Goal: Task Accomplishment & Management: Manage account settings

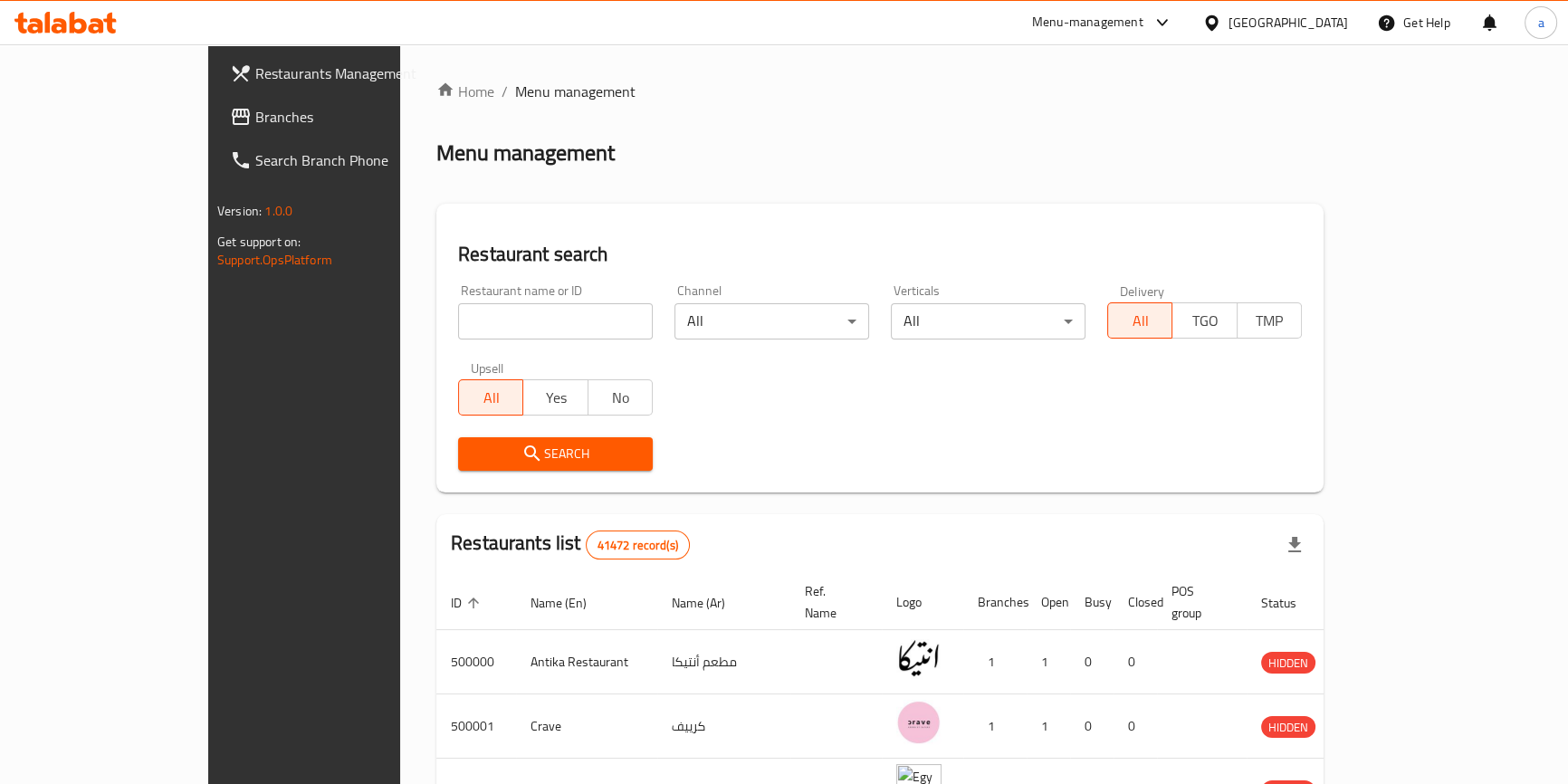
click at [495, 331] on input "search" at bounding box center [555, 321] width 194 height 36
paste input "780436"
type input "780436"
click at [1357, 18] on div "Egypt" at bounding box center [1275, 23] width 174 height 44
click at [1327, 19] on div "Egypt" at bounding box center [1288, 23] width 120 height 20
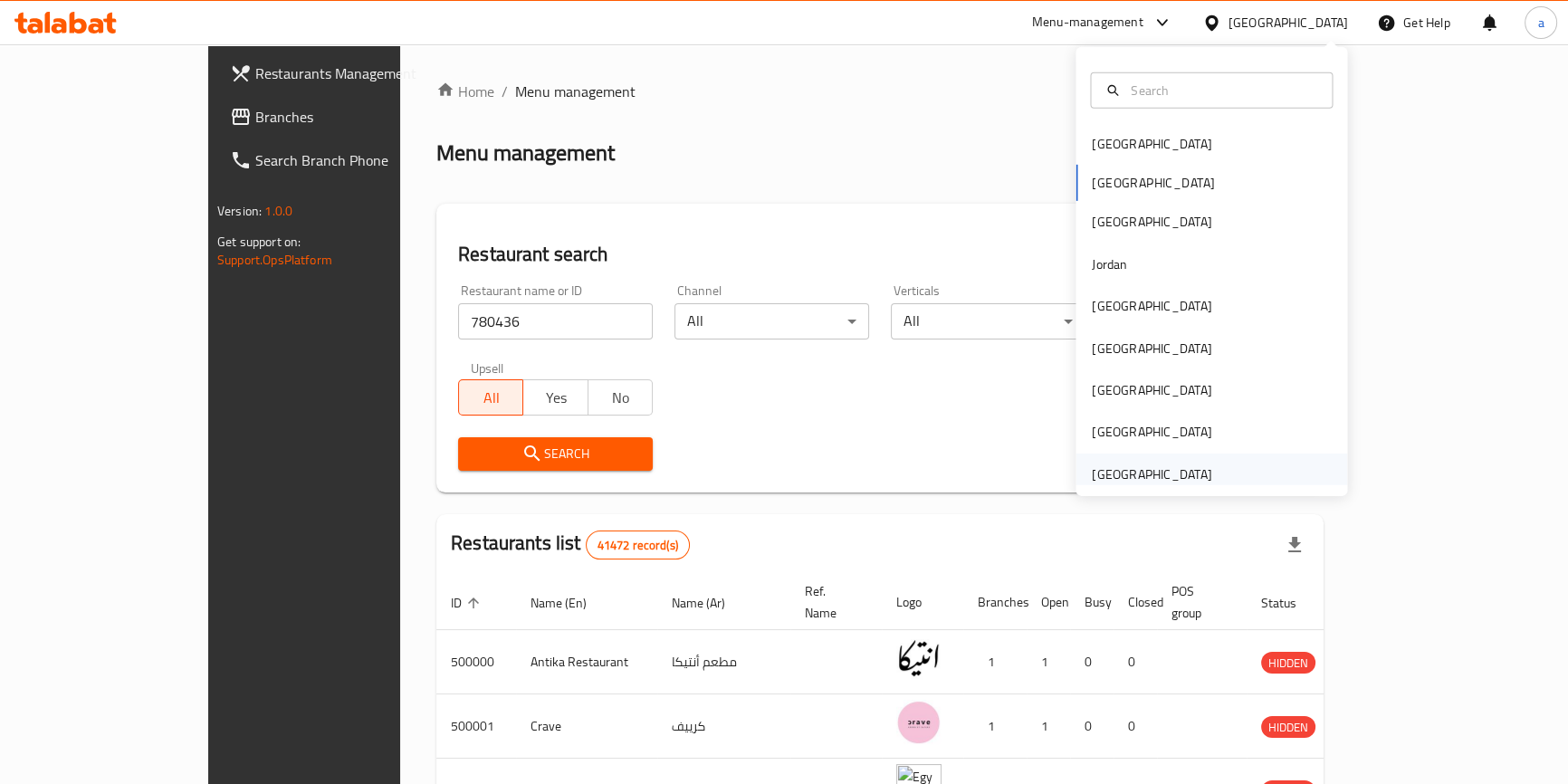
click at [1180, 468] on div "[GEOGRAPHIC_DATA]" at bounding box center [1151, 474] width 120 height 20
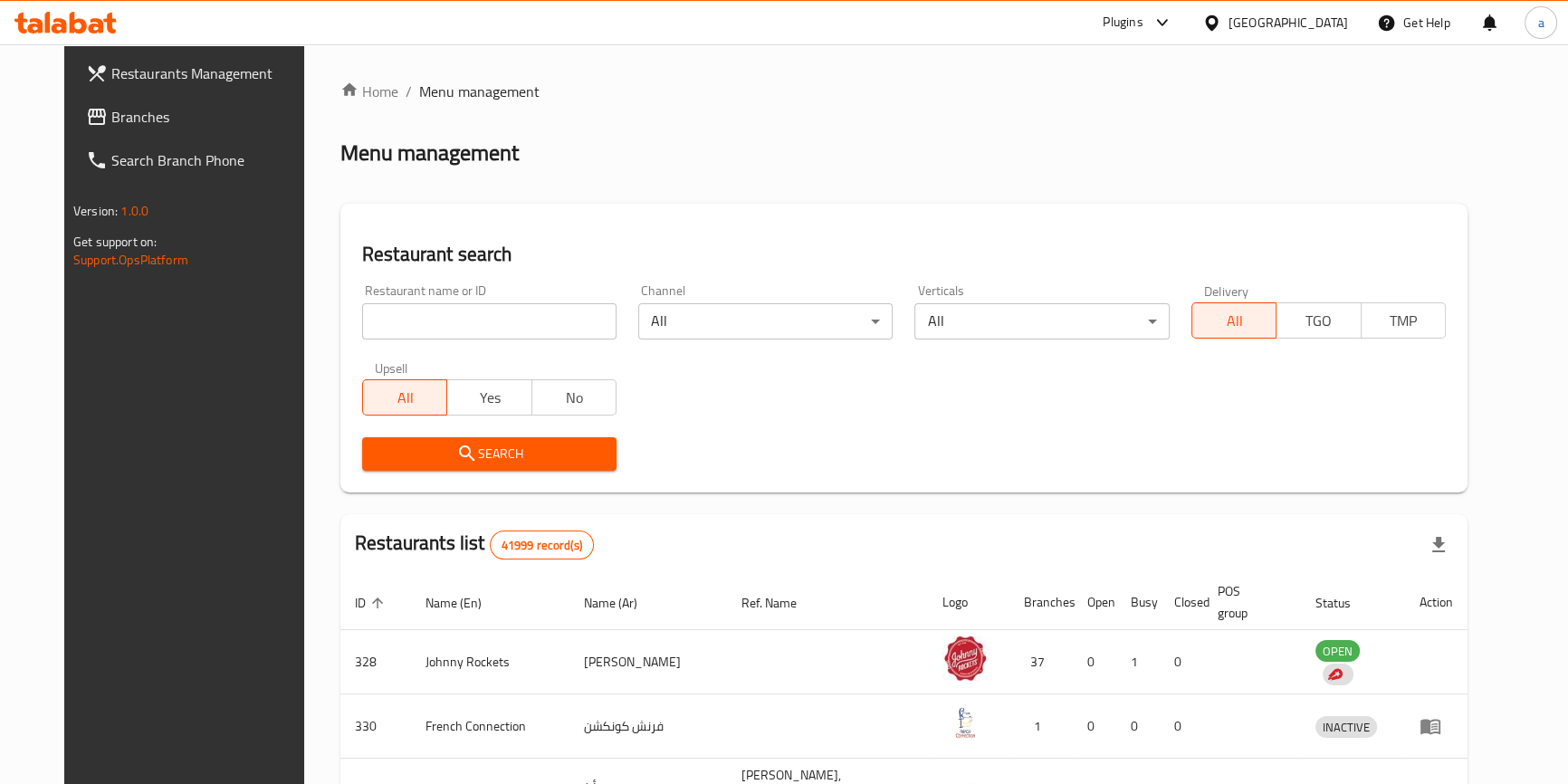
click at [112, 119] on span "Branches" at bounding box center [211, 117] width 200 height 22
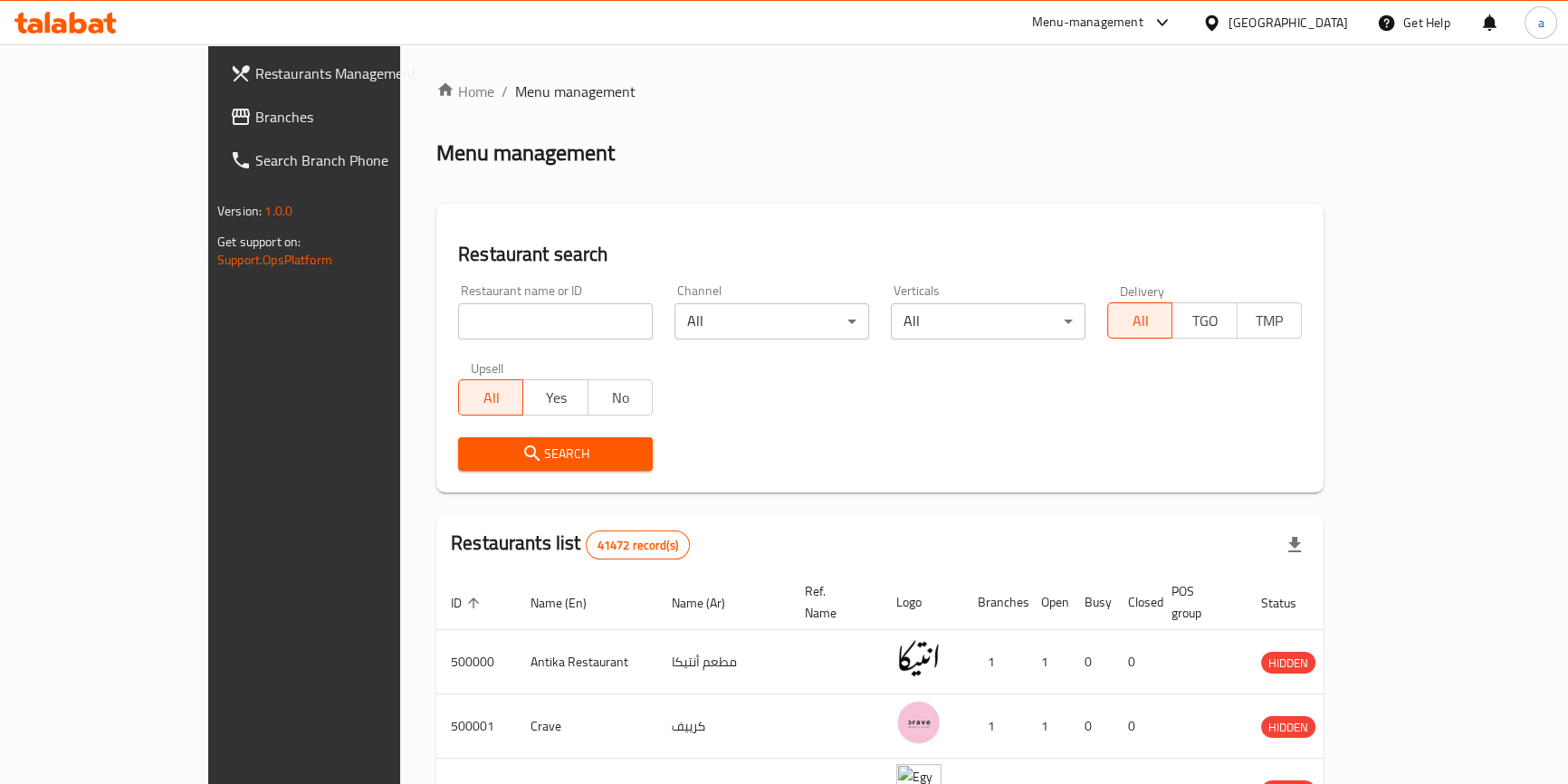
click at [255, 116] on span "Branches" at bounding box center [355, 117] width 200 height 22
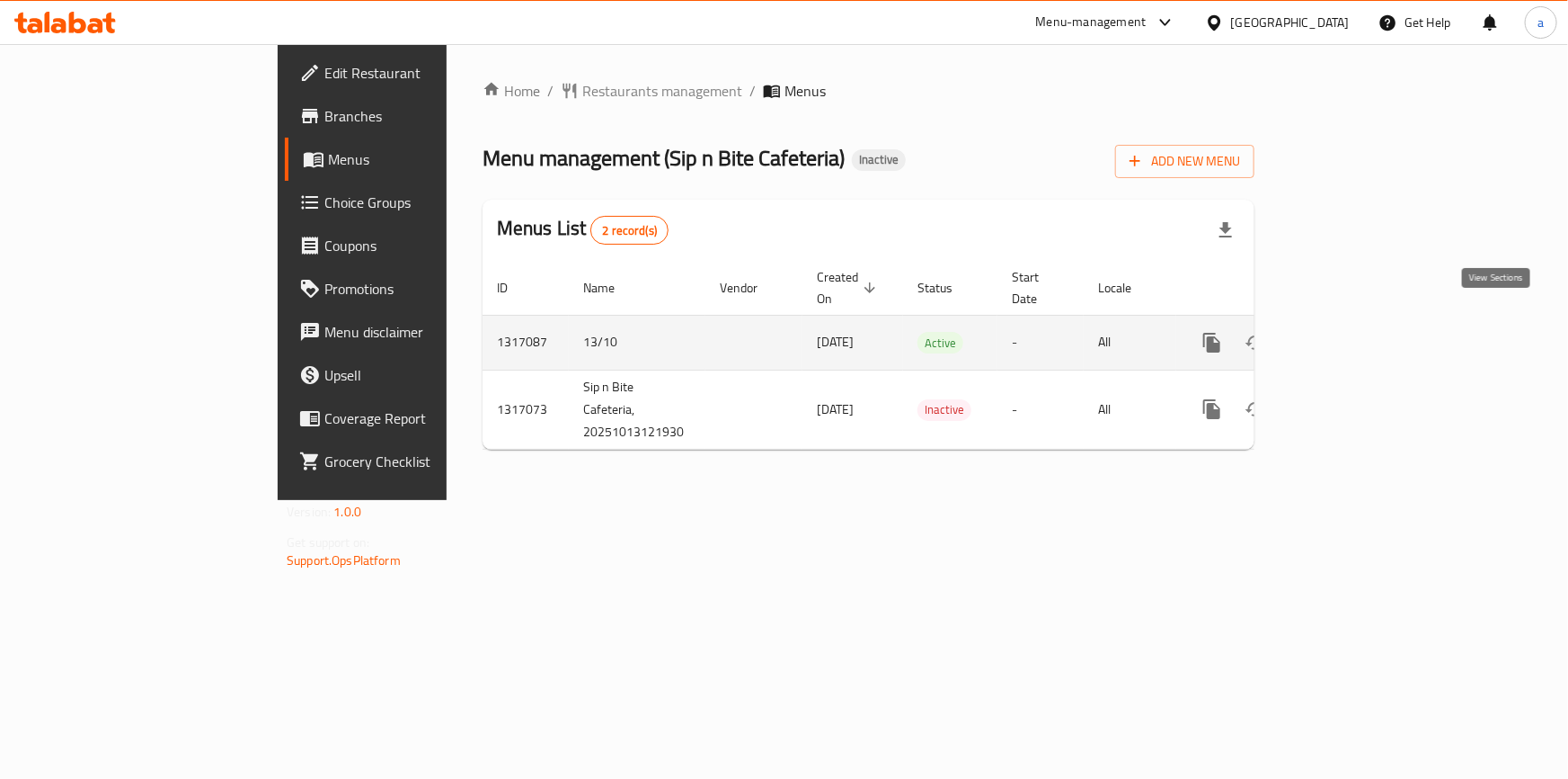
click at [1363, 333] on link "enhanced table" at bounding box center [1341, 342] width 44 height 44
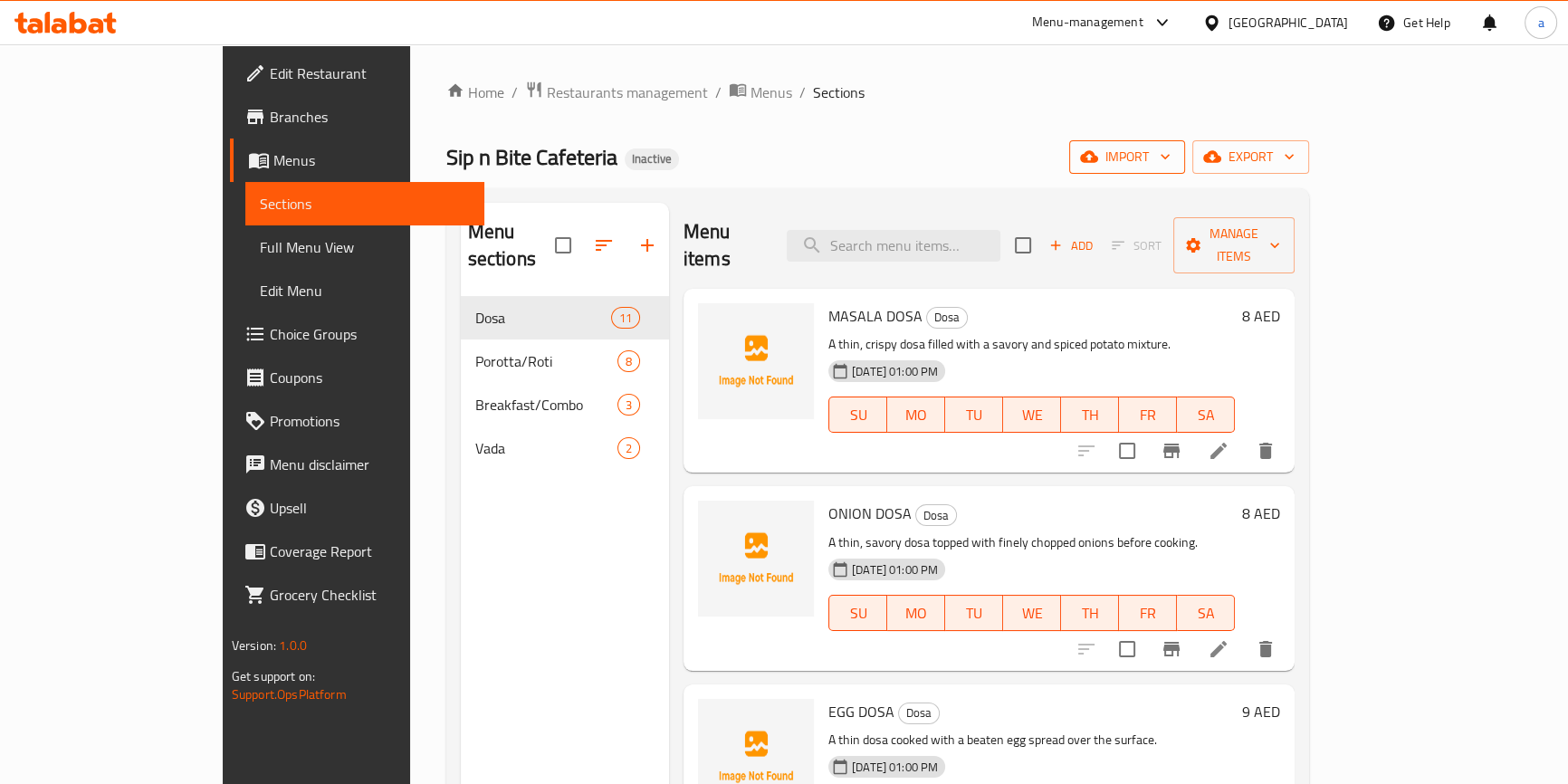
click at [1174, 159] on icon "button" at bounding box center [1165, 156] width 18 height 18
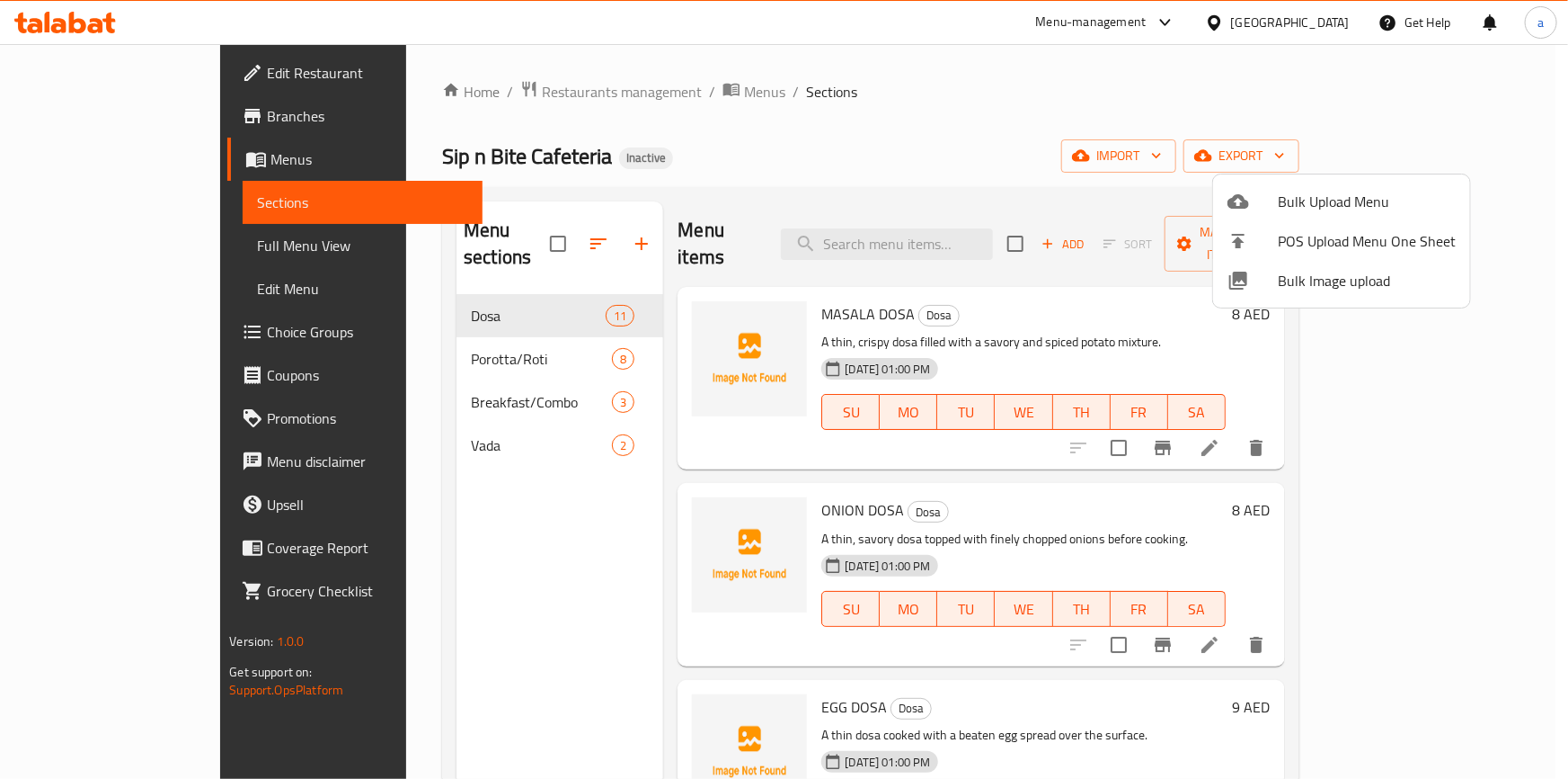
click at [1444, 131] on div at bounding box center [784, 389] width 1568 height 779
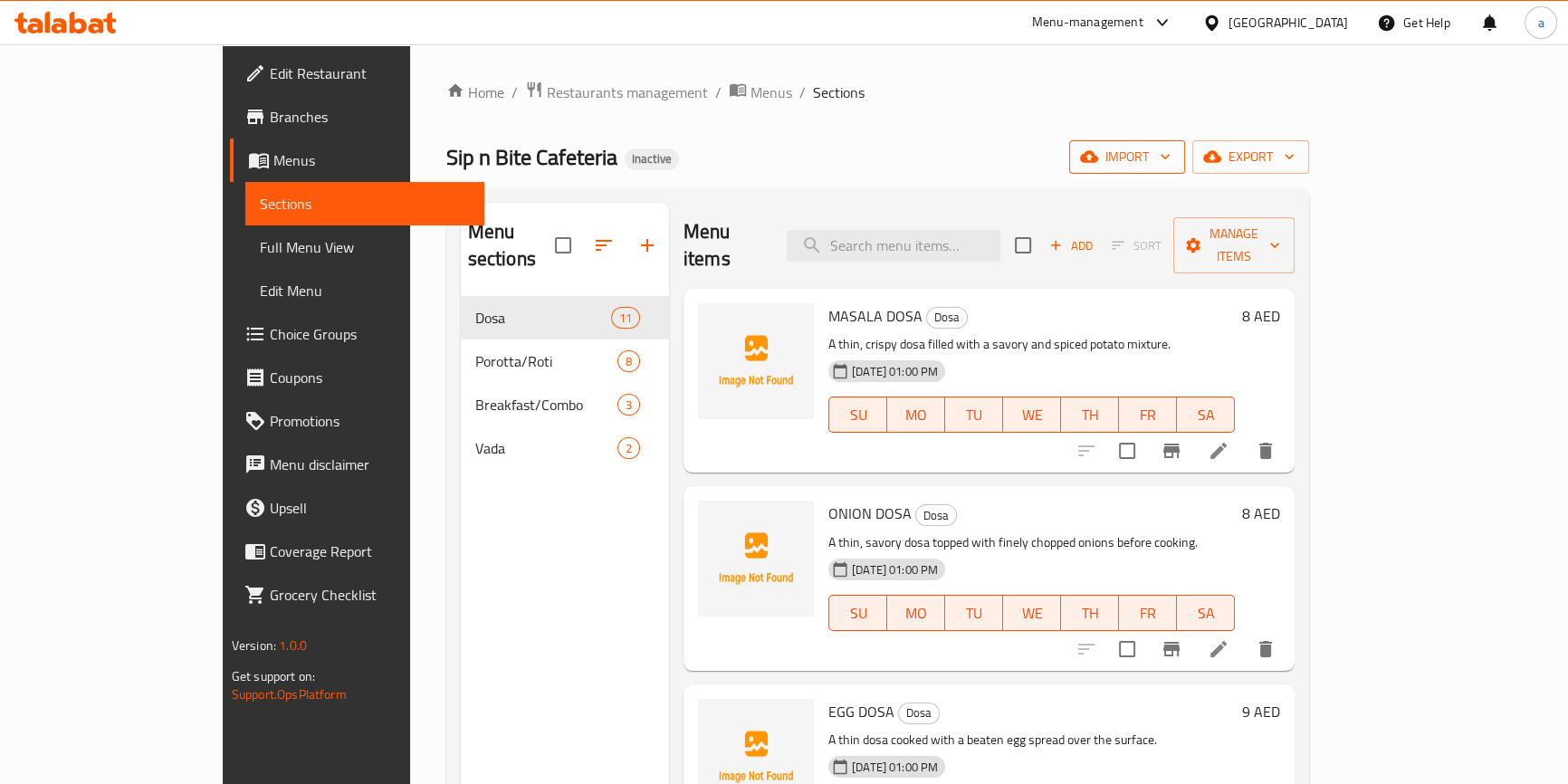
click at [1170, 156] on span "import" at bounding box center [1126, 156] width 87 height 23
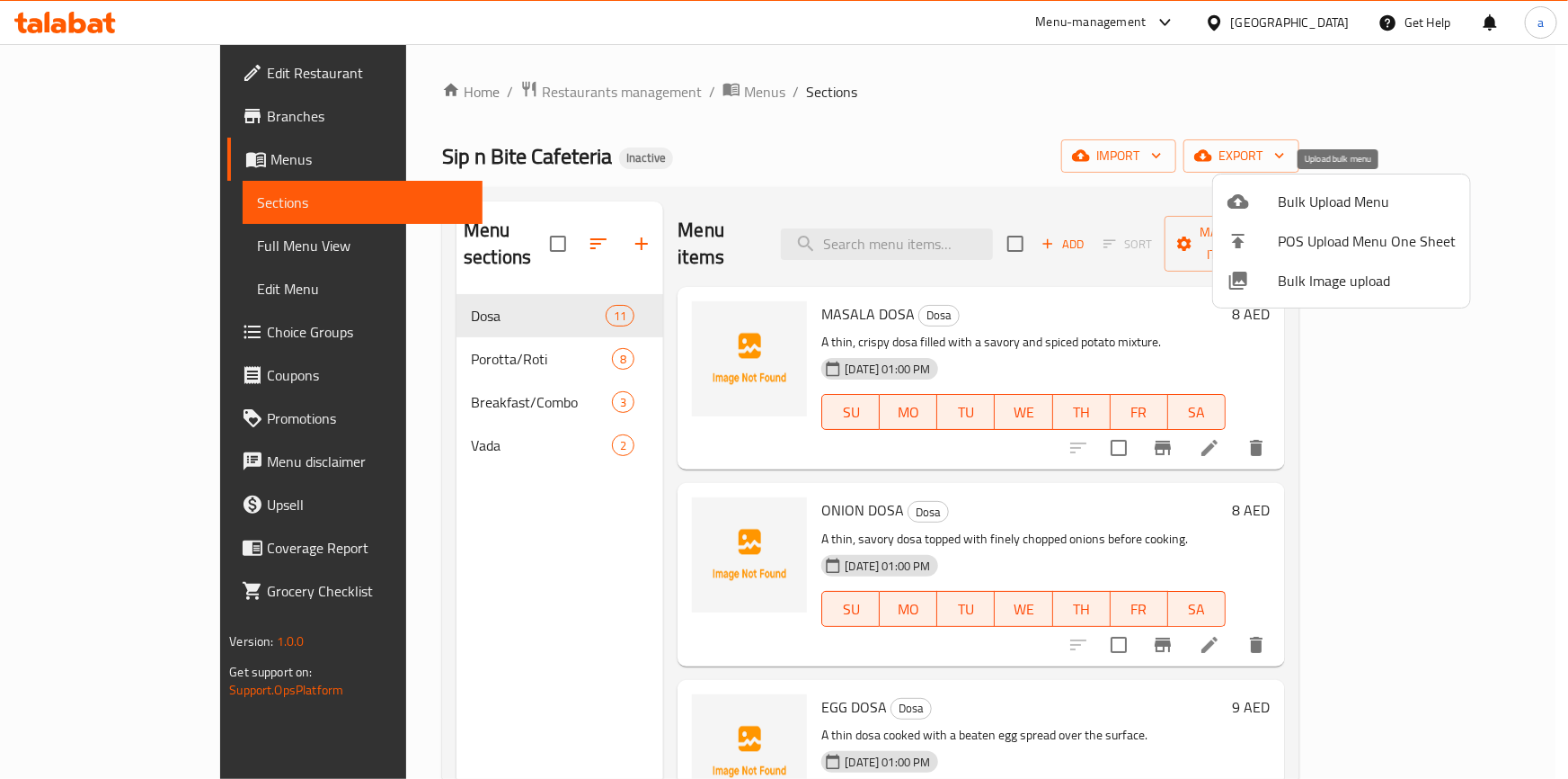
click at [1317, 197] on span "Bulk Upload Menu" at bounding box center [1366, 202] width 178 height 22
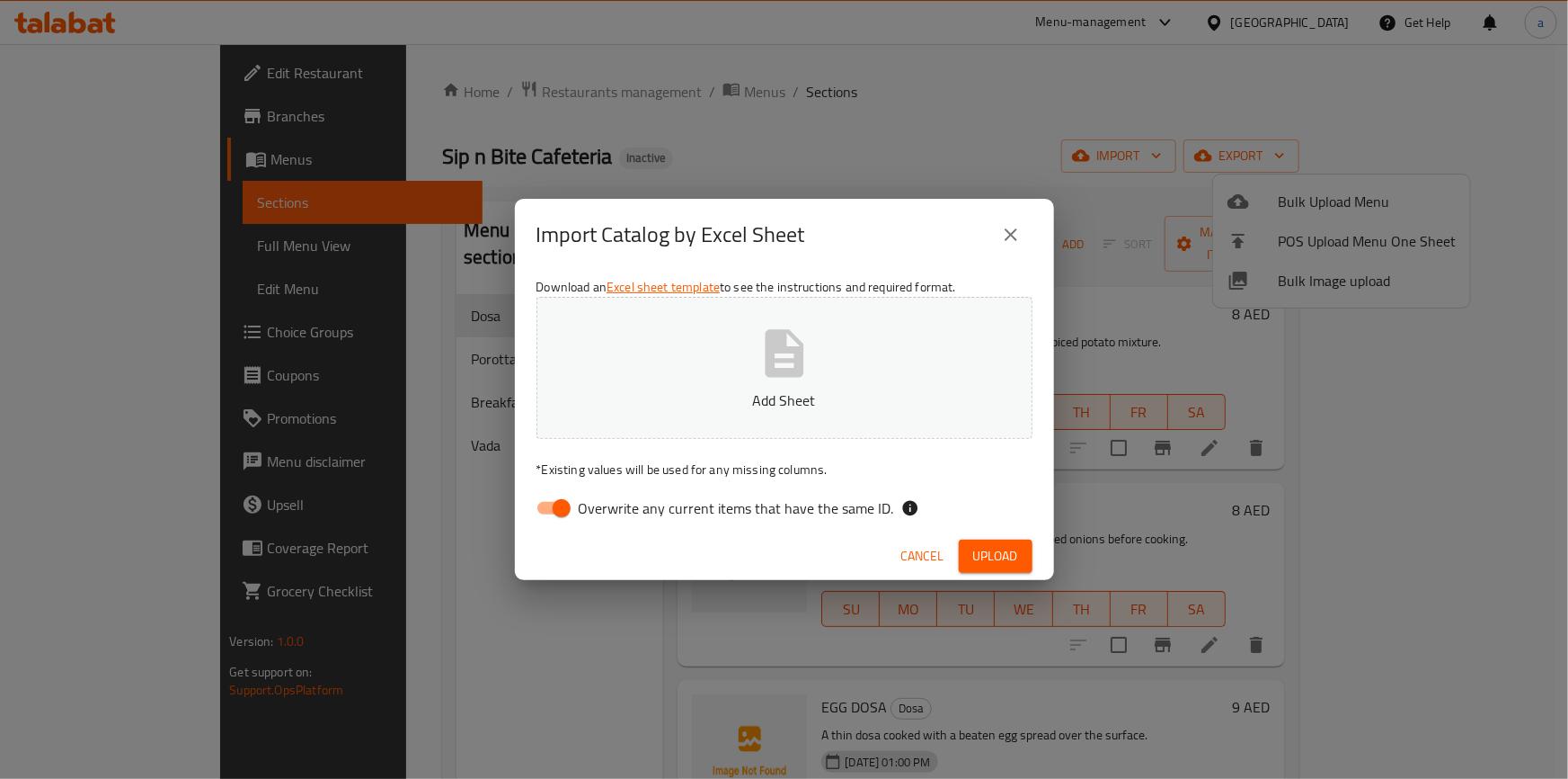
click at [629, 512] on span "Overwrite any current items that have the same ID." at bounding box center [736, 508] width 316 height 22
click at [612, 512] on input "Overwrite any current items that have the same ID." at bounding box center [562, 508] width 103 height 35
checkbox input "false"
click at [1015, 556] on span "Upload" at bounding box center [995, 555] width 45 height 23
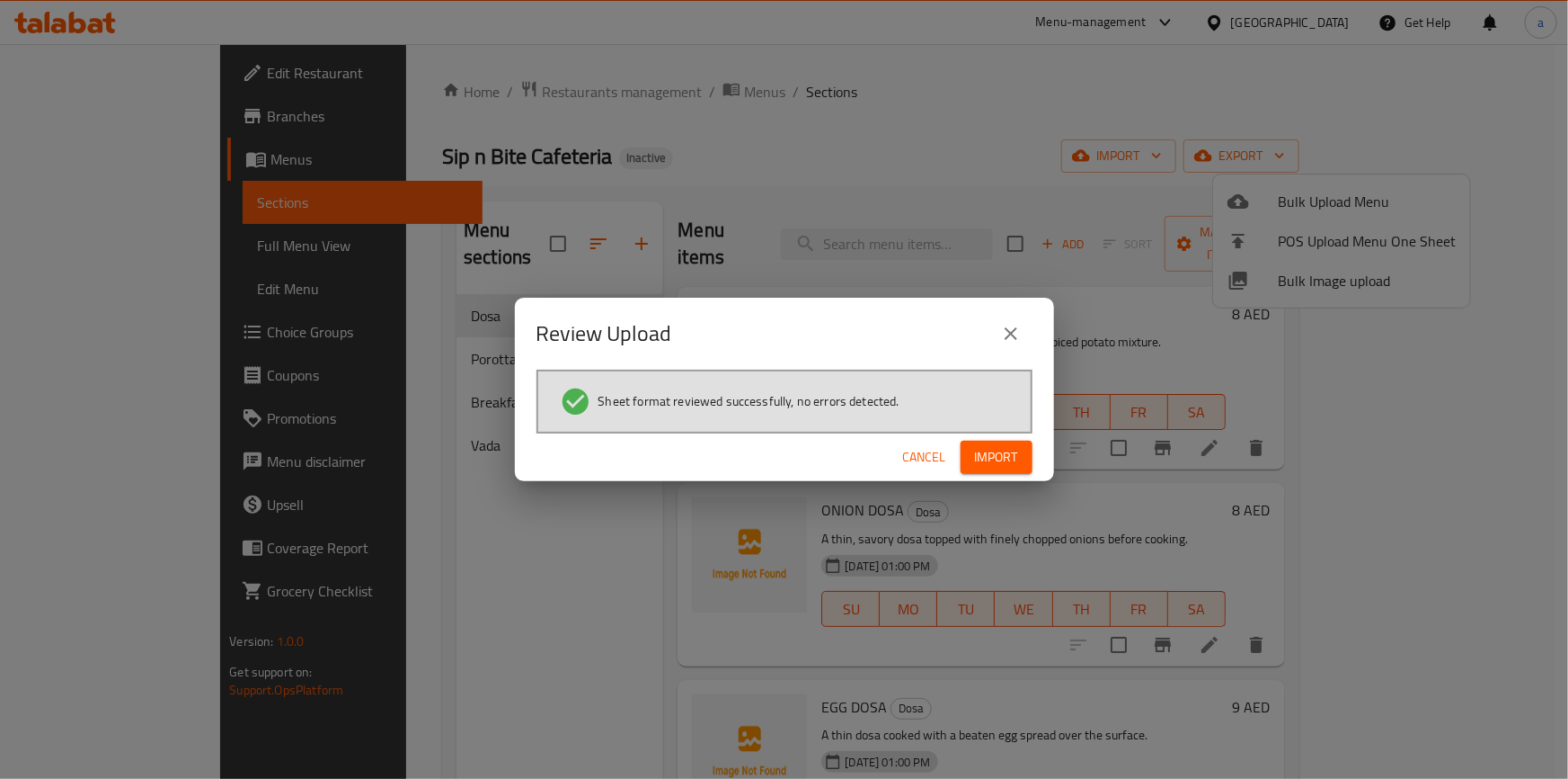
click at [1012, 457] on span "Import" at bounding box center [996, 456] width 44 height 23
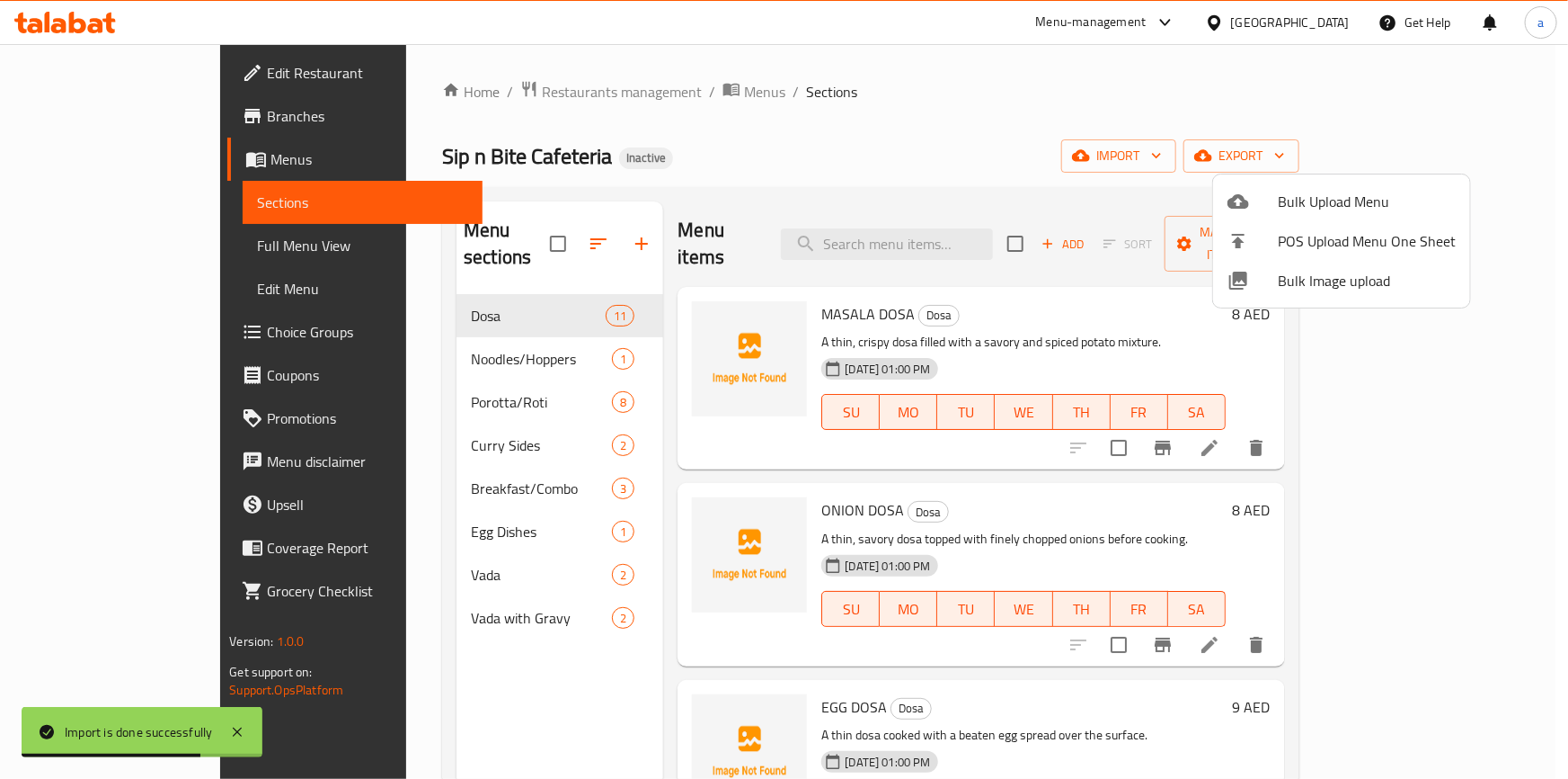
click at [109, 243] on div at bounding box center [784, 389] width 1568 height 779
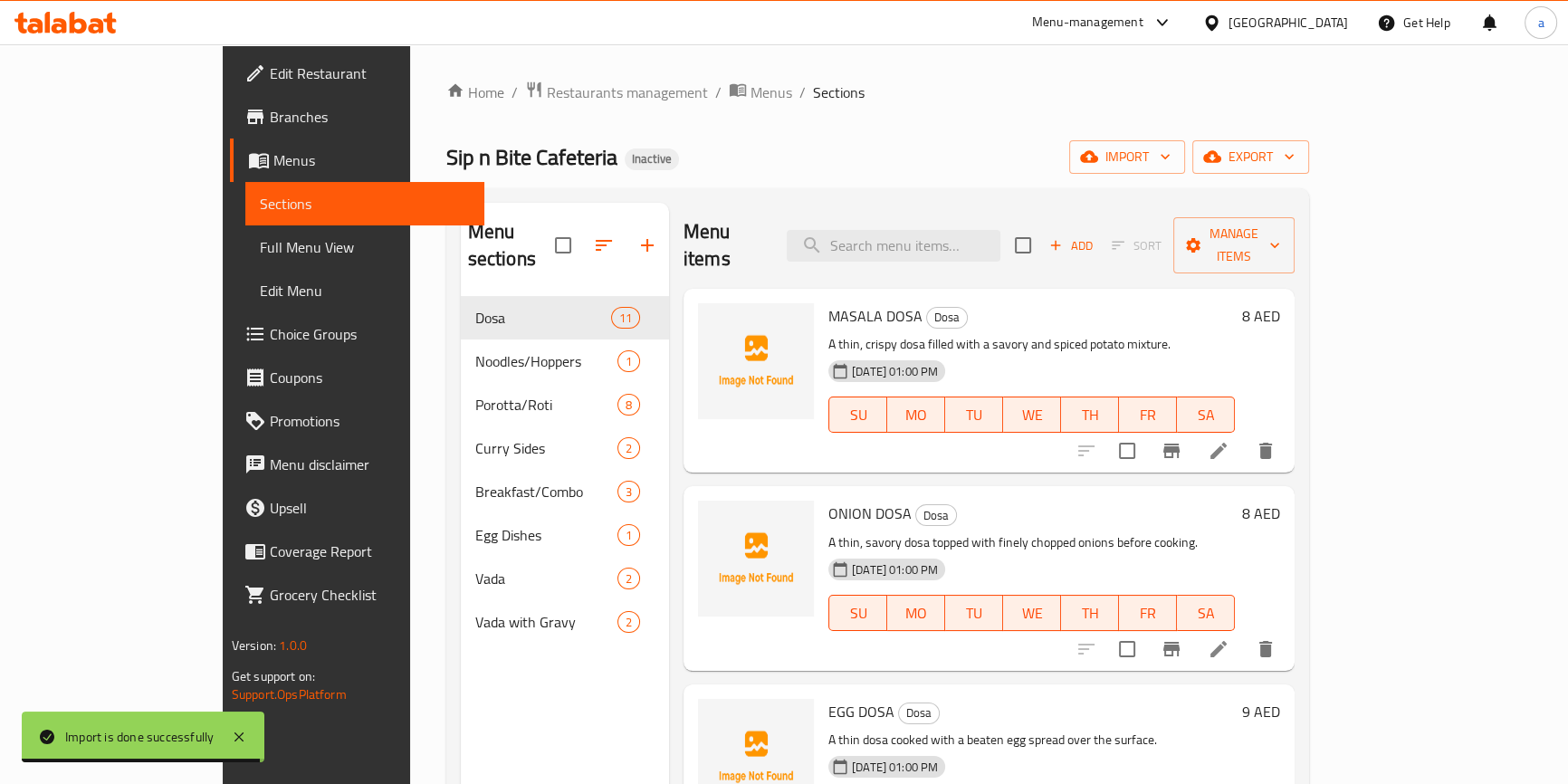
click at [260, 243] on span "Full Menu View" at bounding box center [365, 247] width 210 height 22
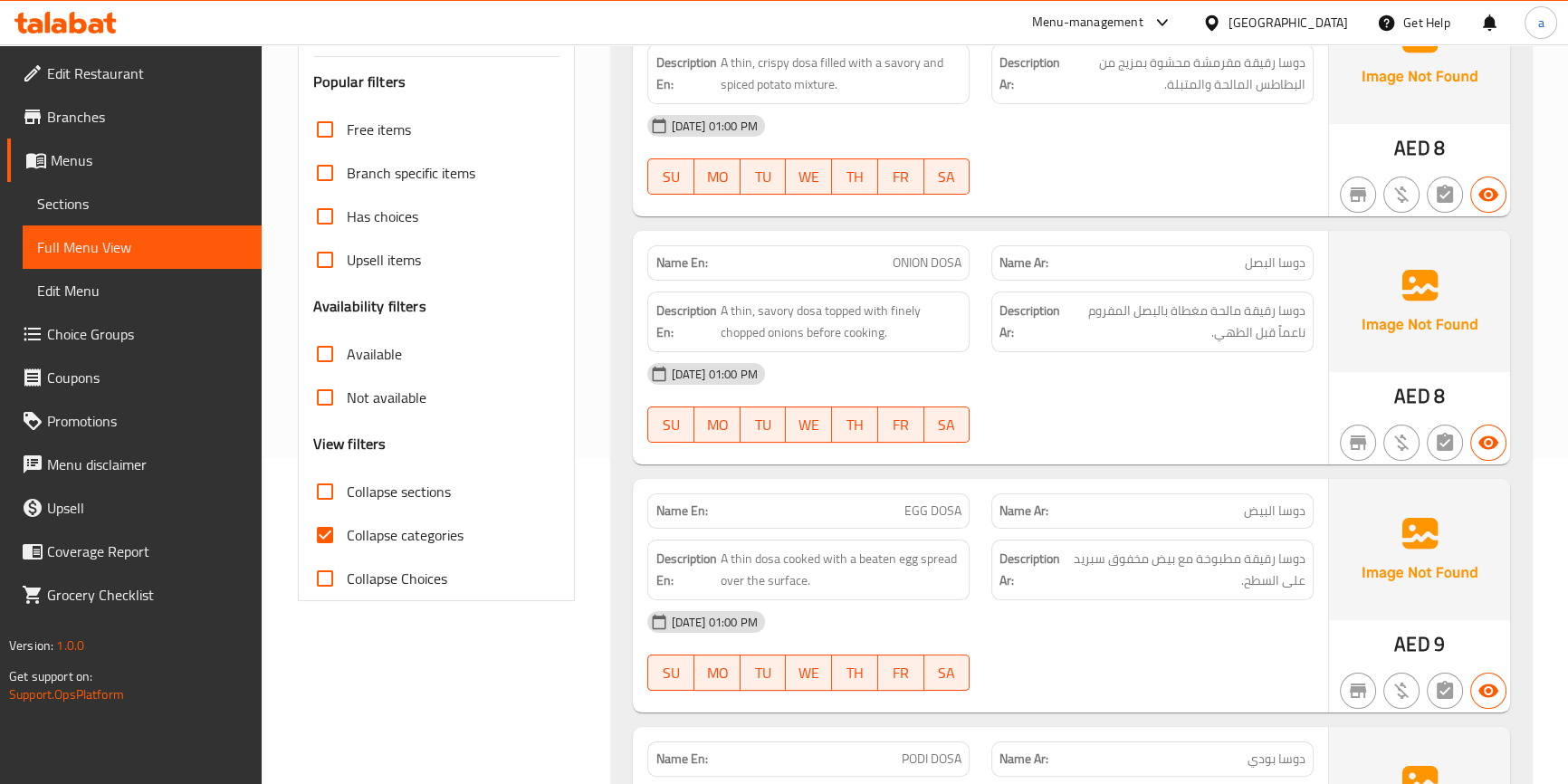
scroll to position [410, 0]
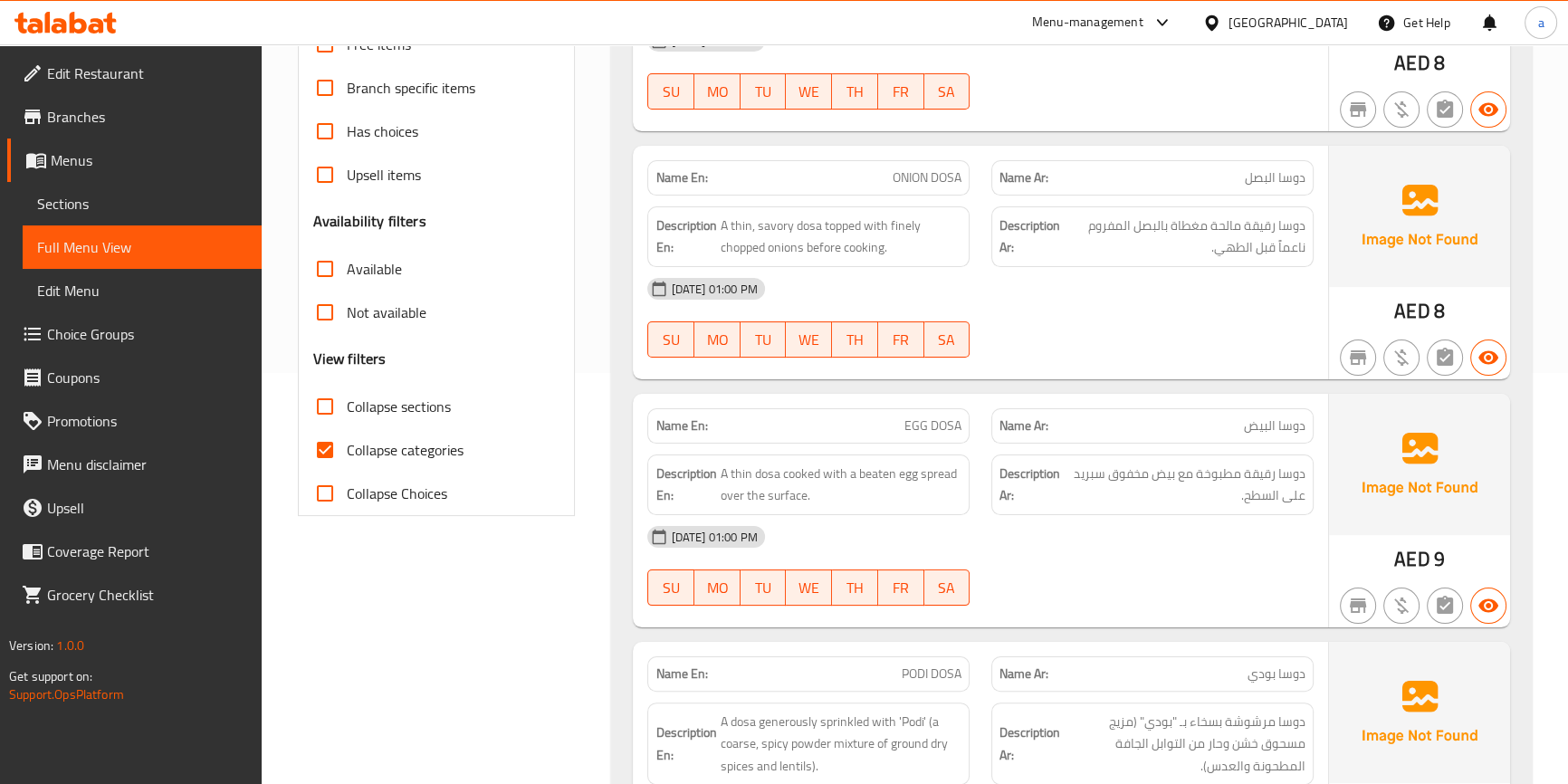
click at [400, 460] on span "Collapse categories" at bounding box center [405, 449] width 117 height 22
click at [347, 460] on input "Collapse categories" at bounding box center [325, 450] width 44 height 44
checkbox input "false"
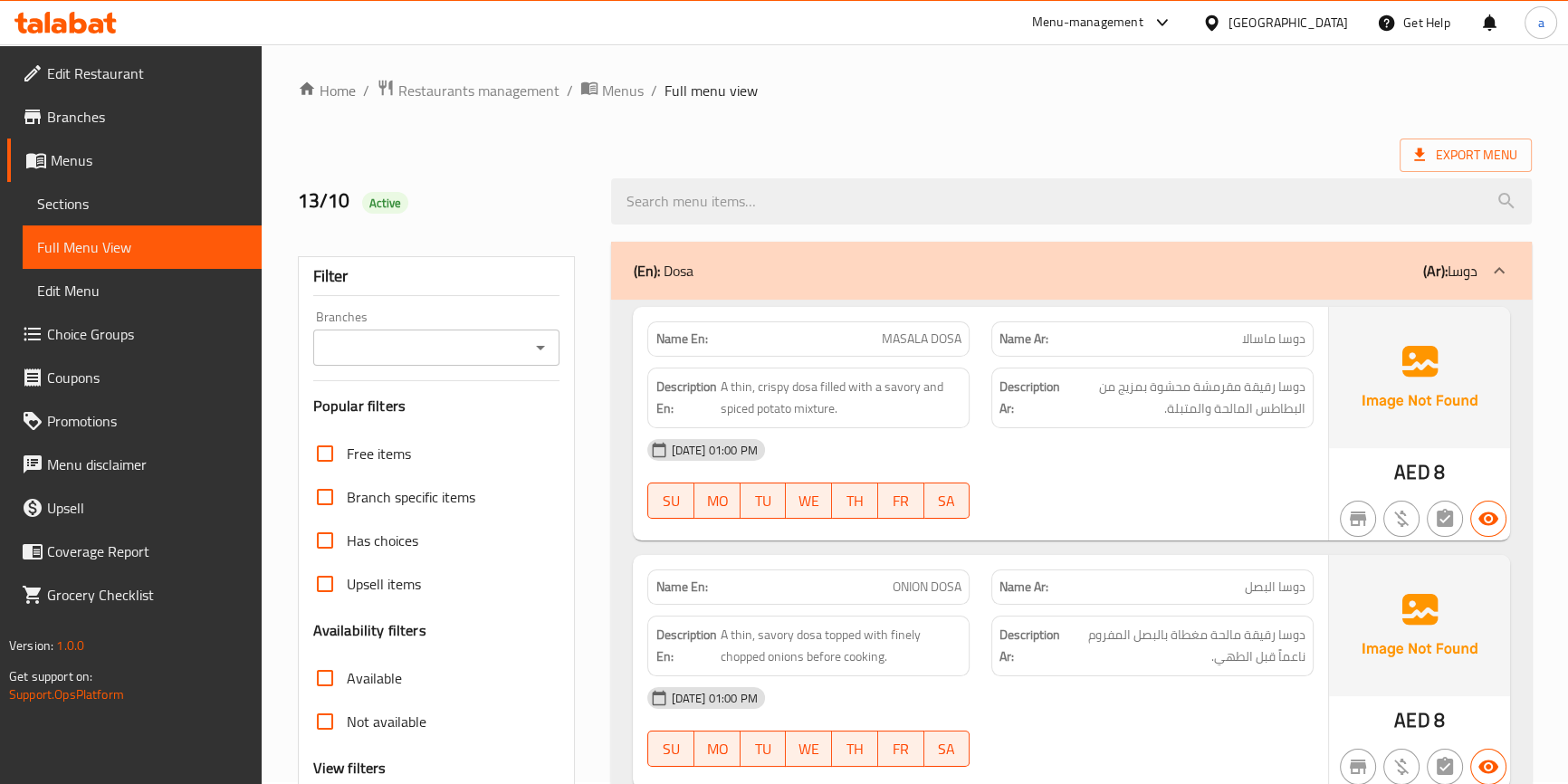
scroll to position [0, 0]
click at [1190, 281] on div "(En): Dosa (Ar): دوسا" at bounding box center [1055, 272] width 843 height 22
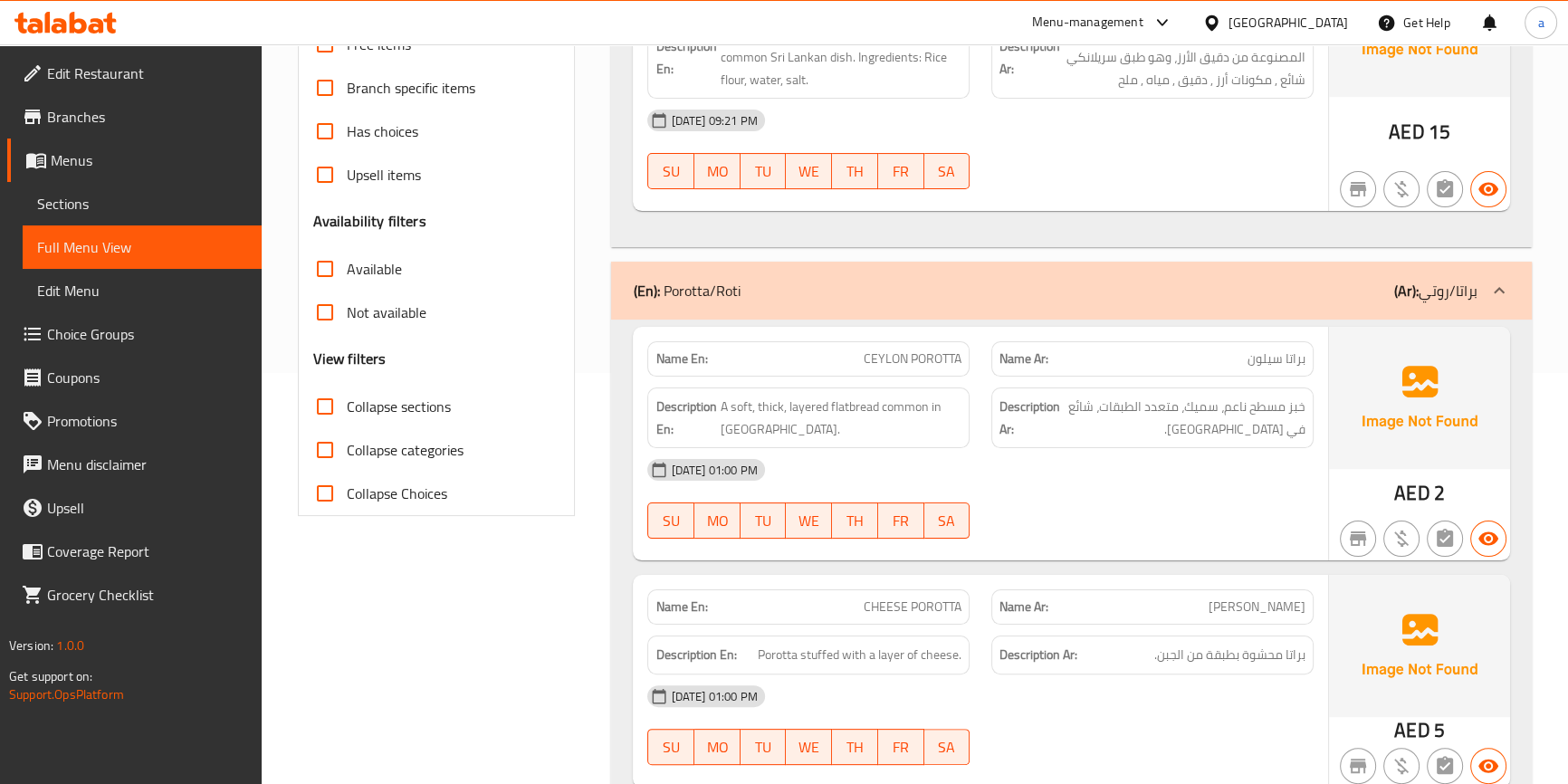
scroll to position [493, 0]
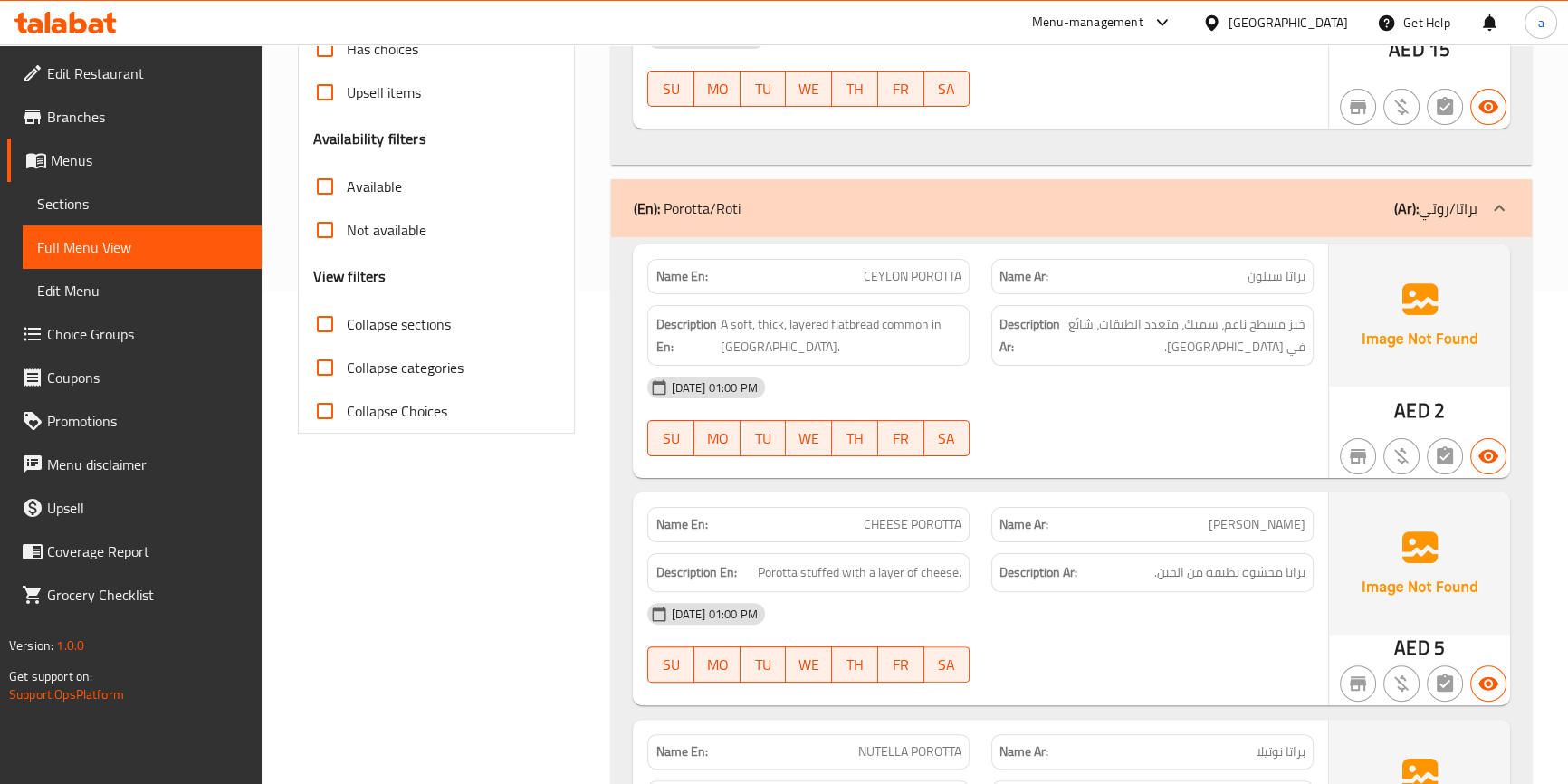
click at [1151, 212] on div "(En): Porotta/Roti (Ar): براتا/روتي" at bounding box center [1055, 208] width 843 height 22
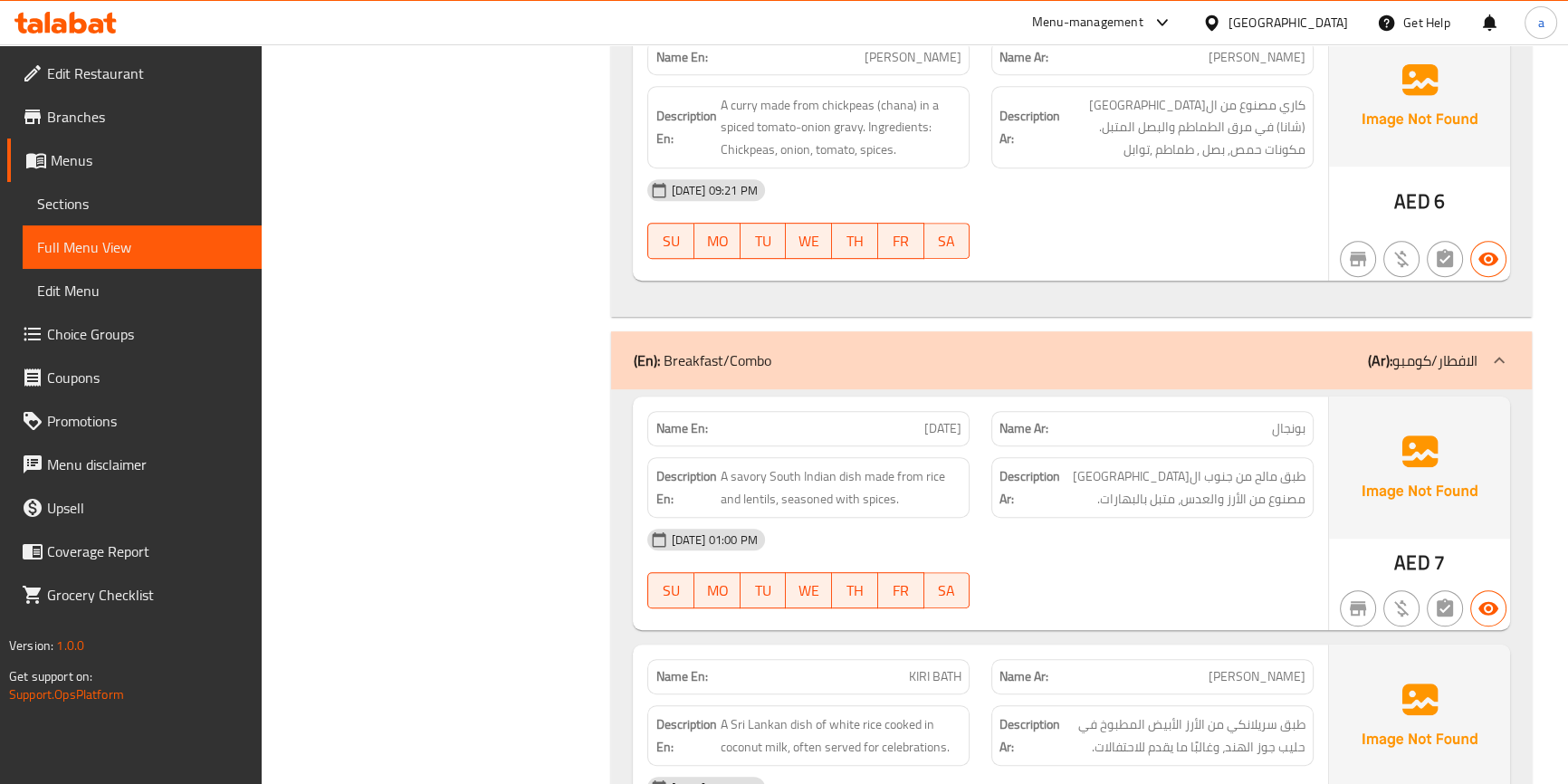
scroll to position [1069, 0]
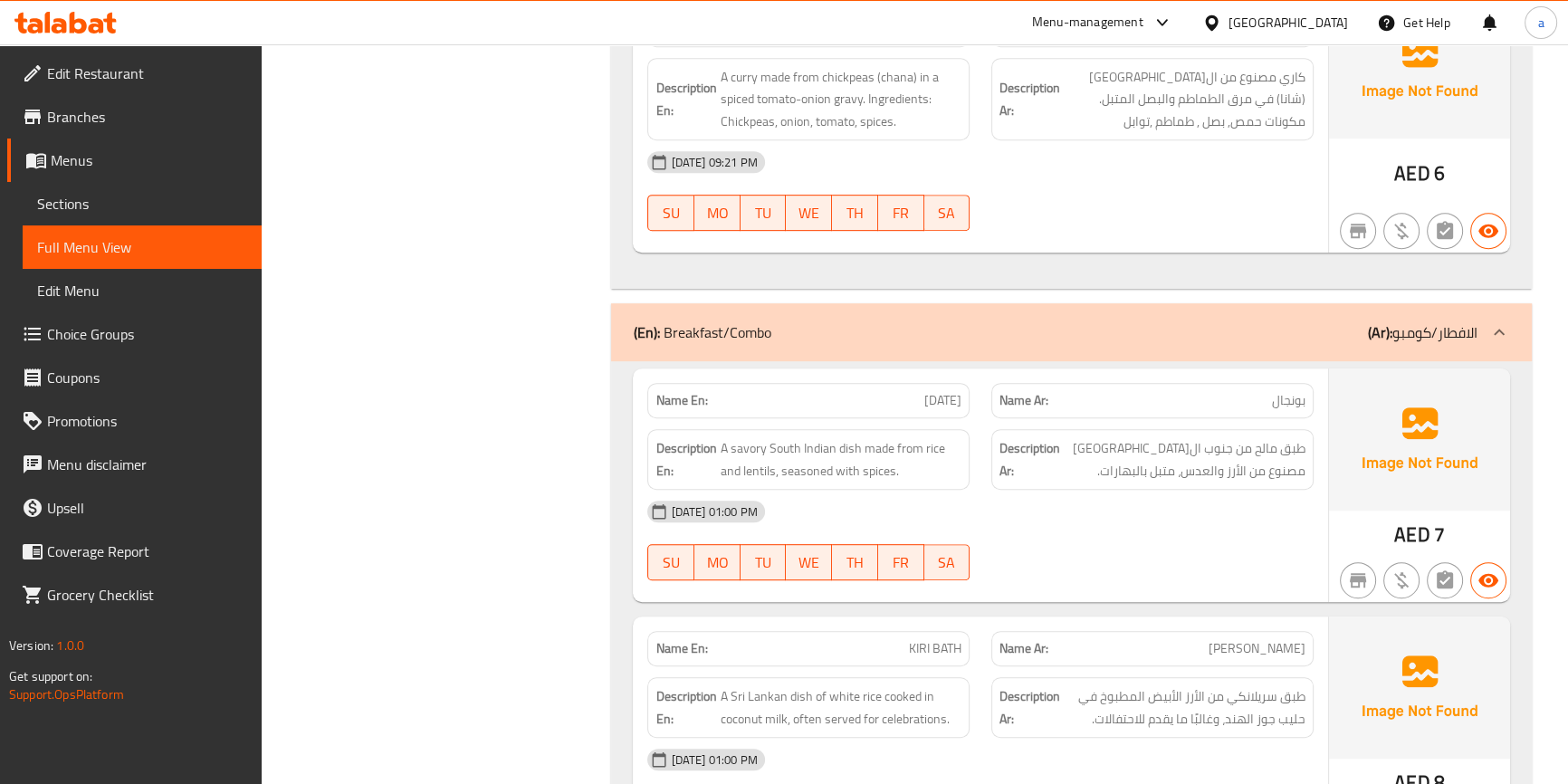
click at [1233, 347] on div "(En): Breakfast/Combo (Ar): الافطار/كومبو" at bounding box center [1071, 332] width 920 height 58
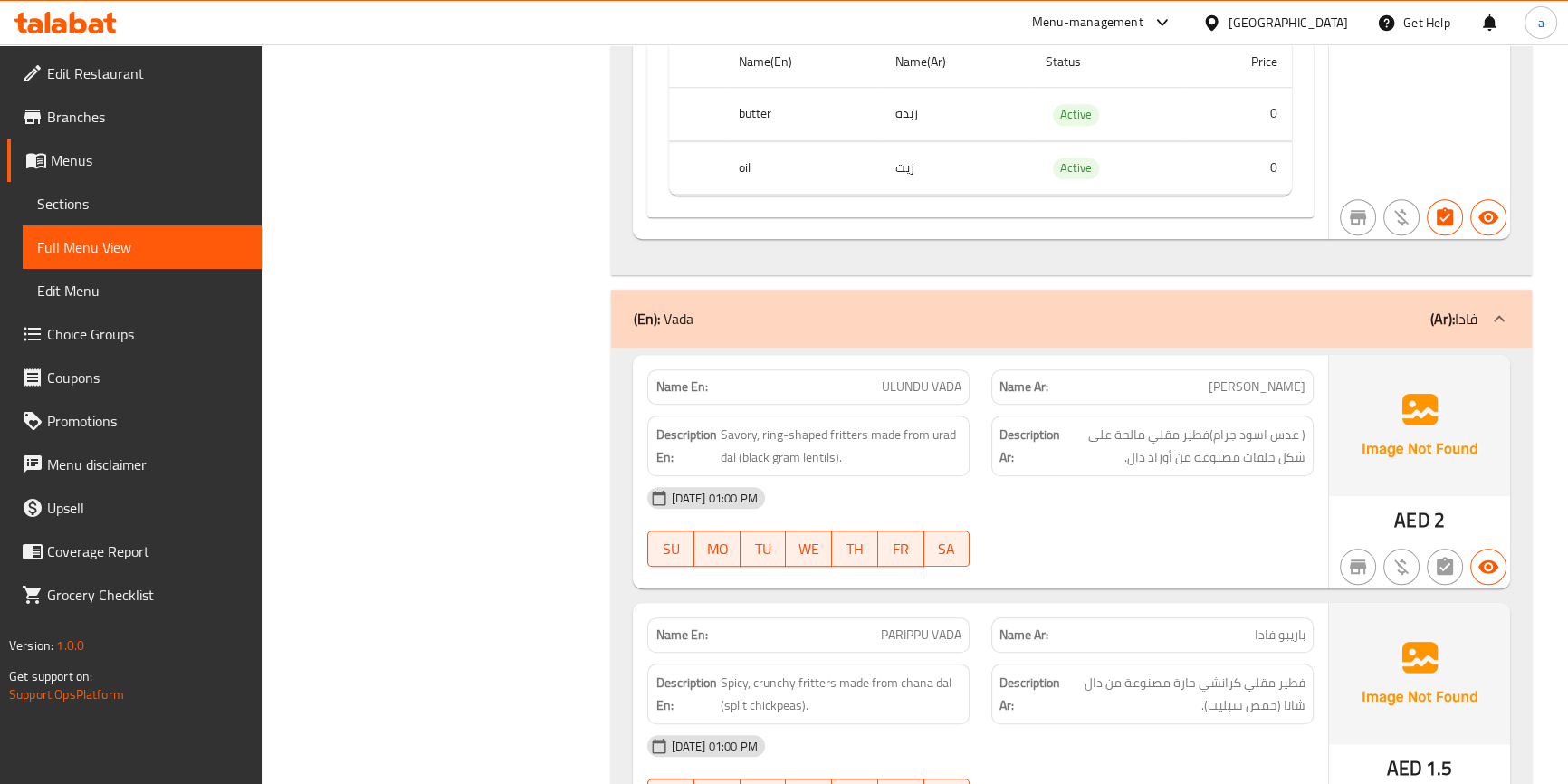
scroll to position [1809, 0]
click at [1174, 309] on div "(En): Vada (Ar): فادا" at bounding box center [1055, 319] width 843 height 22
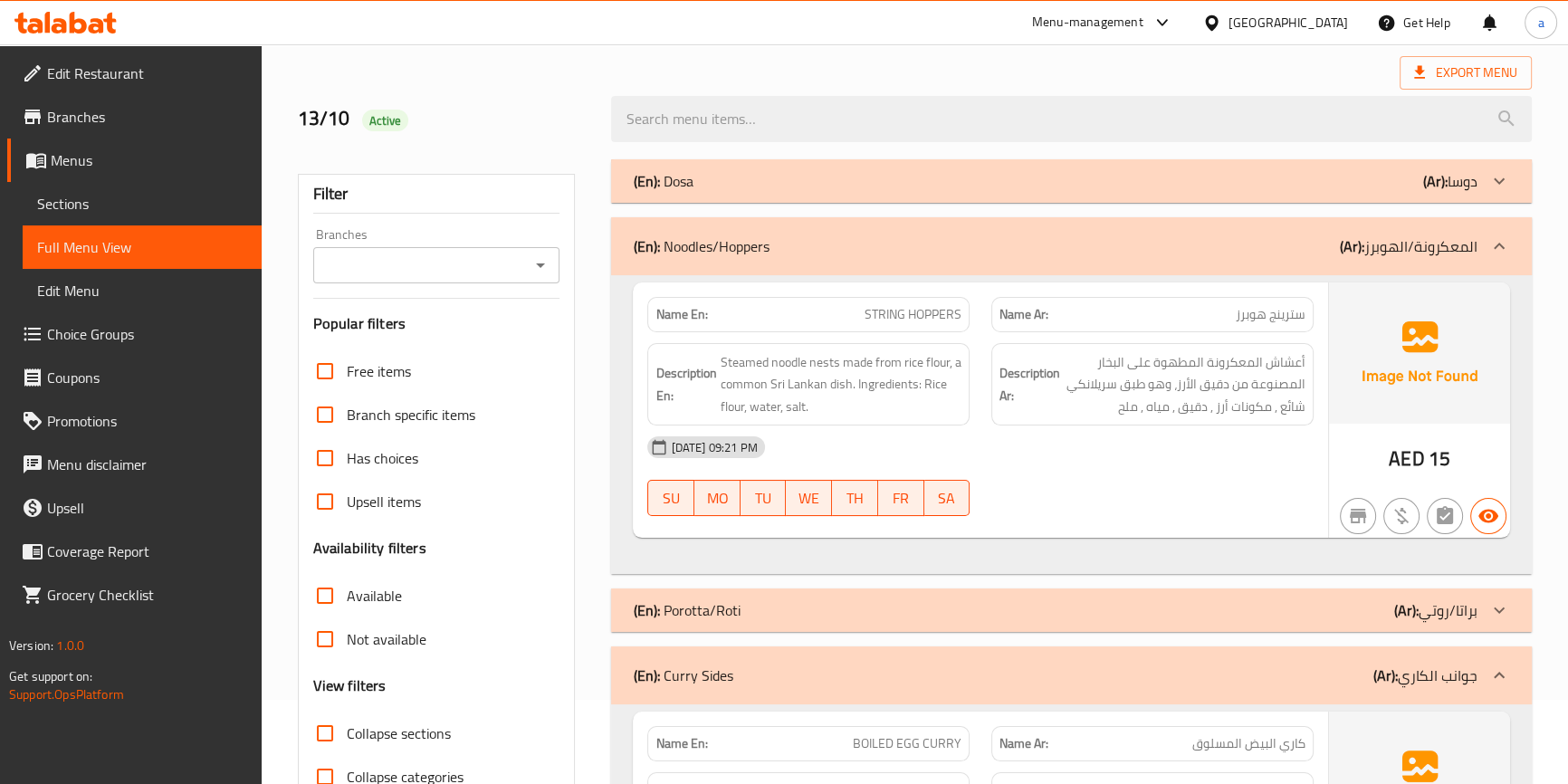
scroll to position [163, 0]
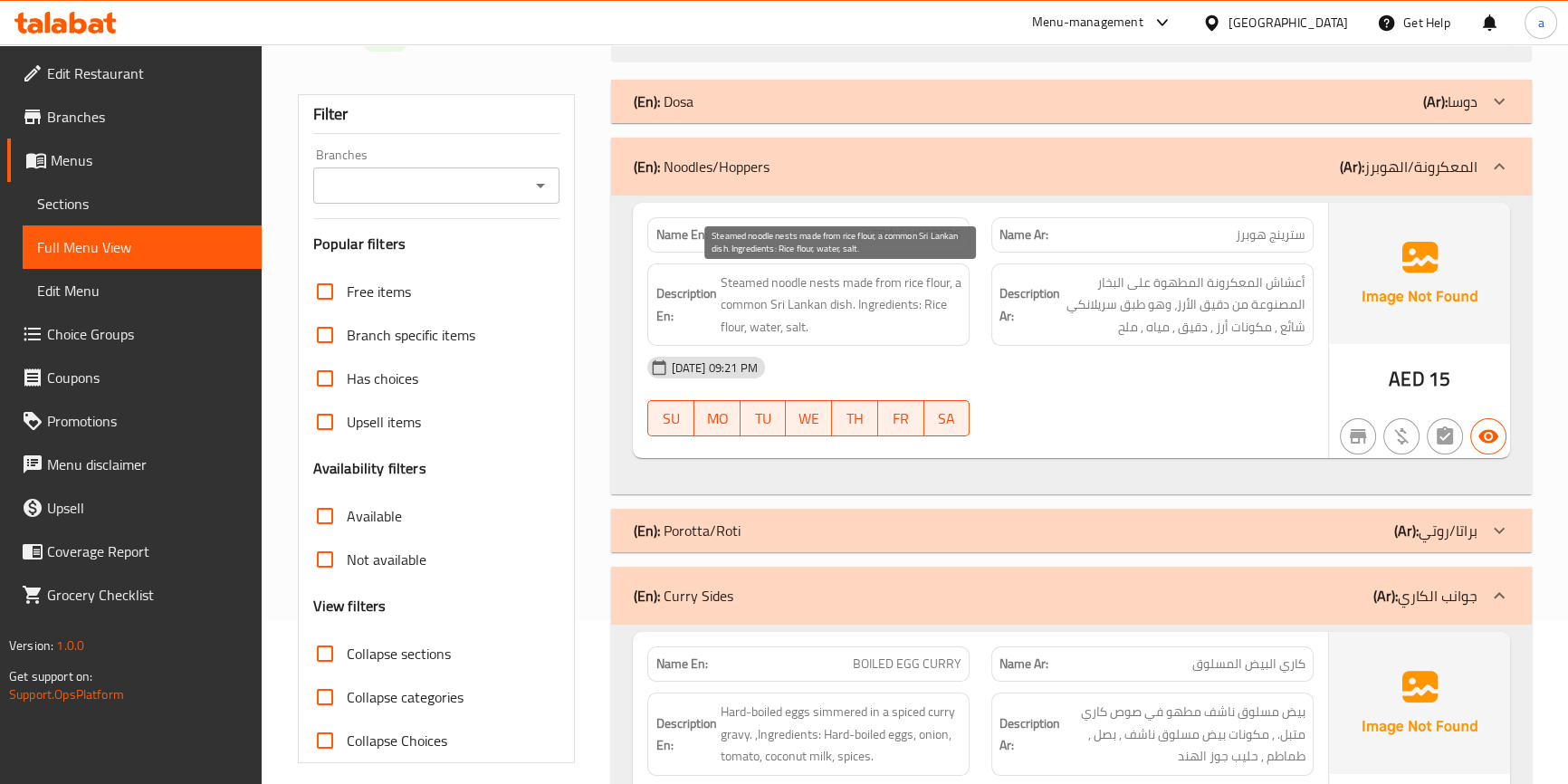
click at [739, 285] on span "Steamed noodle nests made from rice flour, a common Sri Lankan dish. Ingredient…" at bounding box center [840, 304] width 241 height 67
click at [743, 285] on span "Steamed noodle nests made from rice flour, a common Sri Lankan dish. Ingredient…" at bounding box center [840, 304] width 241 height 67
click at [883, 234] on span "STRING HOPPERS" at bounding box center [912, 234] width 97 height 19
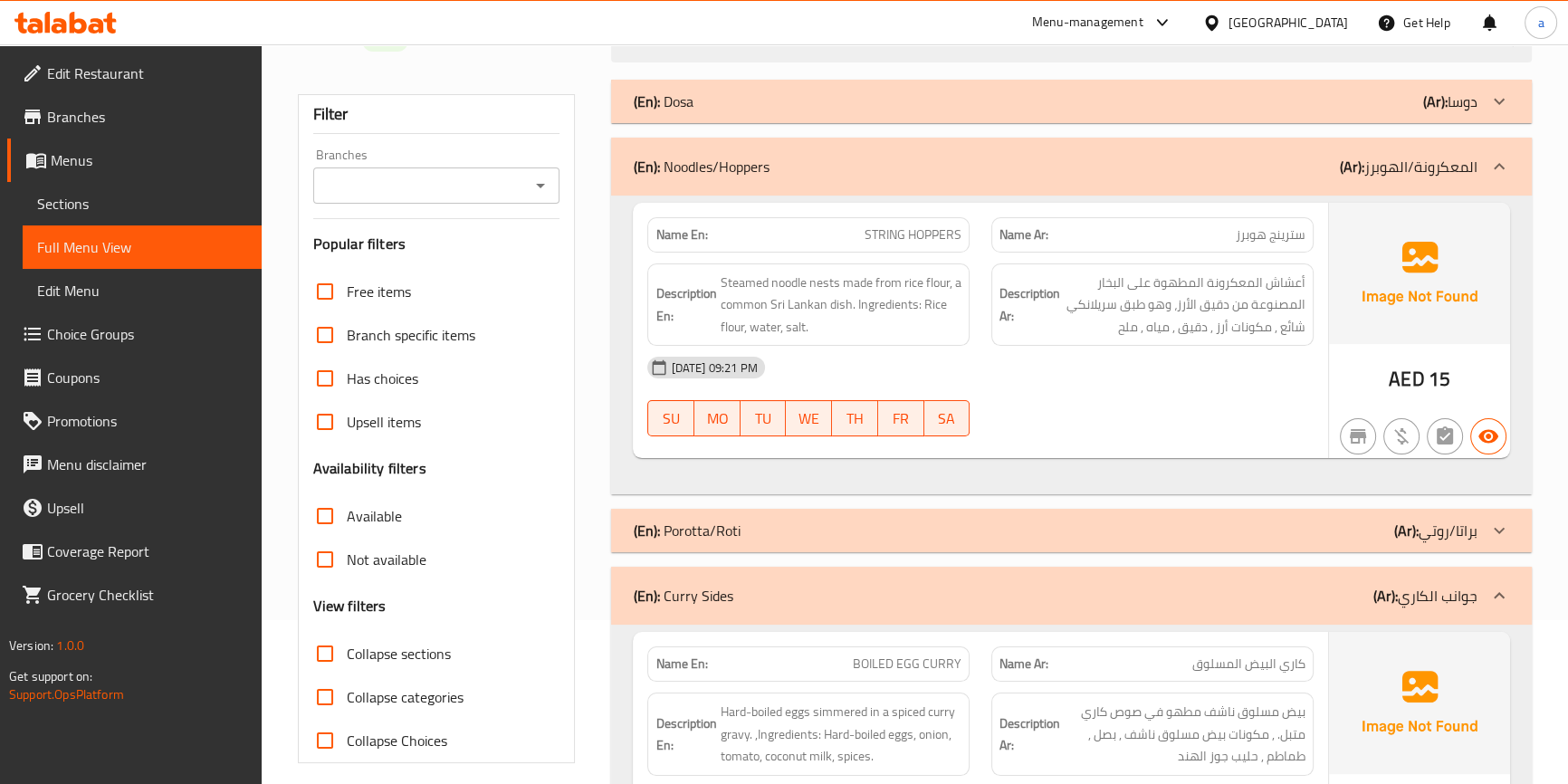
click at [953, 235] on span "STRING HOPPERS" at bounding box center [912, 234] width 97 height 19
click at [1248, 238] on span "سترينج هوبرز" at bounding box center [1271, 234] width 70 height 19
click at [1300, 284] on span "أعشاش المعكرونة المطهوة على البخار المصنوعة من دقيق الأرز، وهو طبق سريلانكي شائ…" at bounding box center [1184, 304] width 241 height 67
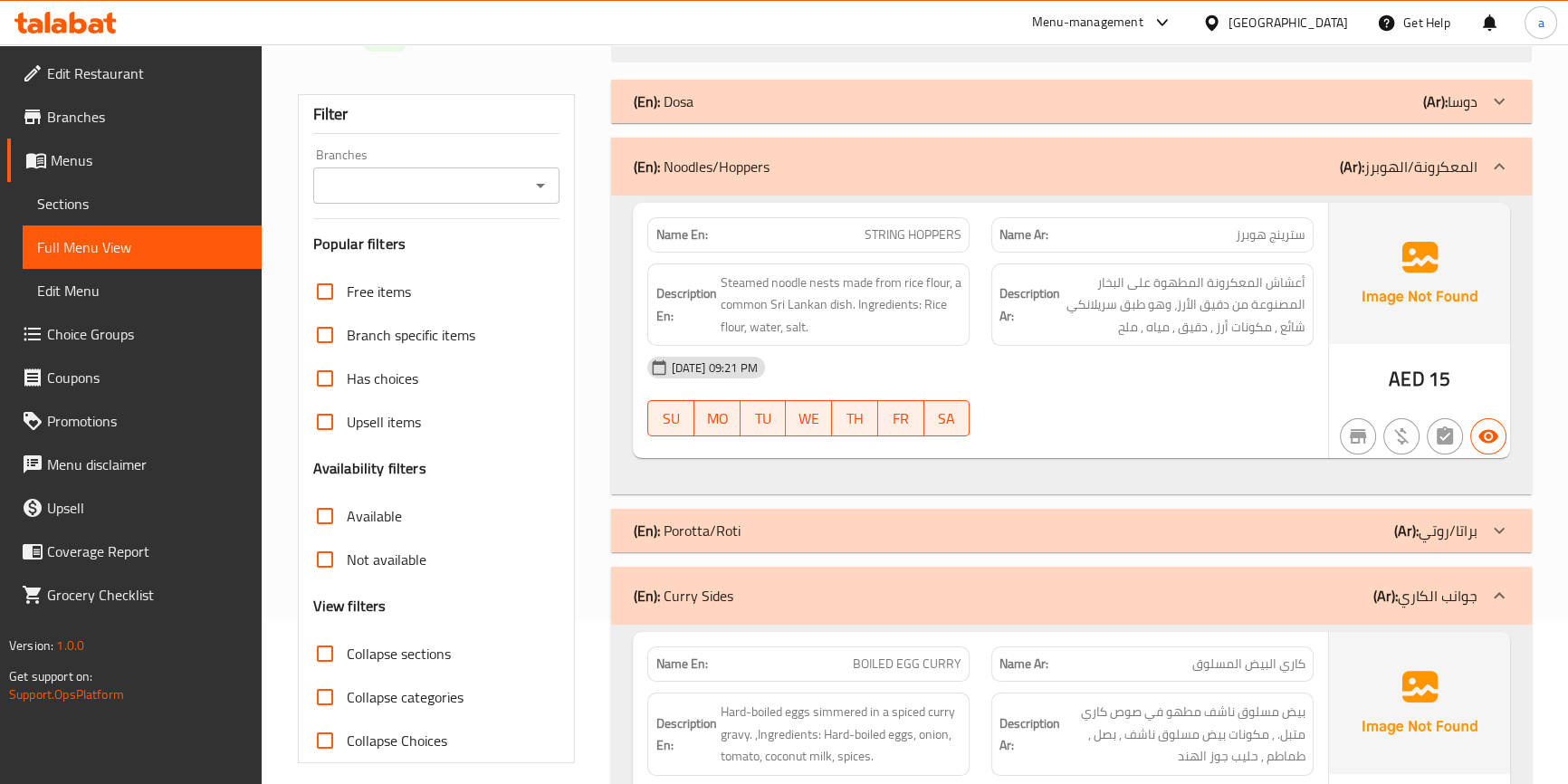
click at [145, 192] on span "Sections" at bounding box center [142, 203] width 210 height 22
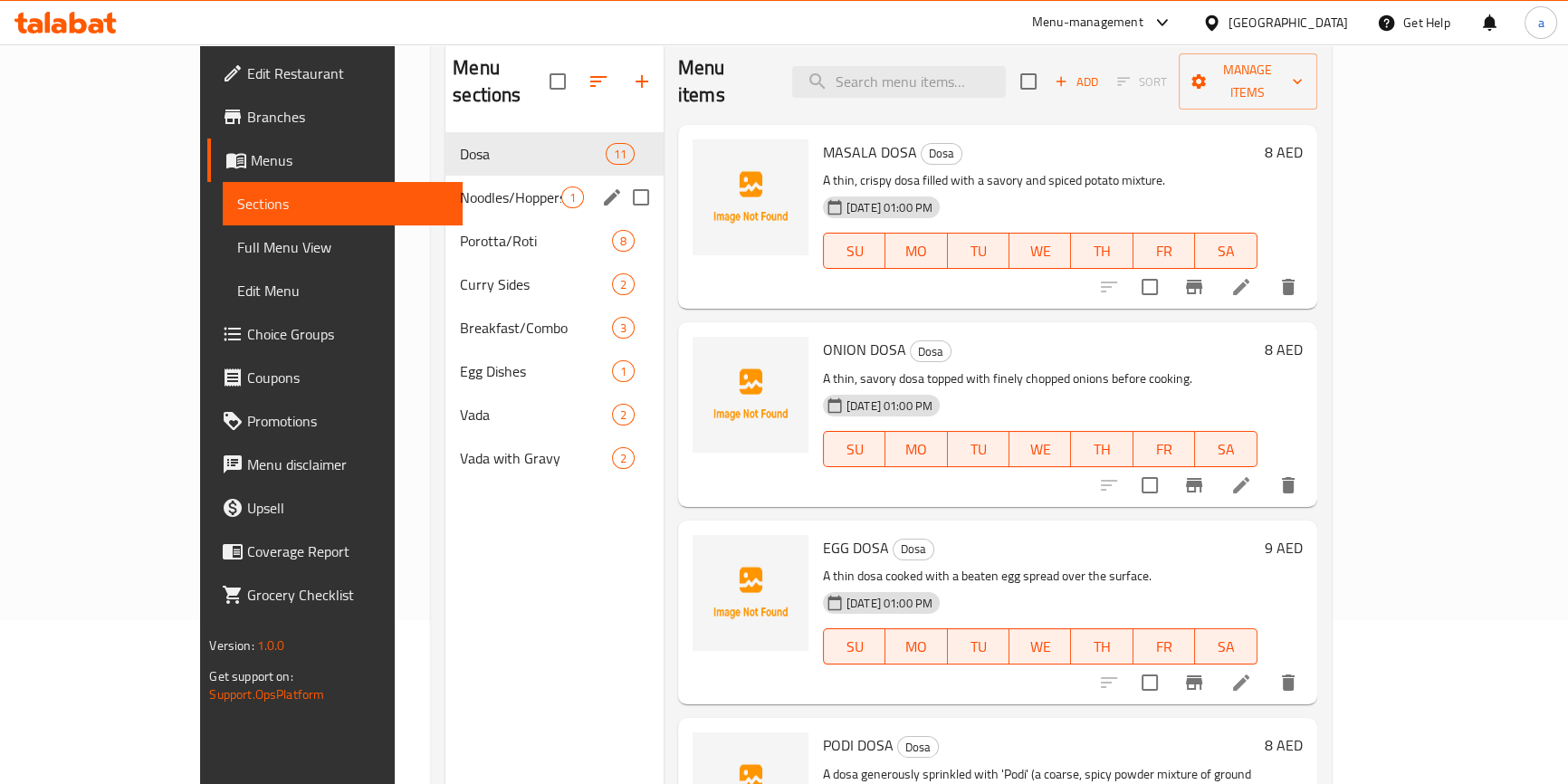
click at [601, 186] on icon "edit" at bounding box center [612, 197] width 22 height 22
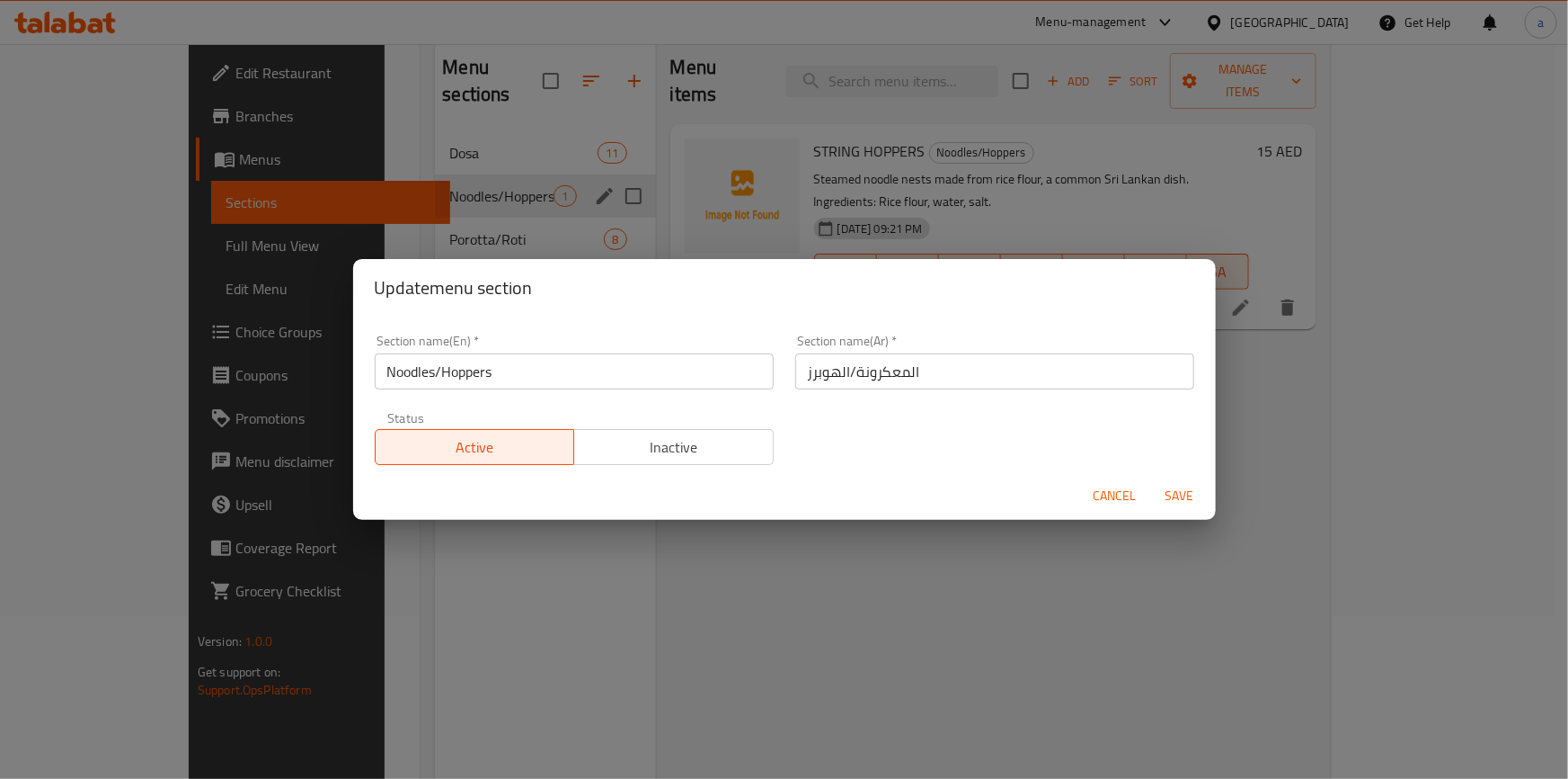
click at [887, 375] on input "المعكرونة/الهوبرز" at bounding box center [994, 371] width 399 height 36
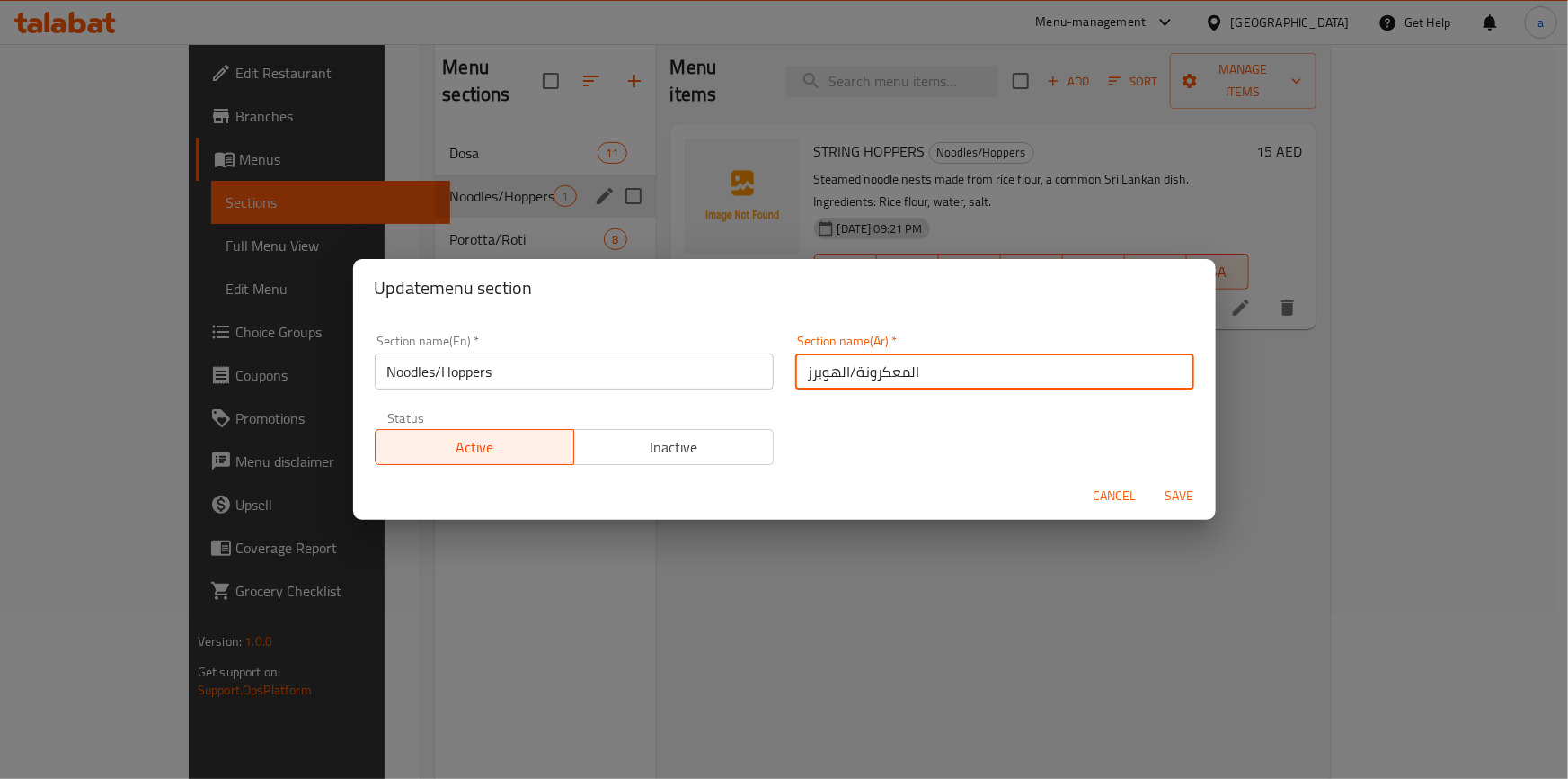
click at [887, 375] on input "المعكرونة/الهوبرز" at bounding box center [994, 371] width 399 height 36
paste input "ودلز"
type input "النودلز/الهوبرز"
click at [1166, 490] on span "Save" at bounding box center [1180, 496] width 44 height 23
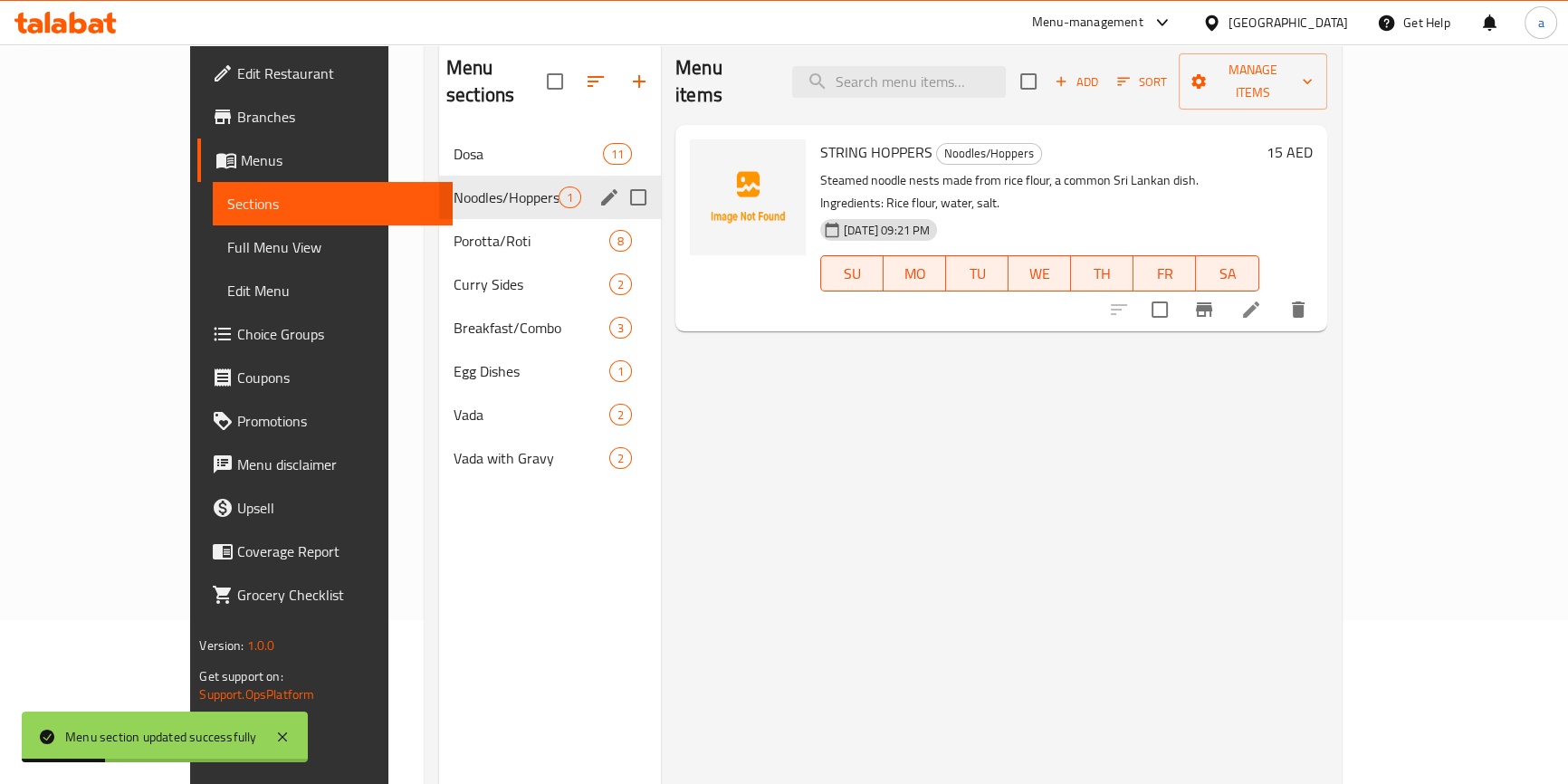
click at [227, 251] on span "Full Menu View" at bounding box center [332, 247] width 210 height 22
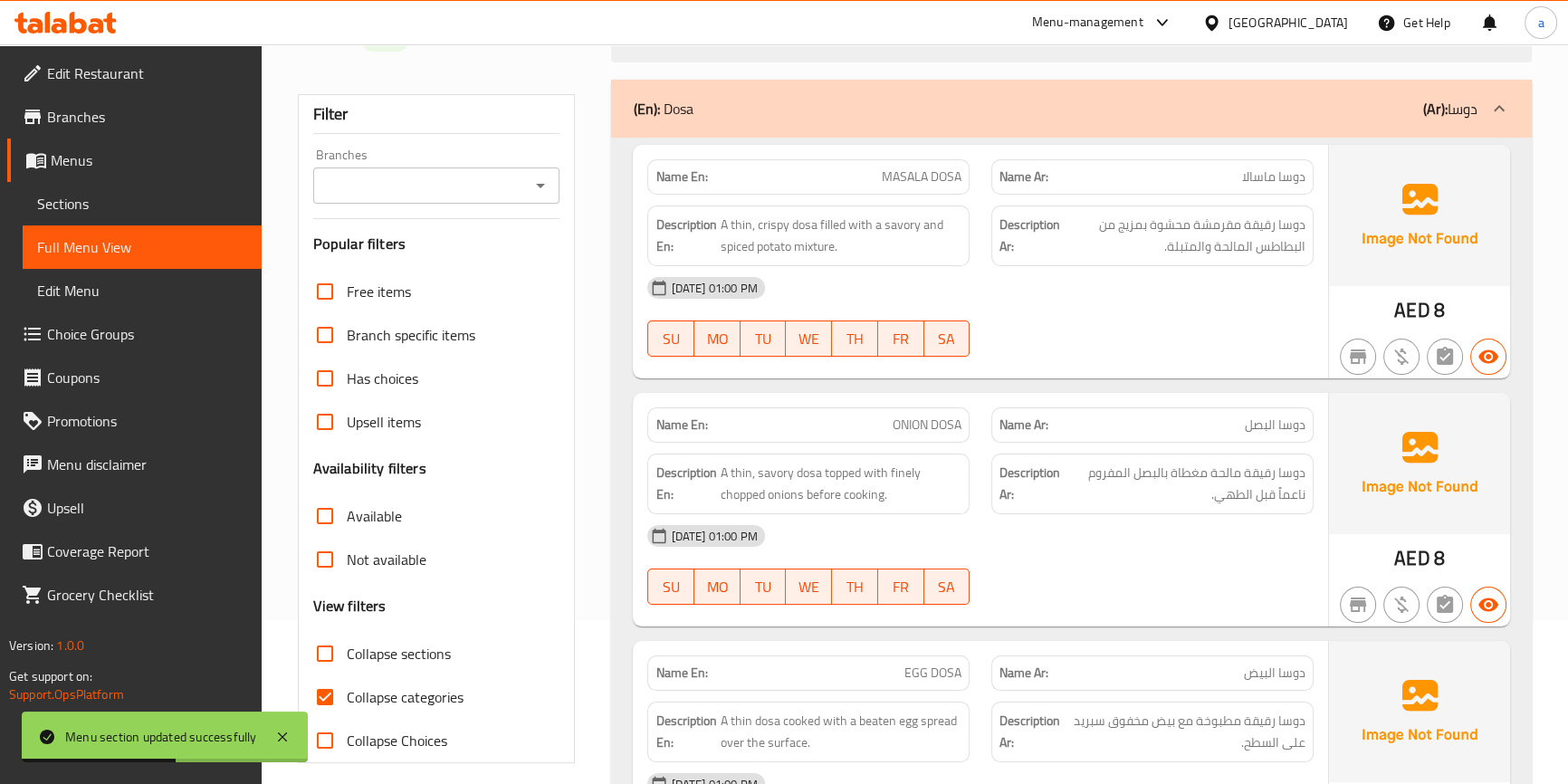
drag, startPoint x: 384, startPoint y: 647, endPoint x: 689, endPoint y: 572, distance: 314.1
click at [385, 647] on span "Collapse sections" at bounding box center [399, 653] width 104 height 22
click at [347, 647] on input "Collapse sections" at bounding box center [325, 653] width 44 height 44
checkbox input "true"
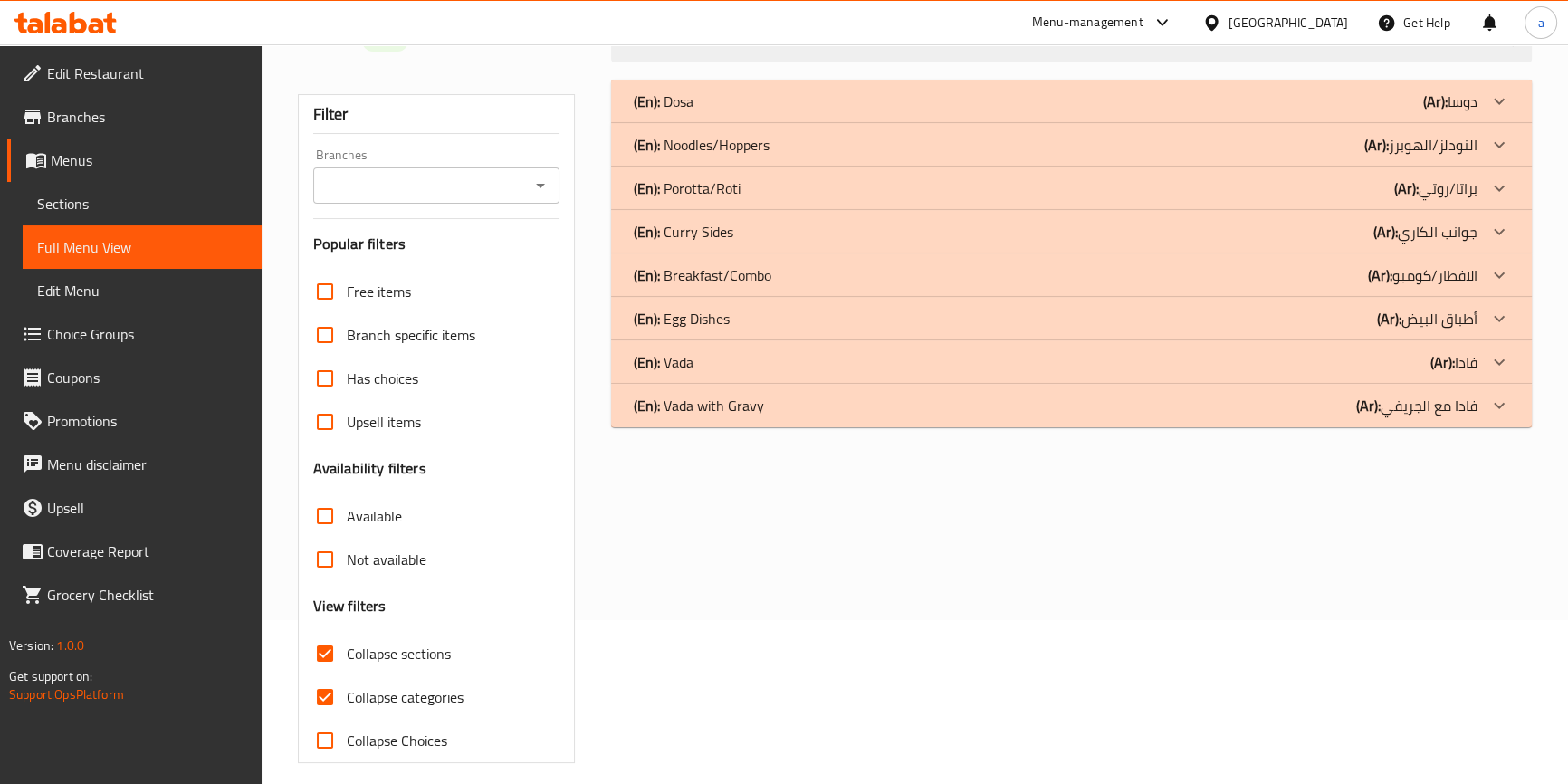
click at [951, 409] on div "(En): Vada with Gravy (Ar): فادا مع الجريفي" at bounding box center [1055, 405] width 843 height 22
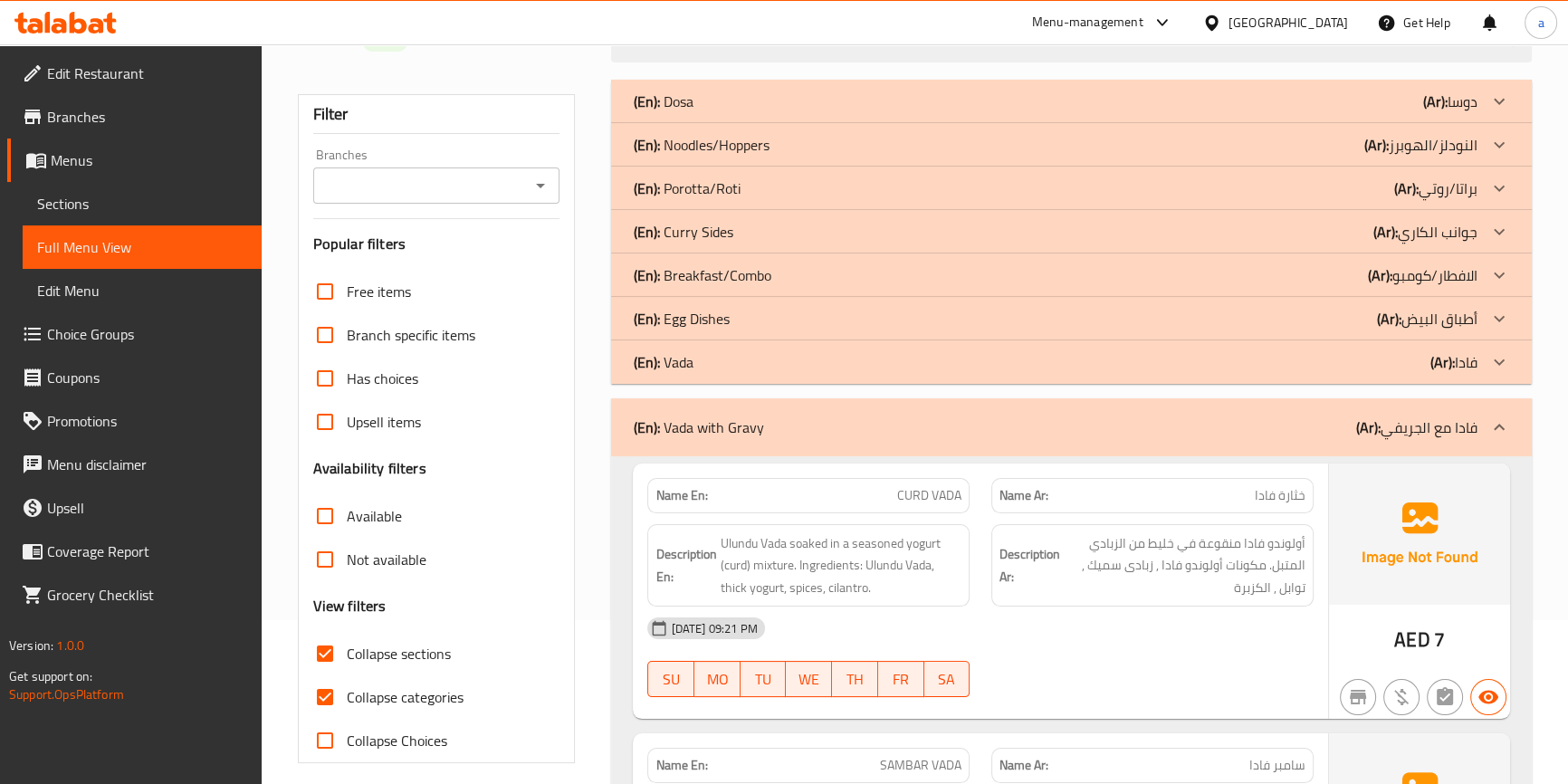
click at [1025, 323] on div "(En): Egg Dishes (Ar): أطباق البيض" at bounding box center [1055, 319] width 843 height 22
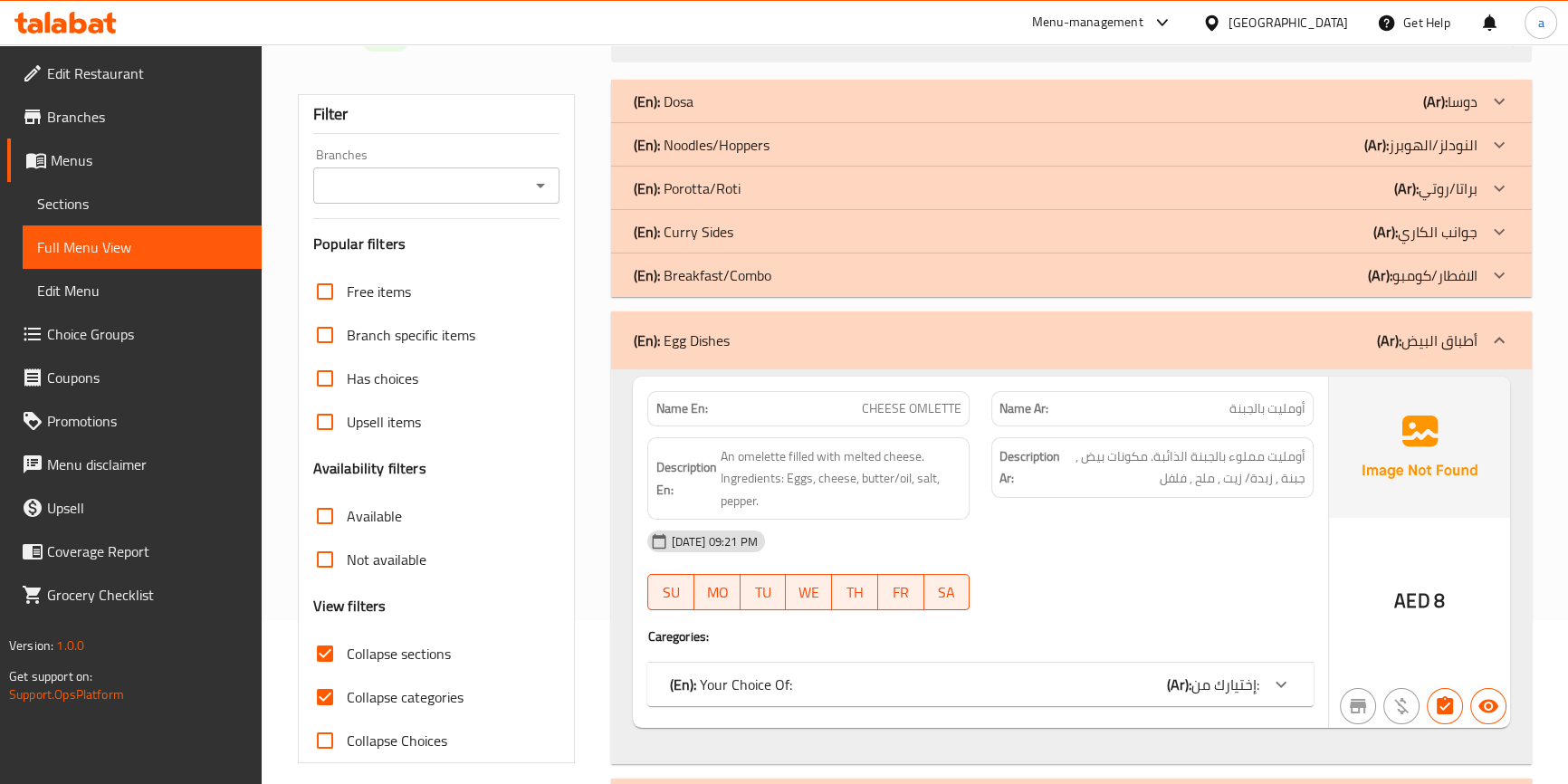
click at [900, 232] on div "(En): Curry Sides (Ar): جوانب الكاري" at bounding box center [1055, 232] width 843 height 22
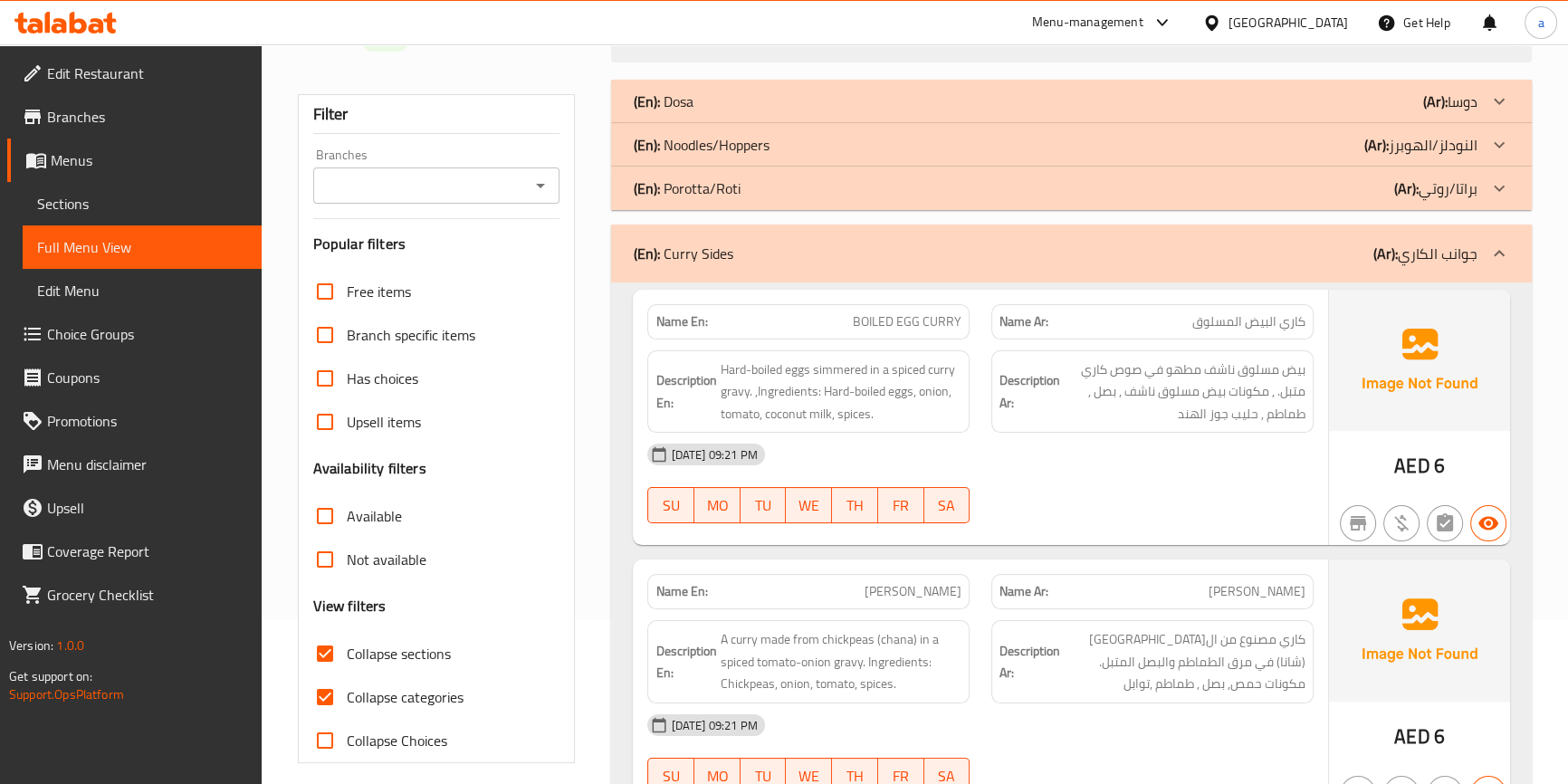
click at [1096, 155] on div "(En): Noodles/Hoppers (Ar): النودلز/الهوبرز" at bounding box center [1071, 145] width 920 height 44
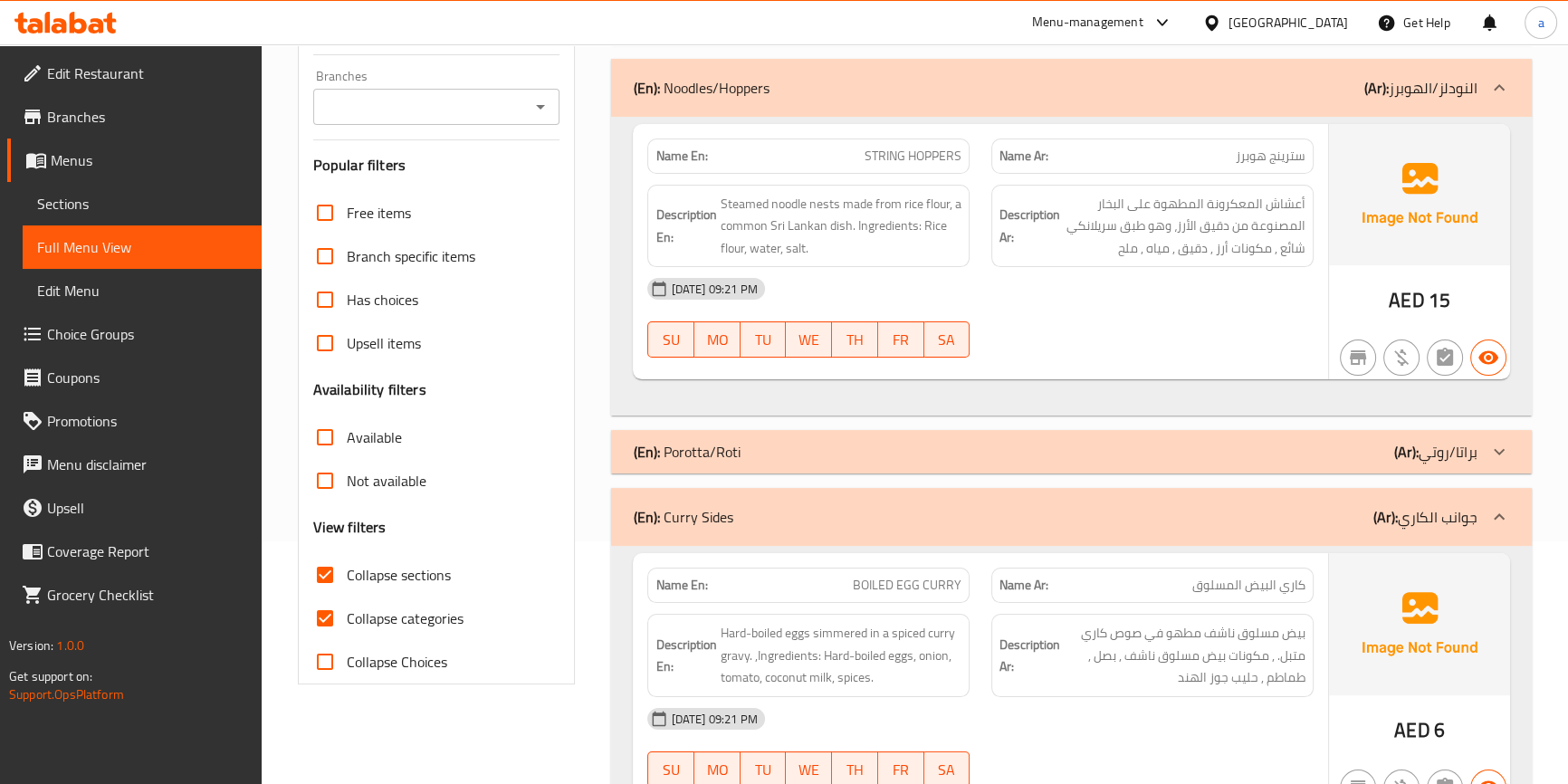
scroll to position [246, 0]
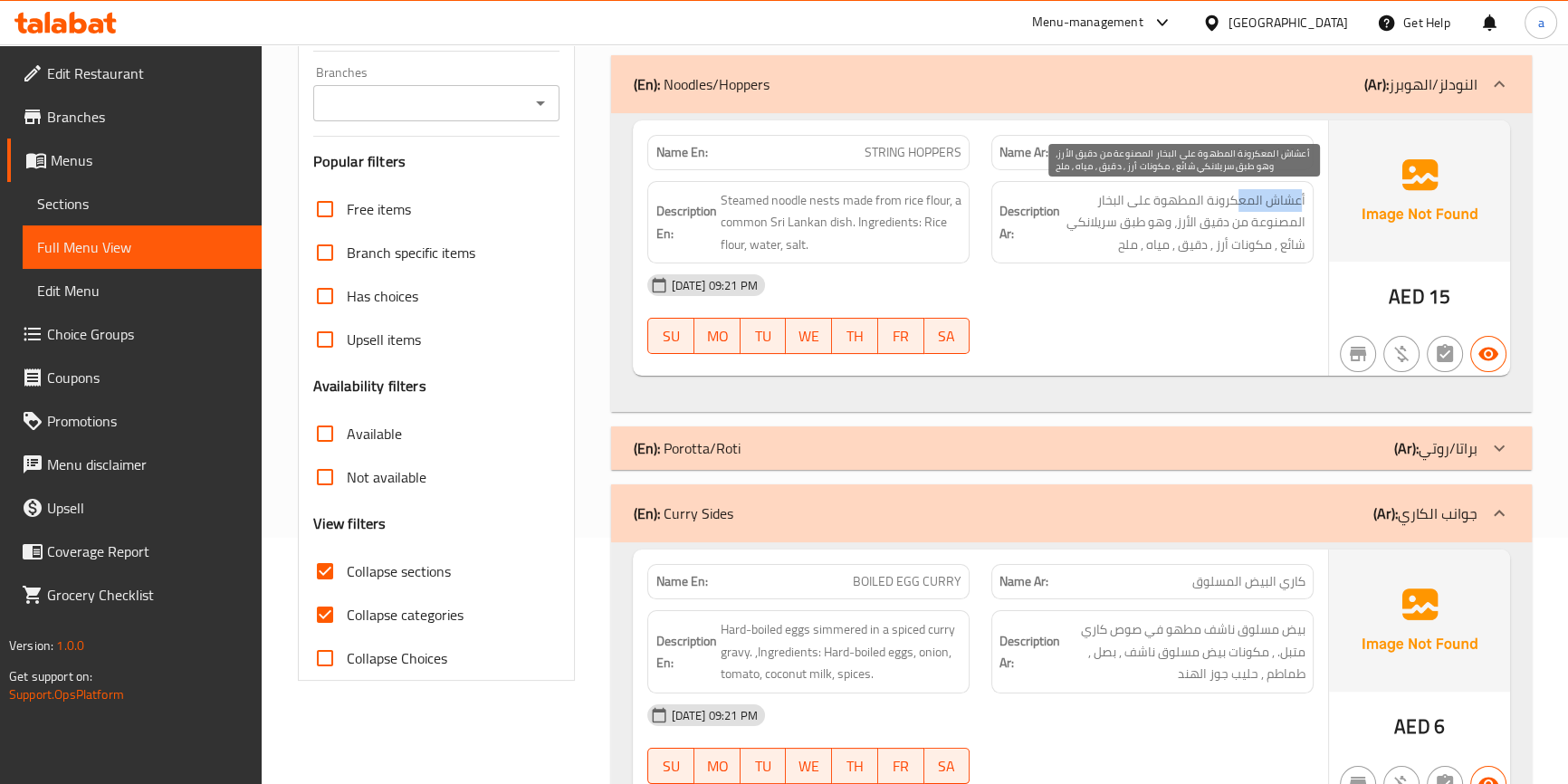
drag, startPoint x: 1292, startPoint y: 201, endPoint x: 1240, endPoint y: 207, distance: 52.3
click at [1240, 207] on span "أعشاش المعكرونة المطهوة على البخار المصنوعة من دقيق الأرز، وهو طبق سريلانكي شائ…" at bounding box center [1184, 222] width 241 height 67
click at [1234, 206] on span "أعشاش المعكرونة المطهوة على البخار المصنوعة من دقيق الأرز، وهو طبق سريلانكي شائ…" at bounding box center [1184, 222] width 241 height 67
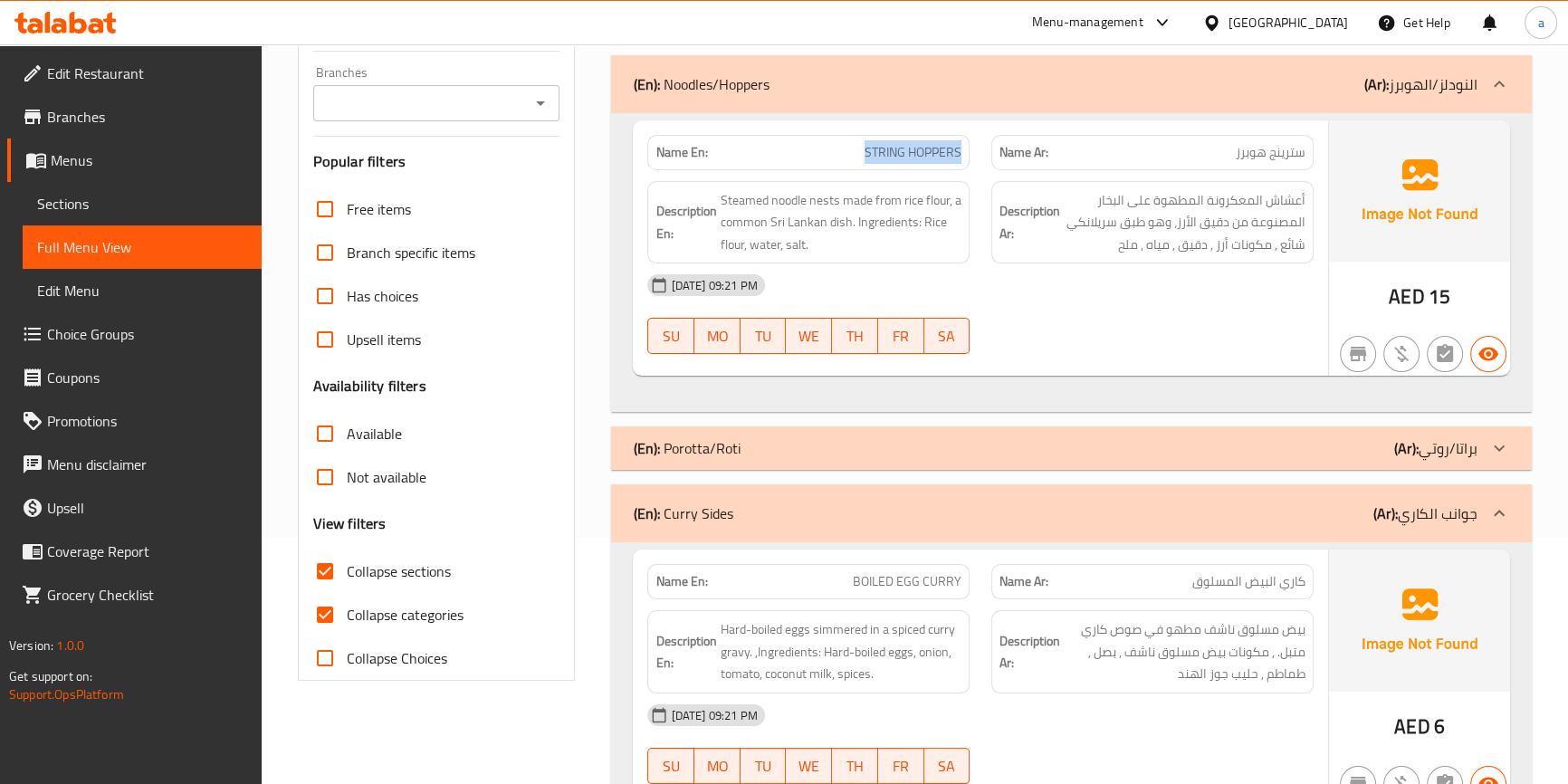
drag, startPoint x: 853, startPoint y: 144, endPoint x: 976, endPoint y: 156, distance: 123.6
click at [976, 156] on div "Name En: STRING HOPPERS" at bounding box center [807, 151] width 344 height 57
copy span "STRING HOPPERS"
click at [114, 122] on span "Branches" at bounding box center [147, 117] width 200 height 22
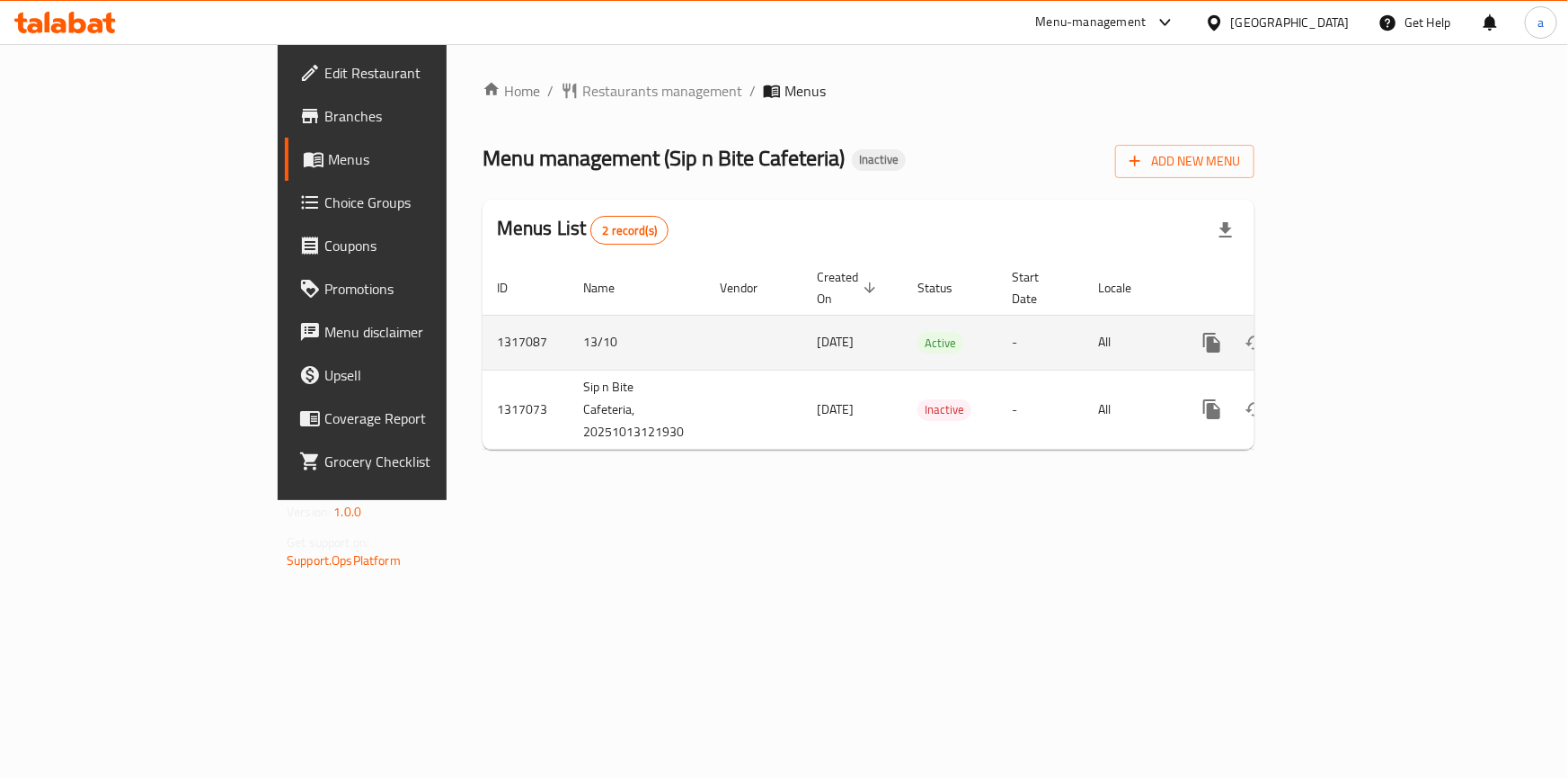
click at [1363, 321] on link "enhanced table" at bounding box center [1341, 342] width 44 height 44
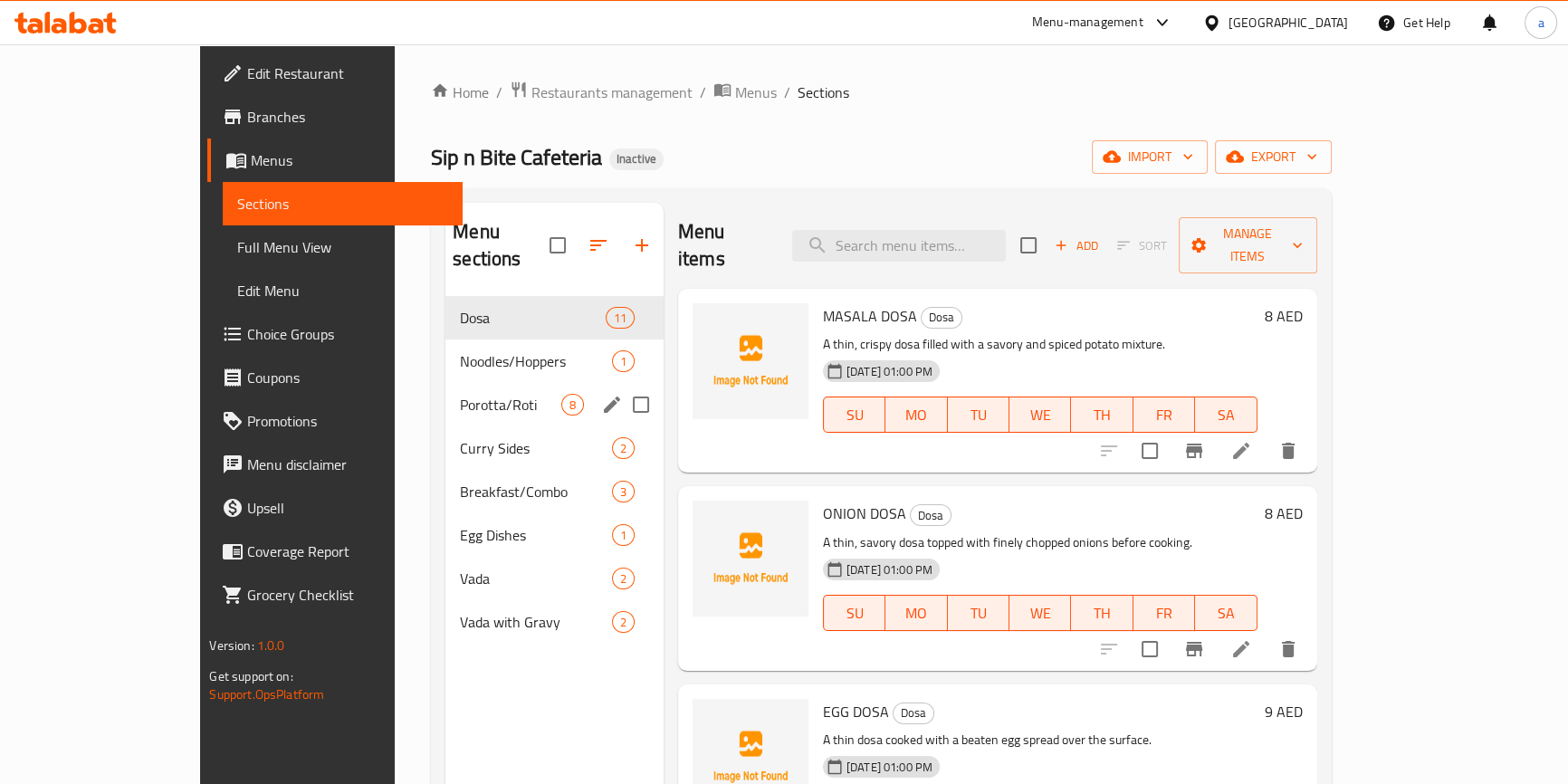
click at [470, 350] on span "Noodles/Hoppers" at bounding box center [535, 361] width 152 height 22
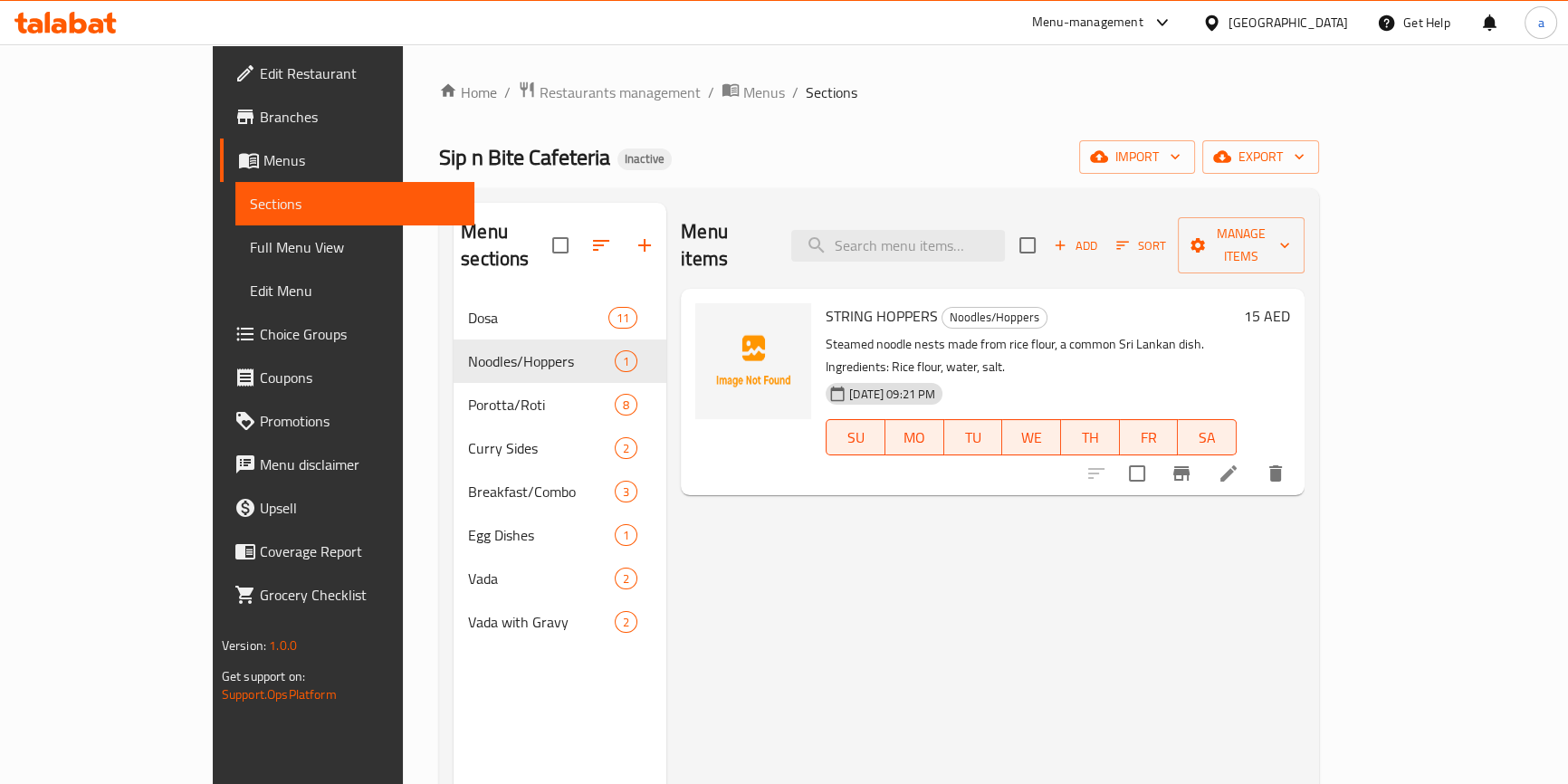
click at [1239, 462] on icon at bounding box center [1229, 473] width 22 height 22
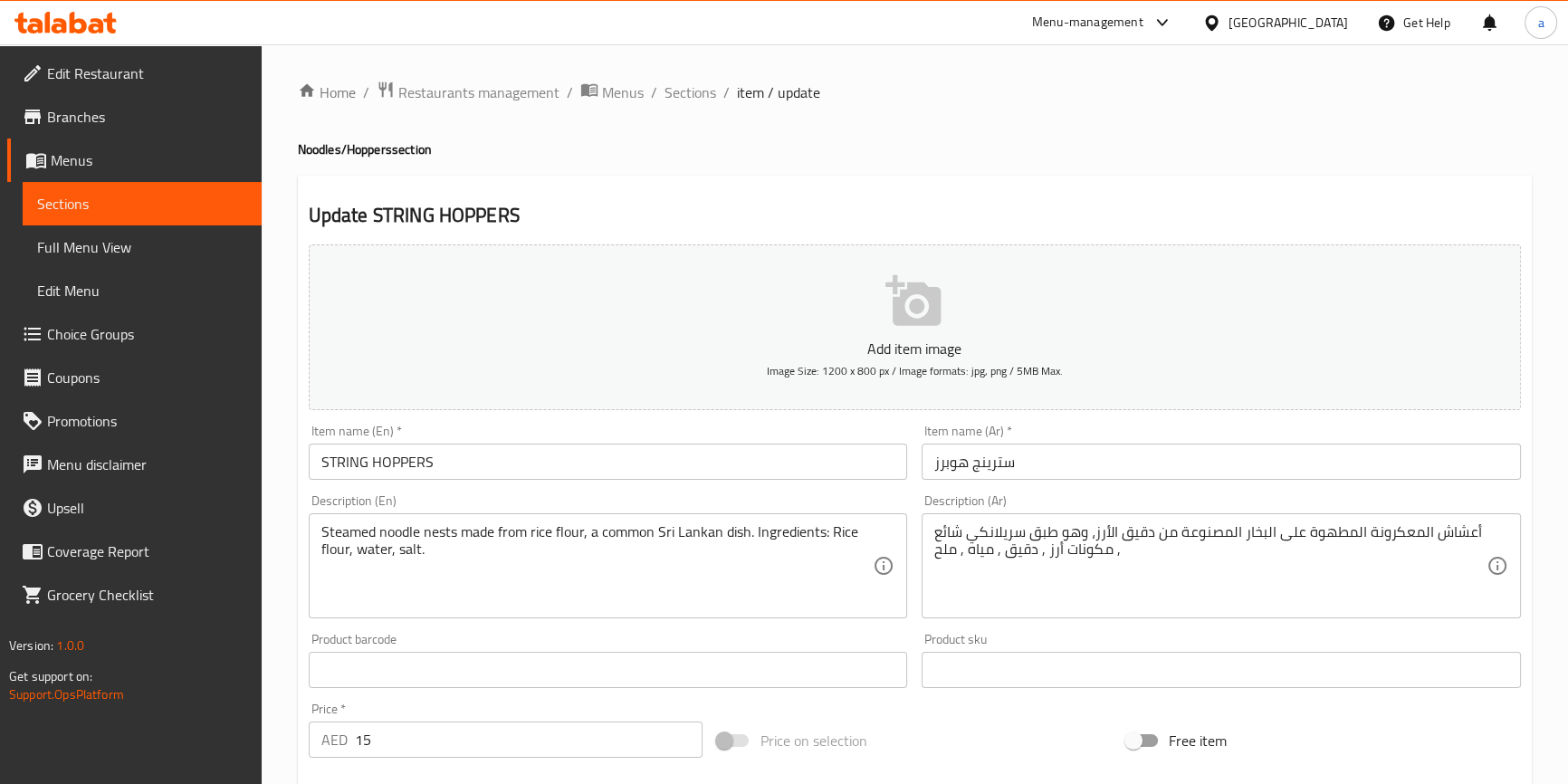
scroll to position [82, 0]
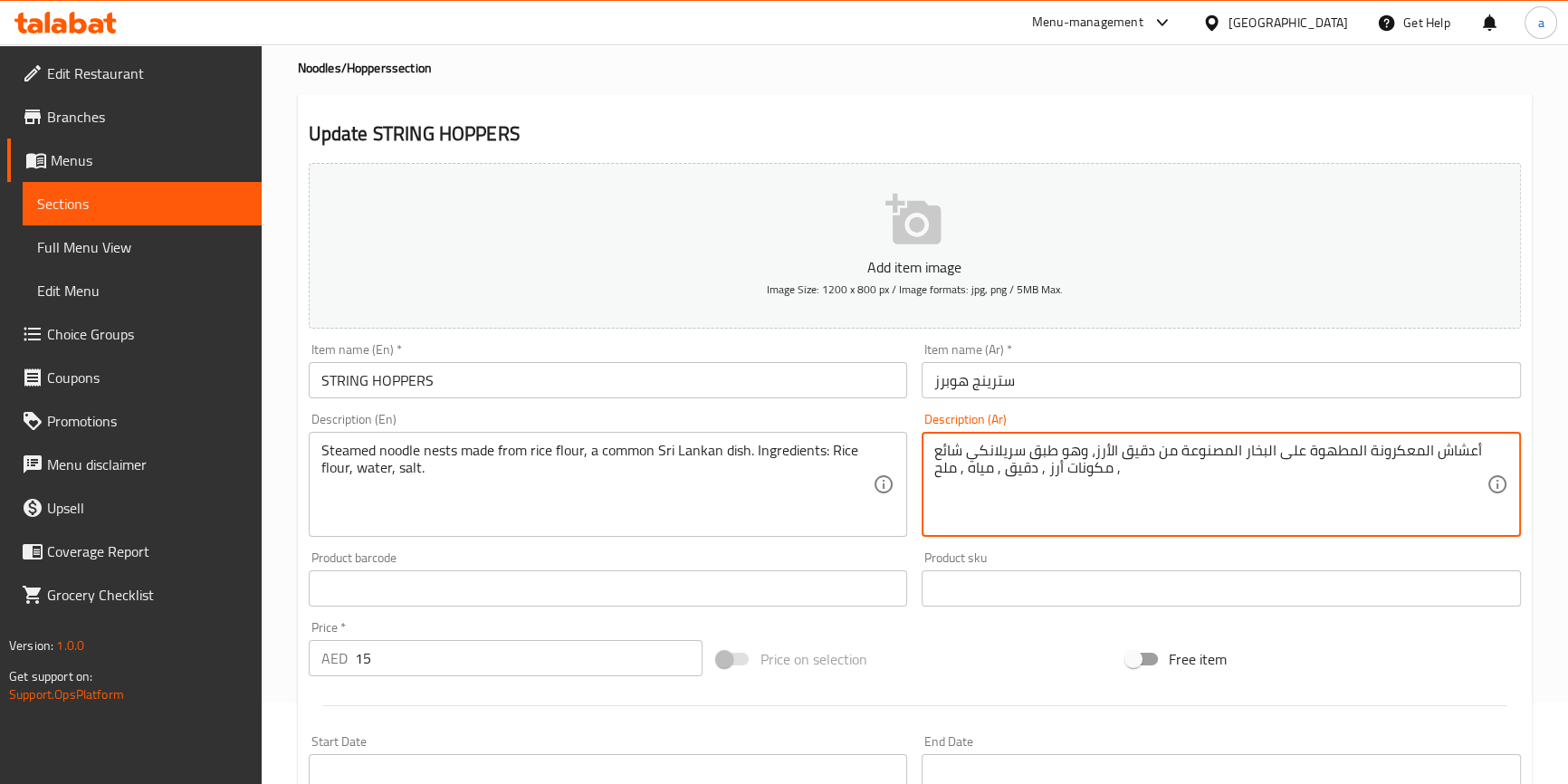
click at [1416, 452] on textarea "أعشاش المعكرونة المطهوة على البخار المصنوعة من دقيق الأرز، وهو طبق سريلانكي شائ…" at bounding box center [1210, 484] width 552 height 86
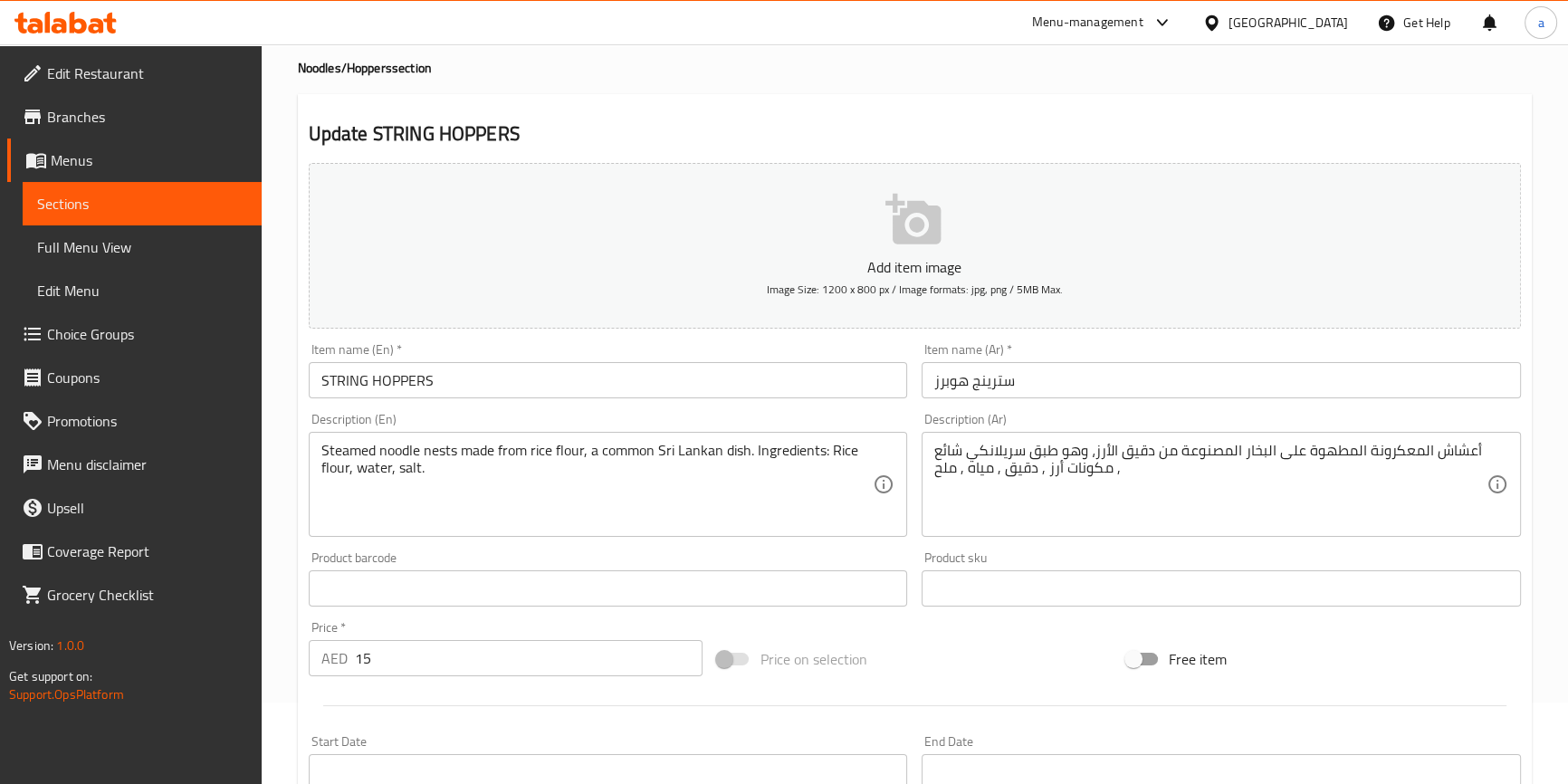
click at [1404, 453] on textarea "أعشاش المعكرونة المطهوة على البخار المصنوعة من دقيق الأرز، وهو طبق سريلانكي شائ…" at bounding box center [1210, 484] width 552 height 86
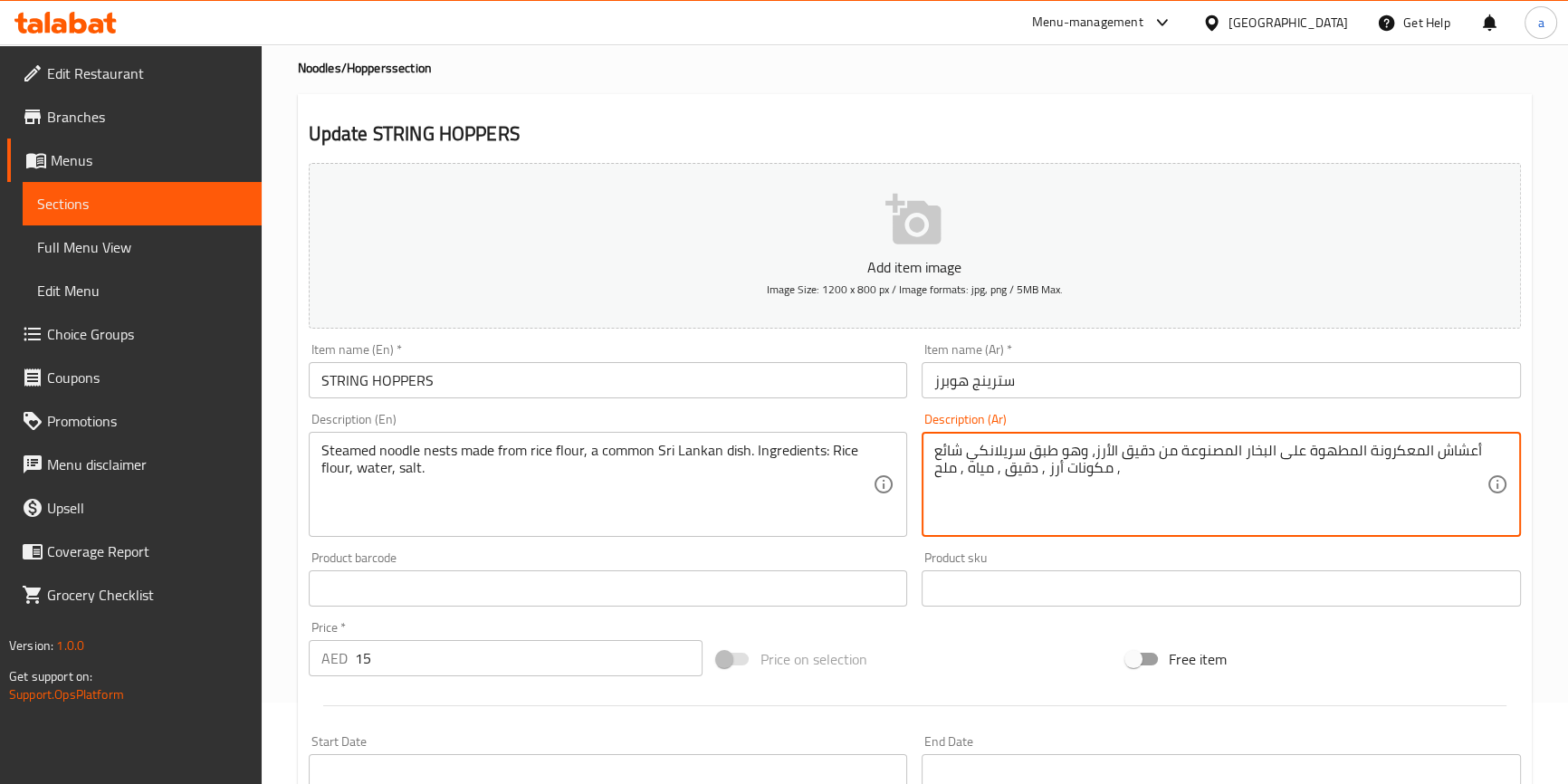
paste textarea "ودلز"
click at [447, 445] on textarea "Steamed noodle nests made from rice flour, a common Sri Lankan dish. Ingredient…" at bounding box center [597, 484] width 552 height 86
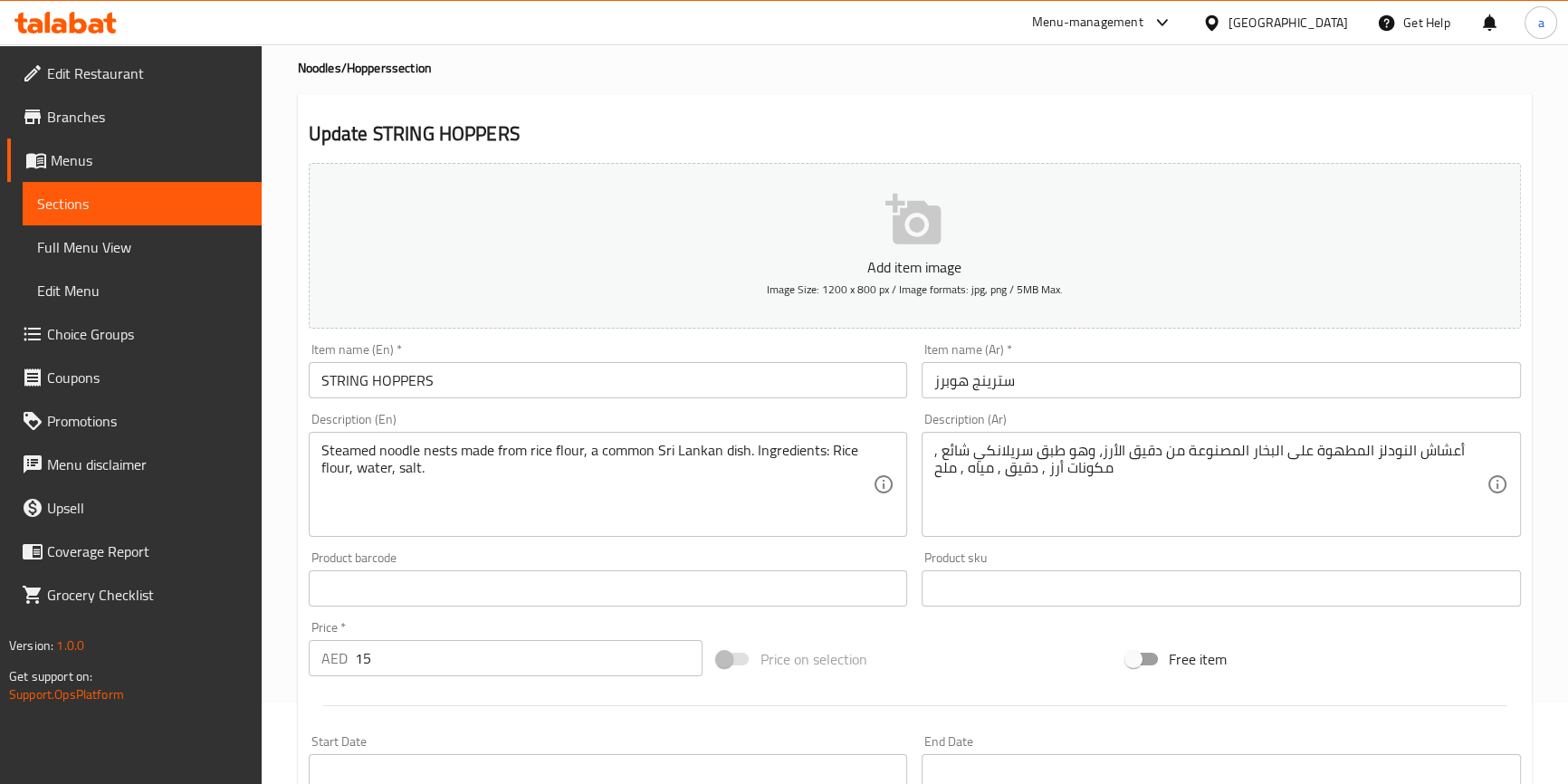
click at [350, 444] on textarea "Steamed noodle nests made from rice flour, a common Sri Lankan dish. Ingredient…" at bounding box center [597, 484] width 552 height 86
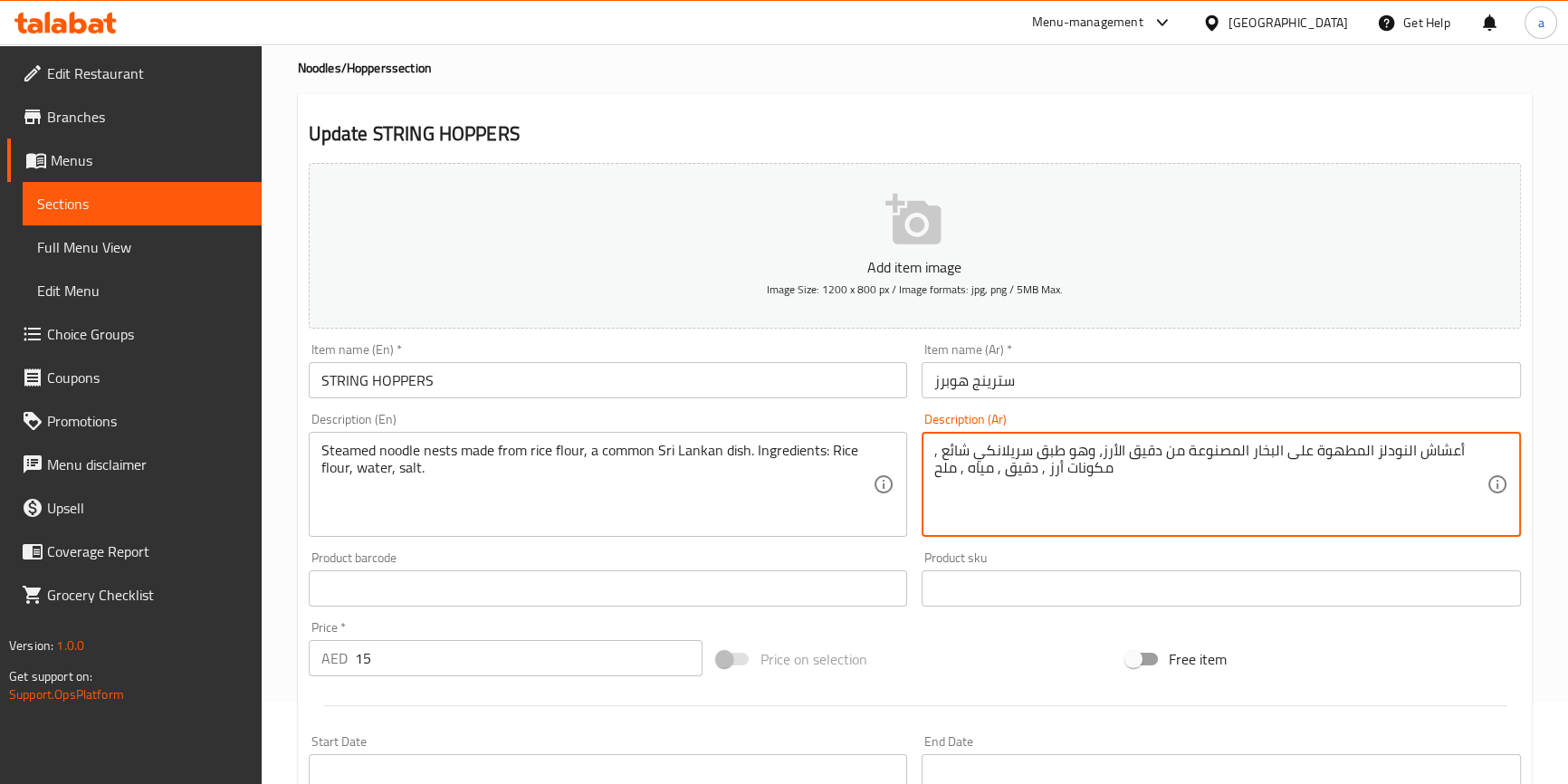
click at [1337, 451] on textarea "أعشاش النودلز المطهوة على البخار المصنوعة من دقيق الأرز، وهو طبق سريلانكي شائع …" at bounding box center [1210, 484] width 552 height 86
type textarea "أعشاش النودلز على البخار المصنوعة من دقيق الأرز، وهو طبق سريلانكي شائع , مكونات…"
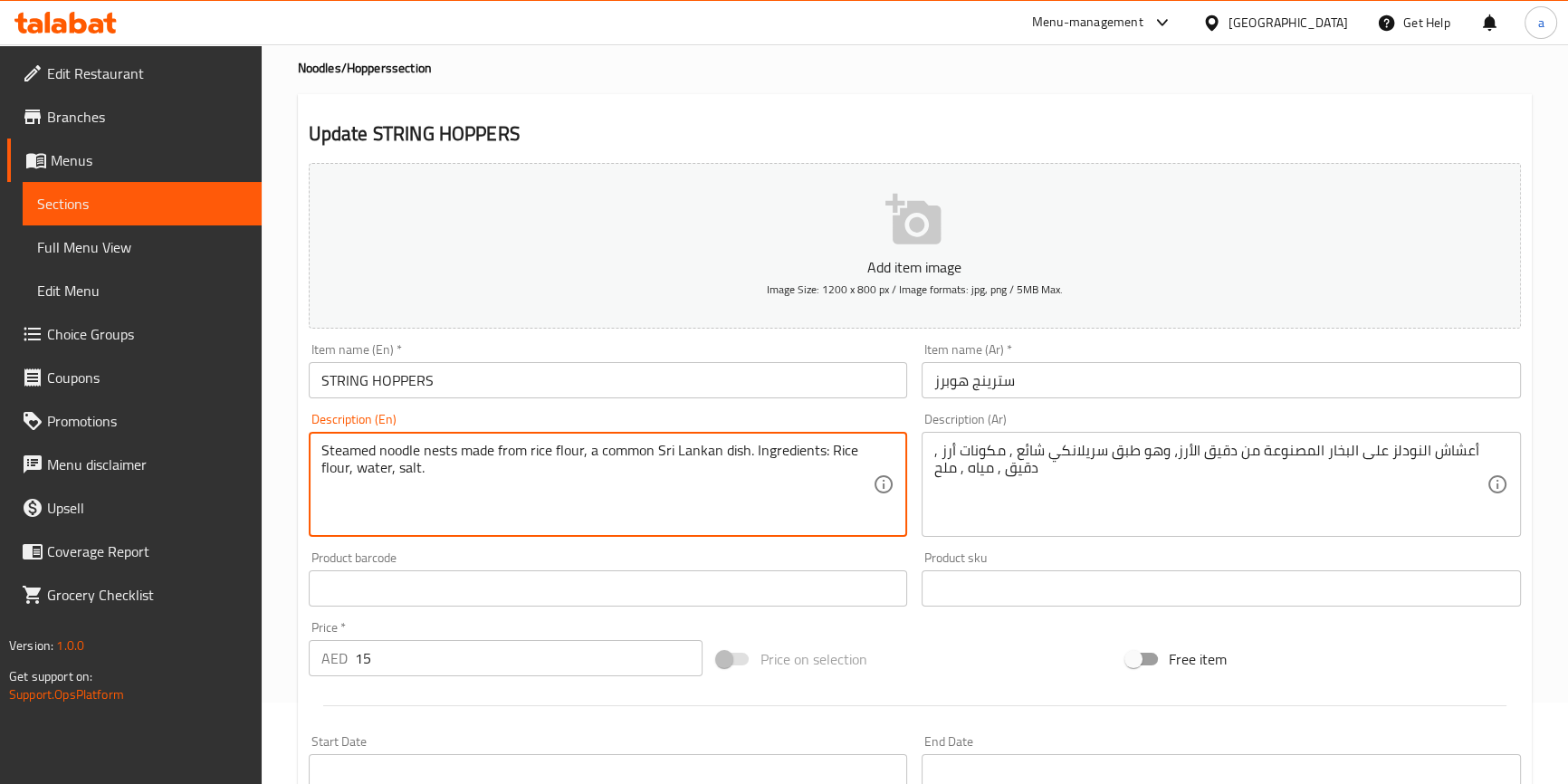
click at [441, 453] on textarea "Steamed noodle nests made from rice flour, a common Sri Lankan dish. Ingredient…" at bounding box center [597, 484] width 552 height 86
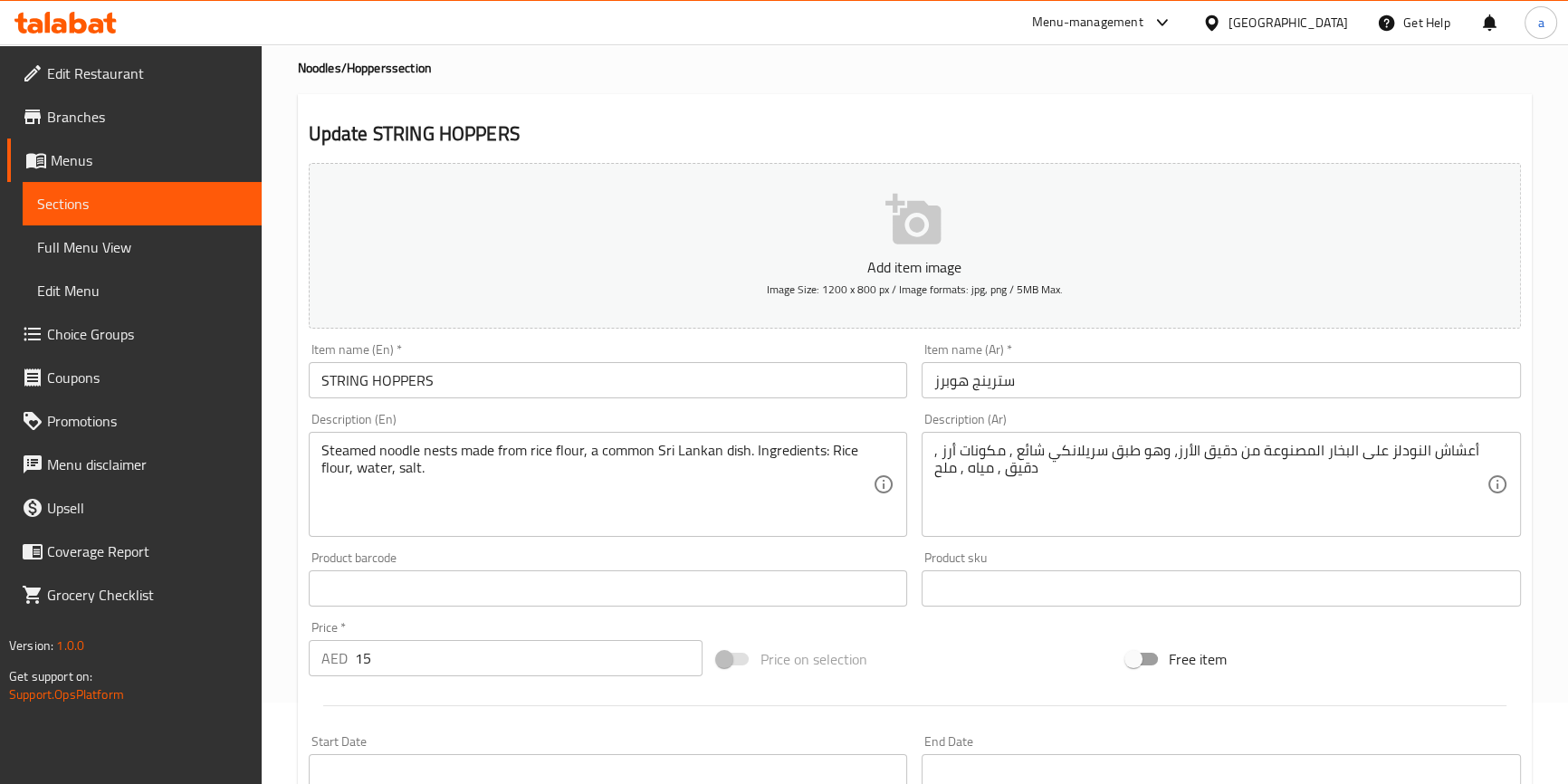
scroll to position [493, 0]
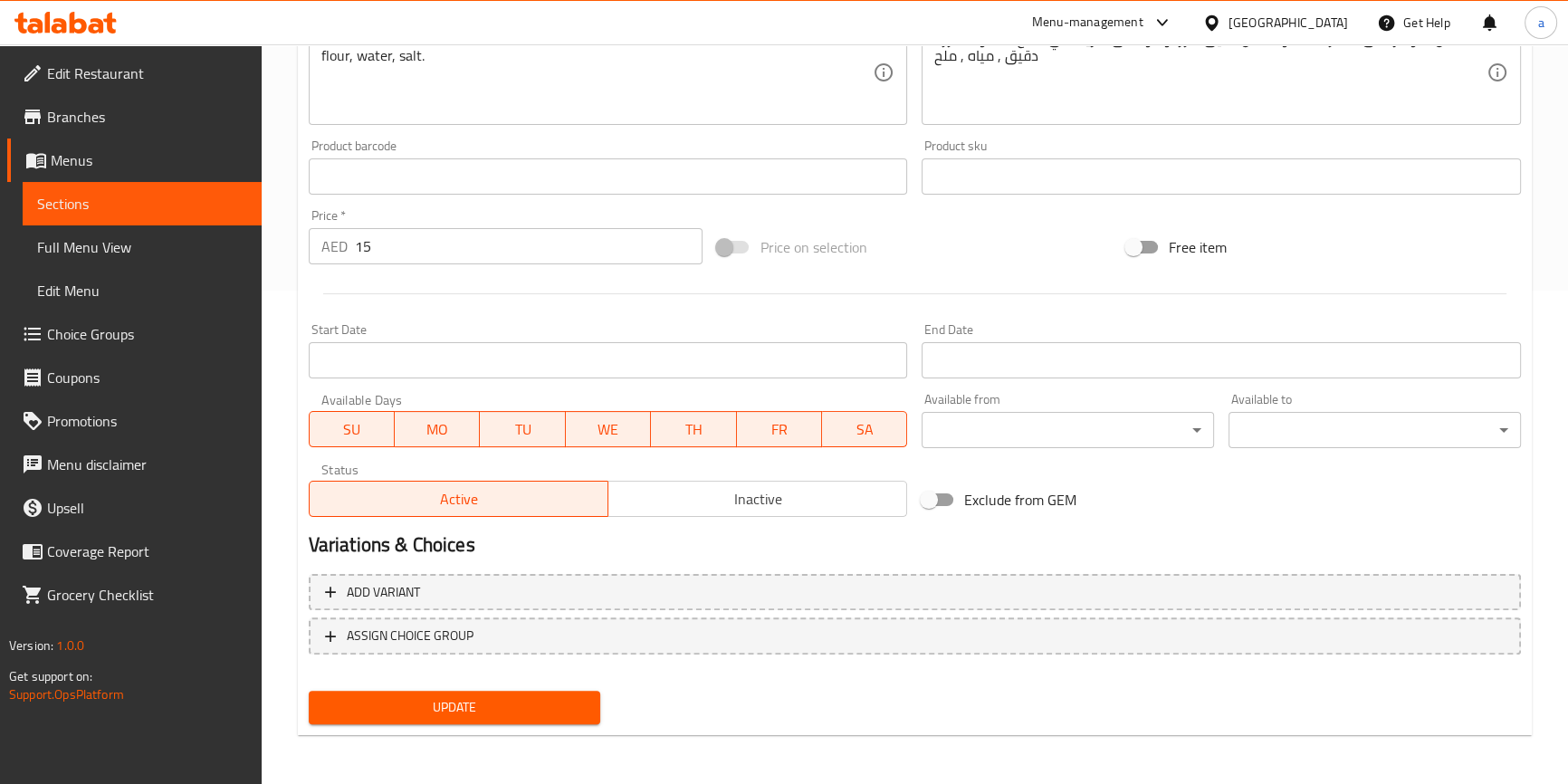
click at [515, 708] on span "Update" at bounding box center [455, 706] width 263 height 23
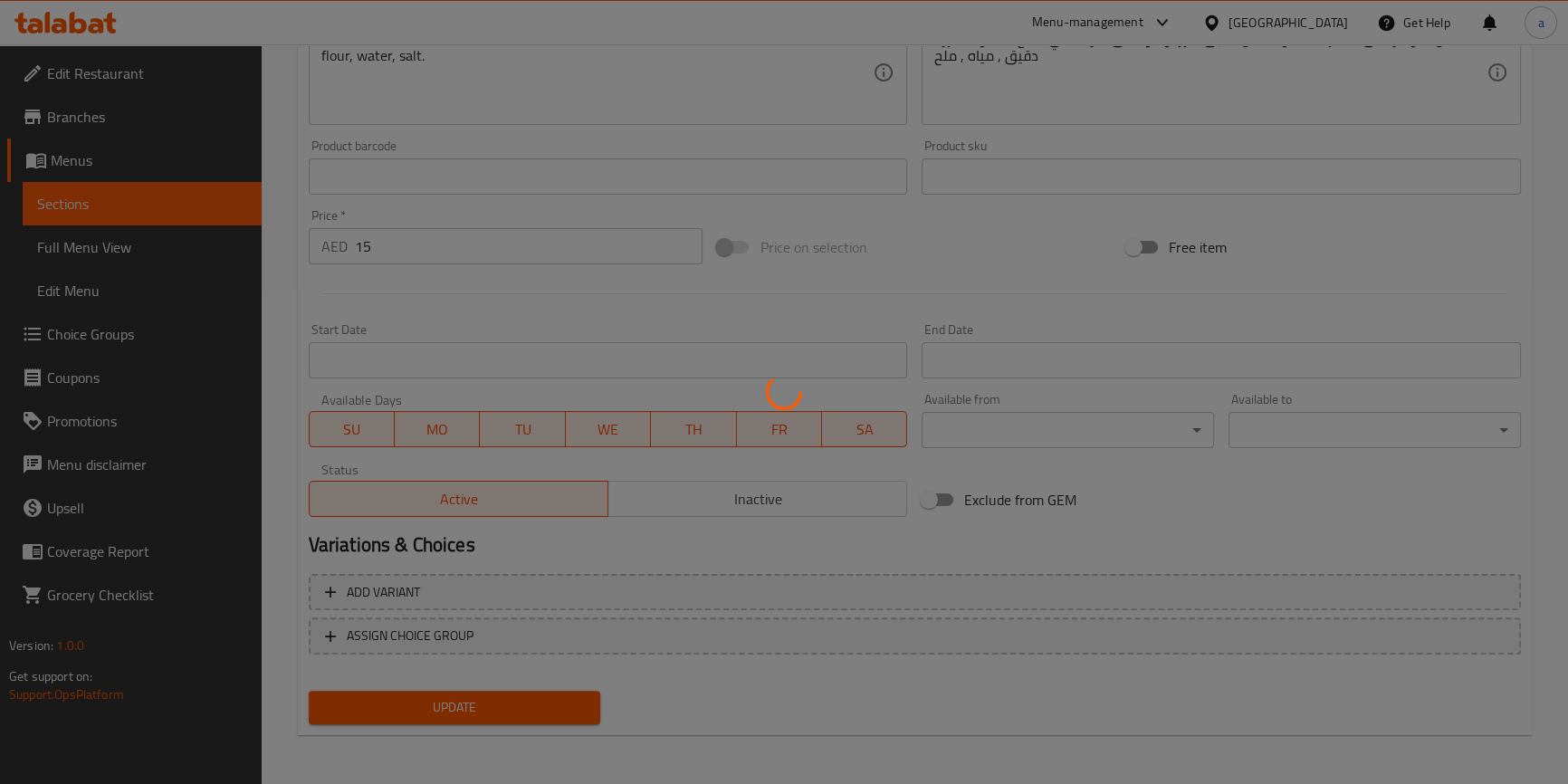
scroll to position [0, 0]
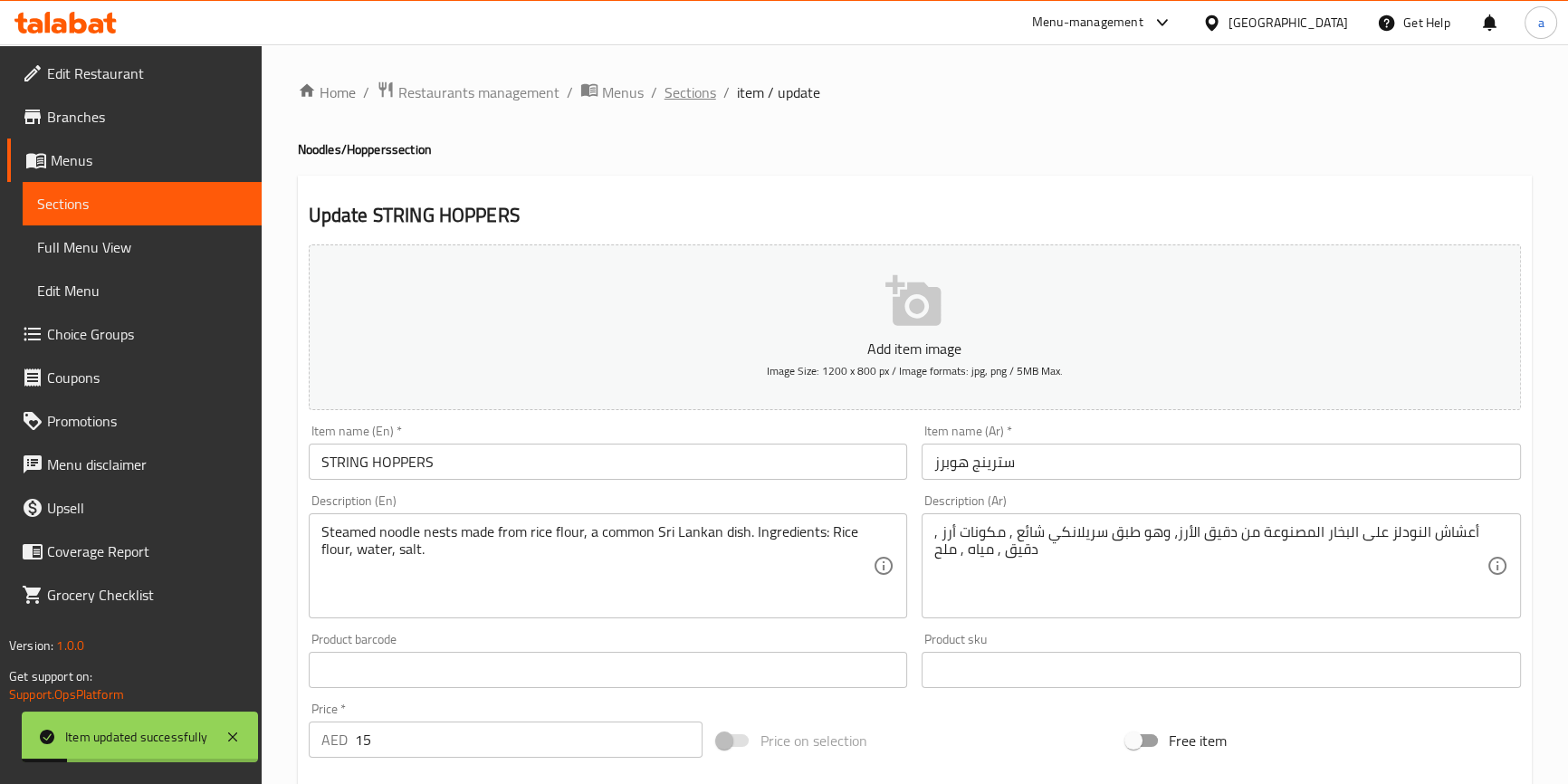
click at [684, 90] on span "Sections" at bounding box center [691, 93] width 52 height 22
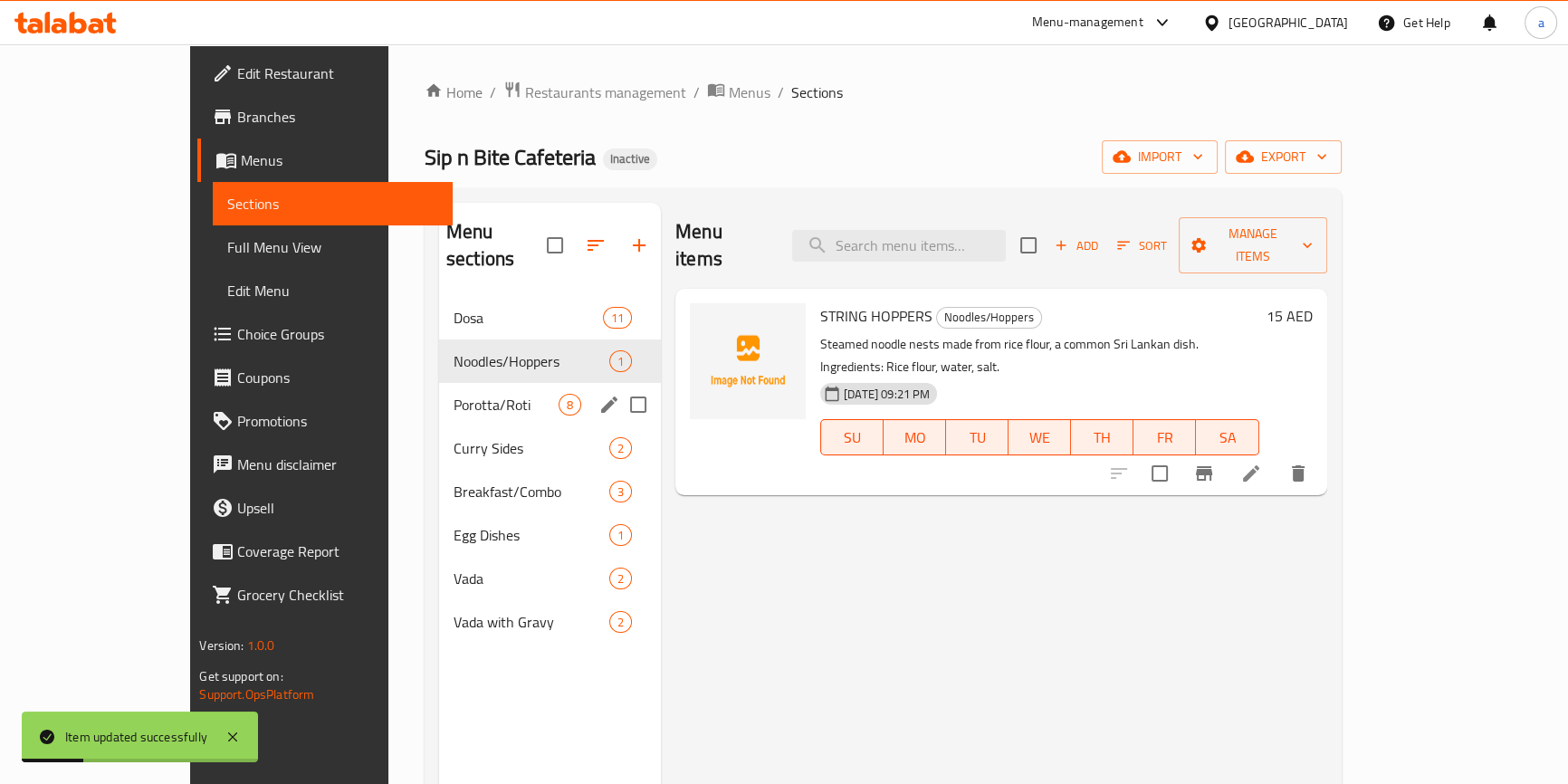
click at [454, 393] on span "Porotta/Roti" at bounding box center [505, 404] width 105 height 22
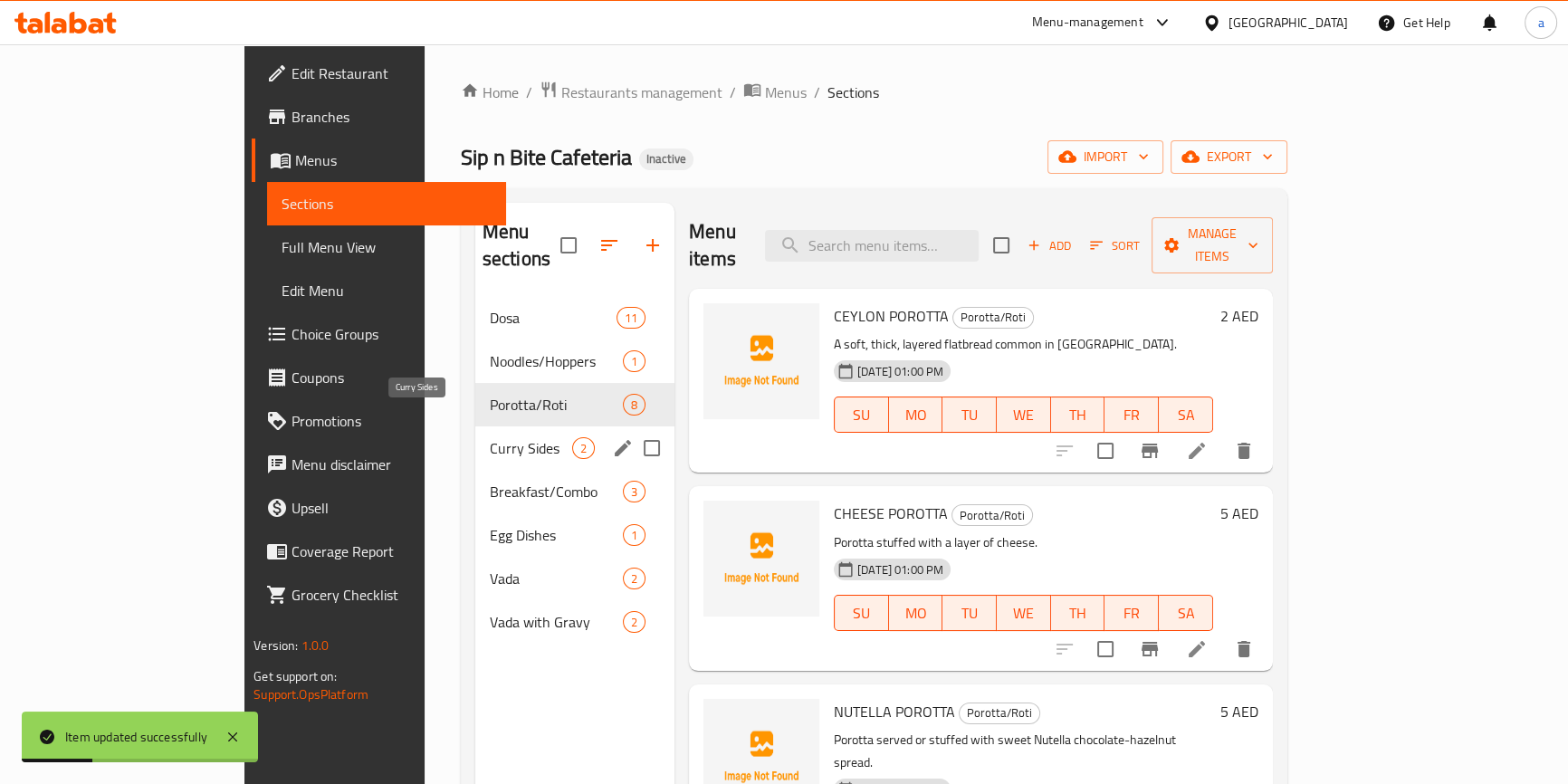
click at [489, 437] on span "Curry Sides" at bounding box center [530, 448] width 83 height 22
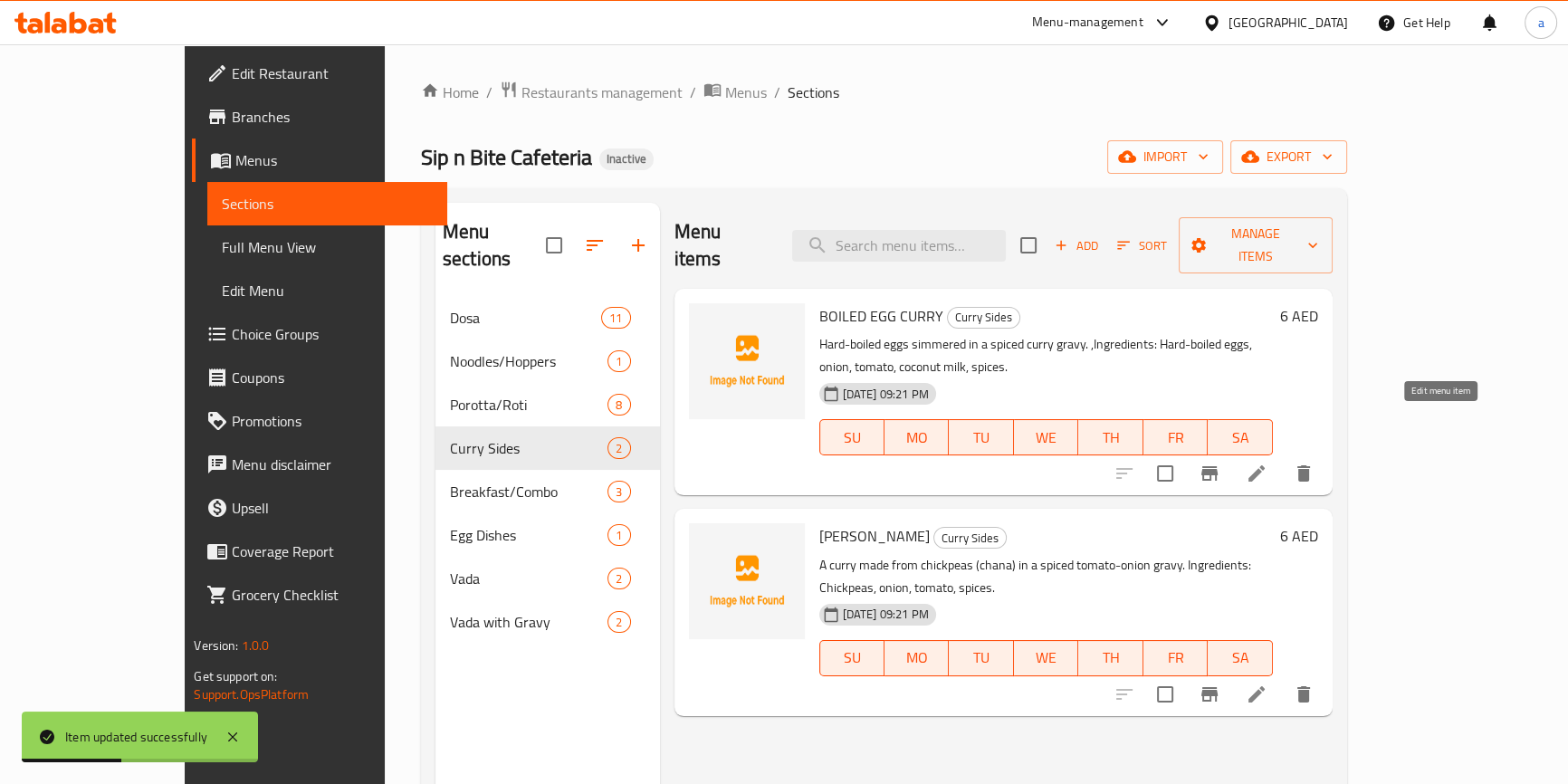
click at [1265, 465] on icon at bounding box center [1256, 473] width 16 height 16
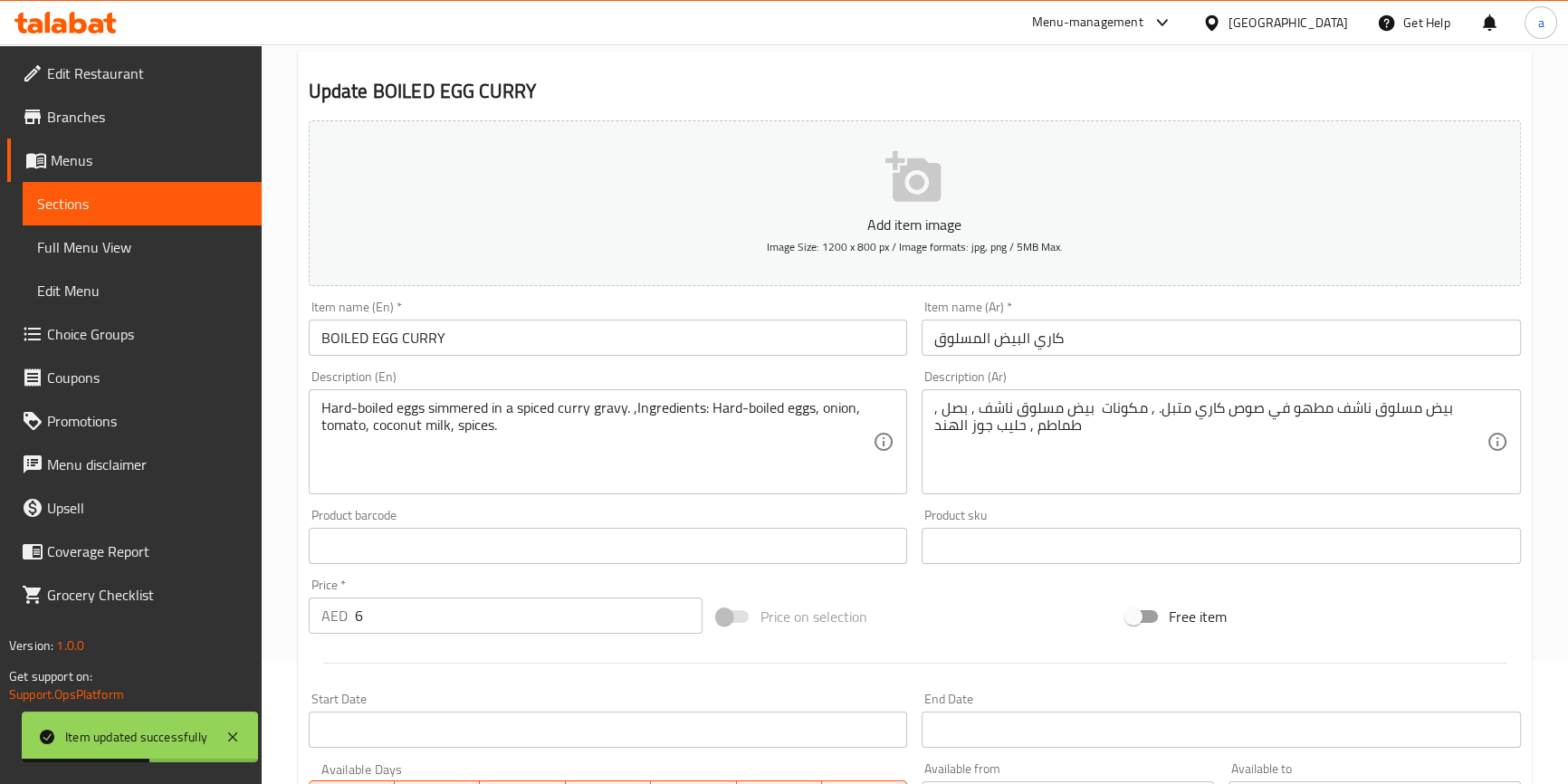
scroll to position [246, 0]
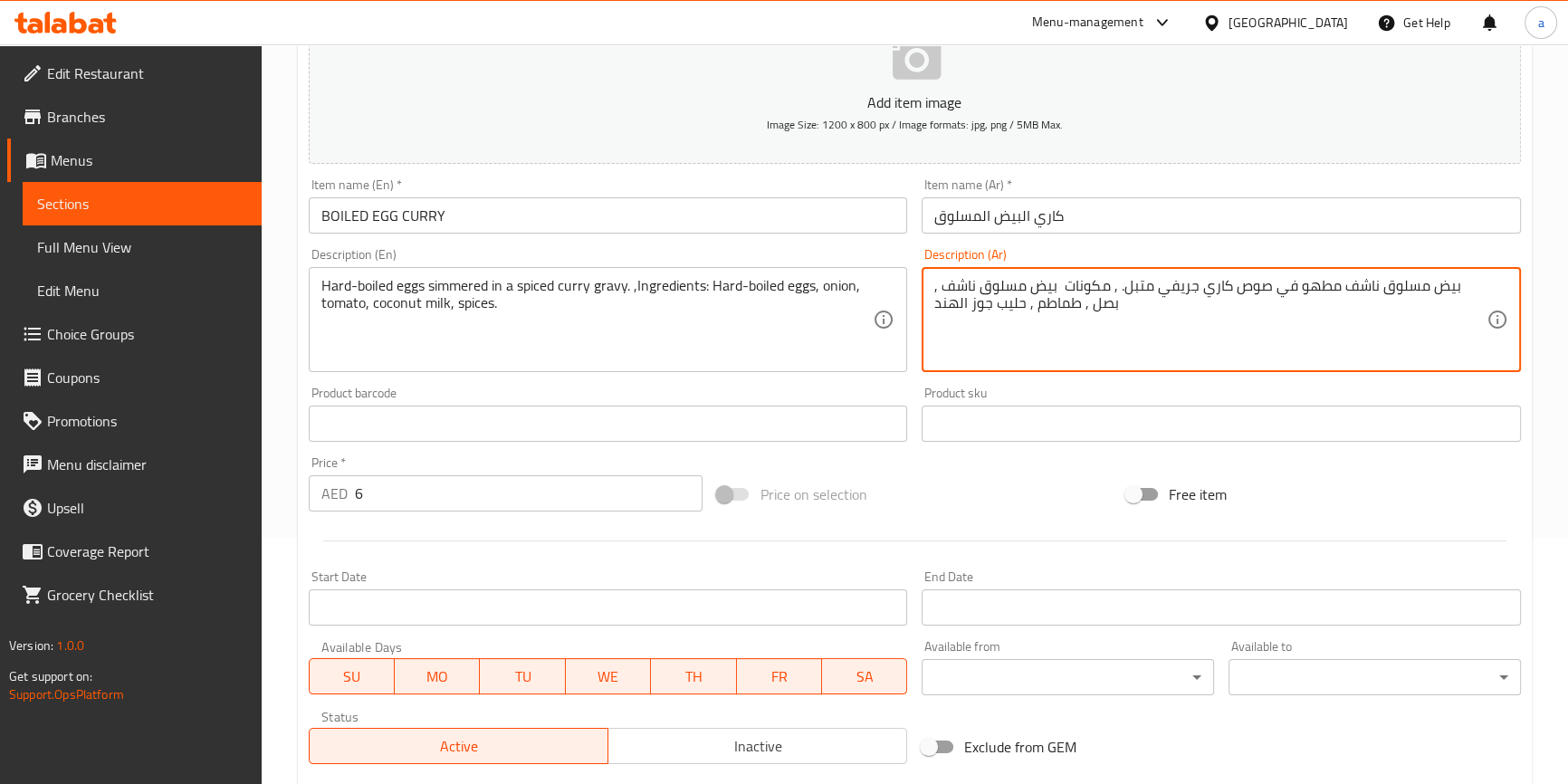
click at [1099, 304] on textarea "بيض مسلوق ناشف مطهو في صوص كاري جريفي متبل. , مكونات بيض مسلوق ناشف , بصل , طما…" at bounding box center [1210, 320] width 552 height 86
click at [1339, 302] on textarea "بيض مسلوق ناشف مطهو في صوص كاري جريفي متبل. , مكونات بيض مسلوق ناشف , بصل , طما…" at bounding box center [1210, 320] width 552 height 86
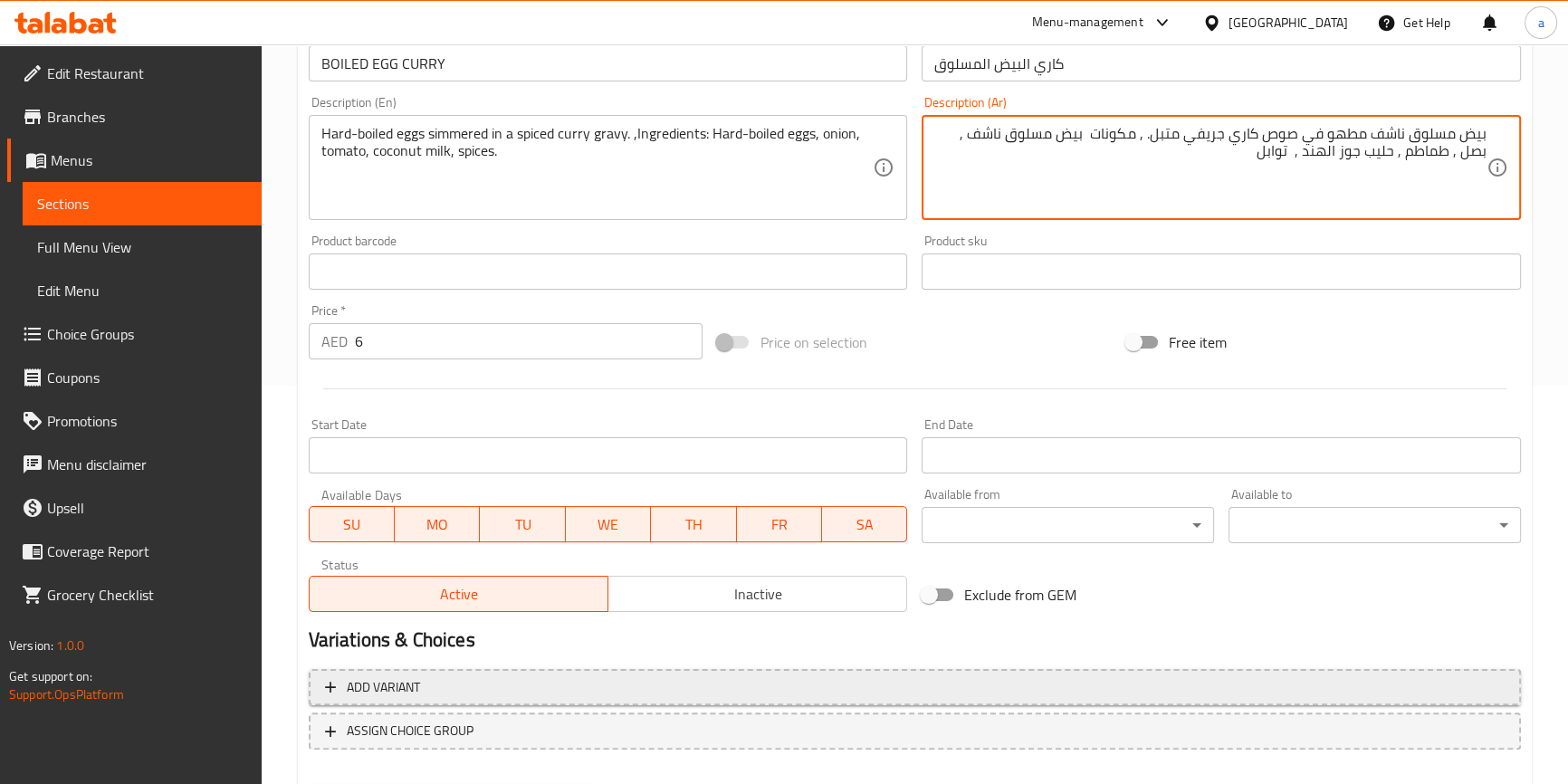
scroll to position [493, 0]
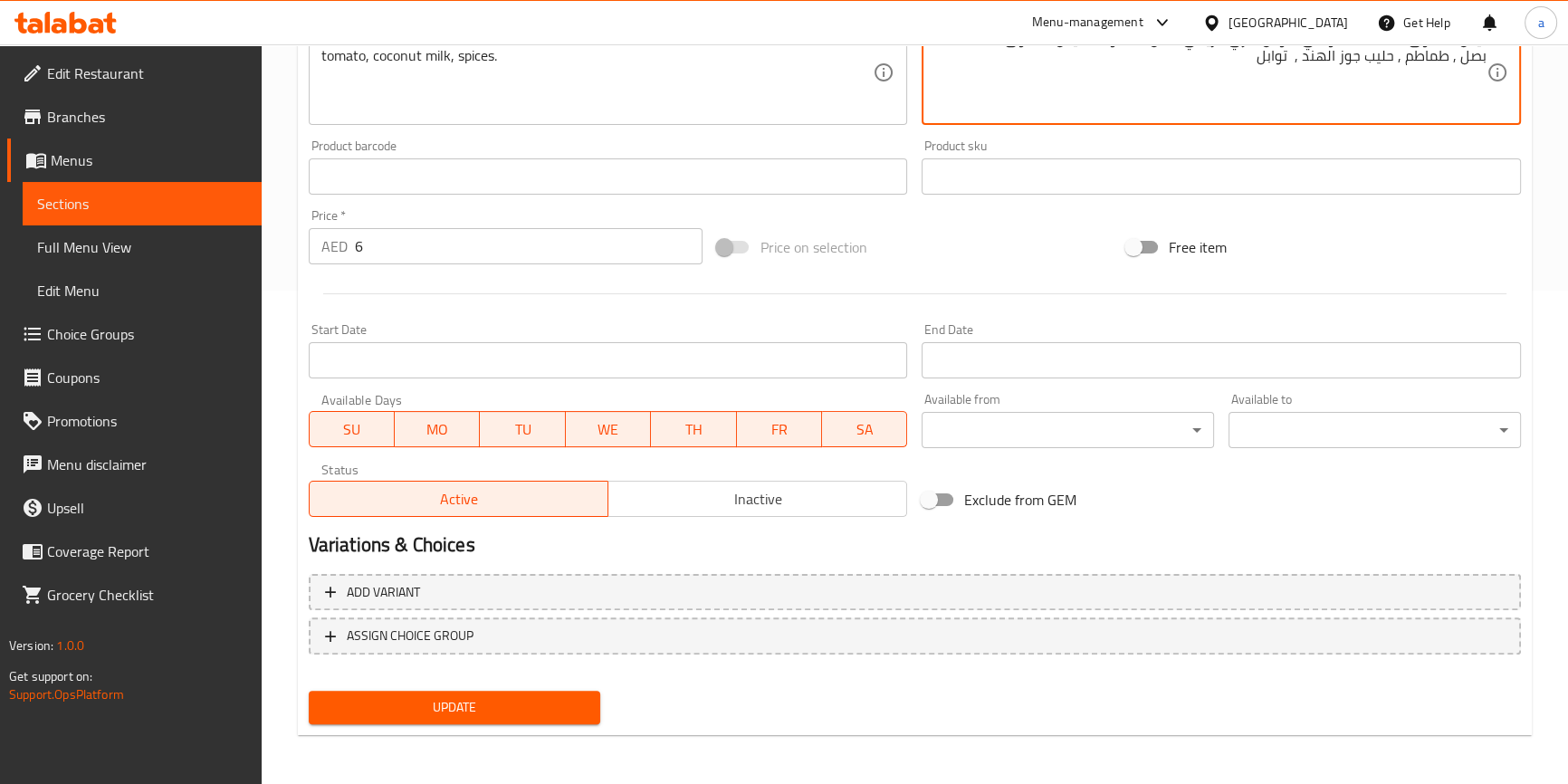
type textarea "بيض مسلوق ناشف مطهو في صوص كاري جريفي متبل. , مكونات بيض مسلوق ناشف , بصل , طما…"
click at [498, 709] on span "Update" at bounding box center [455, 706] width 263 height 23
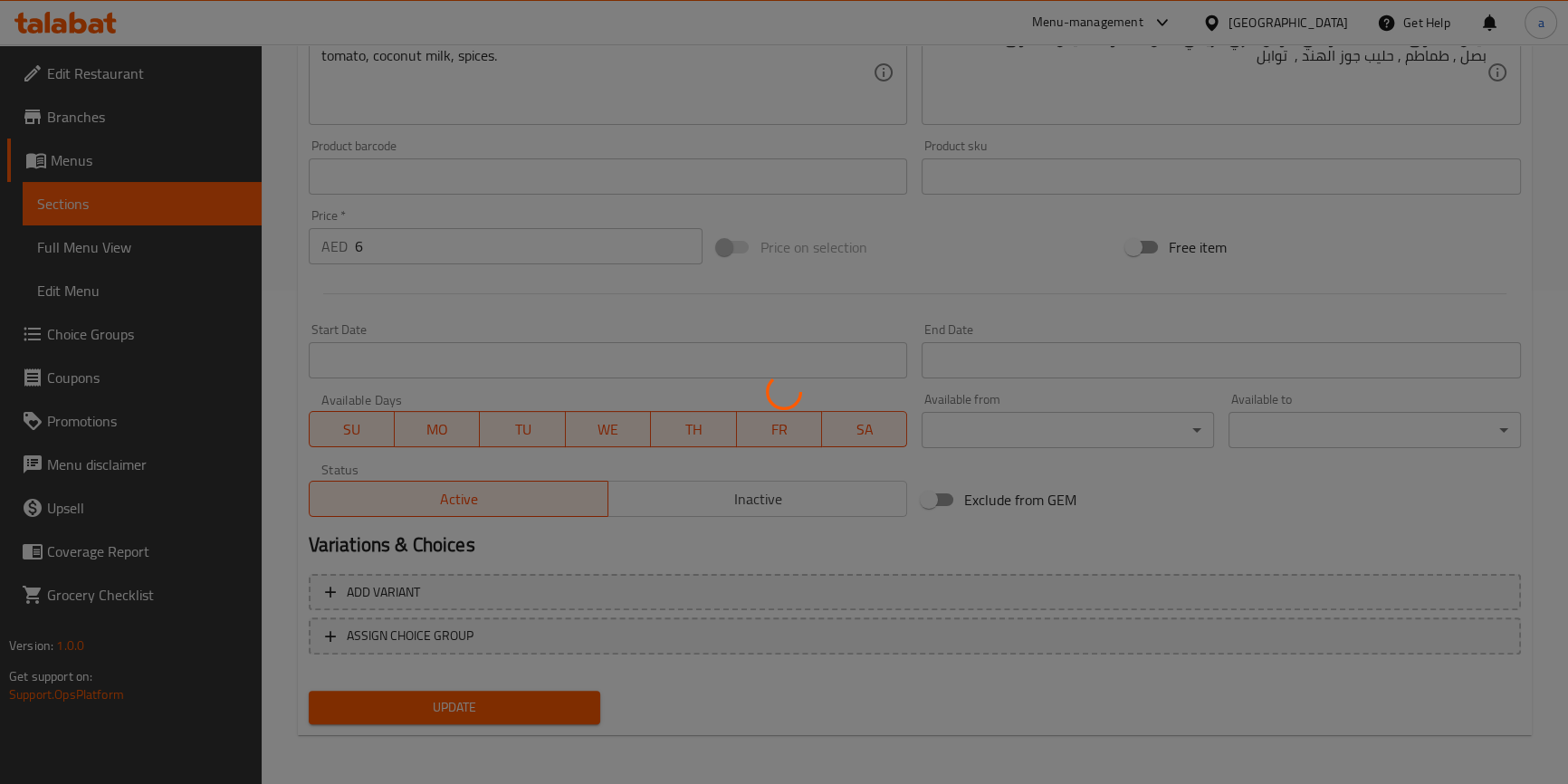
scroll to position [0, 0]
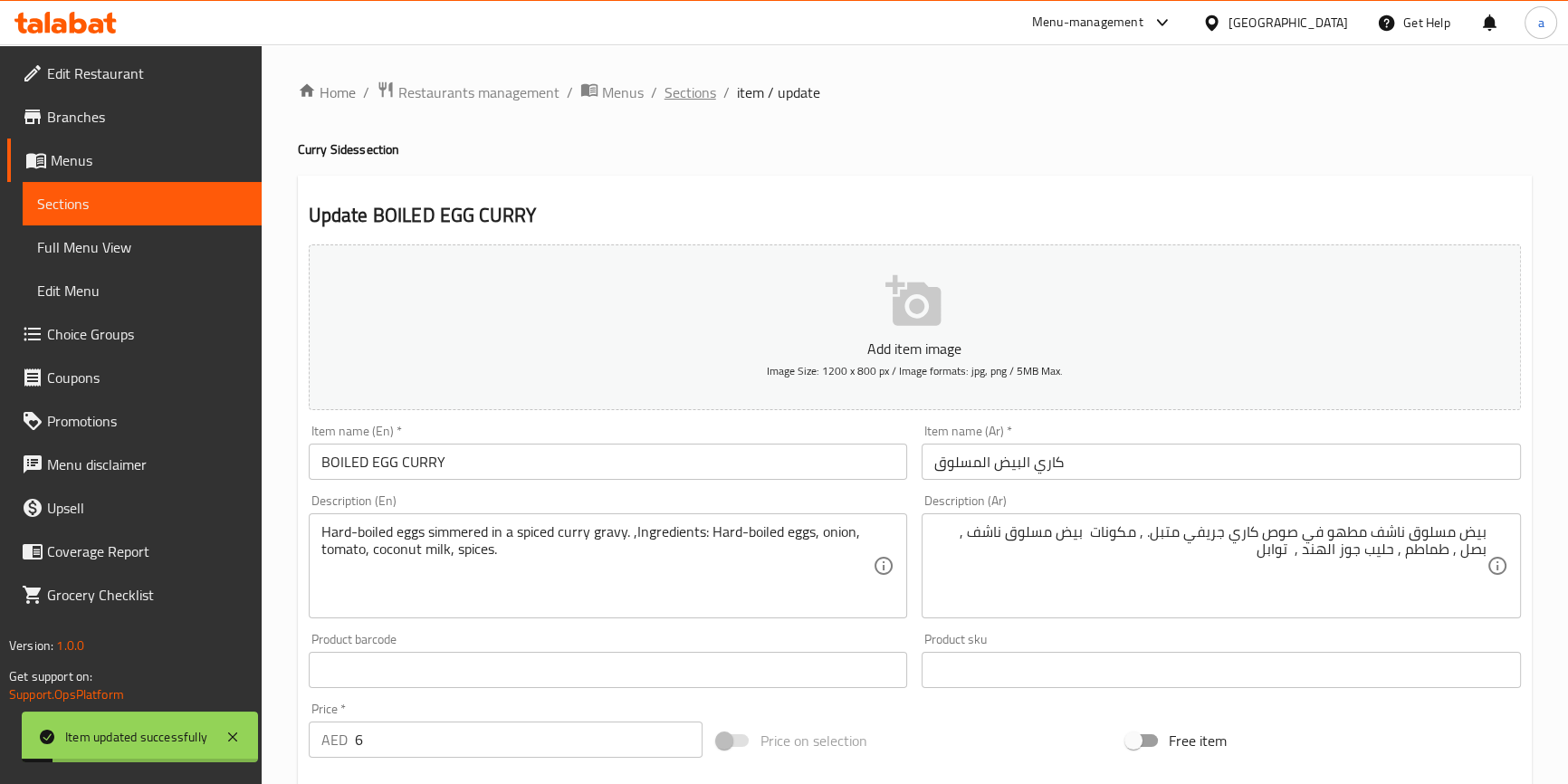
click at [704, 86] on span "Sections" at bounding box center [691, 93] width 52 height 22
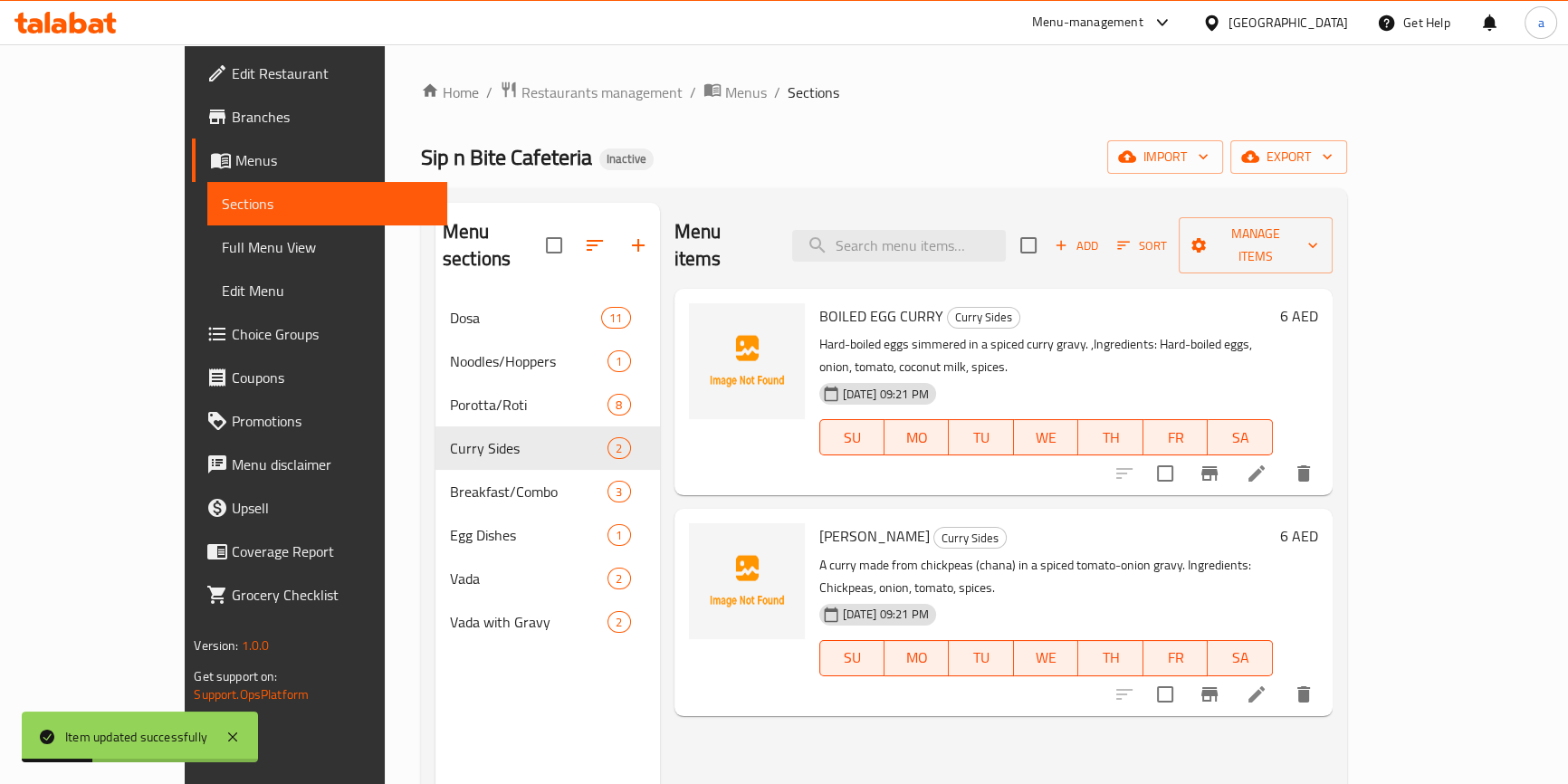
click at [1268, 683] on icon at bounding box center [1257, 694] width 22 height 22
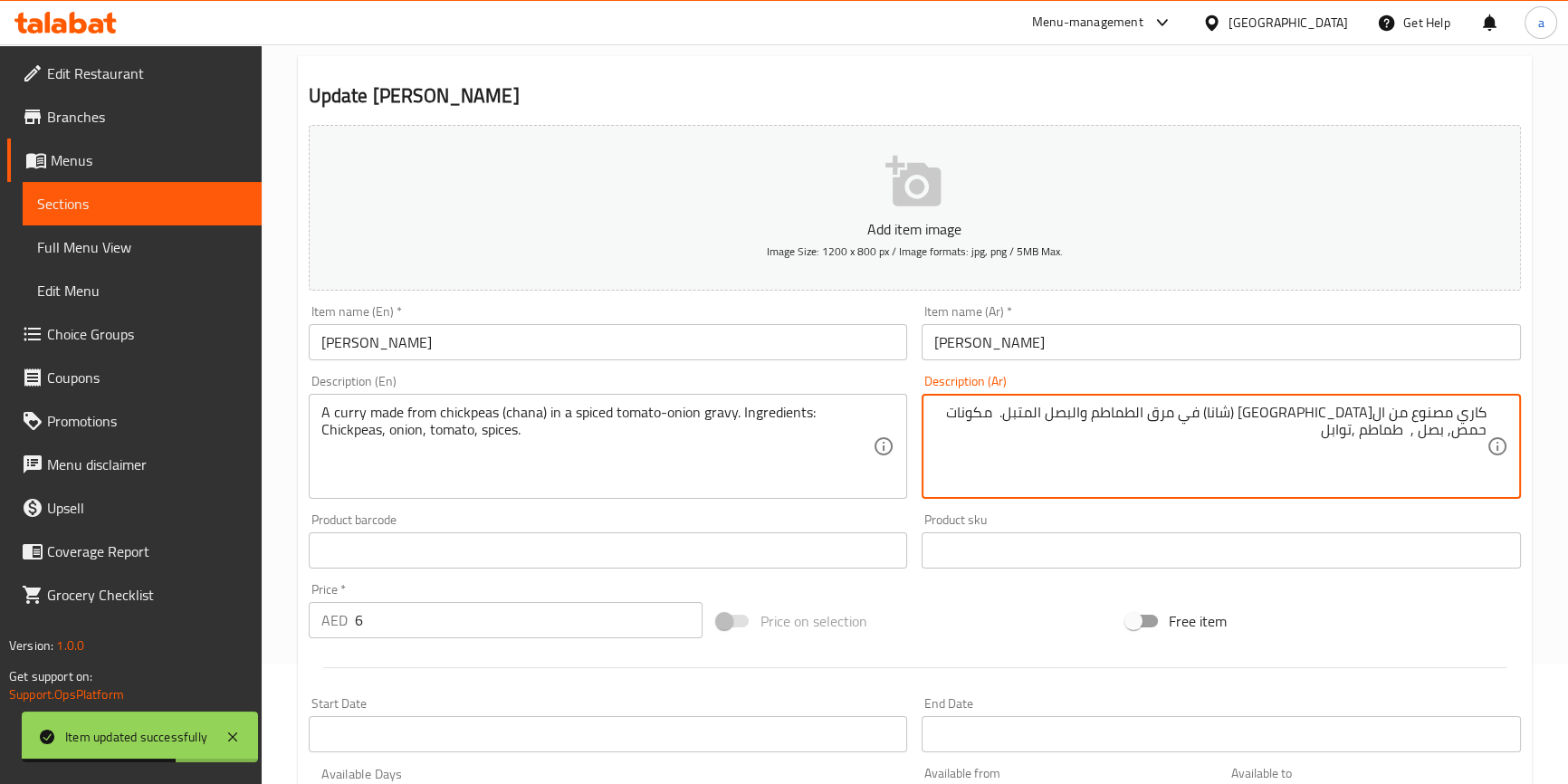
scroll to position [246, 0]
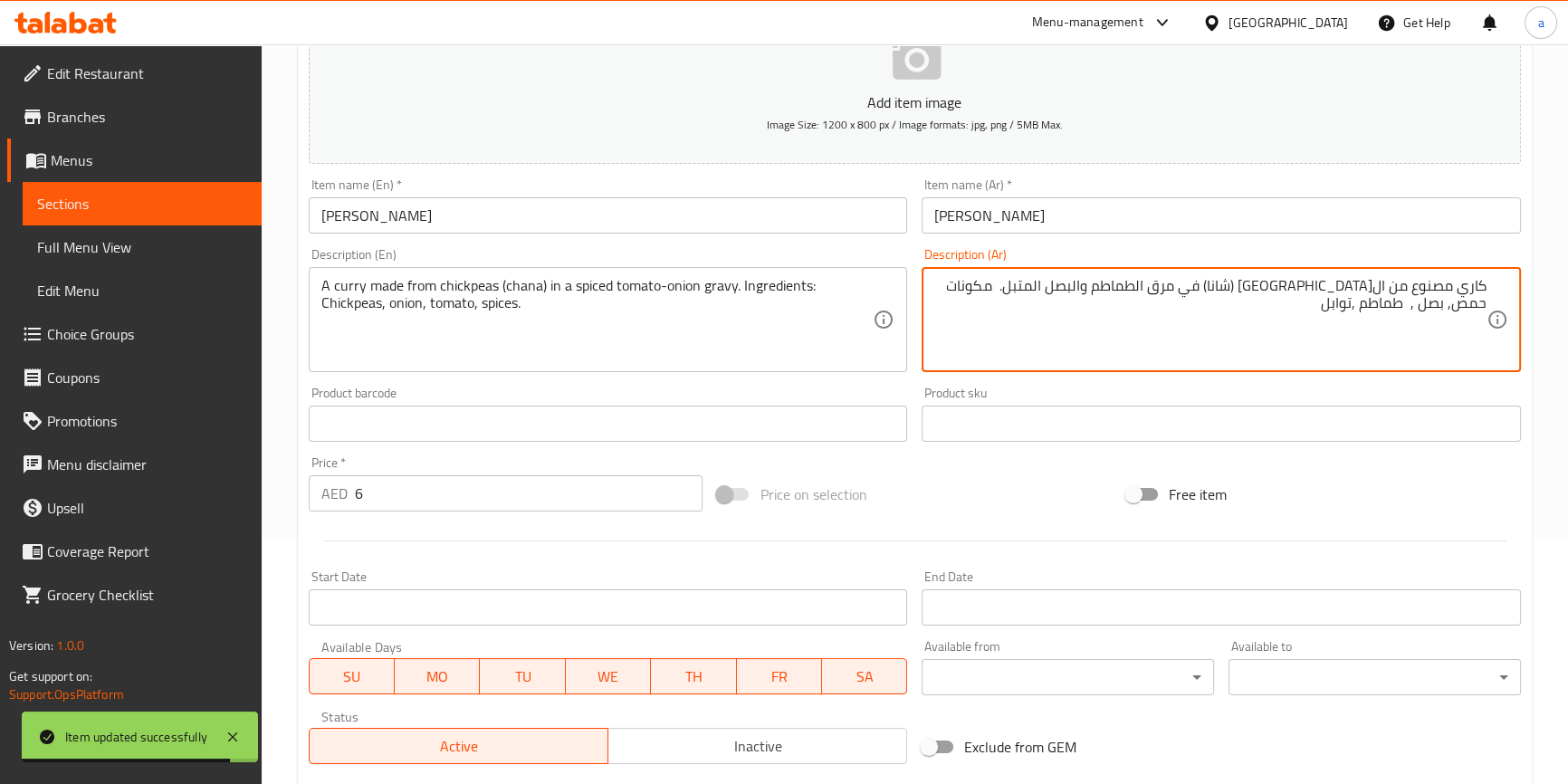
click at [1337, 281] on textarea "كاري مصنوع من الحمص (شانا) في مرق الطماطم والبصل المتبل. مكونات حمص, بصل , طماط…" at bounding box center [1210, 320] width 552 height 86
click at [1261, 285] on textarea "كاري مصنوع من الحمص (تشانا) في مرق الطماطم والبصل المتبل. مكونات حمص, بصل , طما…" at bounding box center [1210, 320] width 552 height 86
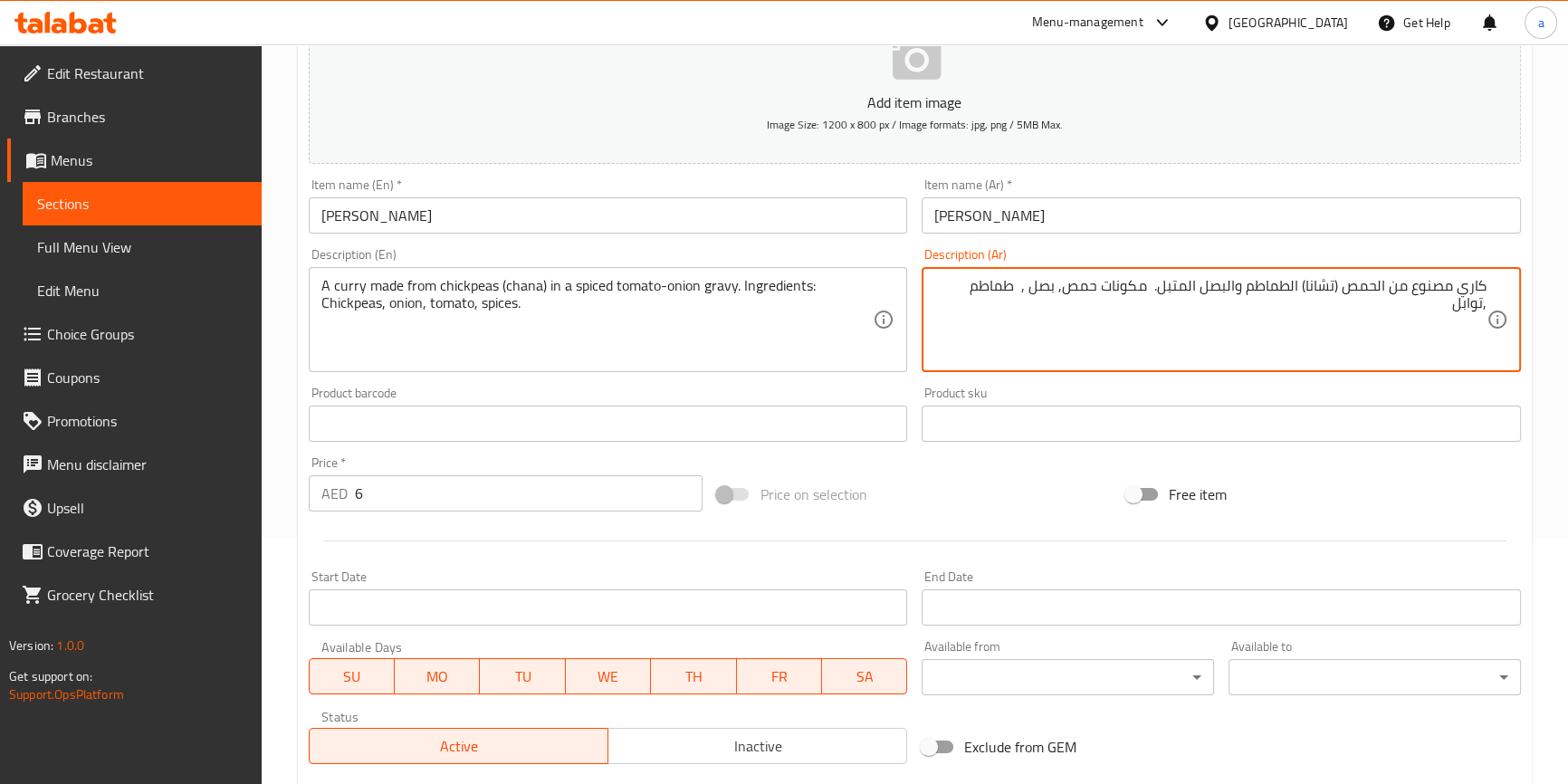
click at [1200, 283] on textarea "كاري مصنوع من الحمص (تشانا) الطماطم والبصل المتبل. مكونات حمص, بصل , طماطم ,توا…" at bounding box center [1210, 320] width 552 height 86
click at [1324, 311] on textarea "كاري مصنوع من الحمص (تشانا) الطماطم والبصل جريفي المتبل. مكونات حمص, بصل , طماط…" at bounding box center [1210, 320] width 552 height 86
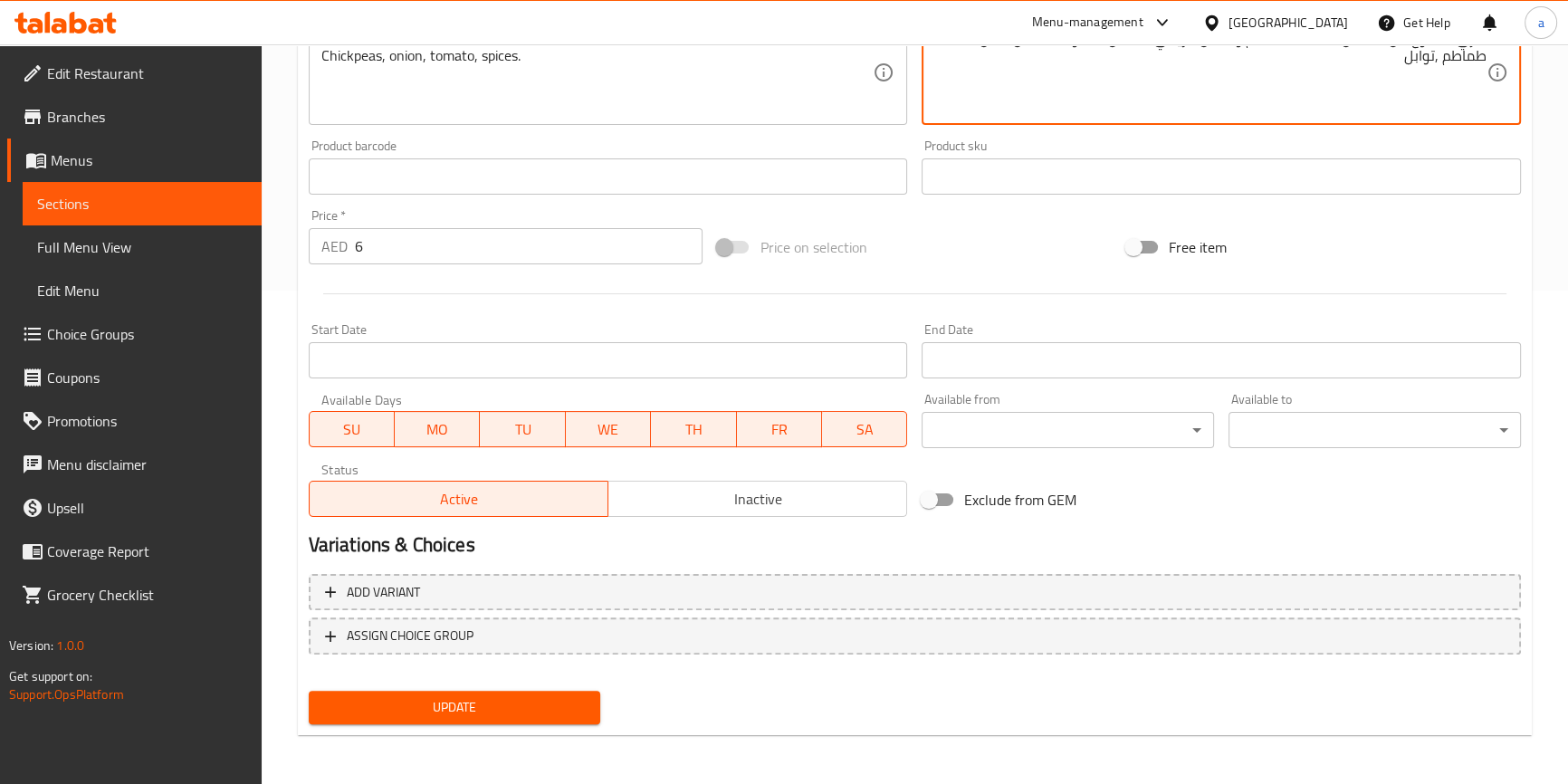
type textarea "كاري مصنوع من الحمص (تشانا) الطماطم والبصل جريفي المتبل. مكونات حمص, بصل , طماط…"
click at [577, 695] on span "Update" at bounding box center [455, 706] width 263 height 23
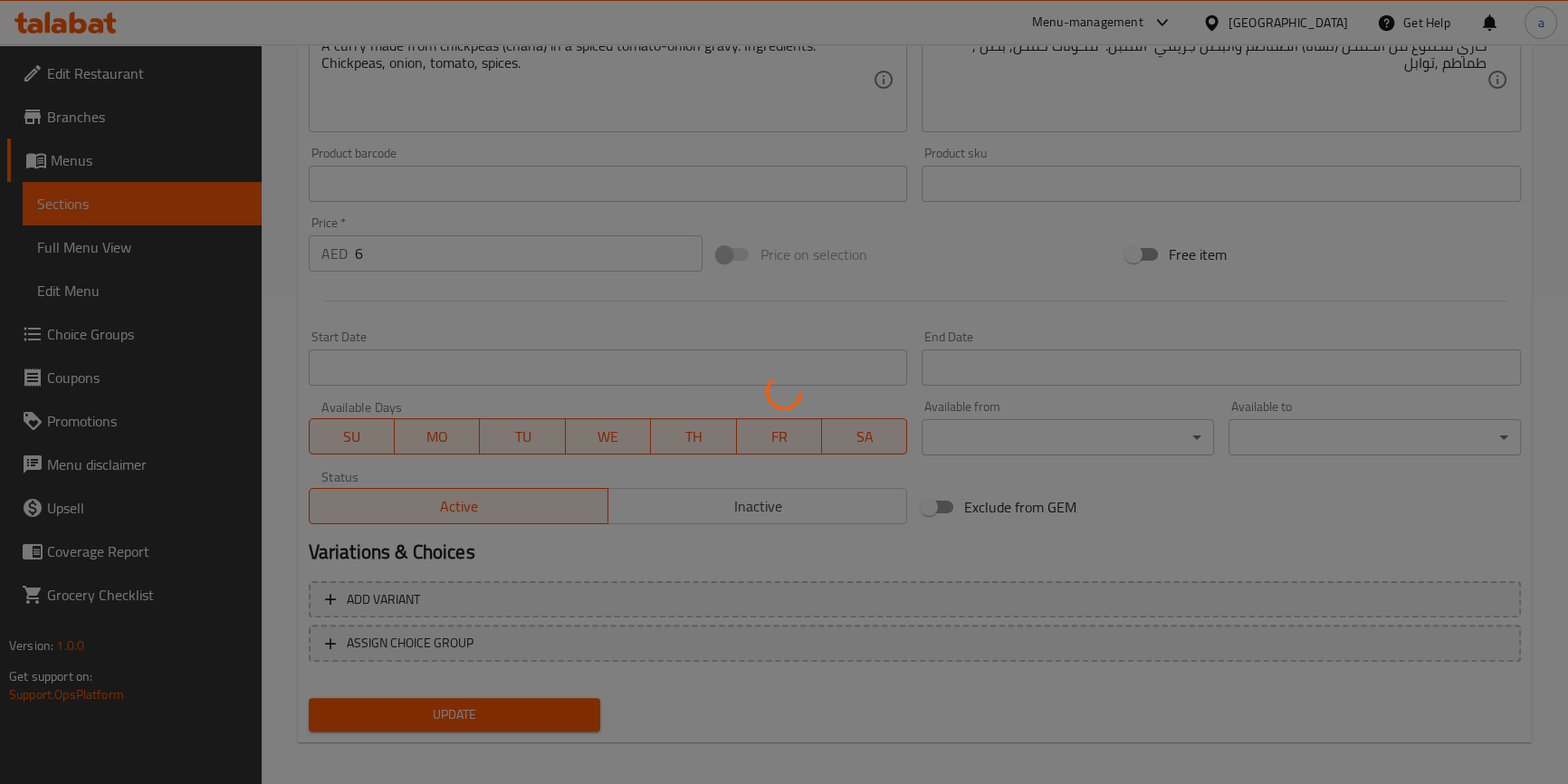
scroll to position [0, 0]
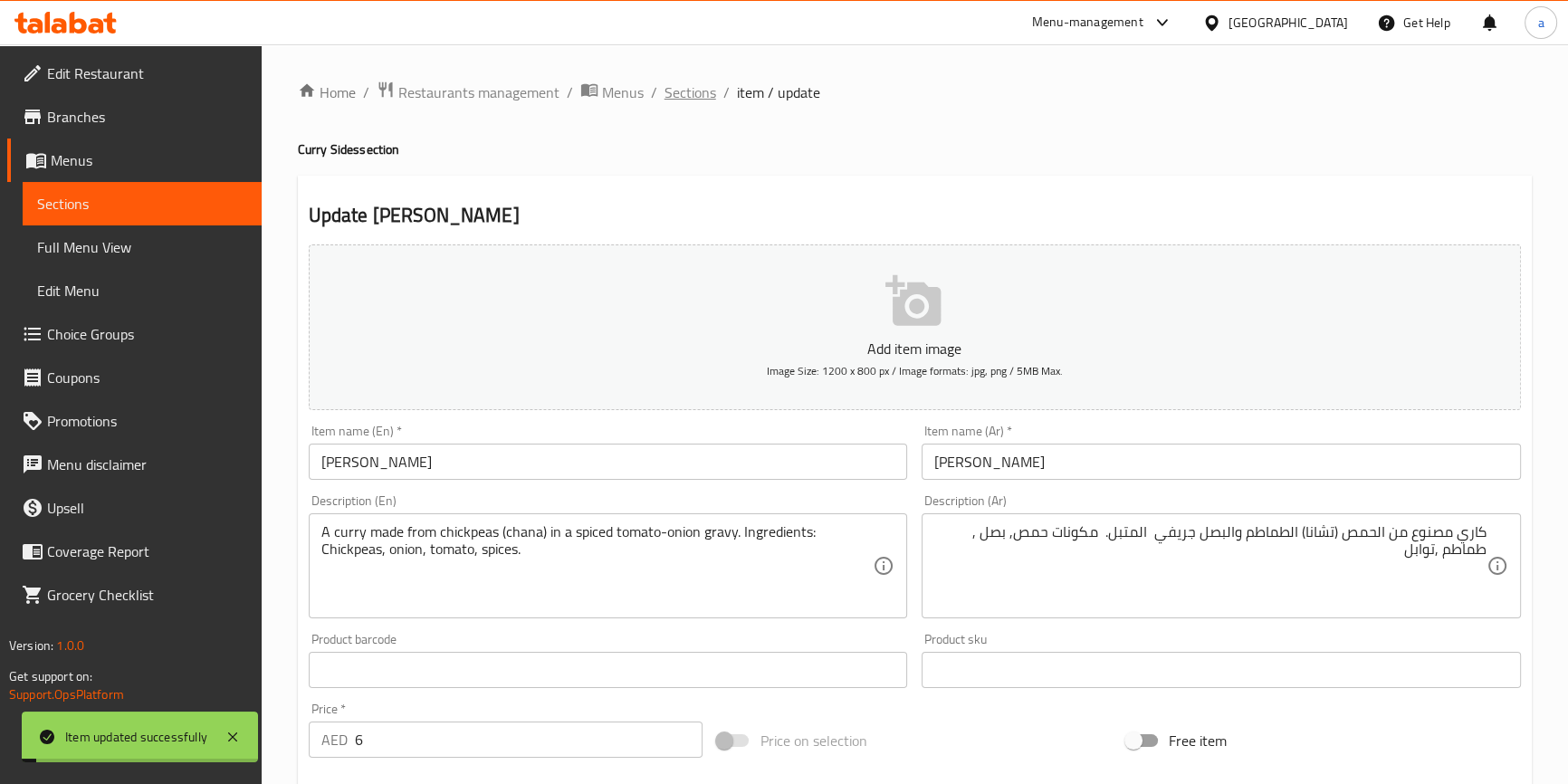
click at [689, 88] on span "Sections" at bounding box center [691, 93] width 52 height 22
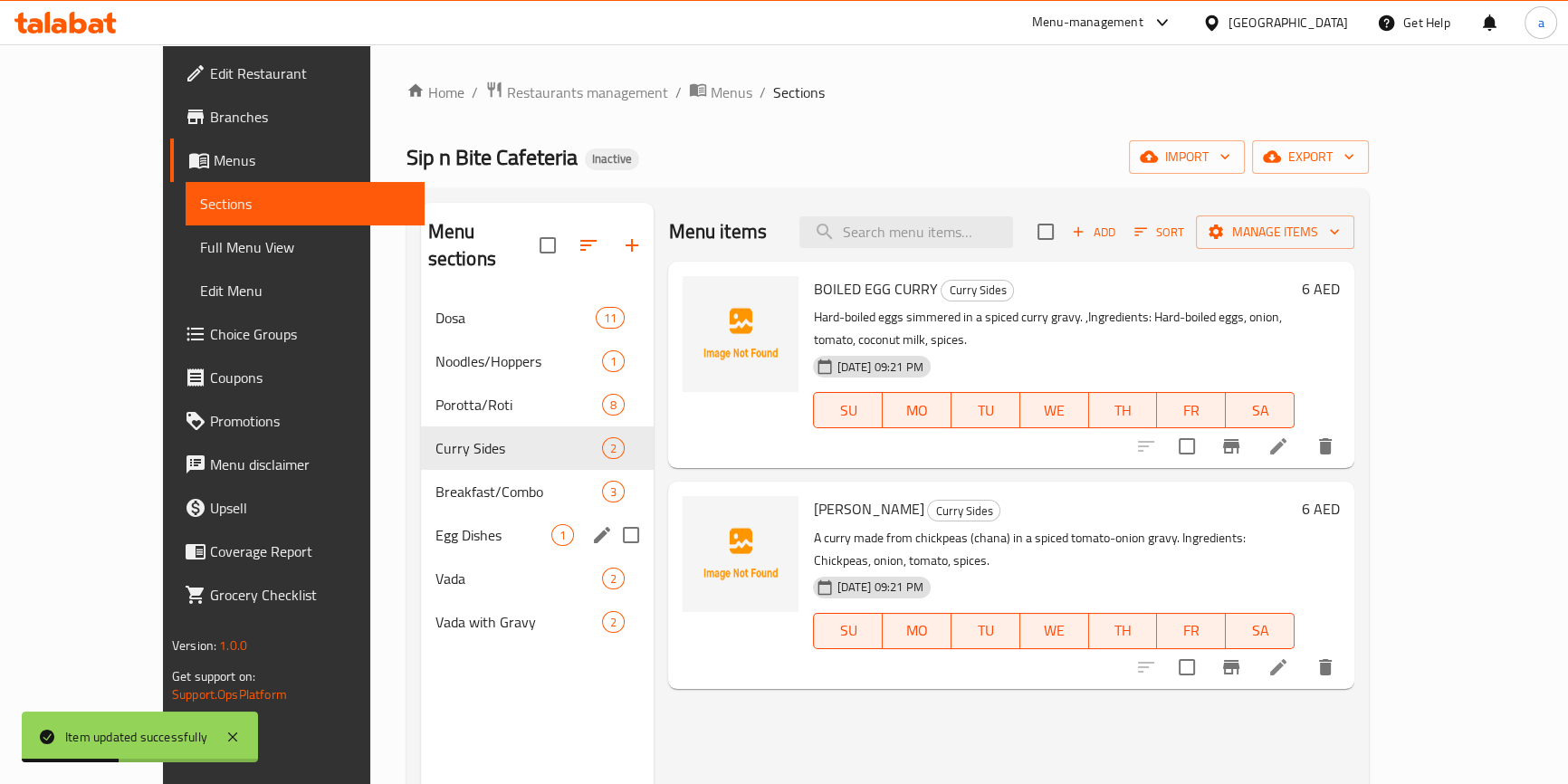
click at [447, 519] on div "Egg Dishes 1" at bounding box center [537, 535] width 233 height 44
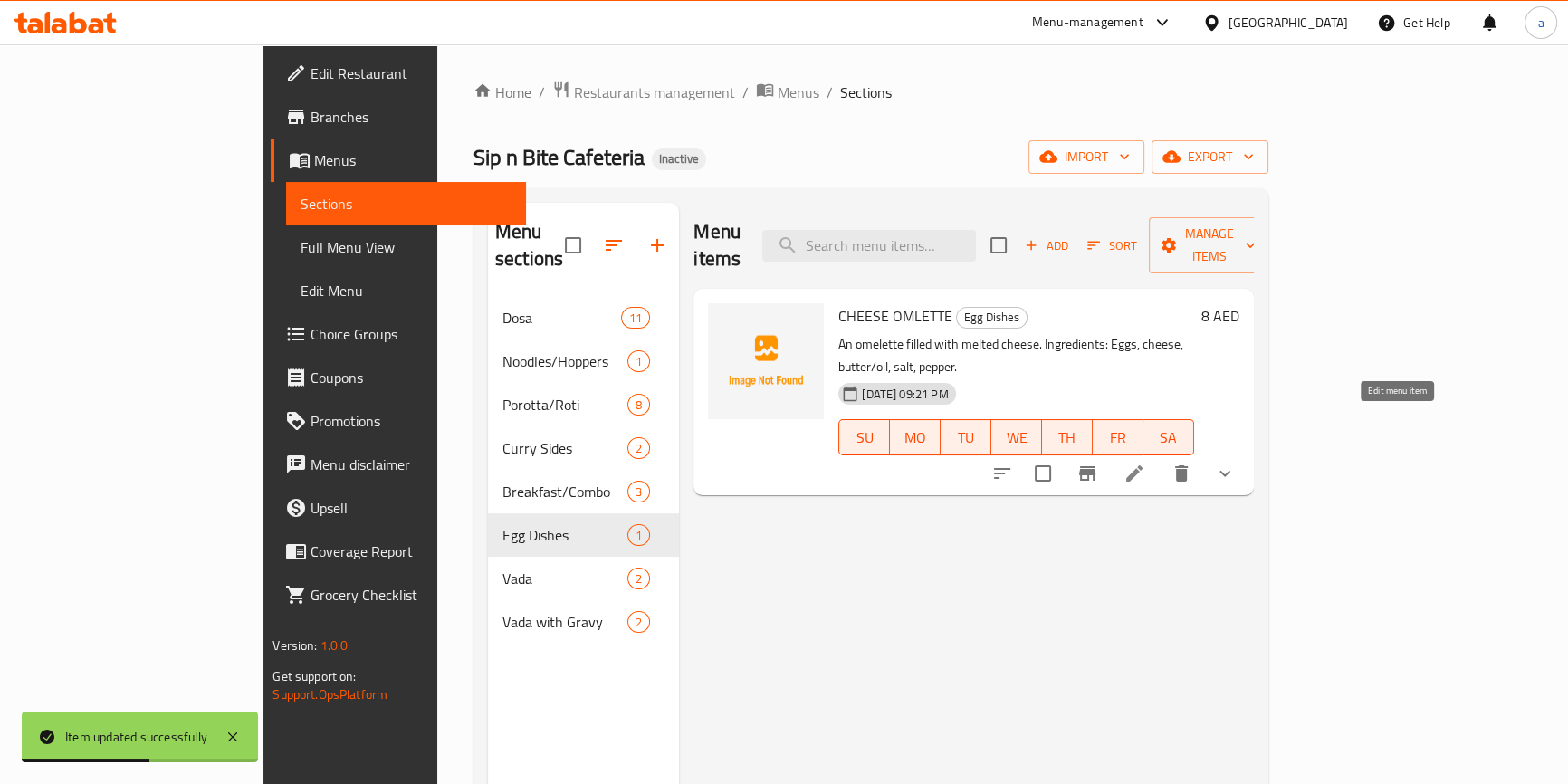
click at [1145, 462] on icon at bounding box center [1134, 473] width 22 height 22
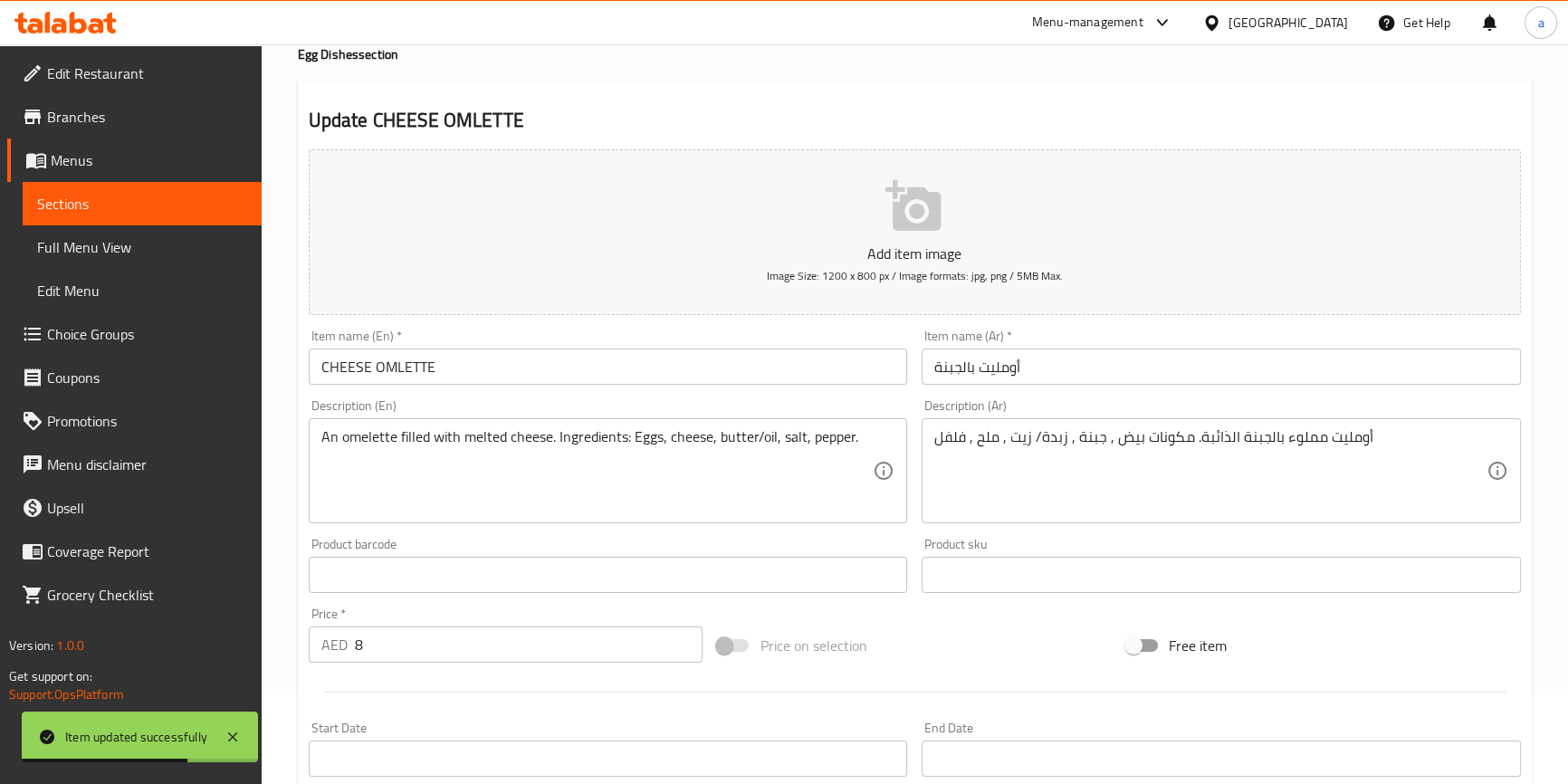
scroll to position [246, 0]
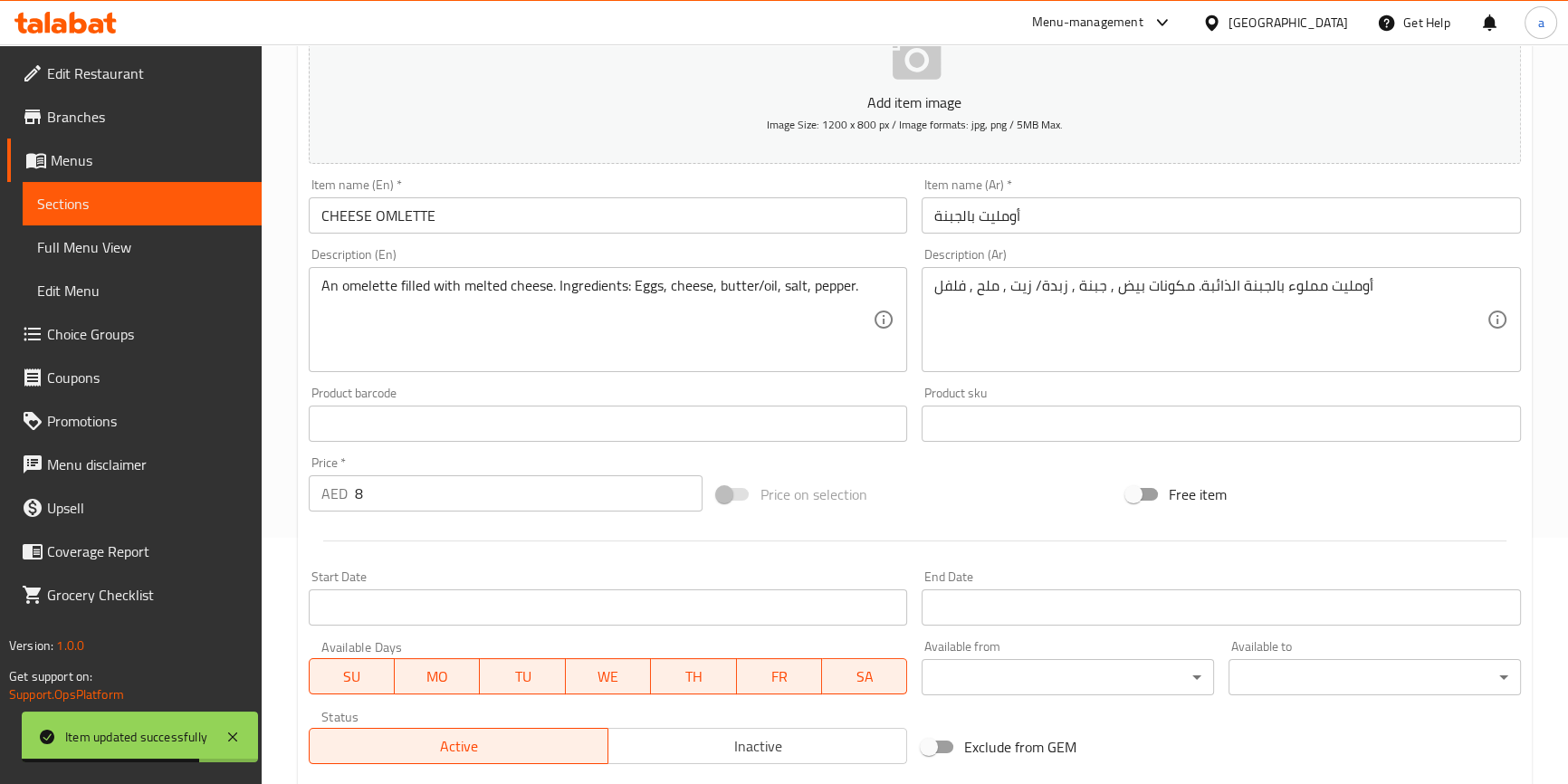
click at [1074, 216] on input "أومليت بالجبنة" at bounding box center [1221, 215] width 599 height 36
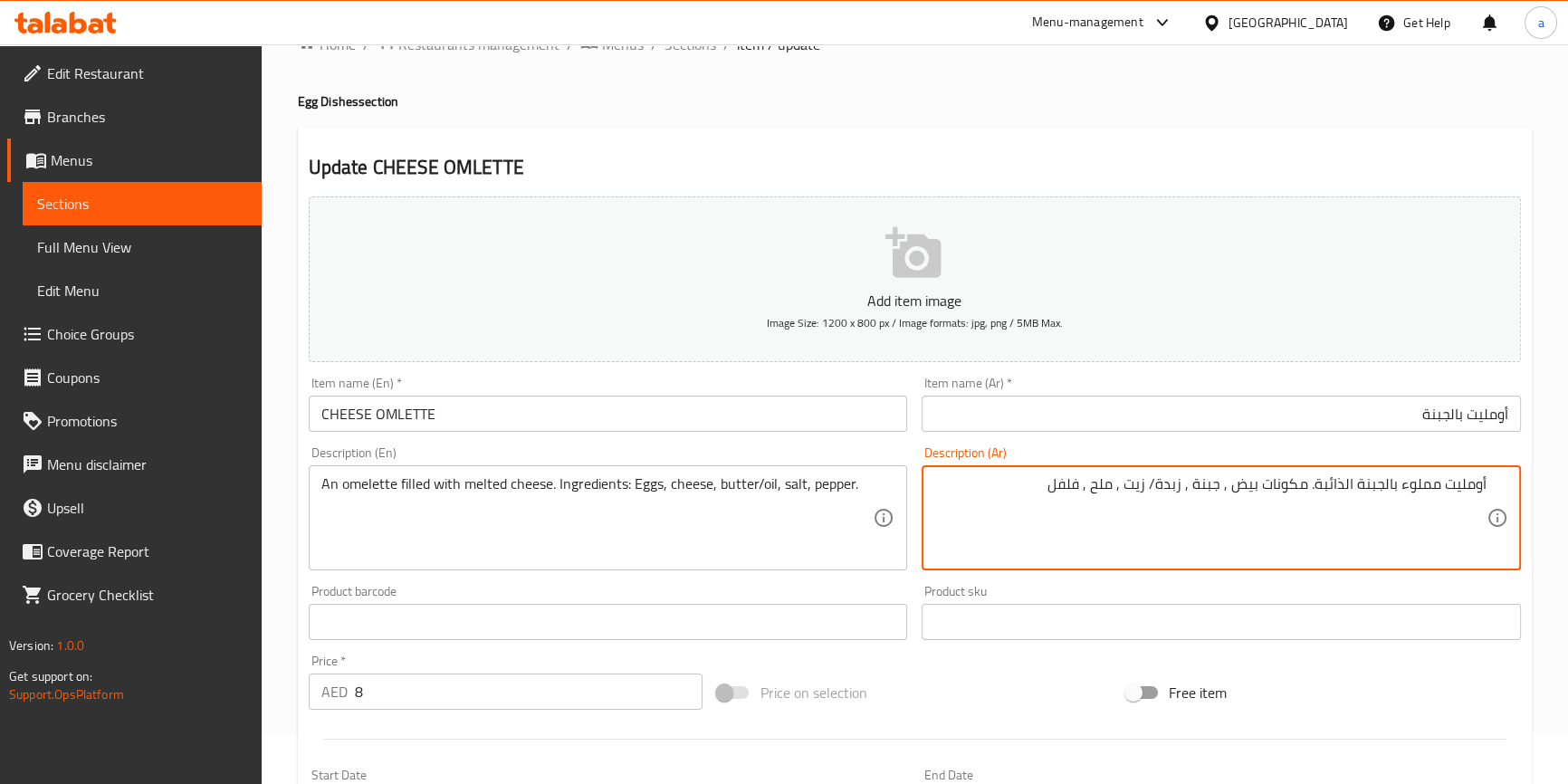
scroll to position [0, 0]
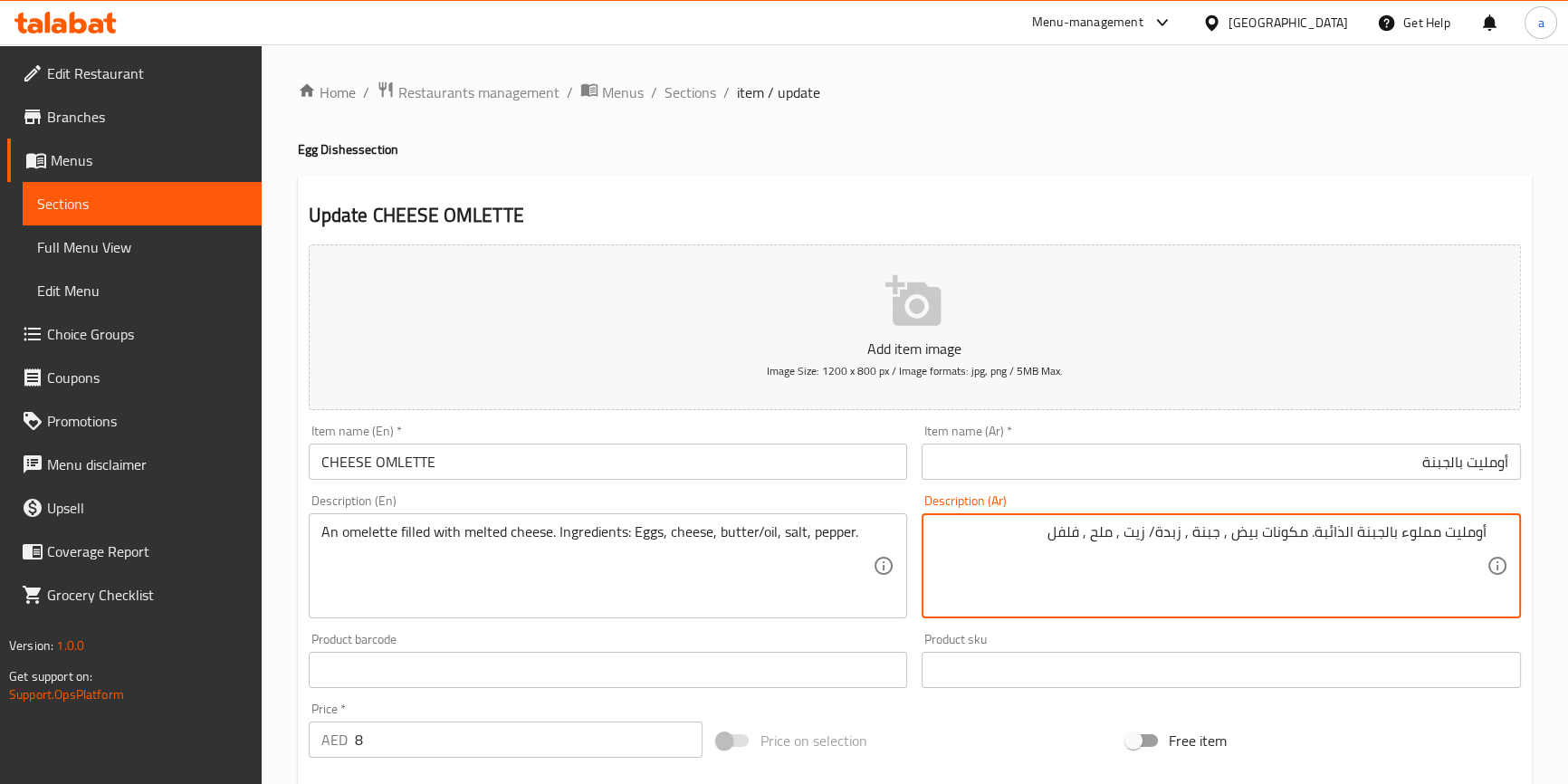
click at [676, 83] on span "Sections" at bounding box center [691, 93] width 52 height 22
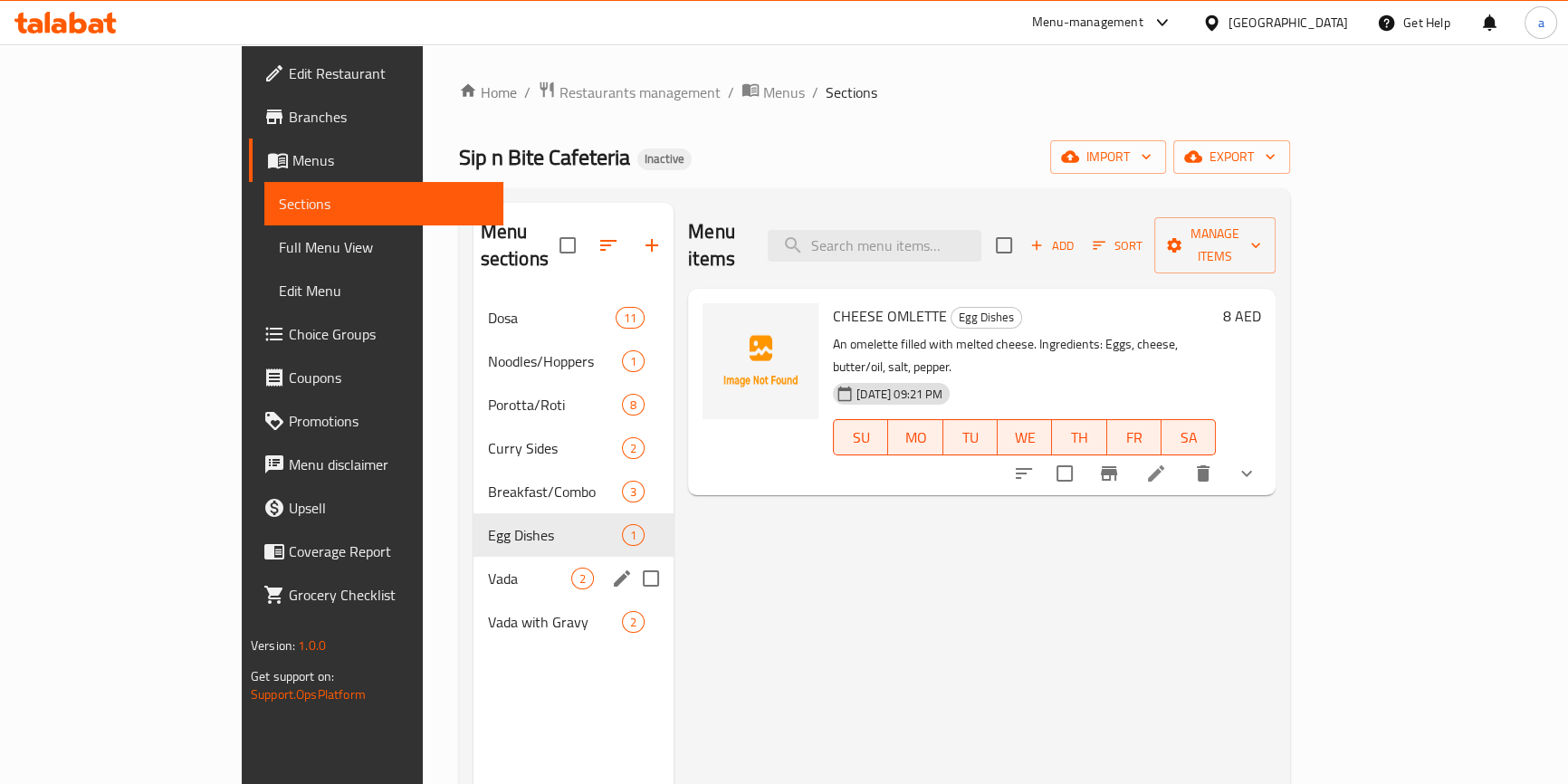
click at [488, 567] on span "Vada" at bounding box center [530, 578] width 84 height 22
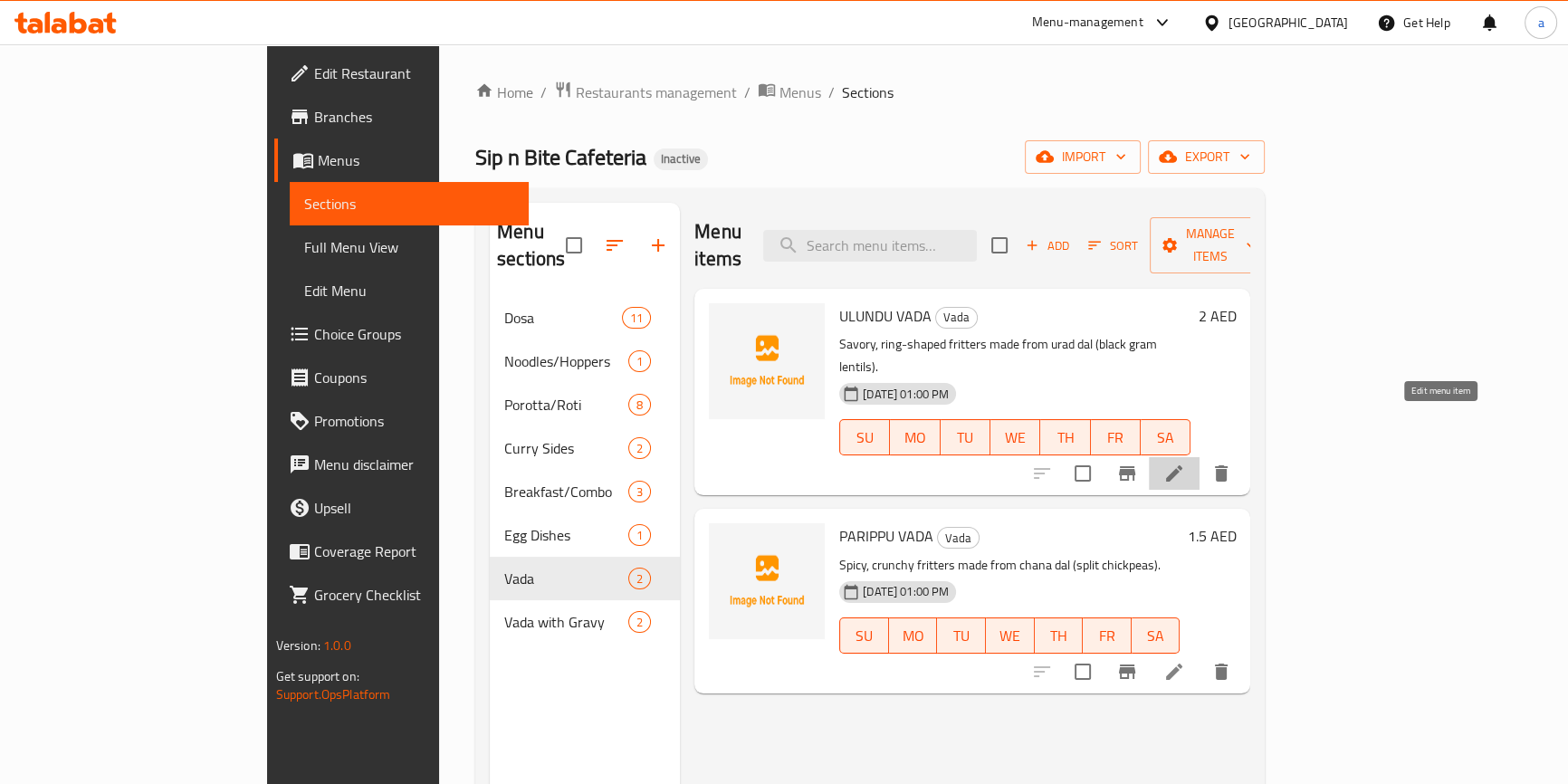
click at [1182, 465] on icon at bounding box center [1174, 473] width 16 height 16
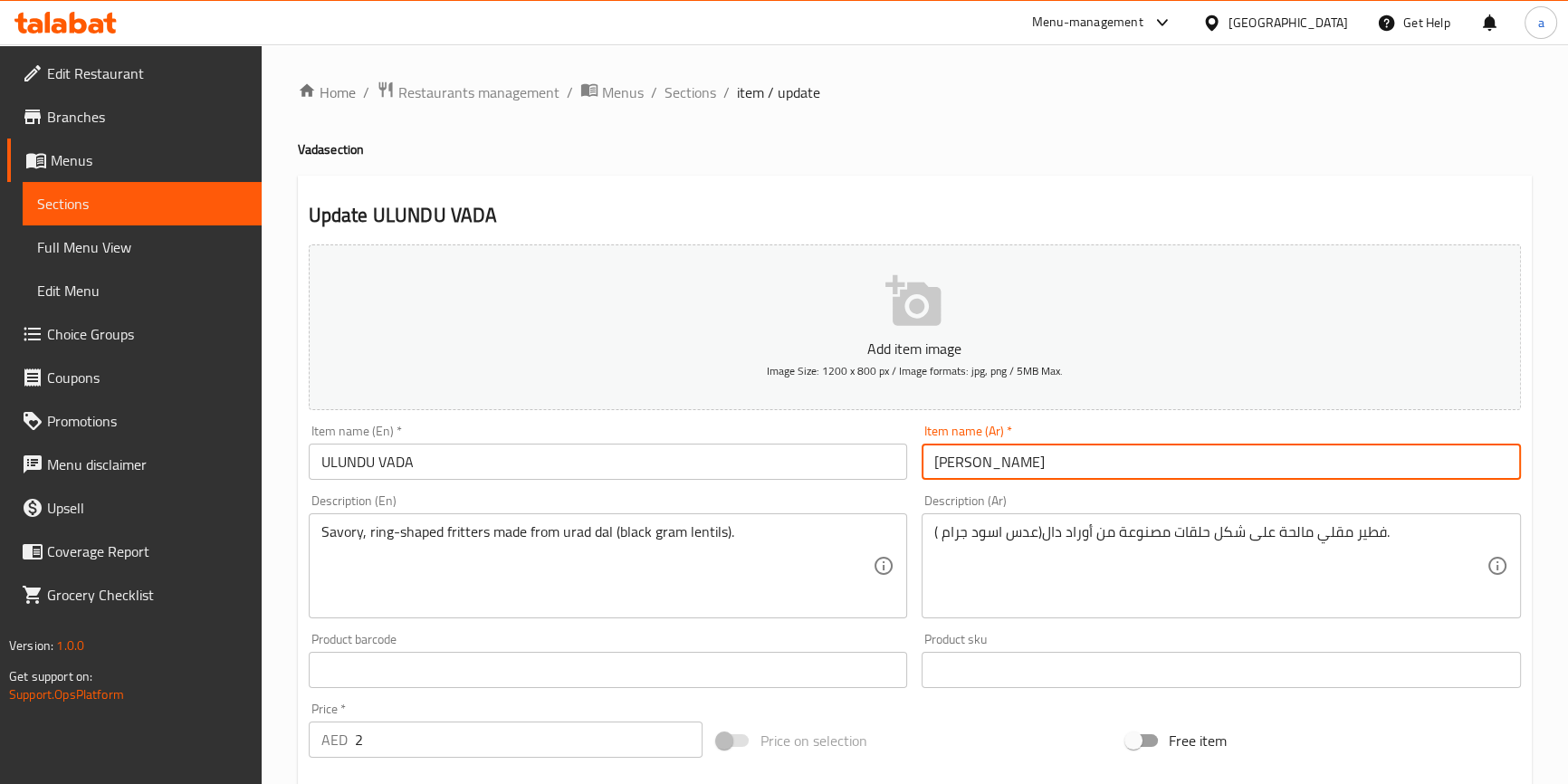
click at [1045, 456] on input "[PERSON_NAME]" at bounding box center [1221, 461] width 599 height 36
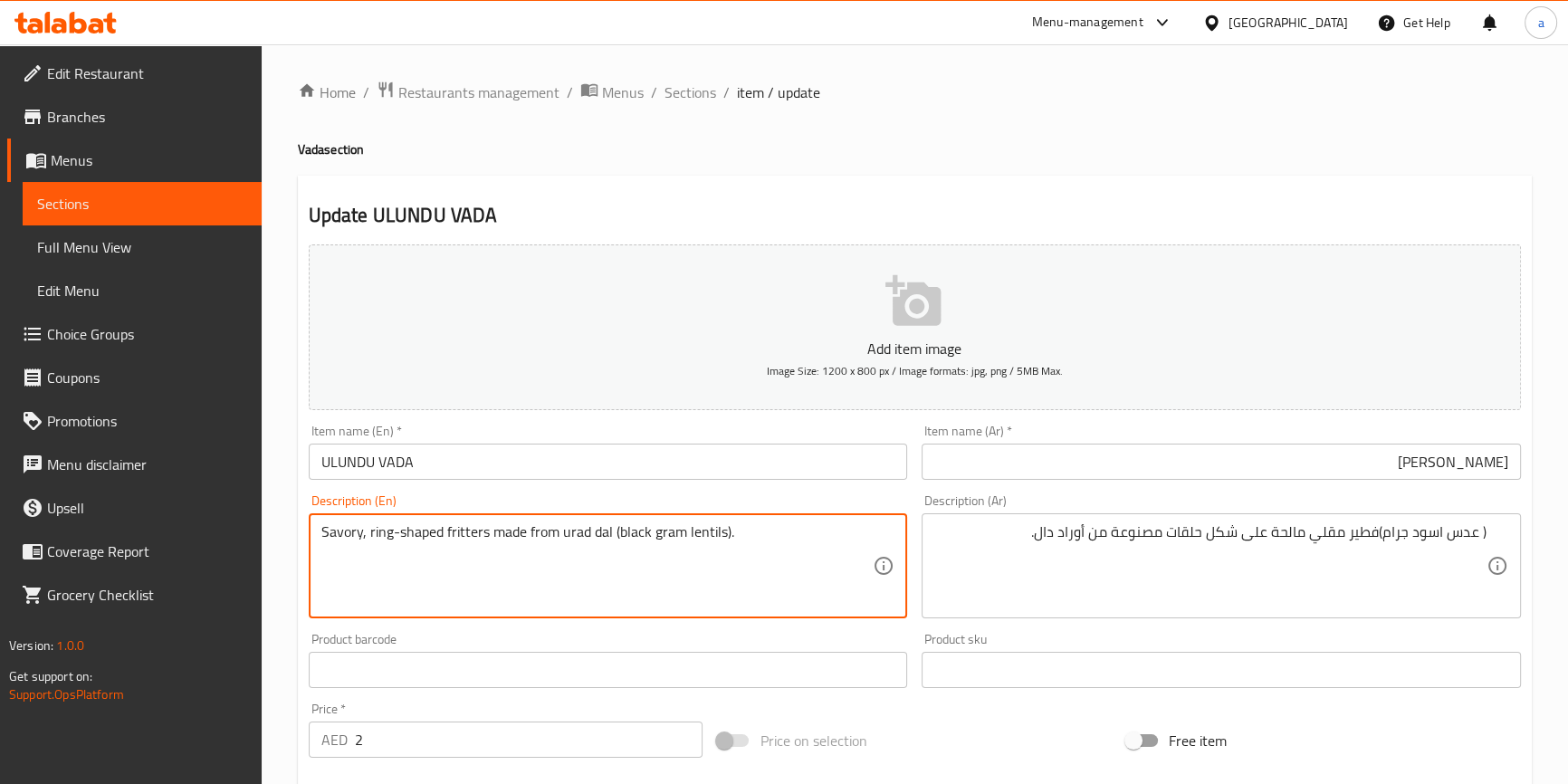
drag, startPoint x: 453, startPoint y: 560, endPoint x: 192, endPoint y: 555, distance: 261.0
click at [702, 92] on span "Sections" at bounding box center [691, 93] width 52 height 22
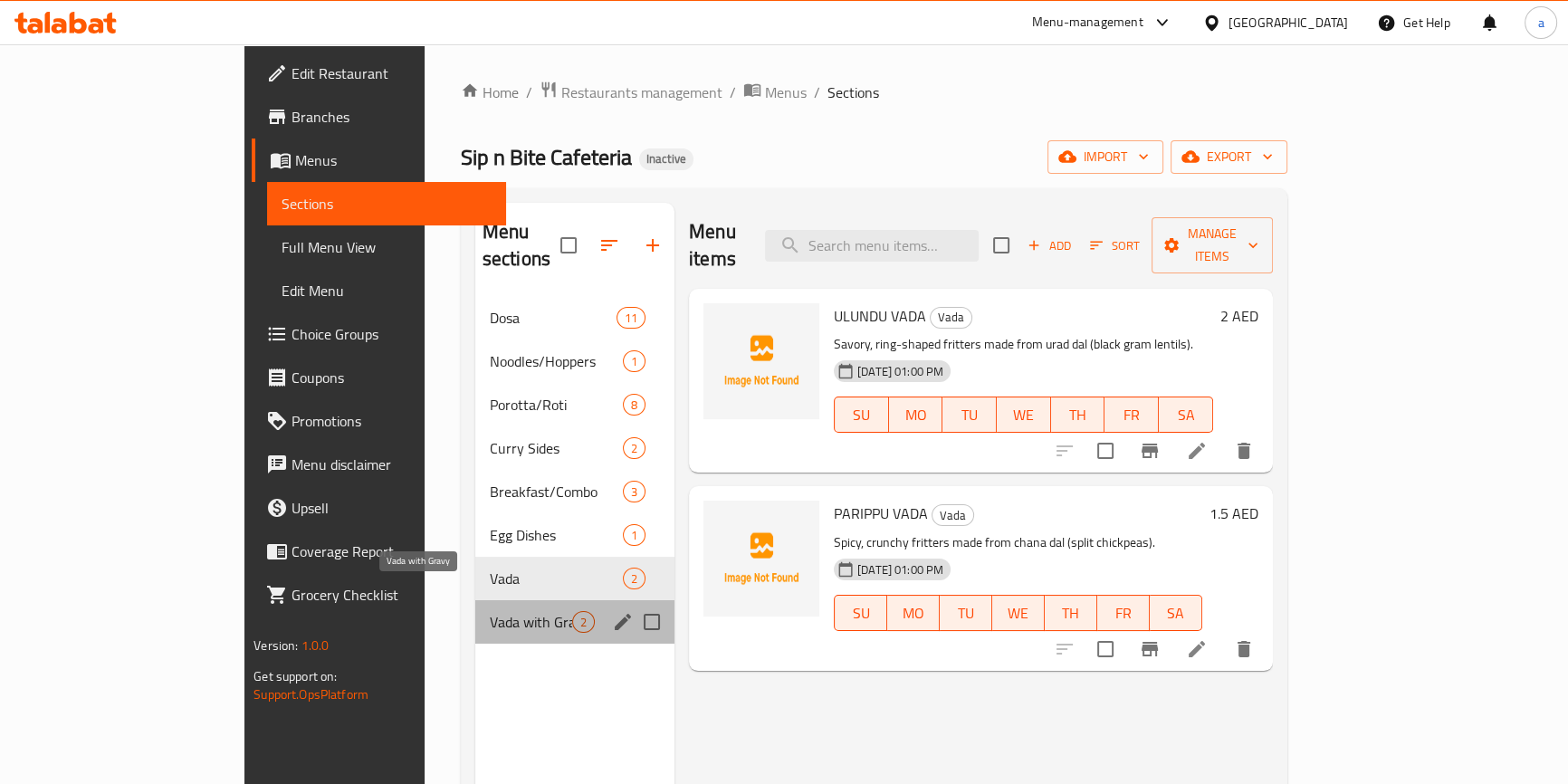
click at [489, 611] on span "Vada with Gravy" at bounding box center [530, 622] width 83 height 22
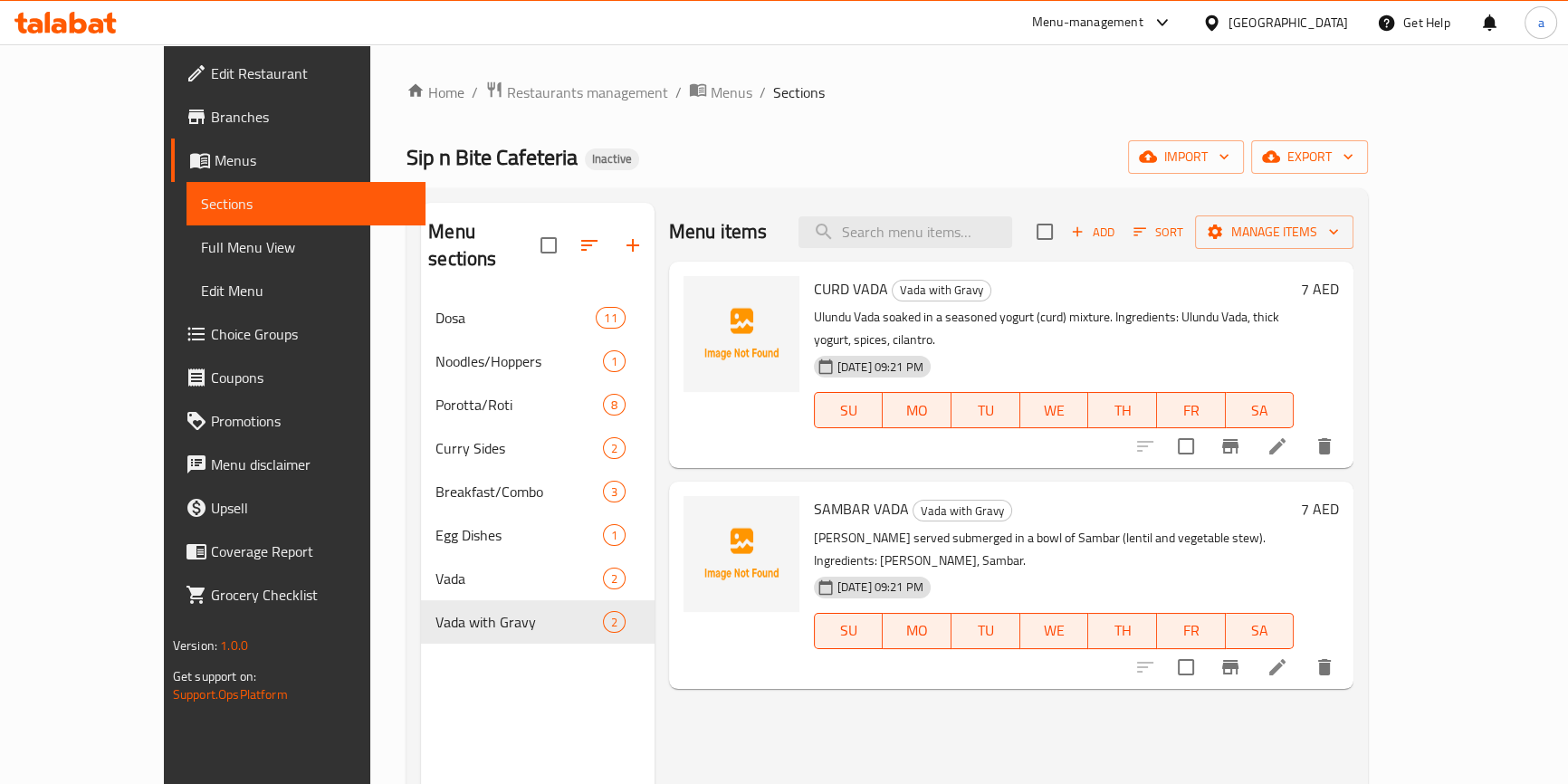
click at [1288, 435] on icon at bounding box center [1278, 446] width 22 height 22
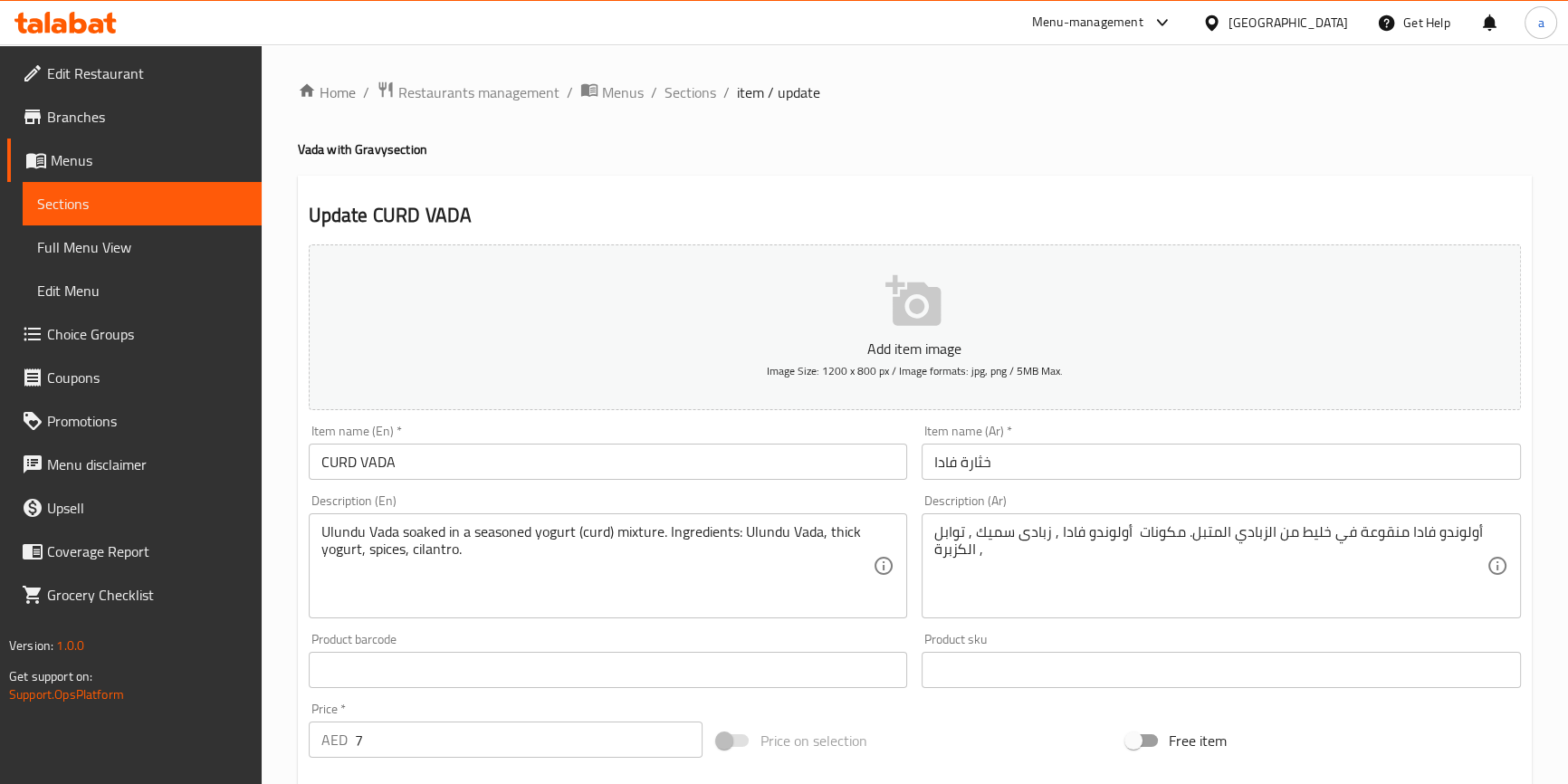
click at [1400, 450] on input "خثارة فادا" at bounding box center [1221, 461] width 599 height 36
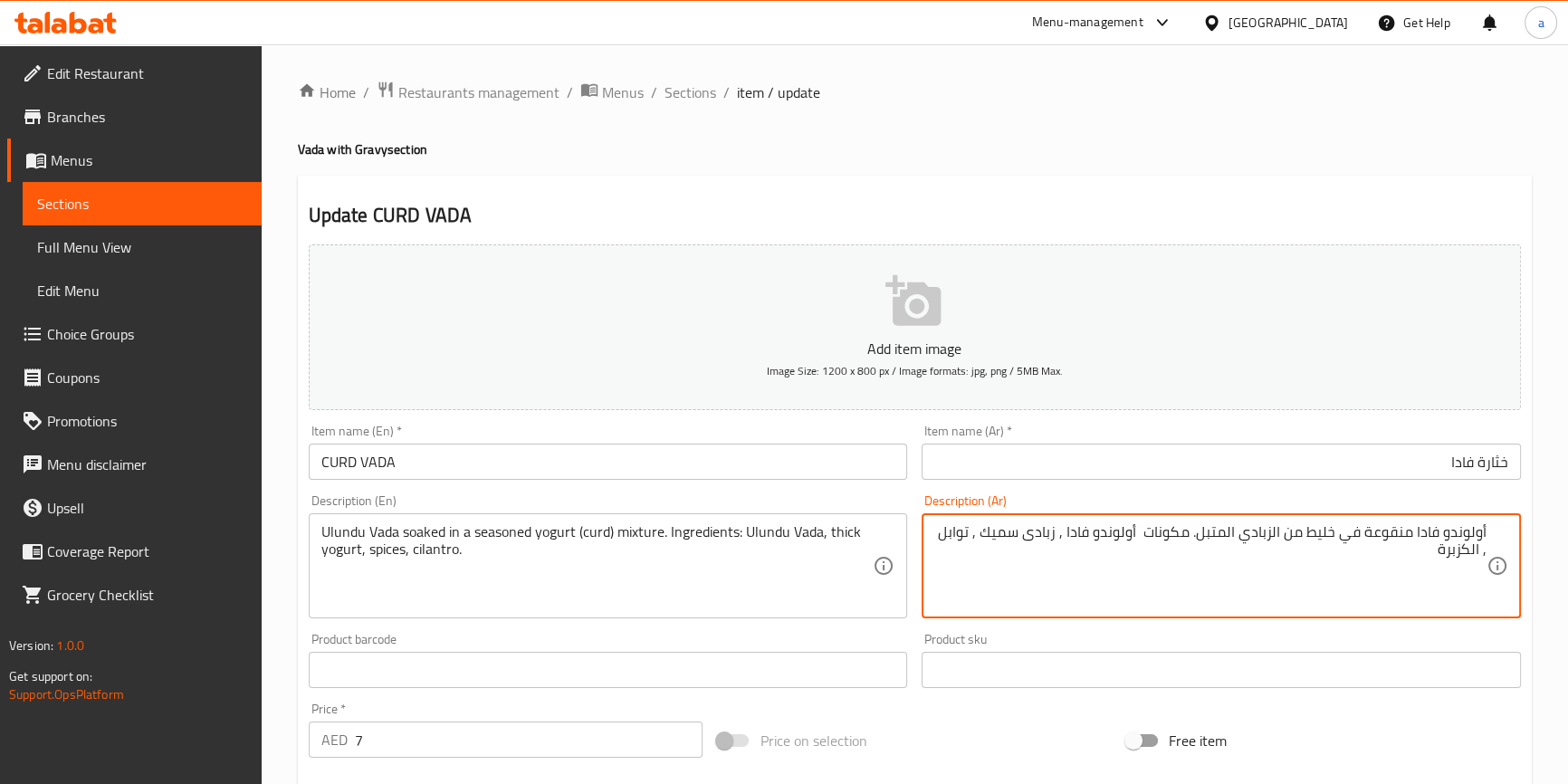
click at [1203, 538] on textarea "أولوندو فادا منقوعة في خليط من الزبادي المتبل. مكونات أولوندو فادا , زبادى سميك…" at bounding box center [1210, 566] width 552 height 86
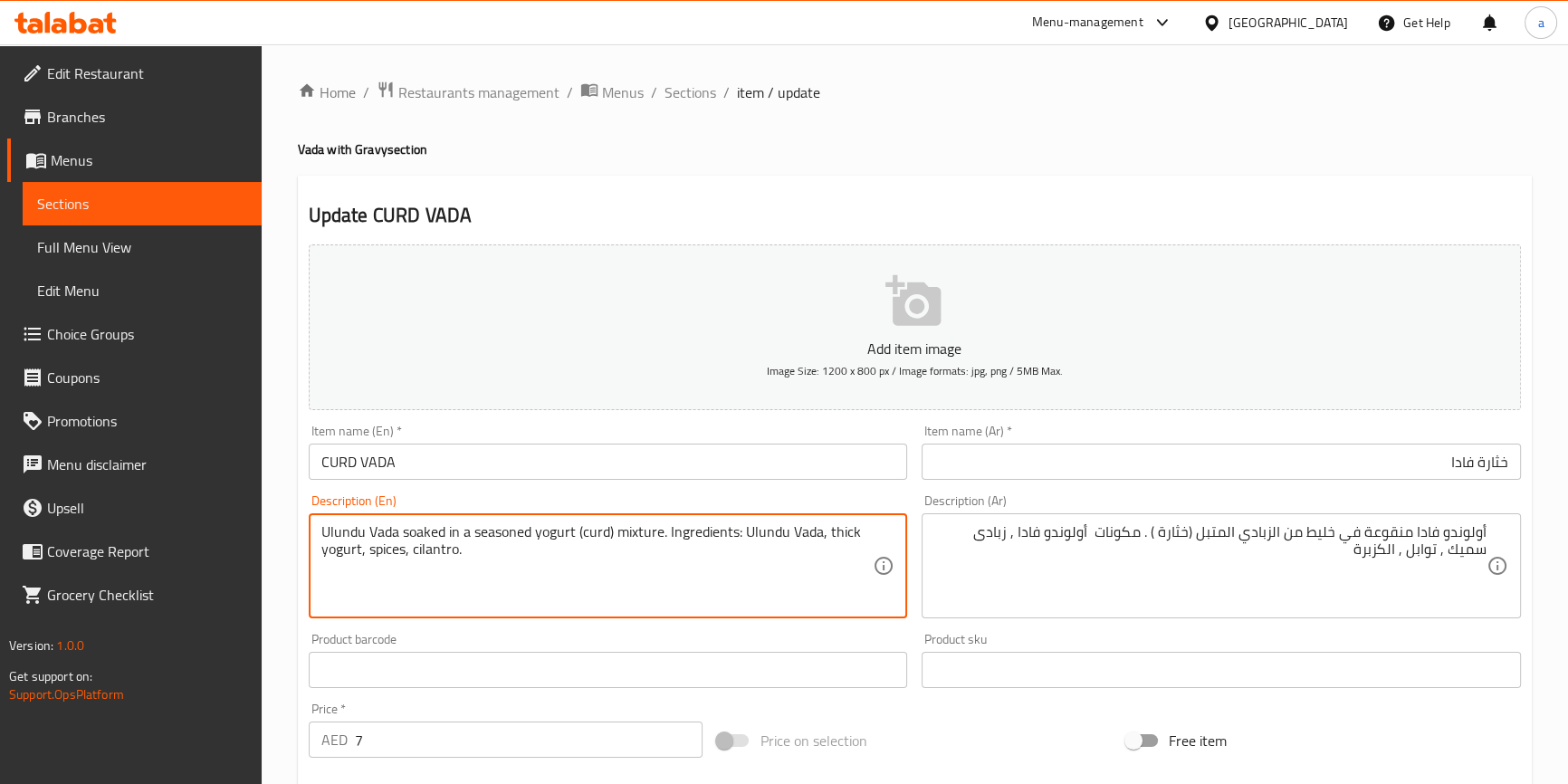
click at [633, 535] on textarea "Ulundu Vada soaked in a seasoned yogurt (curd) mixture. Ingredients: Ulundu Vad…" at bounding box center [597, 566] width 552 height 86
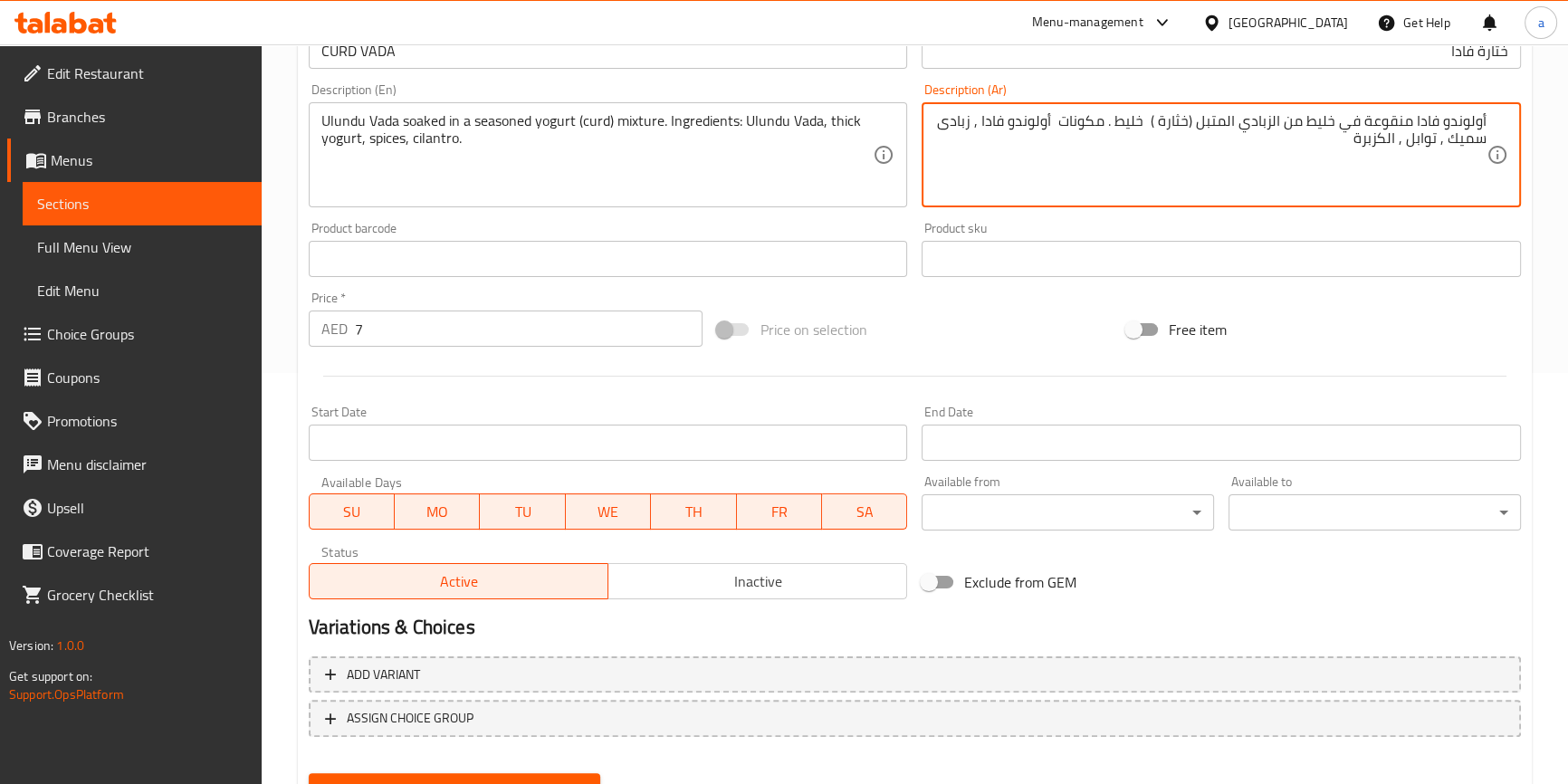
scroll to position [493, 0]
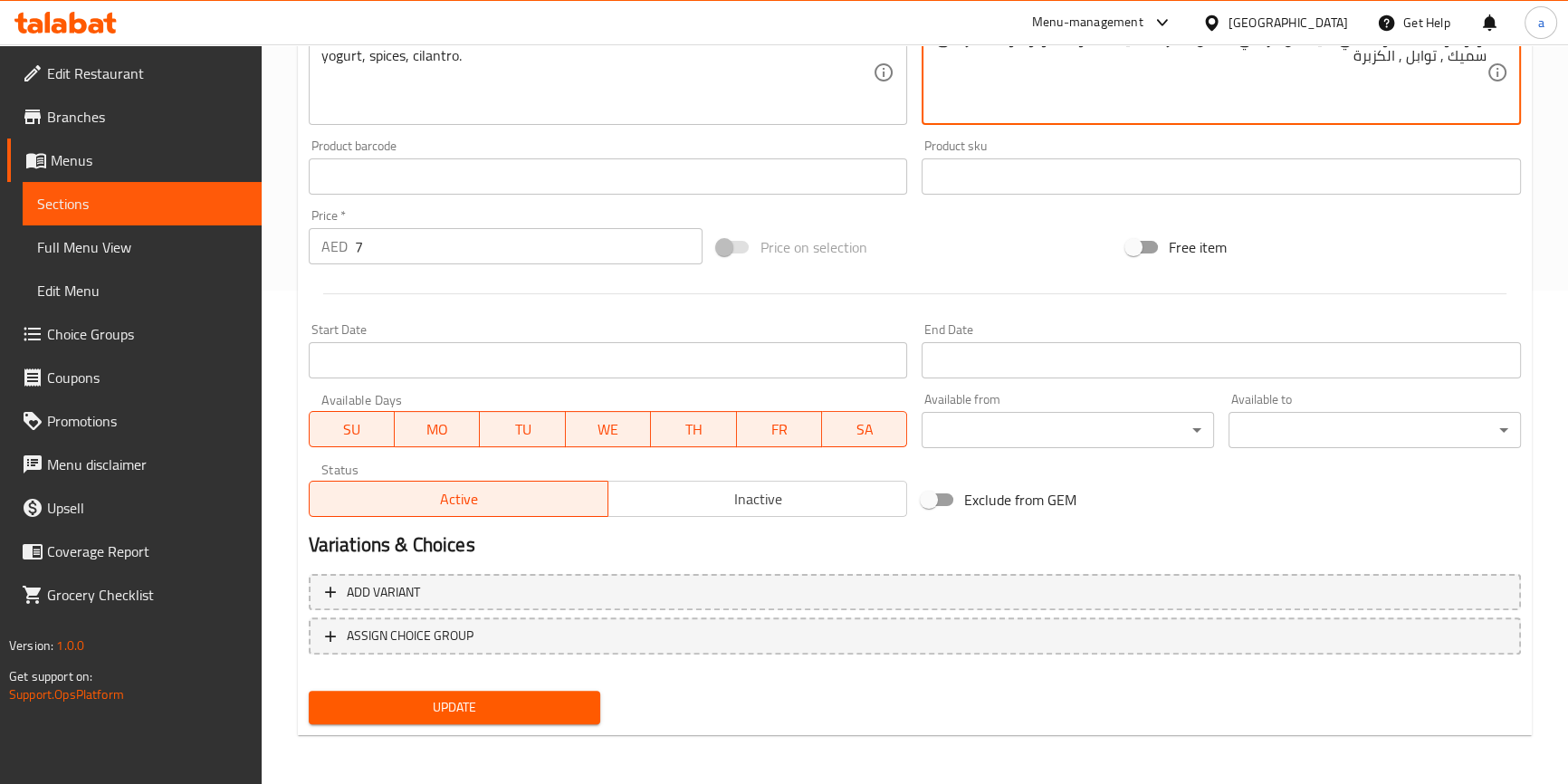
type textarea "أولوندو فادا منقوعة في خليط من الزبادي المتبل (خثارة ) خليط . مكونات أولوندو فا…"
click at [487, 700] on span "Update" at bounding box center [455, 706] width 263 height 23
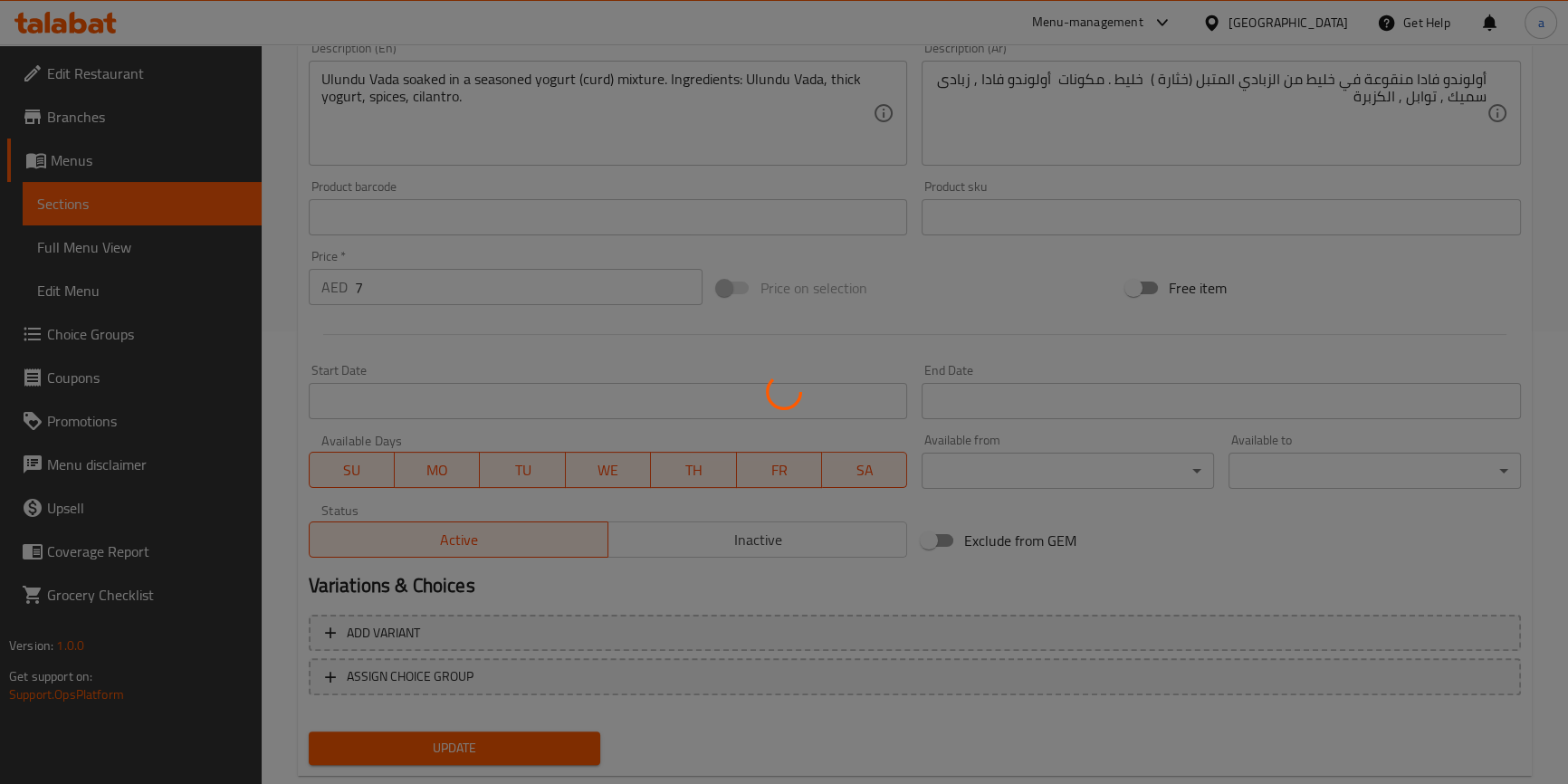
scroll to position [0, 0]
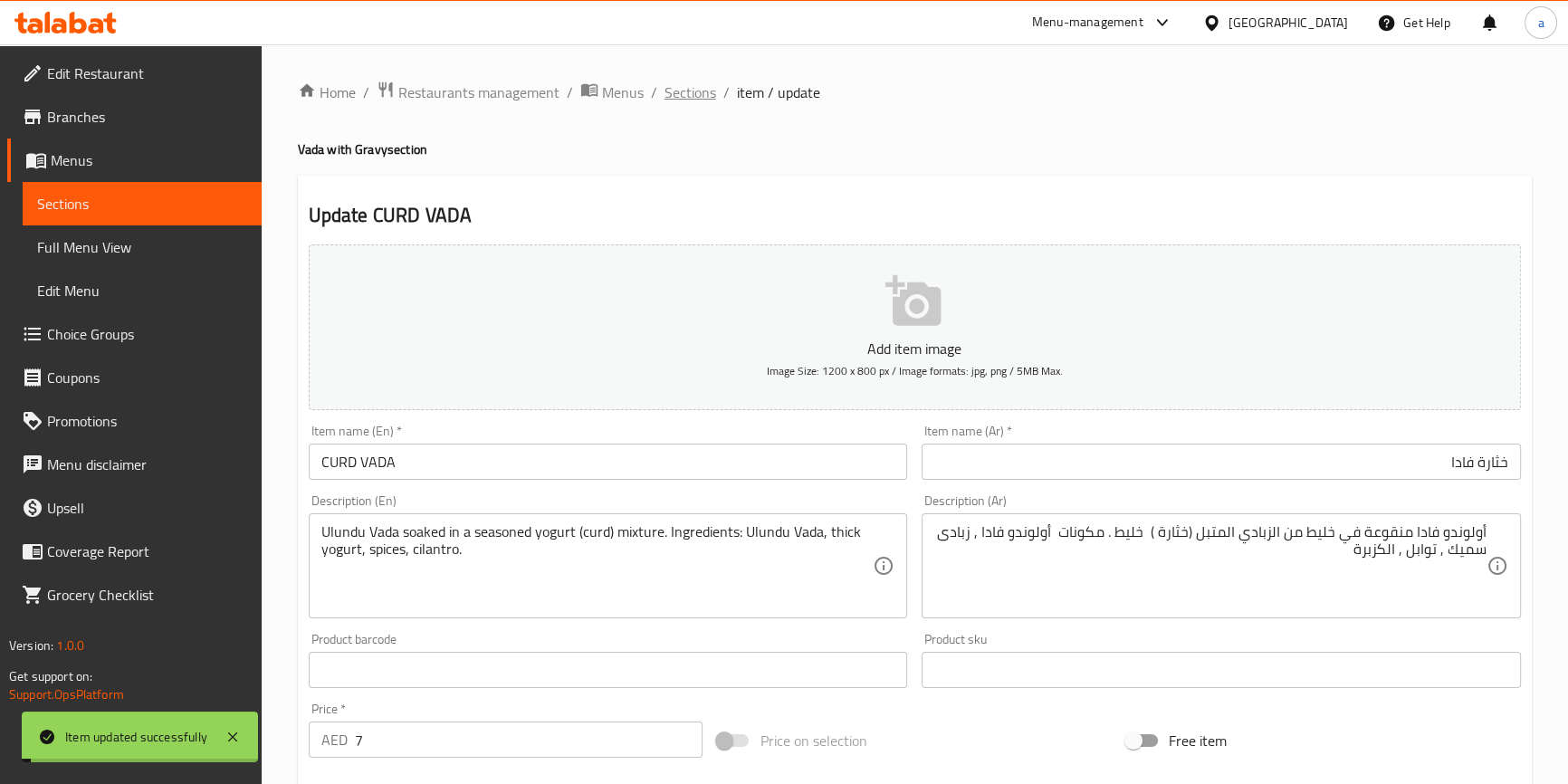
click at [703, 92] on span "Sections" at bounding box center [691, 93] width 52 height 22
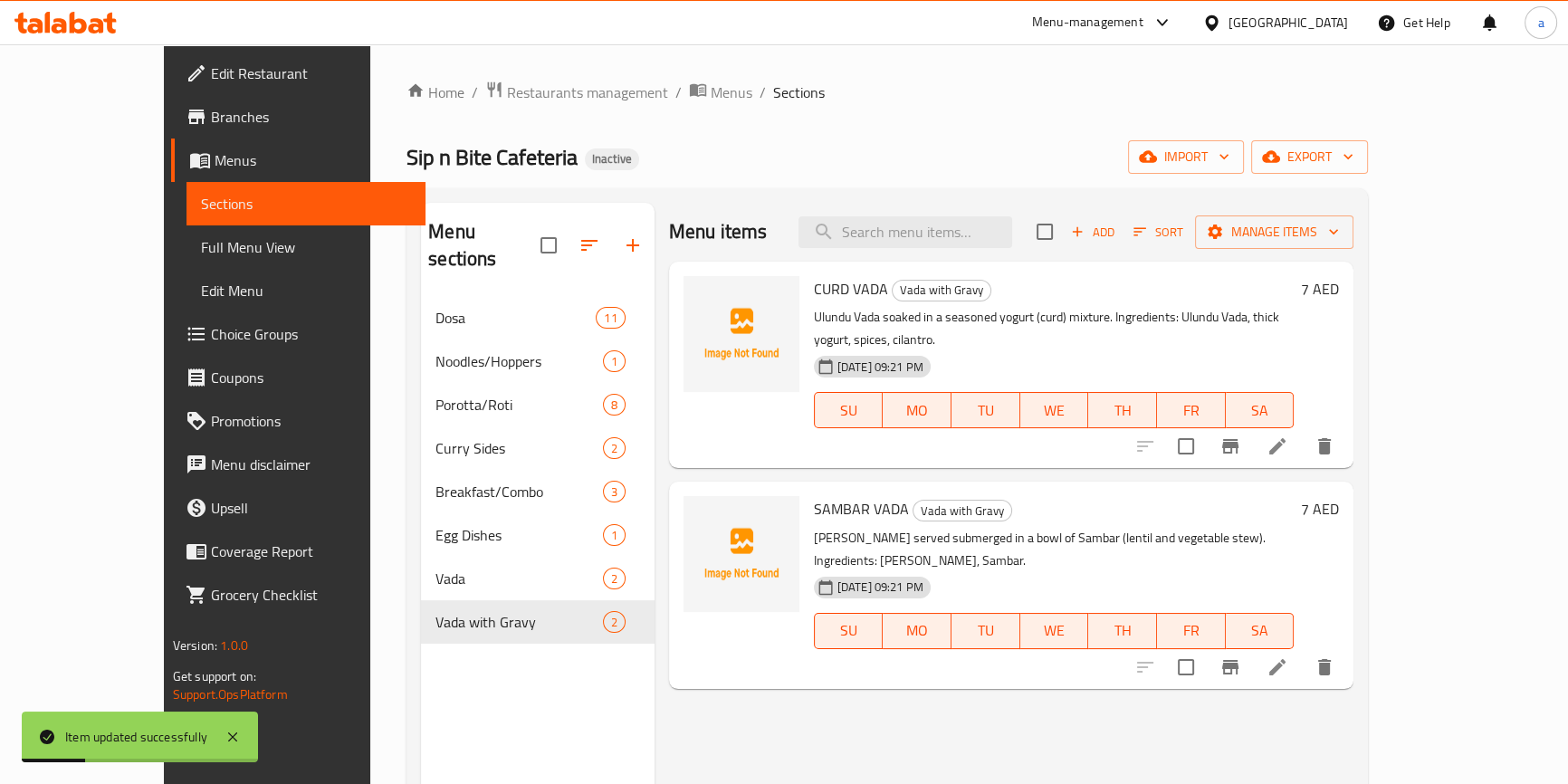
click at [1286, 658] on icon at bounding box center [1277, 666] width 16 height 16
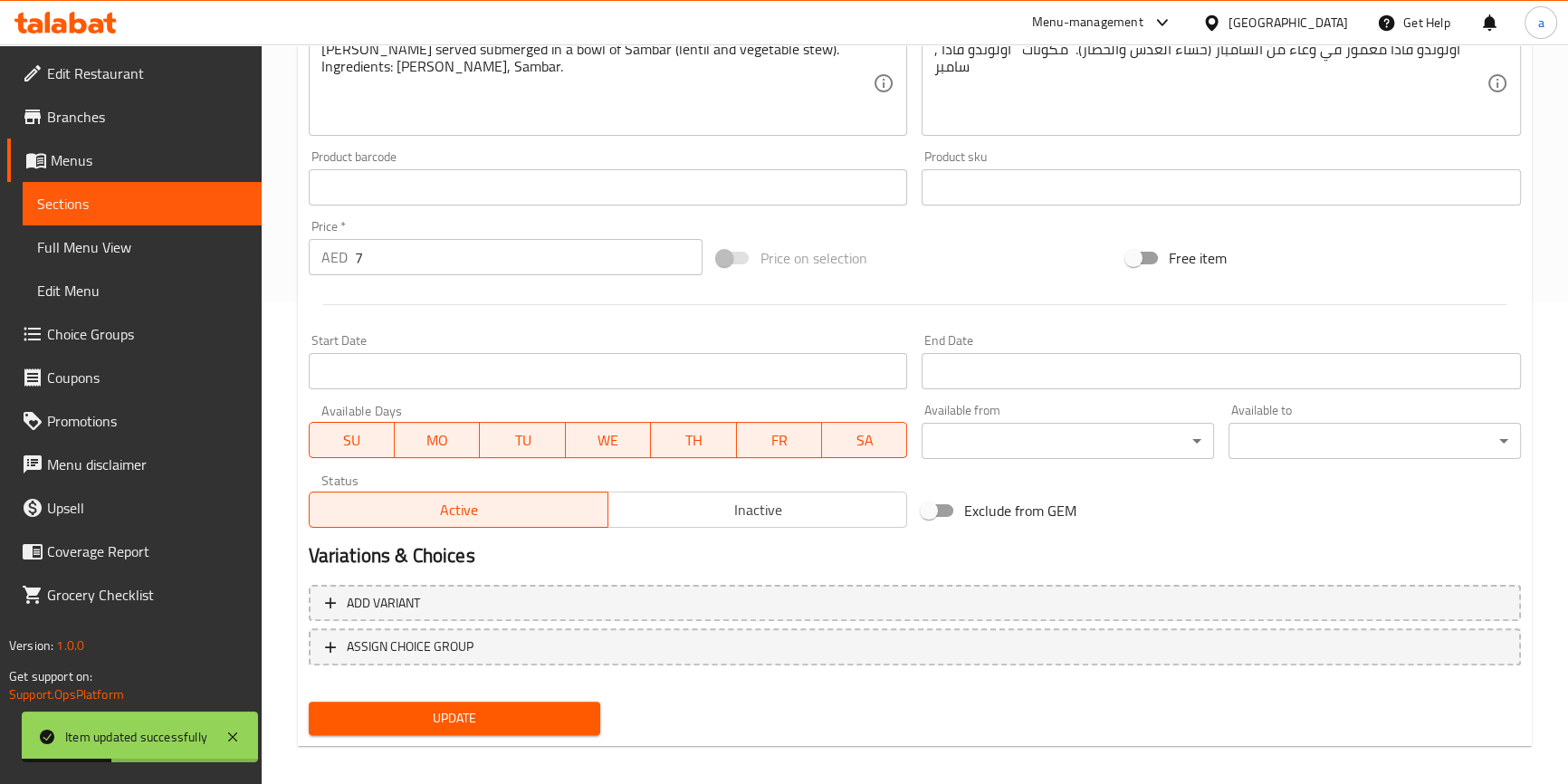
scroll to position [163, 0]
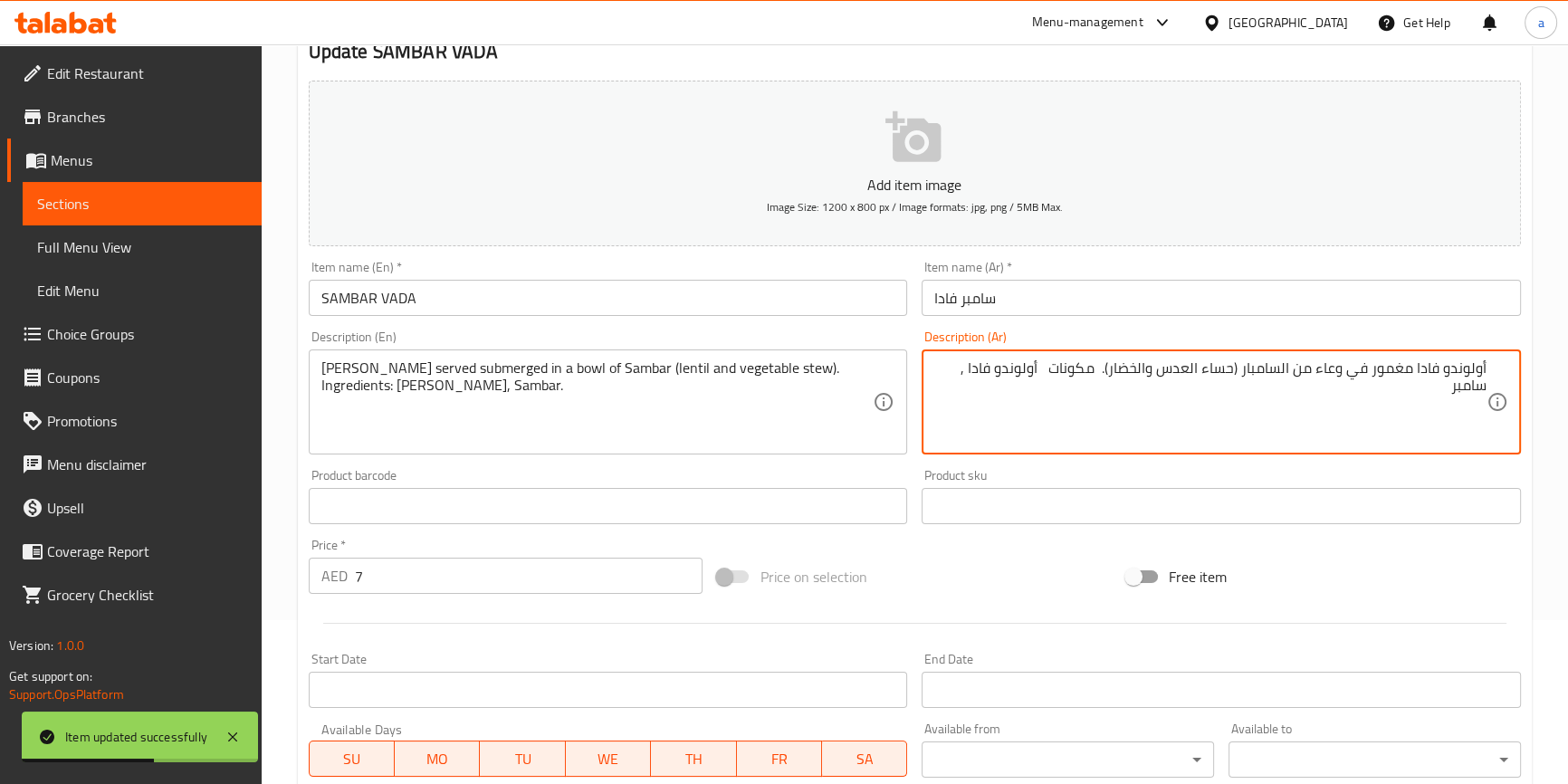
click at [1279, 298] on input "سامبر فادا" at bounding box center [1221, 298] width 599 height 36
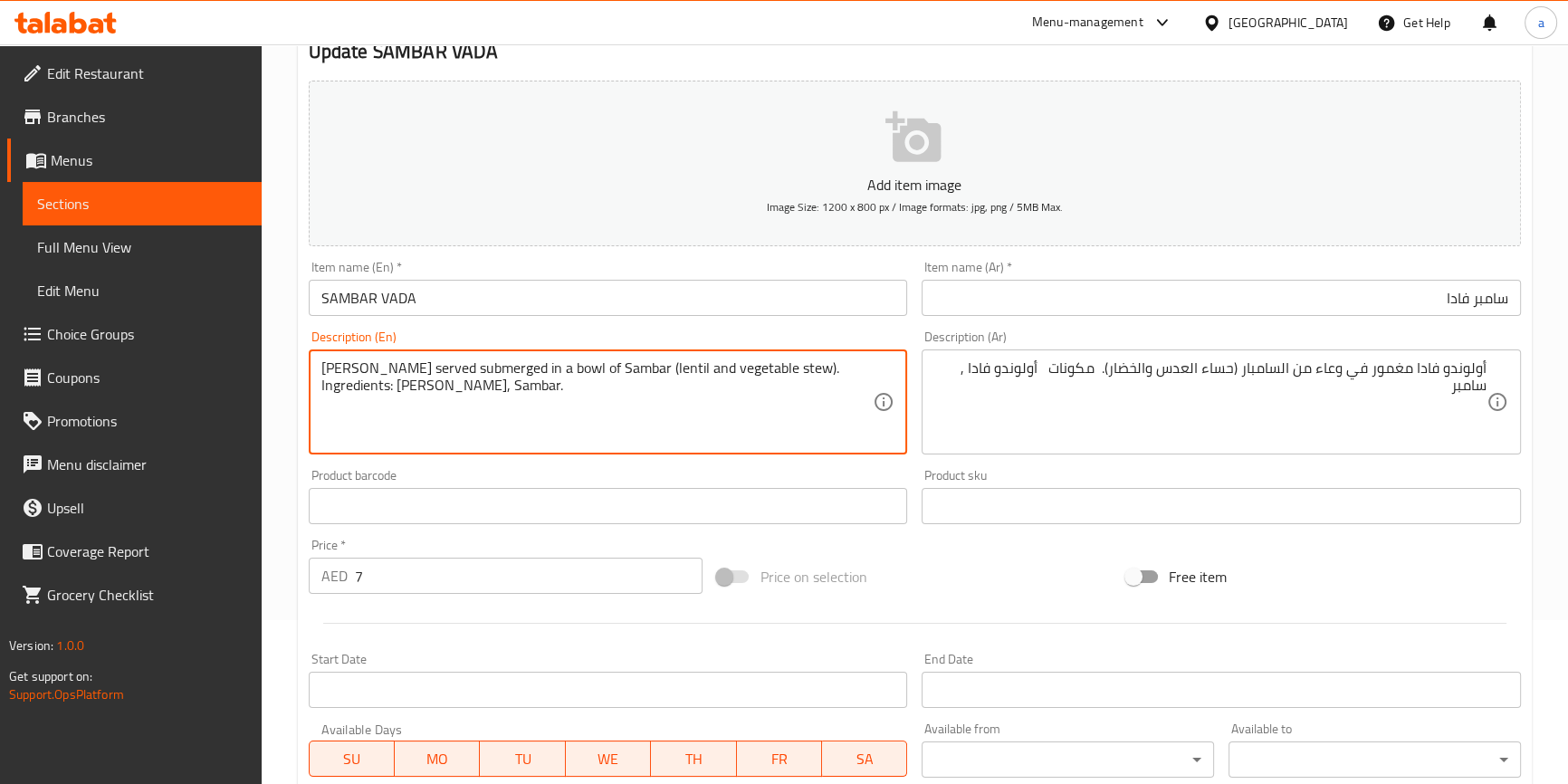
click at [483, 364] on textarea "[PERSON_NAME] served submerged in a bowl of Sambar (lentil and vegetable stew).…" at bounding box center [597, 402] width 552 height 86
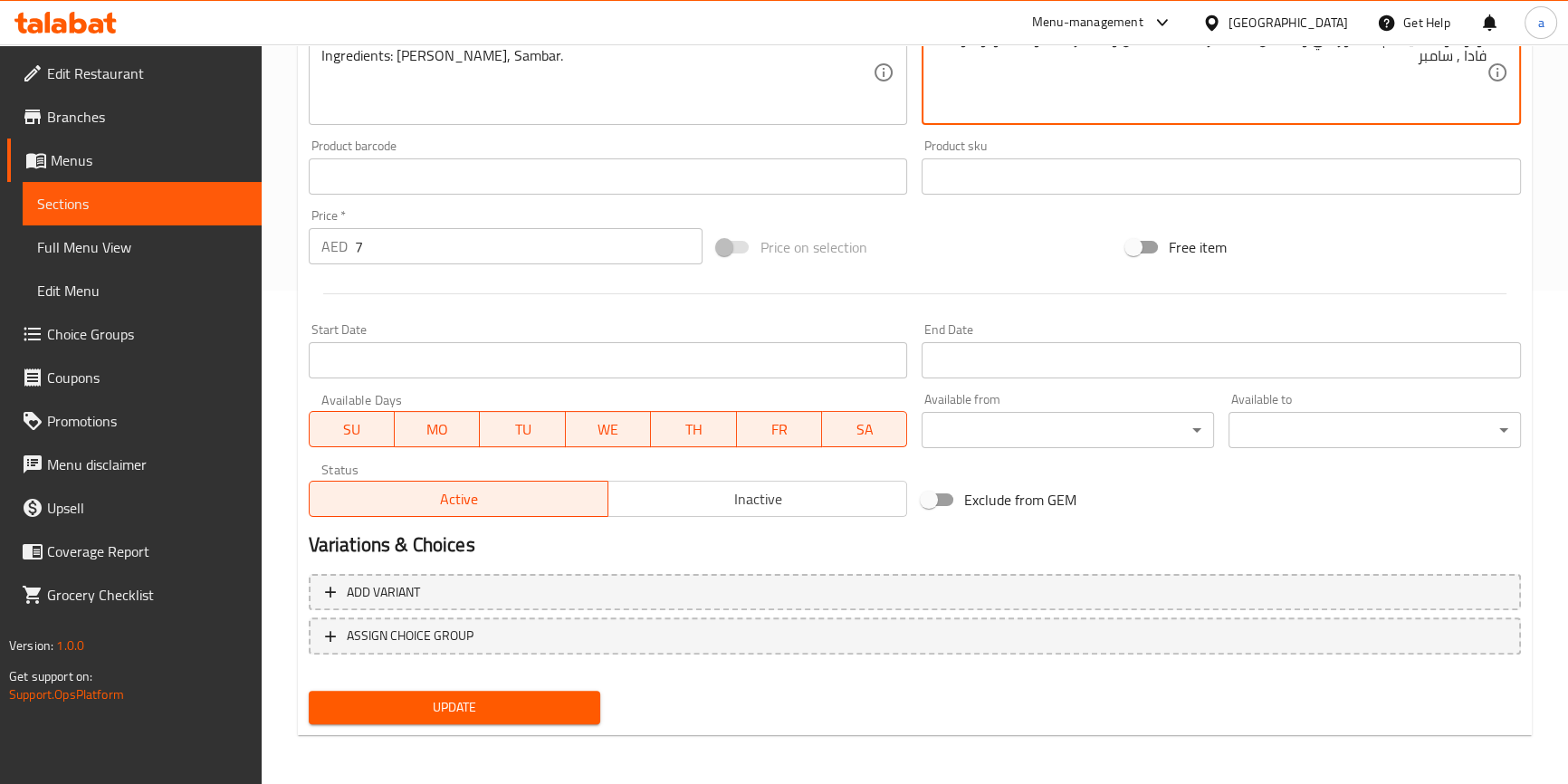
type textarea "أولوندو فادا يقدم مغمور في وعاء من السامبار (حساء العدس والخضار). مكونات أولوند…"
drag, startPoint x: 518, startPoint y: 704, endPoint x: 772, endPoint y: 588, distance: 279.2
click at [519, 704] on span "Update" at bounding box center [455, 706] width 263 height 23
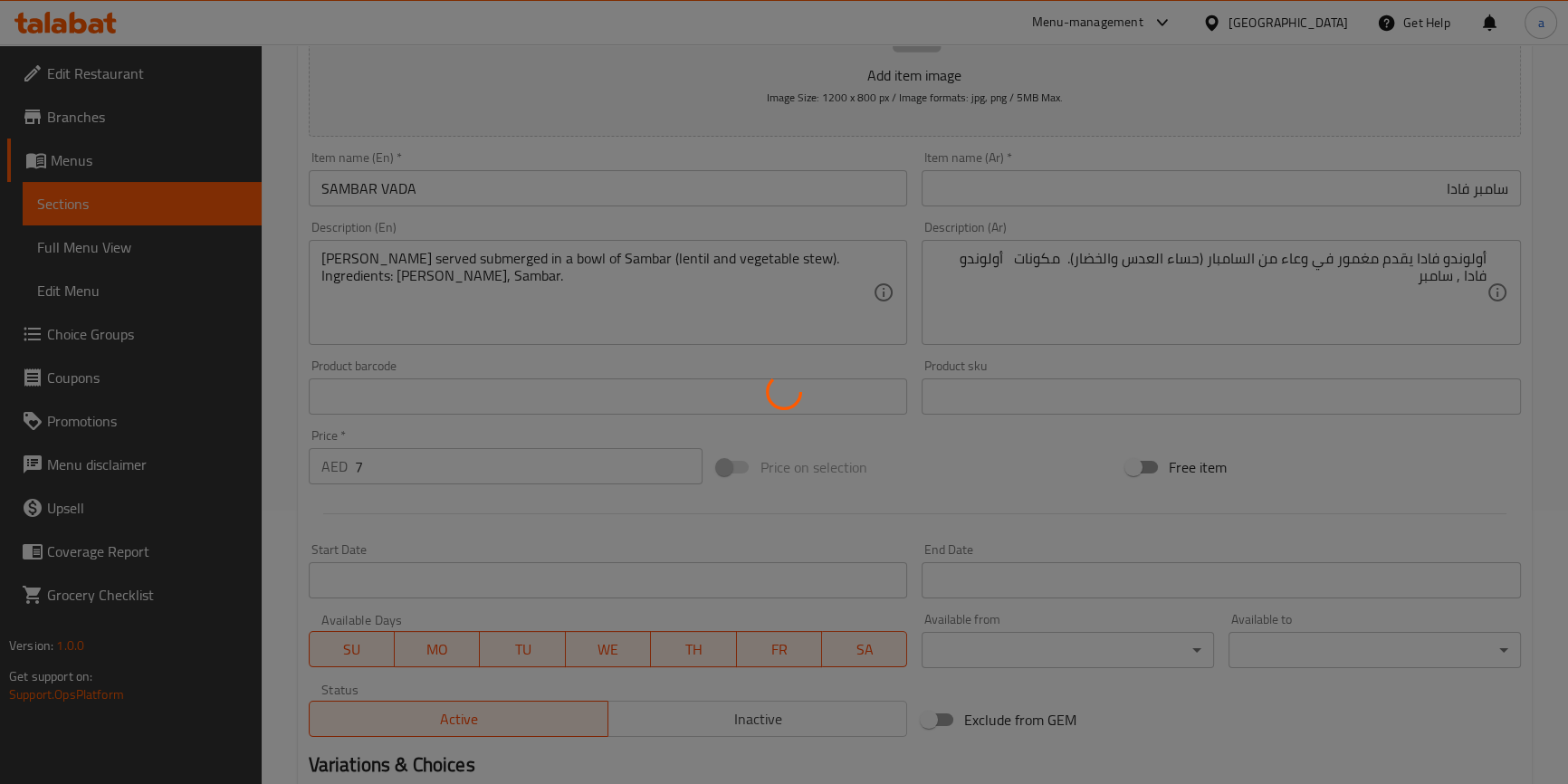
scroll to position [0, 0]
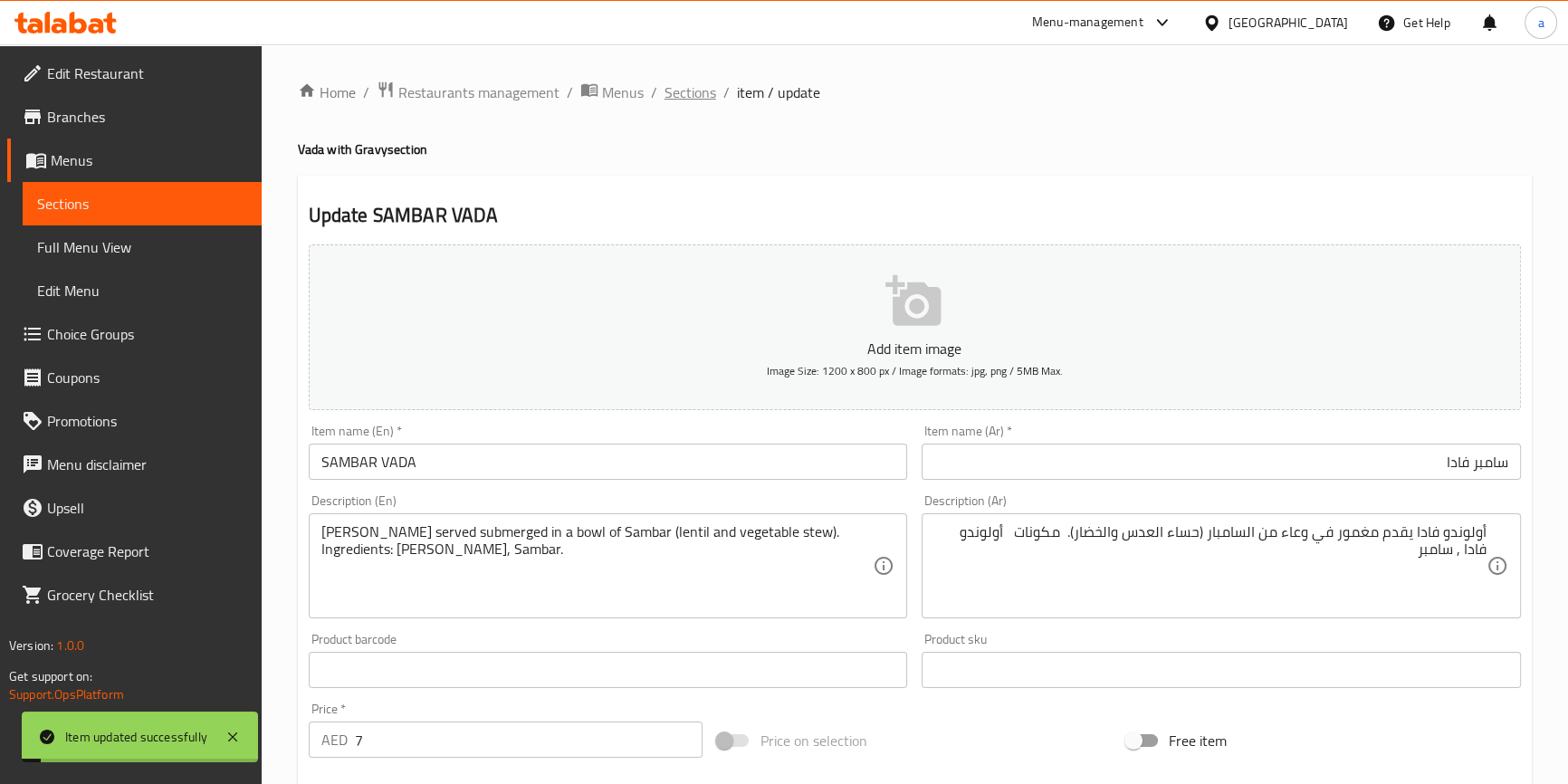
click at [681, 84] on span "Sections" at bounding box center [691, 93] width 52 height 22
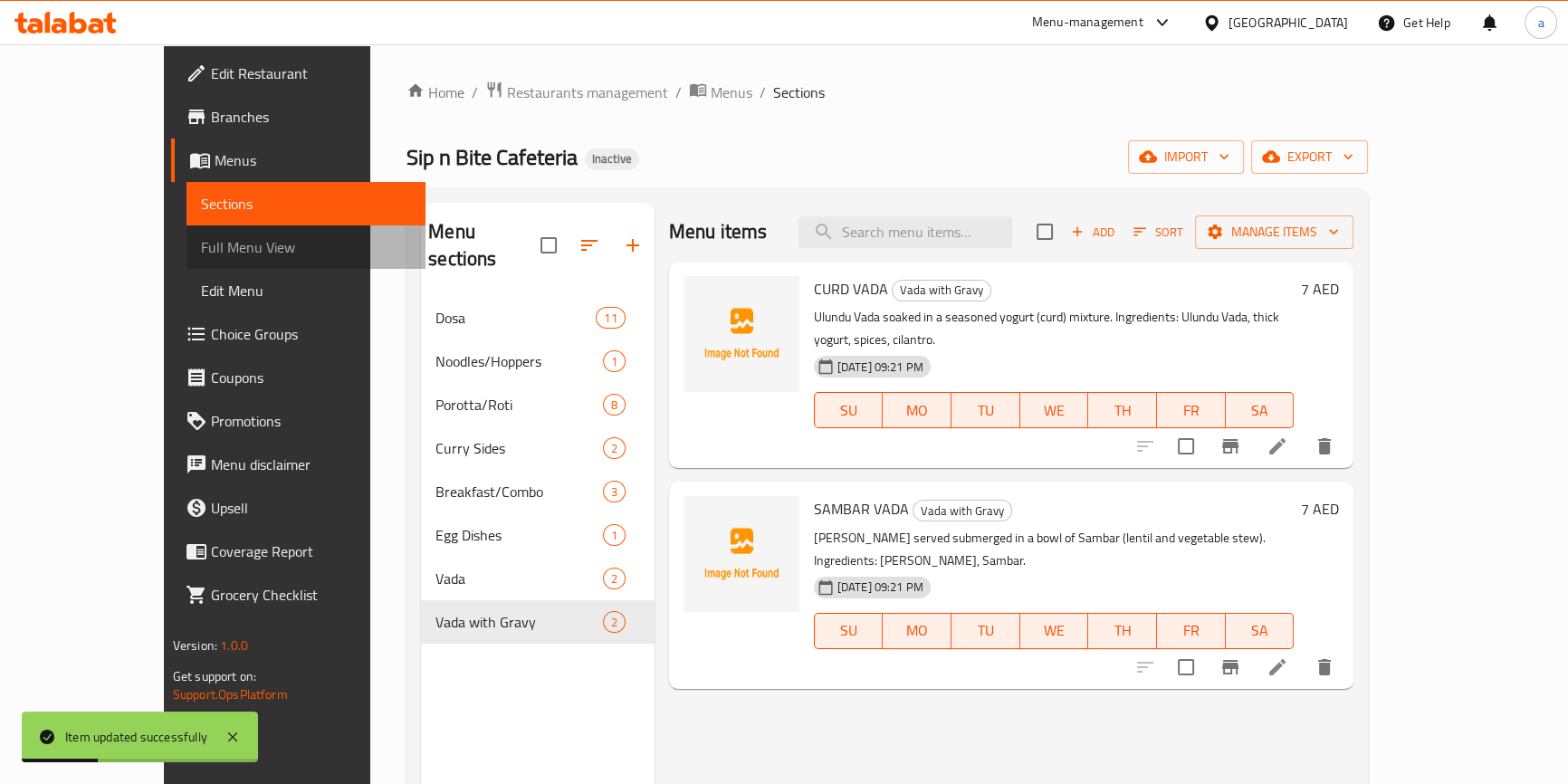
click at [201, 241] on span "Full Menu View" at bounding box center [306, 247] width 210 height 22
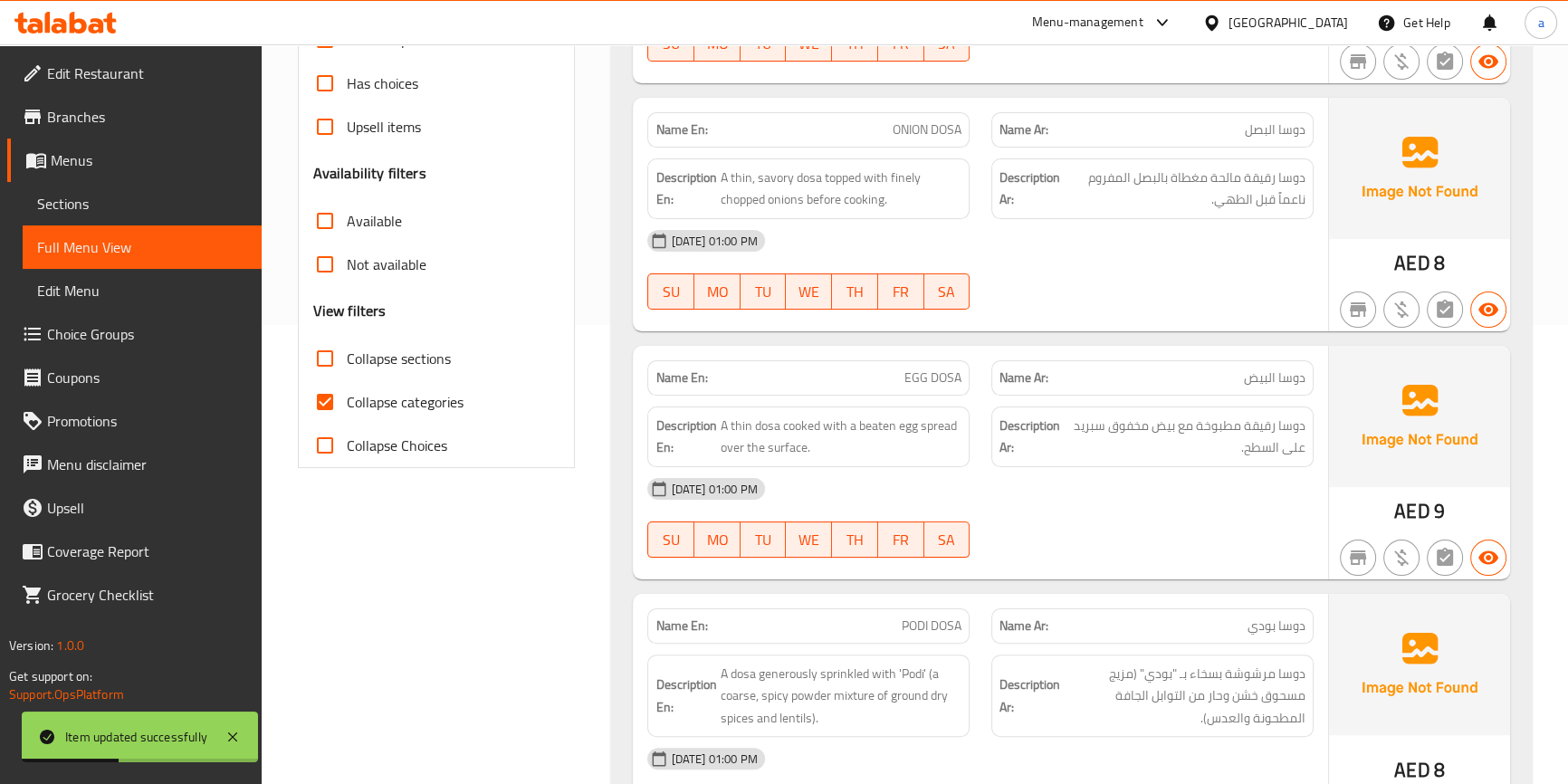
scroll to position [493, 0]
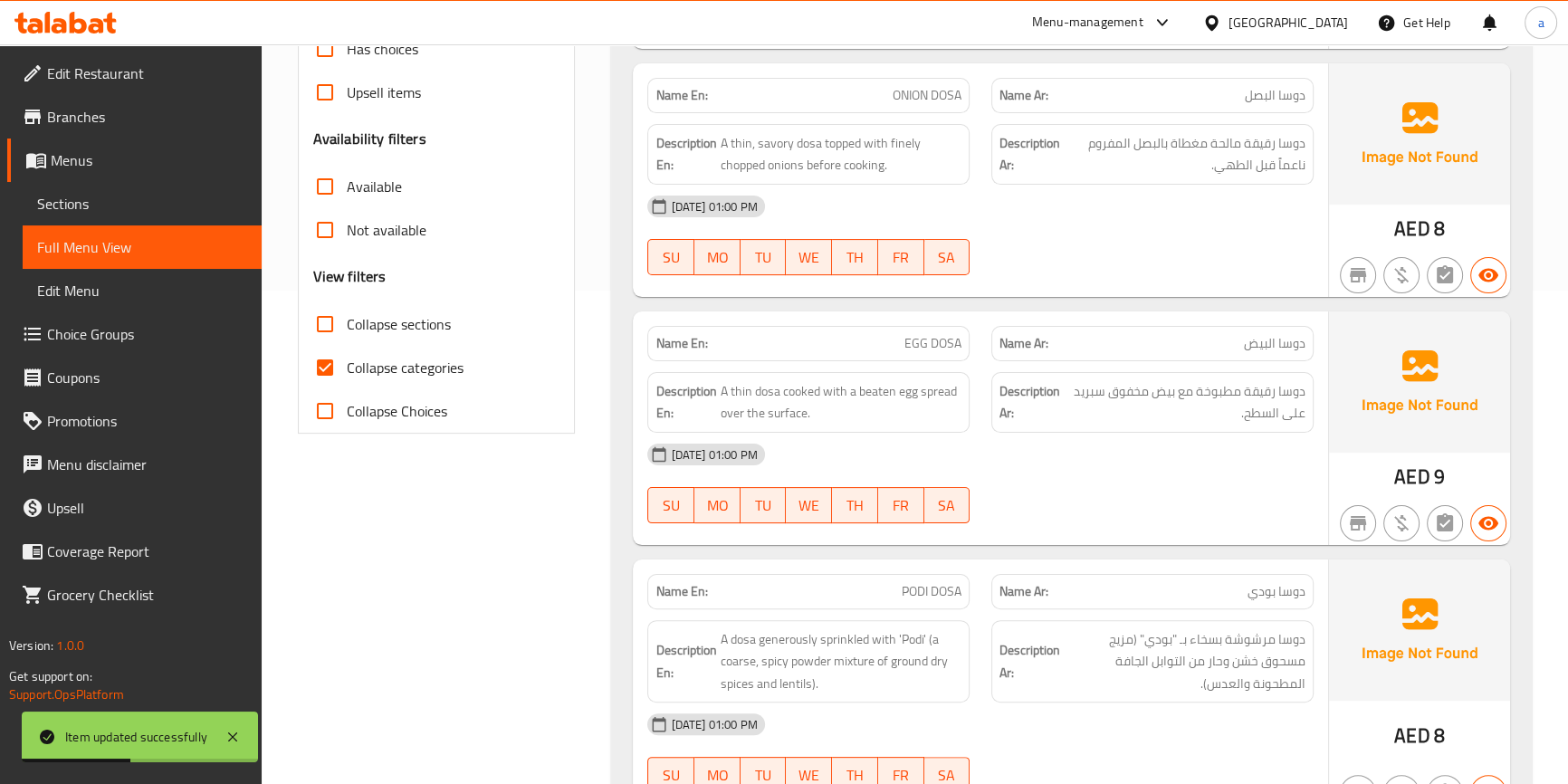
click at [389, 357] on span "Collapse categories" at bounding box center [405, 368] width 117 height 22
click at [347, 356] on input "Collapse categories" at bounding box center [325, 368] width 44 height 44
checkbox input "false"
click at [326, 316] on input "Collapse sections" at bounding box center [325, 324] width 44 height 44
checkbox input "true"
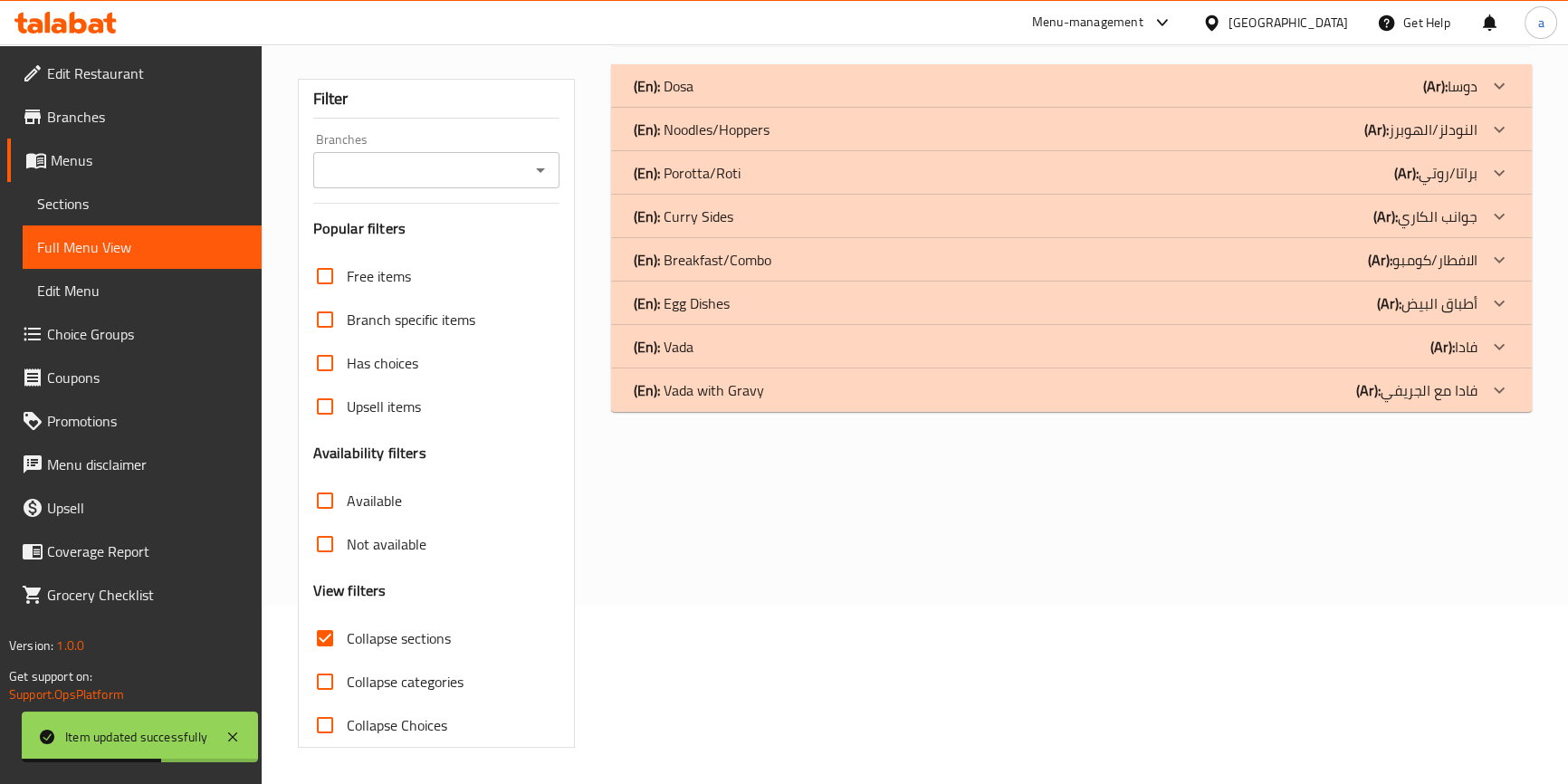
scroll to position [178, 0]
click at [1165, 399] on div "(En): Vada with Gravy (Ar): فادا مع الجريفي" at bounding box center [1055, 391] width 843 height 22
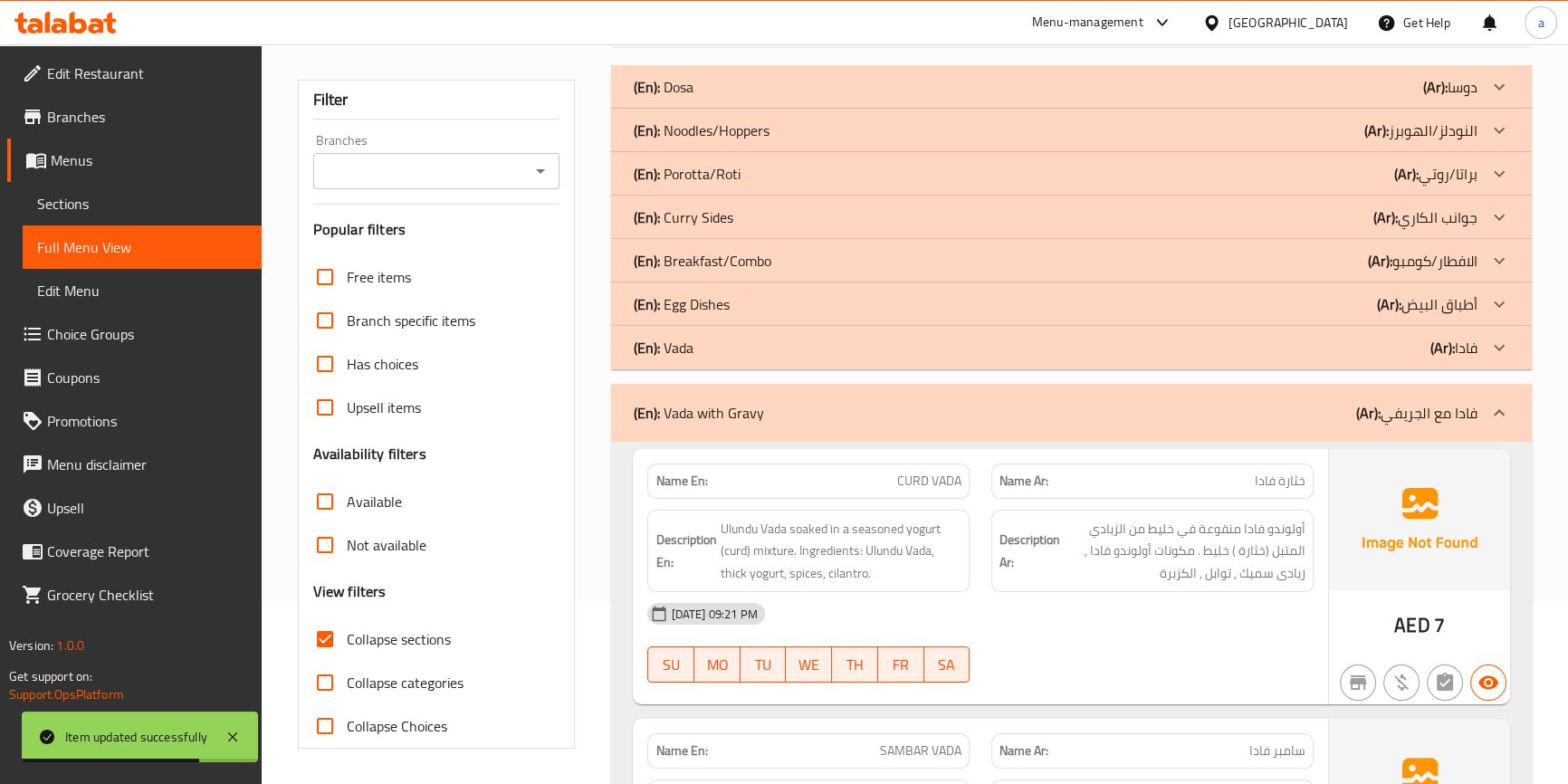
click at [952, 316] on div "(En): Egg Dishes (Ar): أطباق البيض" at bounding box center [1071, 304] width 920 height 44
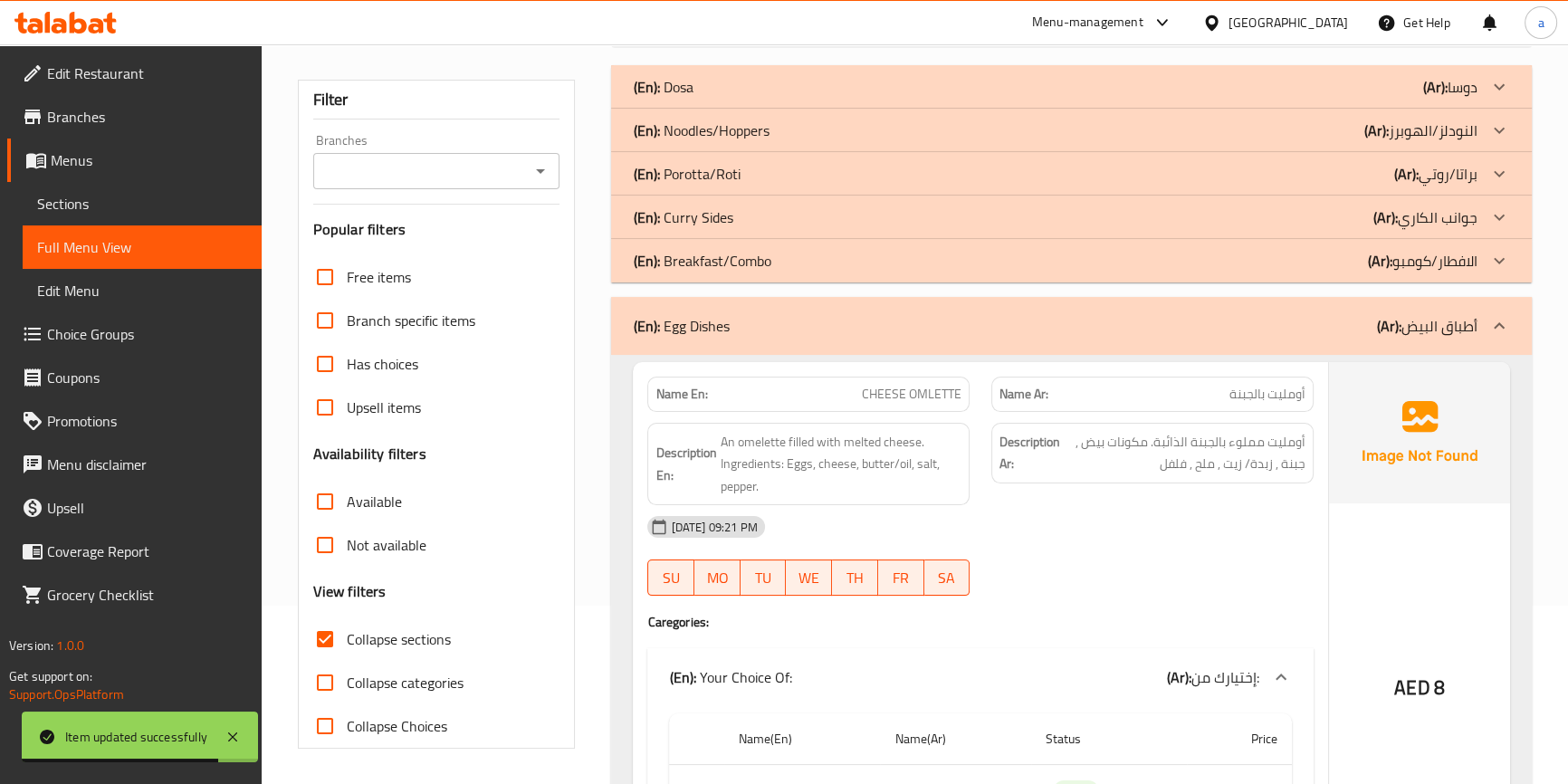
click at [785, 214] on div "(En): Curry Sides (Ar): جوانب الكاري" at bounding box center [1055, 217] width 843 height 22
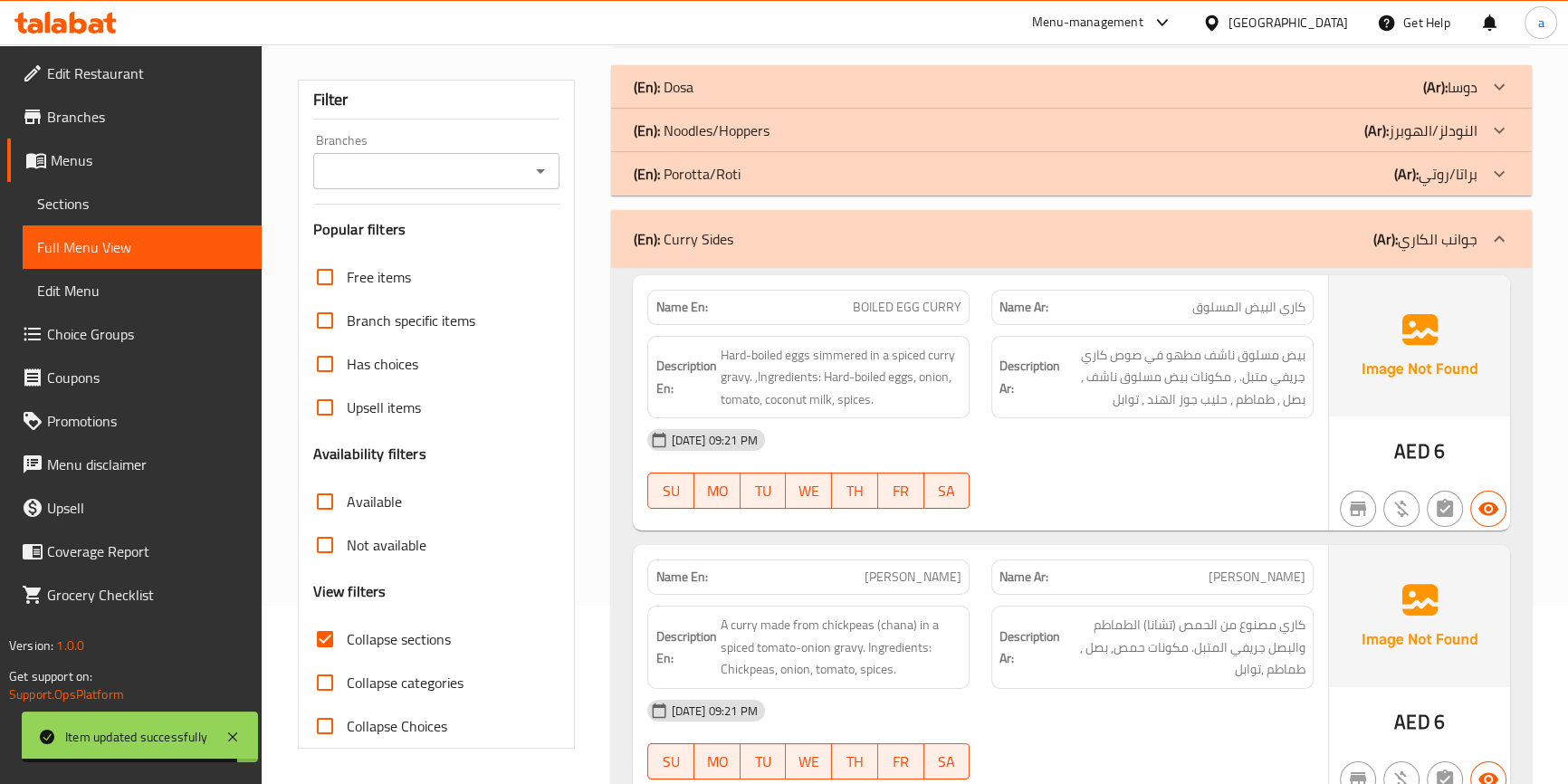
click at [781, 130] on div "(En): Noodles/Hoppers (Ar): النودلز/الهوبرز" at bounding box center [1055, 131] width 843 height 22
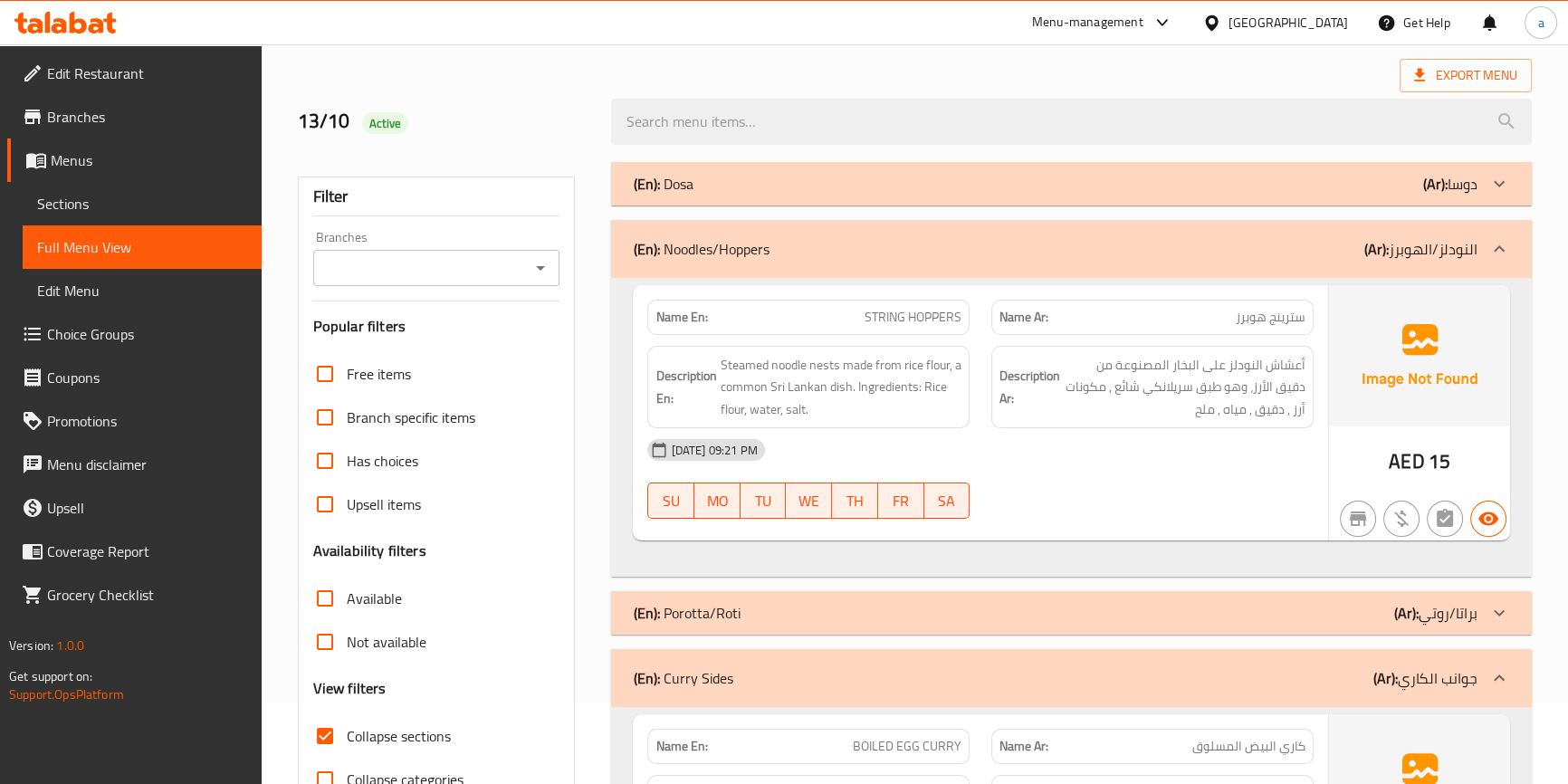
scroll to position [0, 0]
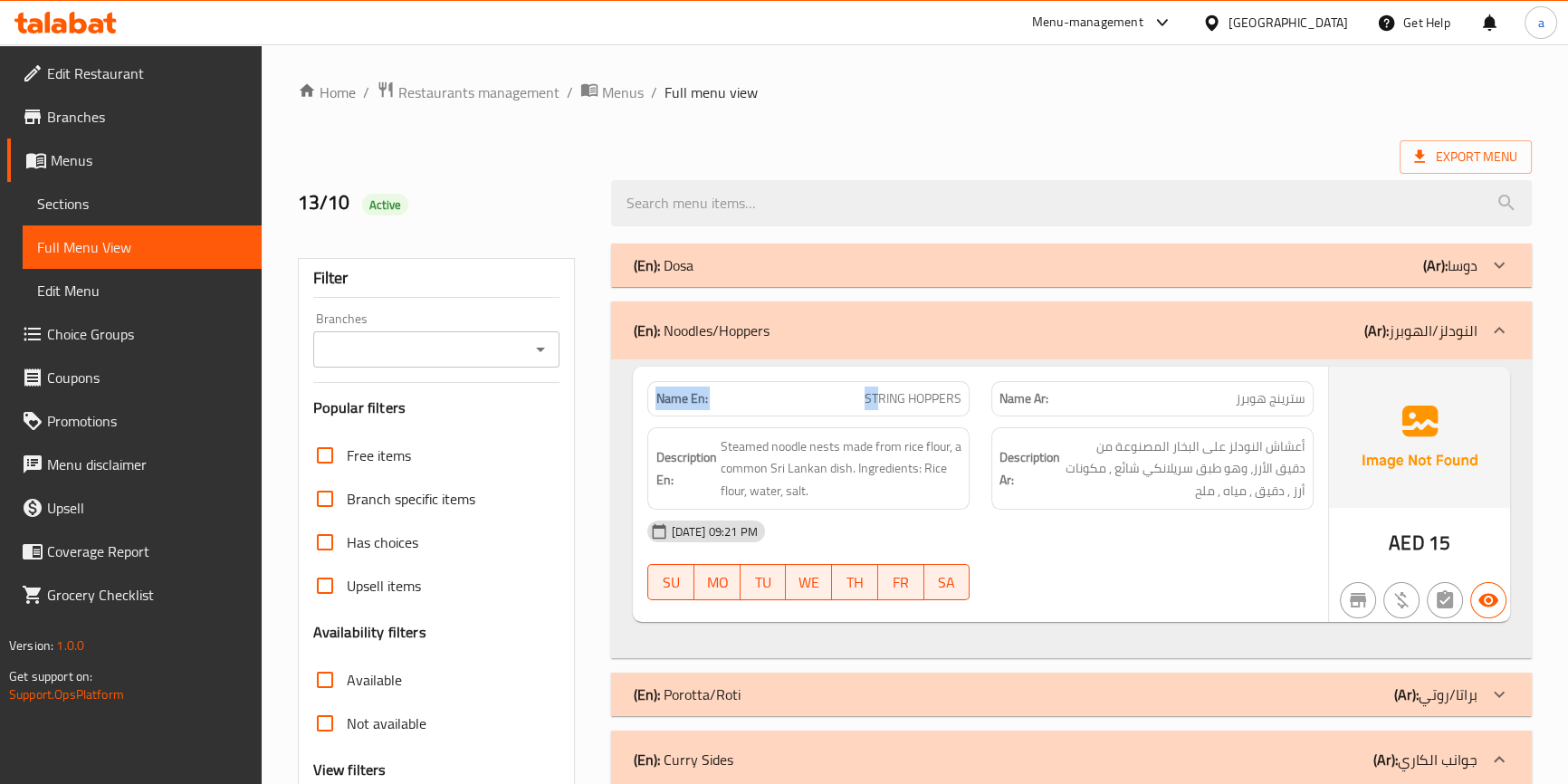
click at [877, 402] on span "STRING HOPPERS" at bounding box center [912, 398] width 97 height 19
click at [892, 392] on span "STRING HOPPERS" at bounding box center [912, 398] width 97 height 19
click at [868, 408] on span "STRING HOPPERS" at bounding box center [912, 398] width 97 height 19
click at [886, 399] on span "STRING HOPPERS" at bounding box center [912, 398] width 97 height 19
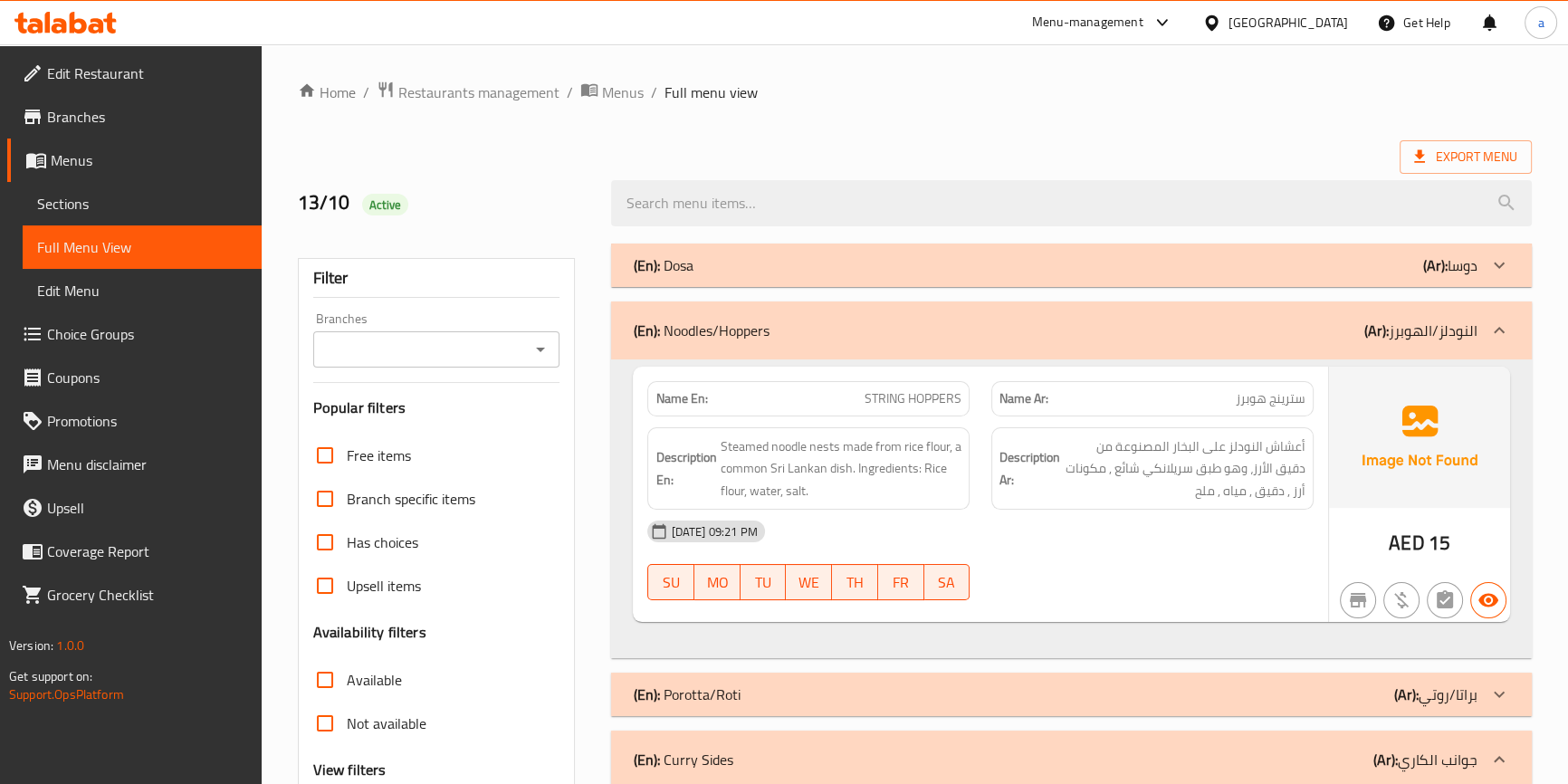
click at [917, 401] on span "STRING HOPPERS" at bounding box center [912, 398] width 97 height 19
copy span "HOPPERS"
click at [874, 393] on span "STRING HOPPERS" at bounding box center [912, 398] width 97 height 19
drag, startPoint x: 874, startPoint y: 393, endPoint x: 833, endPoint y: 396, distance: 41.1
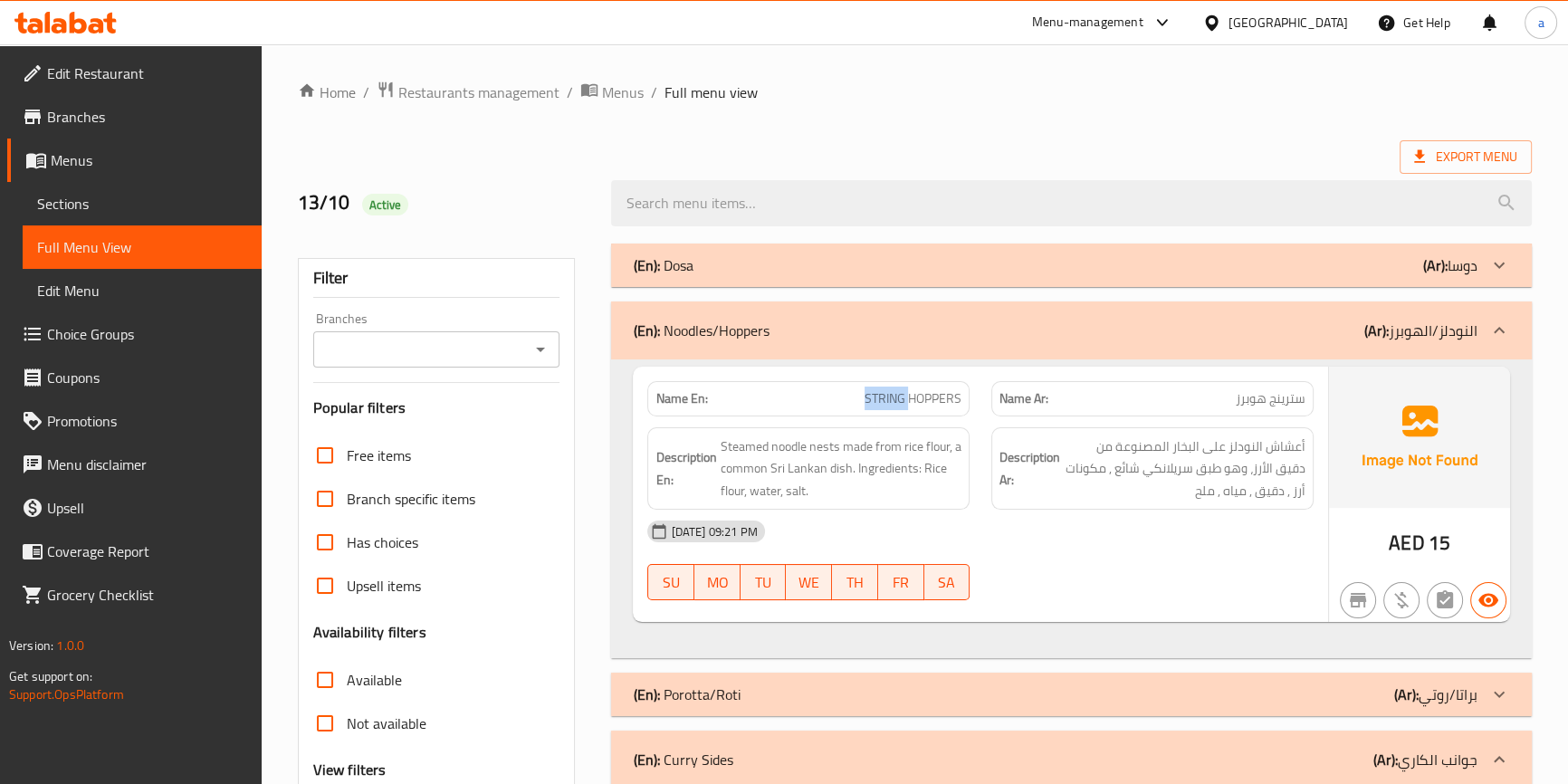
click at [874, 394] on span "STRING HOPPERS" at bounding box center [912, 398] width 97 height 19
copy span "STRING"
click at [1283, 406] on span "سترينج هوبرز" at bounding box center [1271, 398] width 70 height 19
copy span "سترينج"
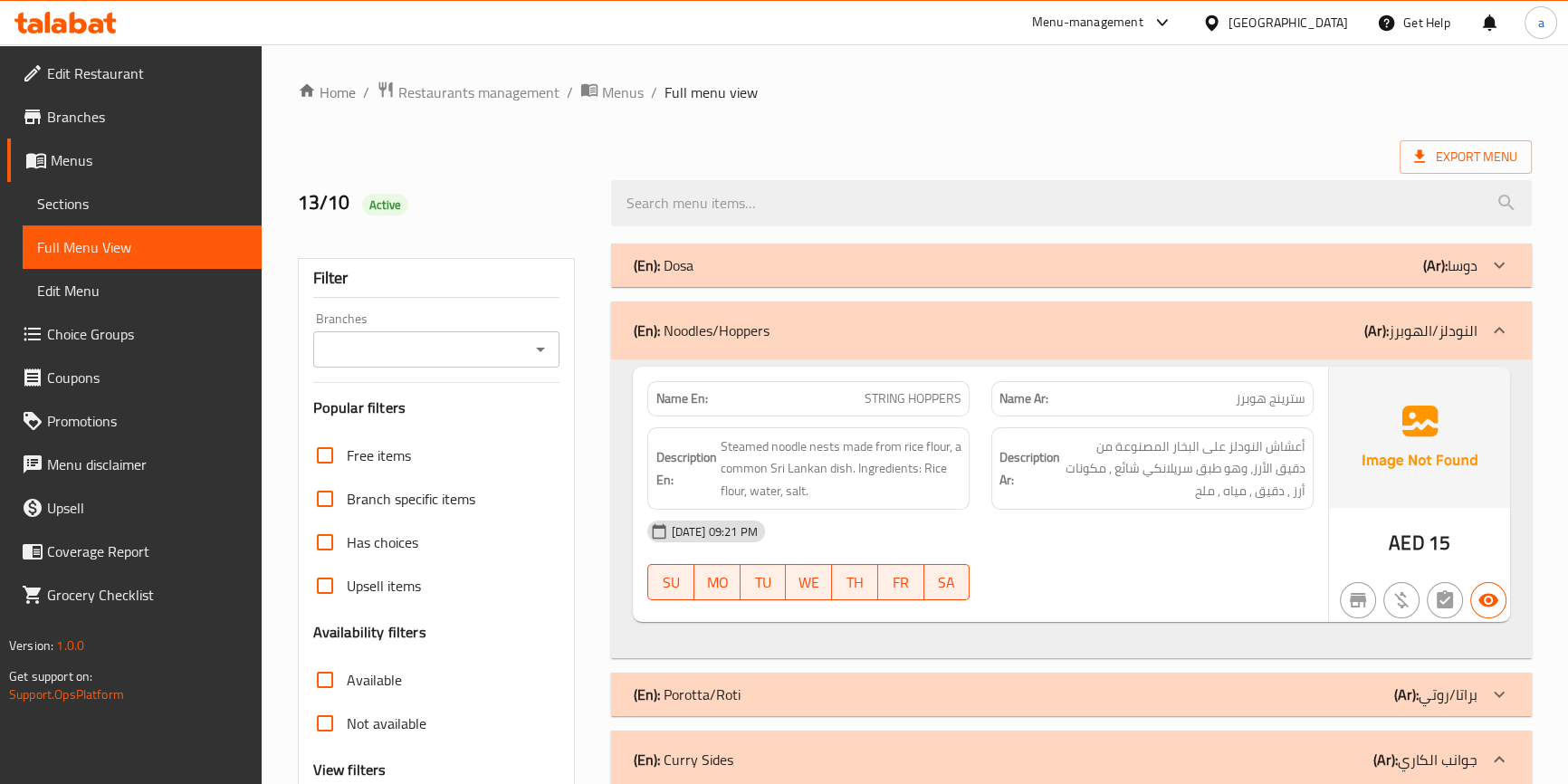
click at [906, 395] on span "STRING HOPPERS" at bounding box center [912, 398] width 97 height 19
copy span "STRING HOPPERS"
click at [1125, 397] on p "Name Ar: سترينج هوبرز" at bounding box center [1152, 398] width 306 height 19
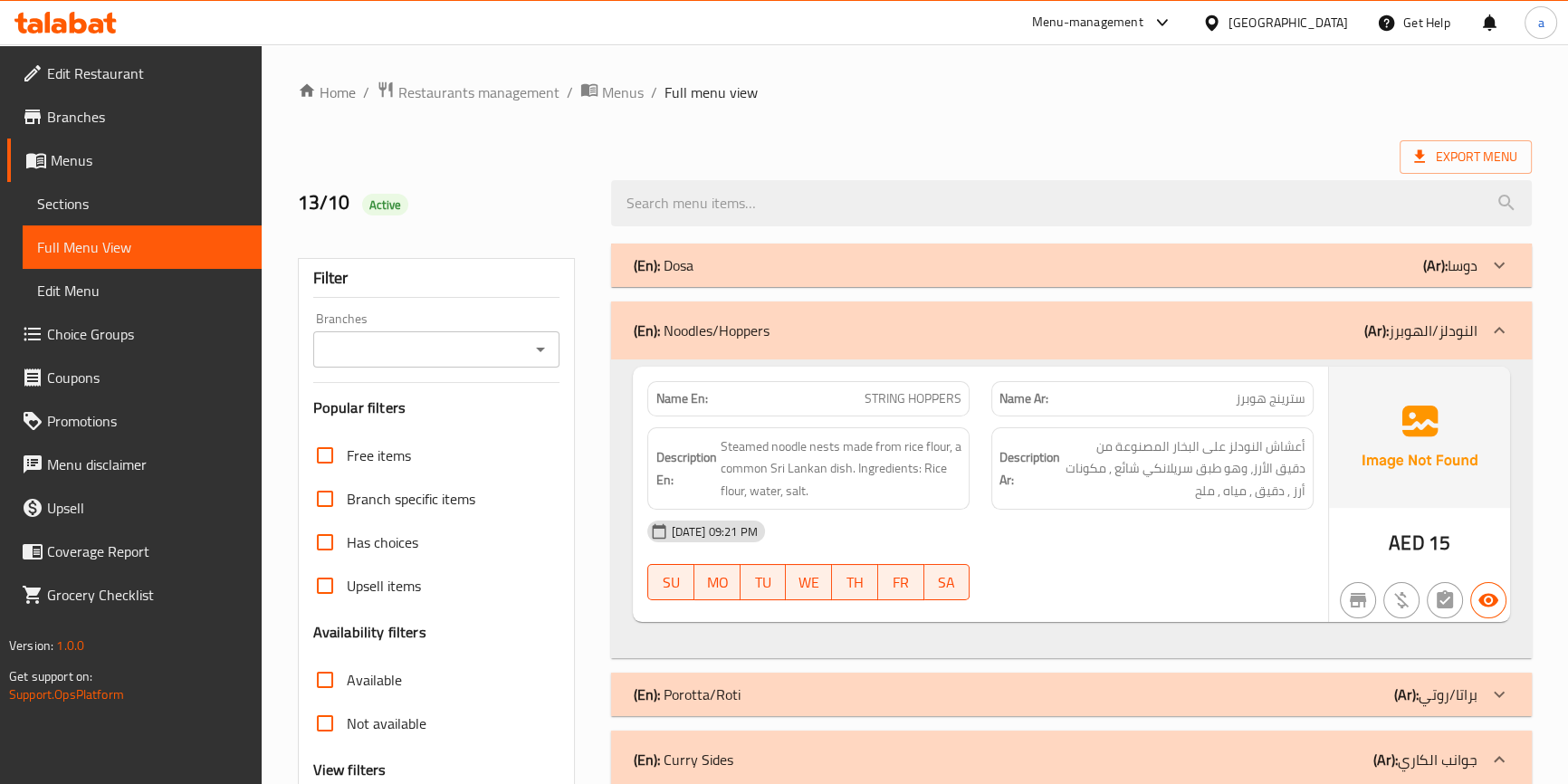
click at [1125, 397] on p "Name Ar: سترينج هوبرز" at bounding box center [1152, 398] width 306 height 19
click at [1239, 398] on span "سترينج هوبرز" at bounding box center [1271, 398] width 70 height 19
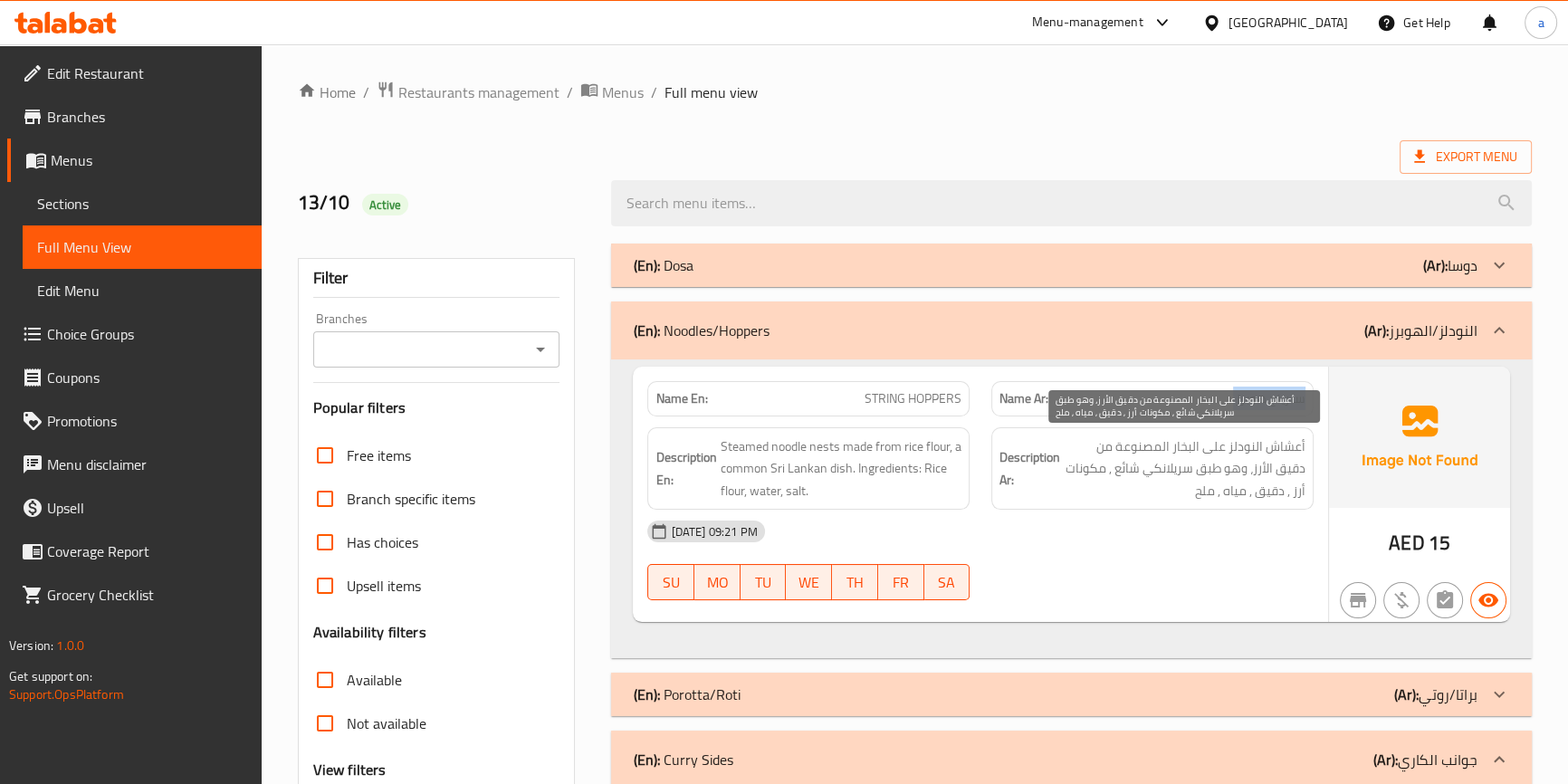
copy span "سترينج هوبرز"
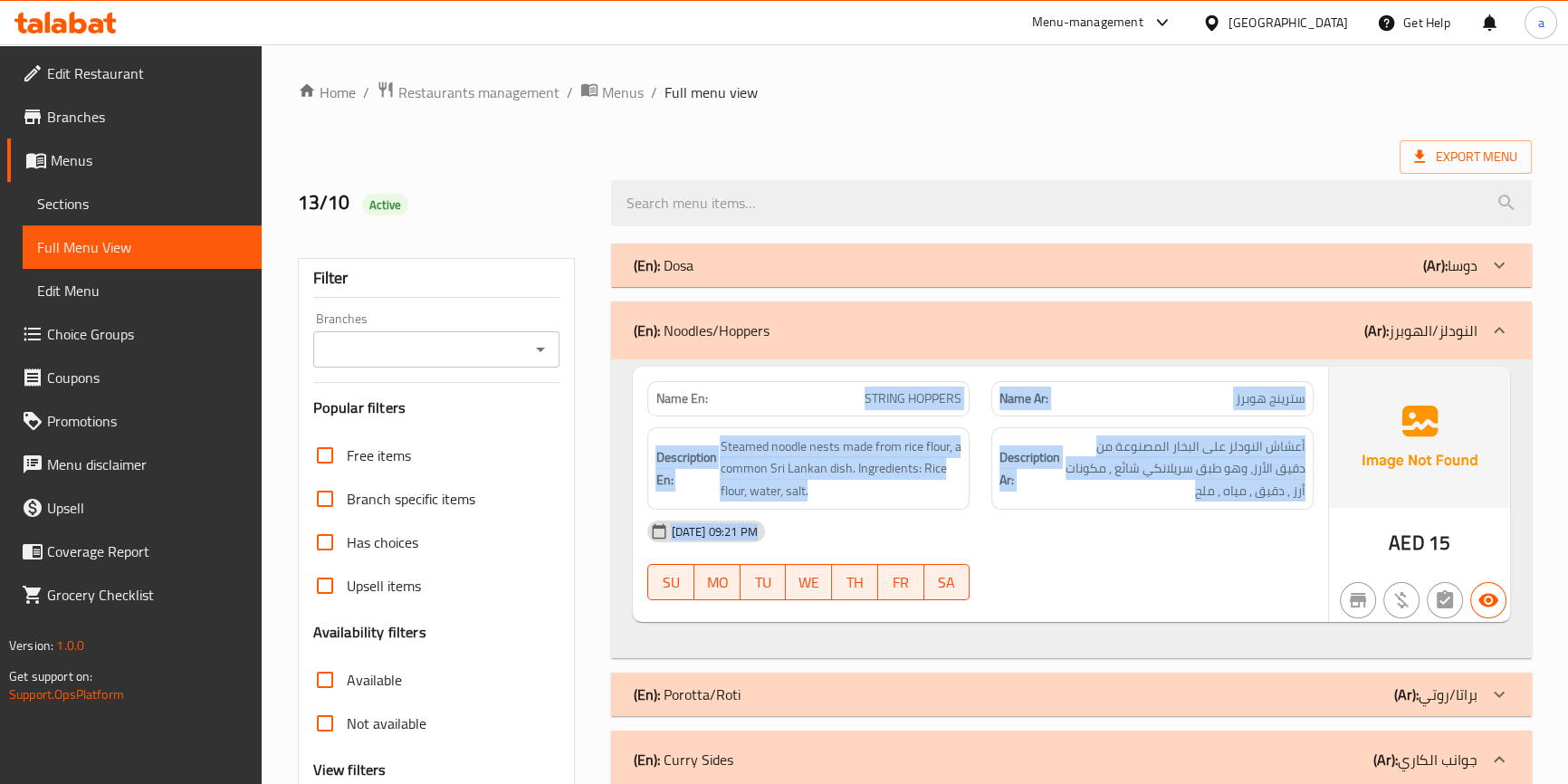
drag, startPoint x: 793, startPoint y: 438, endPoint x: 993, endPoint y: 609, distance: 263.1
click at [993, 609] on div "Name En: STRING HOPPERS Name Ar: سترينج هوبرز Description En: Steamed noodle ne…" at bounding box center [980, 494] width 695 height 256
click at [1250, 467] on span "أعشاش النودلز على البخار المصنوعة من دقيق الأرز، وهو طبق سريلانكي شائع , مكونات…" at bounding box center [1184, 468] width 241 height 67
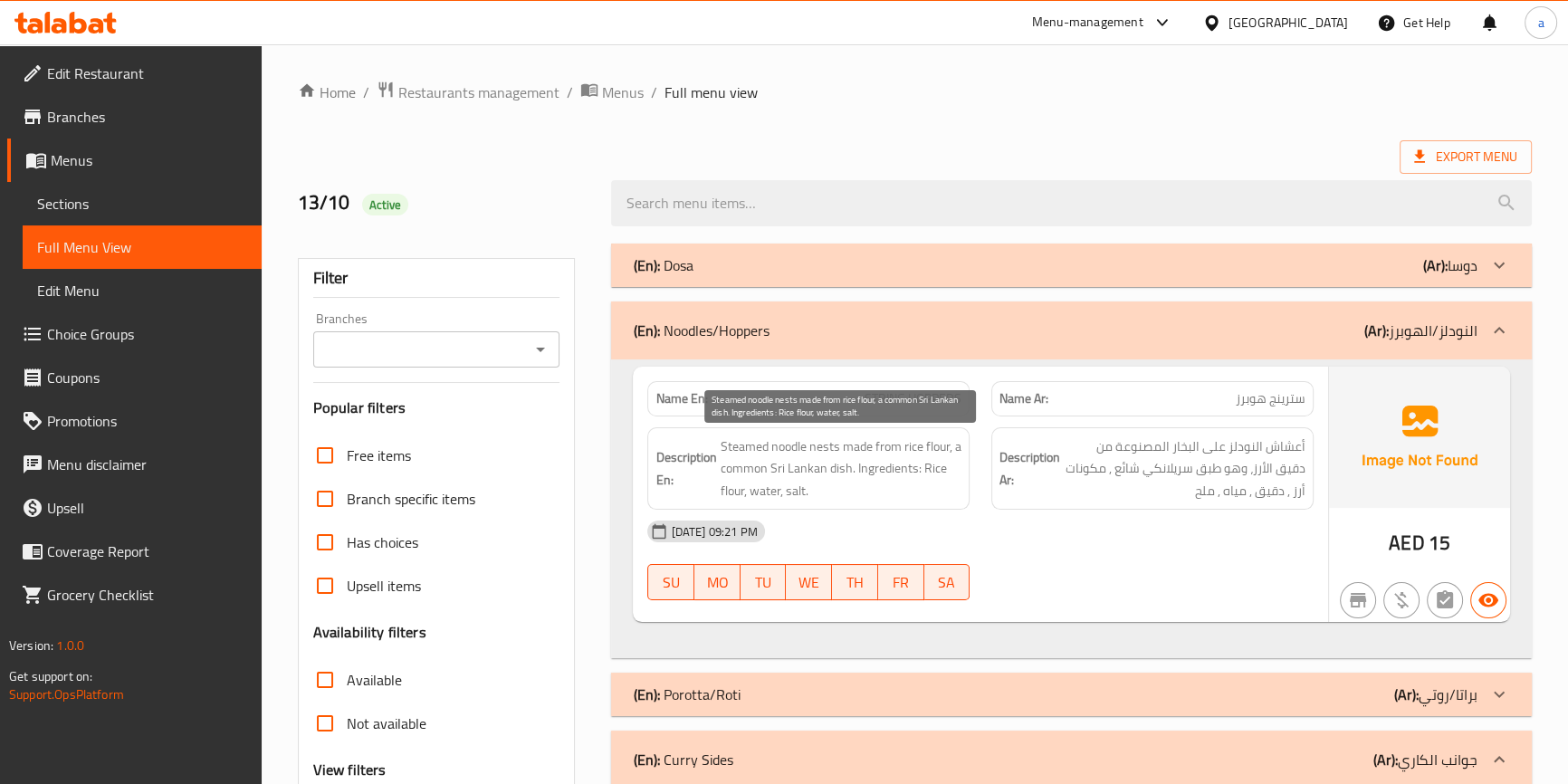
click at [830, 450] on span "Steamed noodle nests made from rice flour, a common Sri Lankan dish. Ingredient…" at bounding box center [840, 468] width 241 height 67
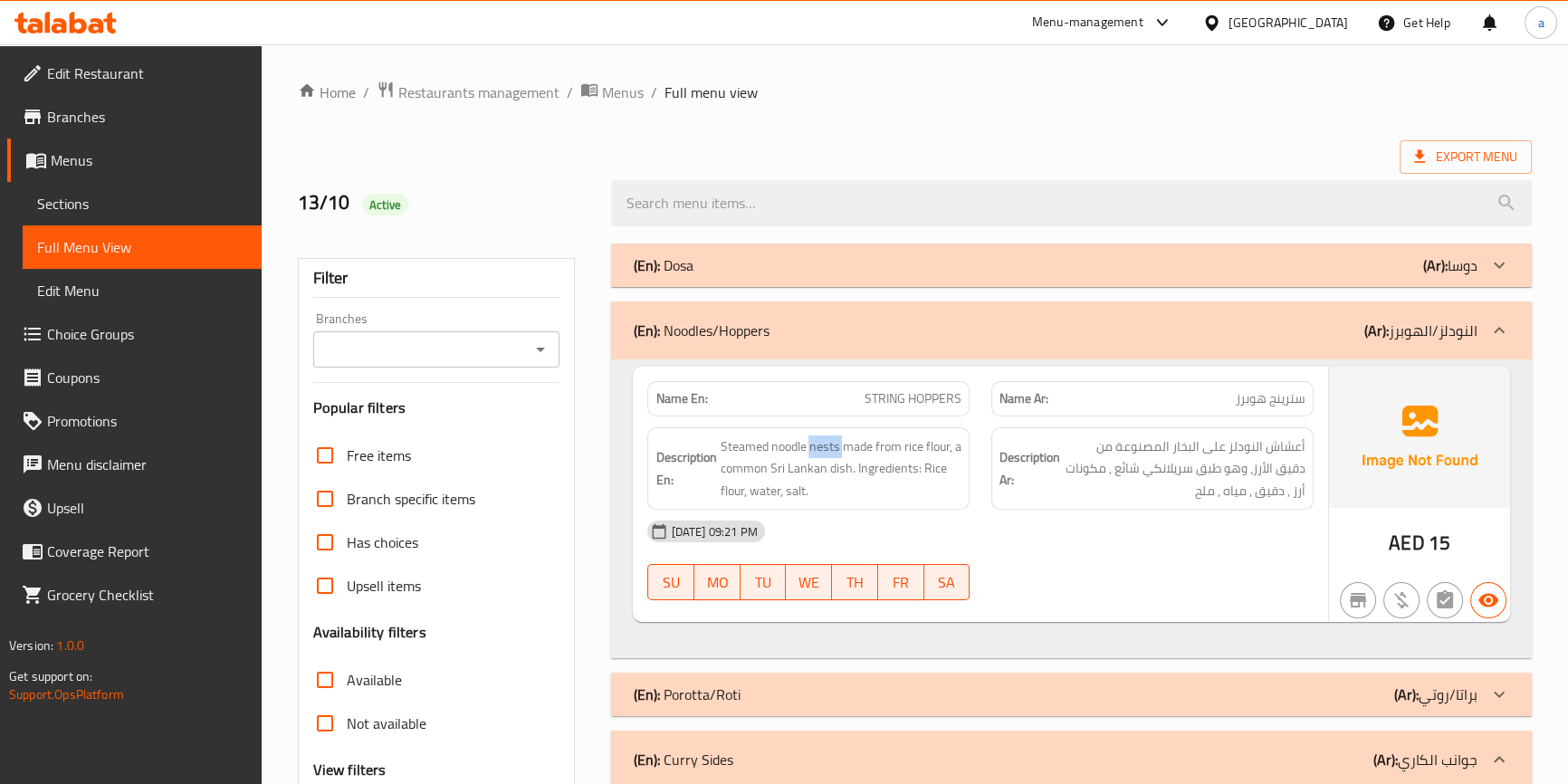
copy span "nests"
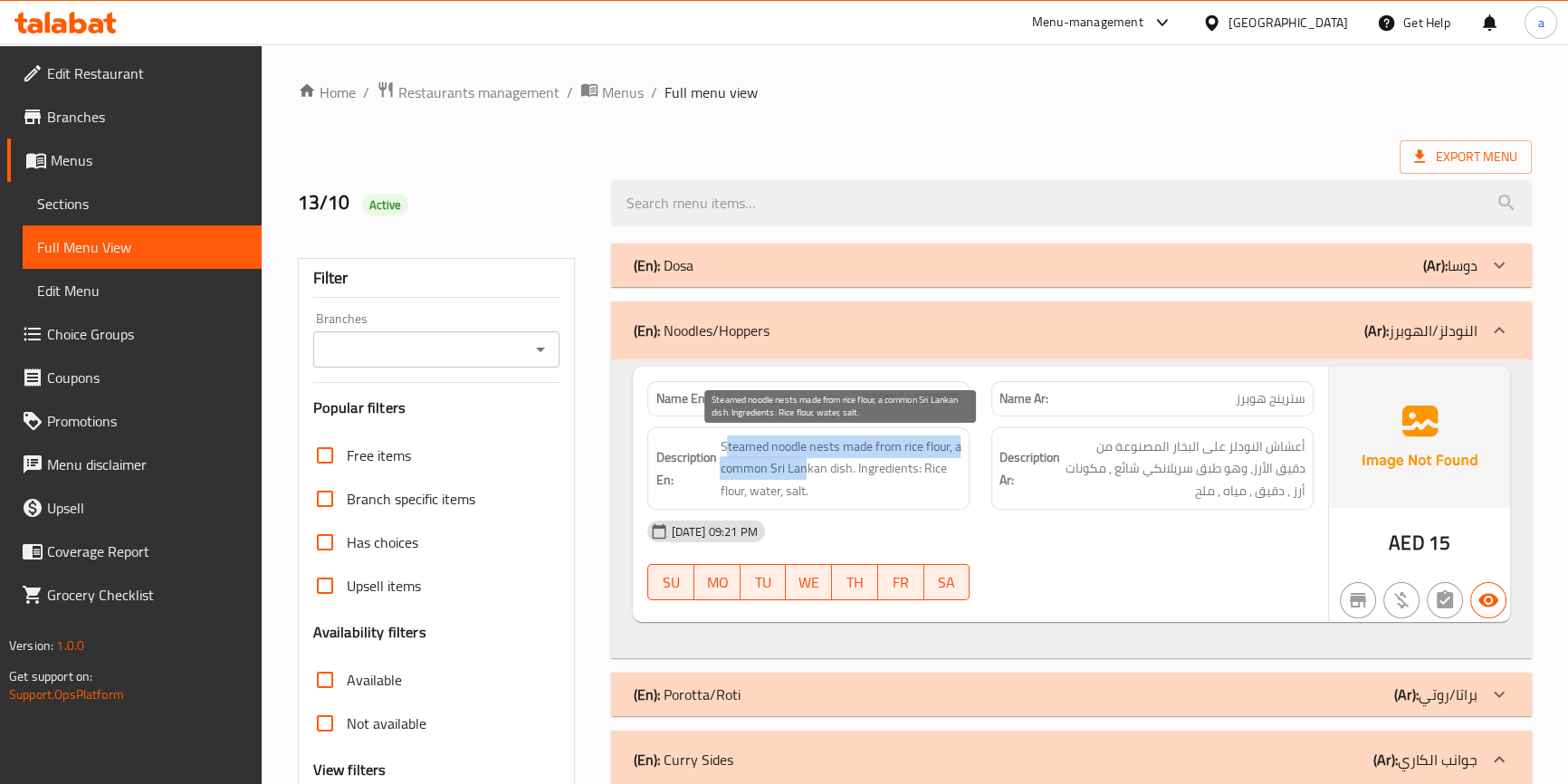
drag, startPoint x: 731, startPoint y: 448, endPoint x: 770, endPoint y: 454, distance: 39.5
click at [795, 467] on span "Steamed noodle nests made from rice flour, a common Sri Lankan dish. Ingredient…" at bounding box center [840, 468] width 241 height 67
click at [731, 442] on span "Steamed noodle nests made from rice flour, a common Sri Lankan dish. Ingredient…" at bounding box center [840, 468] width 241 height 67
click at [732, 442] on span "Steamed noodle nests made from rice flour, a common Sri Lankan dish. Ingredient…" at bounding box center [840, 468] width 241 height 67
click at [886, 451] on span "Steamed noodle nests made from rice flour, a common Sri Lankan dish. Ingredient…" at bounding box center [840, 468] width 241 height 67
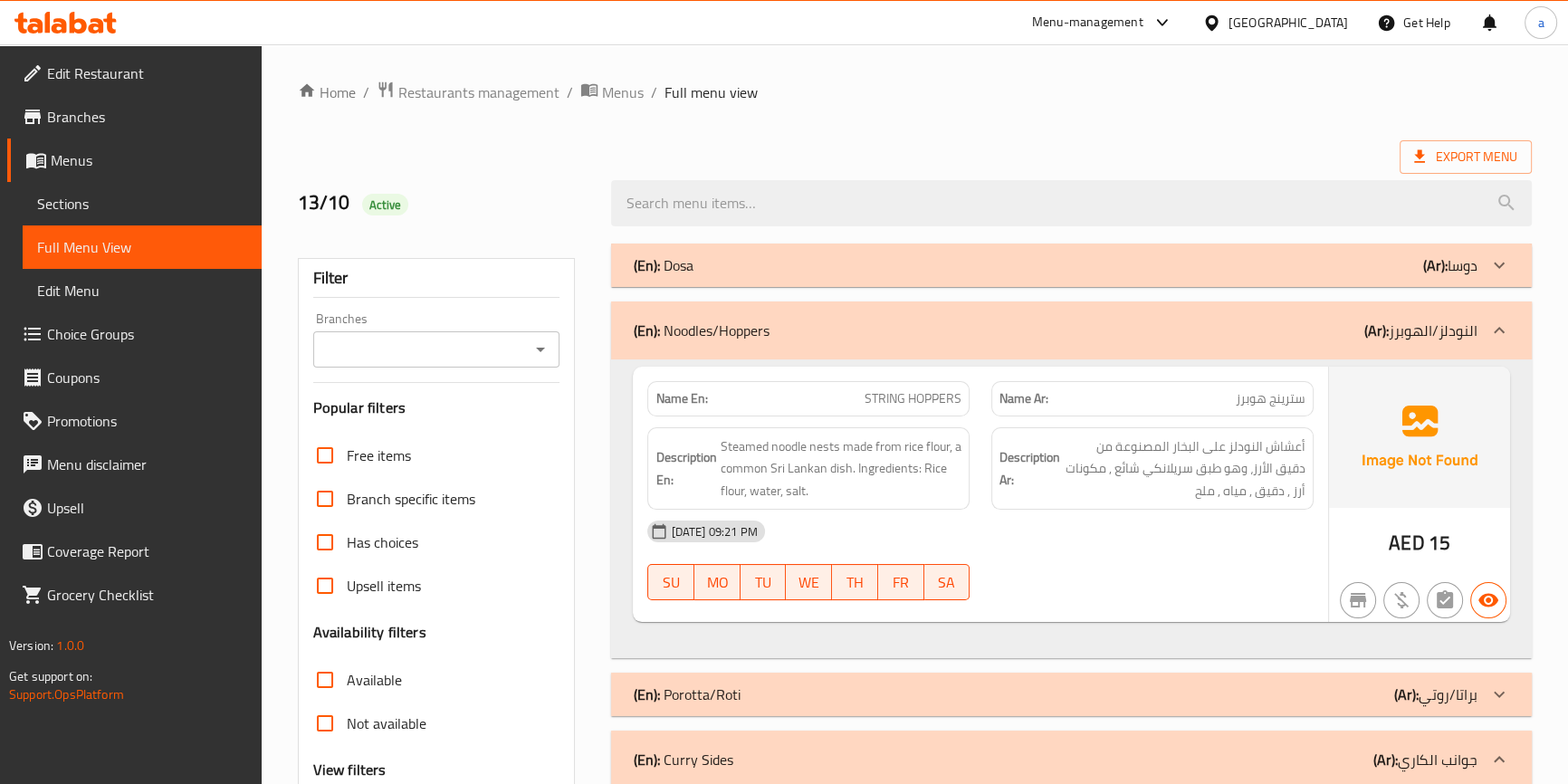
click at [872, 393] on span "STRING HOPPERS" at bounding box center [912, 398] width 97 height 19
copy span "STRING HOPPERS"
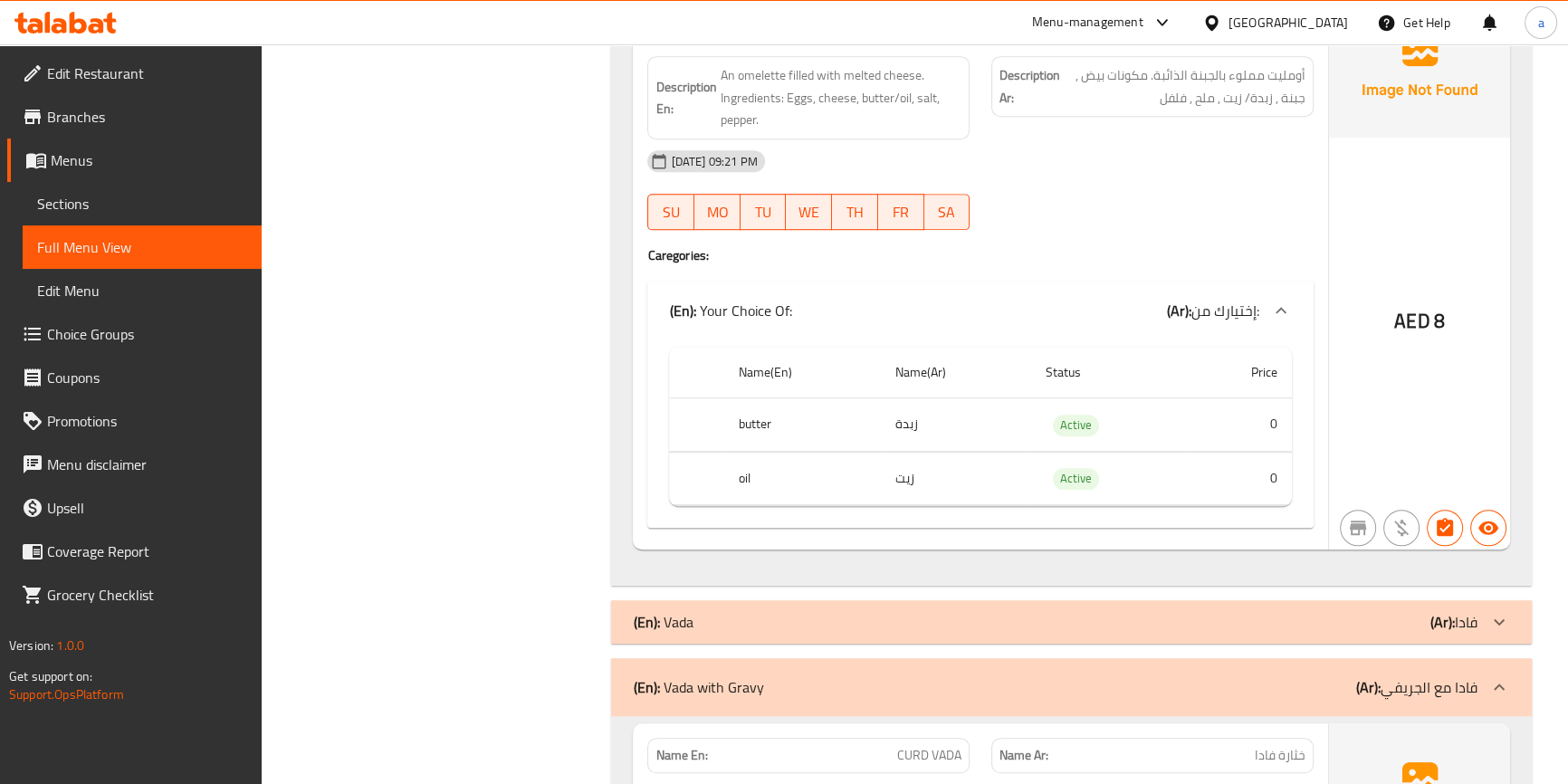
scroll to position [1294, 0]
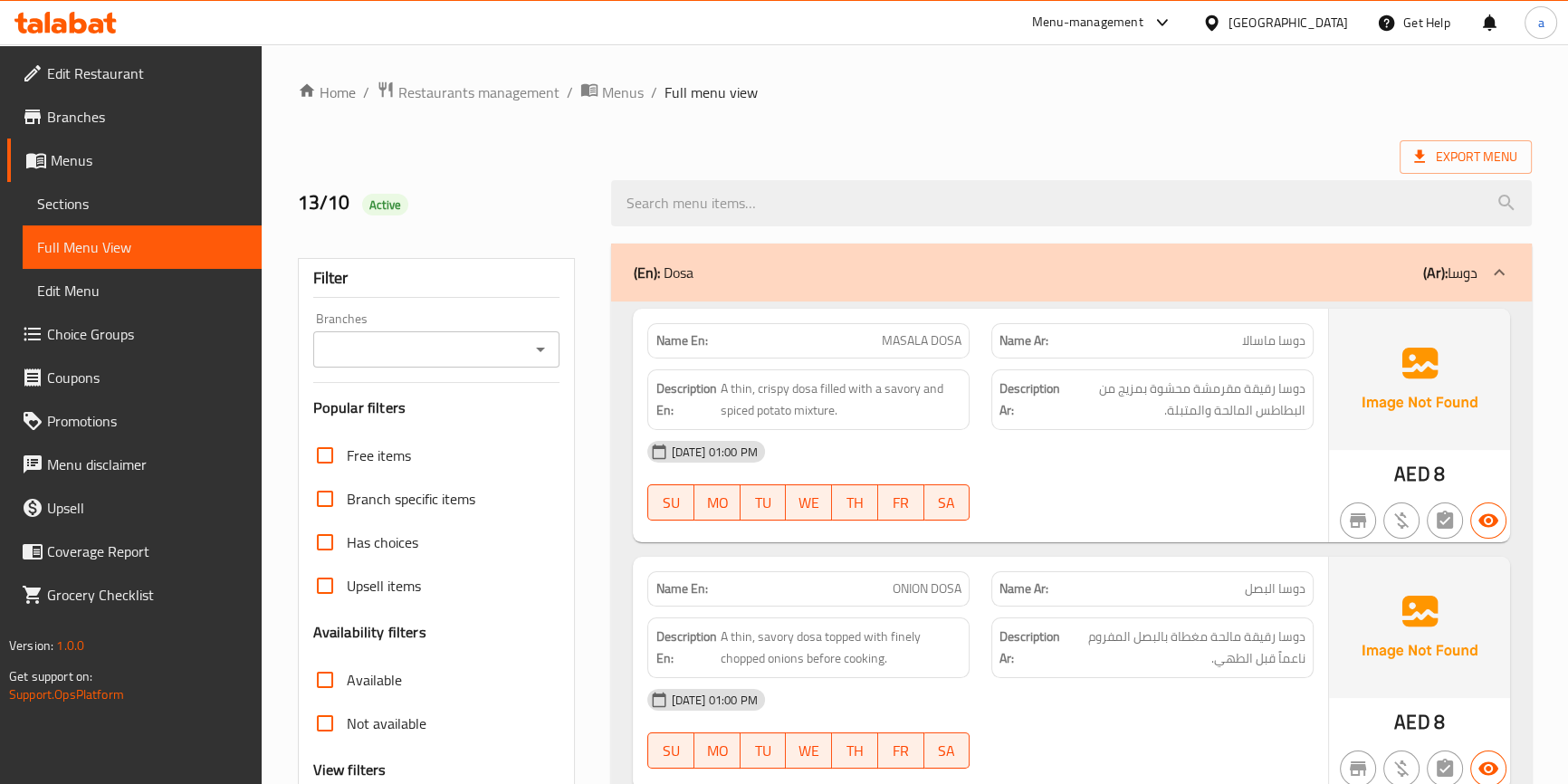
click at [165, 218] on link "Sections" at bounding box center [143, 204] width 239 height 44
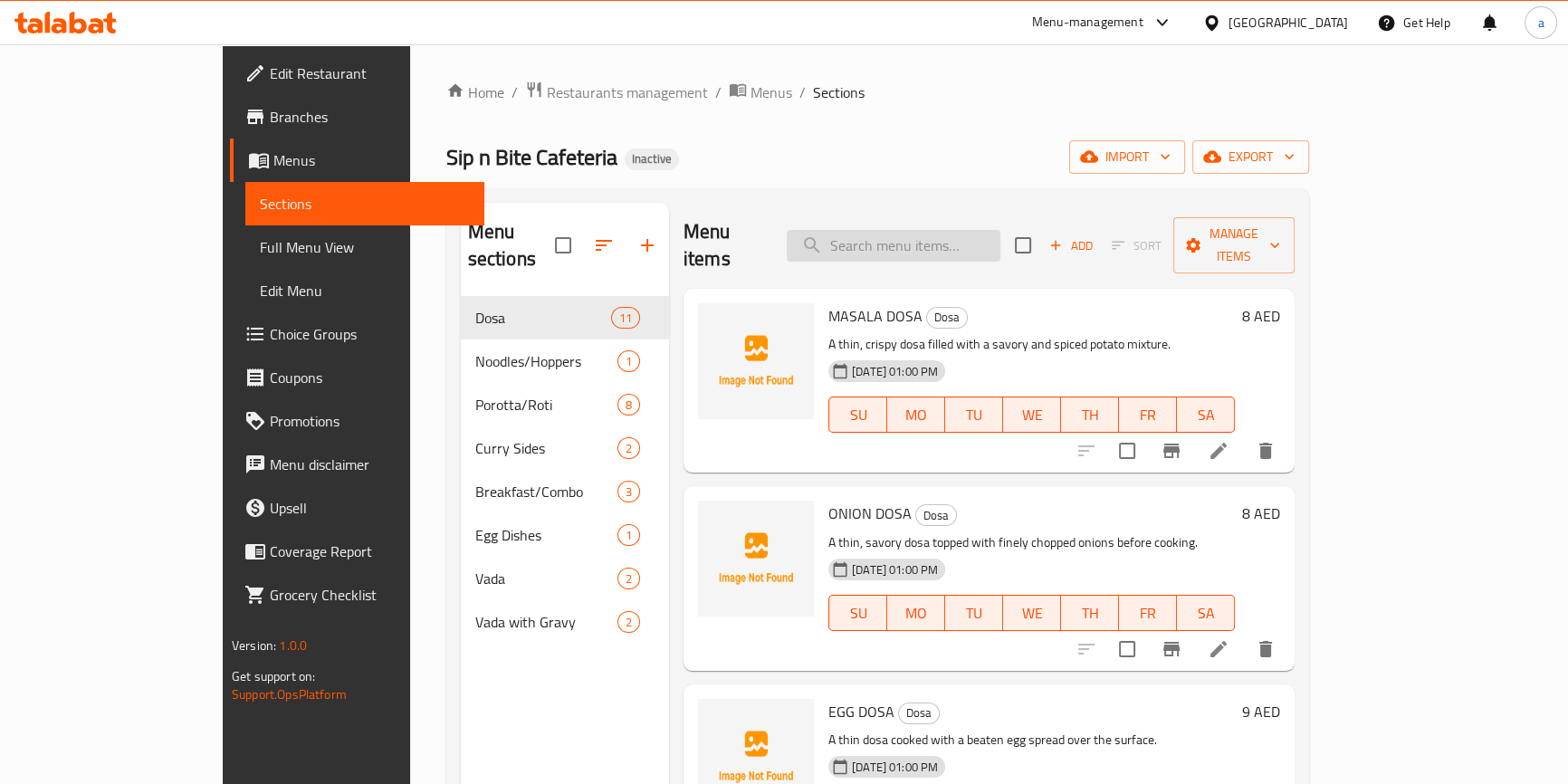
click at [911, 247] on input "search" at bounding box center [893, 246] width 213 height 32
paste input "STRING HOPPERS"
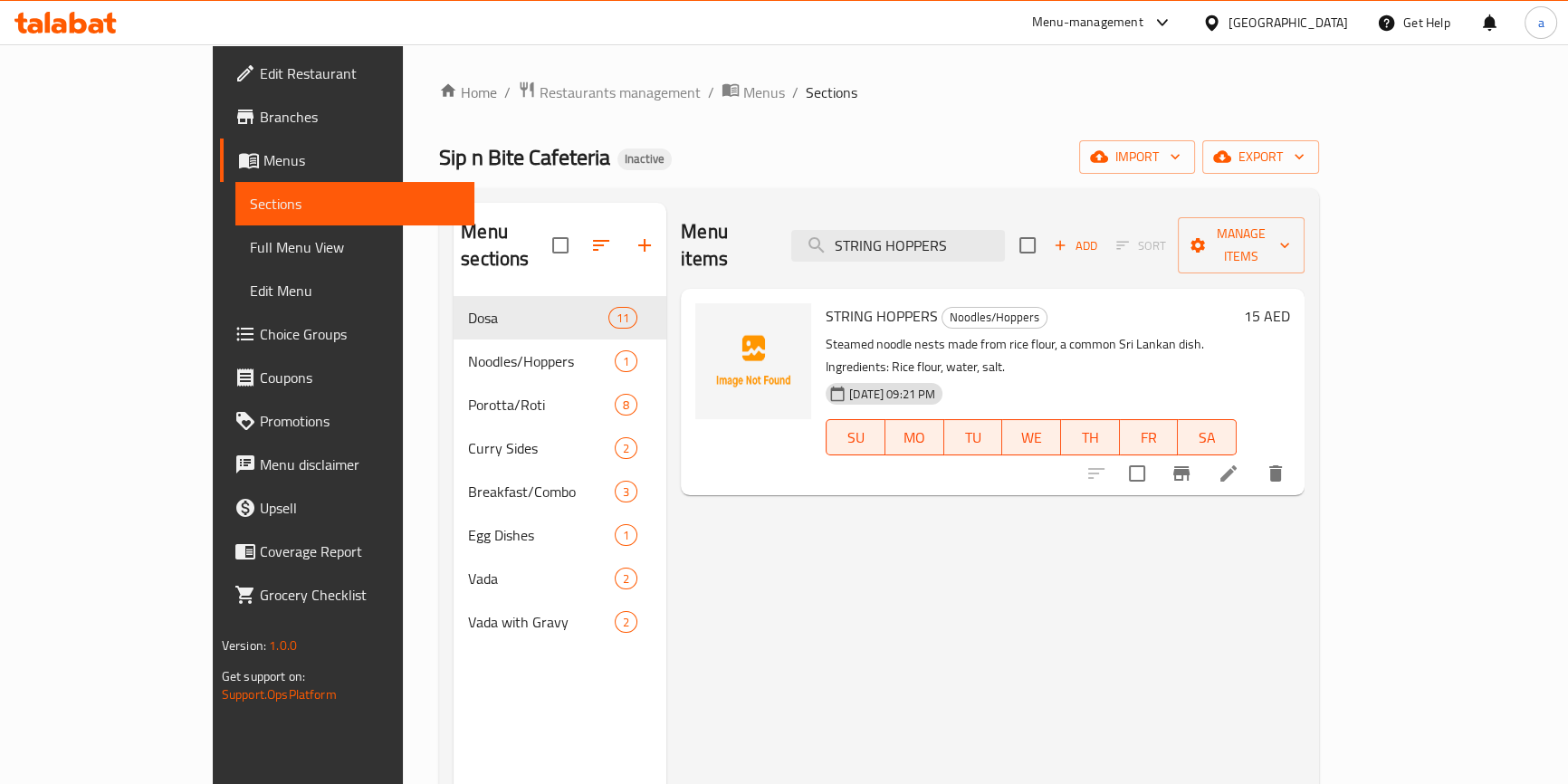
type input "STRING HOPPERS"
click at [1254, 457] on li at bounding box center [1228, 473] width 51 height 33
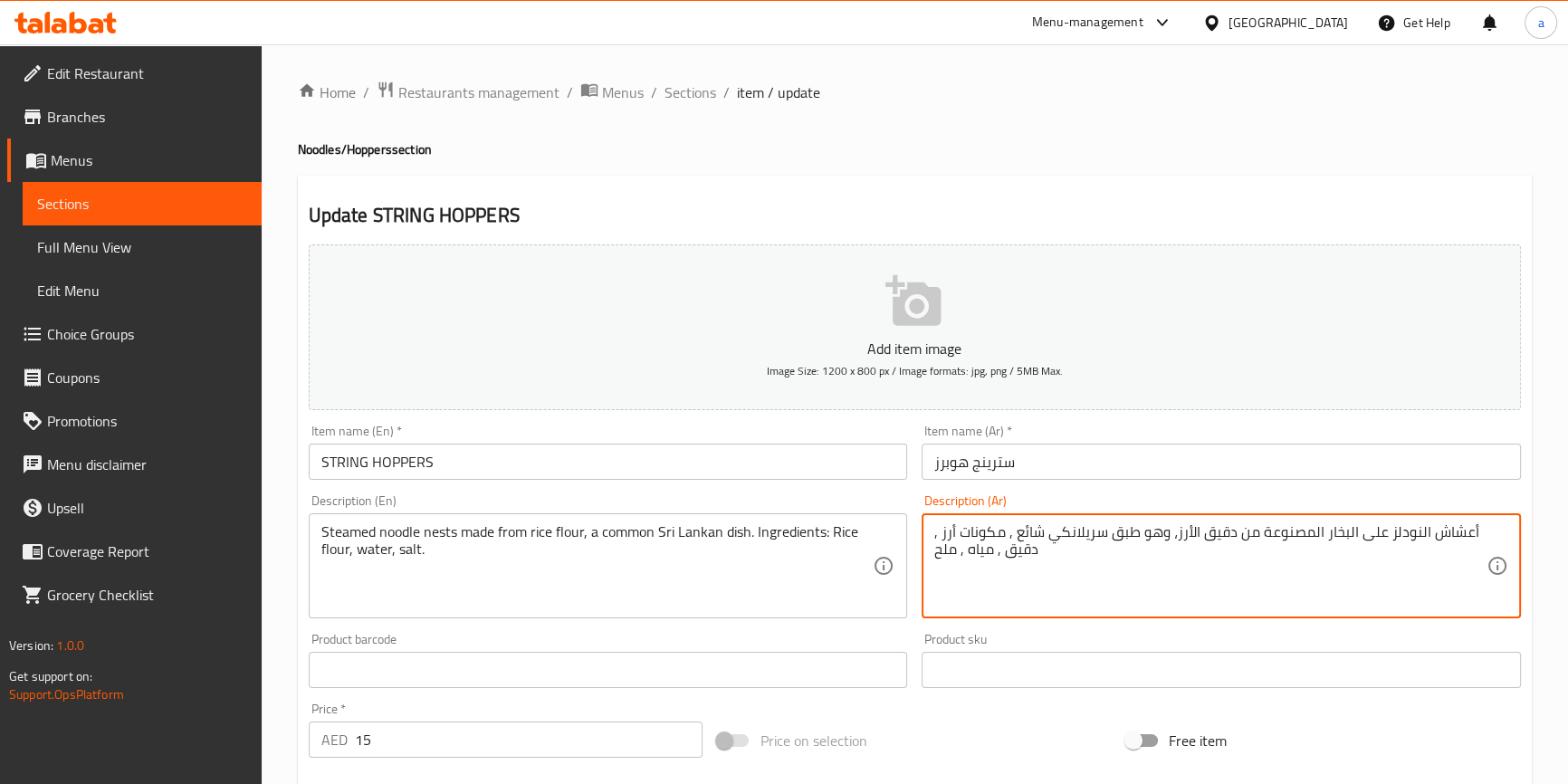
click at [1435, 543] on textarea "أعشاش النودلز على البخار المصنوعة من دقيق الأرز، وهو طبق سريلانكي شائع , مكونات…" at bounding box center [1210, 566] width 552 height 86
click at [1455, 534] on textarea "أعشاش النودلز على البخار المصنوعة من دقيق الأرز، وهو طبق سريلانكي شائع , مكونات…" at bounding box center [1210, 566] width 552 height 86
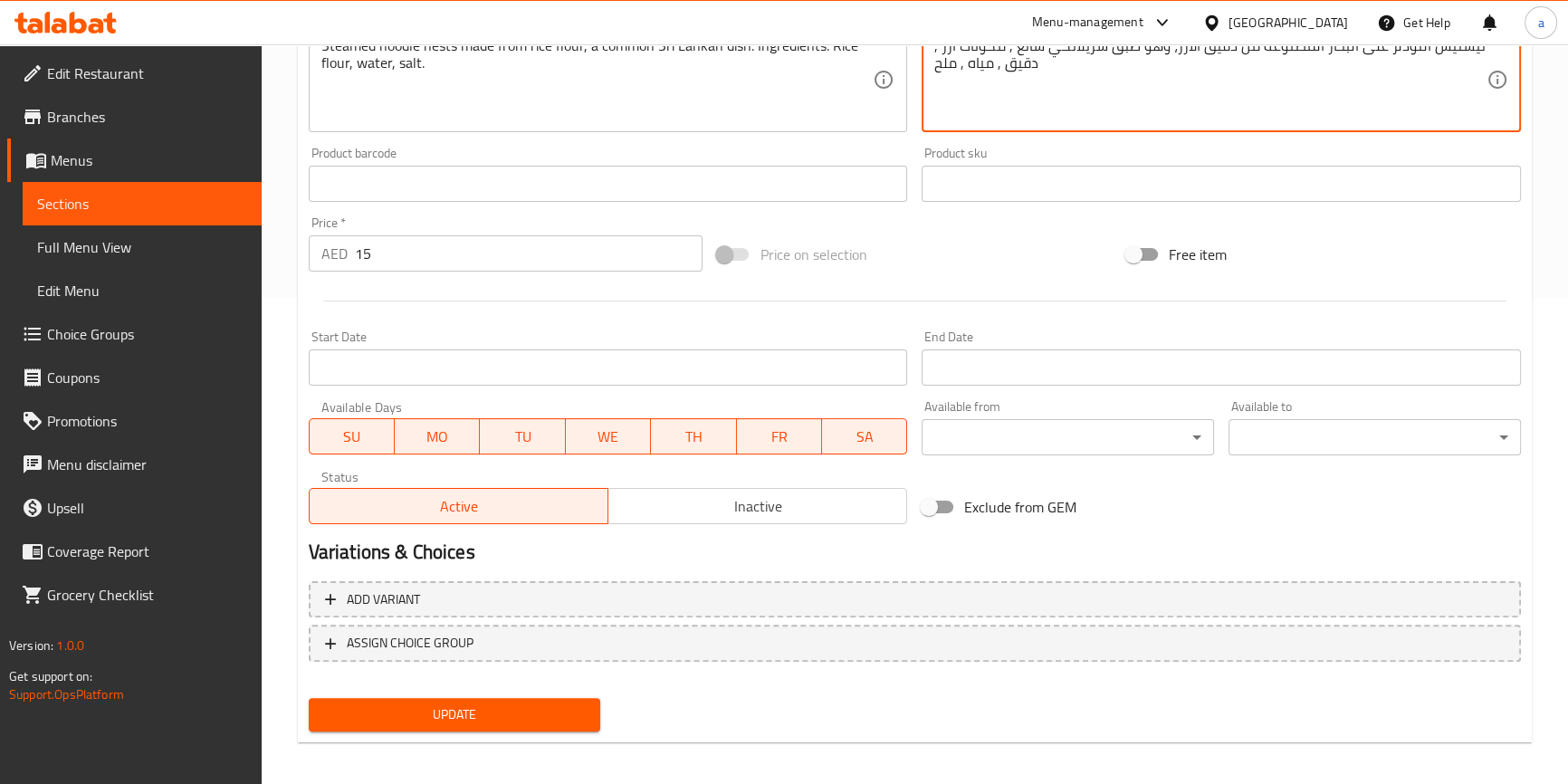
scroll to position [493, 0]
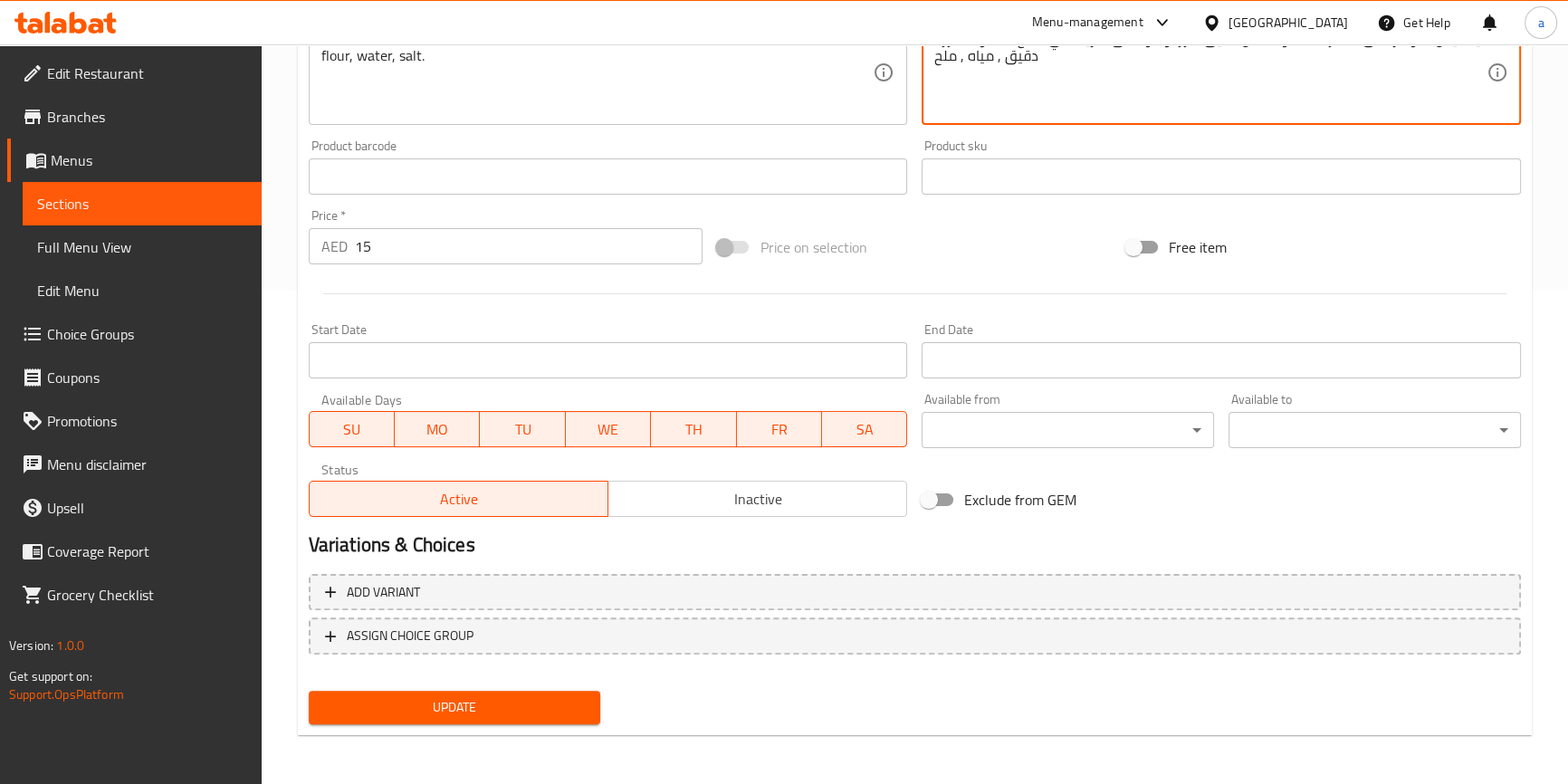
type textarea "نيستيس النودلز على البخار المصنوعة من دقيق الأرز، وهو طبق سريلانكي شائع , مكونا…"
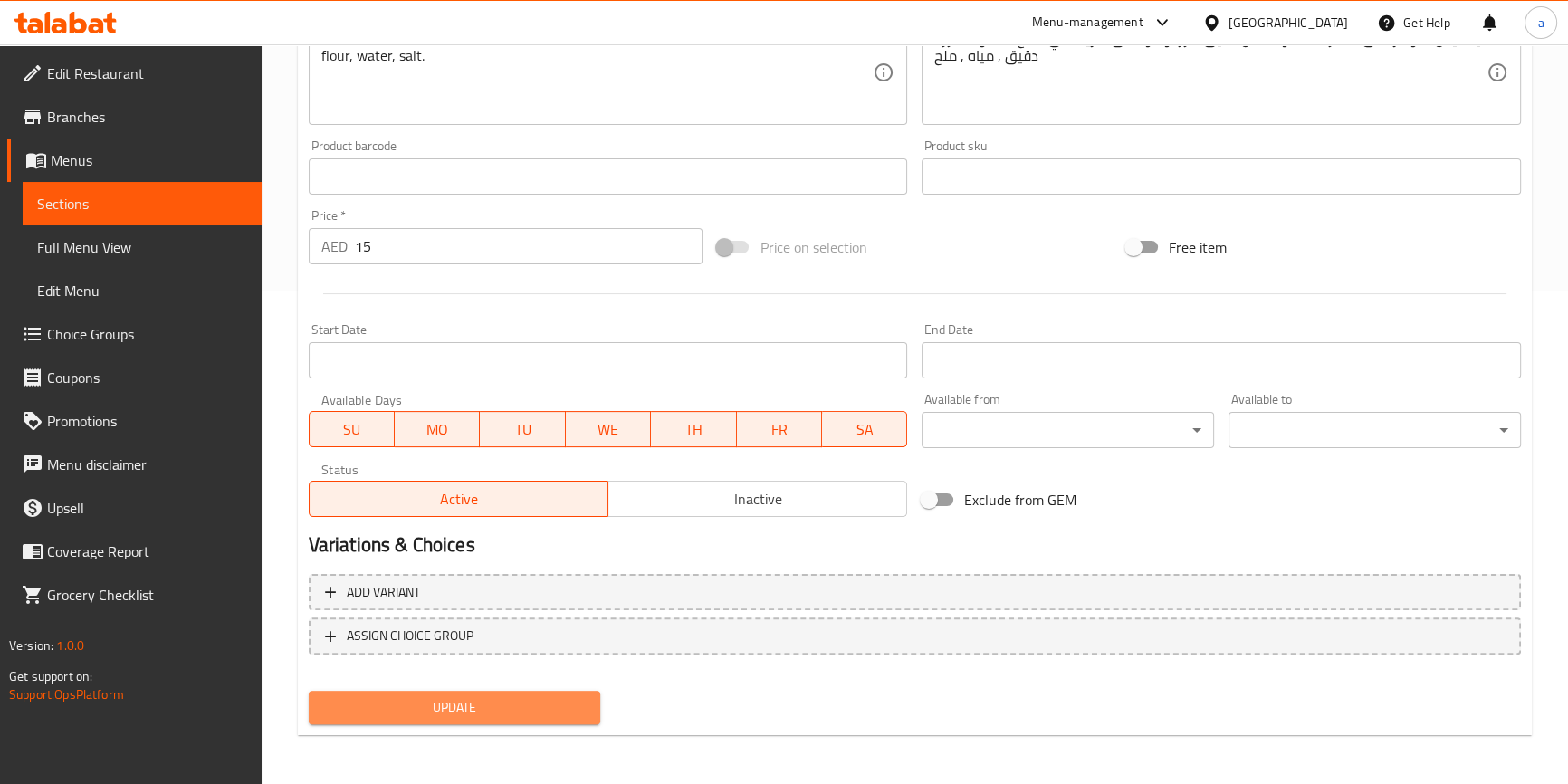
click at [509, 710] on span "Update" at bounding box center [455, 706] width 263 height 23
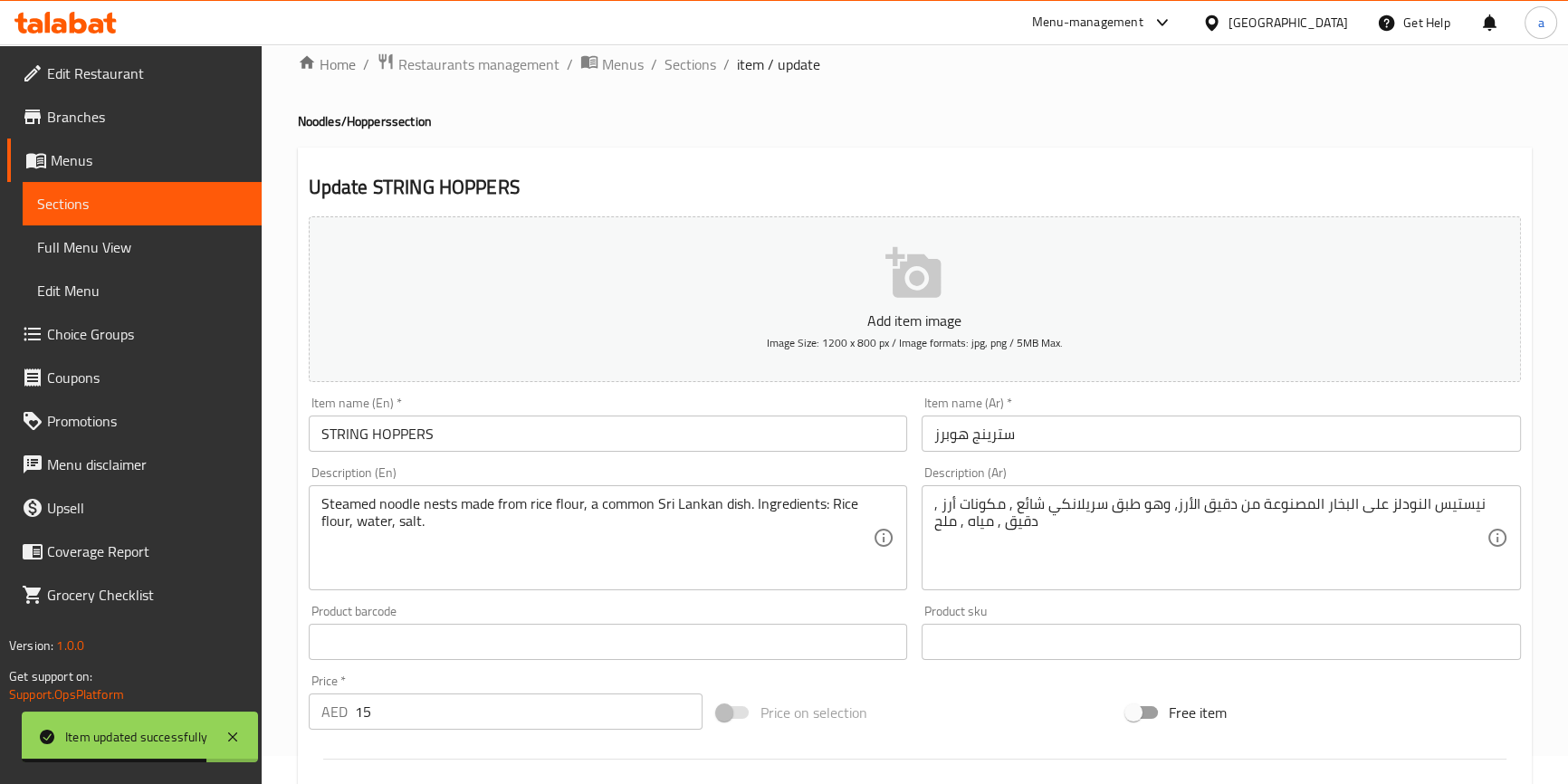
scroll to position [0, 0]
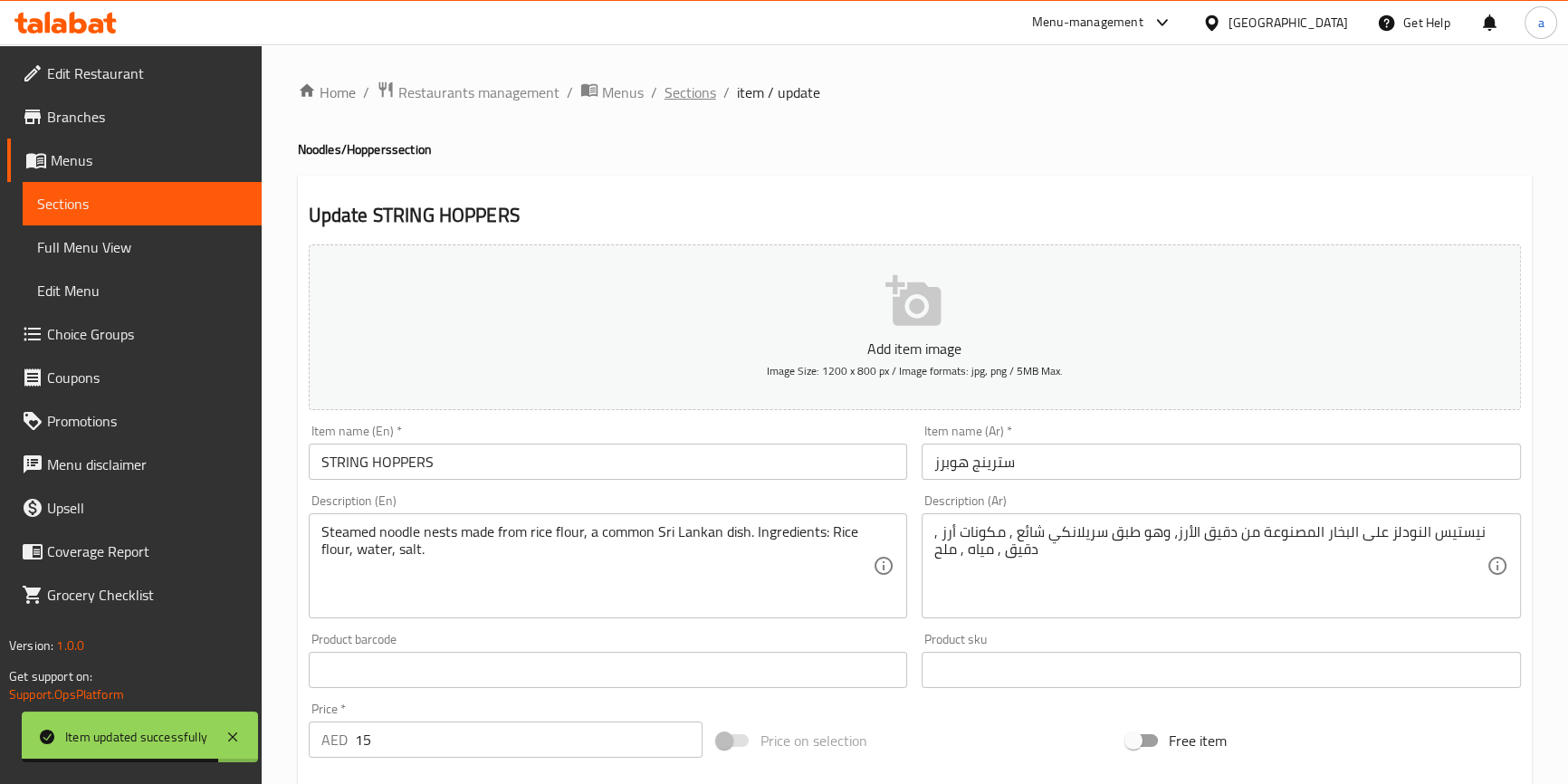
click at [712, 98] on span "Sections" at bounding box center [691, 93] width 52 height 22
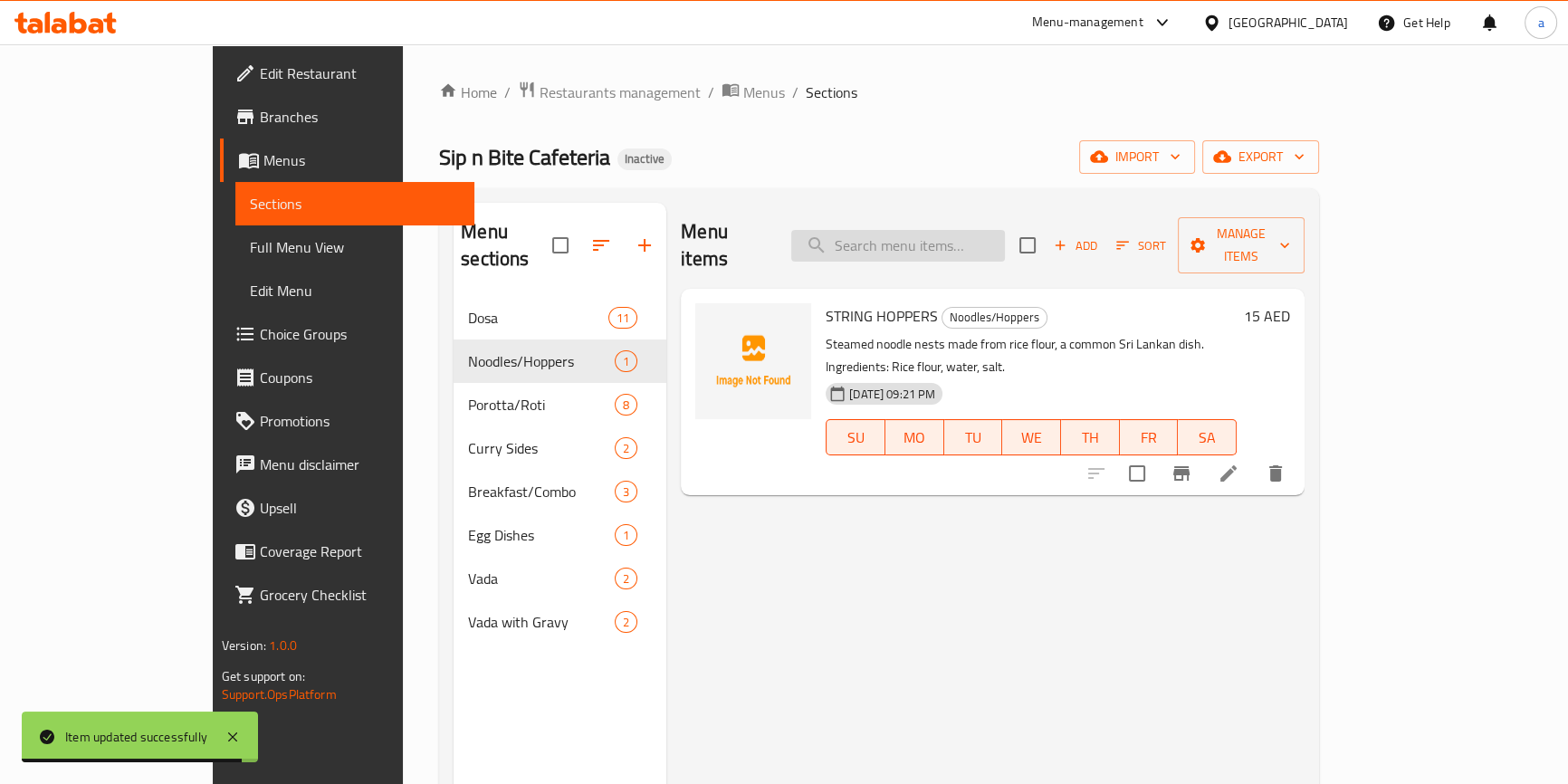
click at [925, 233] on input "search" at bounding box center [898, 246] width 213 height 32
paste input "BOILED EGG CURRY"
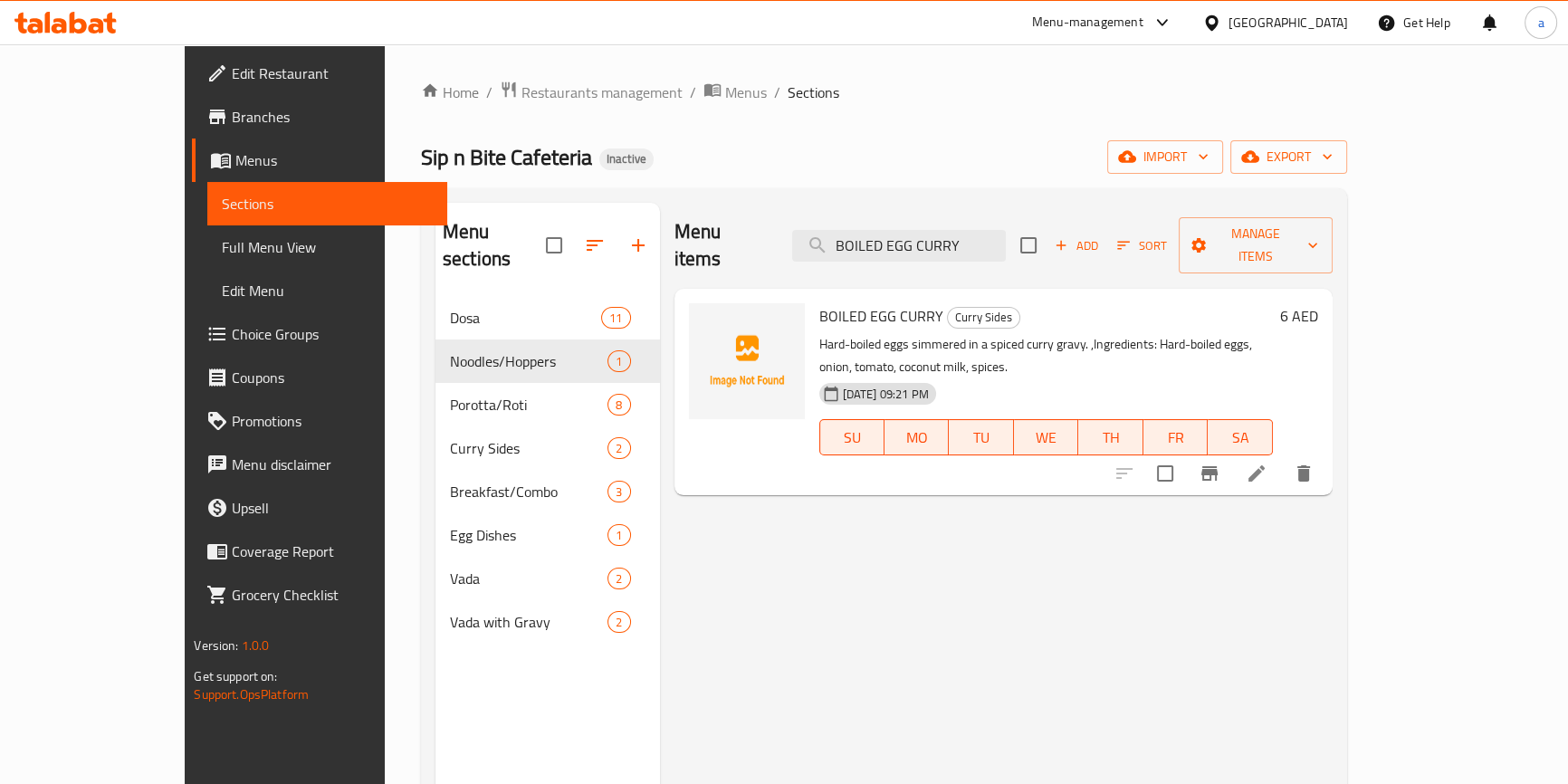
type input "BOILED EGG CURRY"
click at [1268, 462] on icon at bounding box center [1257, 473] width 22 height 22
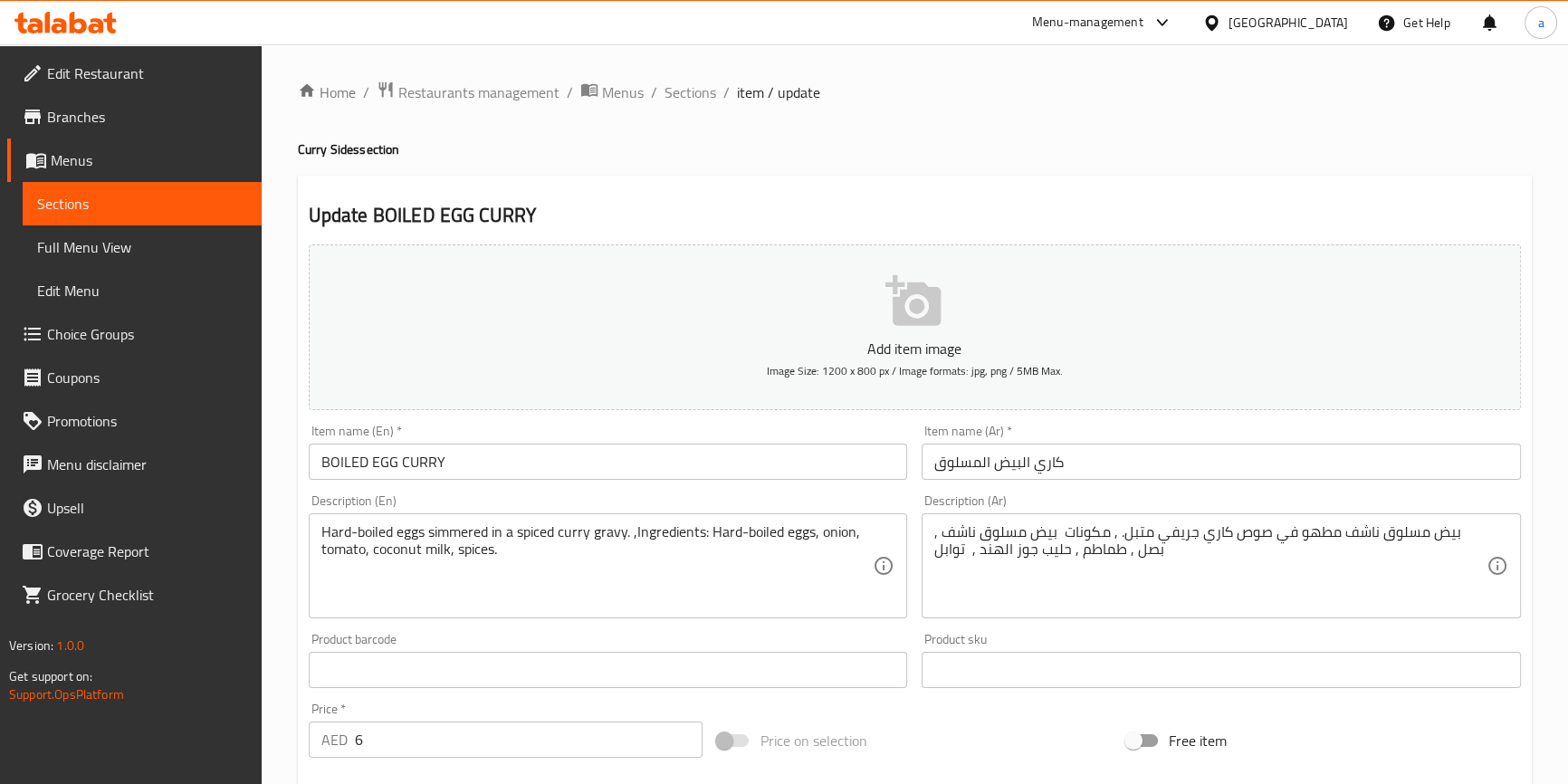
click at [1380, 539] on textarea "بيض مسلوق ناشف مطهو في صوص كاري جريفي متبل. , مكونات بيض مسلوق ناشف , بصل , طما…" at bounding box center [1210, 566] width 552 height 86
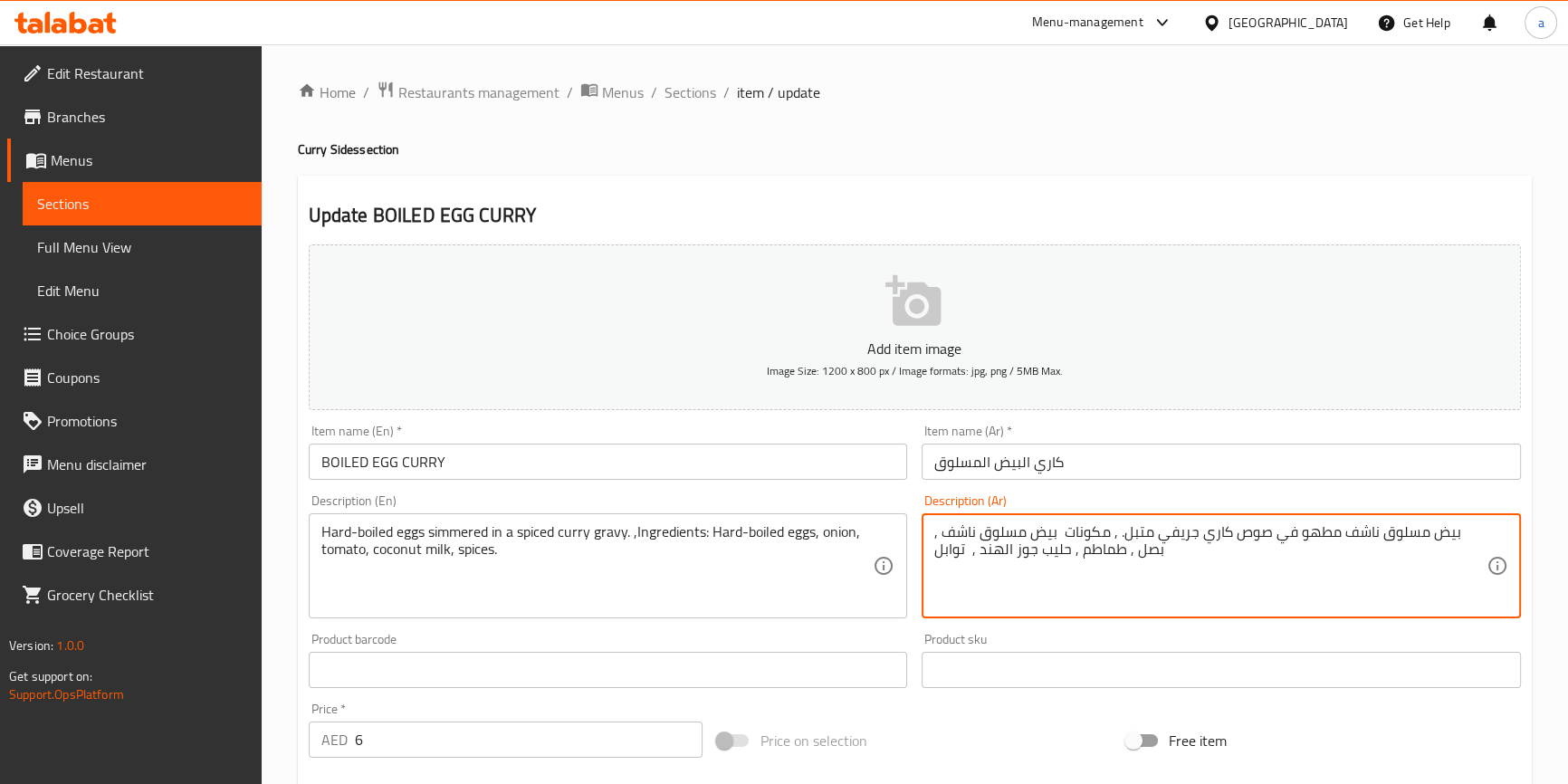
click at [1380, 539] on textarea "بيض مسلوق ناشف مطهو في صوص كاري جريفي متبل. , مكونات بيض مسلوق ناشف , بصل , طما…" at bounding box center [1210, 566] width 552 height 86
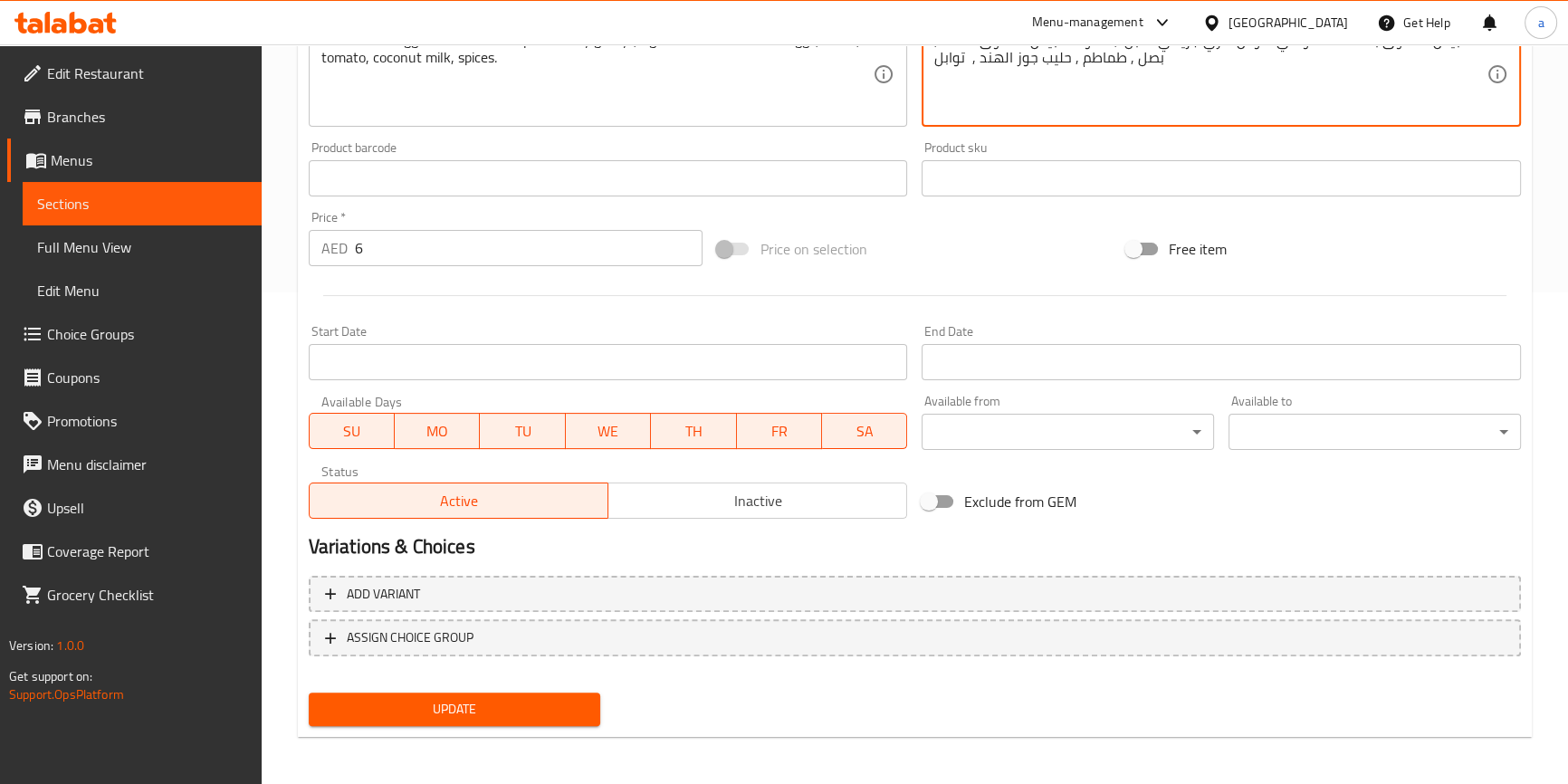
scroll to position [493, 0]
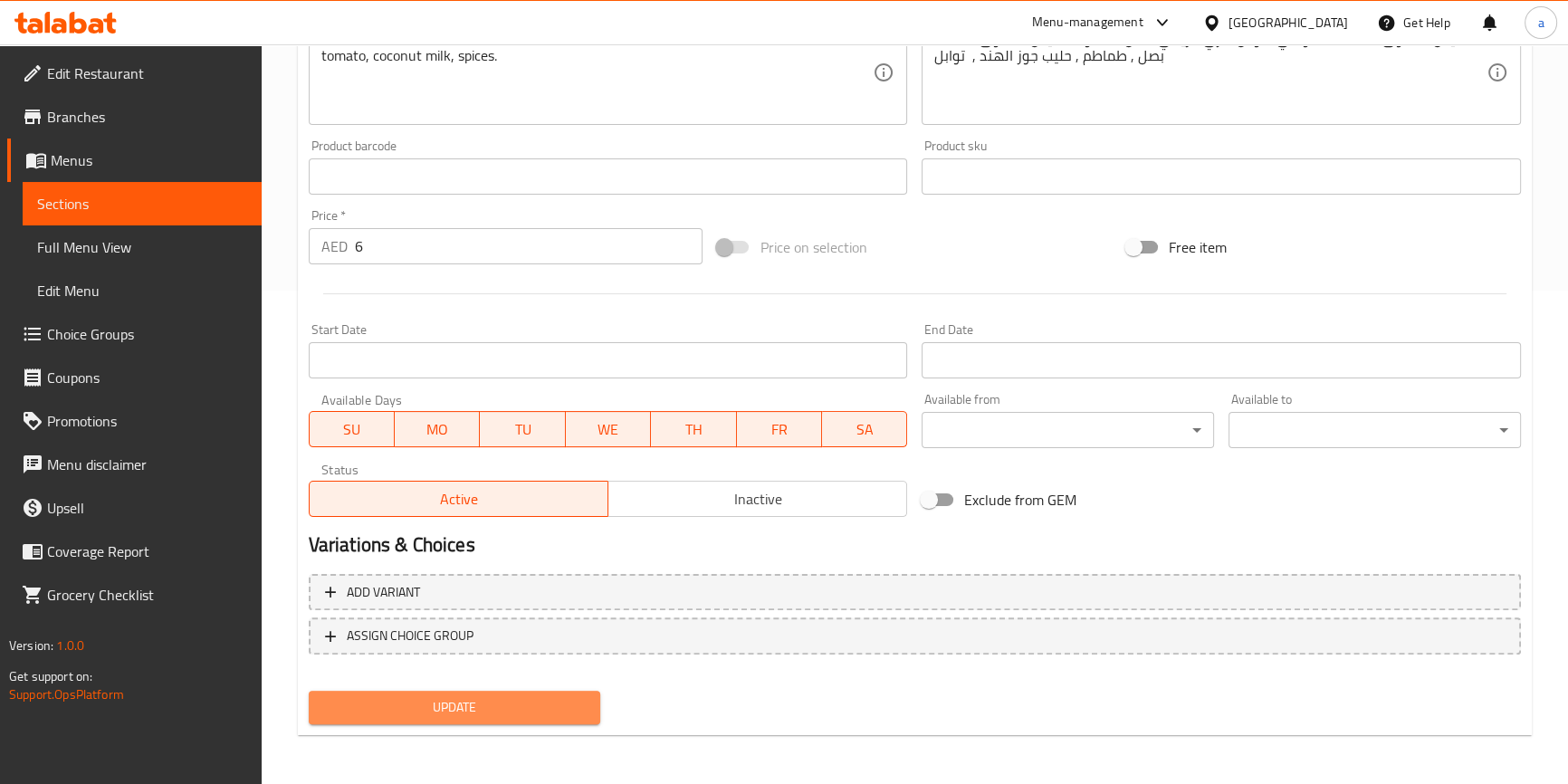
click at [508, 700] on span "Update" at bounding box center [455, 706] width 263 height 23
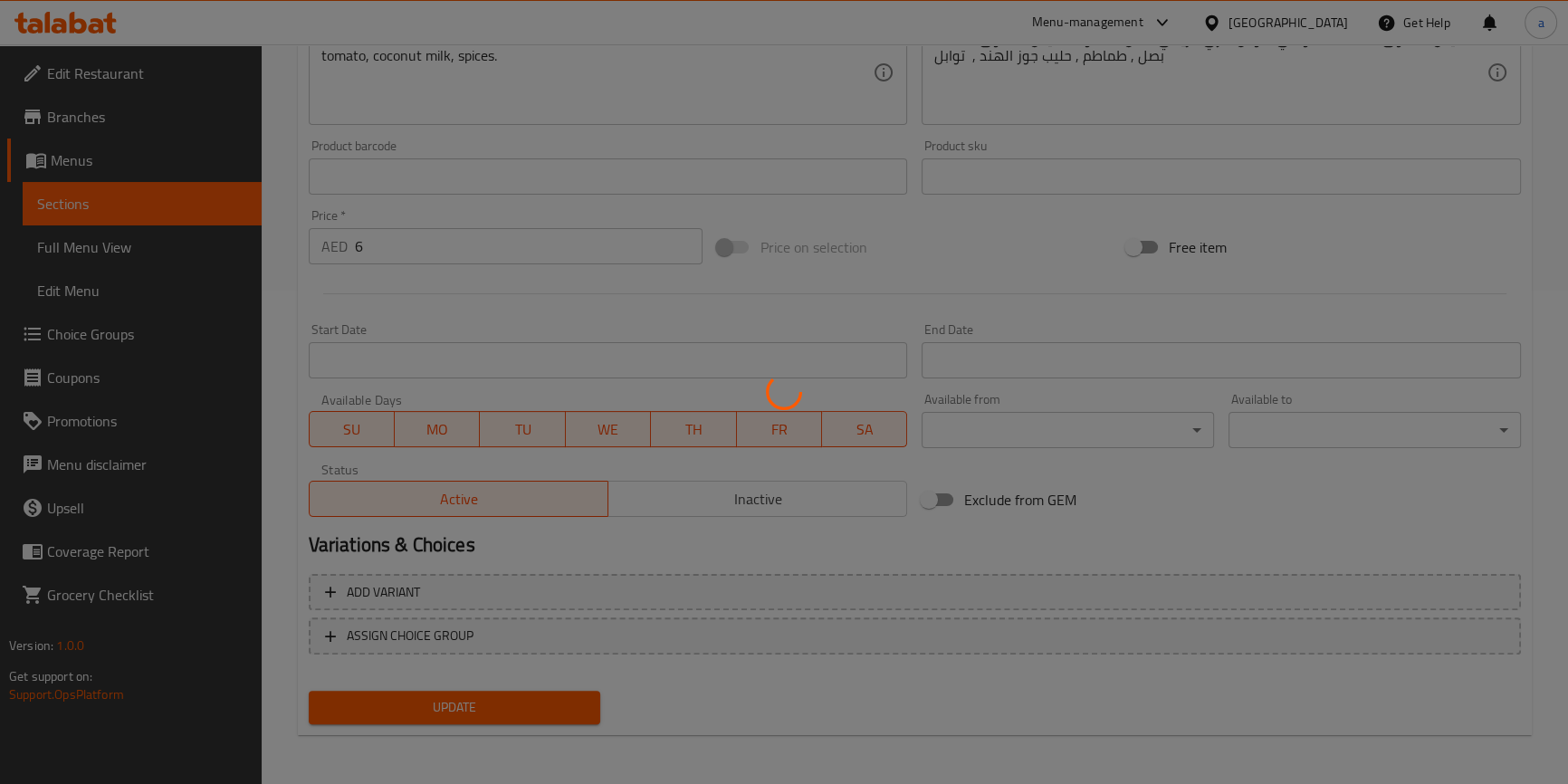
scroll to position [329, 0]
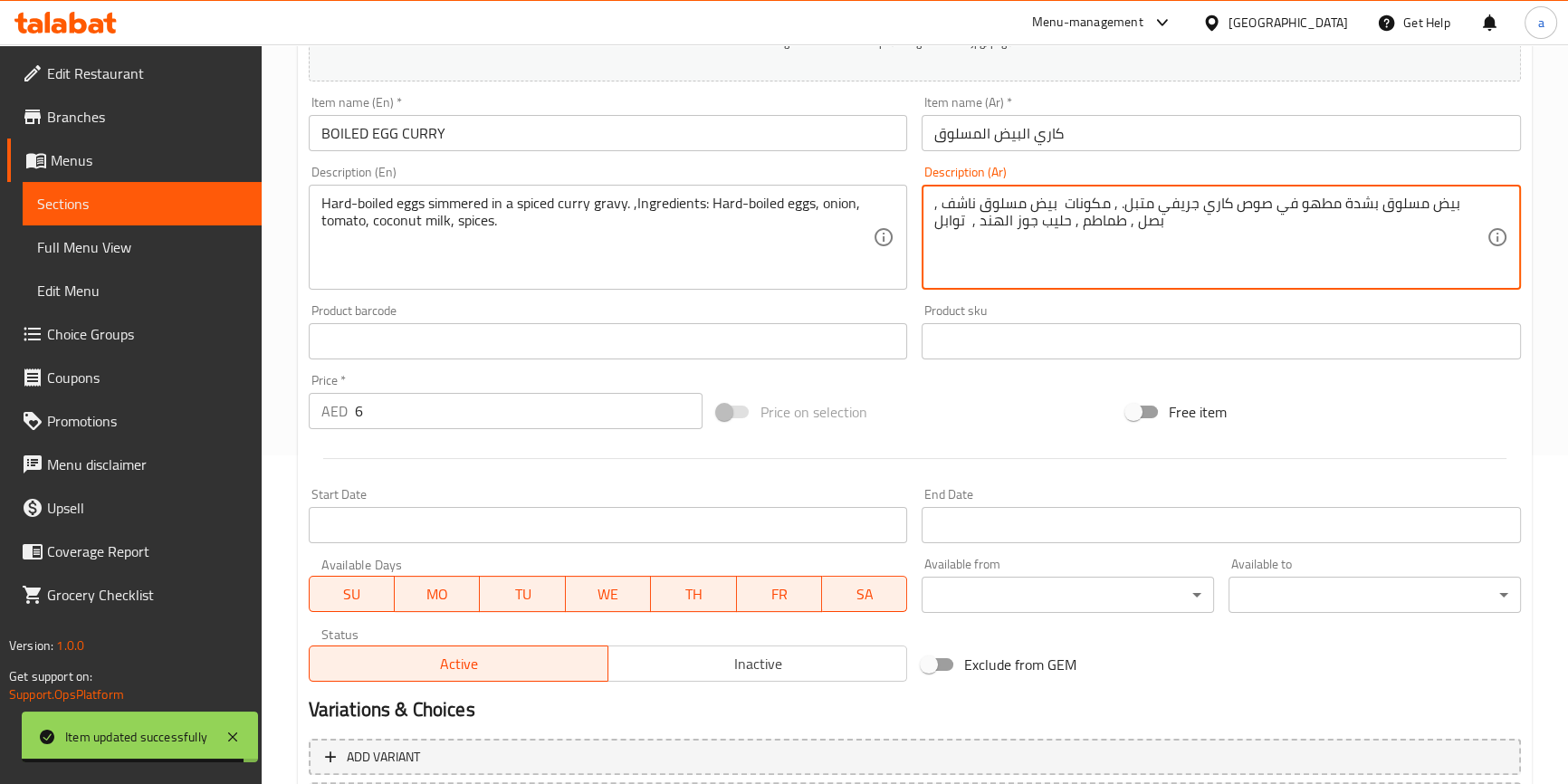
click at [1327, 201] on textarea "بيض مسلوق بشدة مطهو في صوص كاري جريفي متبل. , مكونات بيض مسلوق ناشف , بصل , طما…" at bounding box center [1210, 237] width 552 height 86
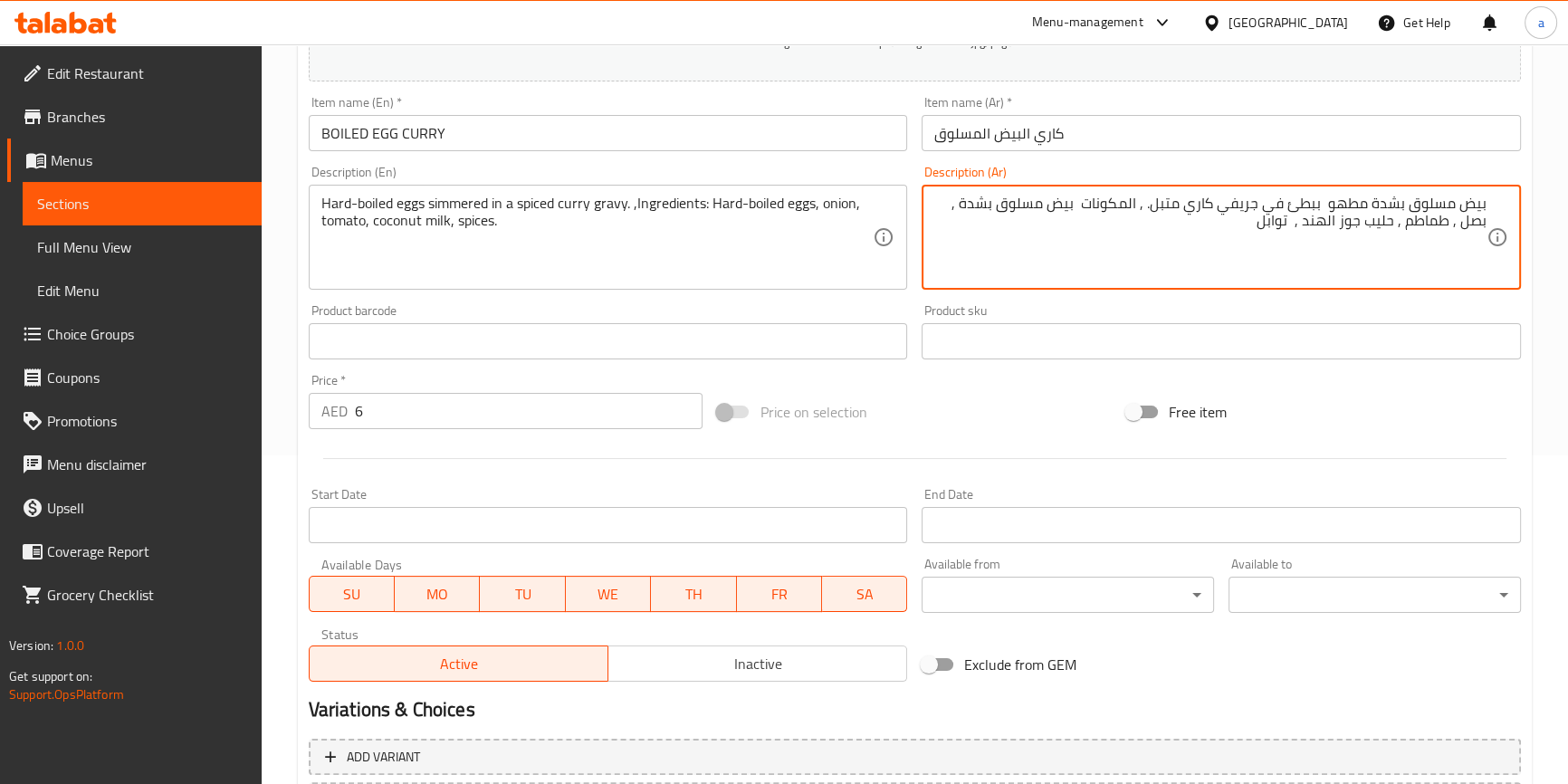
scroll to position [493, 0]
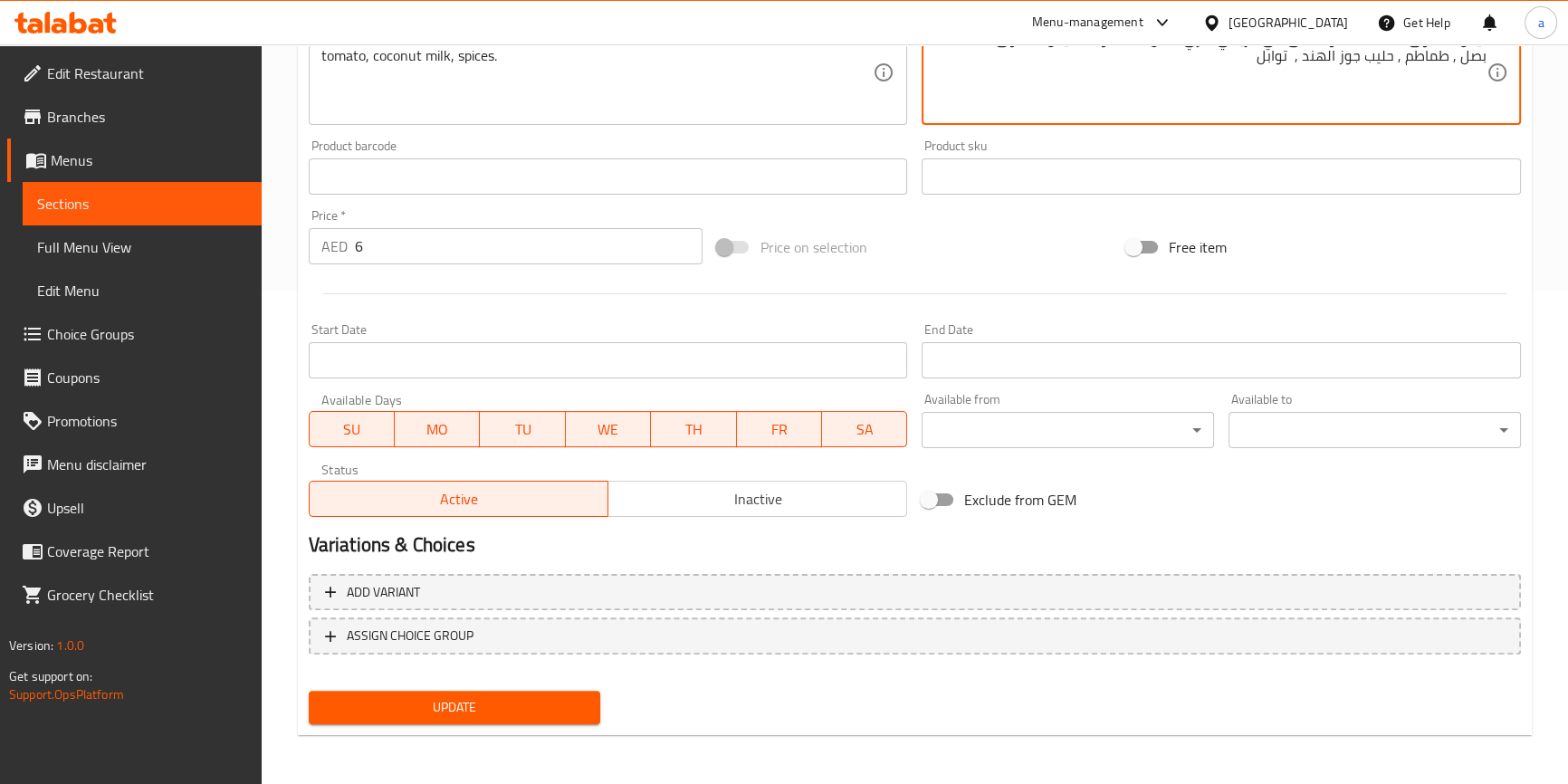
type textarea "بيض مسلوق بشدة مطهو ببطئ في جريفي كاري متبل. , المكونات بيض مسلوق بشدة , بصل , …"
click at [496, 693] on button "Update" at bounding box center [455, 707] width 292 height 34
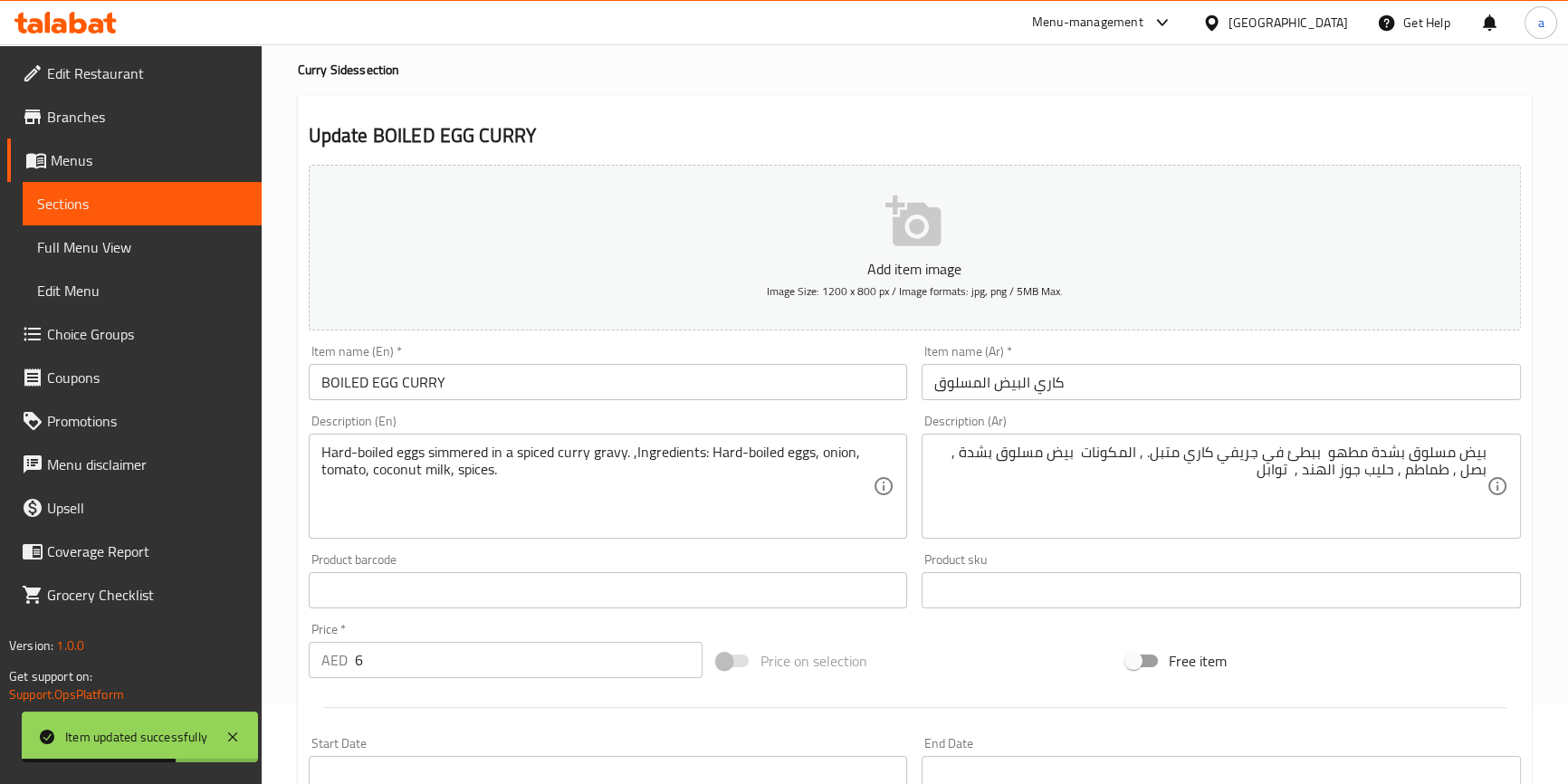
scroll to position [0, 0]
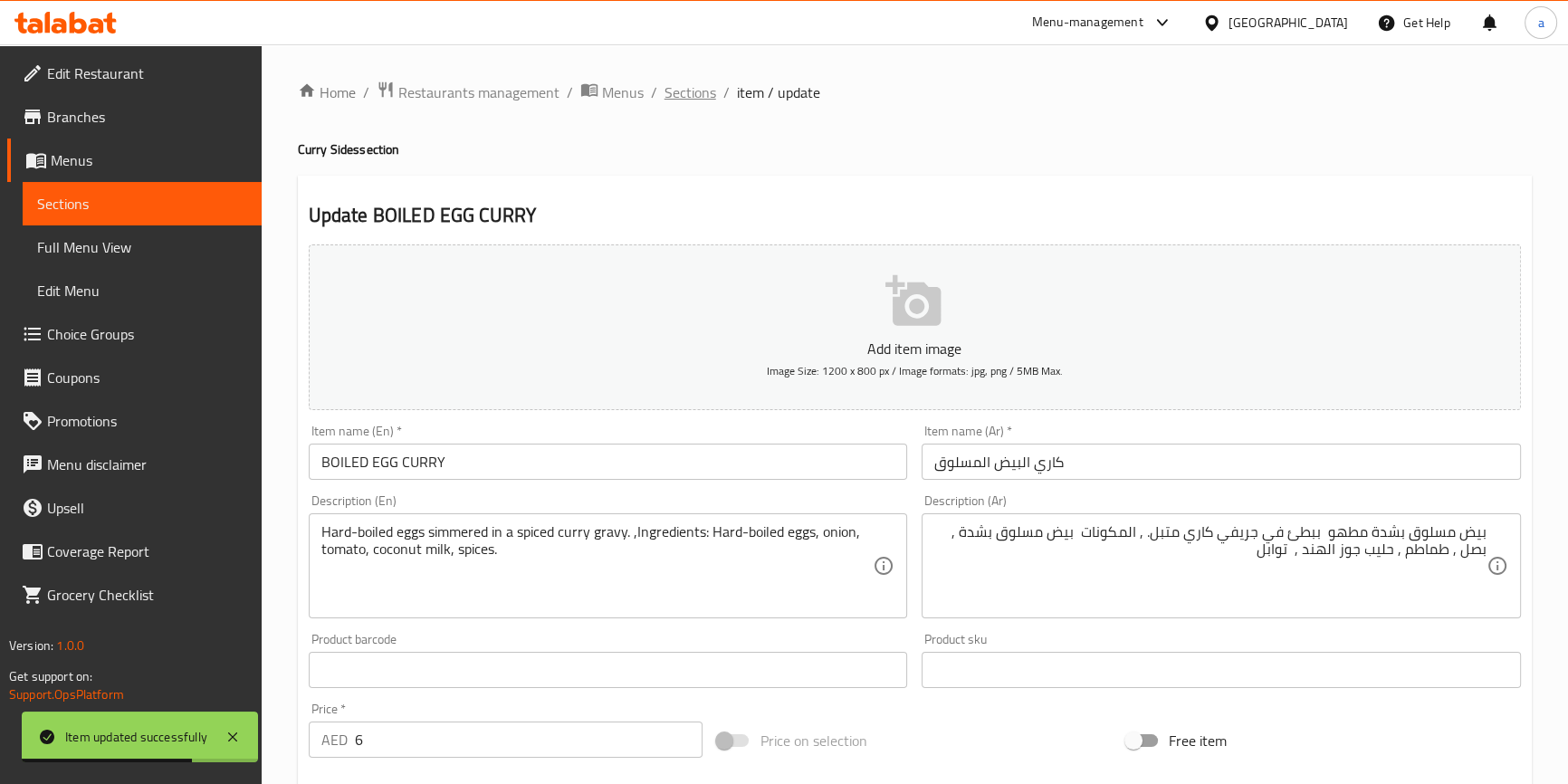
click at [678, 94] on span "Sections" at bounding box center [691, 93] width 52 height 22
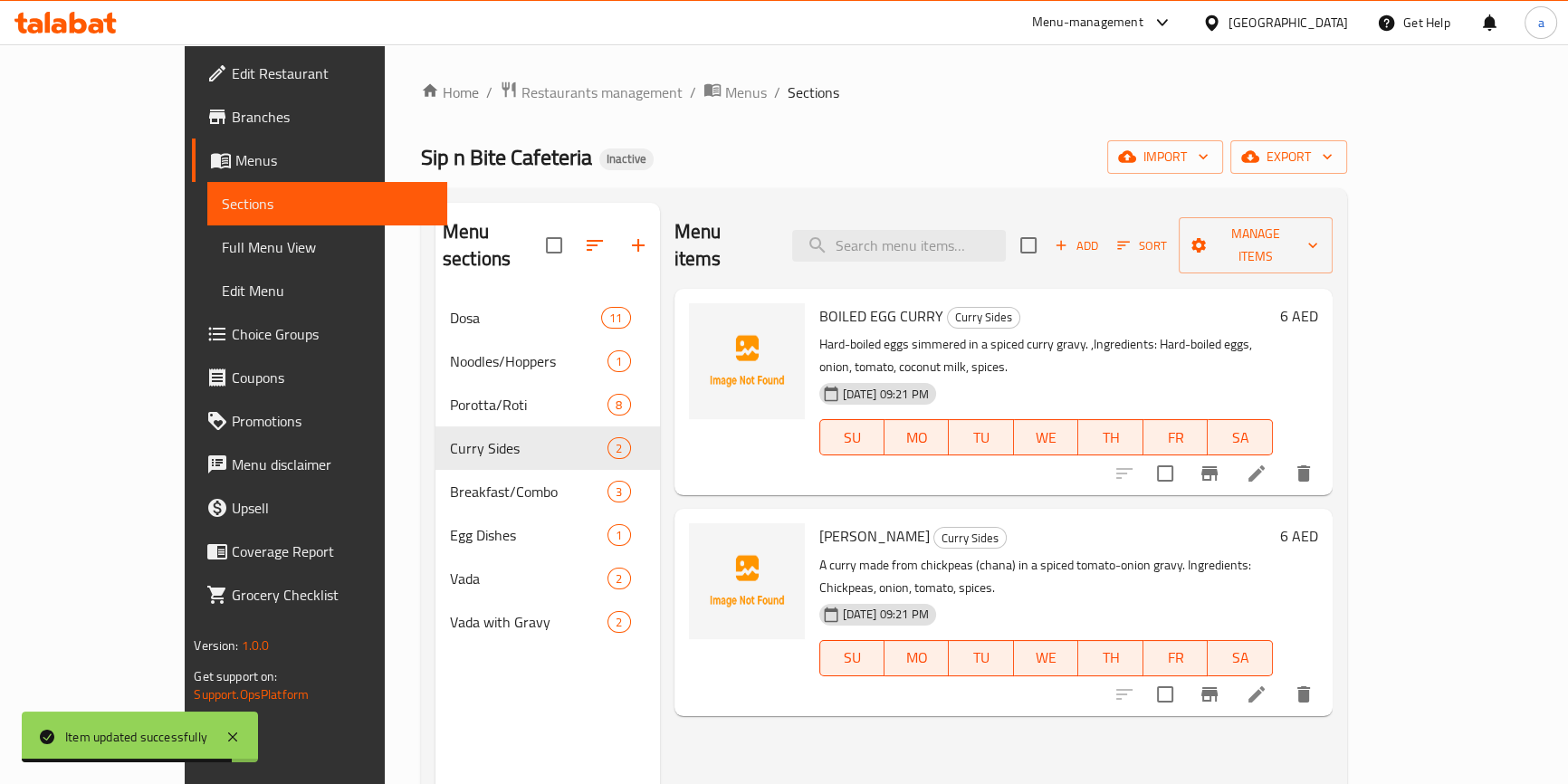
click at [1282, 677] on li at bounding box center [1256, 693] width 51 height 33
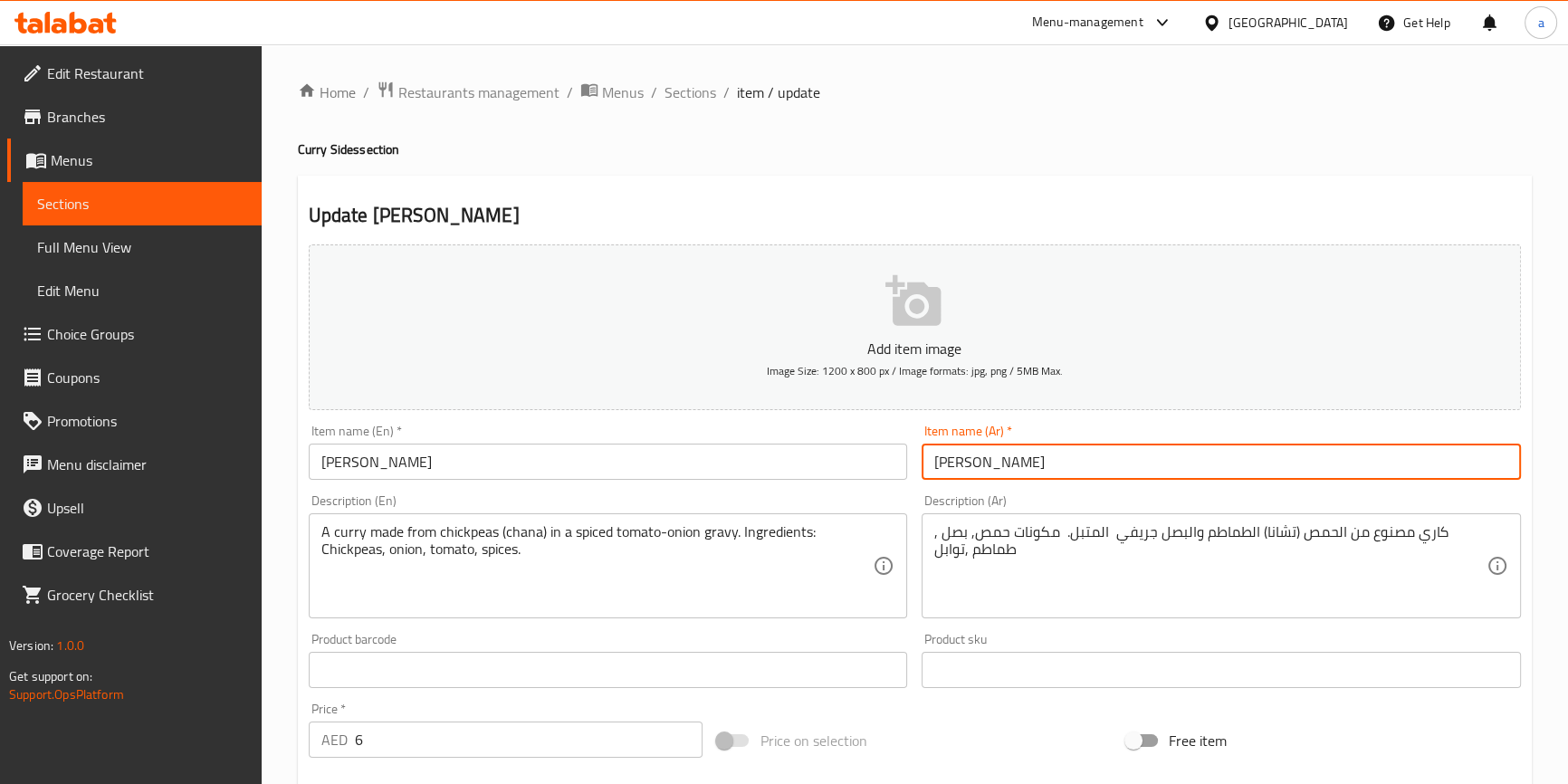
click at [990, 467] on input "[PERSON_NAME]" at bounding box center [1221, 461] width 599 height 36
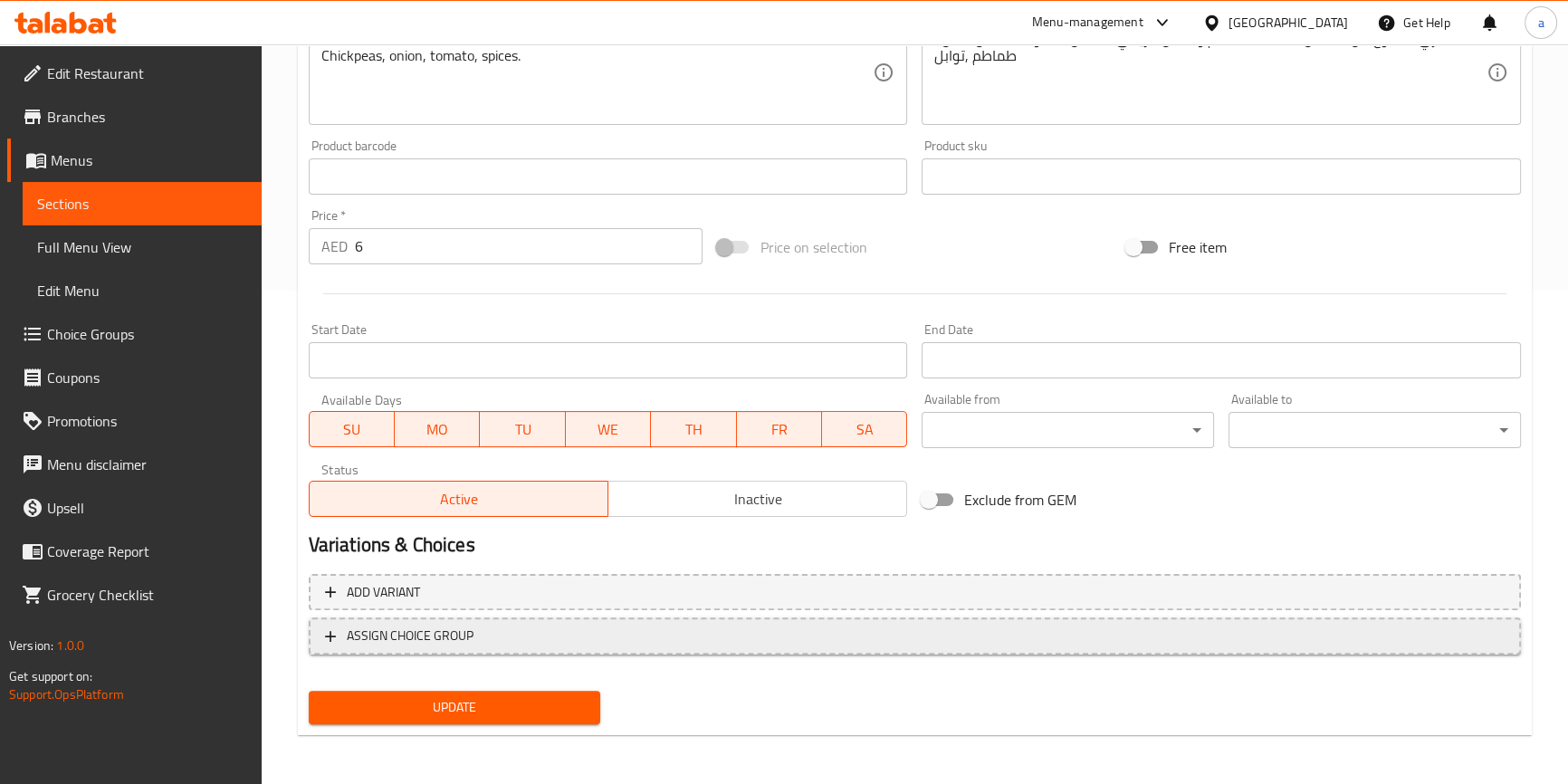
scroll to position [82, 0]
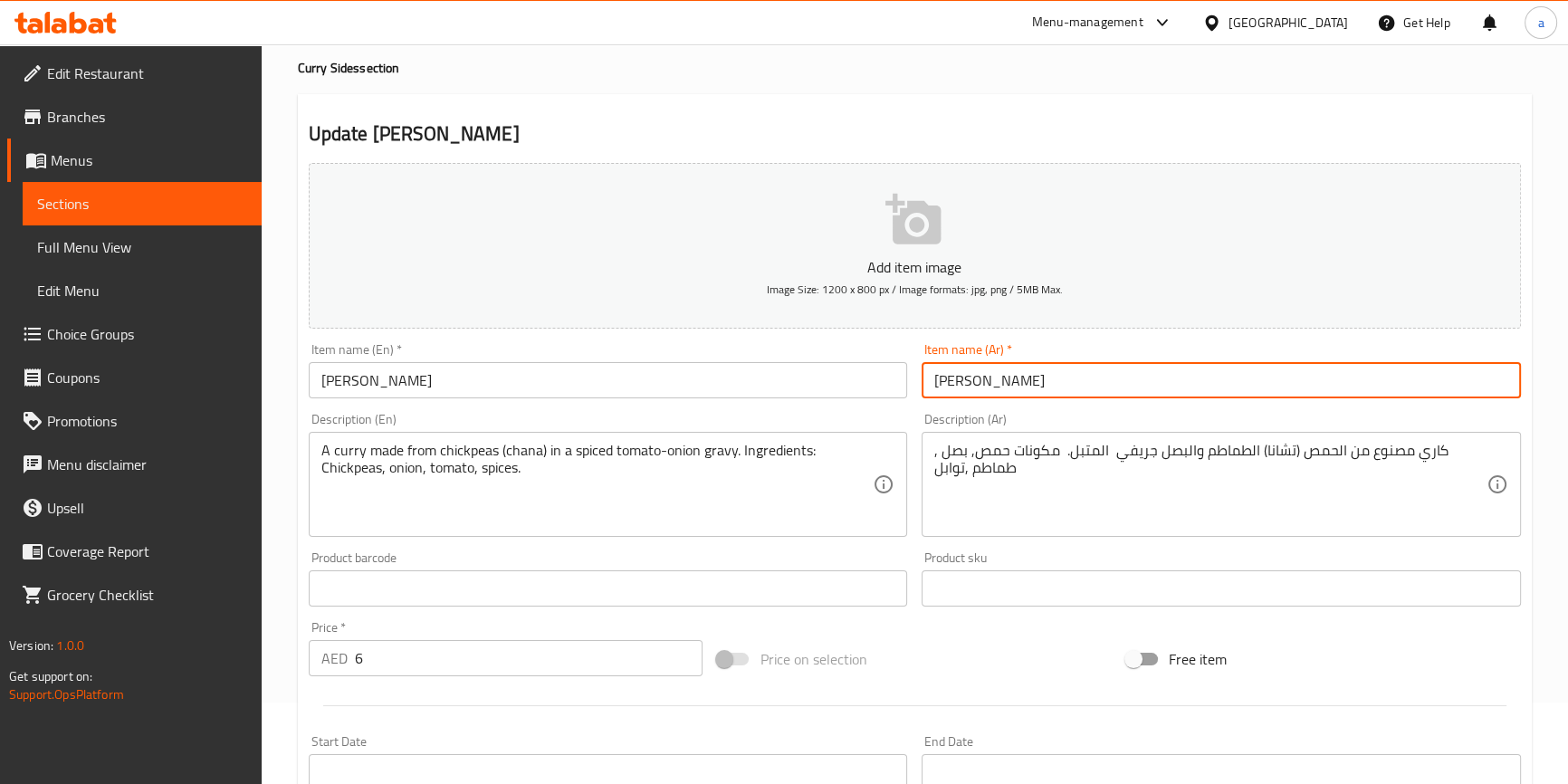
type input "شانا كاري"
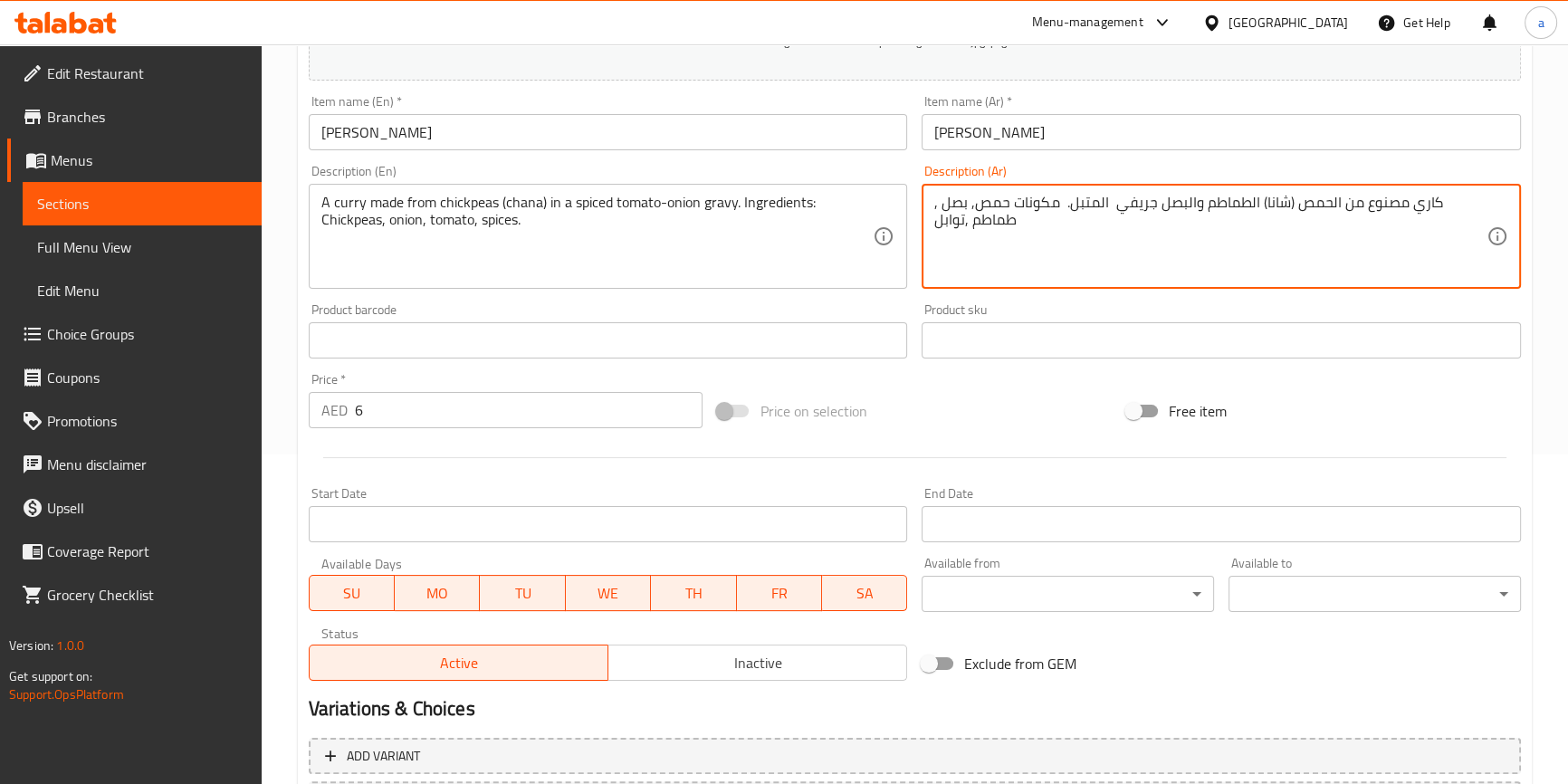
scroll to position [493, 0]
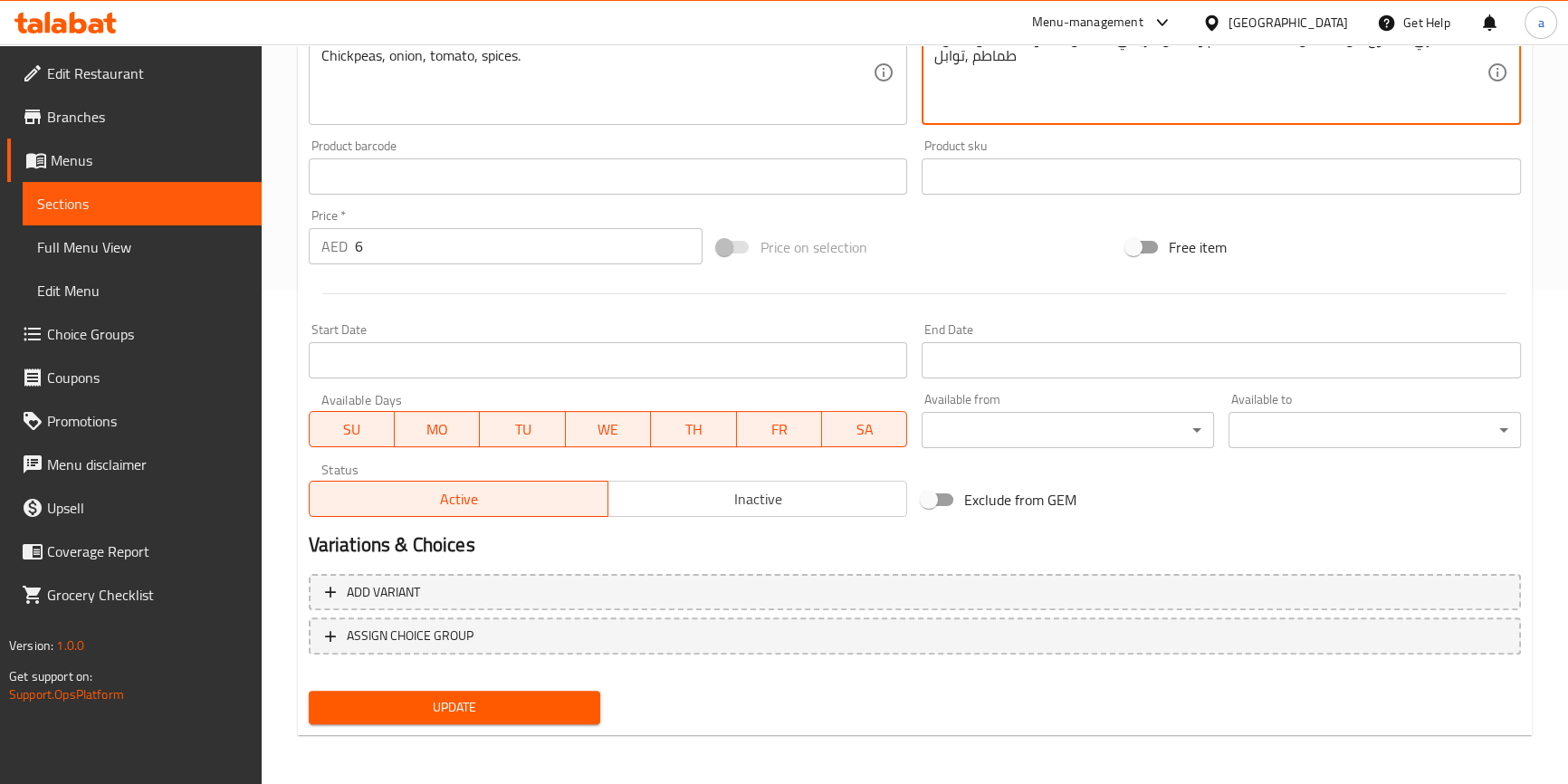
click at [465, 712] on span "Update" at bounding box center [455, 706] width 263 height 23
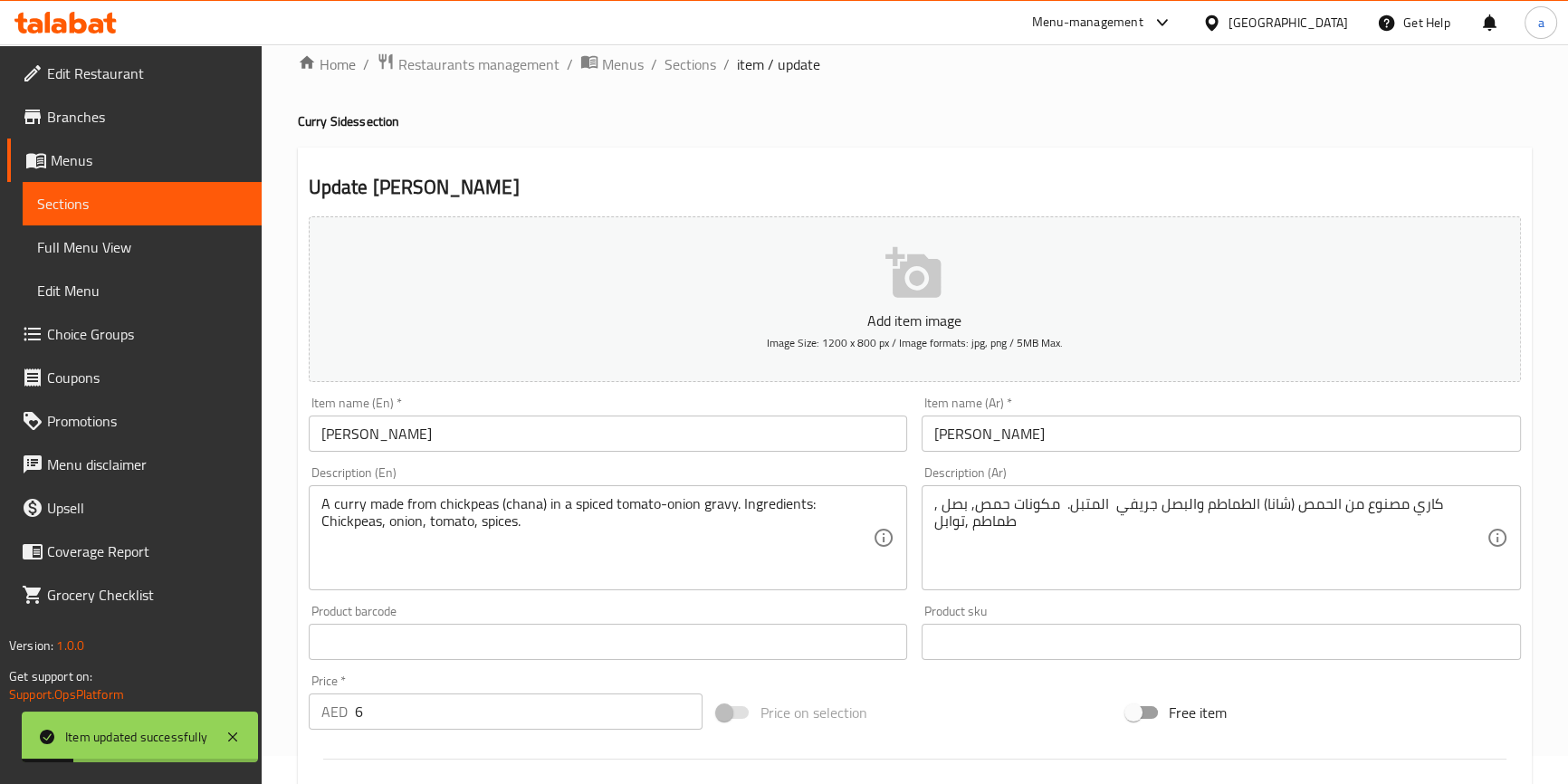
scroll to position [0, 0]
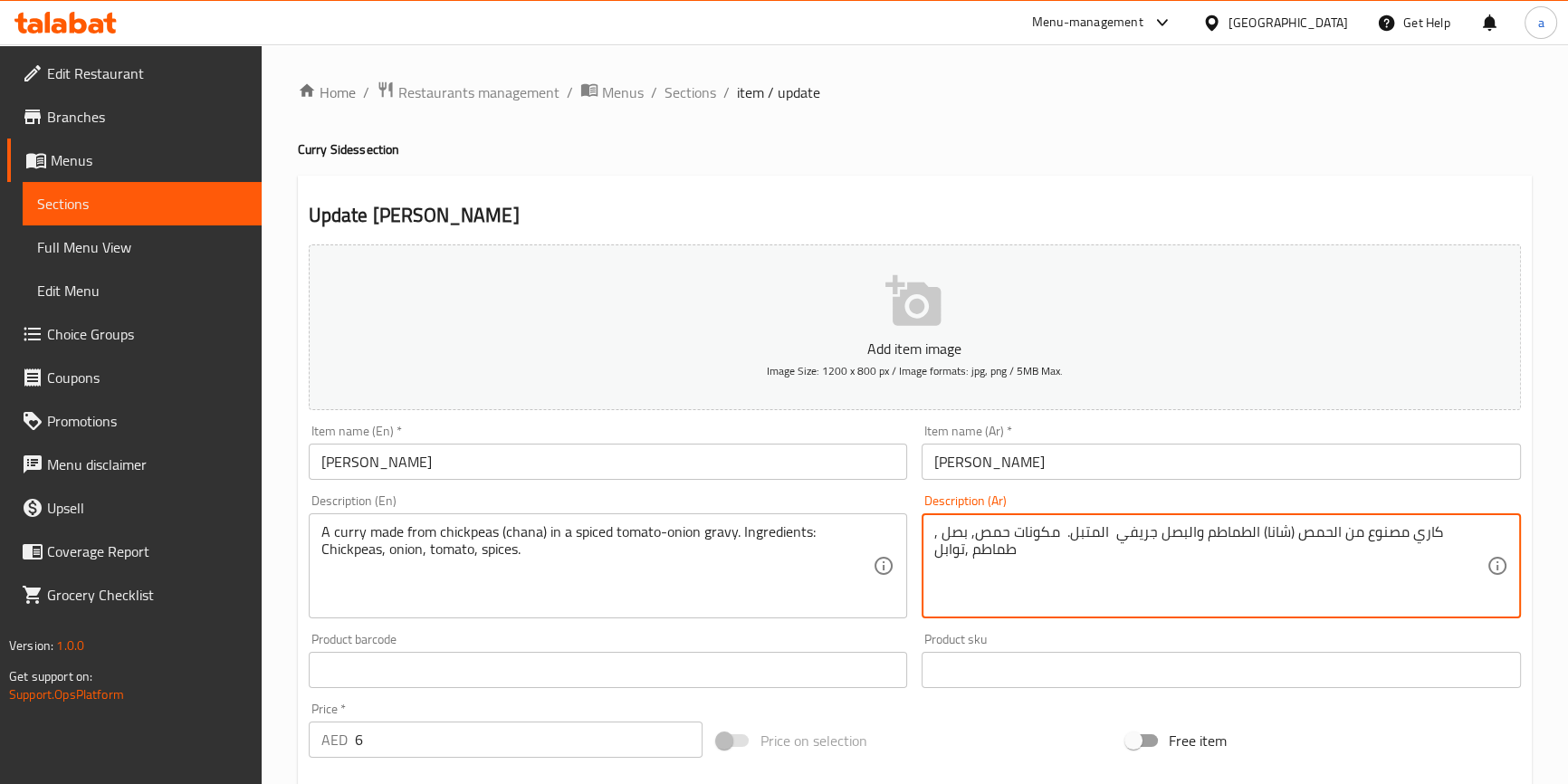
click at [1236, 533] on textarea "كاري مصنوع من الحمص (شانا) الطماطم والبصل جريفي المتبل. مكونات حمص, بصل , طماطم…" at bounding box center [1210, 566] width 552 height 86
click at [1086, 531] on textarea "كاري مصنوع من الحمص (شانا) الطماطم والبصل جريفي المتبل. مكونات حمص, بصل , طماطم…" at bounding box center [1210, 566] width 552 height 86
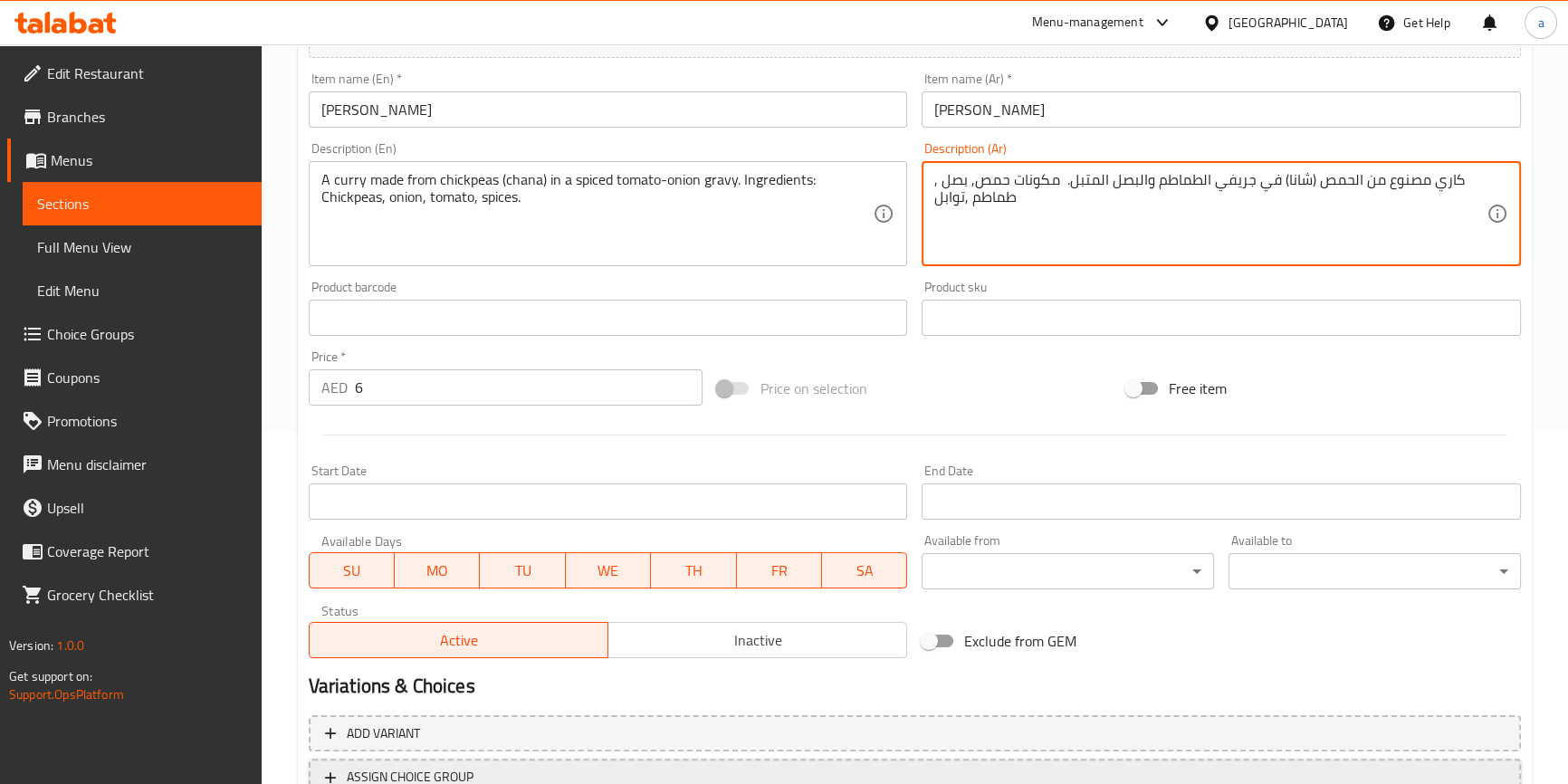
scroll to position [493, 0]
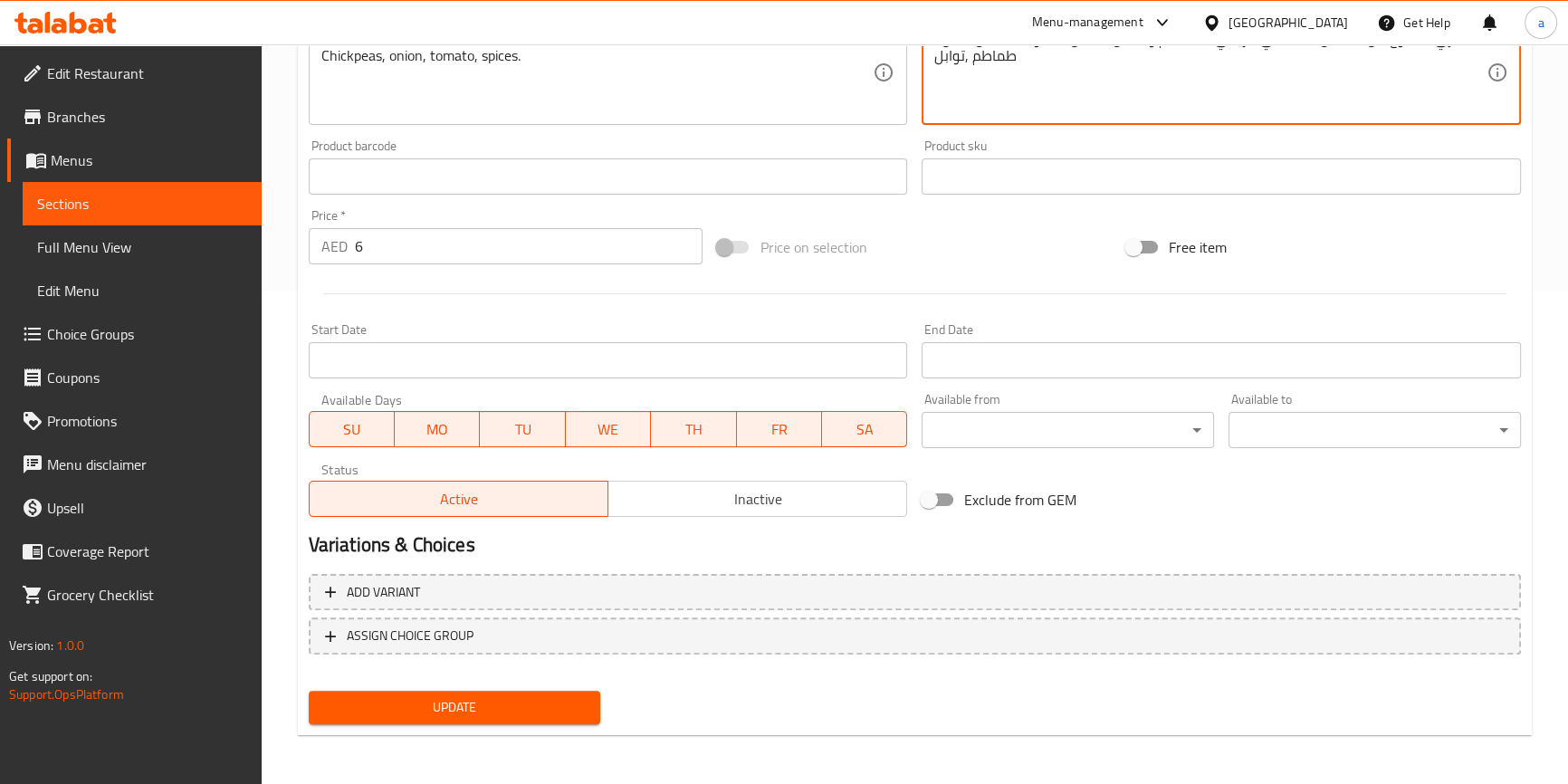
type textarea "كاري مصنوع من الحمص (شانا) في جريفي الطماطم والبصل المتبل. مكونات حمص, بصل , طم…"
click at [509, 712] on span "Update" at bounding box center [455, 706] width 263 height 23
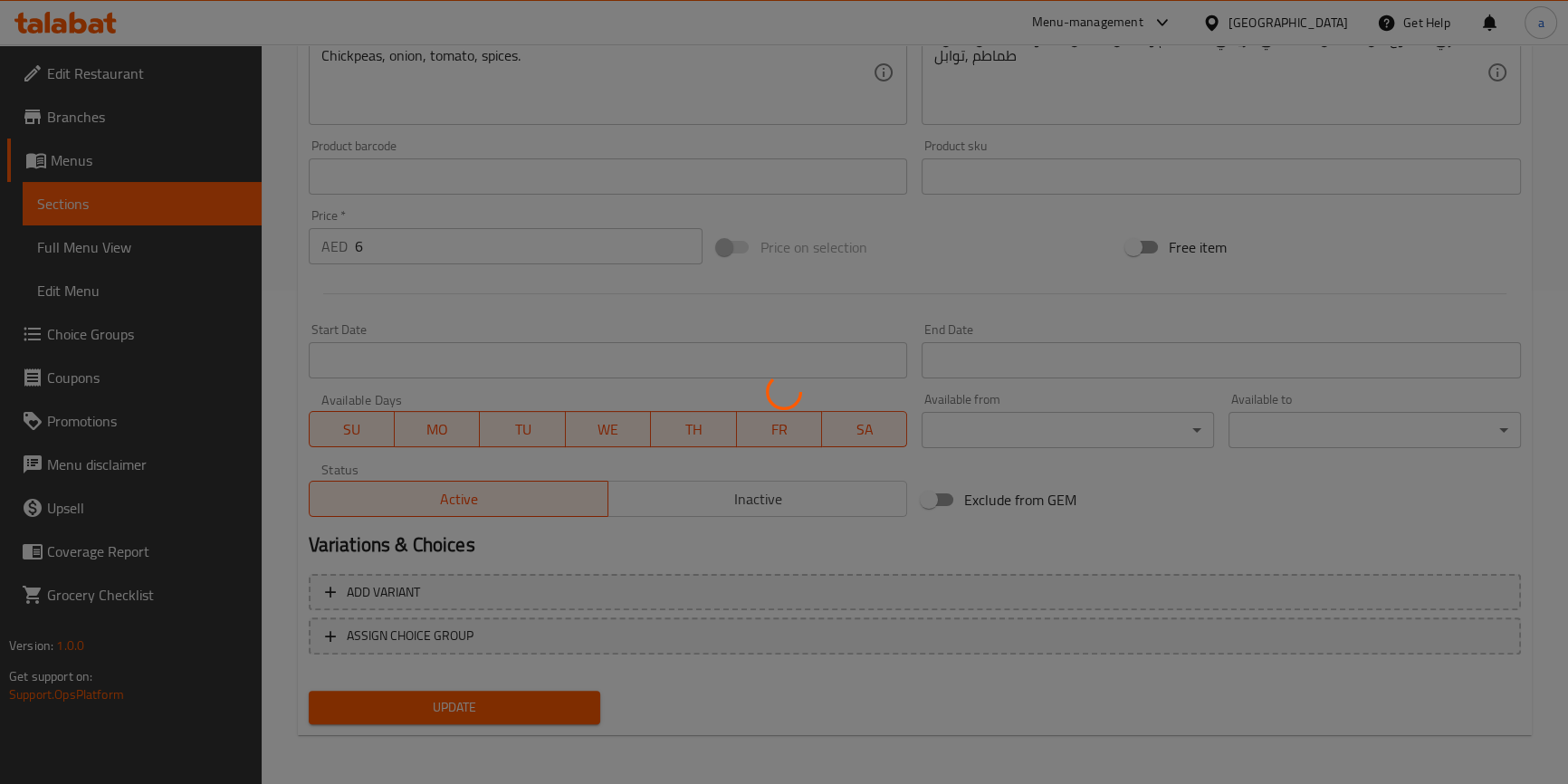
scroll to position [0, 0]
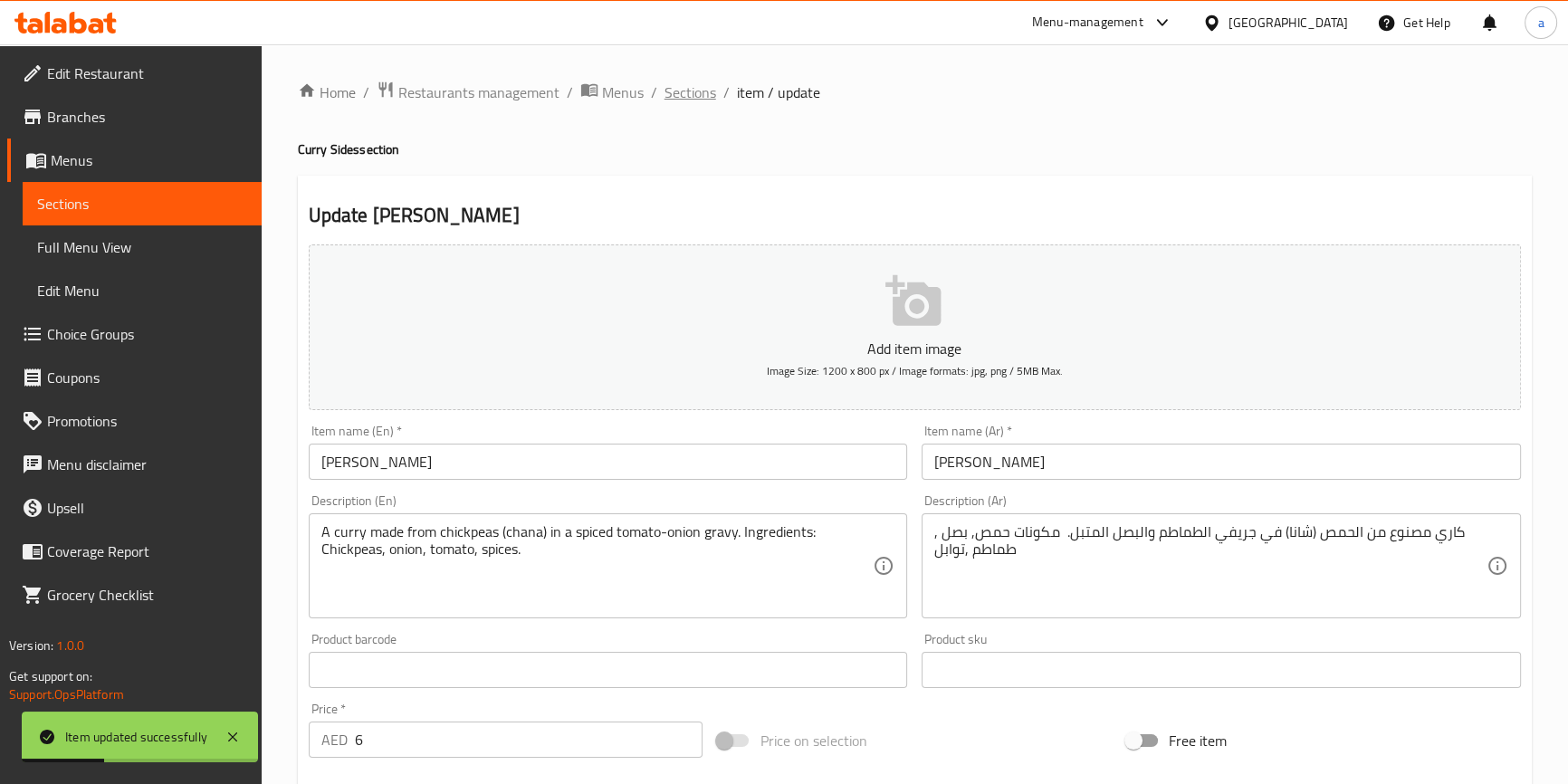
click at [689, 91] on span "Sections" at bounding box center [691, 93] width 52 height 22
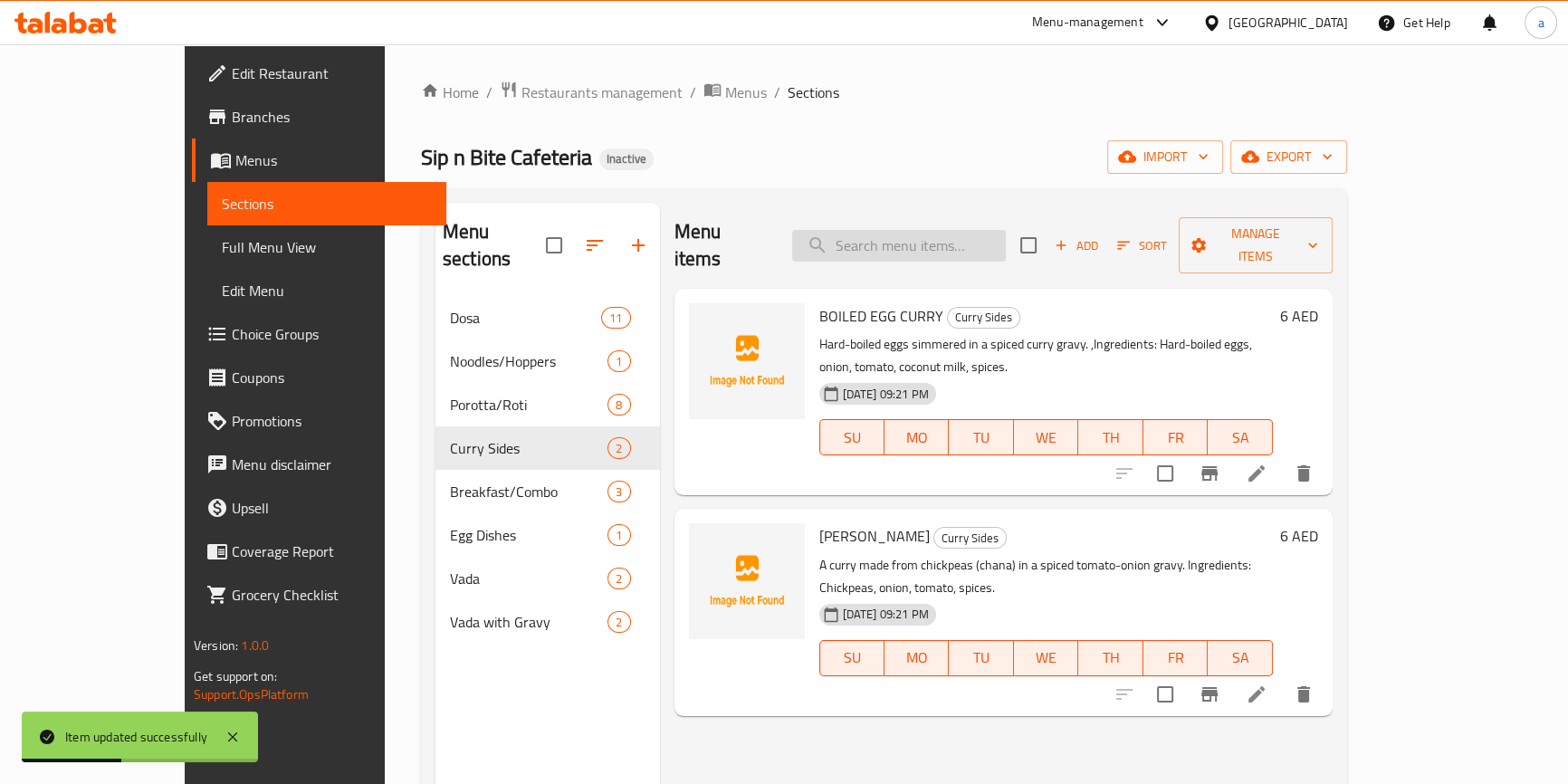
click at [988, 241] on input "search" at bounding box center [899, 246] width 213 height 32
paste input "CHEESE OMLETTE"
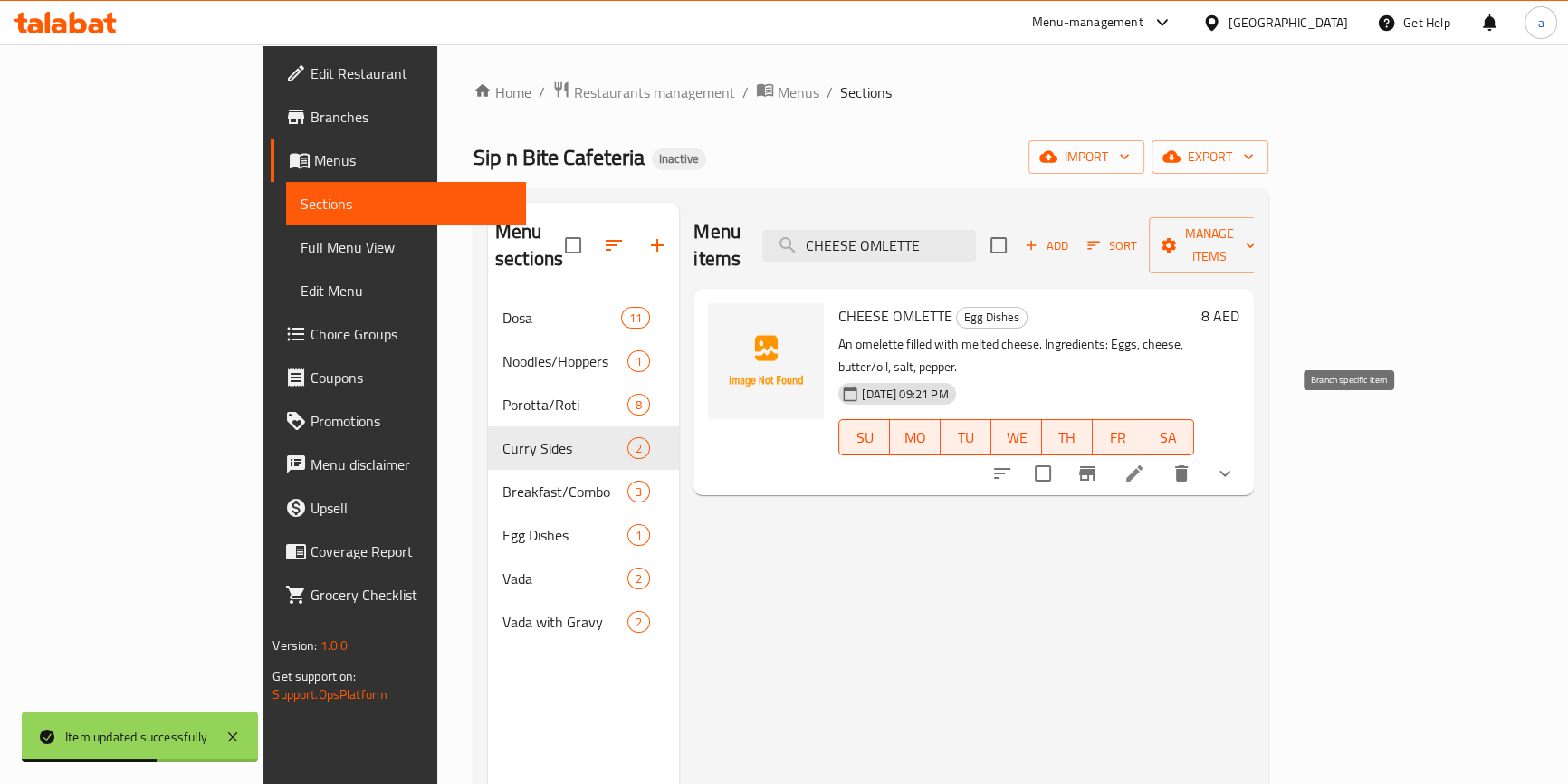
type input "CHEESE OMLETTE"
click at [1145, 462] on icon at bounding box center [1134, 473] width 22 height 22
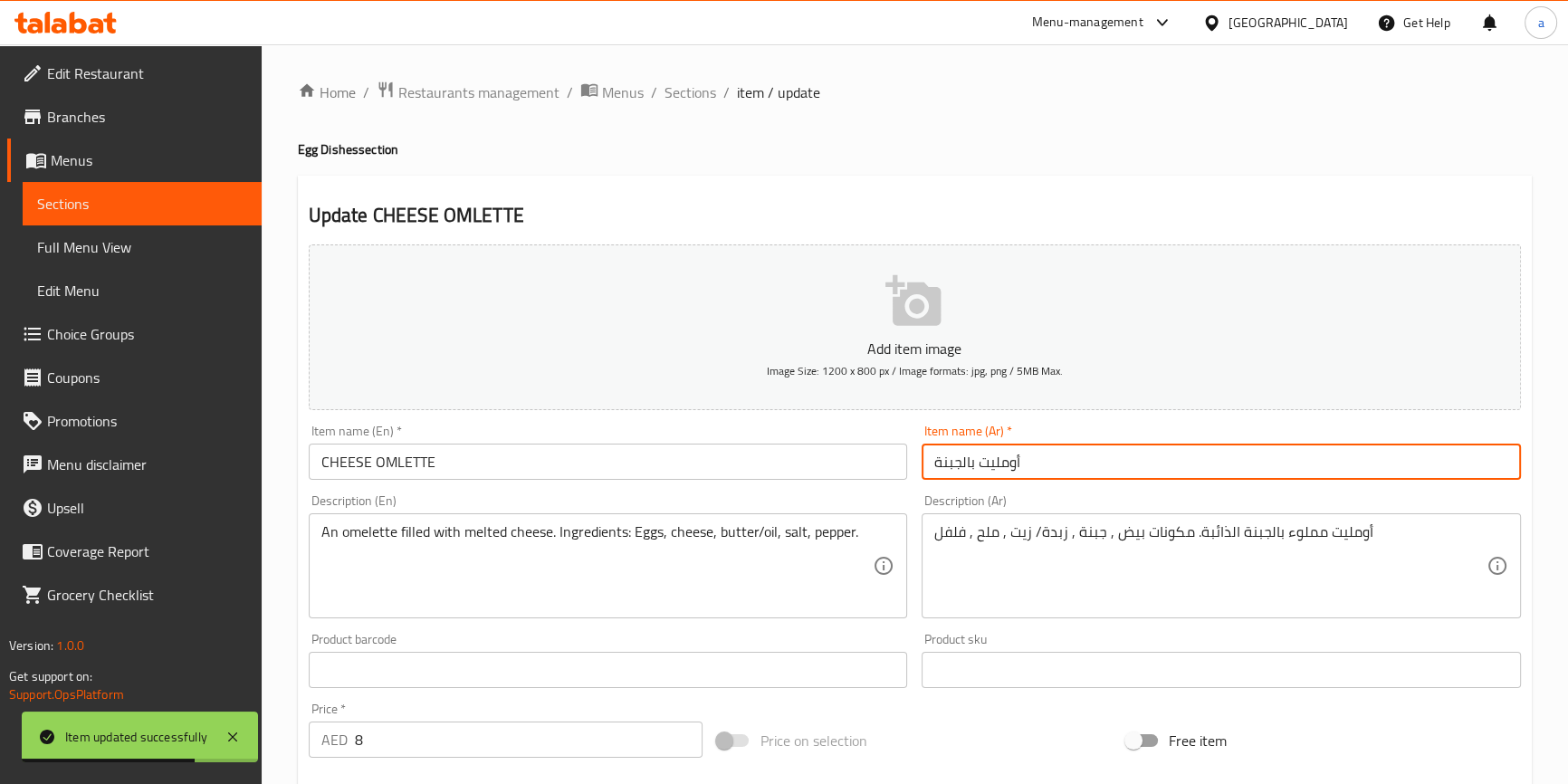
click at [970, 460] on input "أومليت بالجبنة" at bounding box center [1221, 461] width 599 height 36
drag, startPoint x: 962, startPoint y: 468, endPoint x: 976, endPoint y: 478, distance: 17.2
click at [976, 478] on input "أومليت بالجبنة" at bounding box center [1221, 461] width 599 height 36
click at [992, 470] on input "أومليت جبنة" at bounding box center [1221, 461] width 599 height 36
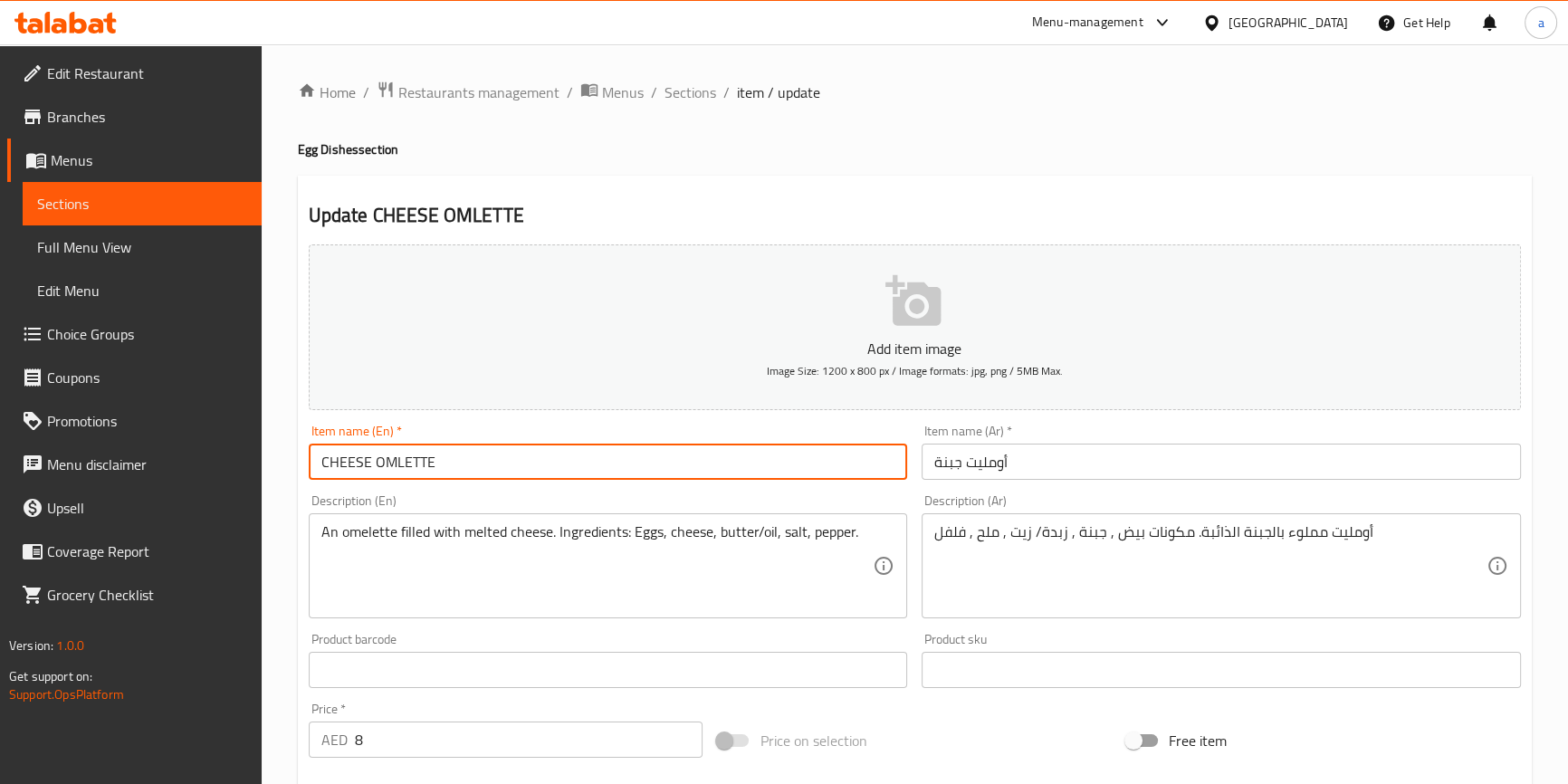
click at [400, 461] on input "CHEESE OMLETTE" at bounding box center [608, 461] width 599 height 36
click at [997, 458] on input "أومليت جبنة" at bounding box center [1221, 461] width 599 height 36
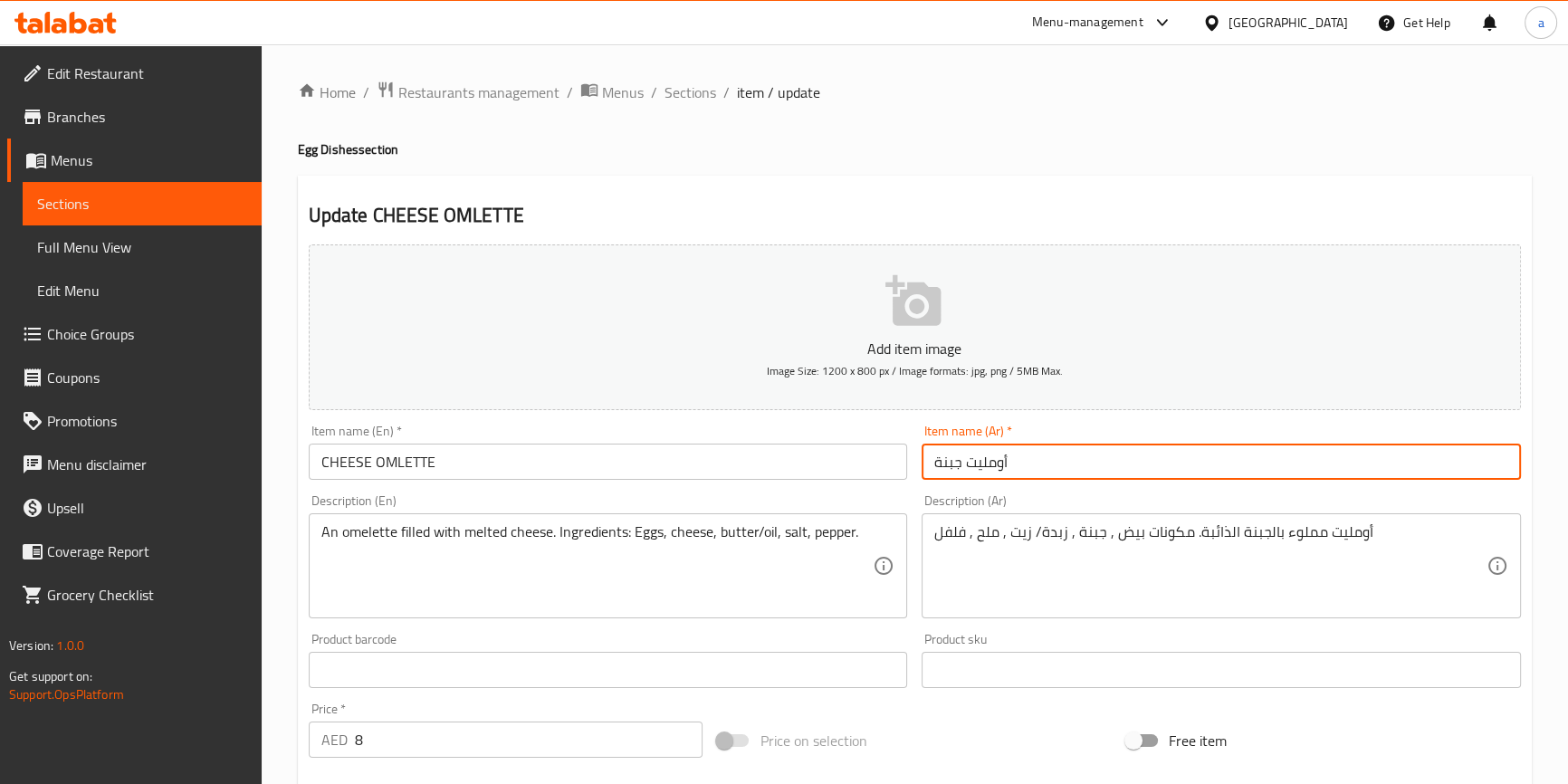
click at [997, 458] on input "أومليت جبنة" at bounding box center [1221, 461] width 599 height 36
paste input "text"
type input "أومليت جبنة"
click at [420, 467] on input "CHEESE OMLETTE" at bounding box center [608, 461] width 599 height 36
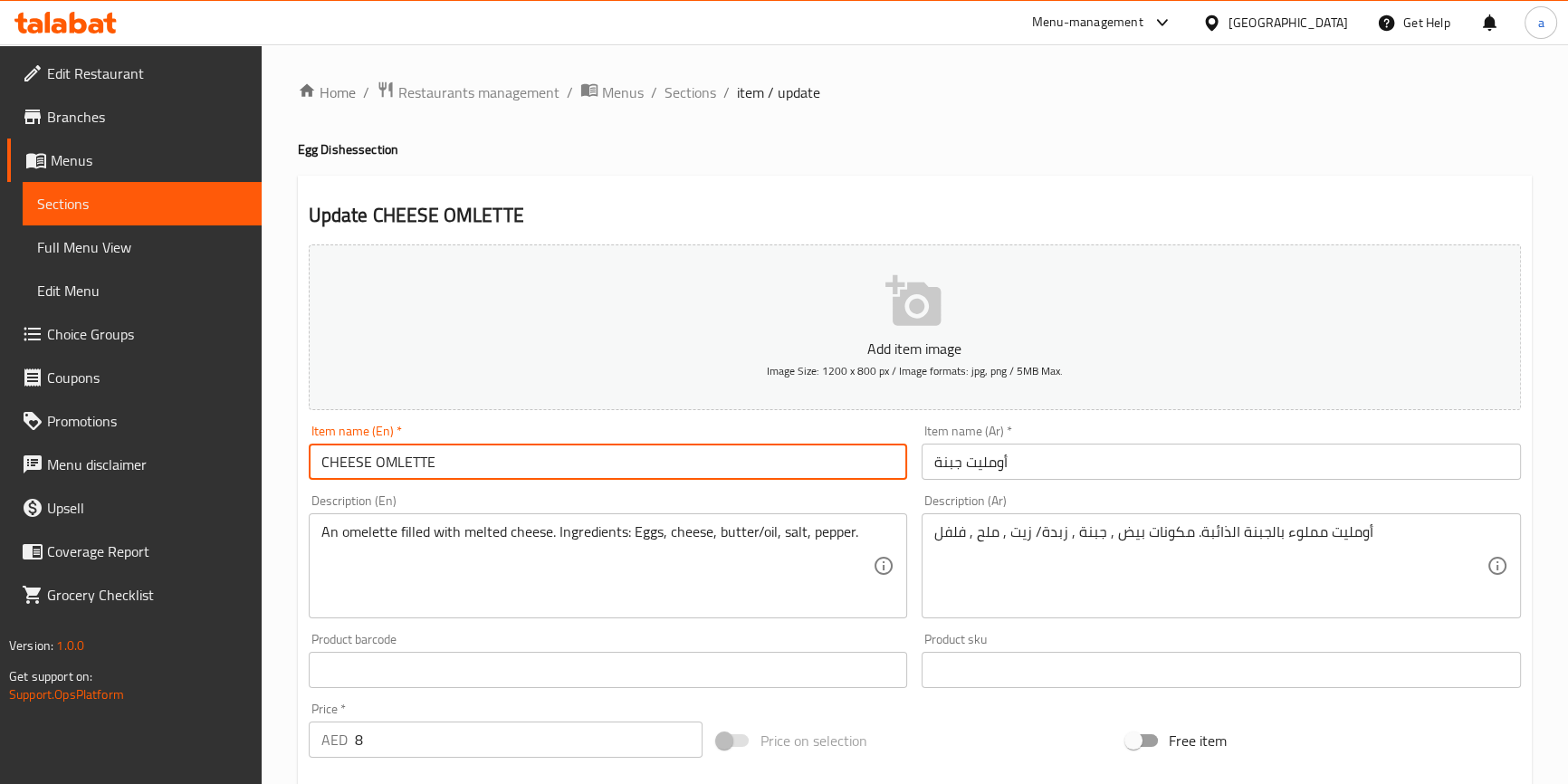
click at [420, 467] on input "CHEESE OMLETTE" at bounding box center [608, 461] width 599 height 36
click at [407, 460] on input "CHEESE OMLETTE" at bounding box center [608, 461] width 599 height 36
paste input "melette"
click at [420, 469] on input "CHEESE Omelette" at bounding box center [608, 461] width 599 height 36
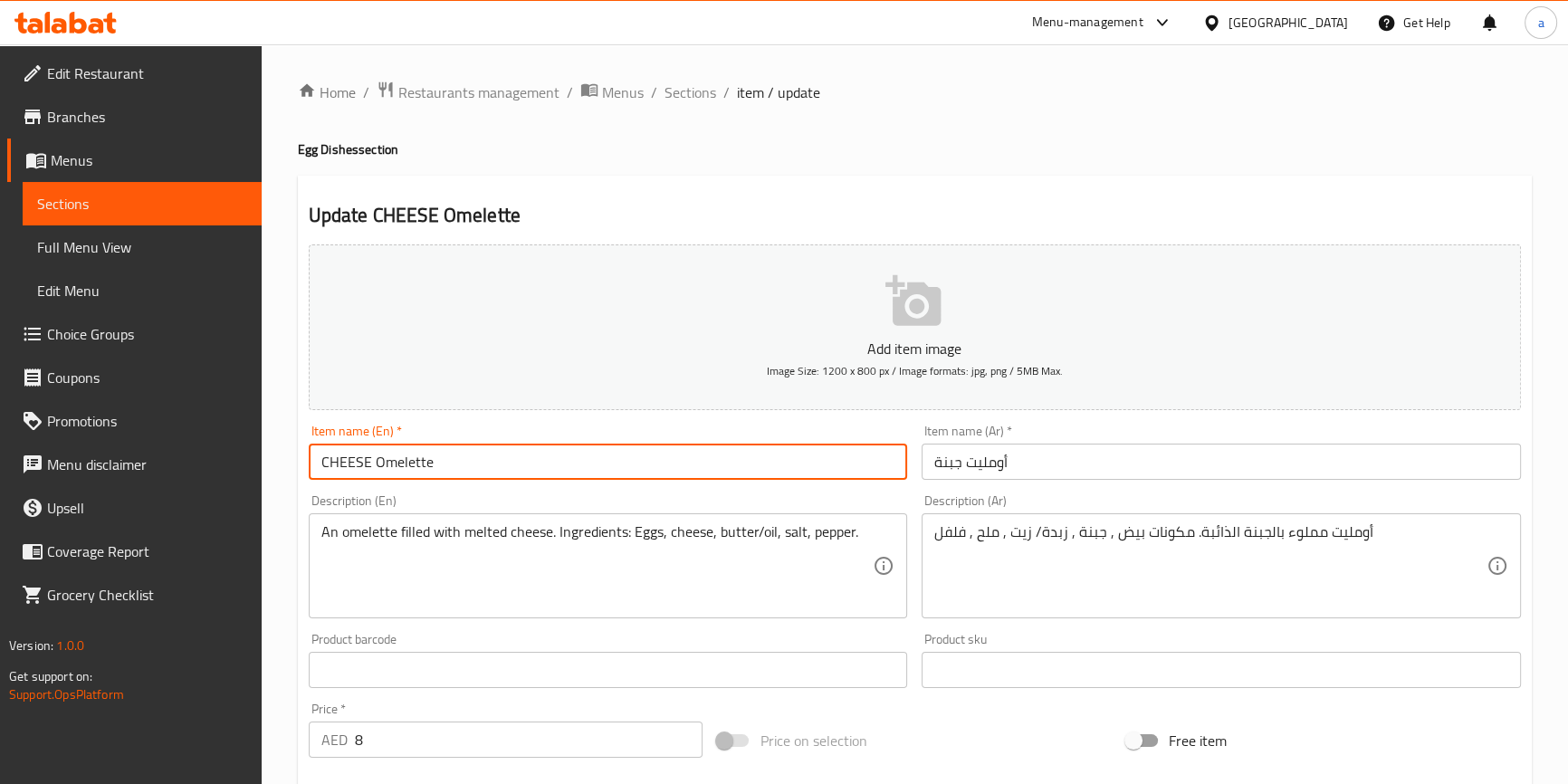
drag, startPoint x: 420, startPoint y: 469, endPoint x: 672, endPoint y: 457, distance: 252.3
click at [672, 455] on input "CHEESE Omelette" at bounding box center [608, 461] width 599 height 36
paste input "Omelette"
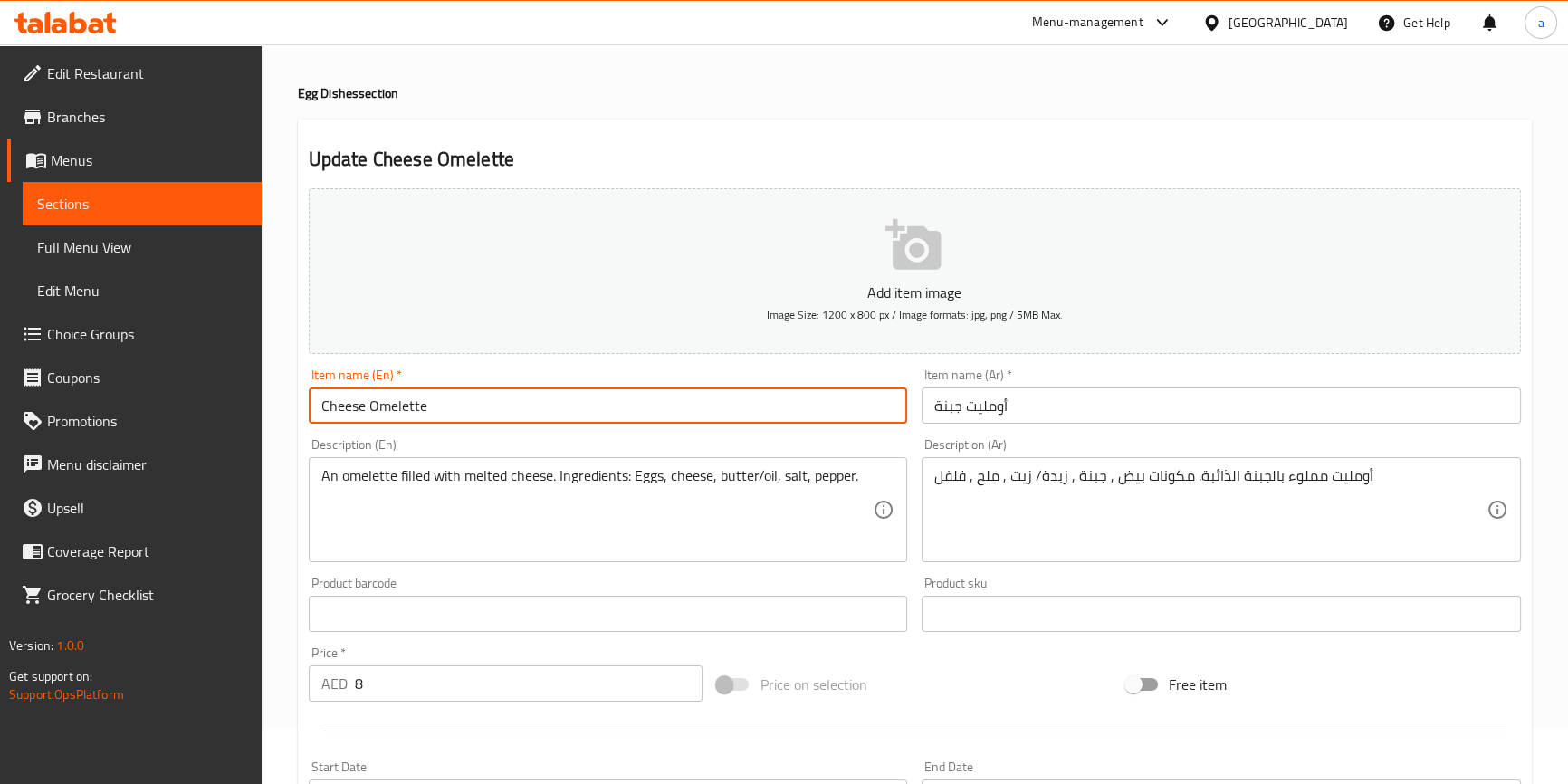
scroll to position [82, 0]
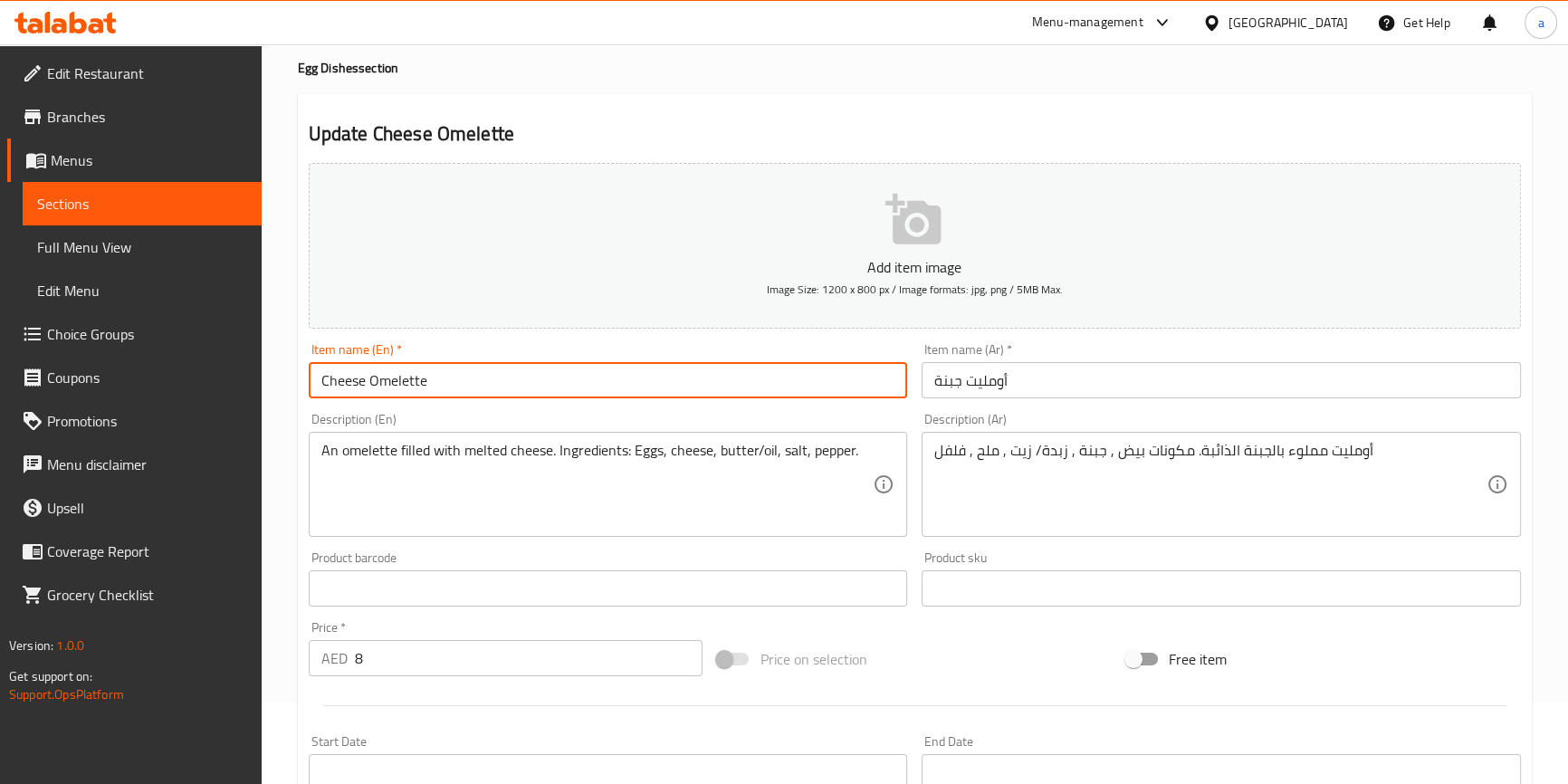
type input "Cheese Omelette"
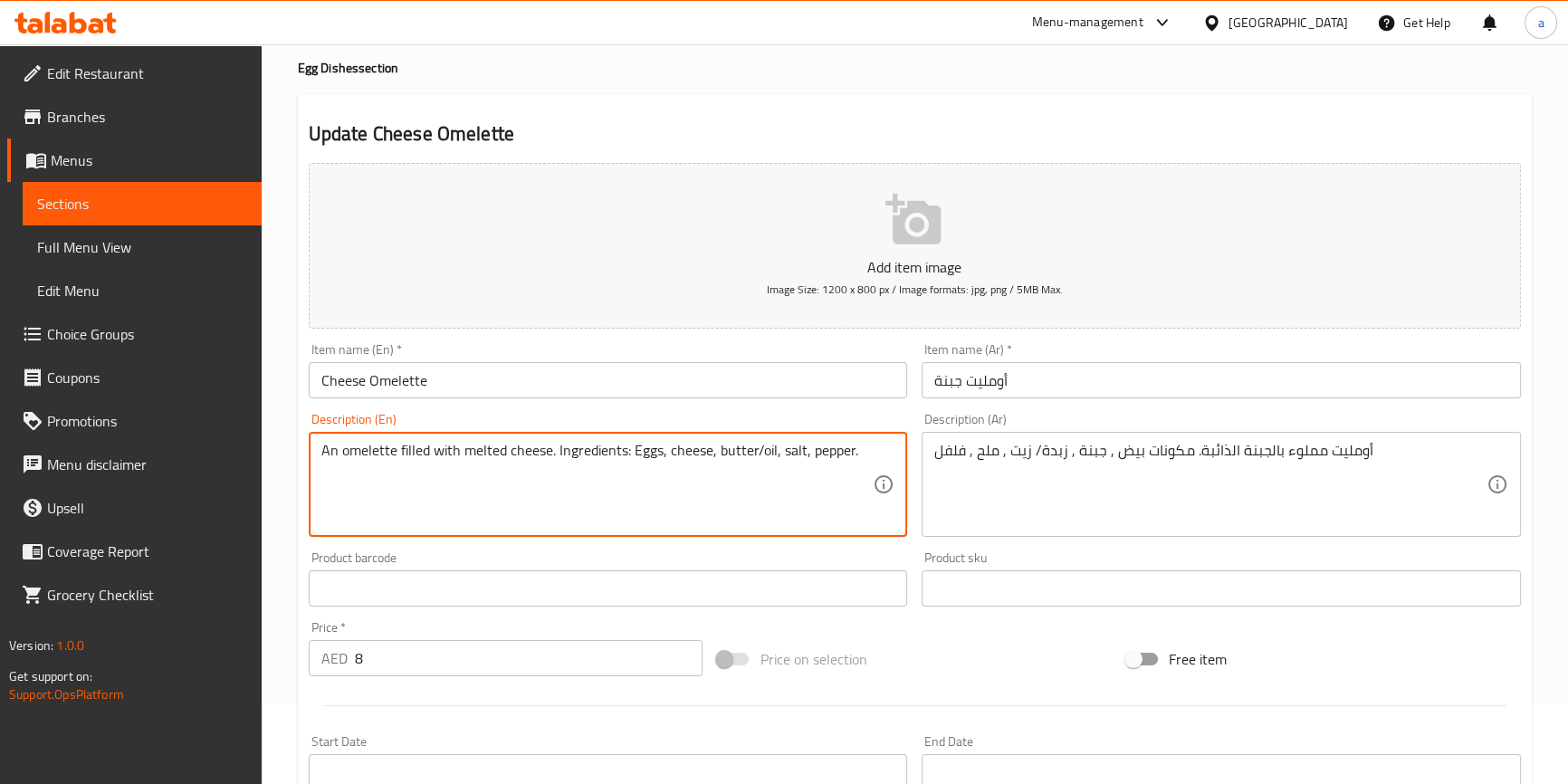
click at [370, 457] on textarea "An omelette filled with melted cheese. Ingredients: Eggs, cheese, butter/oil, s…" at bounding box center [597, 484] width 552 height 86
drag, startPoint x: 643, startPoint y: 454, endPoint x: 662, endPoint y: 459, distance: 19.6
click at [662, 454] on textarea "An omelette filled with melted cheese. Ingredients: Eggs, cheese, butter/oil, s…" at bounding box center [597, 484] width 552 height 86
drag, startPoint x: 693, startPoint y: 457, endPoint x: 703, endPoint y: 458, distance: 10.0
click at [703, 458] on textarea "An omelette filled with melted cheese. Ingredients: Eggs, cheese, butter/oil, s…" at bounding box center [597, 484] width 552 height 86
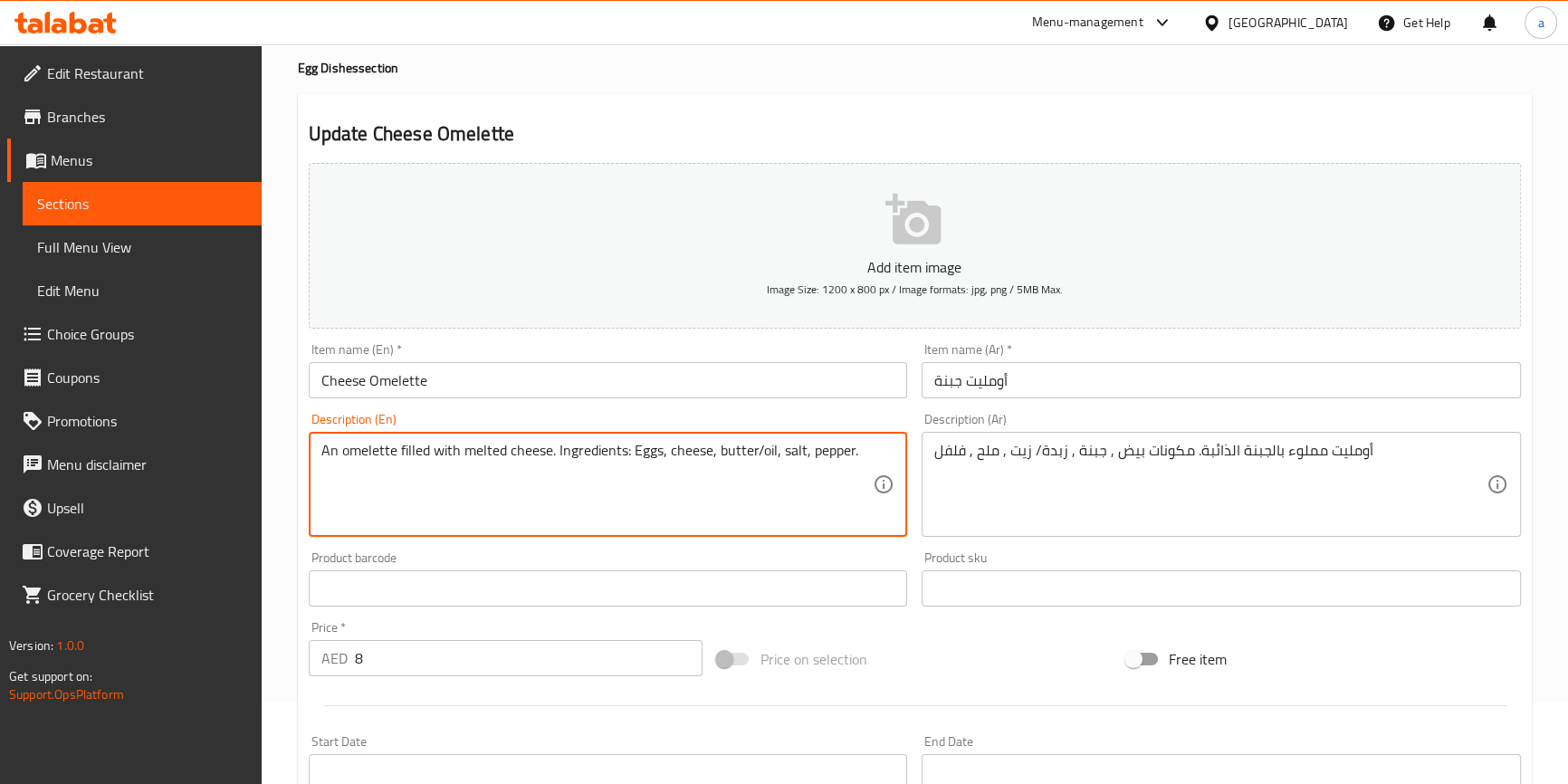
click at [747, 457] on textarea "An omelette filled with melted cheese. Ingredients: Eggs, cheese, butter/oil, s…" at bounding box center [597, 484] width 552 height 86
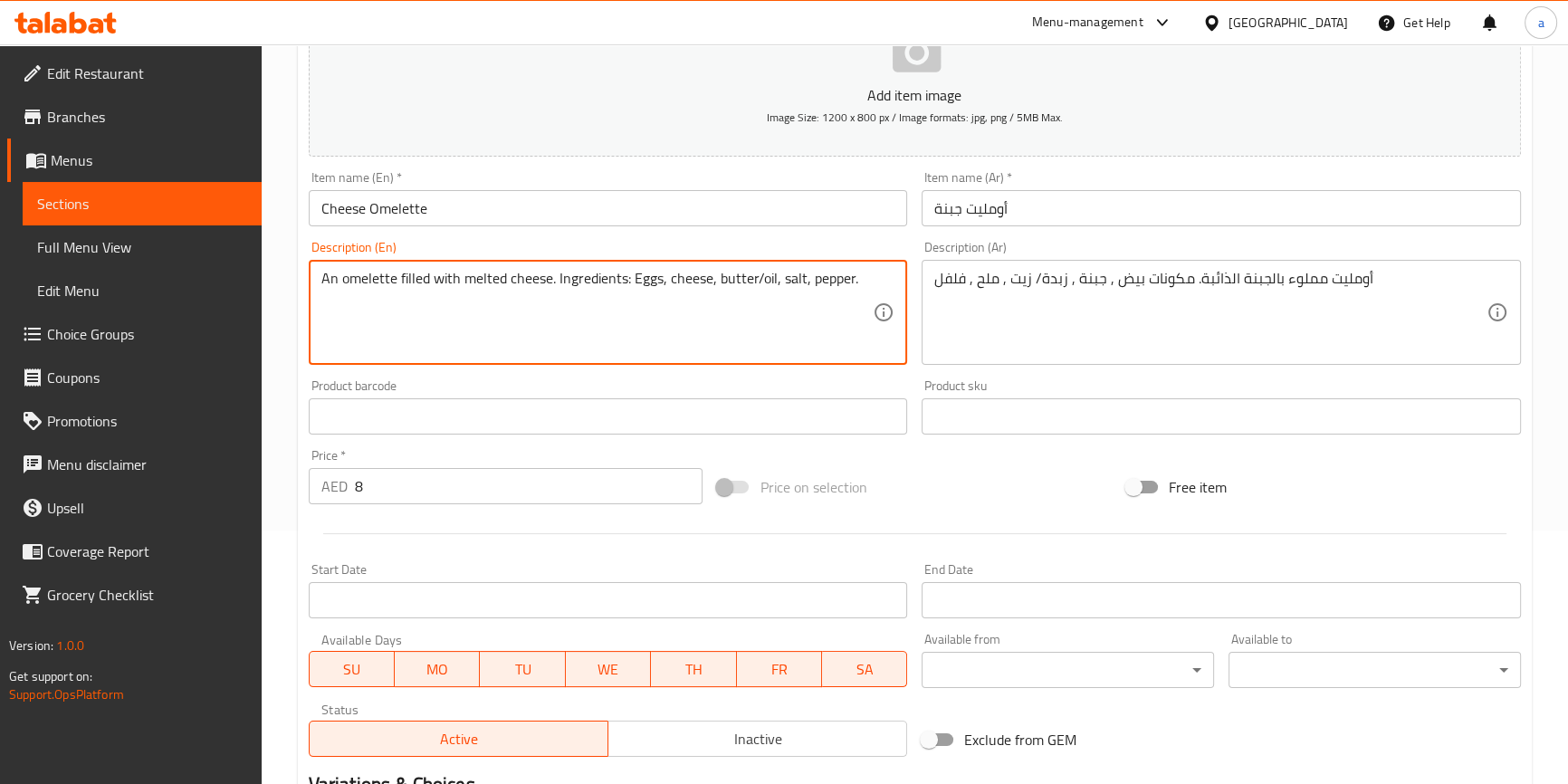
scroll to position [493, 0]
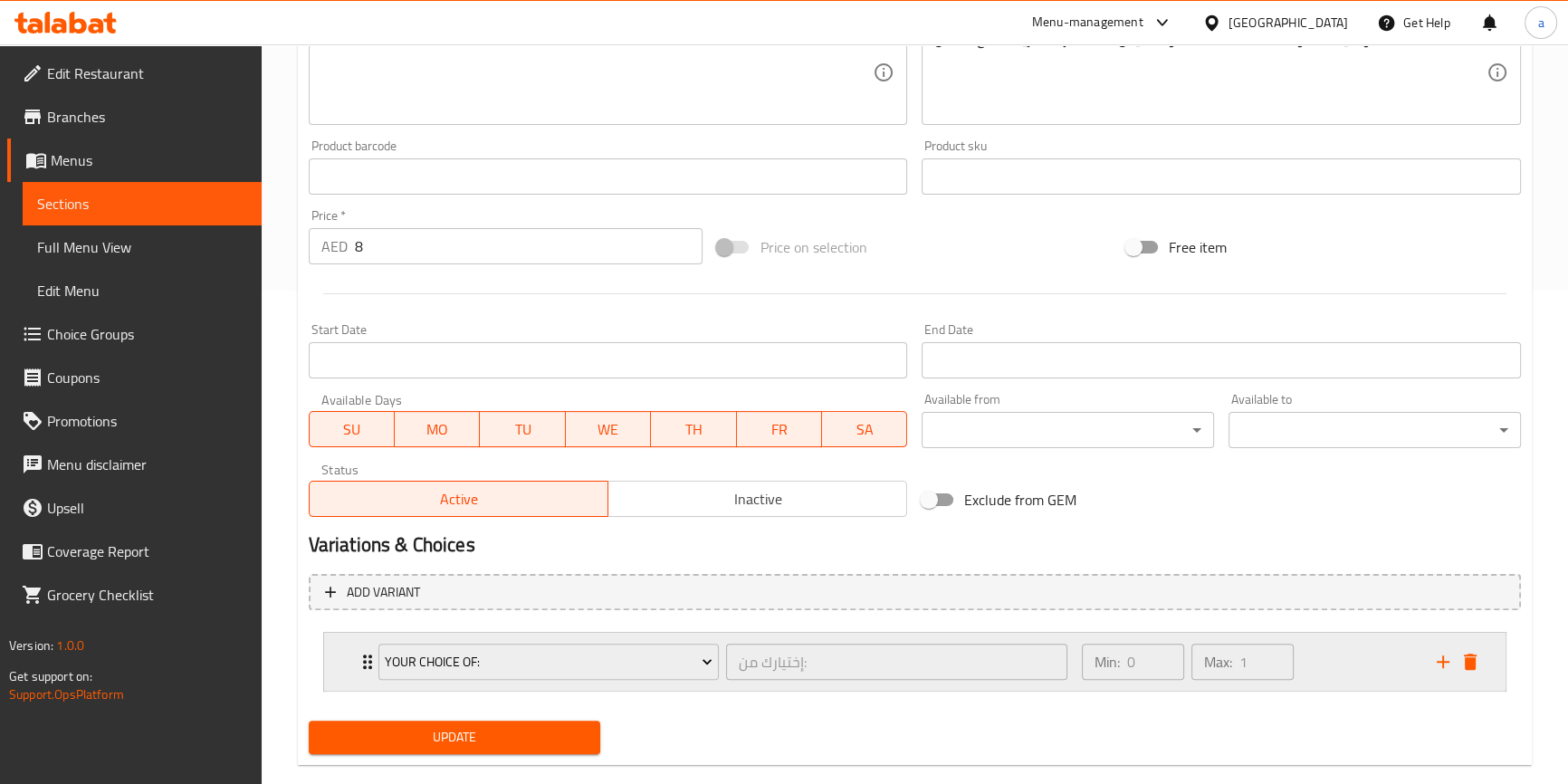
click at [1356, 655] on div "Min: 0 ​ Max: 1 ​" at bounding box center [1248, 661] width 355 height 58
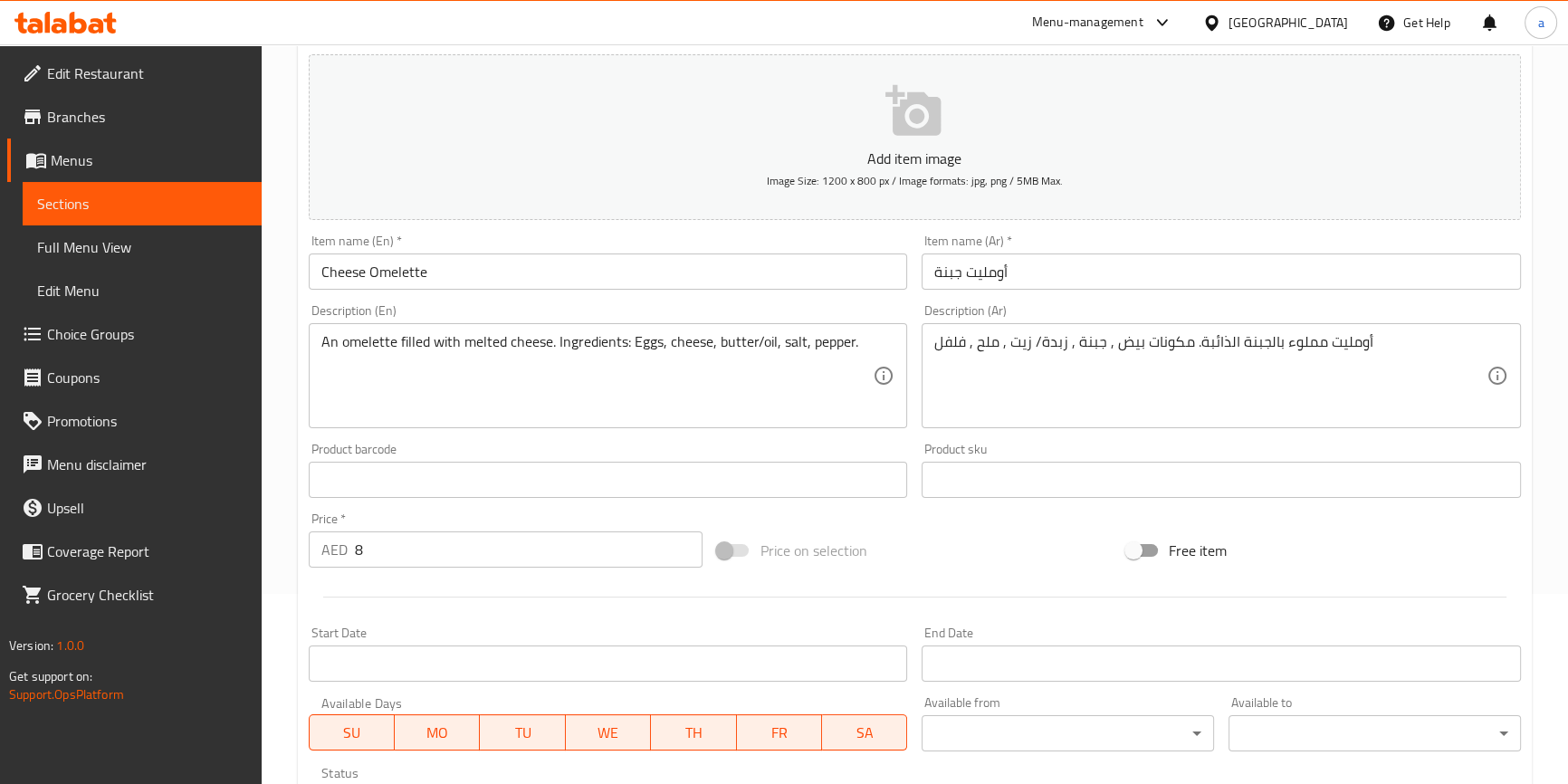
scroll to position [683, 0]
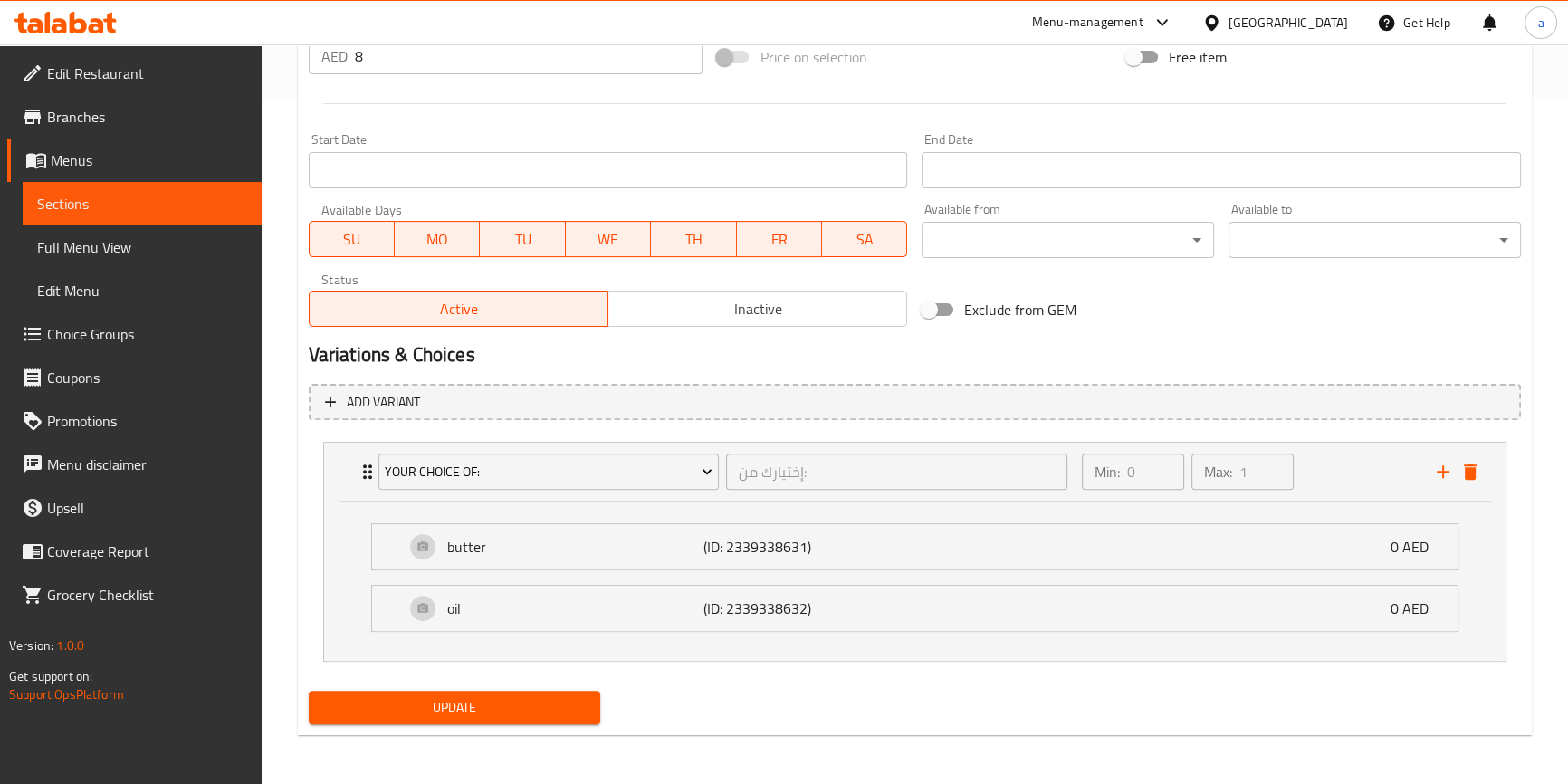
drag, startPoint x: 535, startPoint y: 715, endPoint x: 528, endPoint y: 699, distance: 17.5
click at [534, 714] on span "Update" at bounding box center [455, 706] width 263 height 23
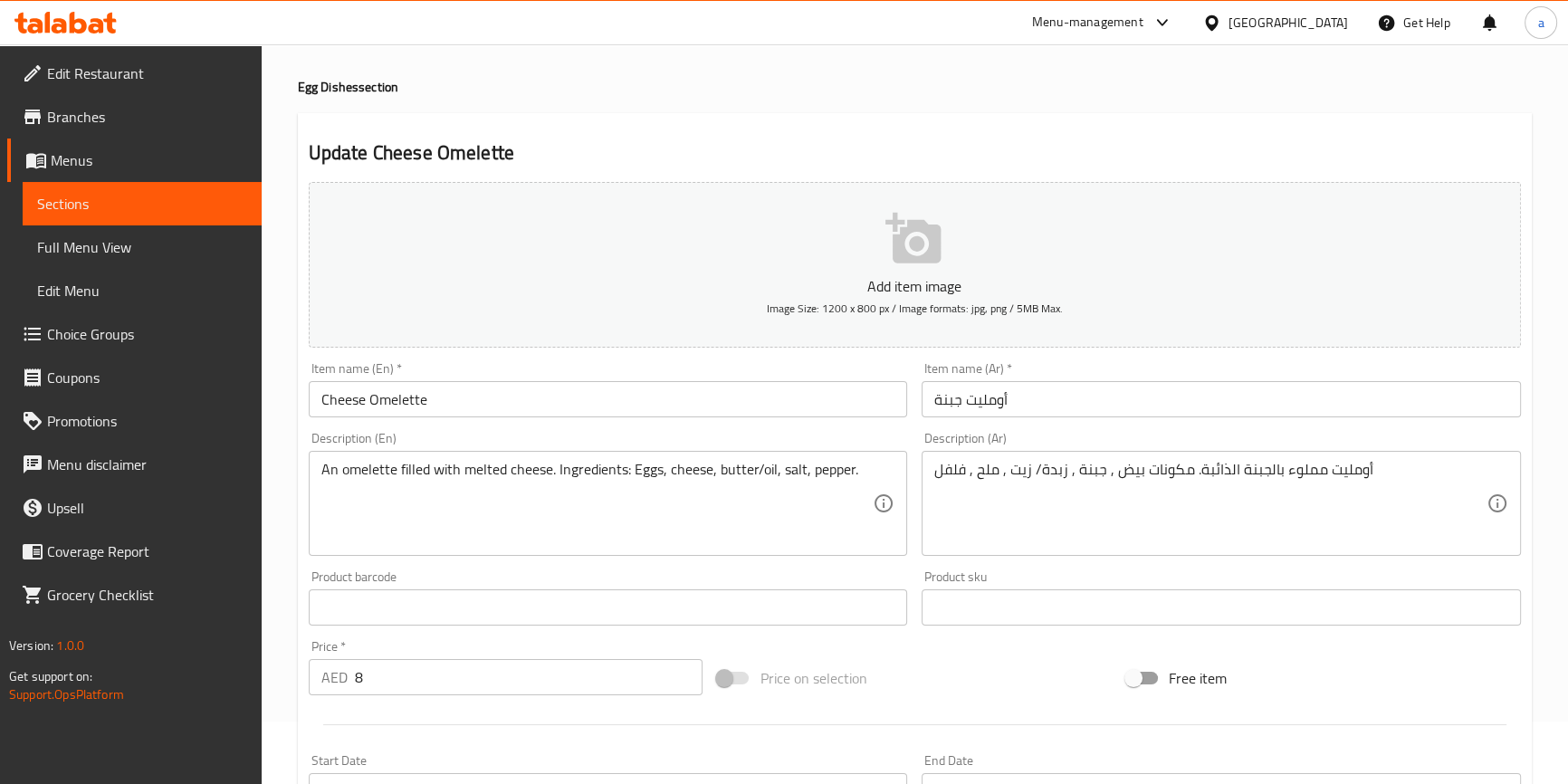
scroll to position [0, 0]
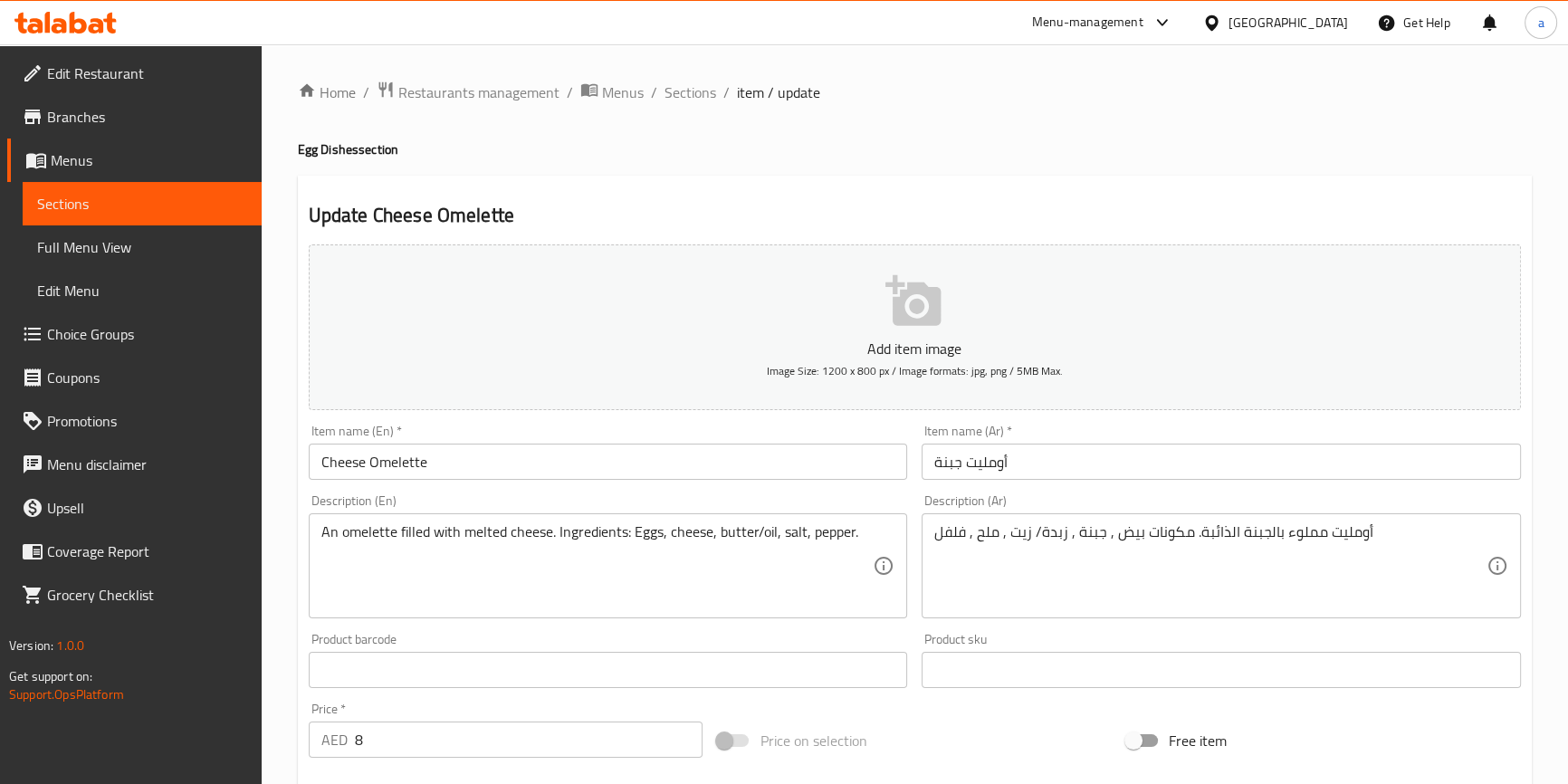
click at [701, 110] on div "Home / Restaurants management / Menus / Sections / item / update Egg Dishes sec…" at bounding box center [915, 756] width 1234 height 1352
click at [704, 91] on span "Sections" at bounding box center [691, 93] width 52 height 22
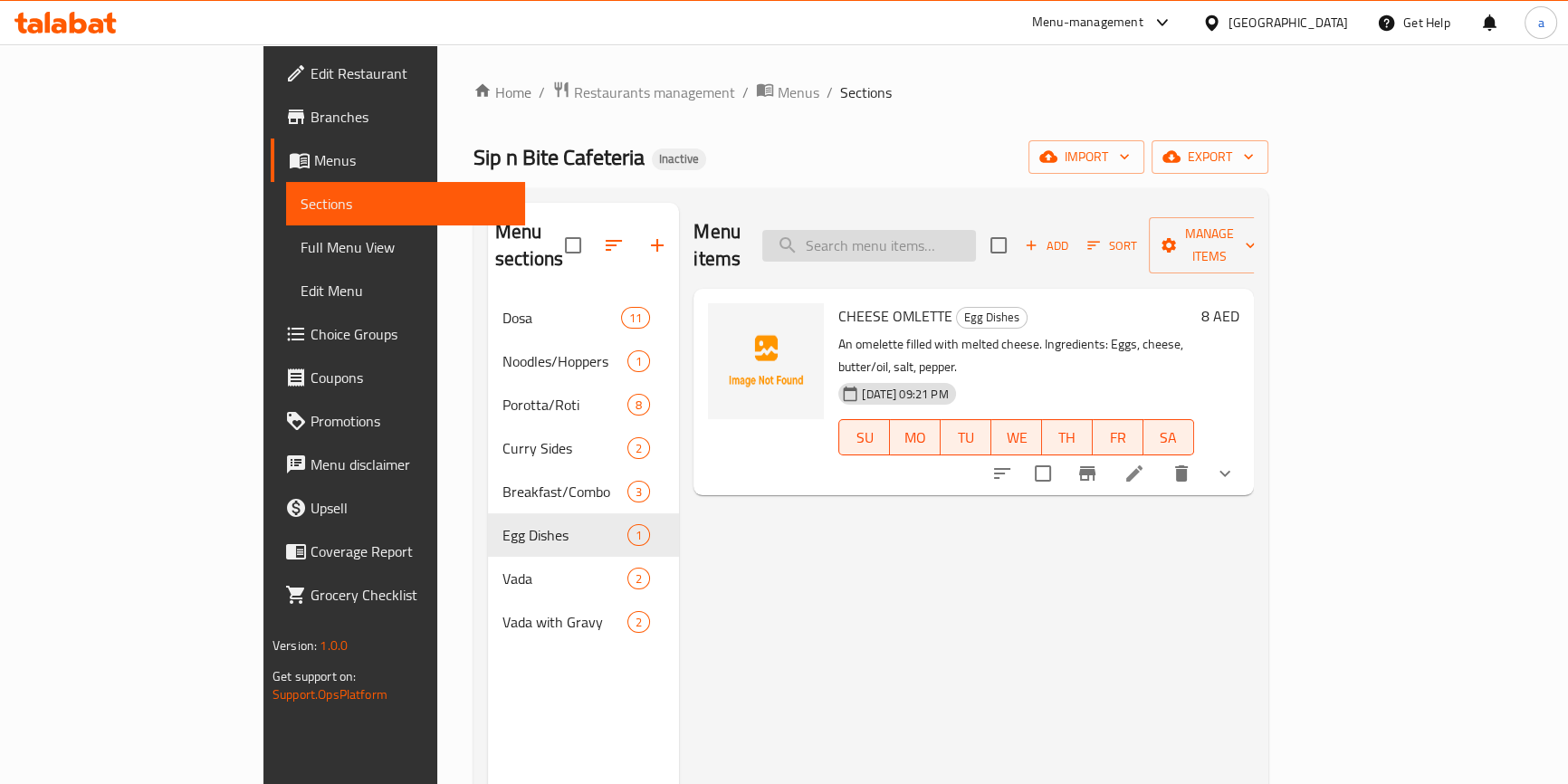
click at [976, 242] on input "search" at bounding box center [869, 246] width 213 height 32
paste input "CURD VADA"
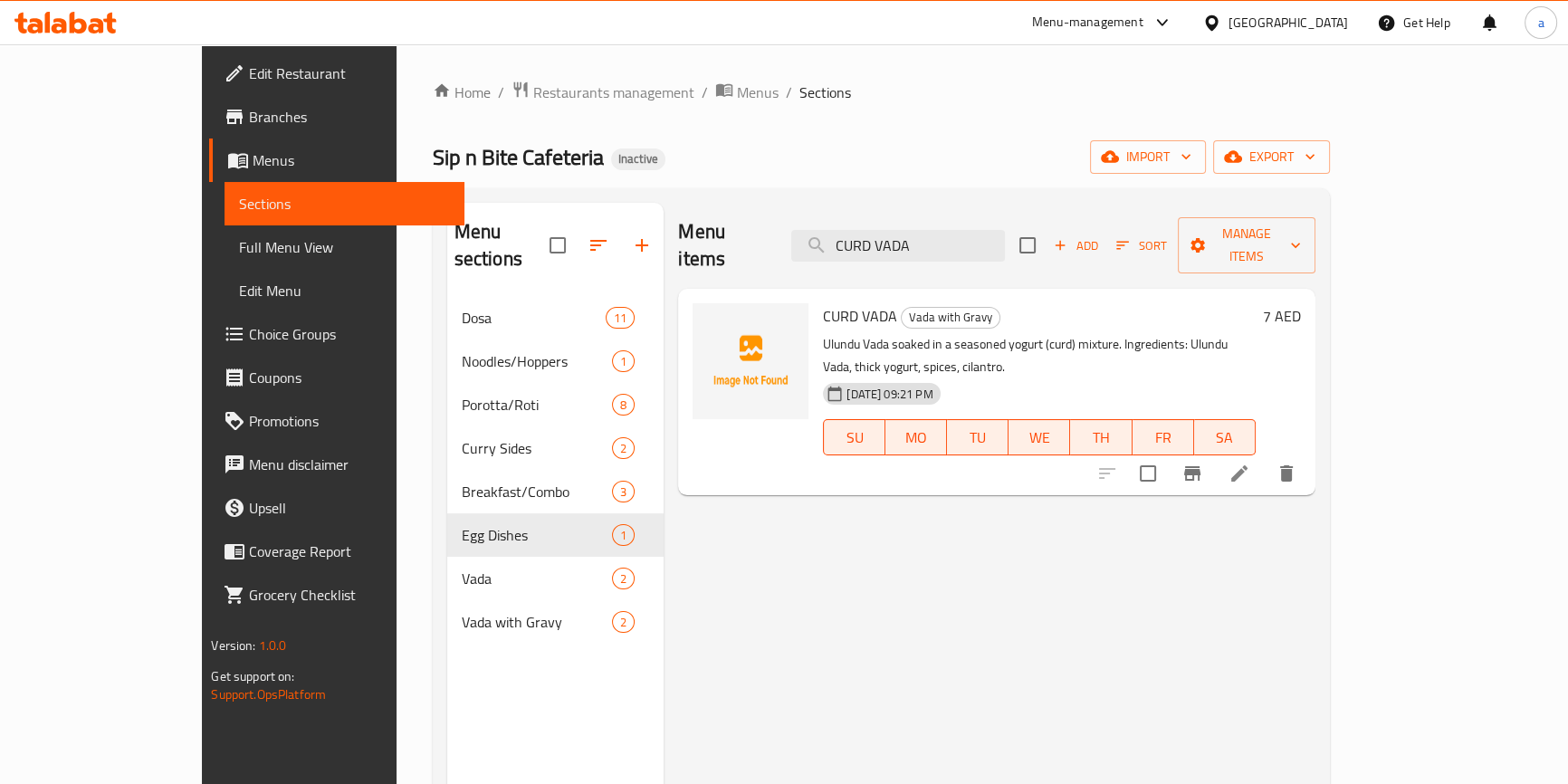
type input "CURD VADA"
click at [1250, 462] on icon at bounding box center [1239, 473] width 22 height 22
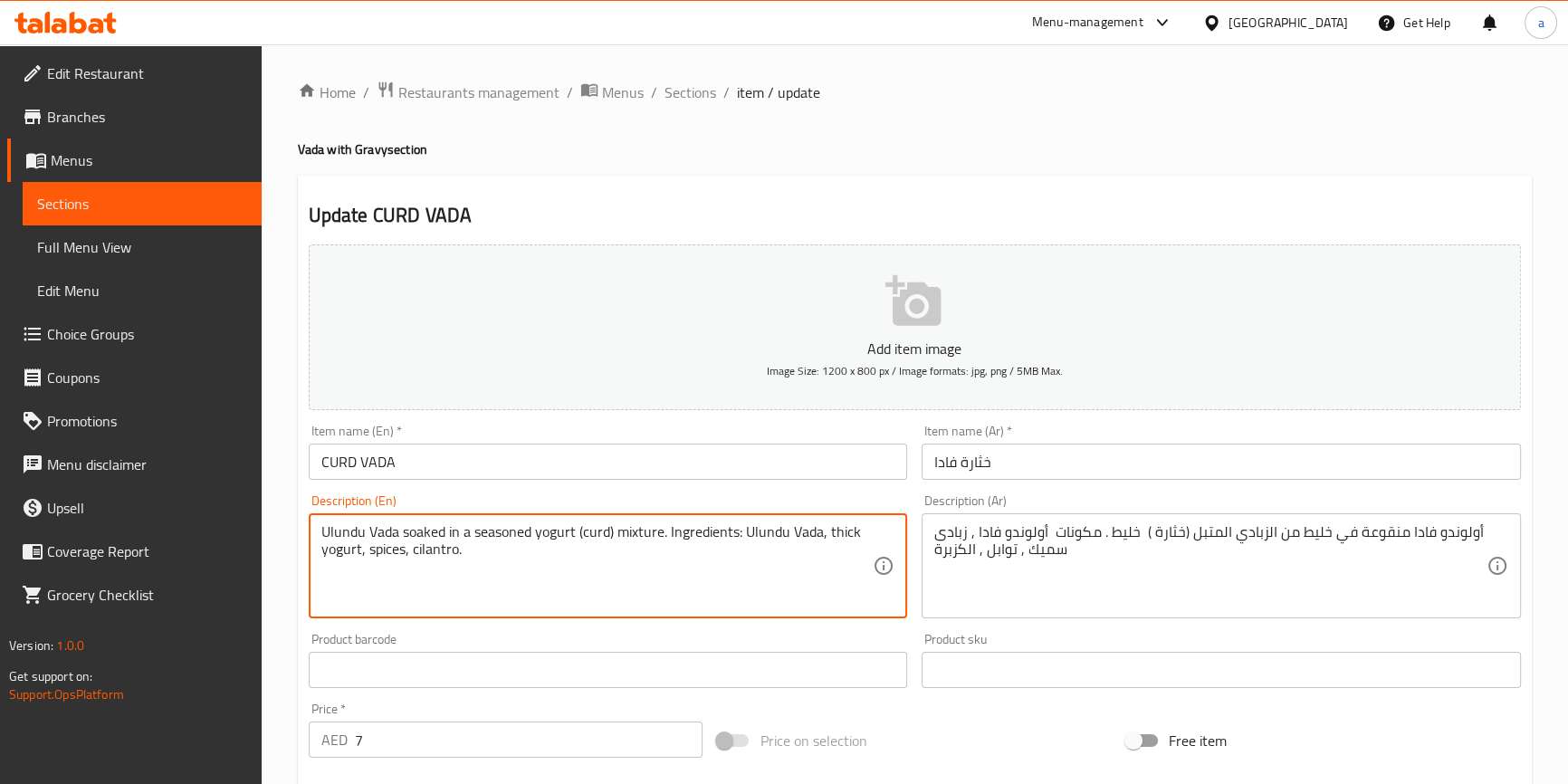
click at [641, 542] on textarea "Ulundu Vada soaked in a seasoned yogurt (curd) mixture. Ingredients: Ulundu Vad…" at bounding box center [597, 566] width 552 height 86
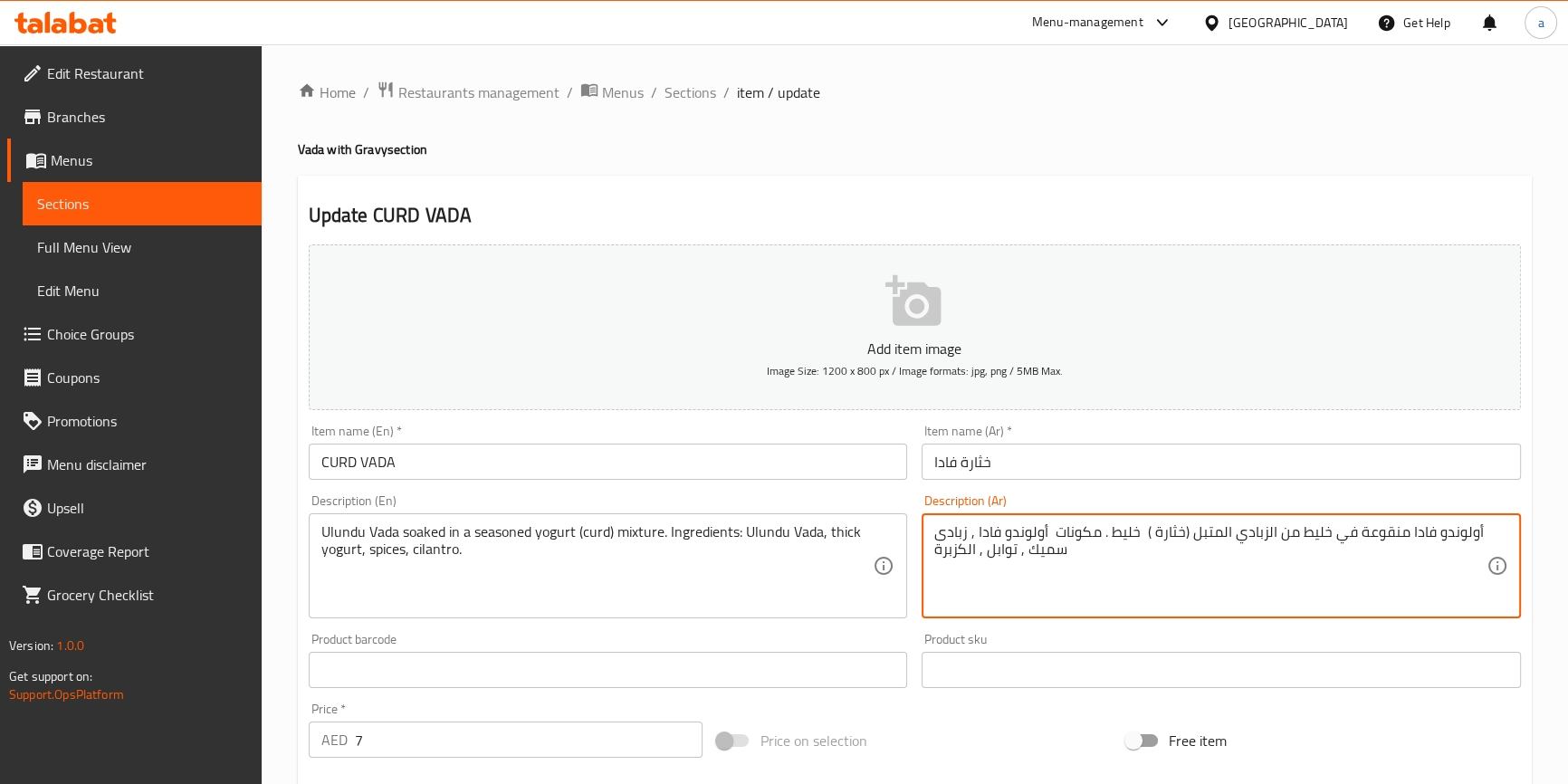
click at [1303, 535] on textarea "أولوندو فادا منقوعة في خليط من الزبادي المتبل (خثارة ) خليط . مكونات أولوندو فا…" at bounding box center [1210, 566] width 552 height 86
click at [555, 535] on textarea "Ulundu Vada soaked in a seasoned yogurt (curd) mixture. Ingredients: Ulundu Vad…" at bounding box center [597, 566] width 552 height 86
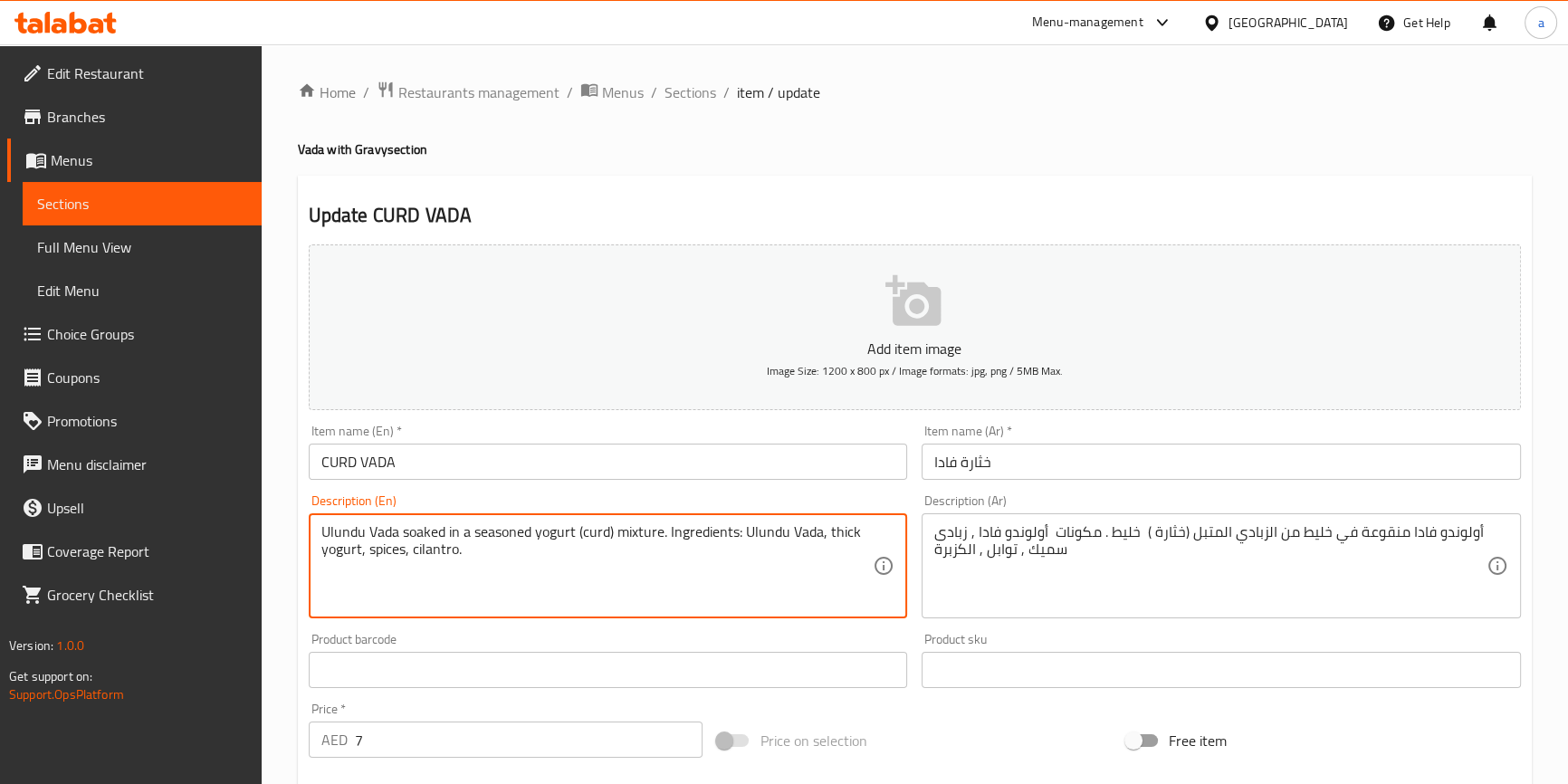
click at [483, 534] on textarea "Ulundu Vada soaked in a seasoned yogurt (curd) mixture. Ingredients: Ulundu Vad…" at bounding box center [597, 566] width 552 height 86
click at [591, 534] on textarea "Ulundu Vada soaked in a seasoned yogurt (curd) mixture. Ingredients: Ulundu Vad…" at bounding box center [597, 566] width 552 height 86
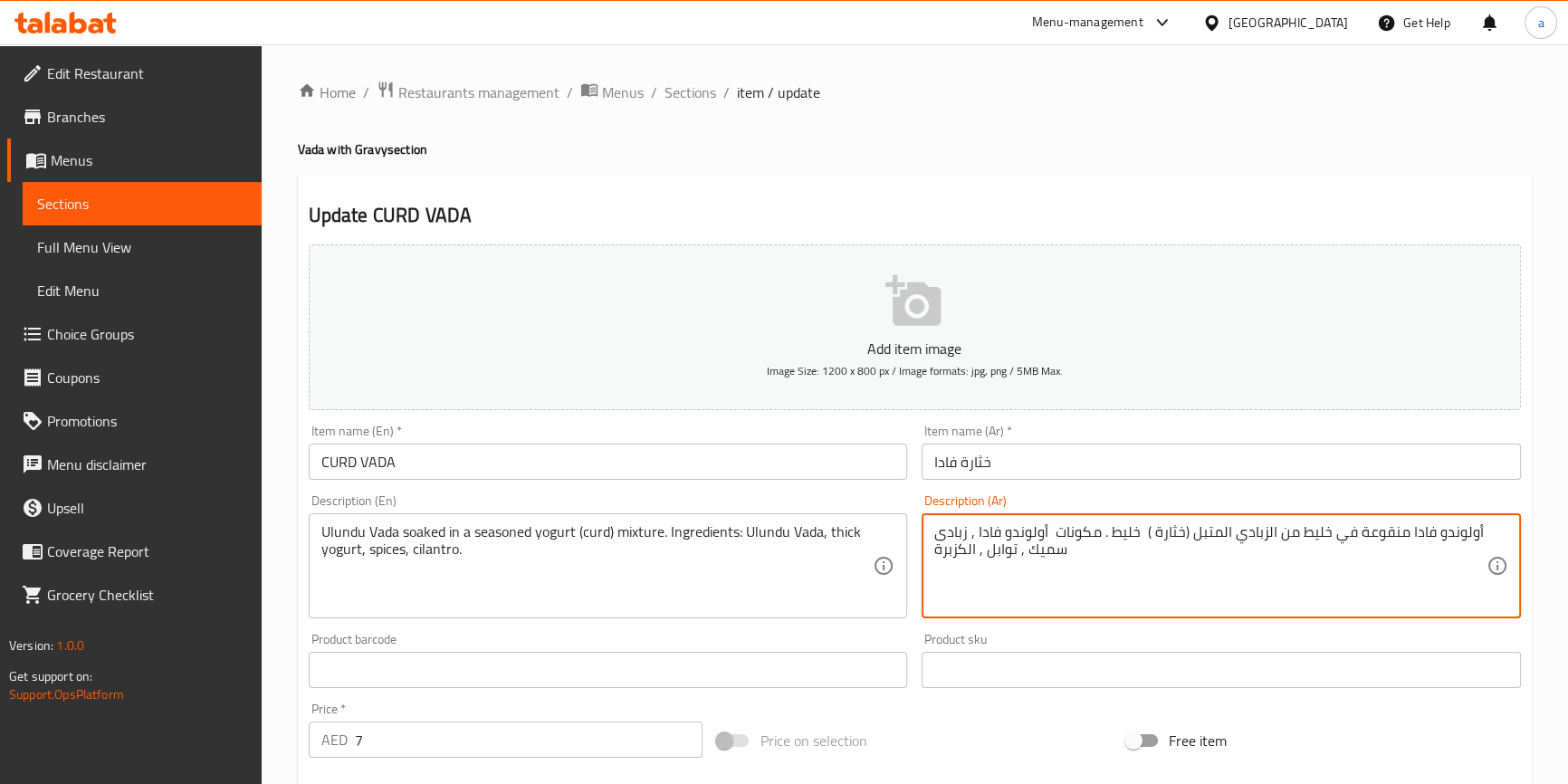
click at [1113, 543] on textarea "أولوندو فادا منقوعة في خليط من الزبادي المتبل (خثارة ) خليط . مكونات أولوندو فا…" at bounding box center [1210, 566] width 552 height 86
click at [1112, 536] on textarea "أولوندو فادا منقوعة في خليط من الزبادي المتبل (خثارة ) خليط. مكونات أولوندو فاد…" at bounding box center [1210, 566] width 552 height 86
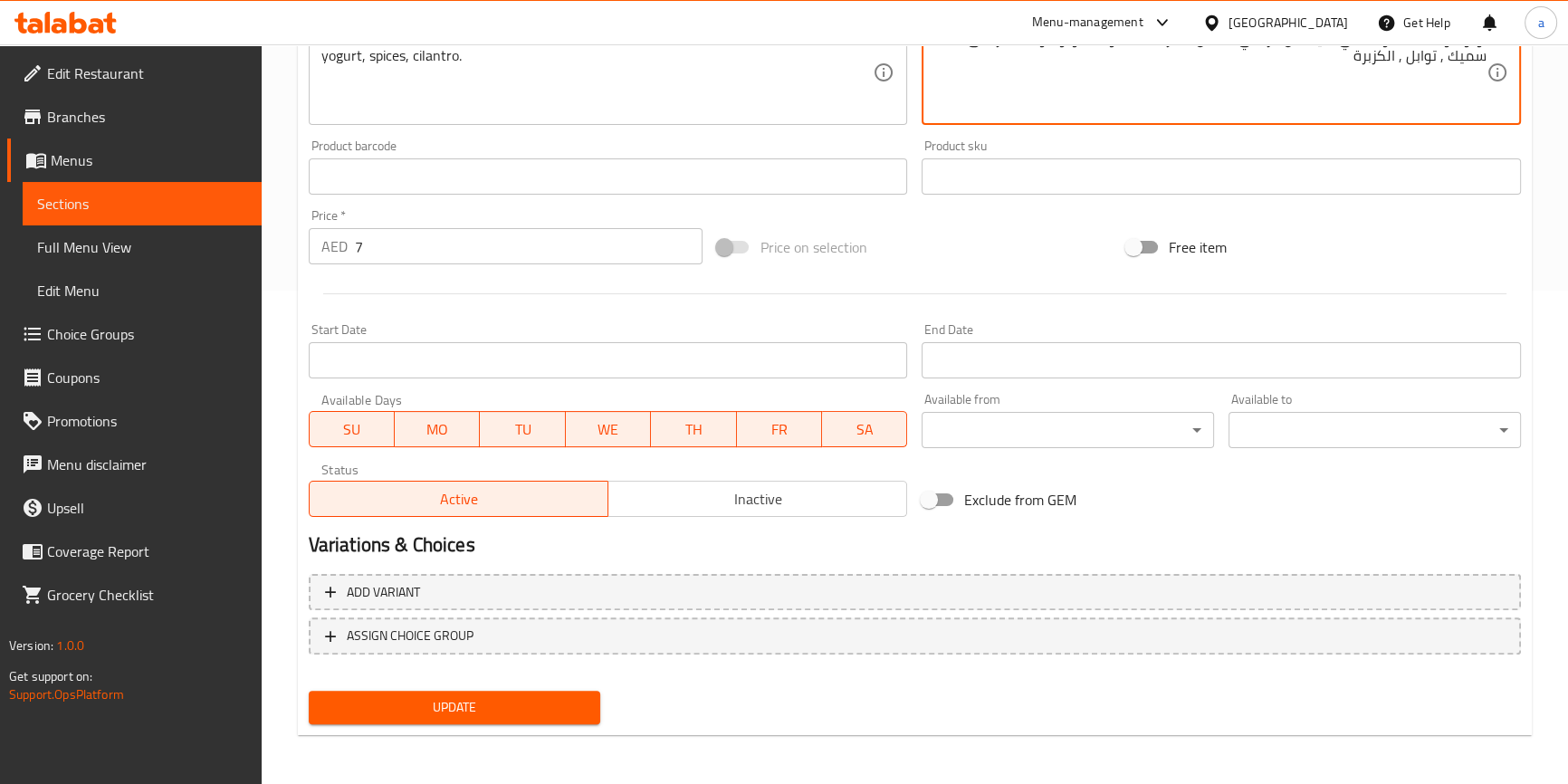
type textarea "أولوندو فادا منقوعة في خليط من الزبادي المتبل (خثارة ). المكونات أولوندو فادا ,…"
click at [484, 695] on span "Update" at bounding box center [455, 706] width 263 height 23
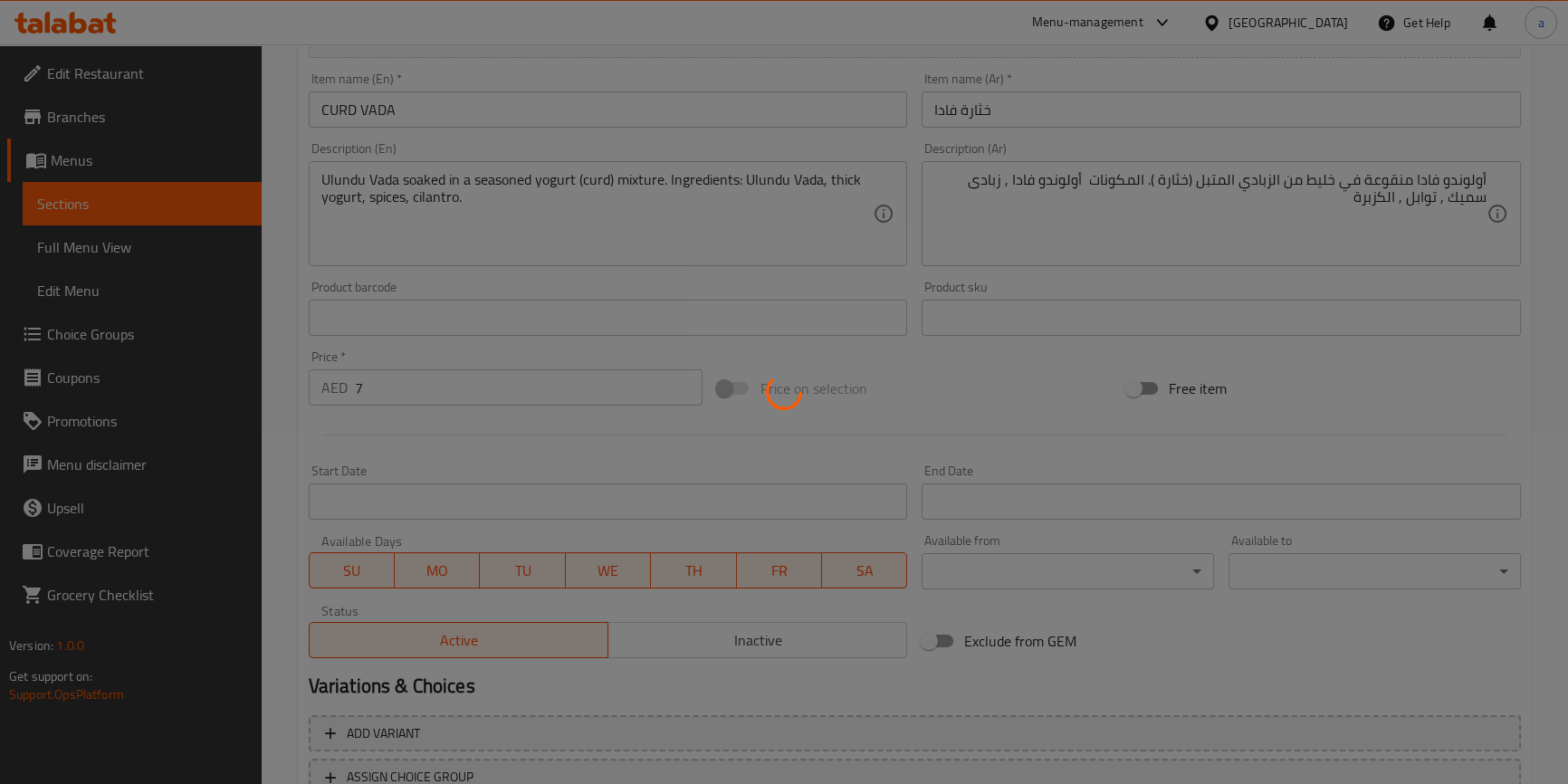
scroll to position [82, 0]
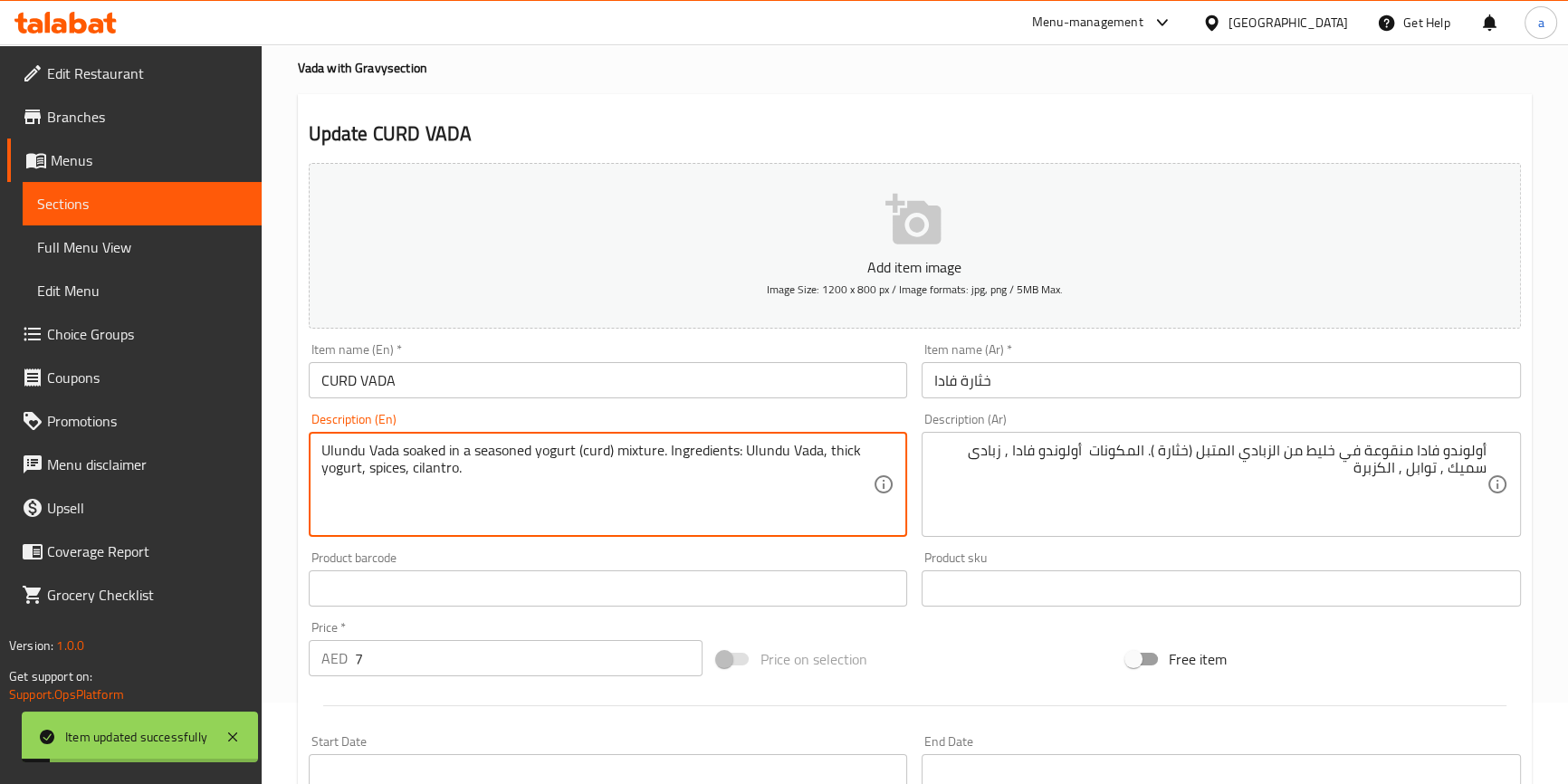
click at [442, 464] on textarea "Ulundu Vada soaked in a seasoned yogurt (curd) mixture. Ingredients: Ulundu Vad…" at bounding box center [597, 484] width 552 height 86
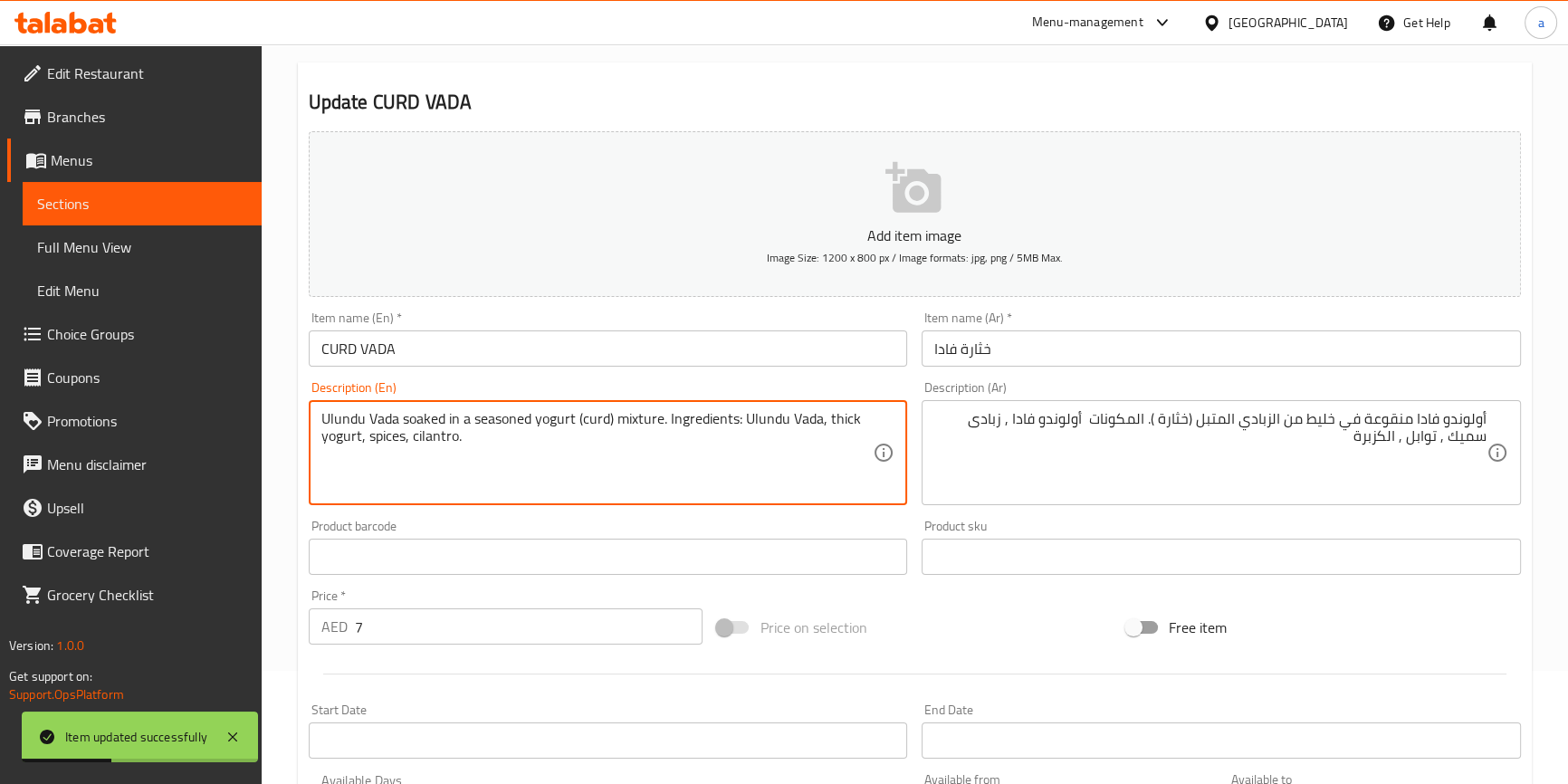
scroll to position [0, 0]
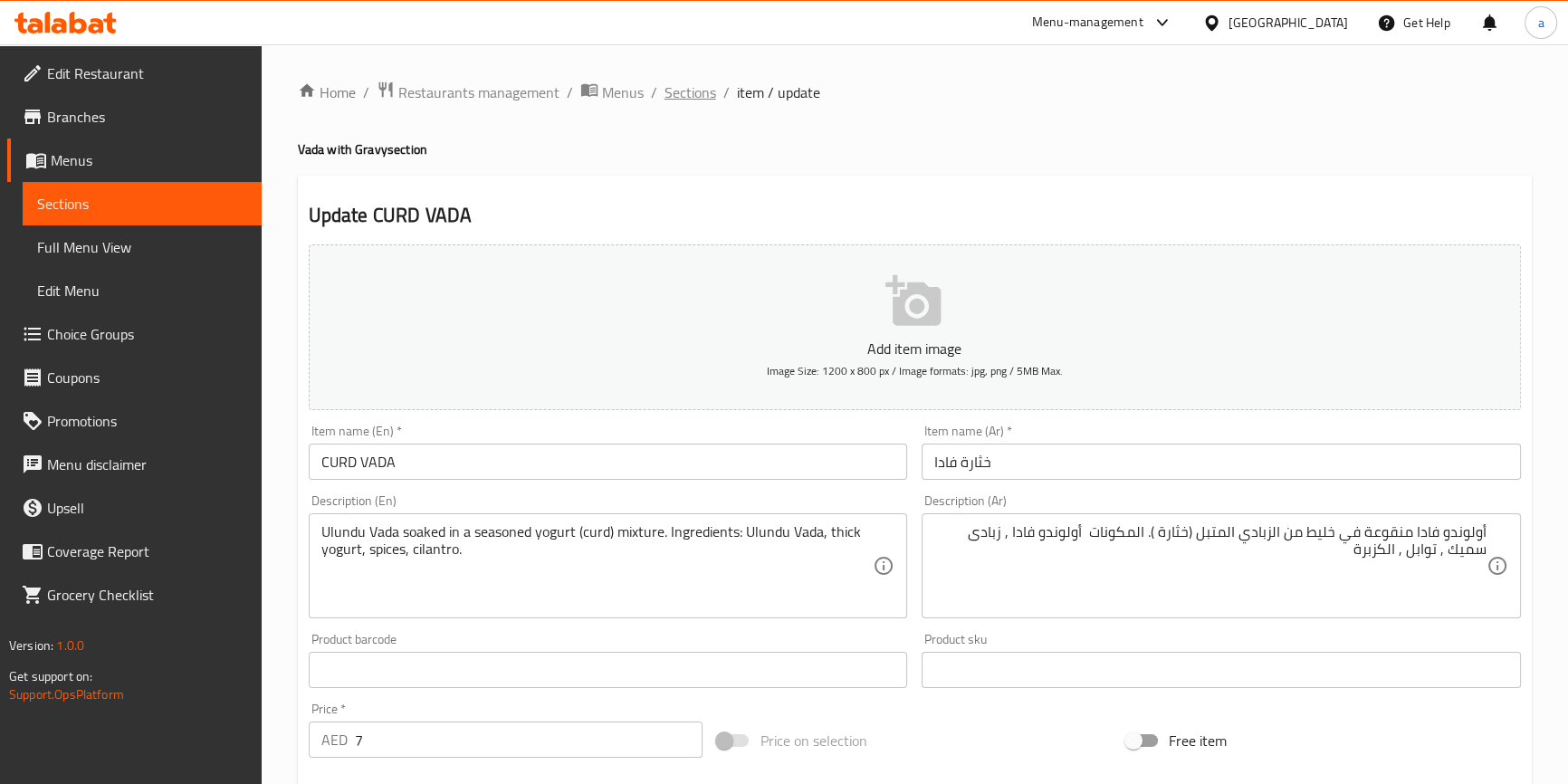
click at [689, 86] on span "Sections" at bounding box center [691, 93] width 52 height 22
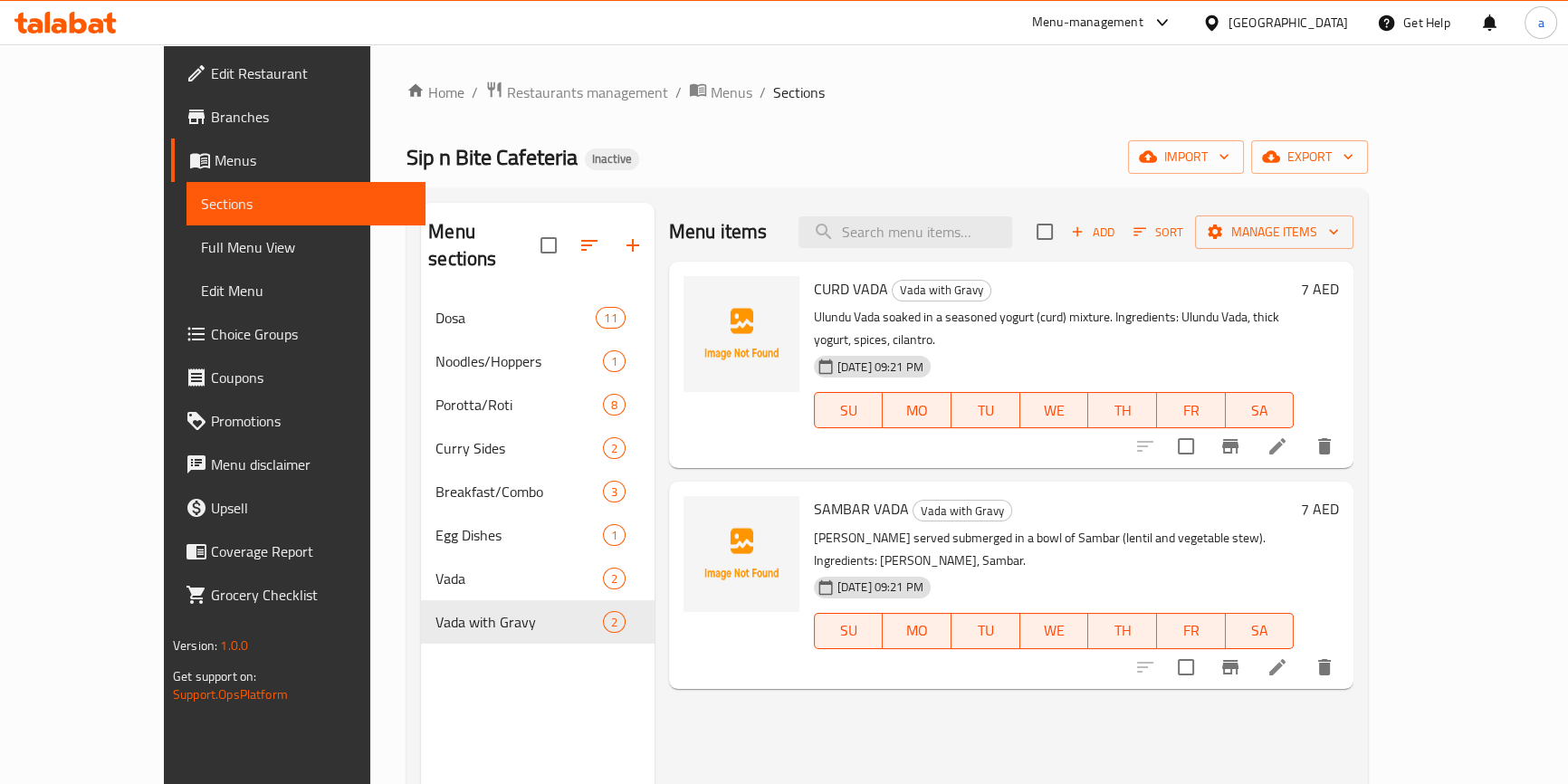
scroll to position [253, 0]
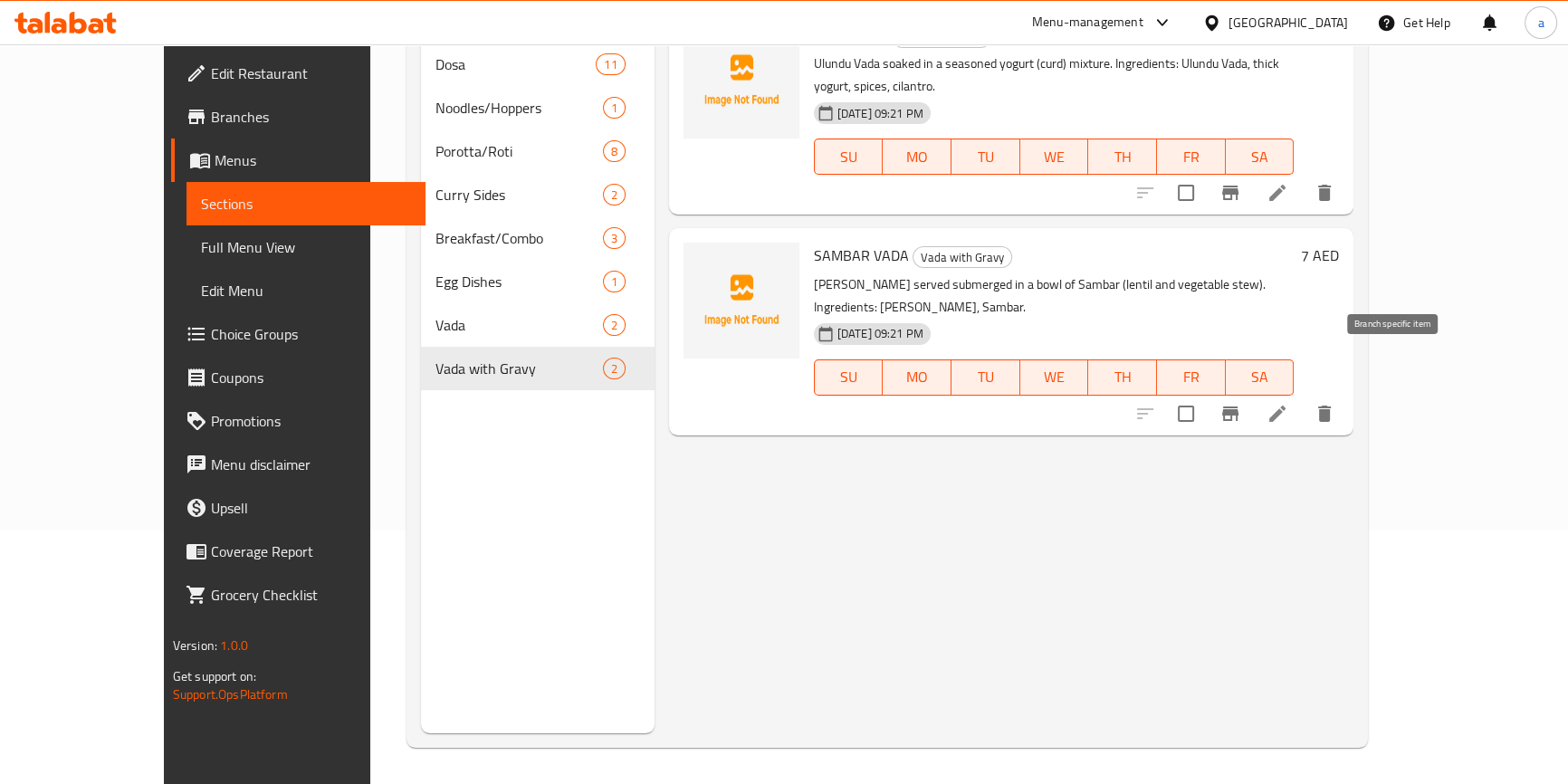
click at [1303, 397] on li at bounding box center [1277, 413] width 51 height 33
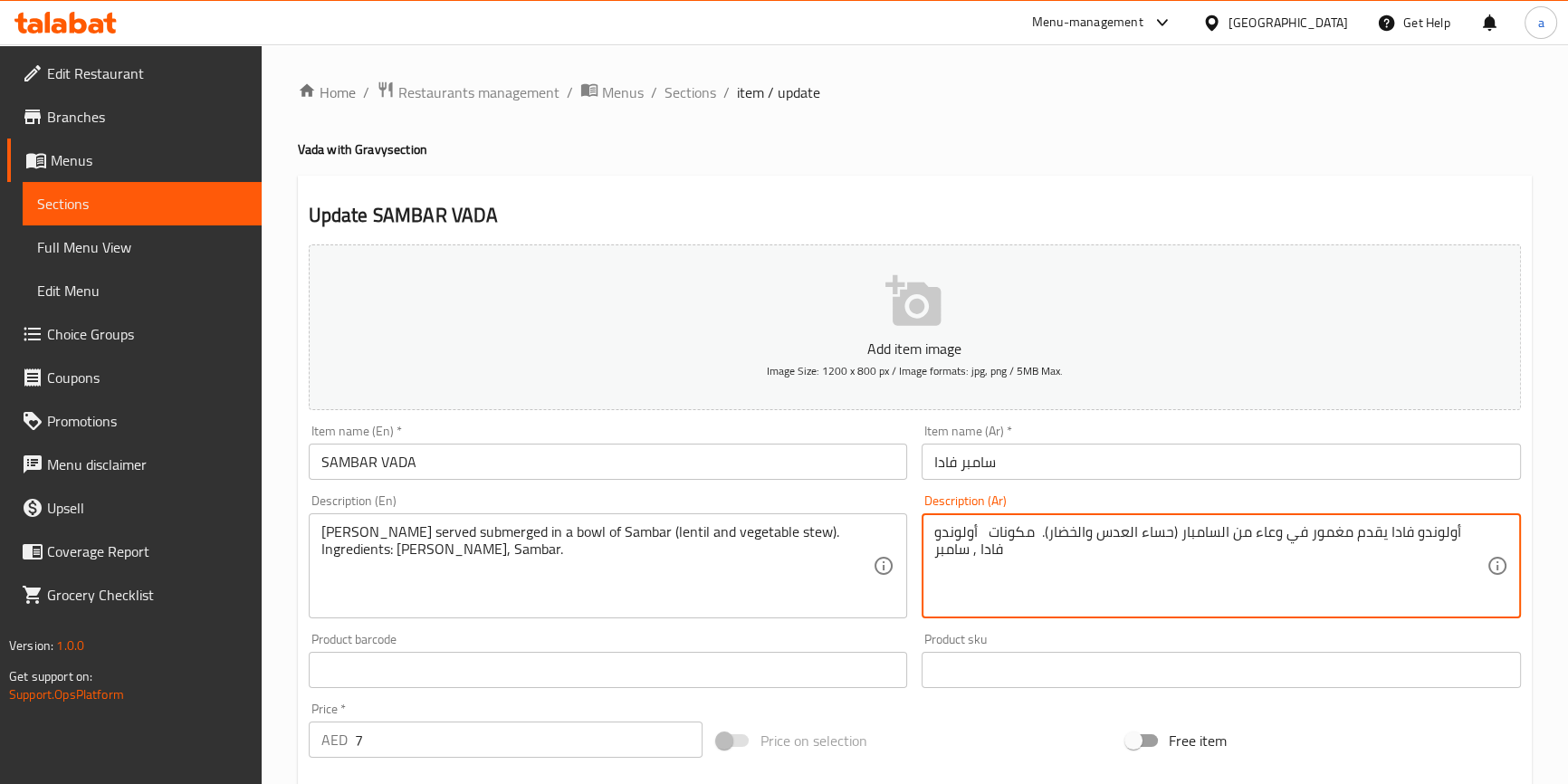
click at [1303, 529] on textarea "أولوندو فادا يقدم مغمور في وعاء من السامبار (حساء العدس والخضار). مكونات أولوند…" at bounding box center [1210, 566] width 552 height 86
paste textarea "جاط"
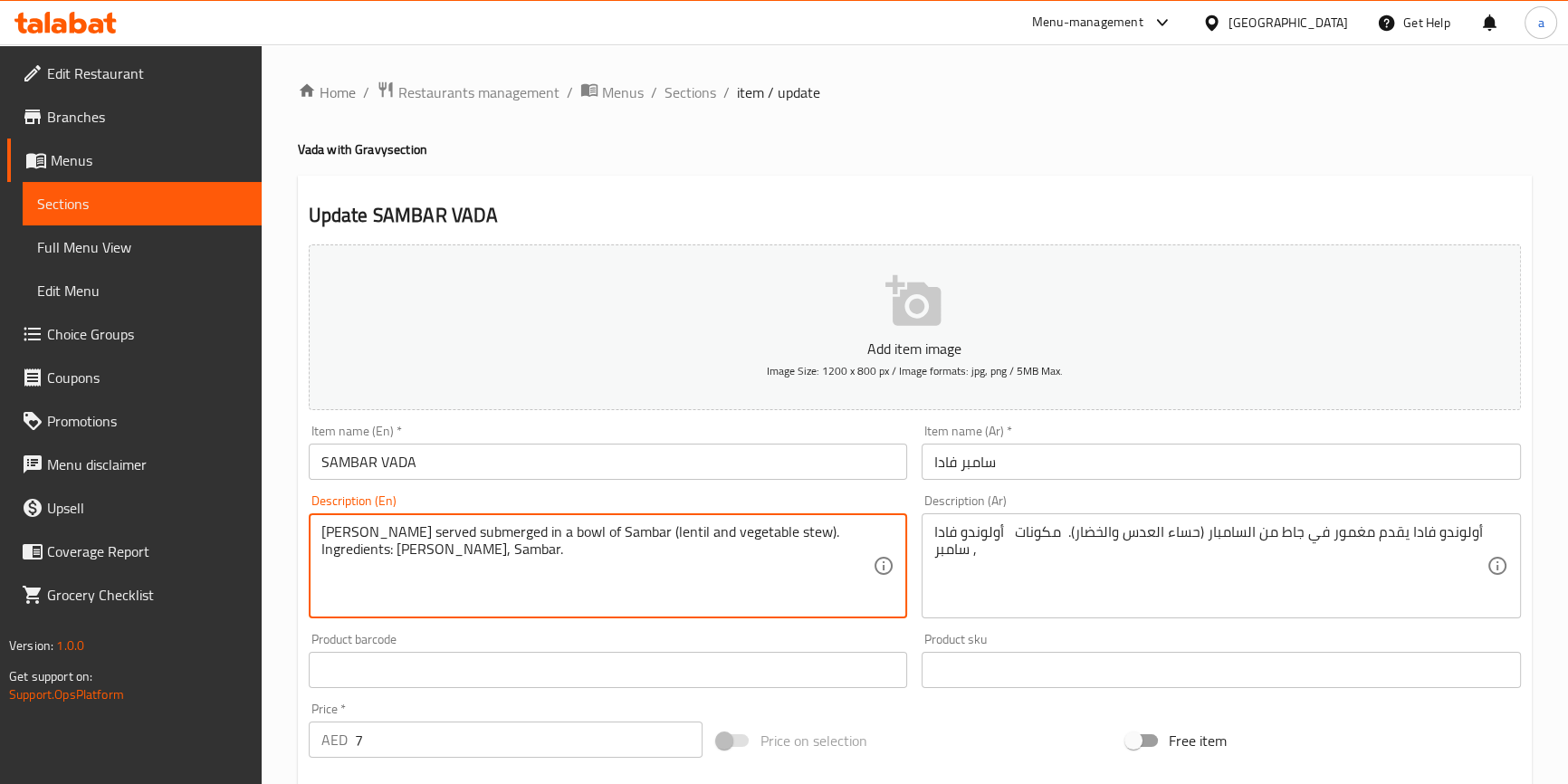
click at [791, 527] on textarea "[PERSON_NAME] served submerged in a bowl of Sambar (lentil and vegetable stew).…" at bounding box center [597, 566] width 552 height 86
click at [775, 531] on textarea "[PERSON_NAME] served submerged in a bowl of Sambar (lentil and vegetable stew).…" at bounding box center [597, 566] width 552 height 86
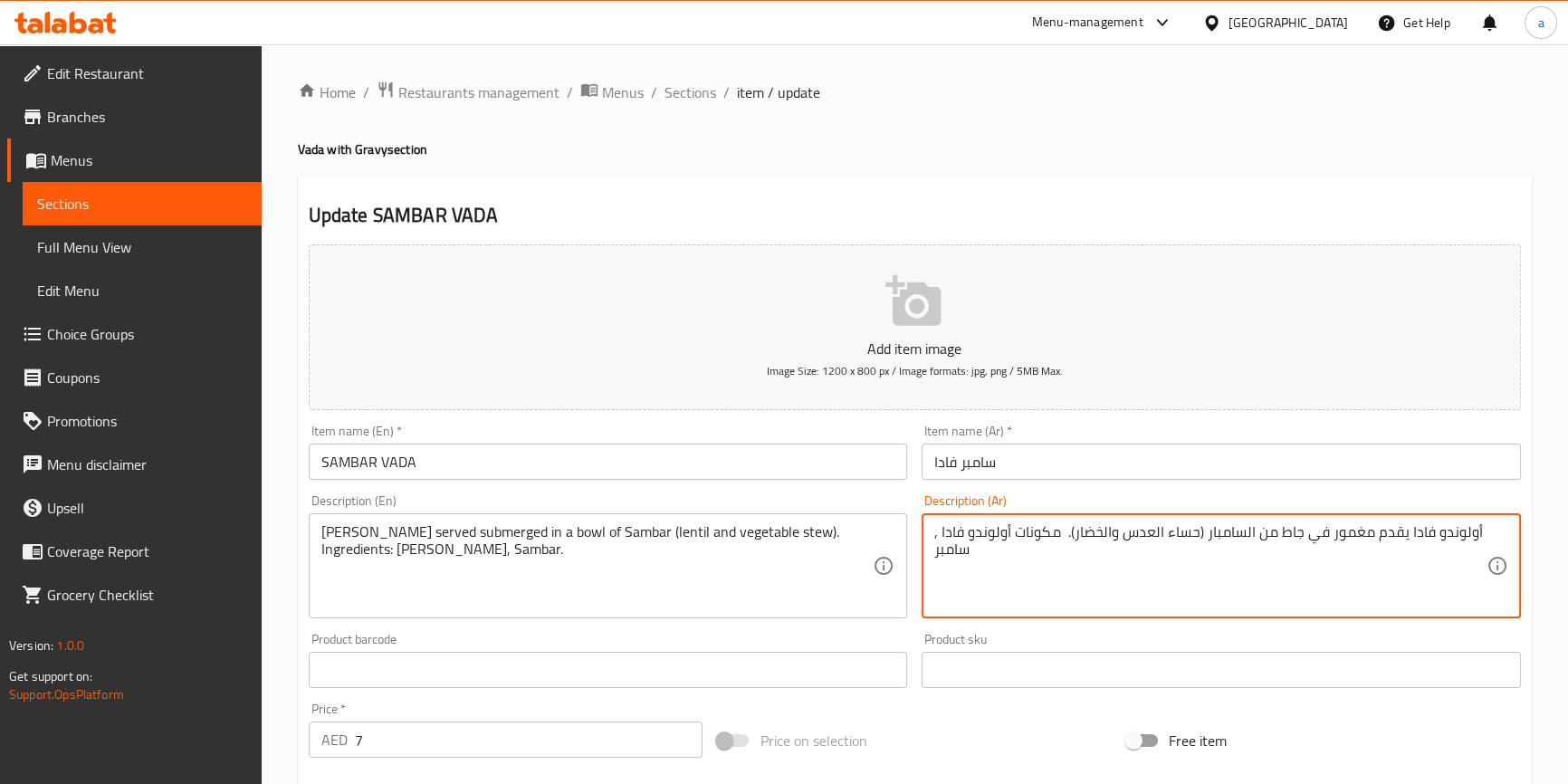
click at [1059, 535] on textarea "أولوندو فادا يقدم مغمور في جاط من السامبار (حساء العدس والخضار). مكونات أولوندو…" at bounding box center [1210, 566] width 552 height 86
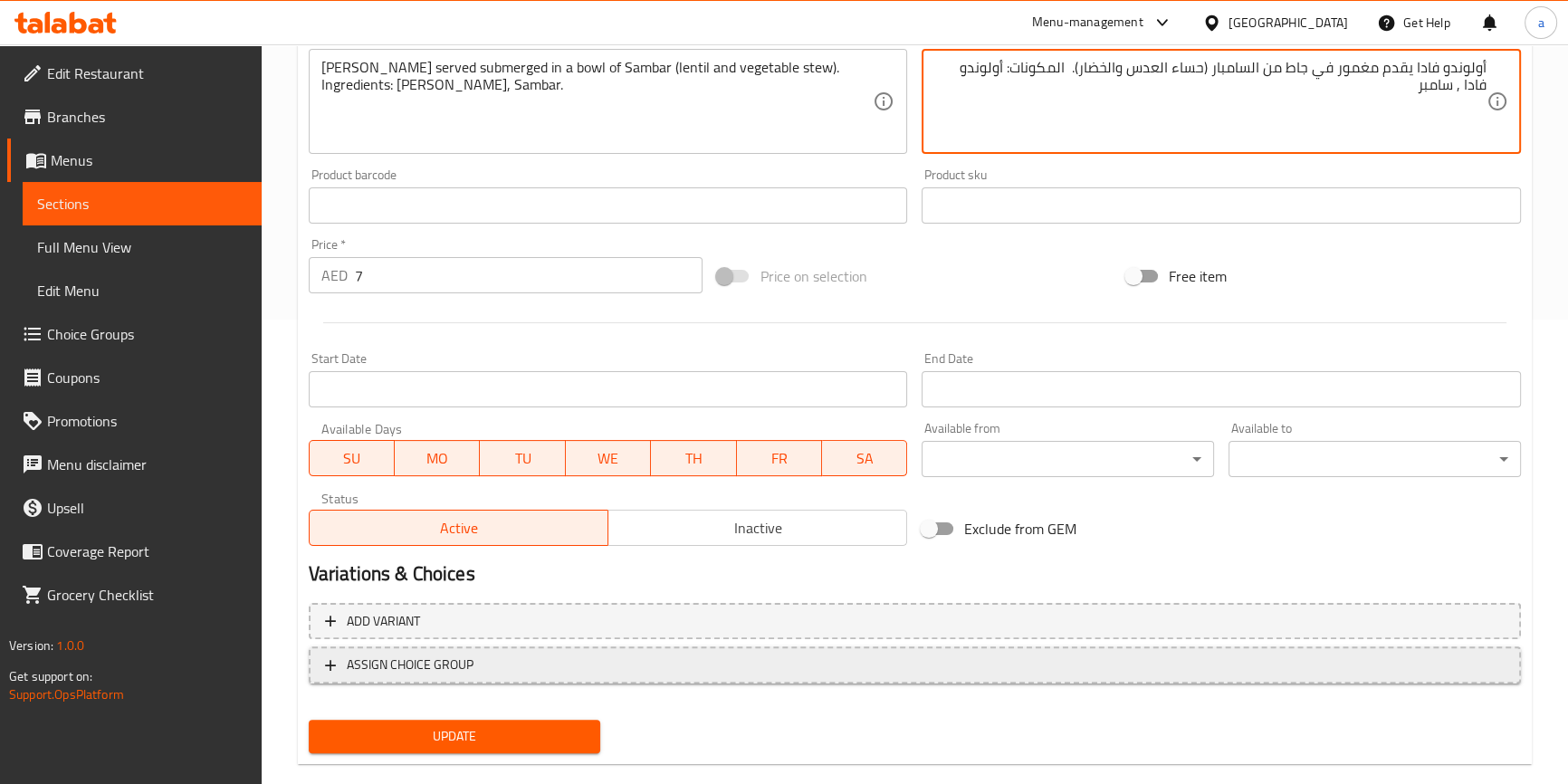
scroll to position [493, 0]
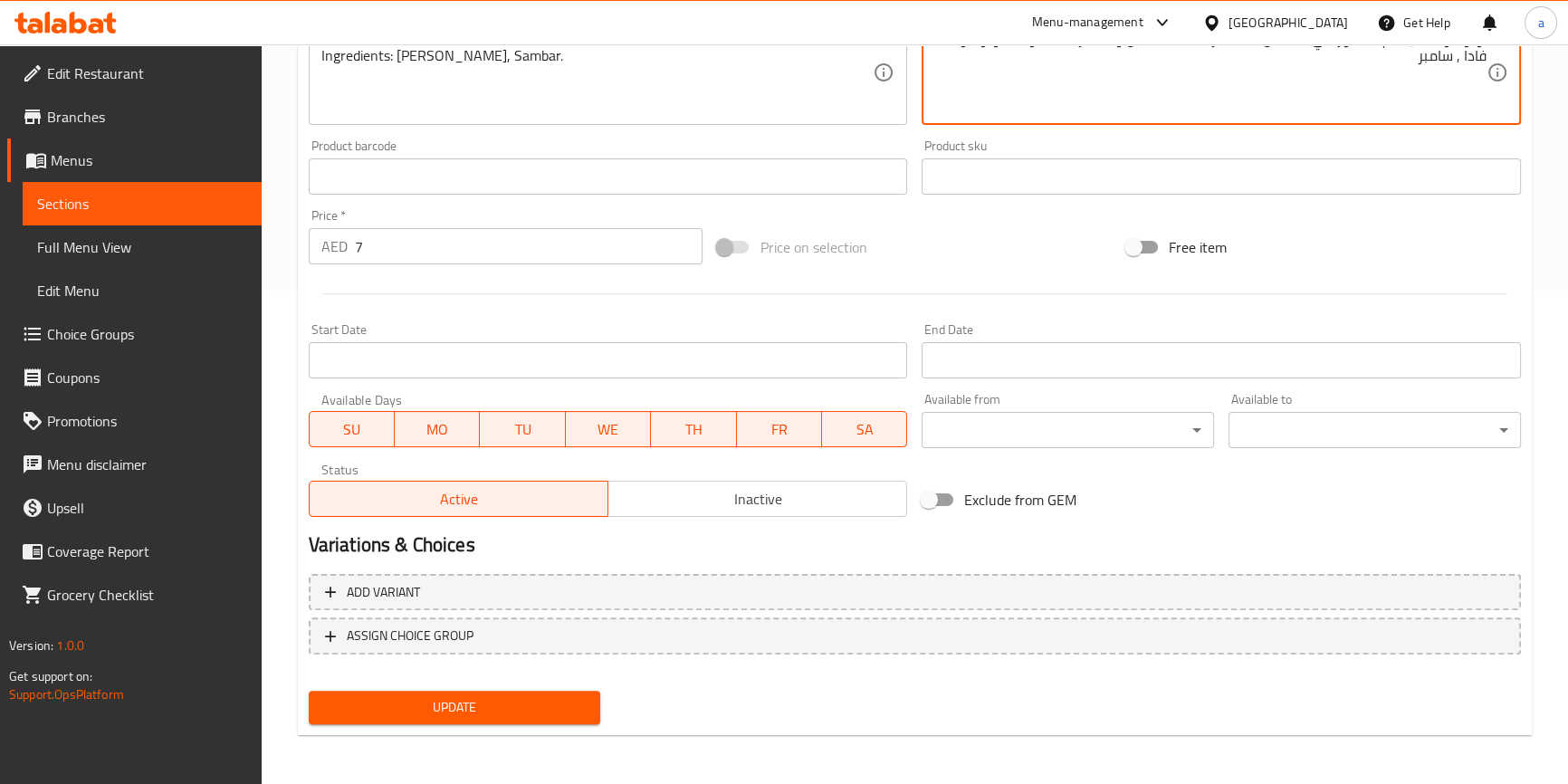
type textarea "أولوندو فادا يقدم مغمور في جاط من السامبار (حساء العدس والخضار). المكونات: أولو…"
click at [556, 695] on span "Update" at bounding box center [455, 706] width 263 height 23
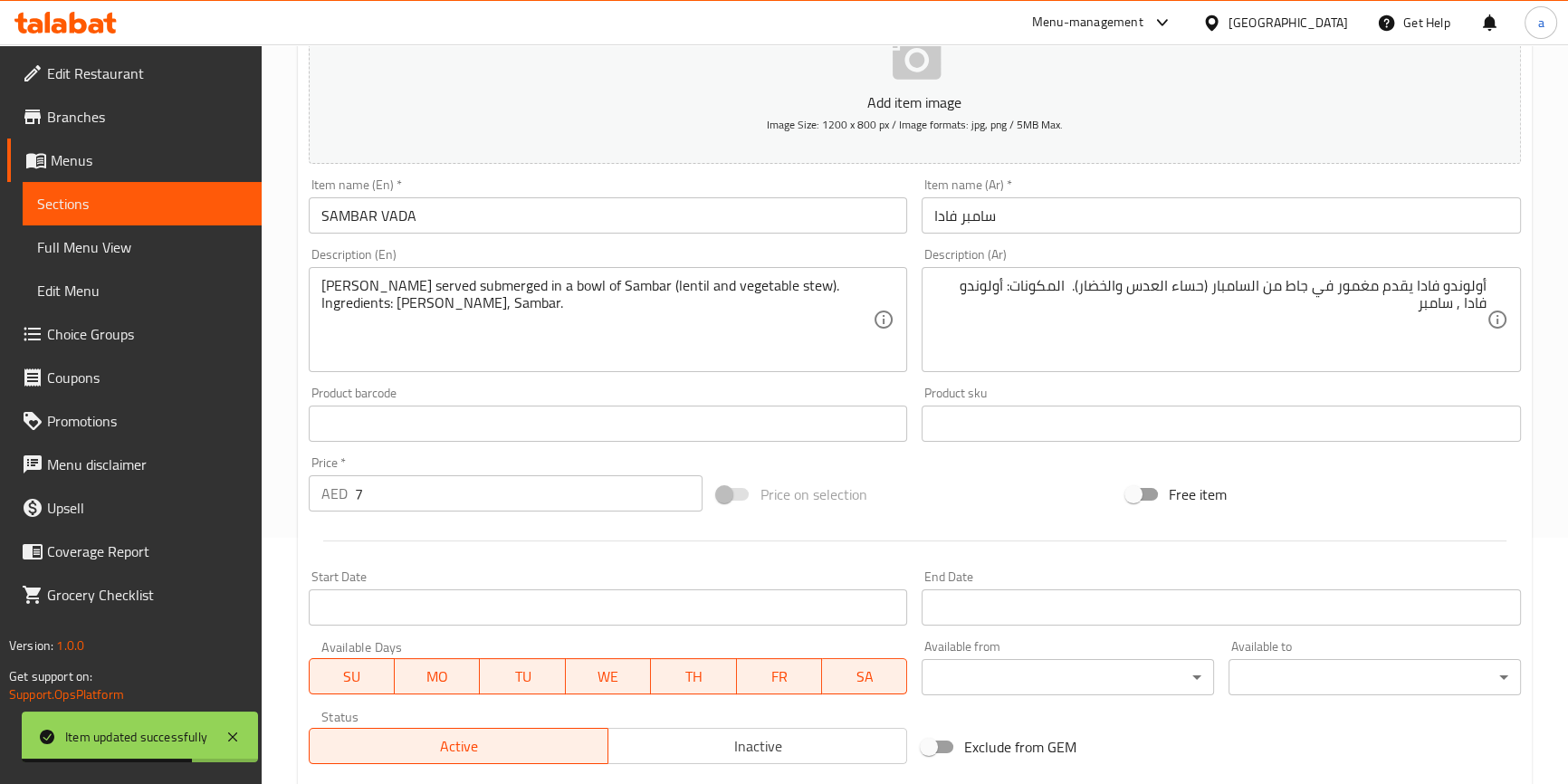
scroll to position [0, 0]
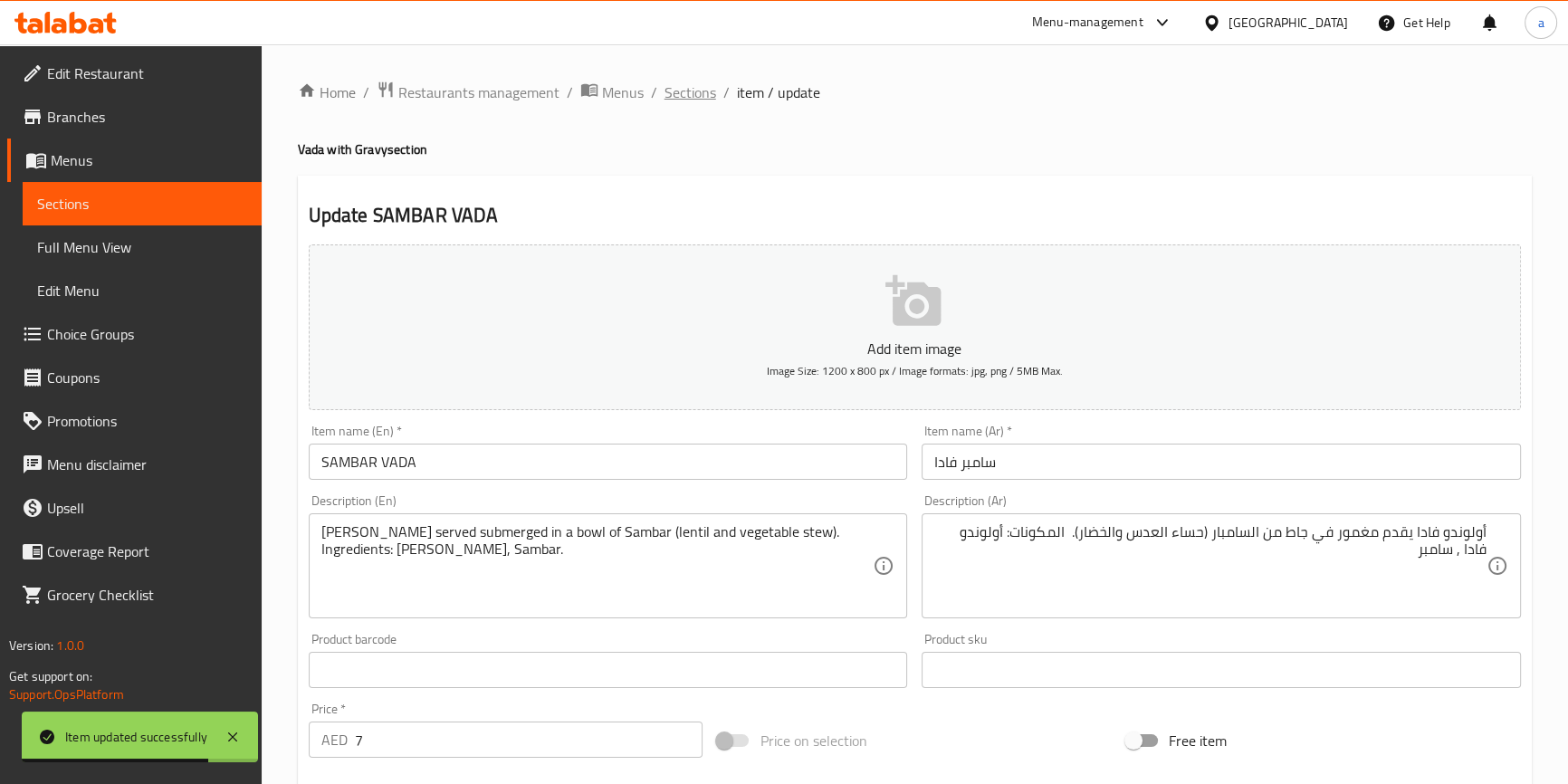
click at [695, 93] on span "Sections" at bounding box center [691, 93] width 52 height 22
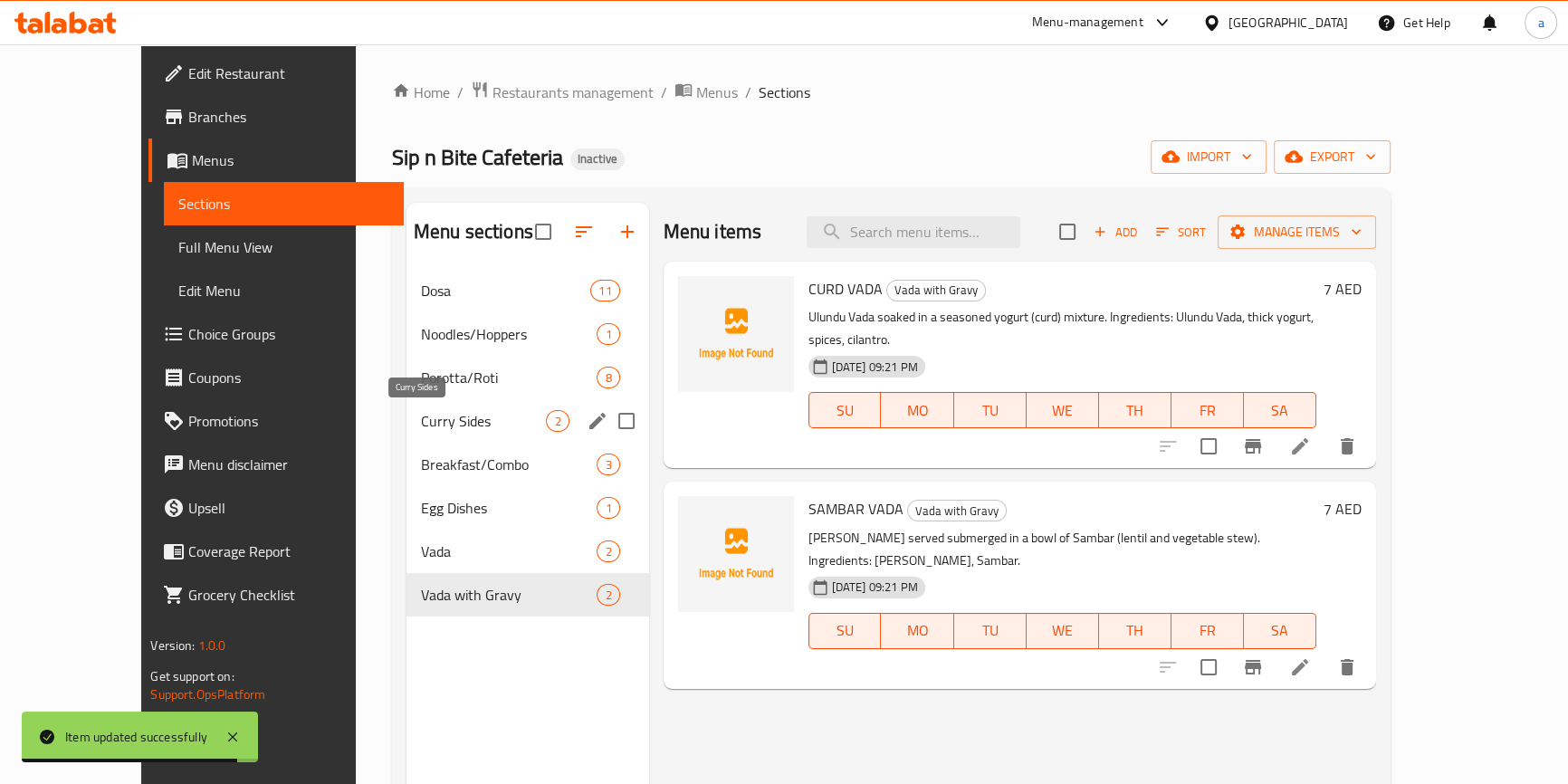
click at [447, 411] on span "Curry Sides" at bounding box center [483, 420] width 126 height 22
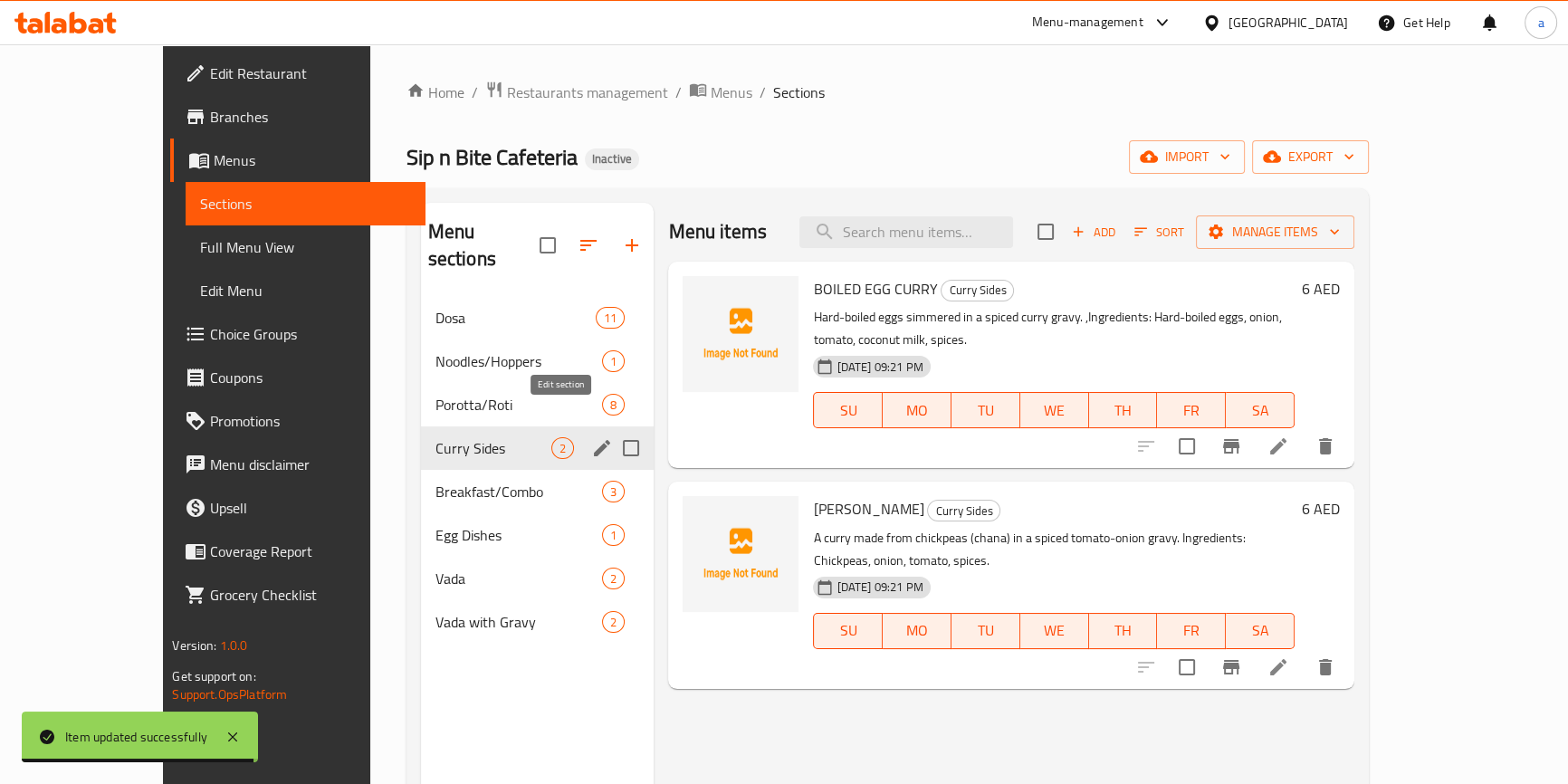
click at [591, 437] on icon "edit" at bounding box center [602, 448] width 22 height 22
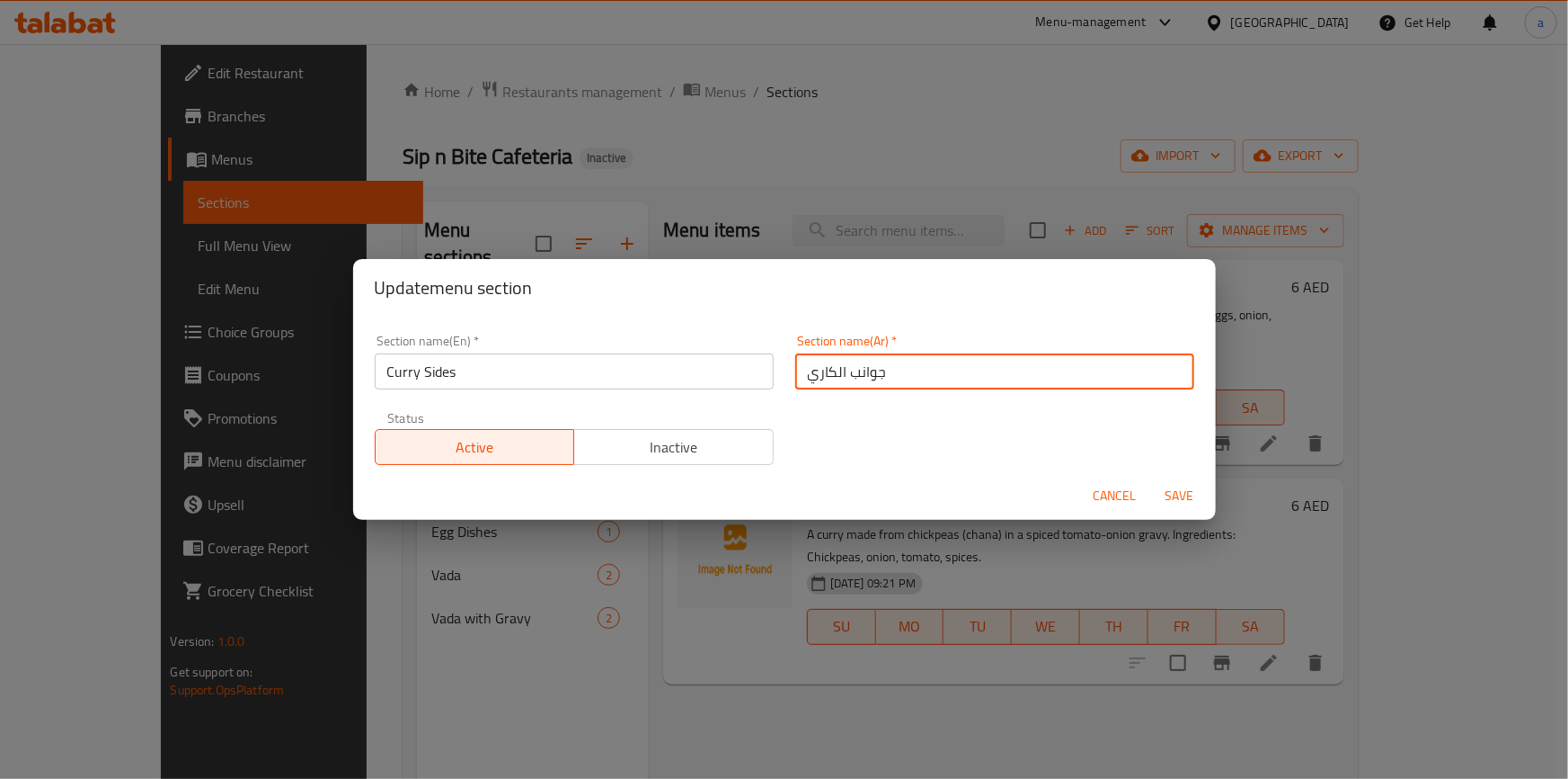
click at [848, 370] on input "جوانب الكاري" at bounding box center [994, 371] width 399 height 36
drag, startPoint x: 803, startPoint y: 371, endPoint x: 1456, endPoint y: 381, distance: 653.1
click at [1370, 383] on div "Update menu section Section name(En)   * Curry Sides Section name(En) * Section…" at bounding box center [784, 389] width 1568 height 779
type input "كاري الاطباق الجانبية"
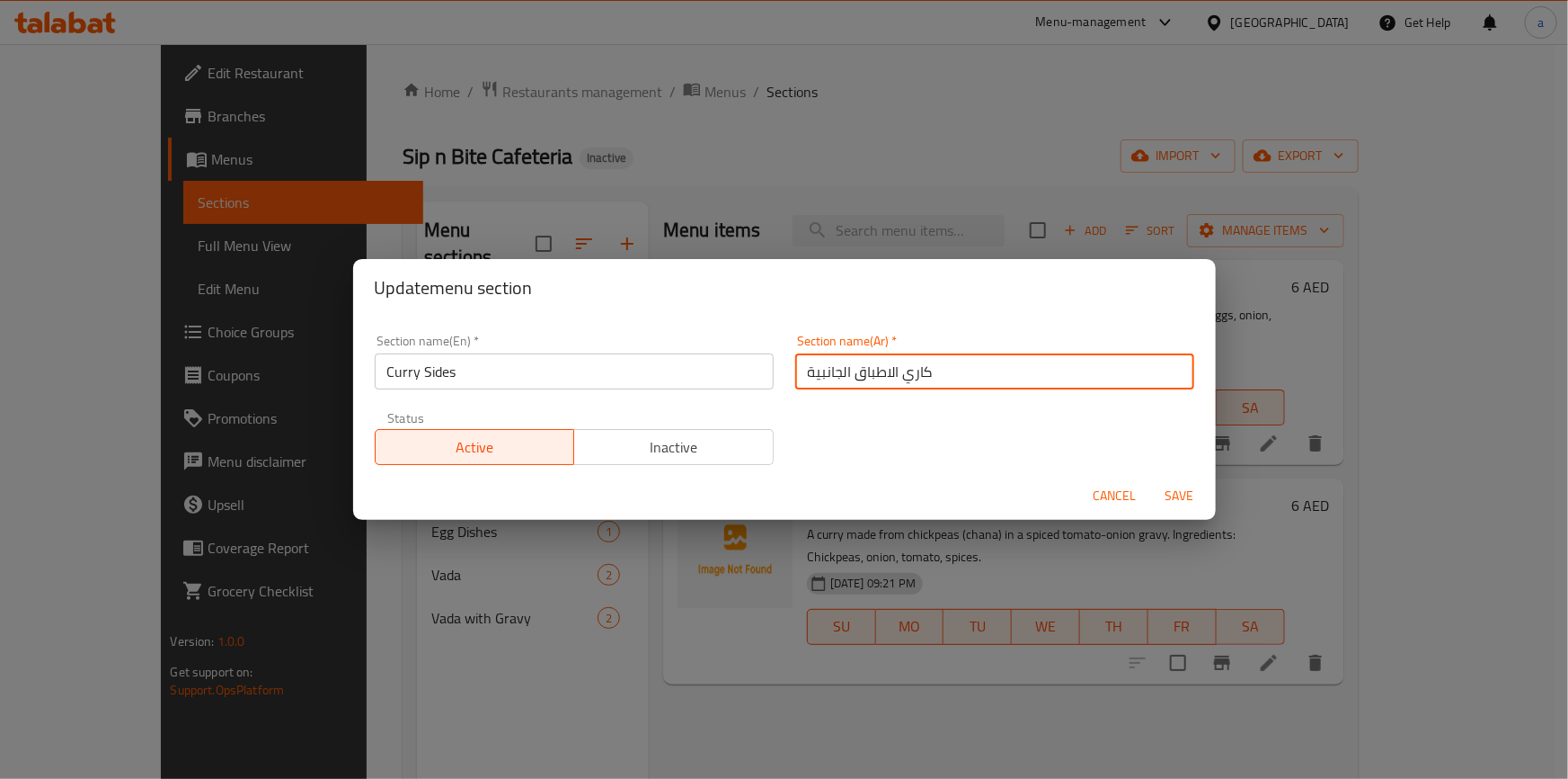
click at [1156, 499] on button "Save" at bounding box center [1179, 496] width 57 height 34
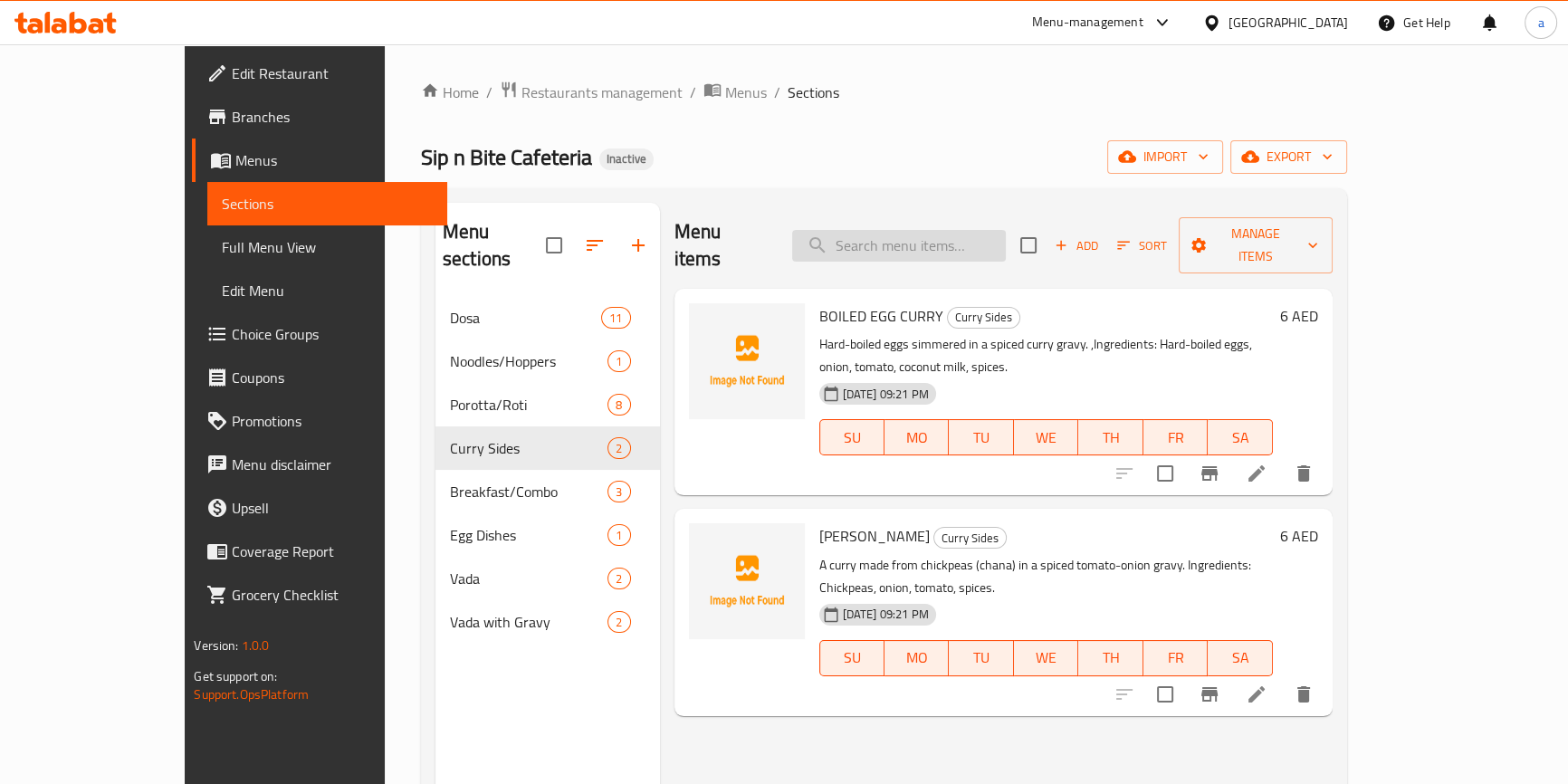
click at [964, 232] on input "search" at bounding box center [899, 246] width 213 height 32
paste input "STRING HOPPERS"
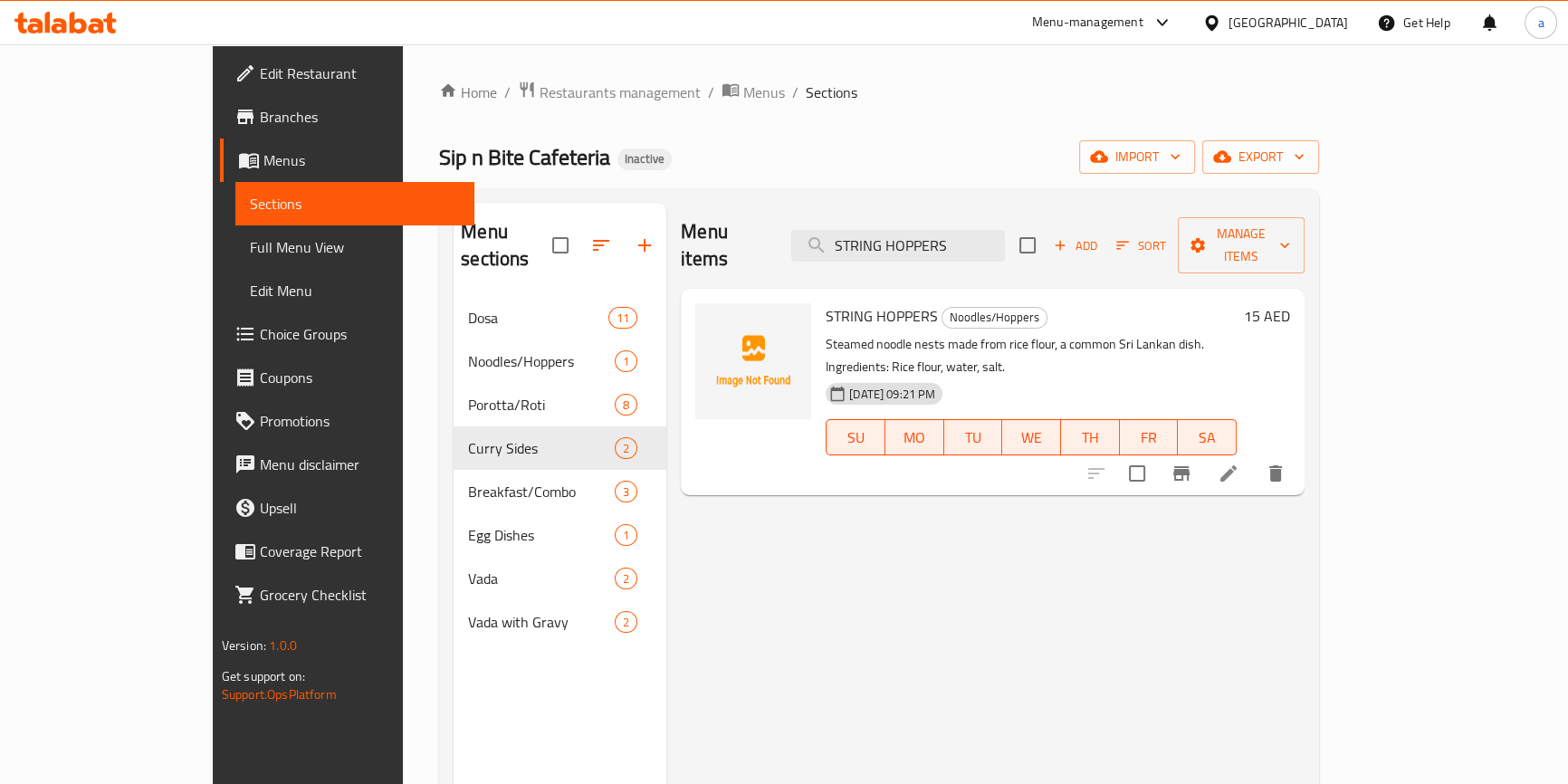
type input "STRING HOPPERS"
click at [1239, 462] on icon at bounding box center [1229, 473] width 22 height 22
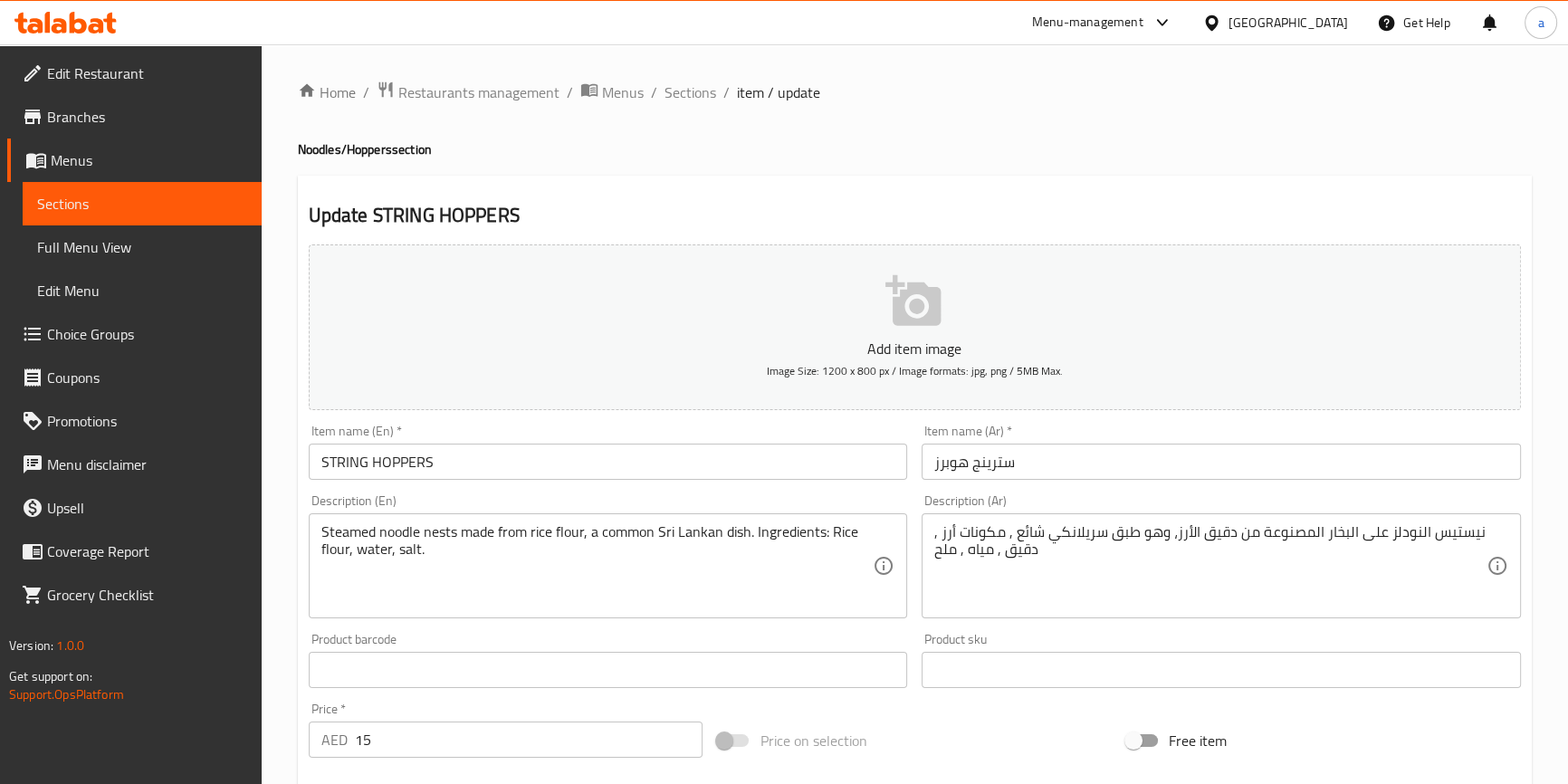
click at [581, 458] on input "STRING HOPPERS" at bounding box center [608, 461] width 599 height 36
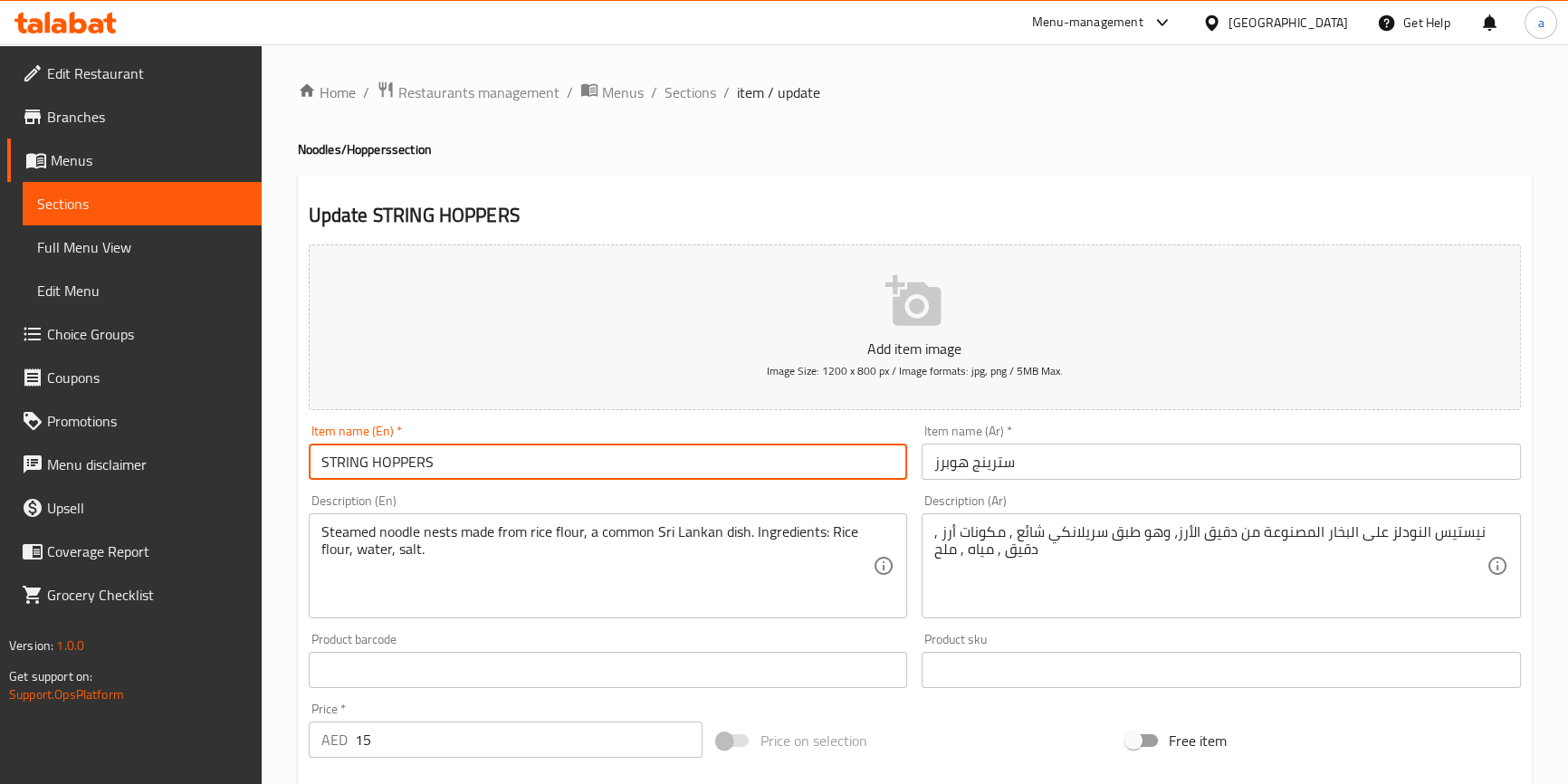
paste input "Regular"
type input "STRING HOPPERS Regular"
click at [1091, 455] on input "سترينج هوبرز" at bounding box center [1221, 461] width 599 height 36
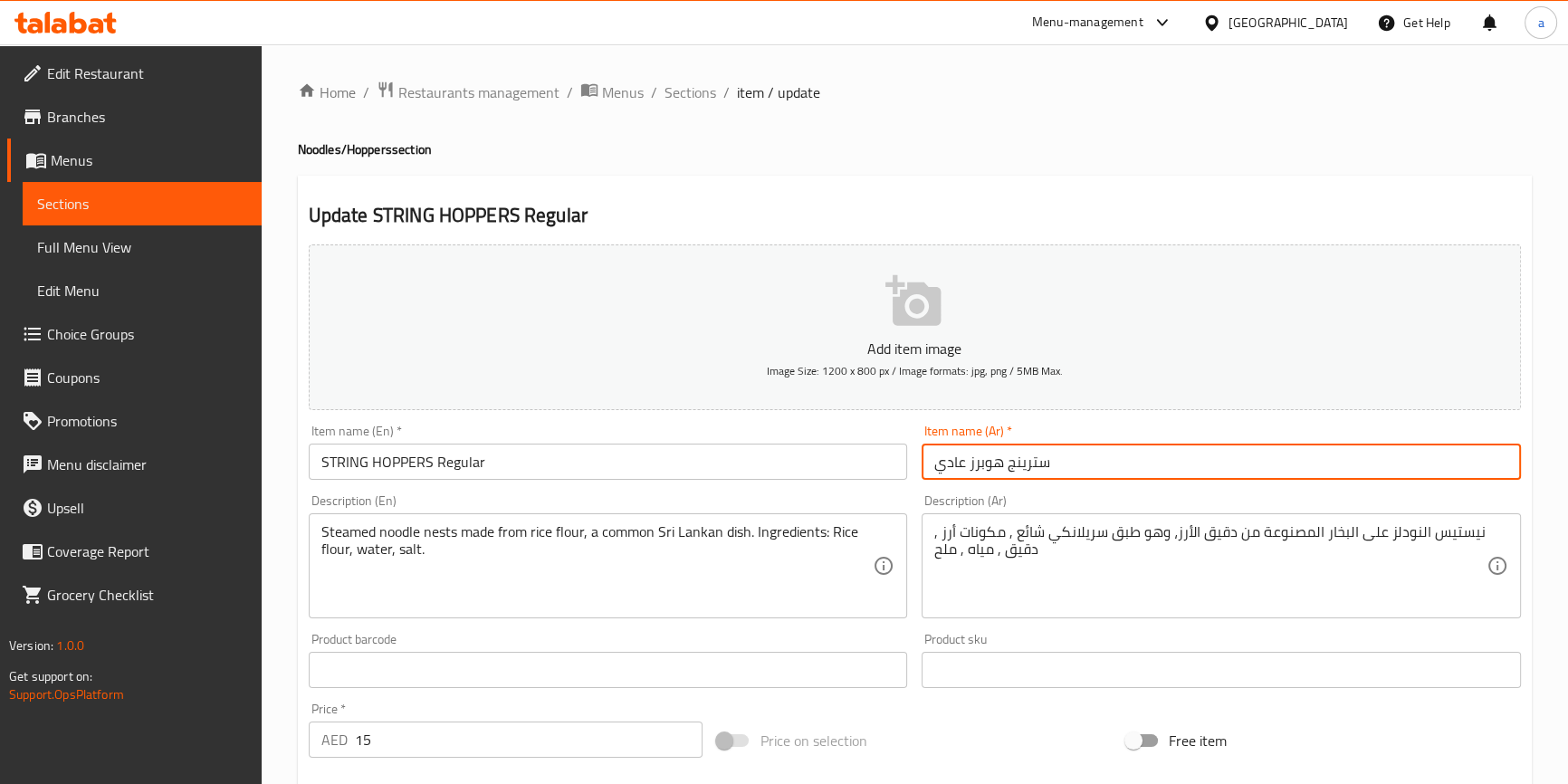
type input "سترينج هوبرز عادي"
click at [459, 456] on input "STRING HOPPERS Regular" at bounding box center [608, 461] width 599 height 36
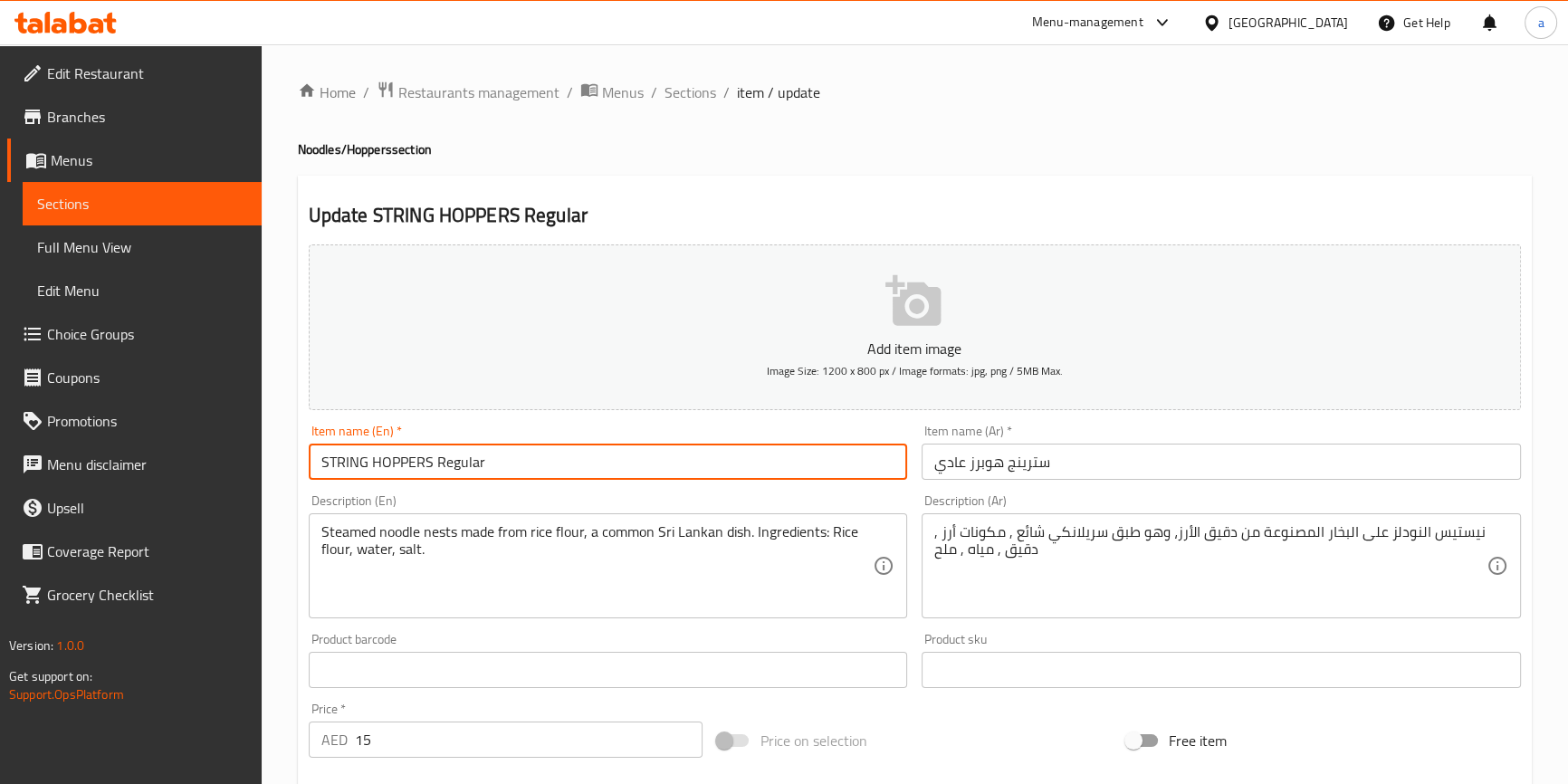
click at [459, 456] on input "STRING HOPPERS Regular" at bounding box center [608, 461] width 599 height 36
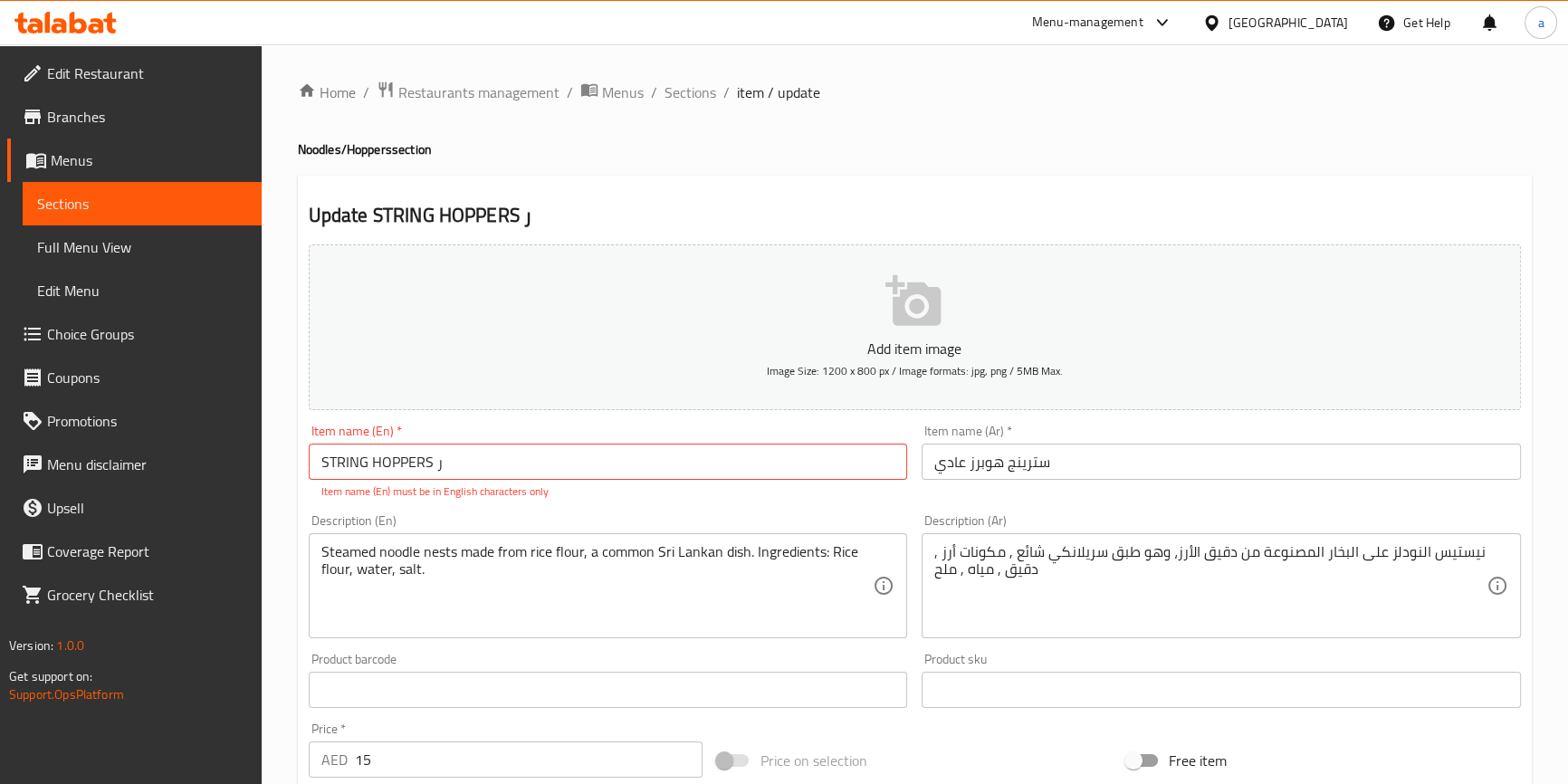
click at [508, 438] on div "Item name (En)   * STRING HOPPERS ر Item name (En) * Item name (En) must be in …" at bounding box center [608, 461] width 599 height 75
click at [520, 458] on input "STRING HOPPERS ر" at bounding box center [608, 461] width 599 height 36
type input "STRING HOPPERS Regular"
click at [715, 501] on div "Add item image Image Size: 1200 x 800 px / Image formats: jpg, png / 5MB Max. I…" at bounding box center [914, 637] width 1227 height 800
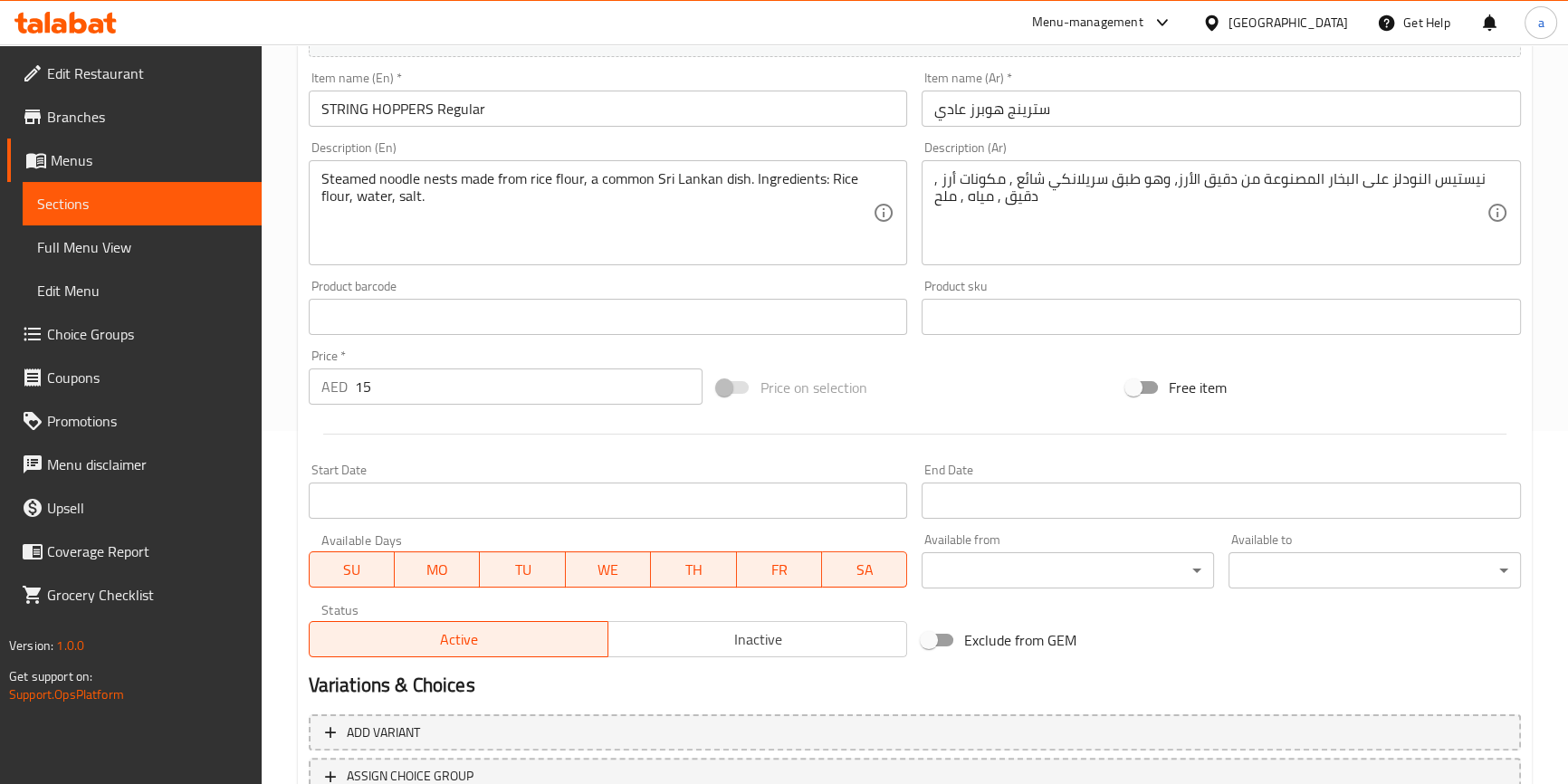
scroll to position [493, 0]
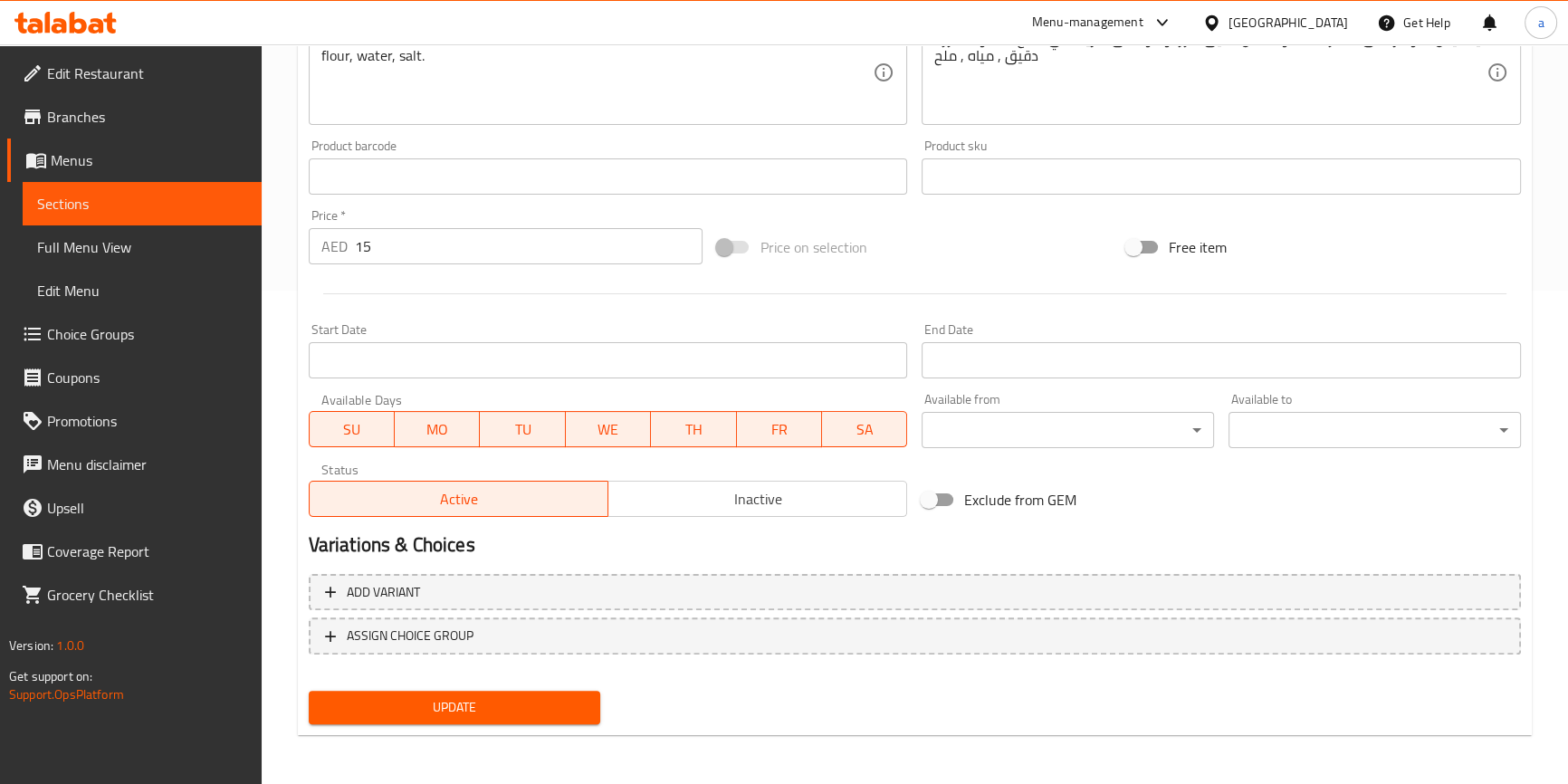
click at [557, 693] on button "Update" at bounding box center [455, 707] width 292 height 34
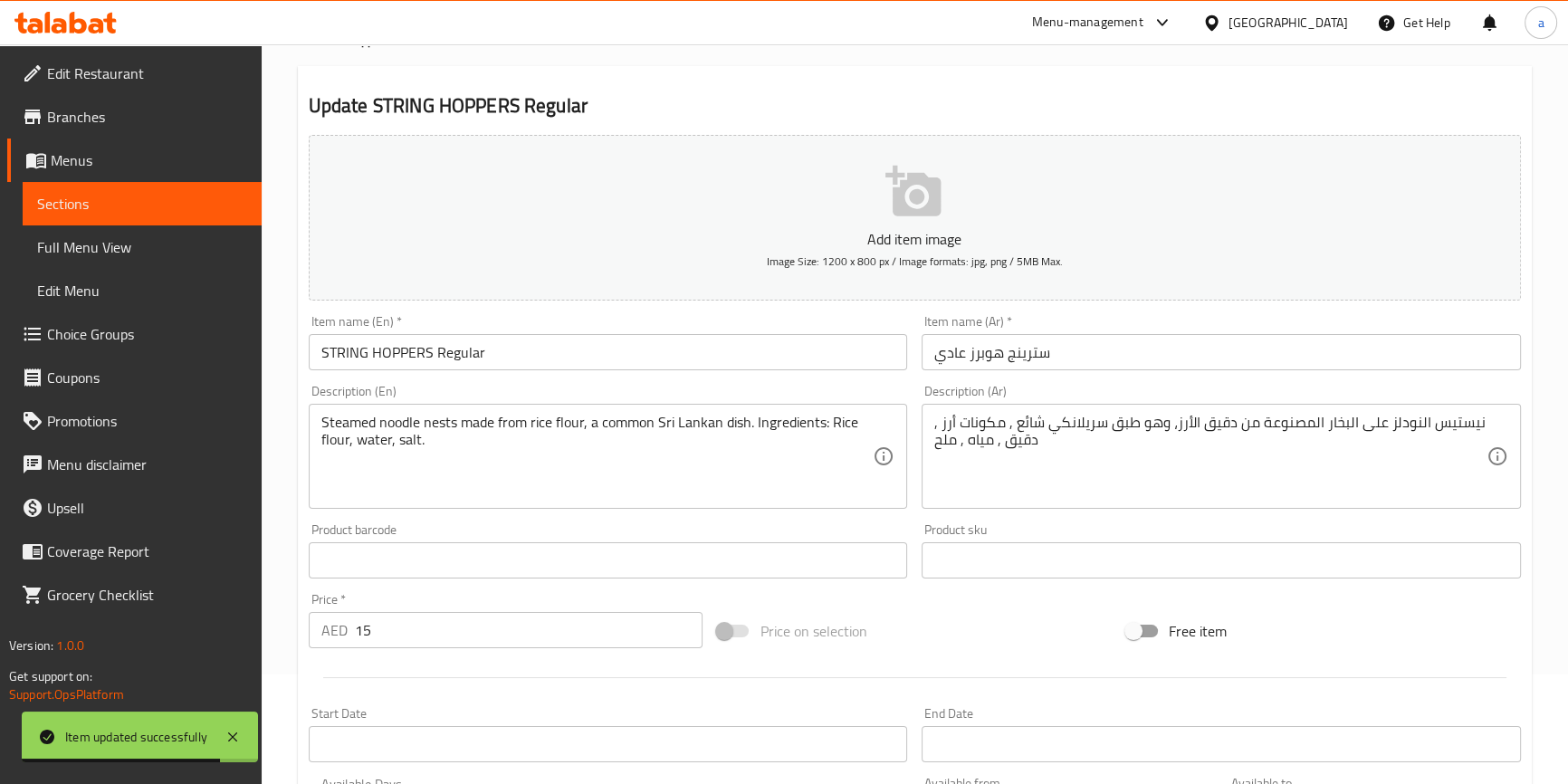
scroll to position [0, 0]
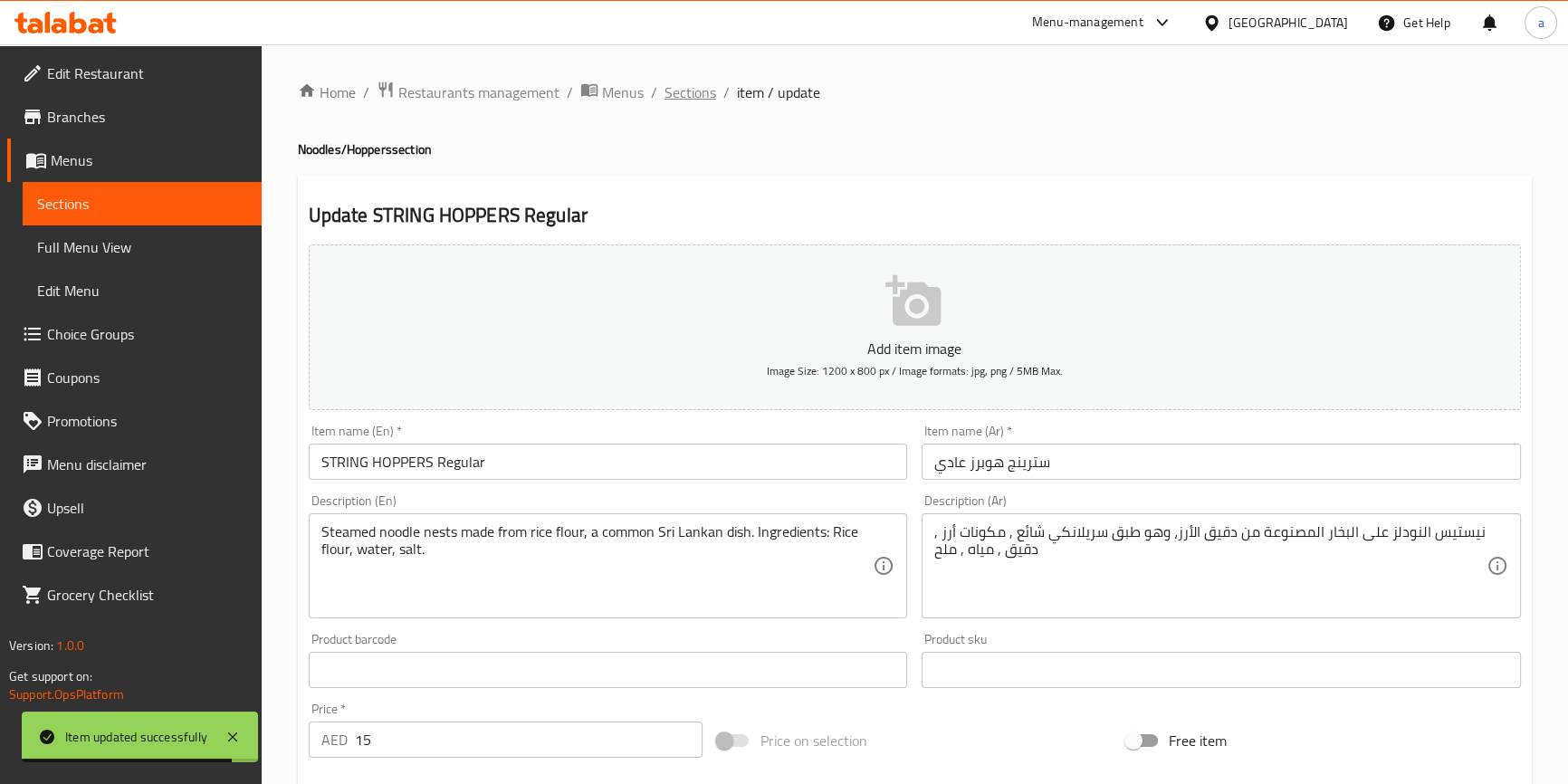
click at [679, 94] on span "Sections" at bounding box center [691, 93] width 52 height 22
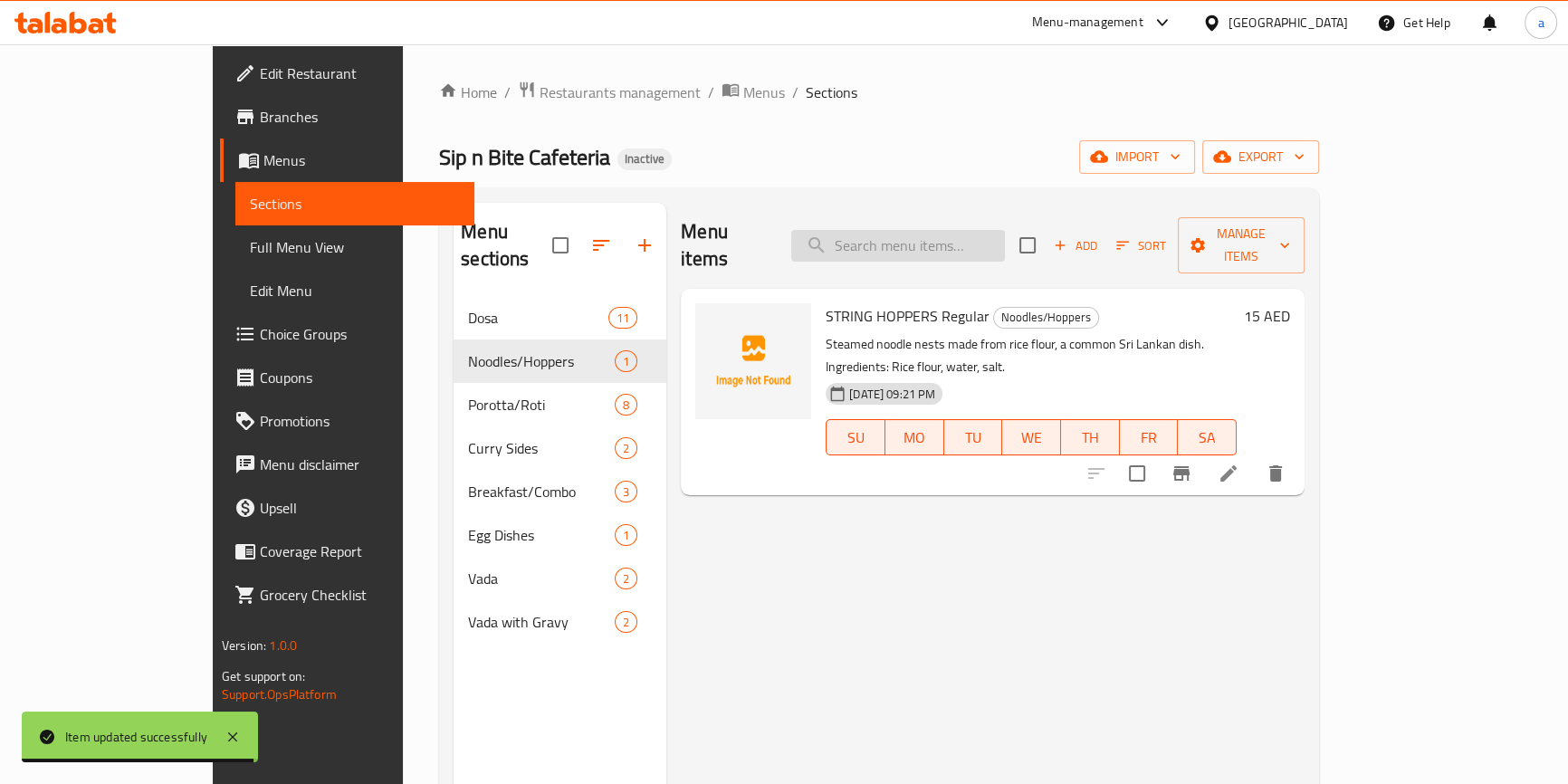
click at [954, 235] on input "search" at bounding box center [898, 246] width 213 height 32
paste input "BOILED EGG CURRY"
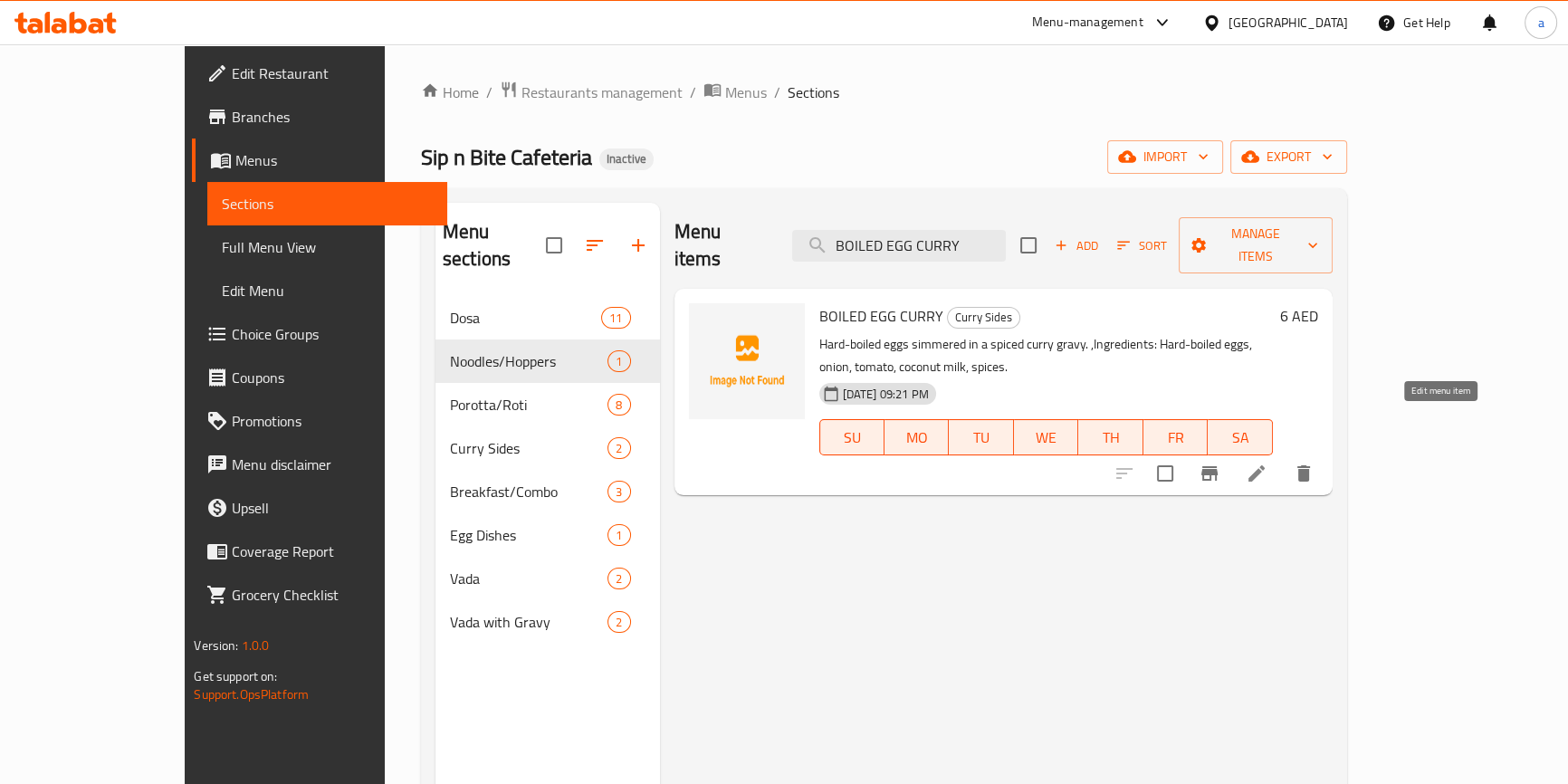
type input "BOILED EGG CURRY"
click at [1268, 462] on icon at bounding box center [1257, 473] width 22 height 22
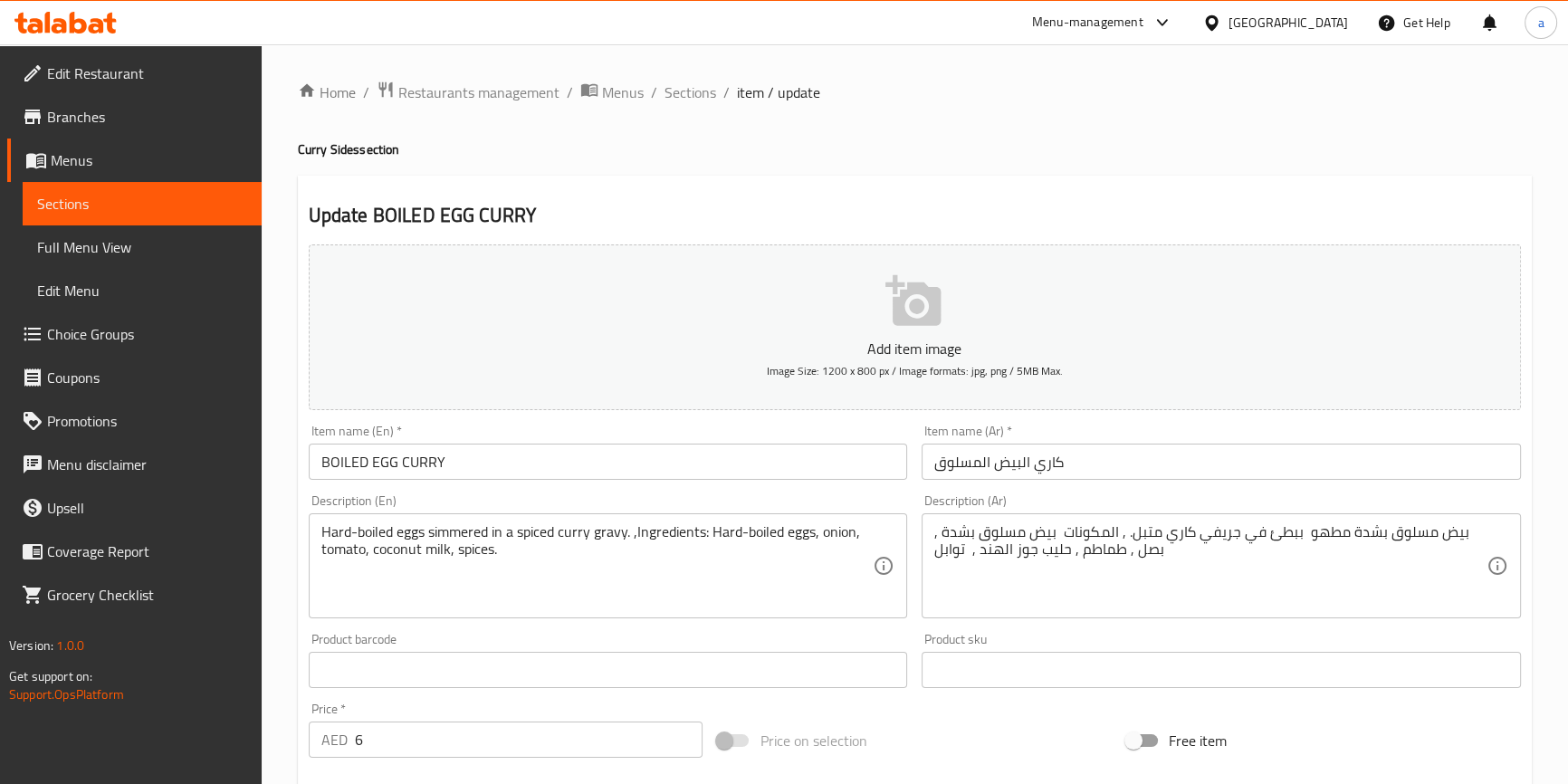
click at [595, 461] on input "BOILED EGG CURRY" at bounding box center [608, 461] width 599 height 36
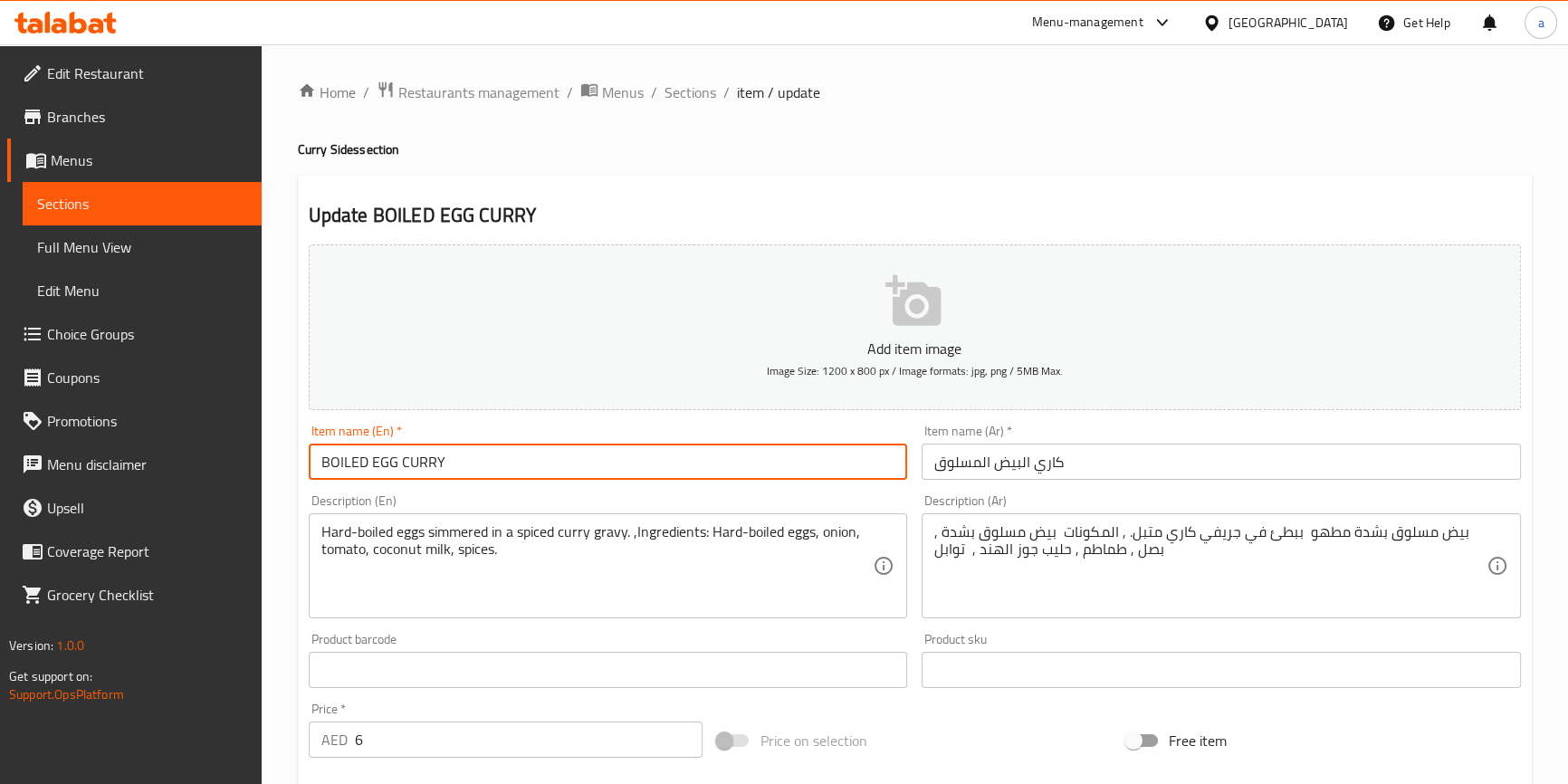
paste input "Regular"
type input "BOILED EGG CURRY Regular"
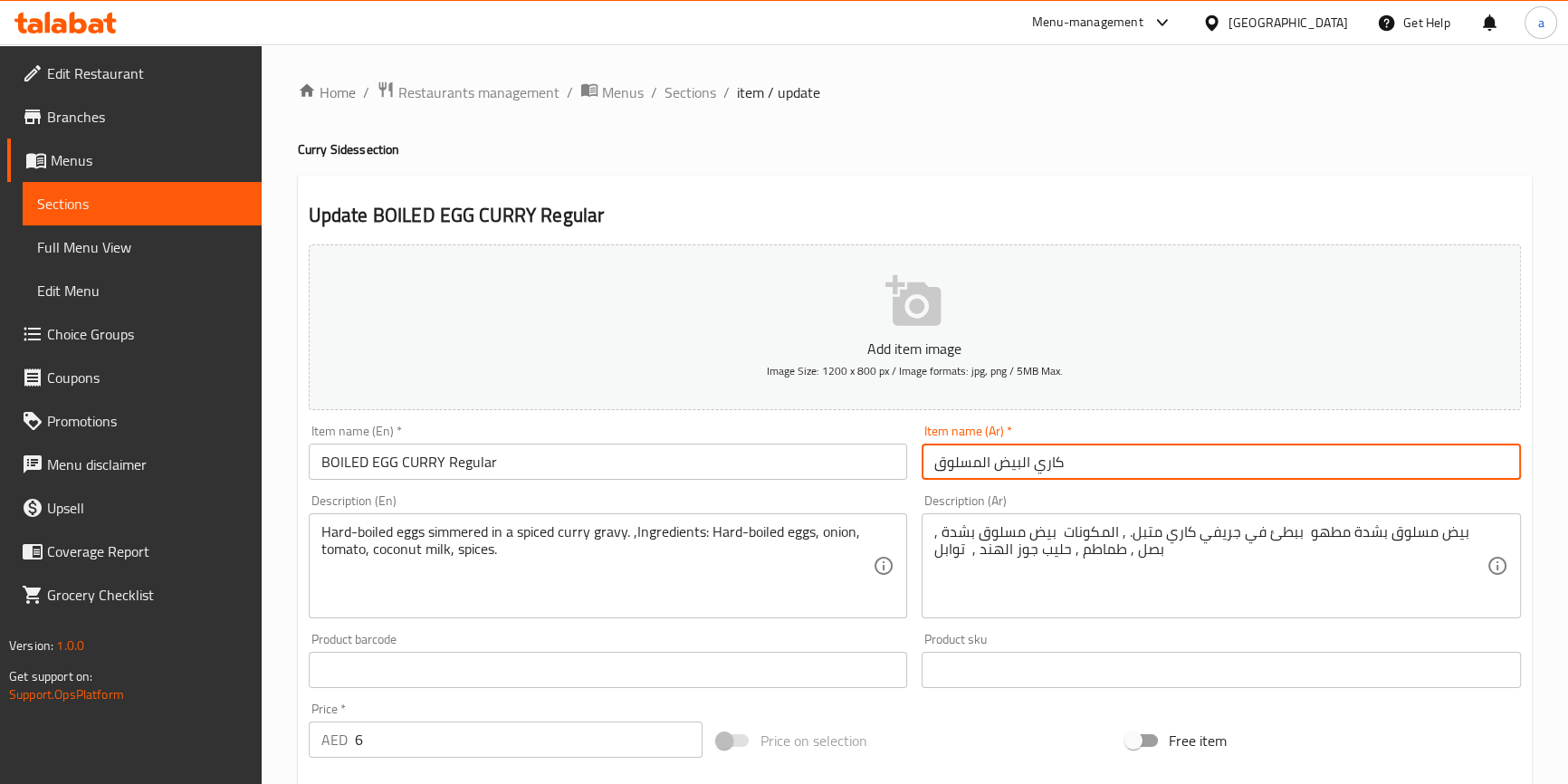
click at [1114, 453] on input "كاري البيض المسلوق" at bounding box center [1221, 461] width 599 height 36
paste input "عادي"
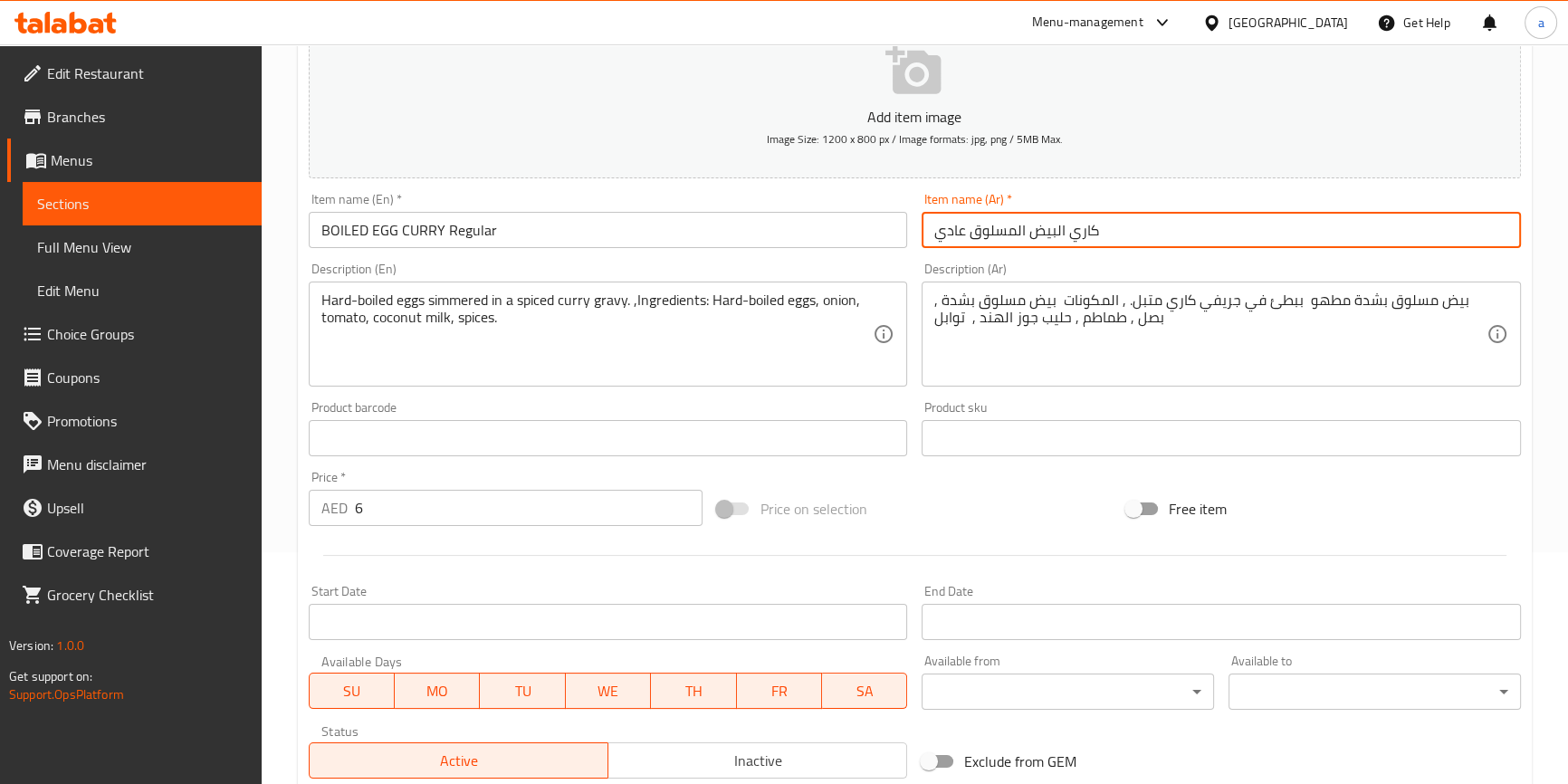
scroll to position [493, 0]
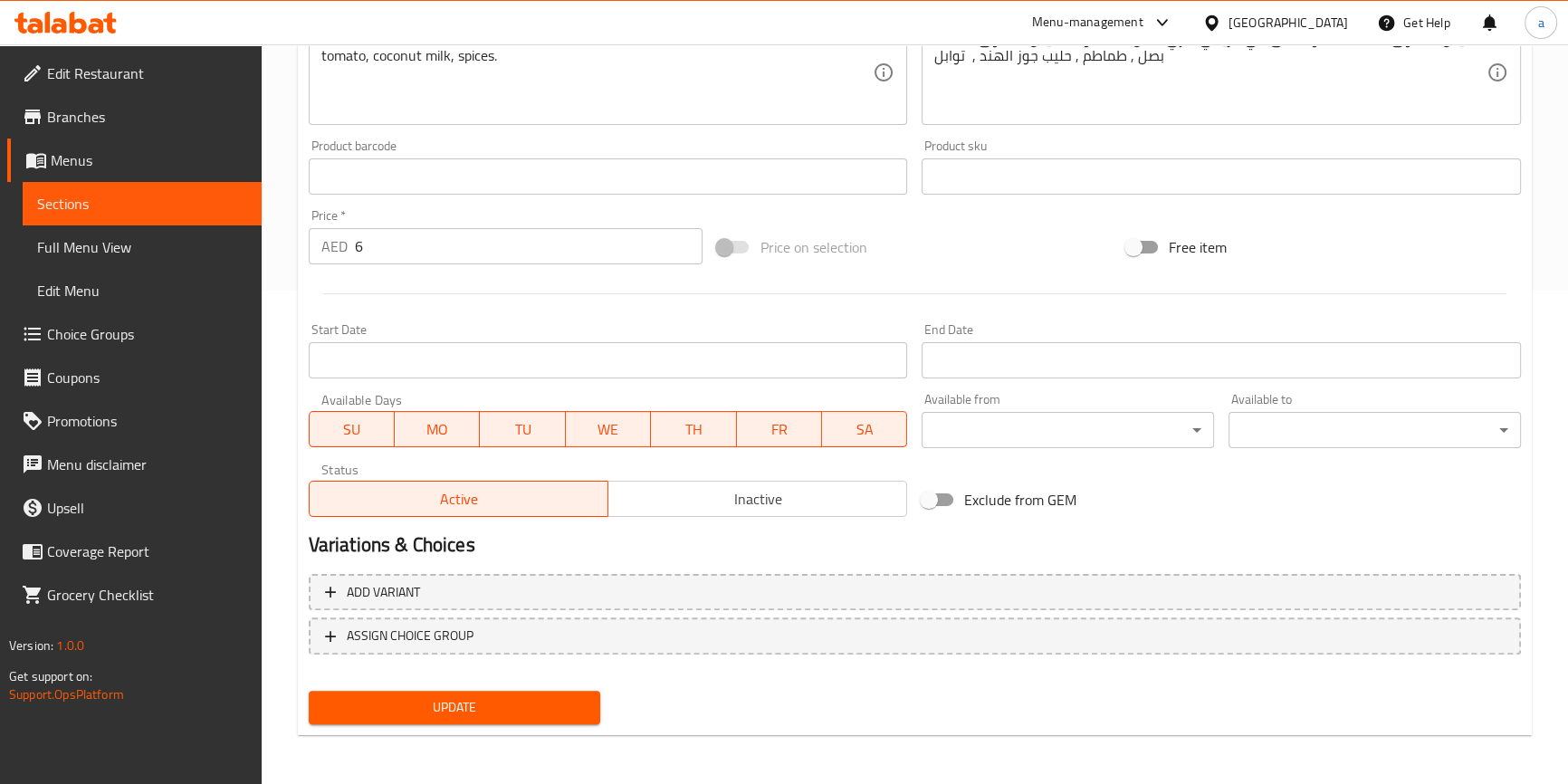
type input "كاري البيض المسلوق عادي"
click at [449, 729] on div "Update" at bounding box center [455, 707] width 307 height 48
click at [463, 704] on span "Update" at bounding box center [455, 706] width 263 height 23
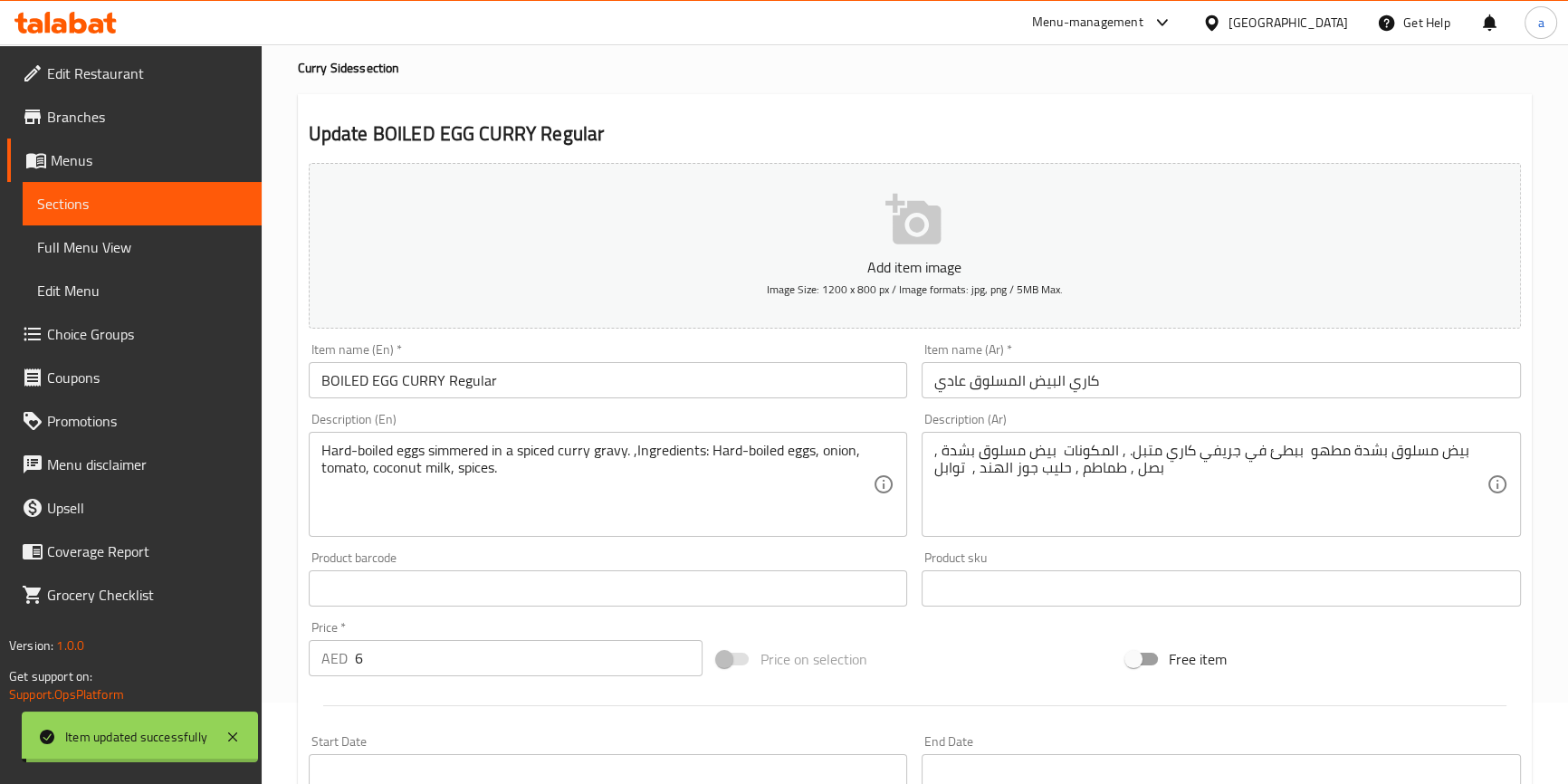
scroll to position [0, 0]
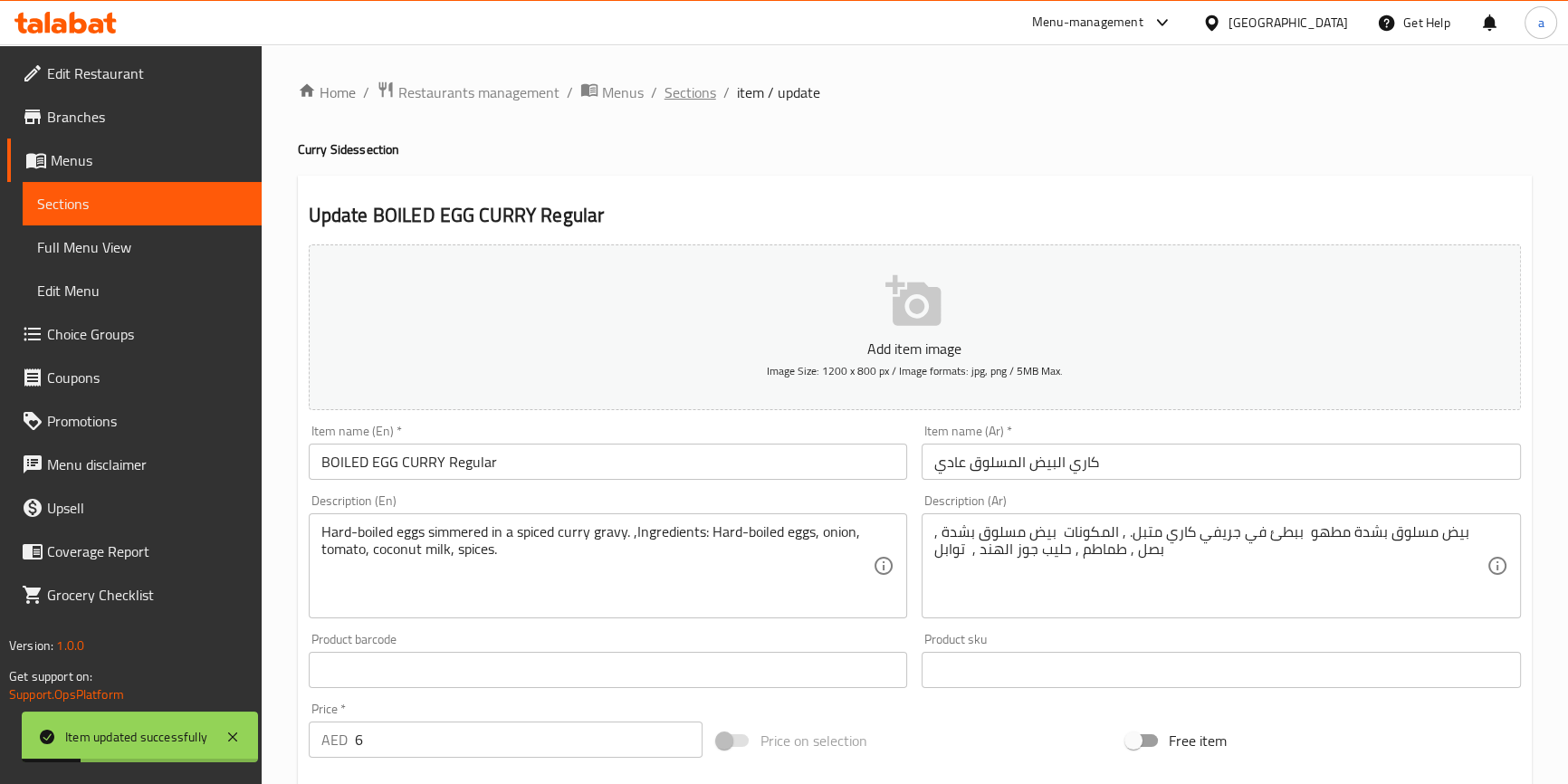
click at [693, 84] on span "Sections" at bounding box center [691, 93] width 52 height 22
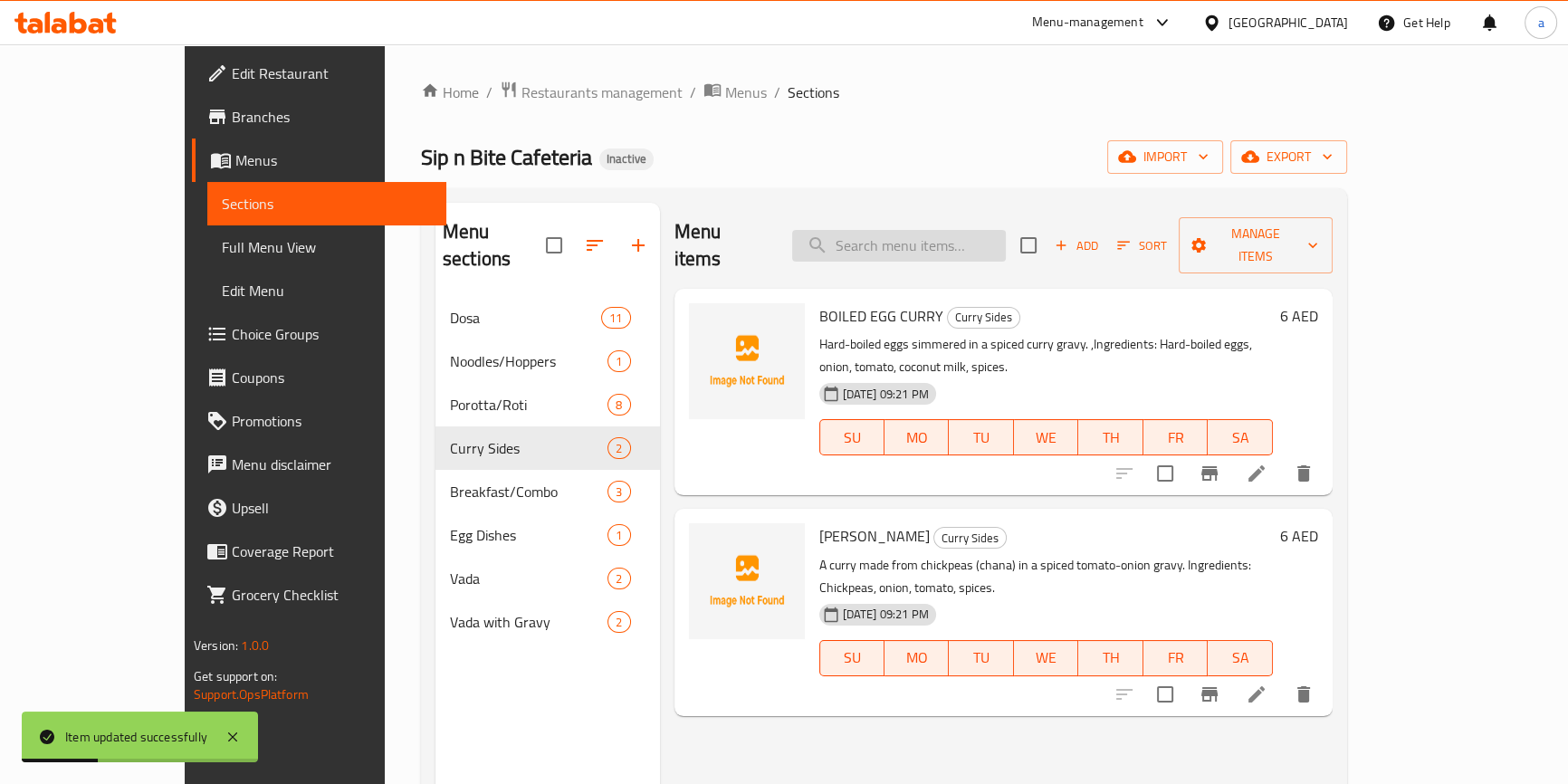
click at [982, 236] on input "search" at bounding box center [899, 246] width 213 height 32
paste input "CHANA CURRY"
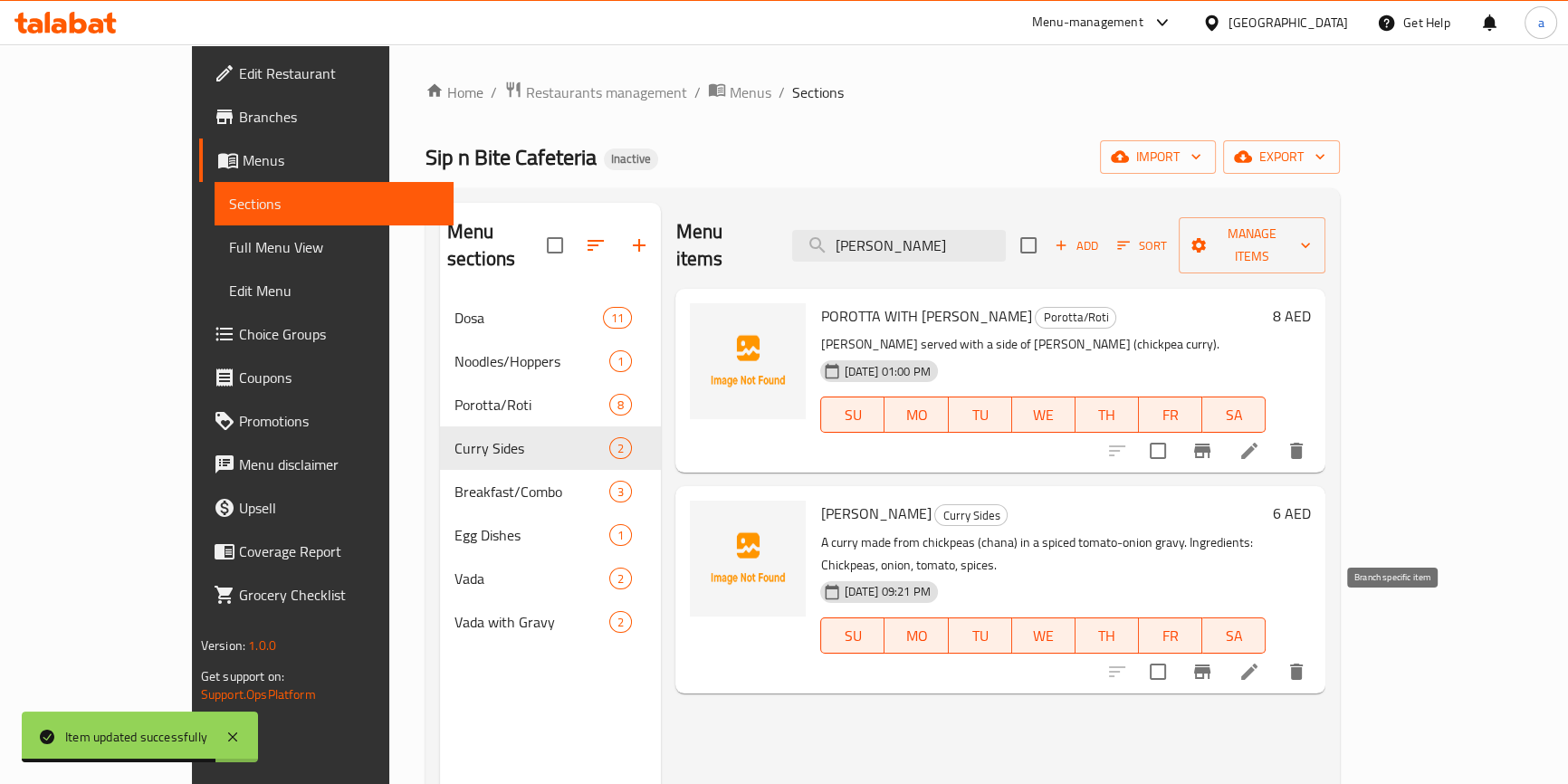
type input "CHANA CURRY"
click at [1260, 660] on icon at bounding box center [1249, 671] width 22 height 22
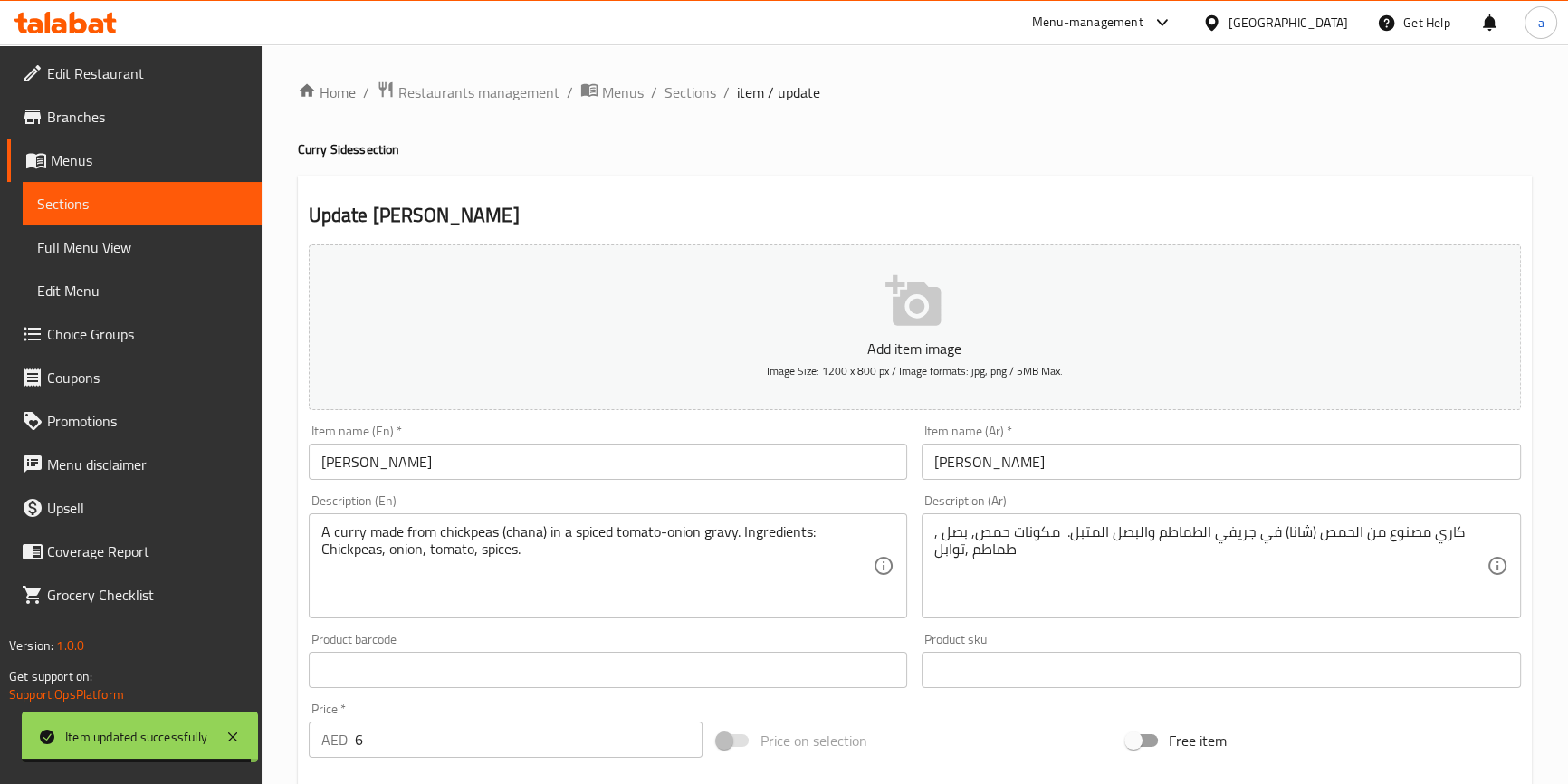
click at [547, 470] on input "CHANA CURRY" at bounding box center [608, 461] width 599 height 36
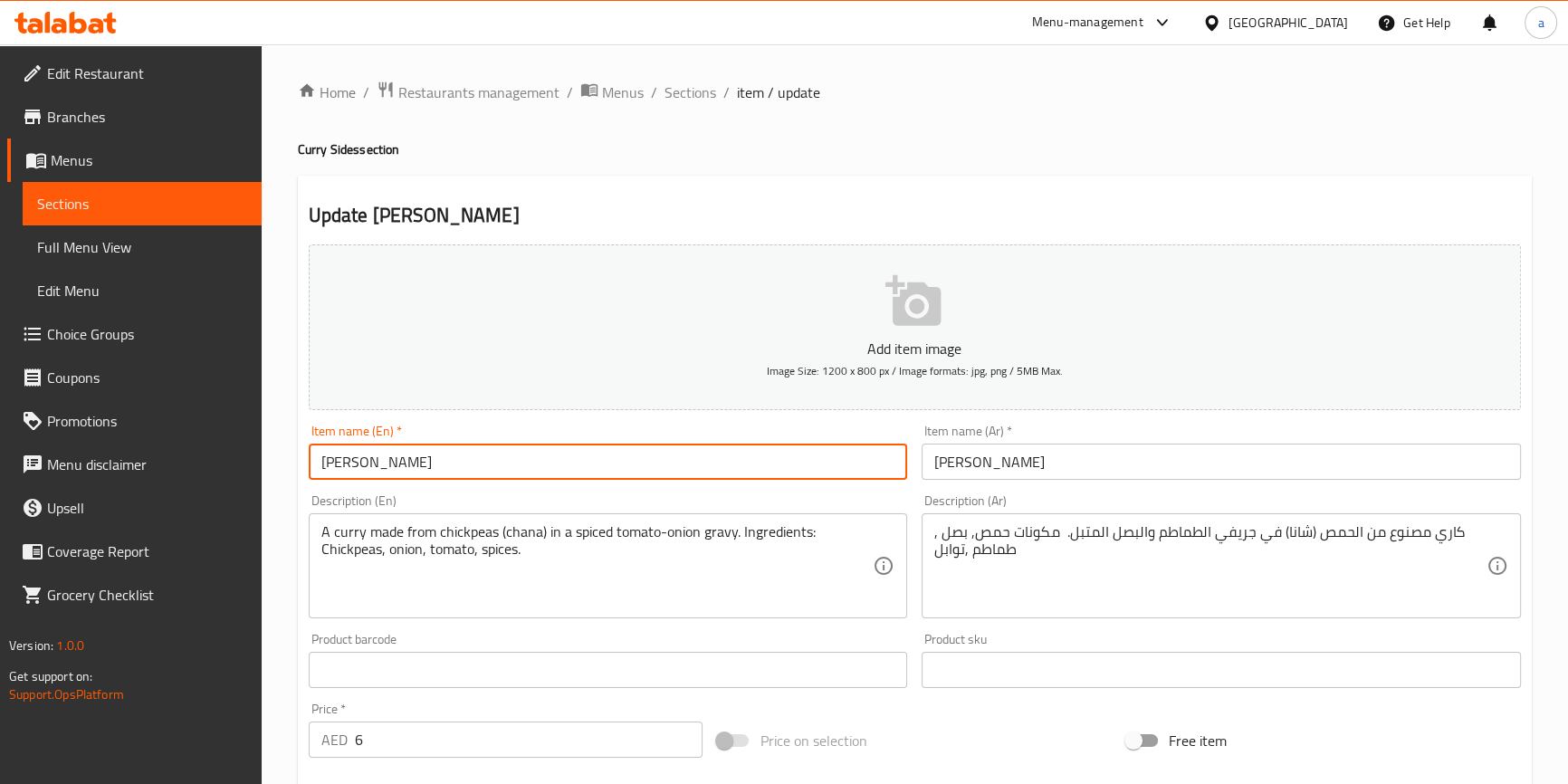
paste input "Regular"
type input "CHANA CURRY Regular"
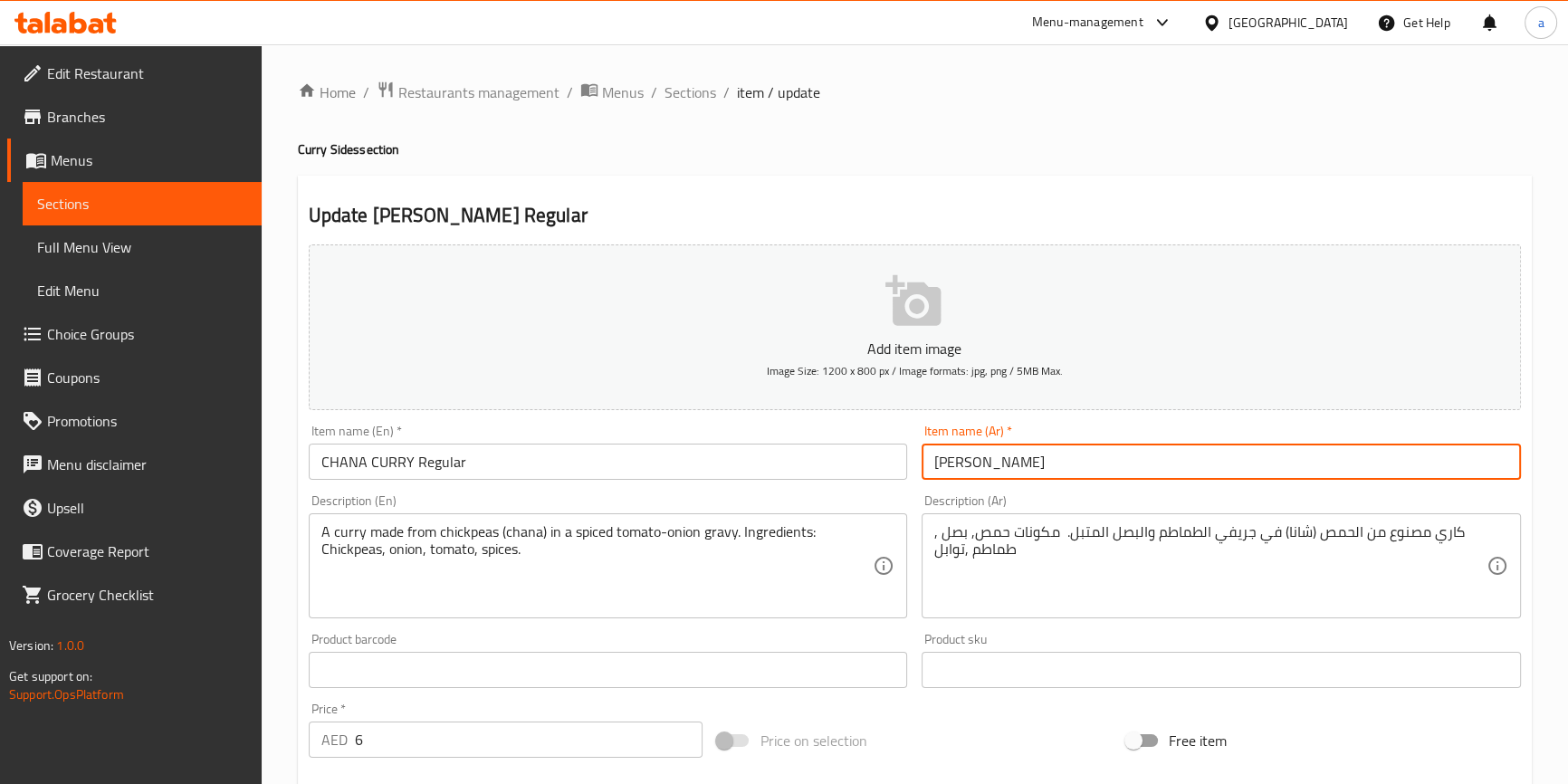
click at [1026, 457] on input "شانا كاري" at bounding box center [1221, 461] width 599 height 36
click at [1049, 460] on input "شانا كاري" at bounding box center [1221, 461] width 599 height 36
paste input "عادي"
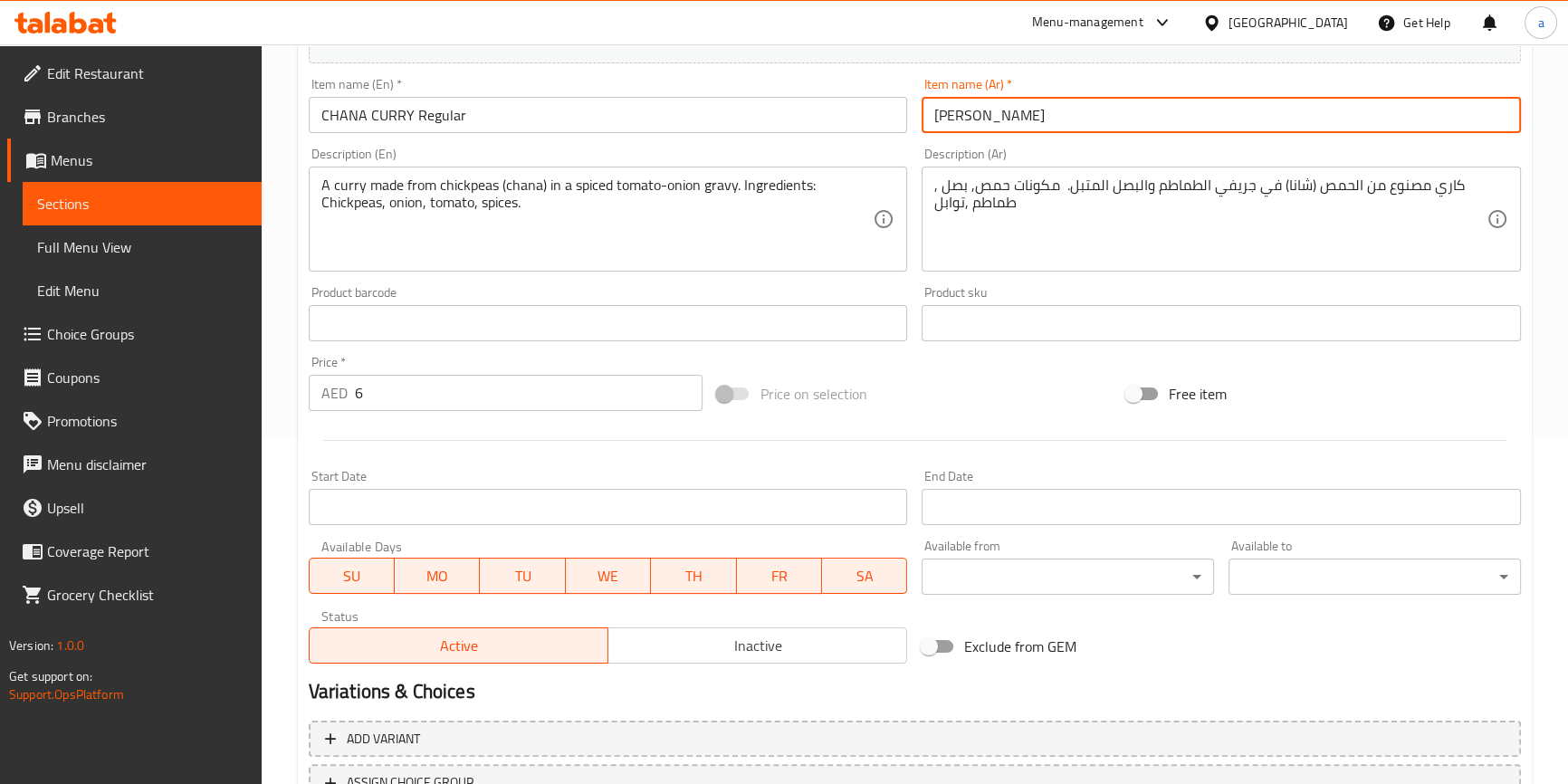
scroll to position [410, 0]
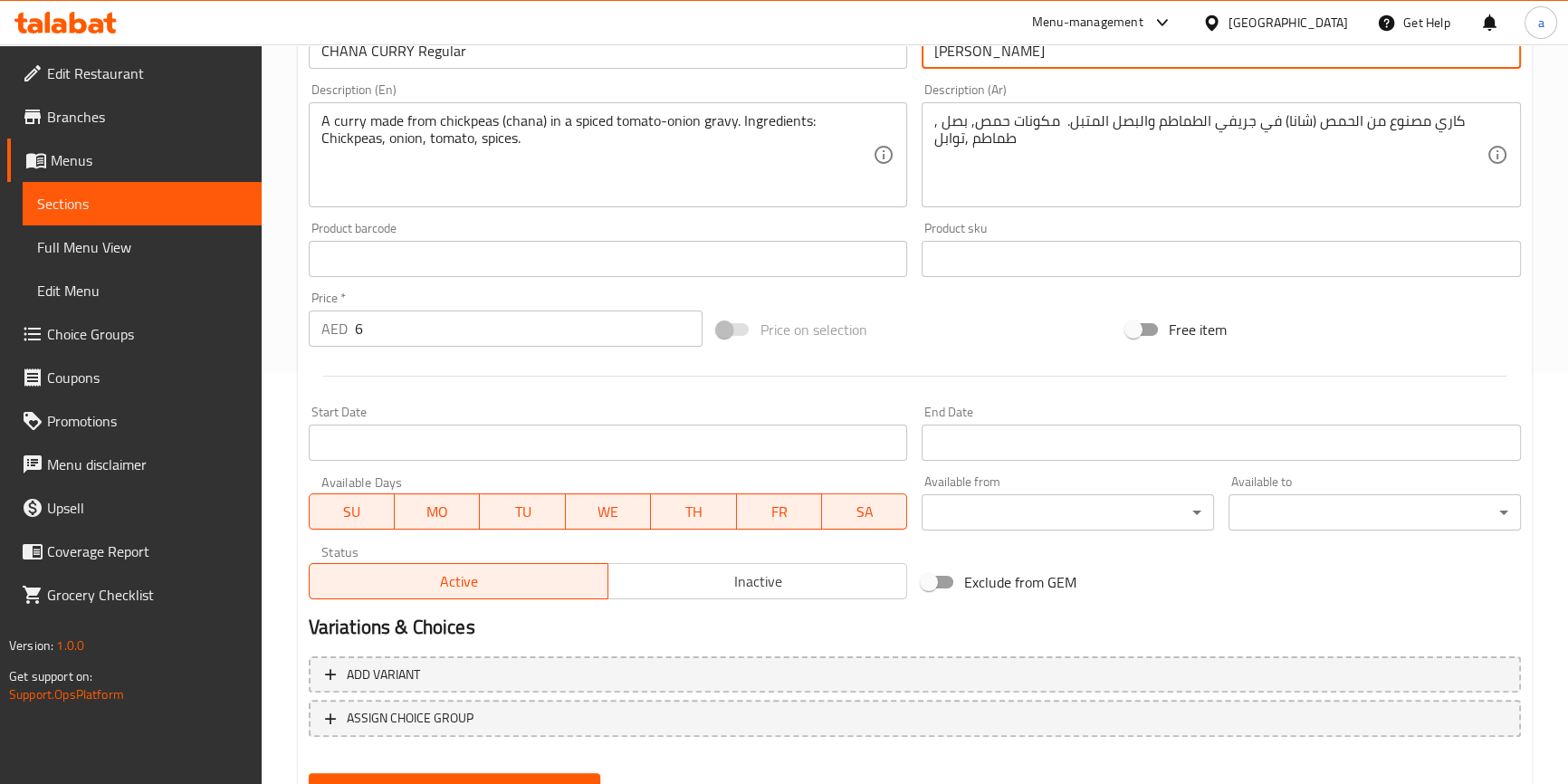
type input "[PERSON_NAME]"
click at [468, 778] on span "Update" at bounding box center [455, 789] width 263 height 23
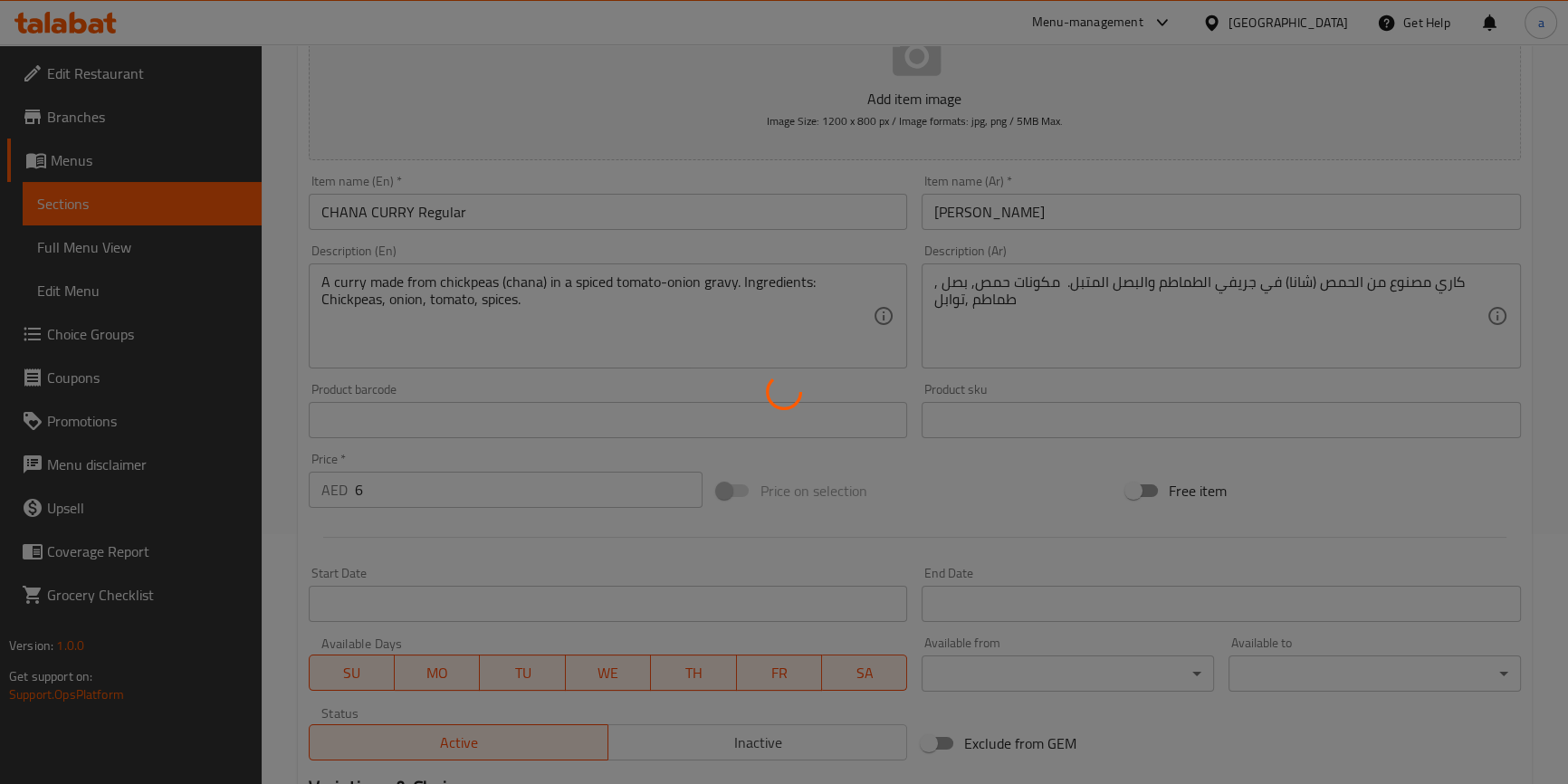
scroll to position [0, 0]
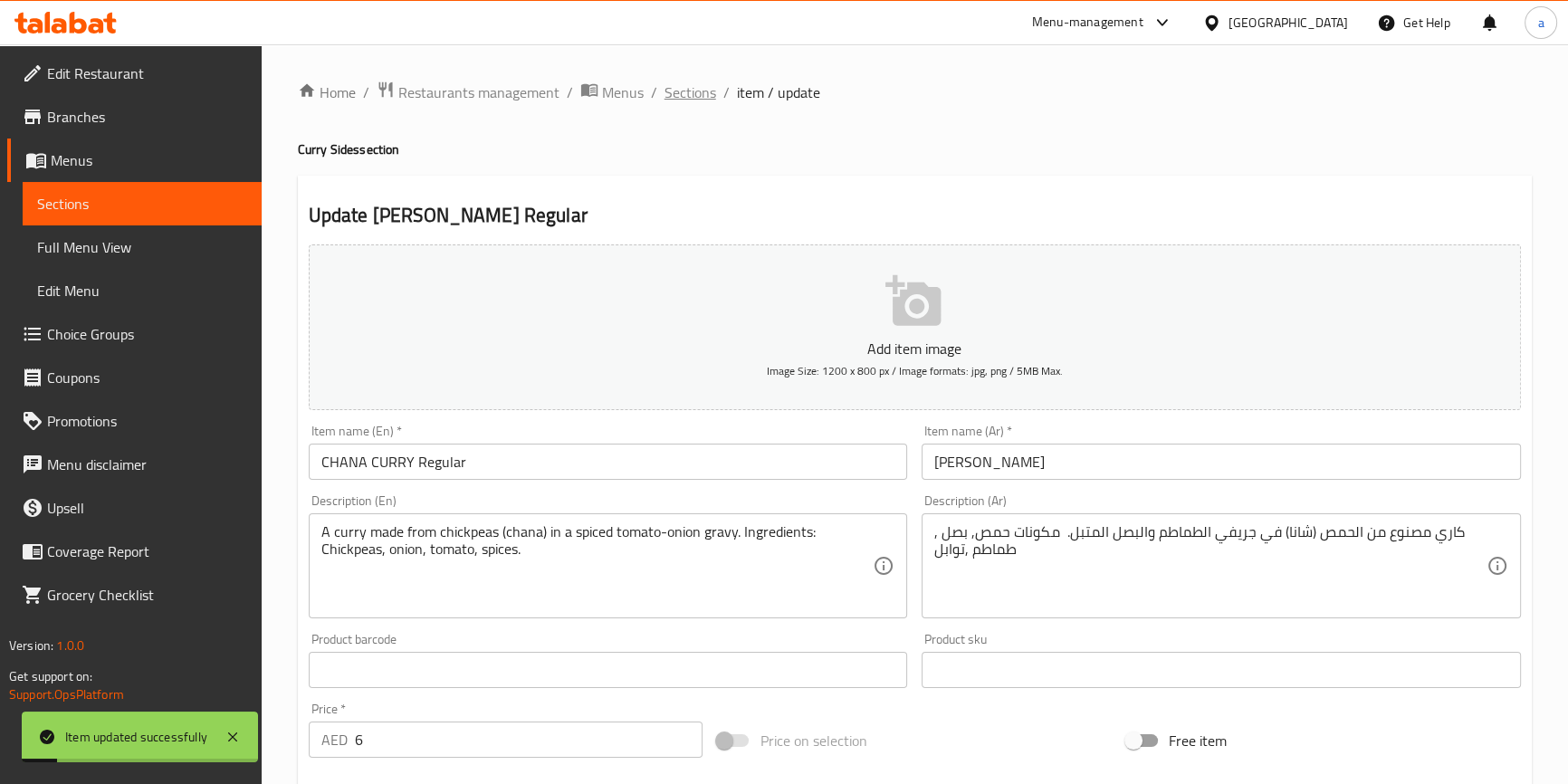
click at [690, 83] on span "Sections" at bounding box center [691, 93] width 52 height 22
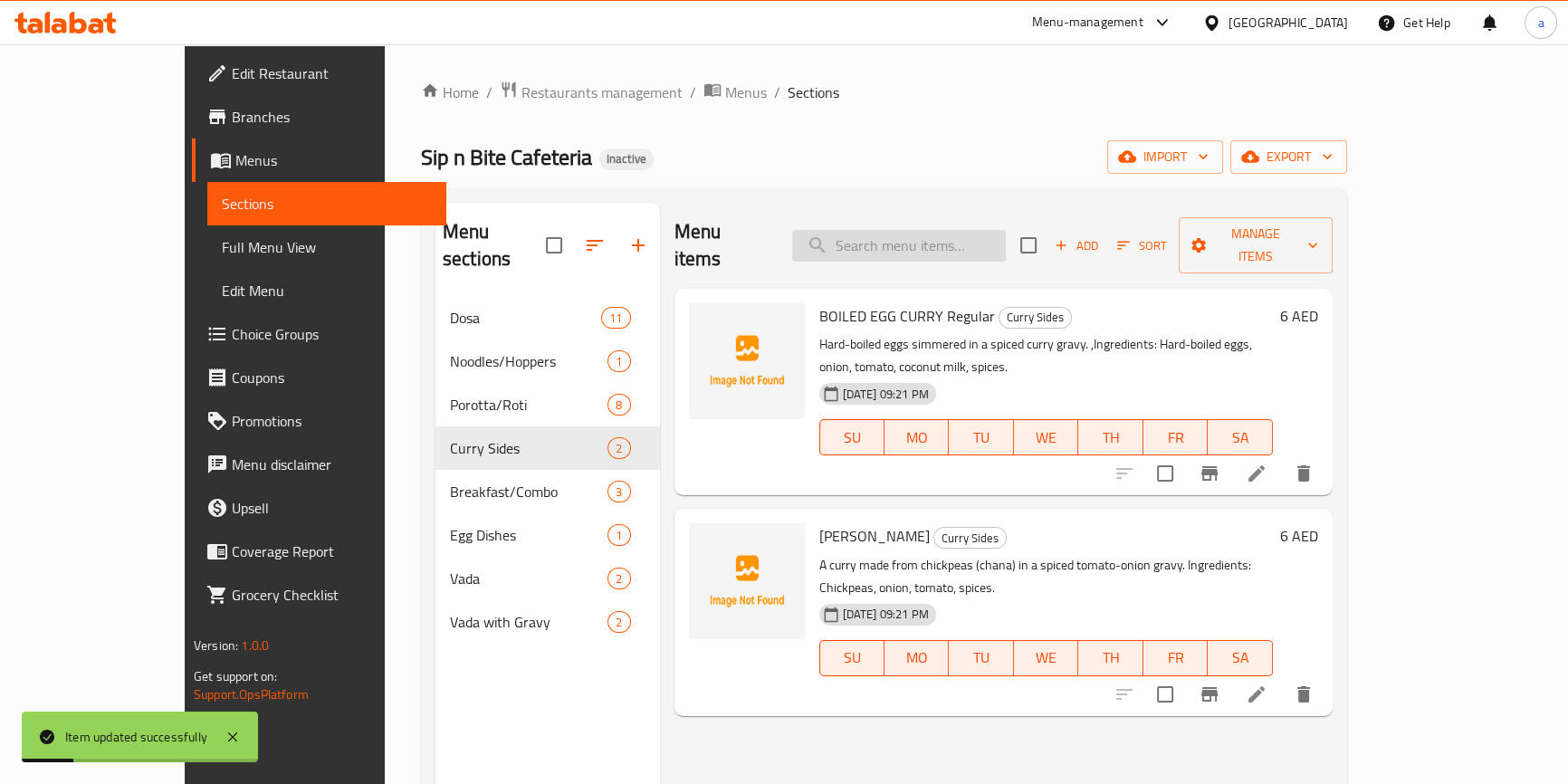
click at [960, 230] on input "search" at bounding box center [899, 246] width 213 height 32
paste input "Cheese Omelette"
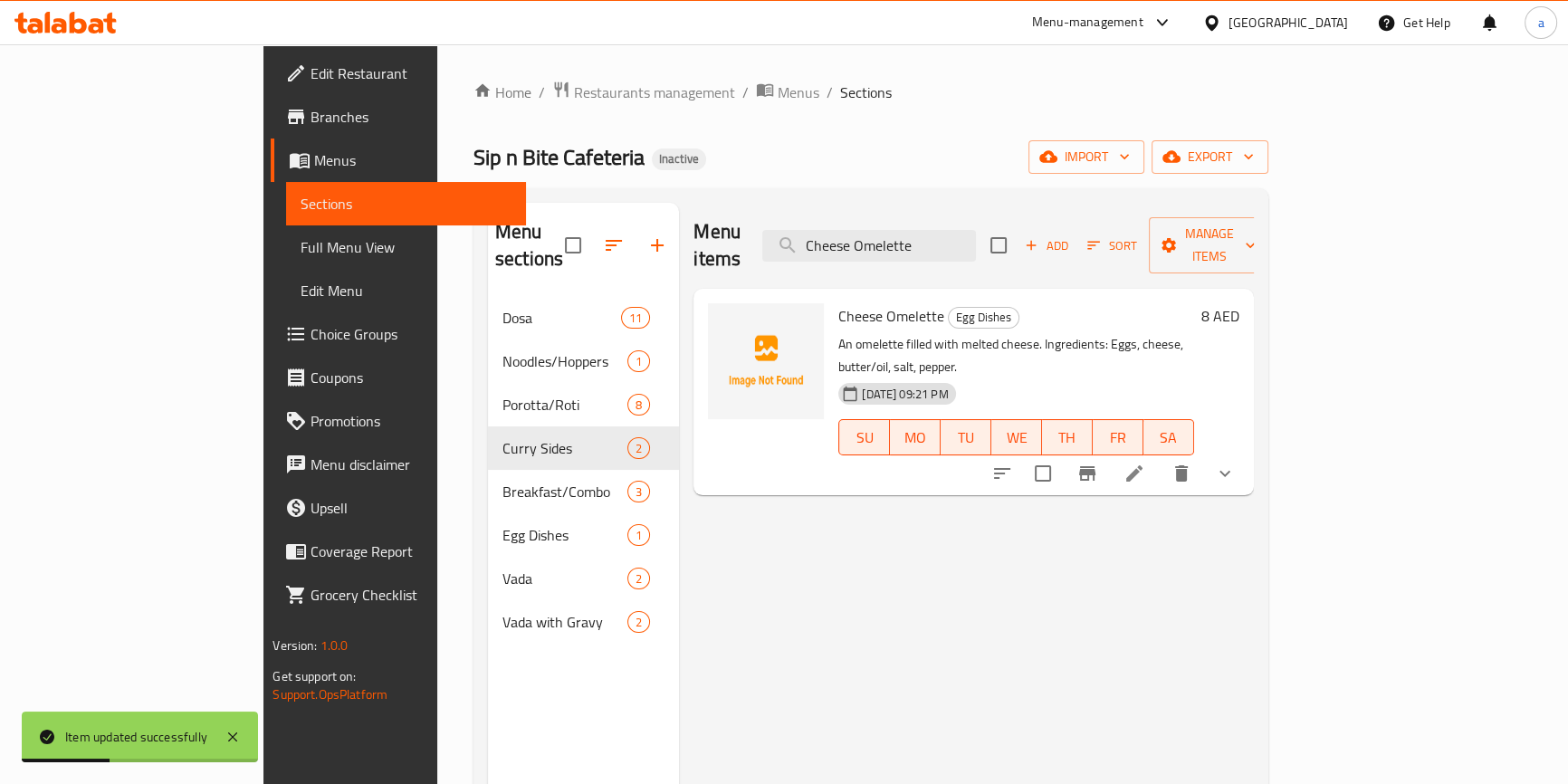
type input "Cheese Omelette"
click at [1142, 465] on icon at bounding box center [1134, 473] width 16 height 16
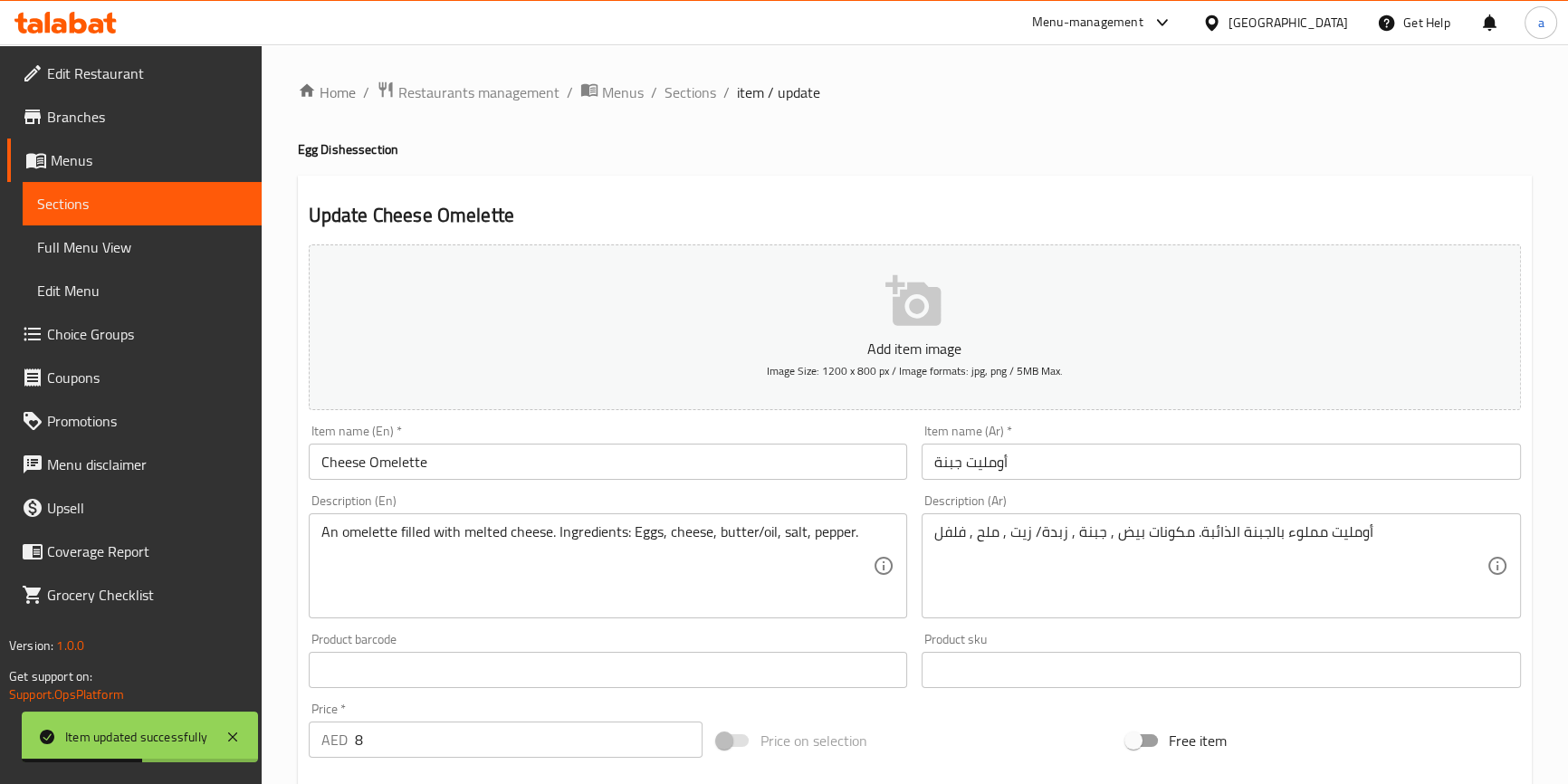
click at [596, 457] on input "Cheese Omelette" at bounding box center [608, 461] width 599 height 36
click at [557, 458] on input "Cheese Omelette" at bounding box center [608, 461] width 599 height 36
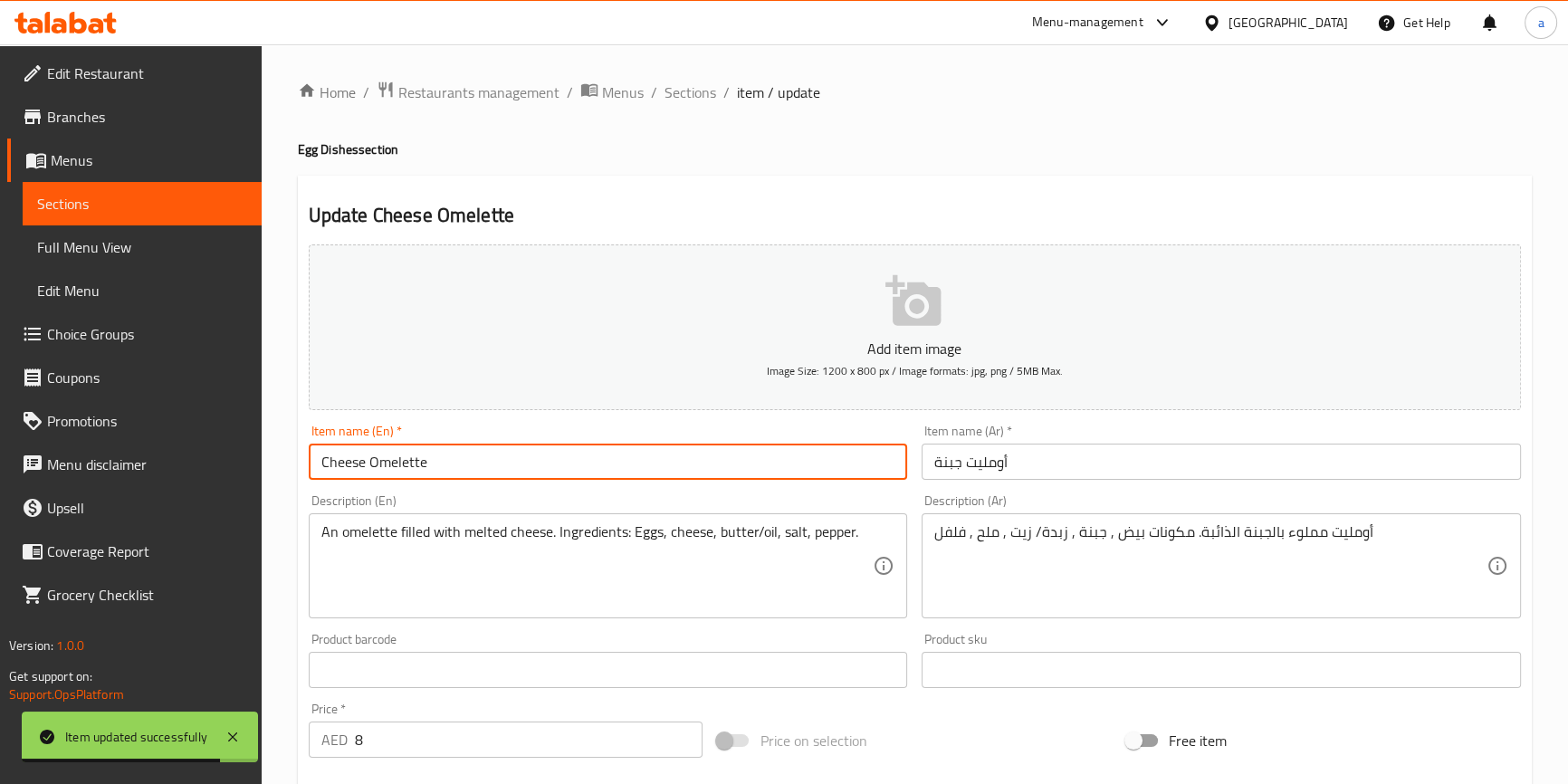
paste input "Regular"
type input "Cheese Omelette Regular"
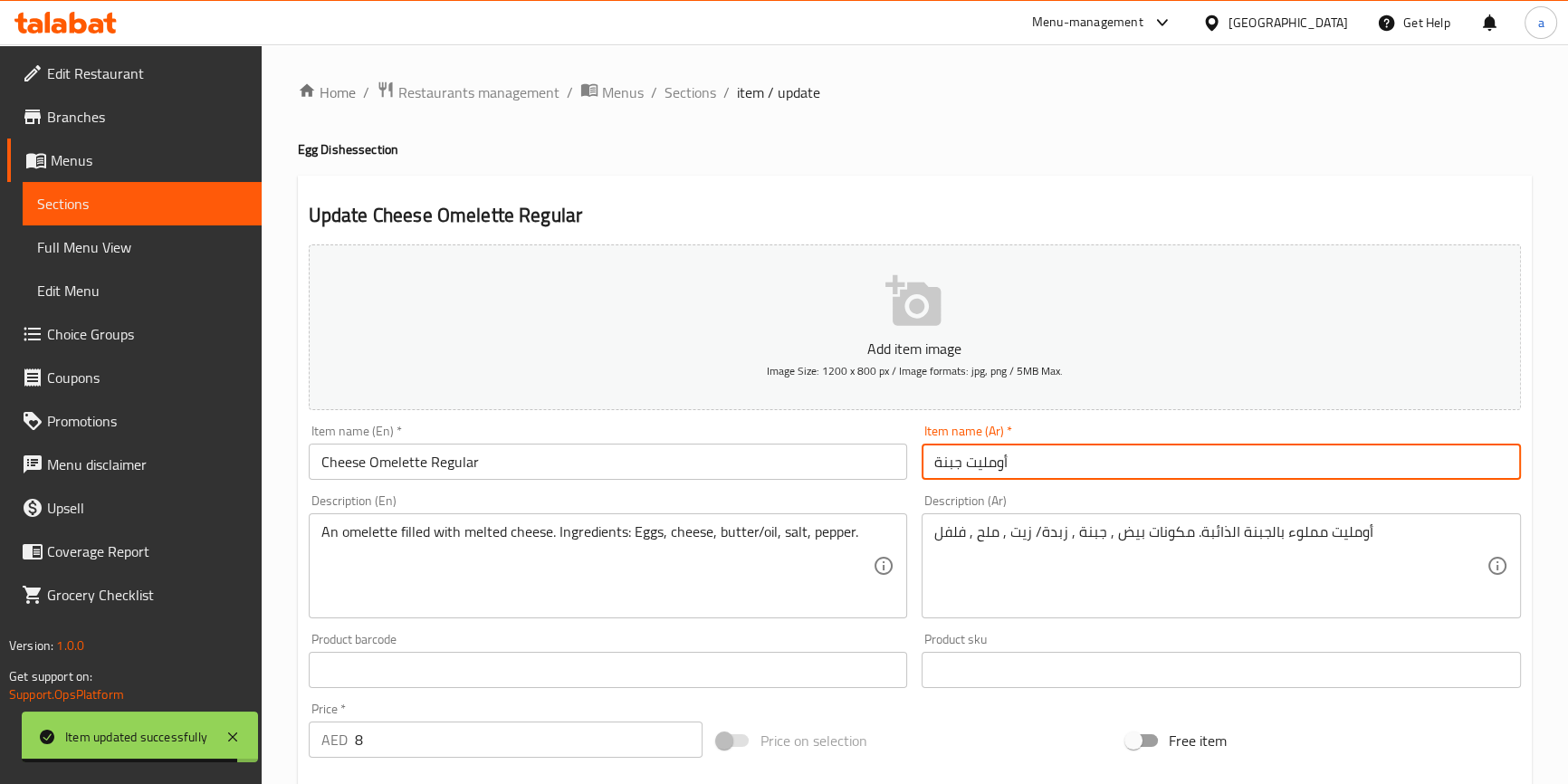
click at [1080, 461] on input "أومليت جبنة" at bounding box center [1221, 461] width 599 height 36
paste input "عادي"
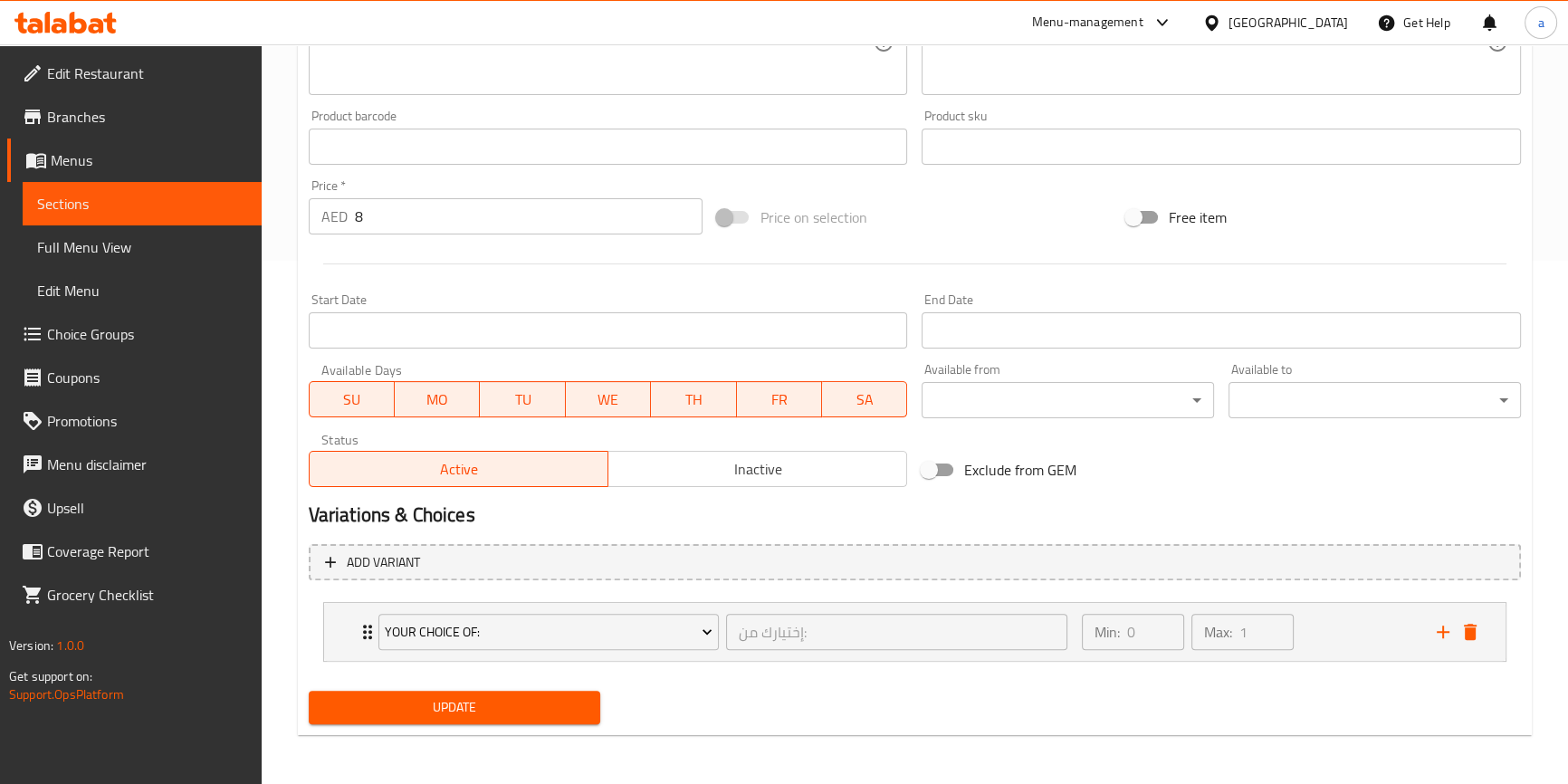
type input "أومليت جبنة عادي"
click at [425, 705] on span "Update" at bounding box center [455, 706] width 263 height 23
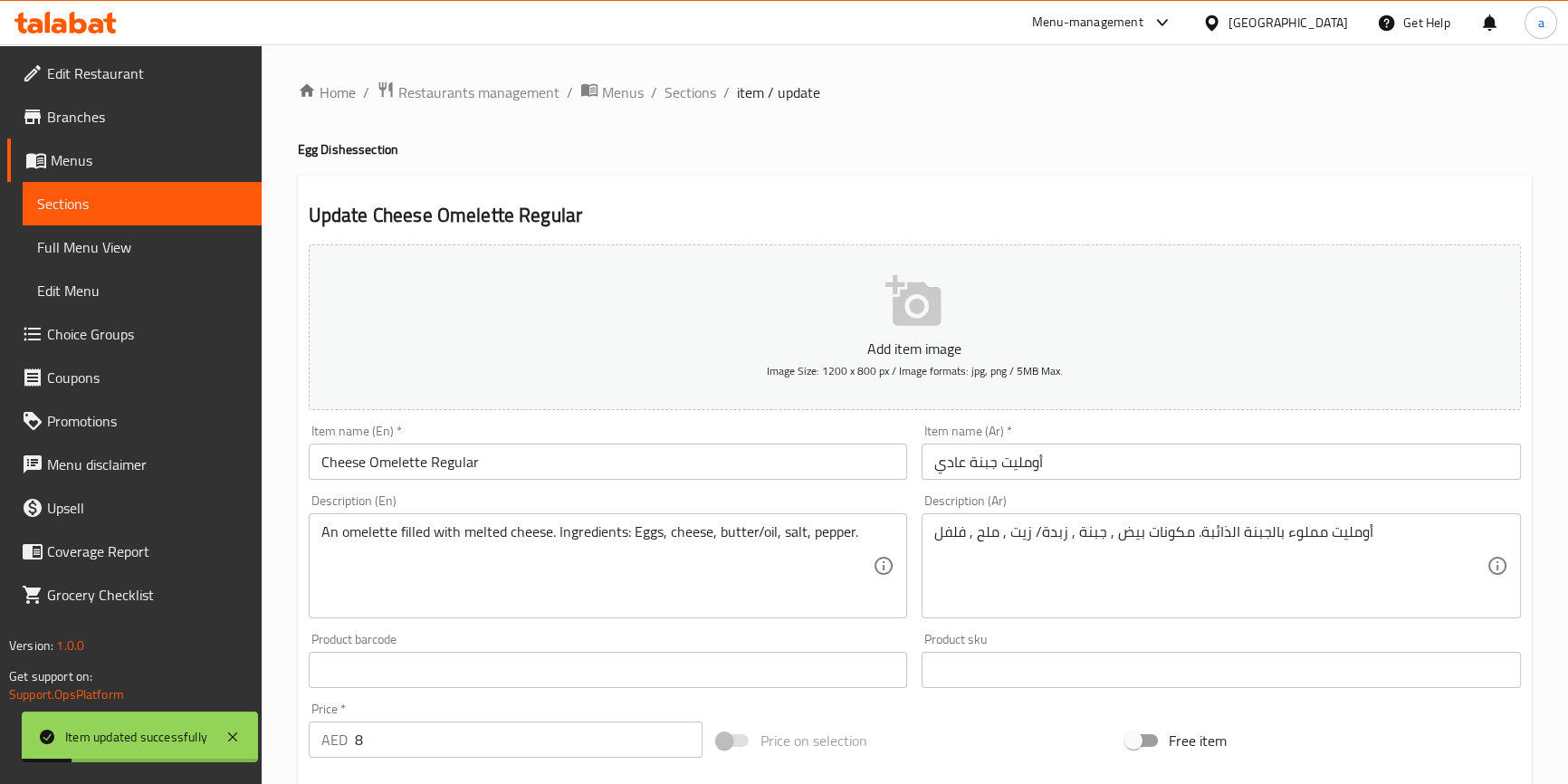
click at [683, 100] on span "Sections" at bounding box center [691, 93] width 52 height 22
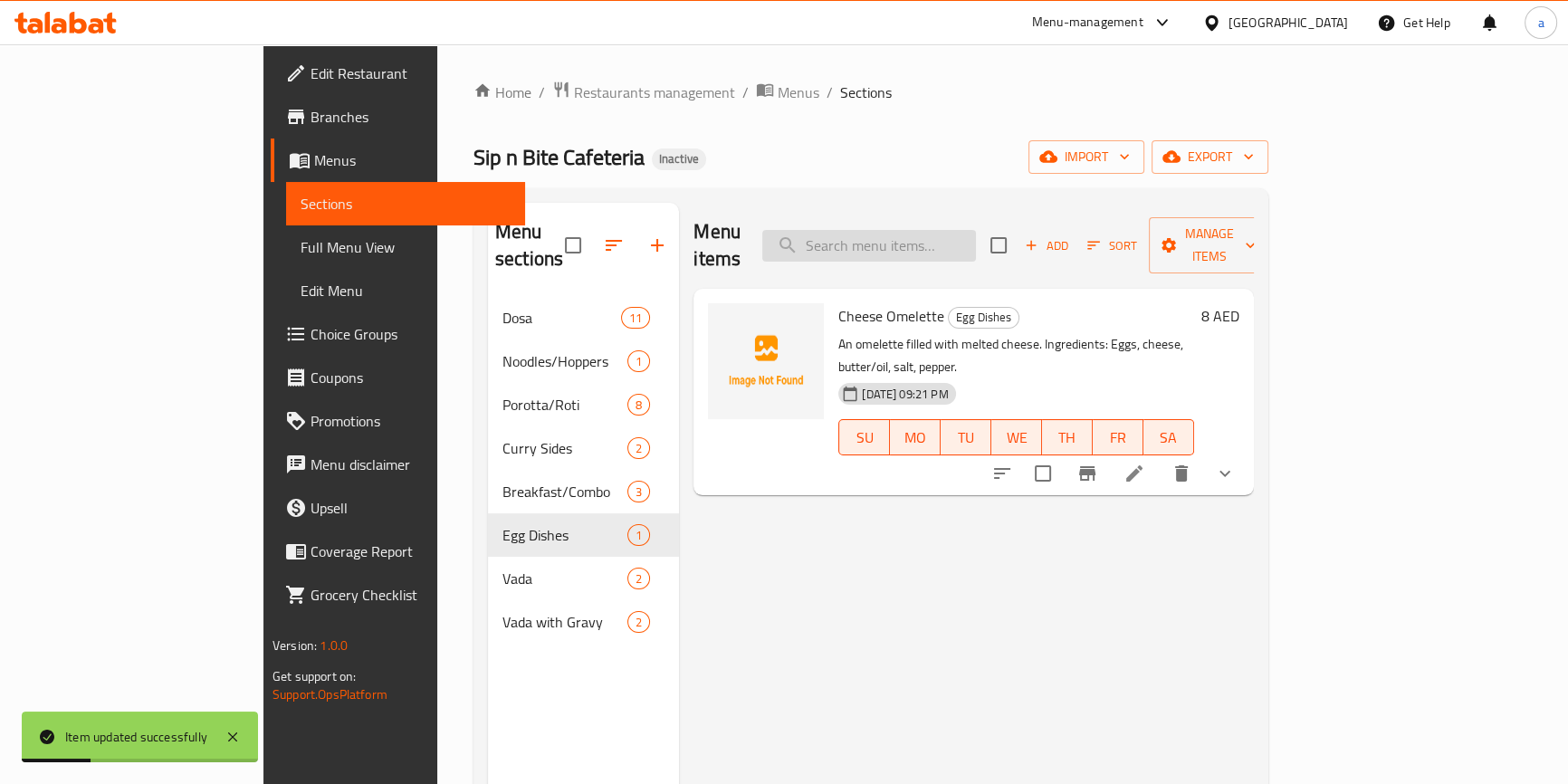
click at [928, 230] on input "search" at bounding box center [869, 246] width 213 height 32
paste input "CURD VADA"
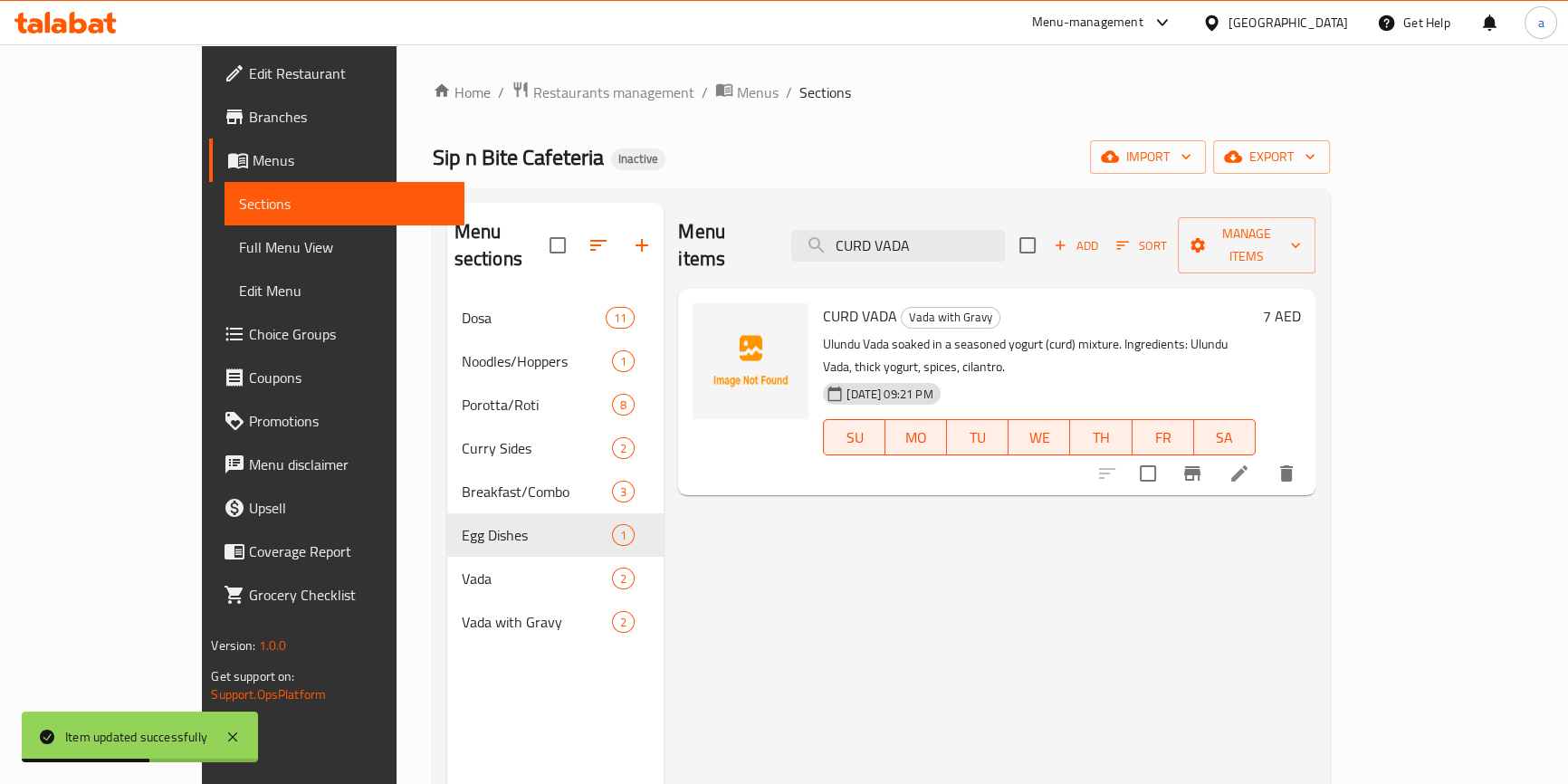
type input "CURD VADA"
click at [1248, 465] on icon at bounding box center [1239, 473] width 16 height 16
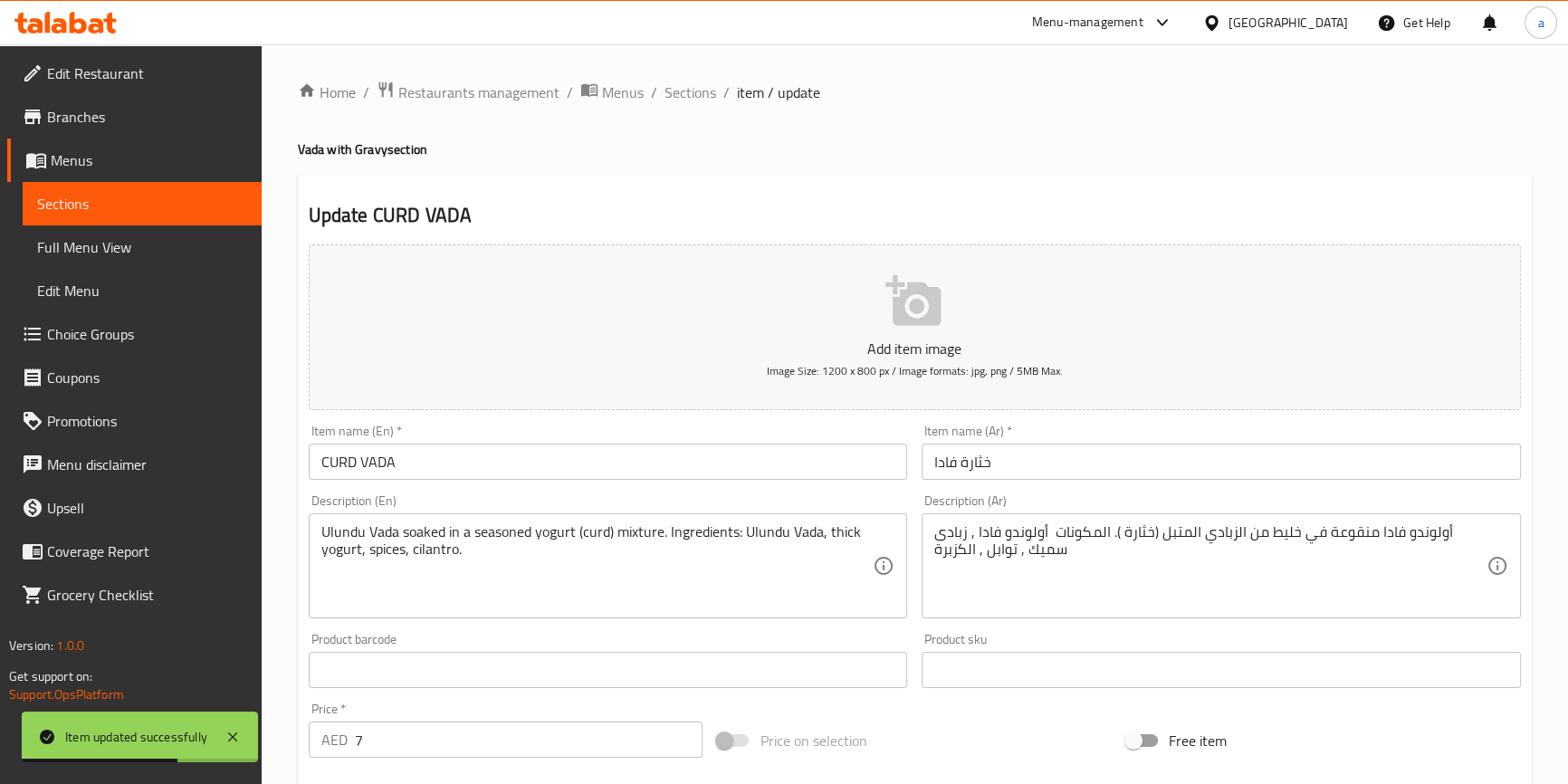
click at [608, 452] on input "CURD VADA" at bounding box center [608, 461] width 599 height 36
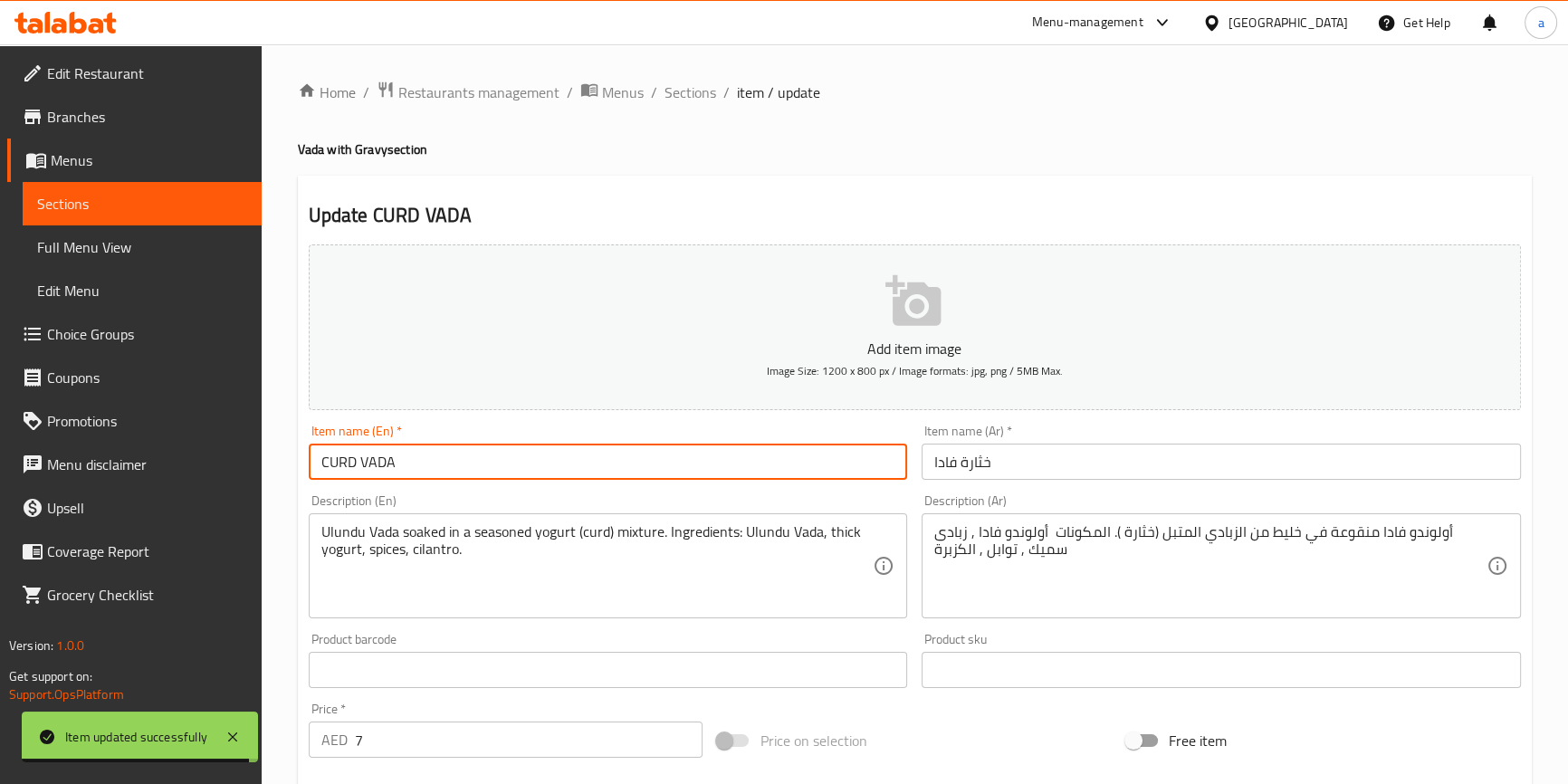
paste input "Regular"
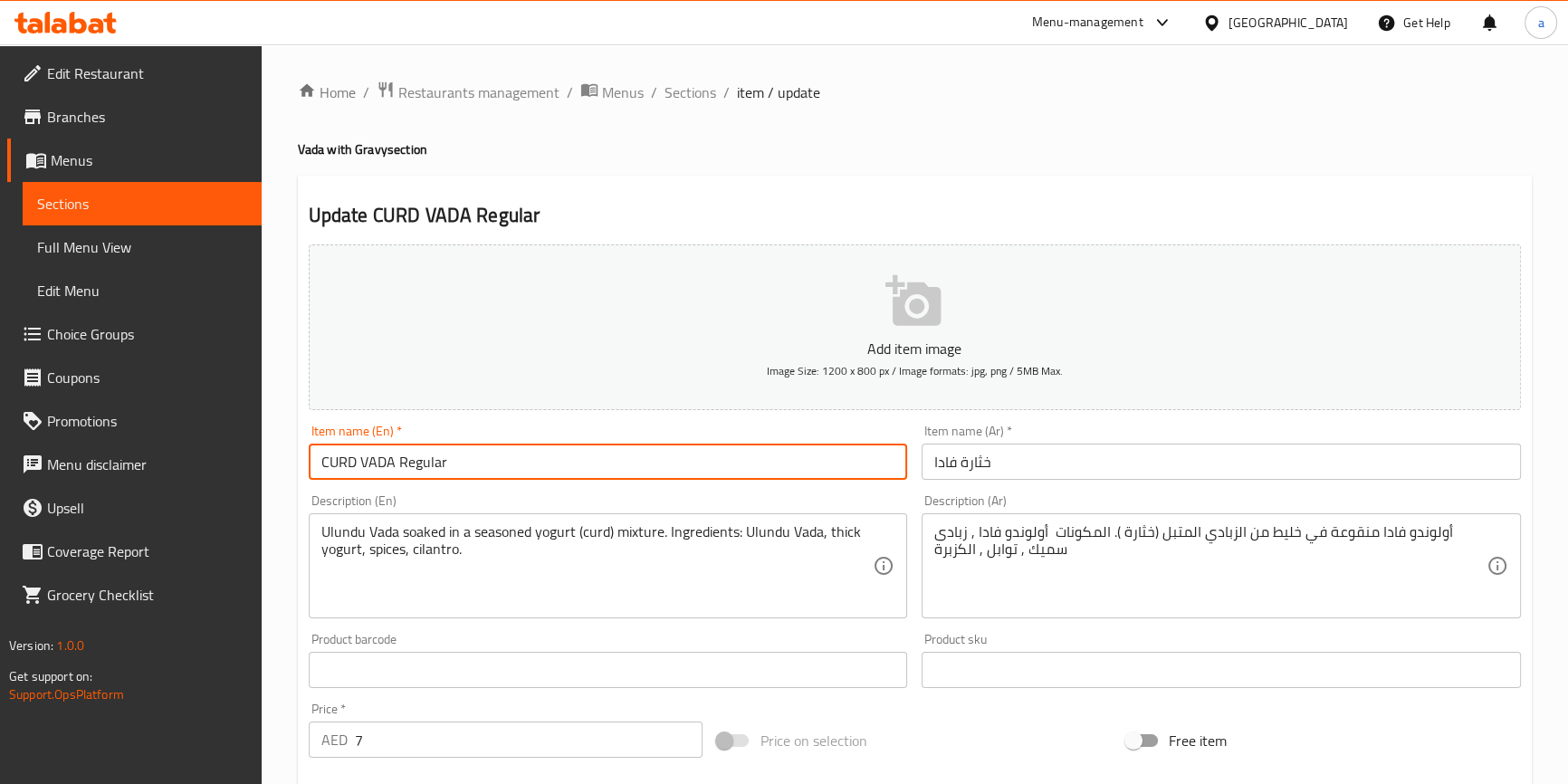
type input "CURD VADA Regular"
click at [1022, 455] on input "خثارة فادا" at bounding box center [1221, 461] width 599 height 36
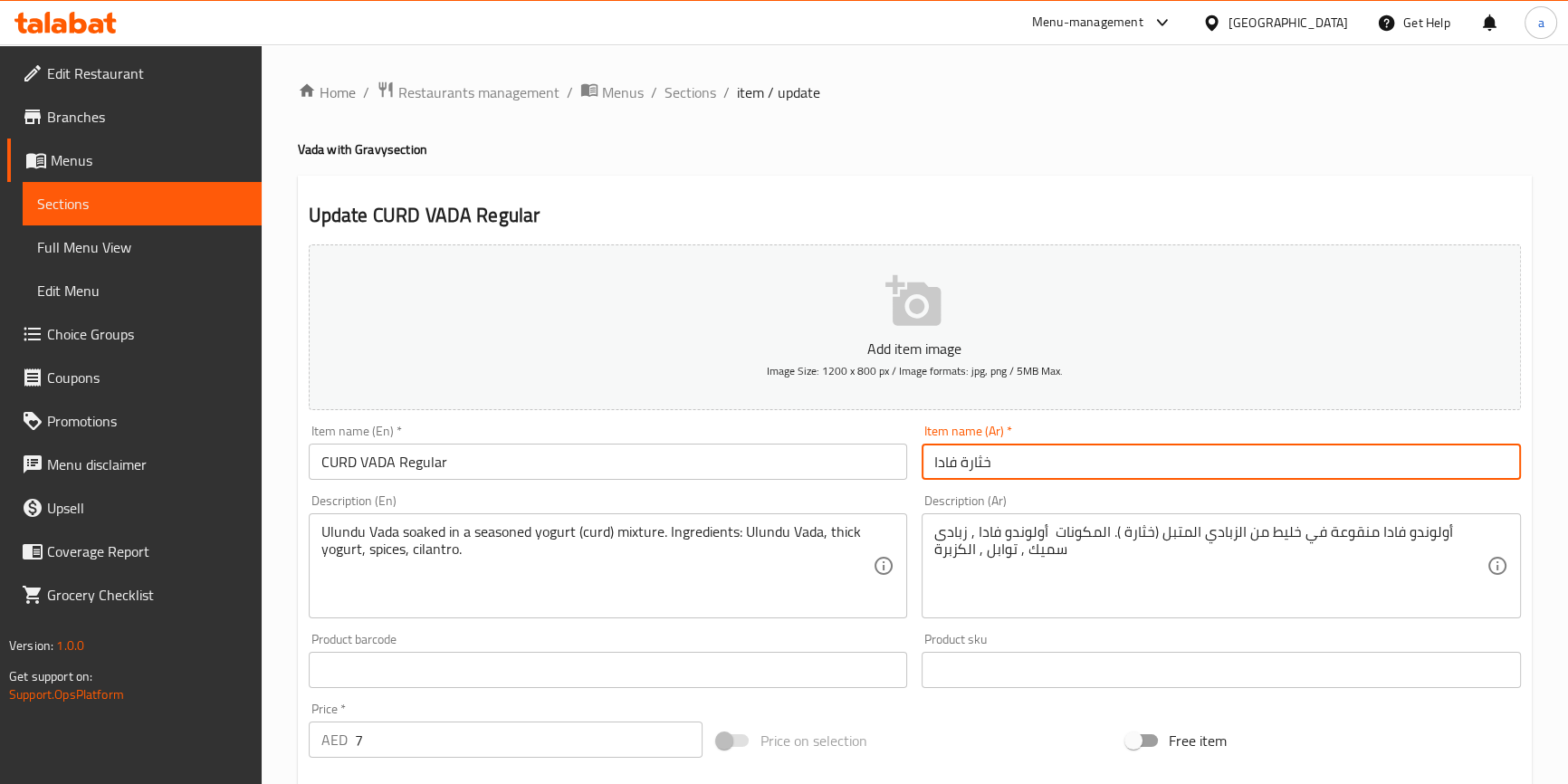
paste input "عادي"
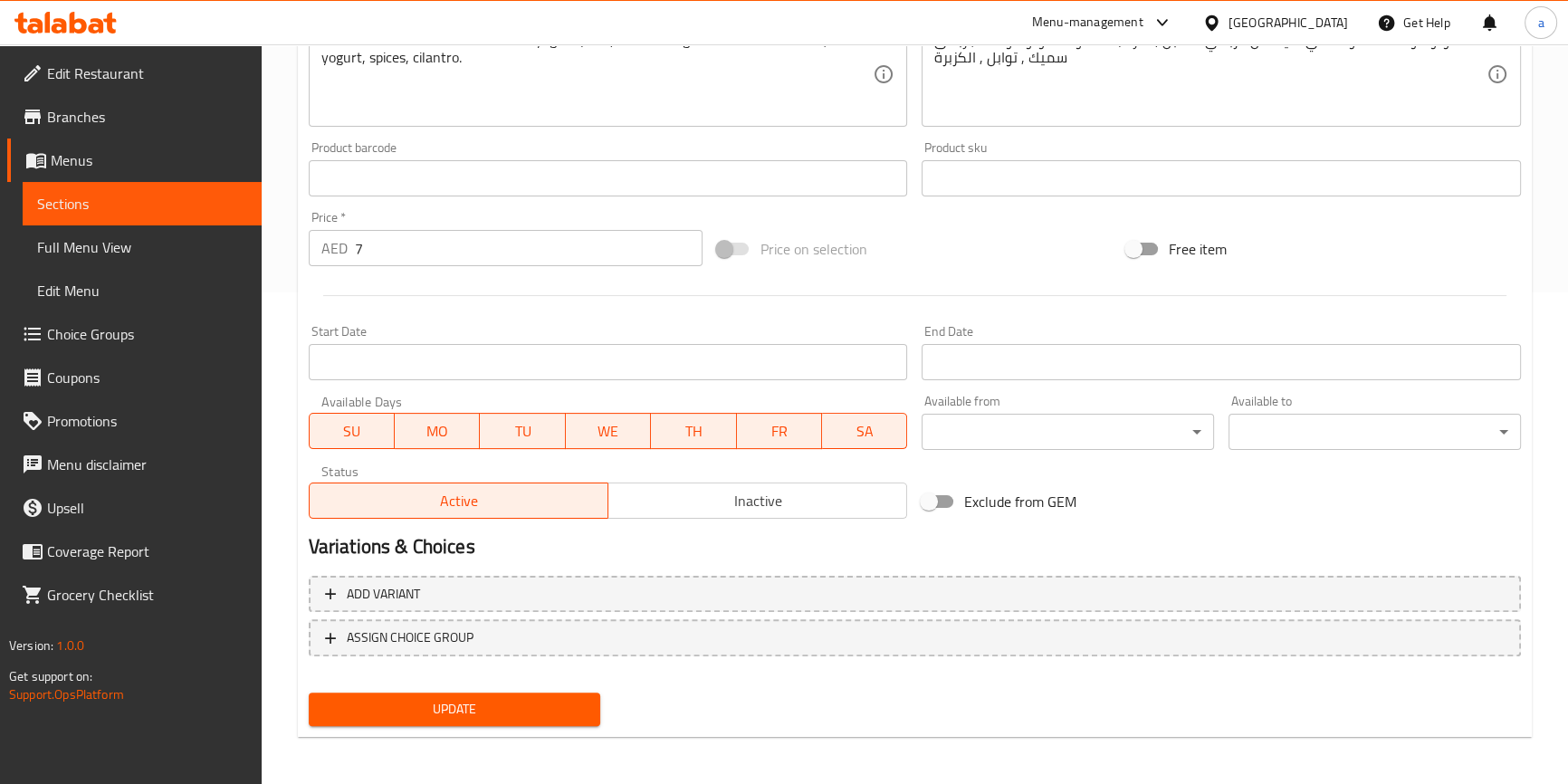
scroll to position [493, 0]
type input "خثارة فادا عادي"
click at [454, 717] on button "Update" at bounding box center [455, 707] width 292 height 34
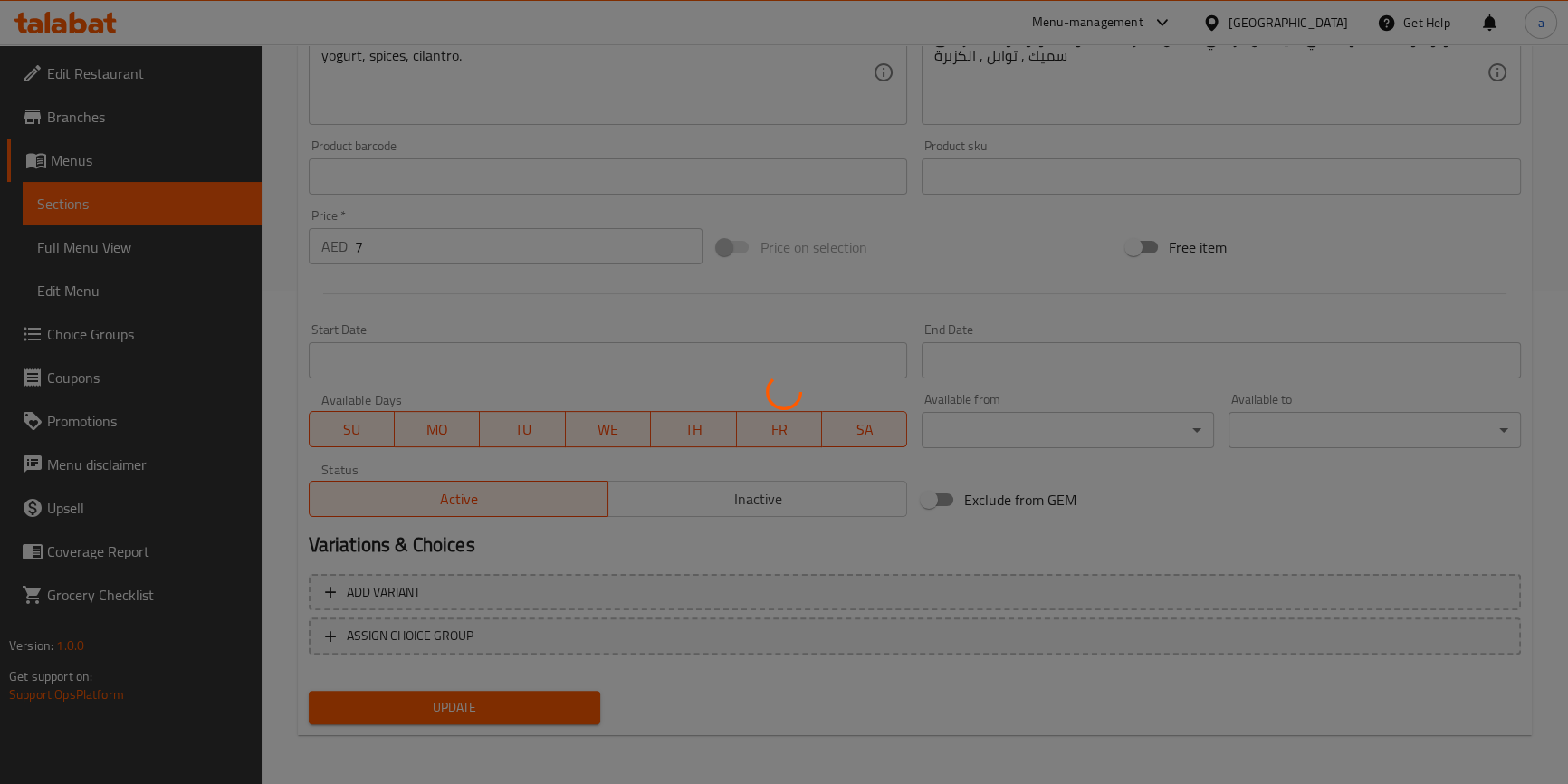
scroll to position [0, 0]
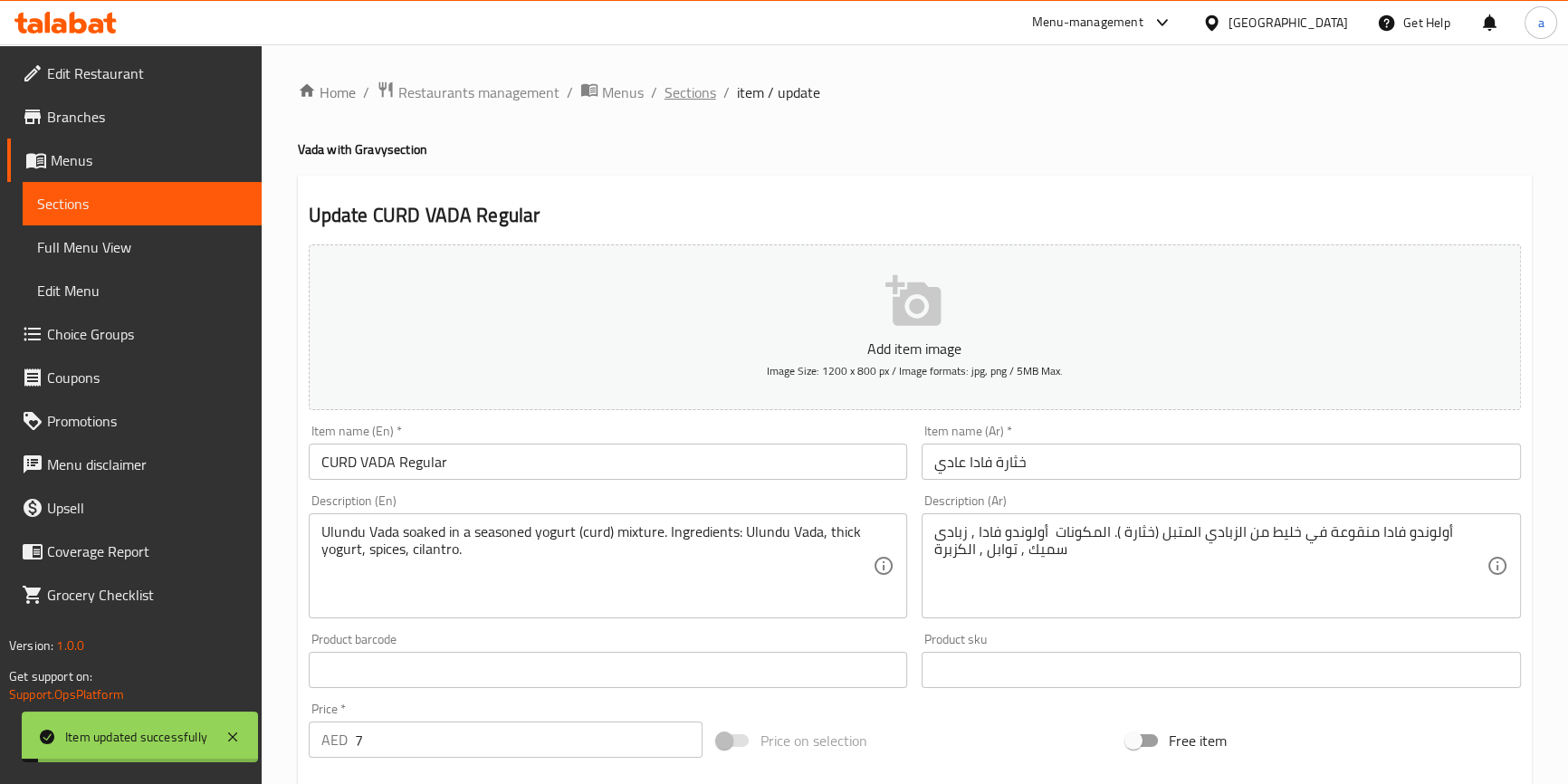
click at [706, 92] on span "Sections" at bounding box center [691, 93] width 52 height 22
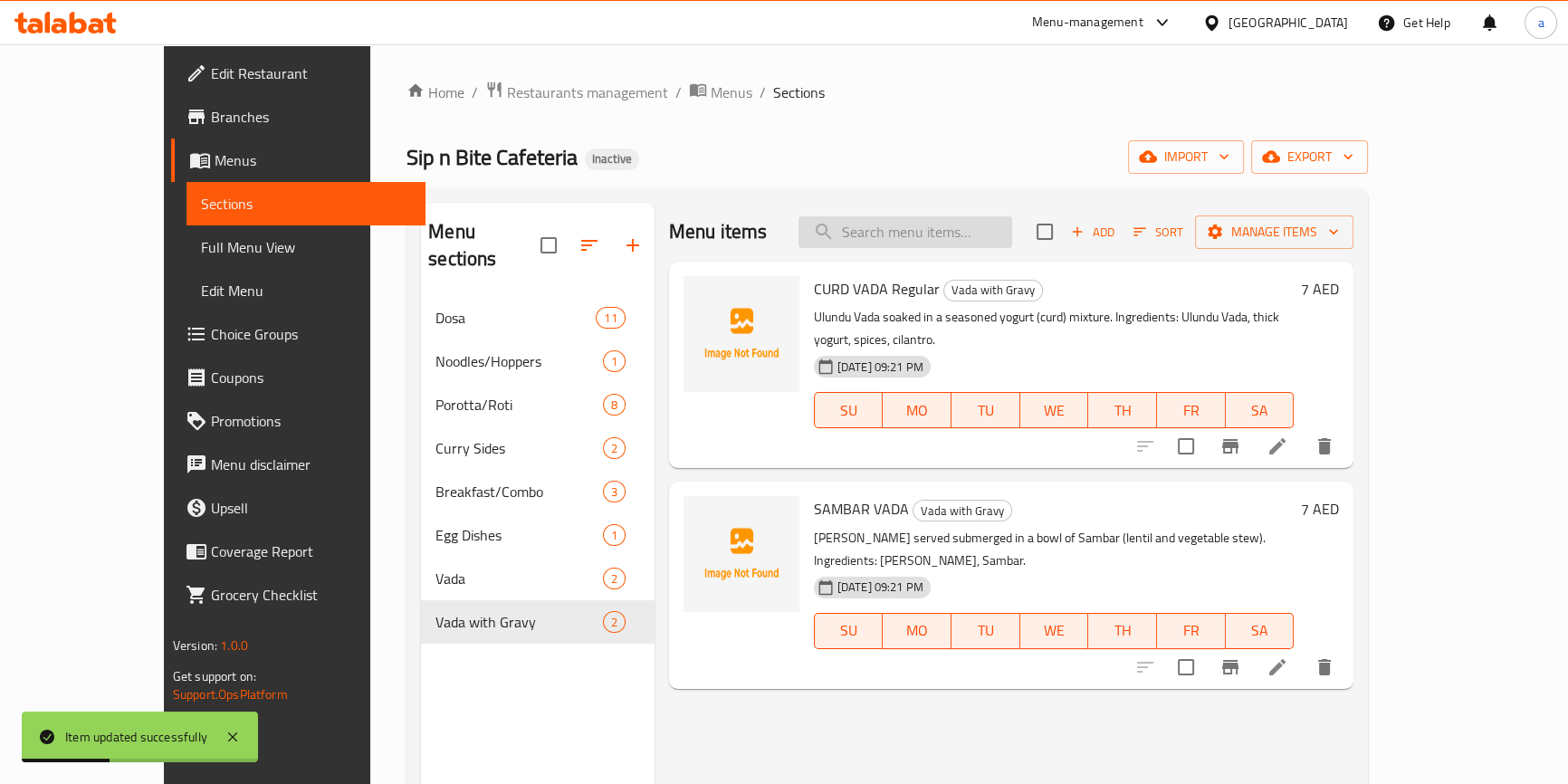
click at [922, 239] on input "search" at bounding box center [905, 232] width 213 height 32
paste input "SAMBAR VADA"
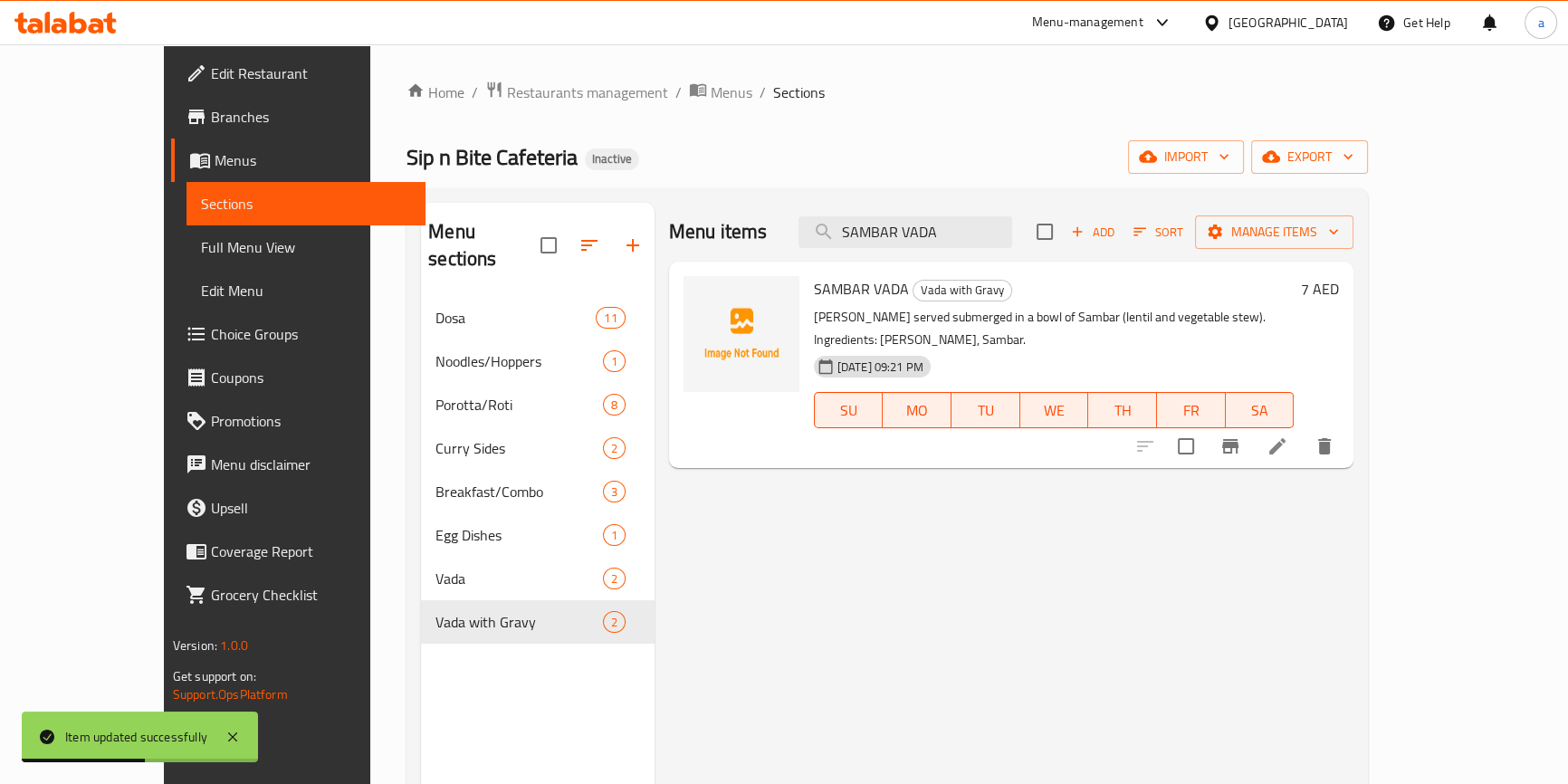
type input "SAMBAR VADA"
click at [1288, 435] on icon at bounding box center [1278, 446] width 22 height 22
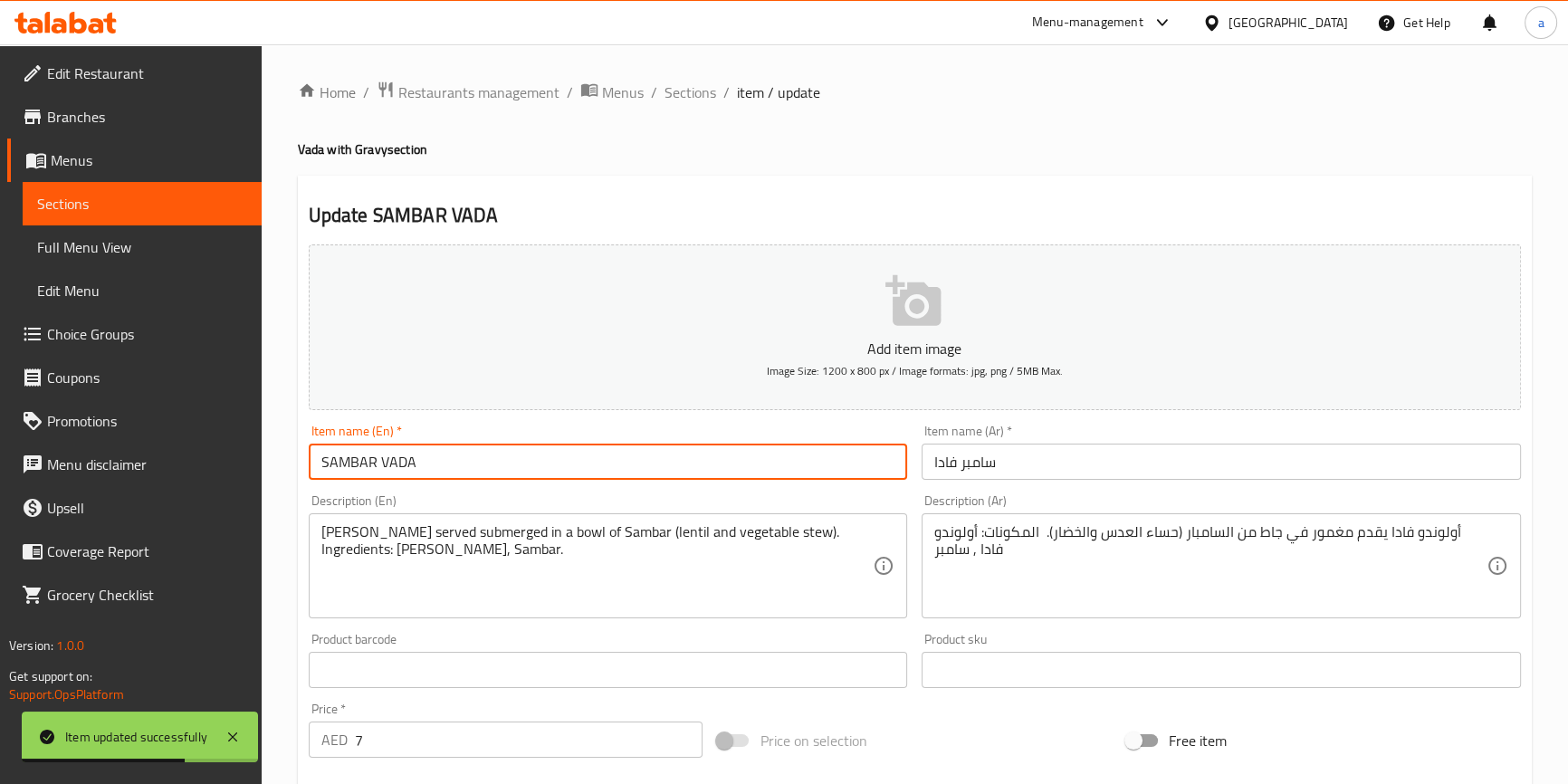
click at [621, 478] on input "SAMBAR VADA" at bounding box center [608, 461] width 599 height 36
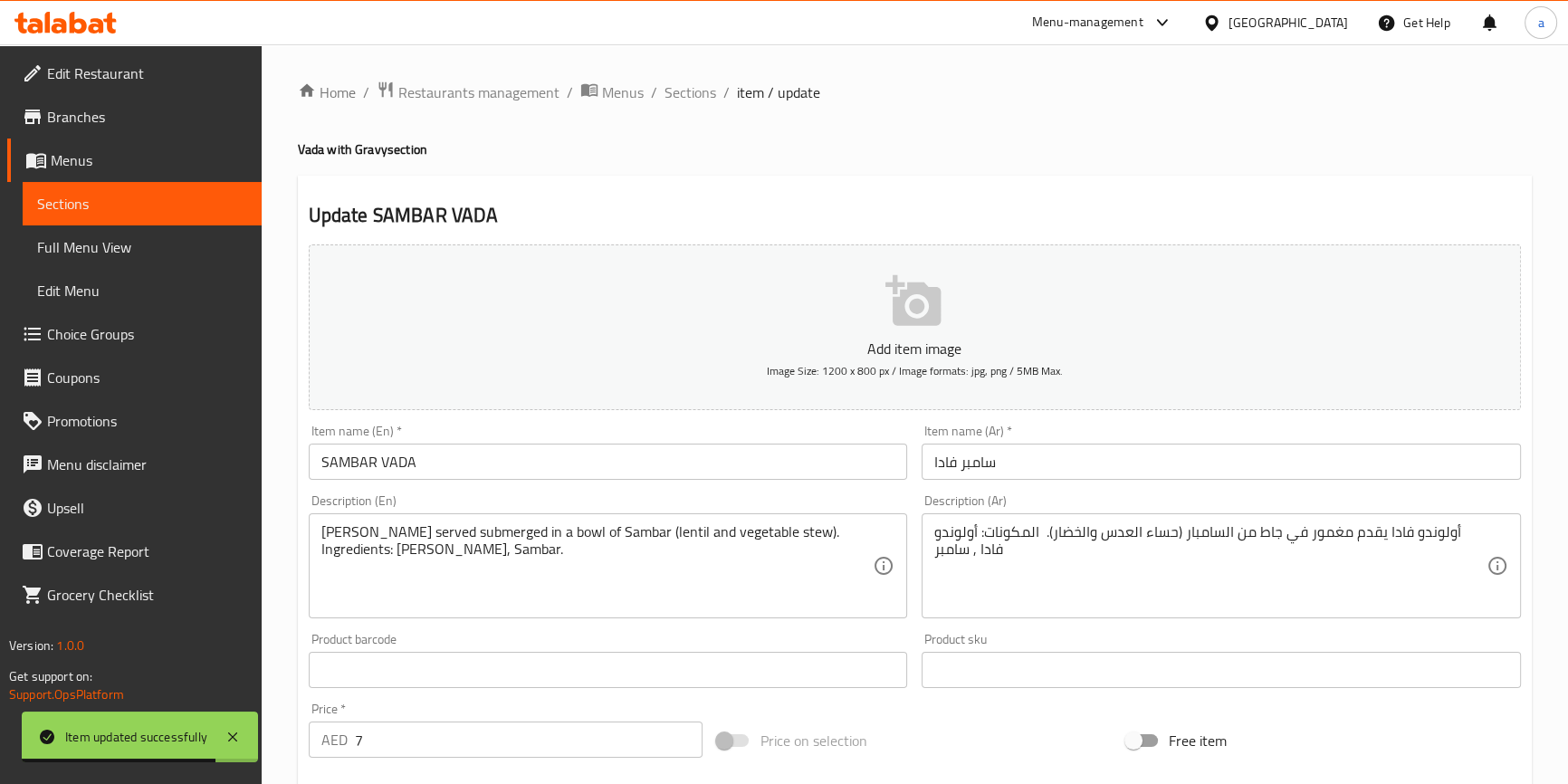
click at [621, 458] on input "SAMBAR VADA" at bounding box center [608, 461] width 599 height 36
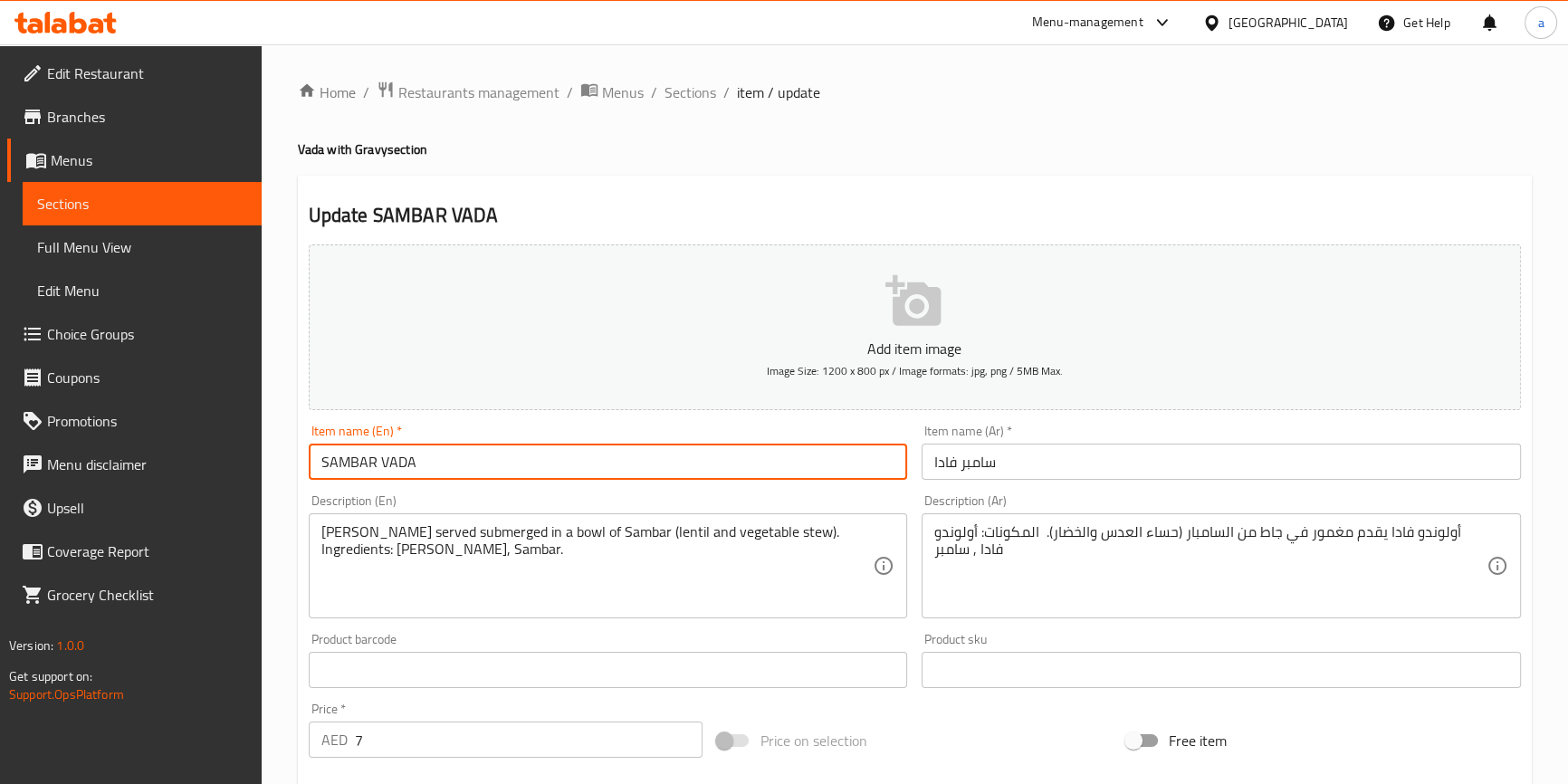
paste input "Regular"
type input "SAMBAR VADA Regular"
click at [1088, 458] on input "سامبر فادا" at bounding box center [1221, 461] width 599 height 36
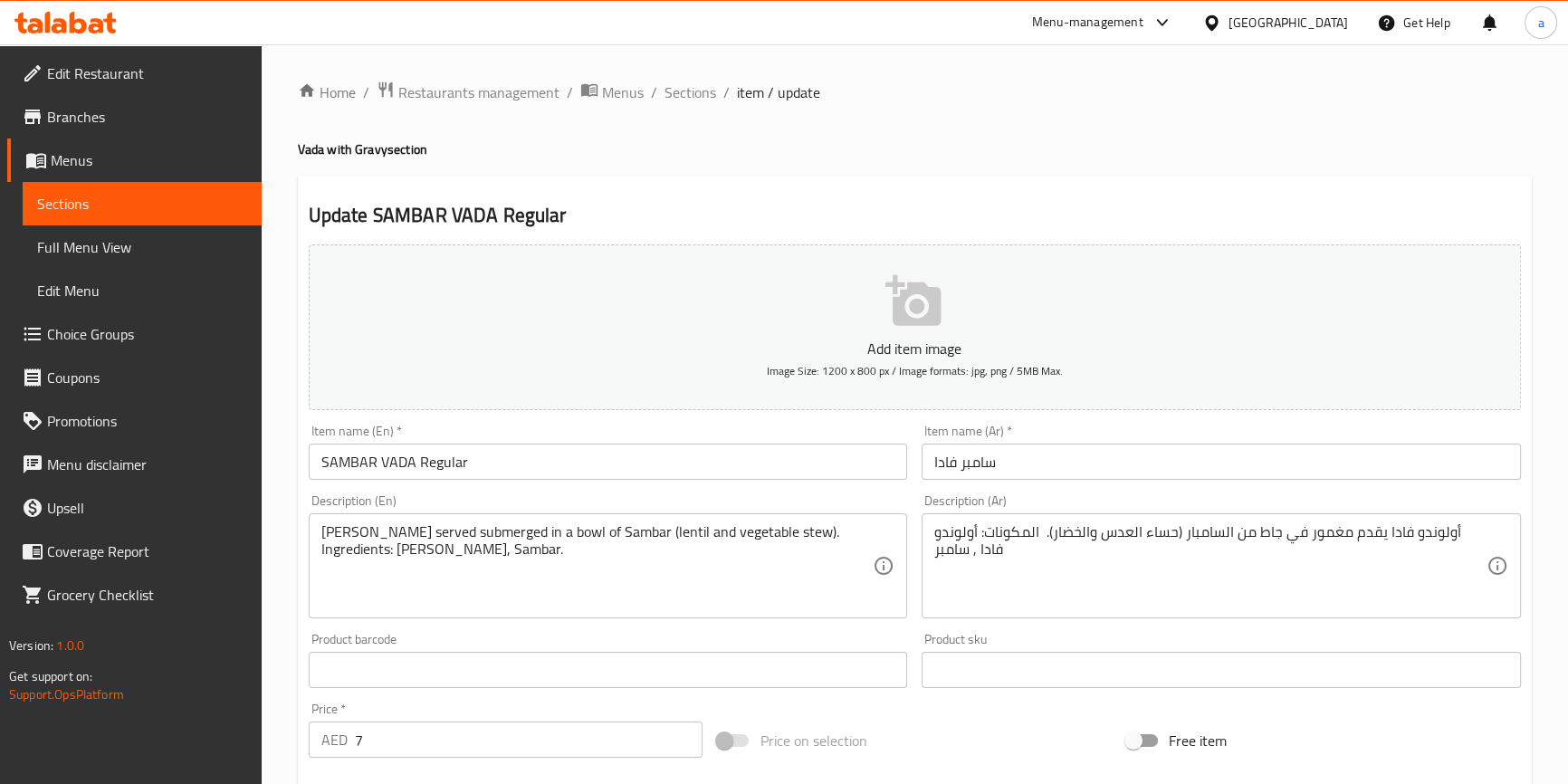
click at [1091, 487] on div "Description (Ar) أولوندو فادا يقدم مغمور في جاط من السامبار (حساء العدس والخضار…" at bounding box center [1221, 556] width 614 height 138
click at [1089, 462] on input "سامبر فادا" at bounding box center [1221, 461] width 599 height 36
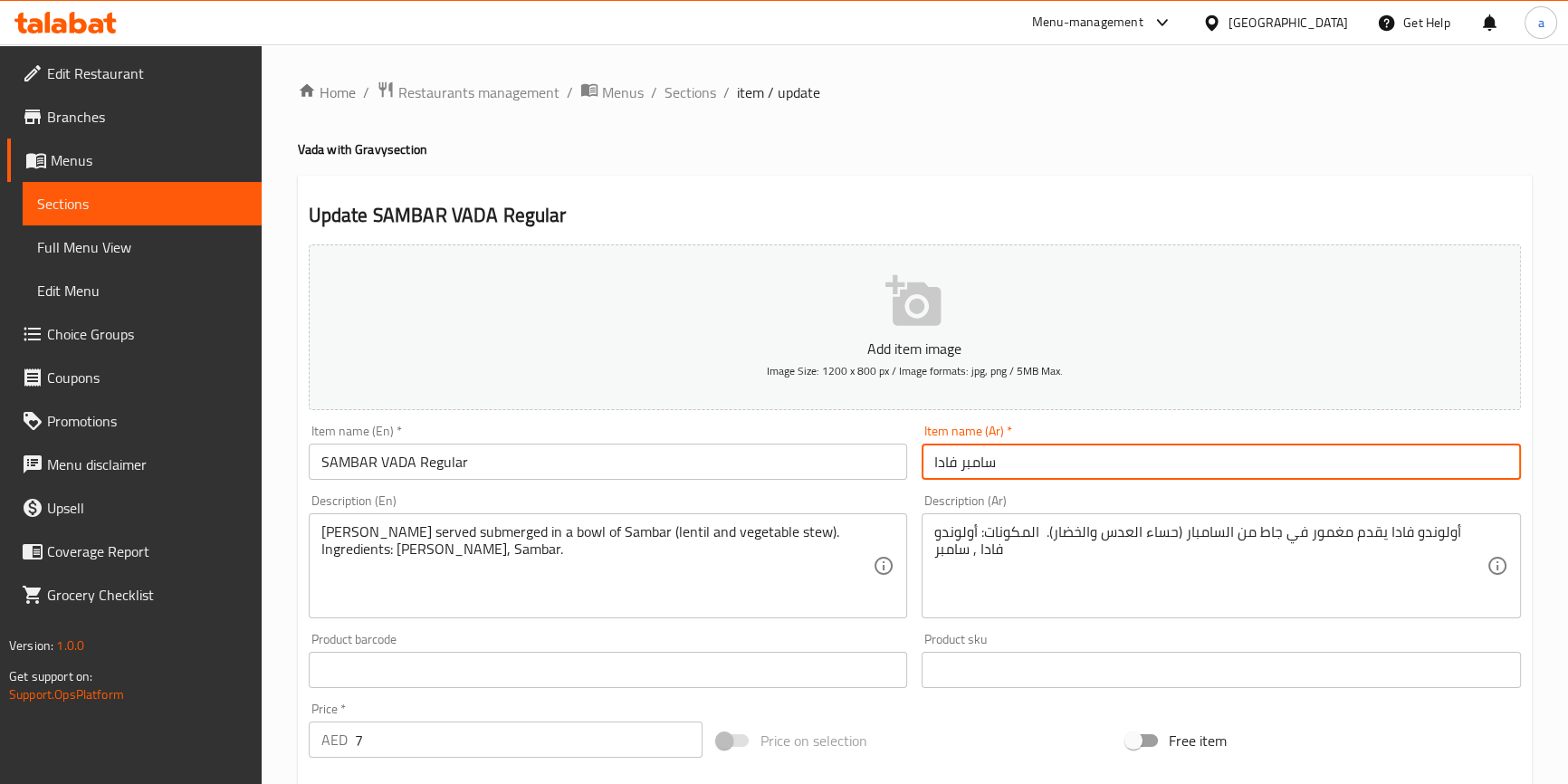
paste input "عادي"
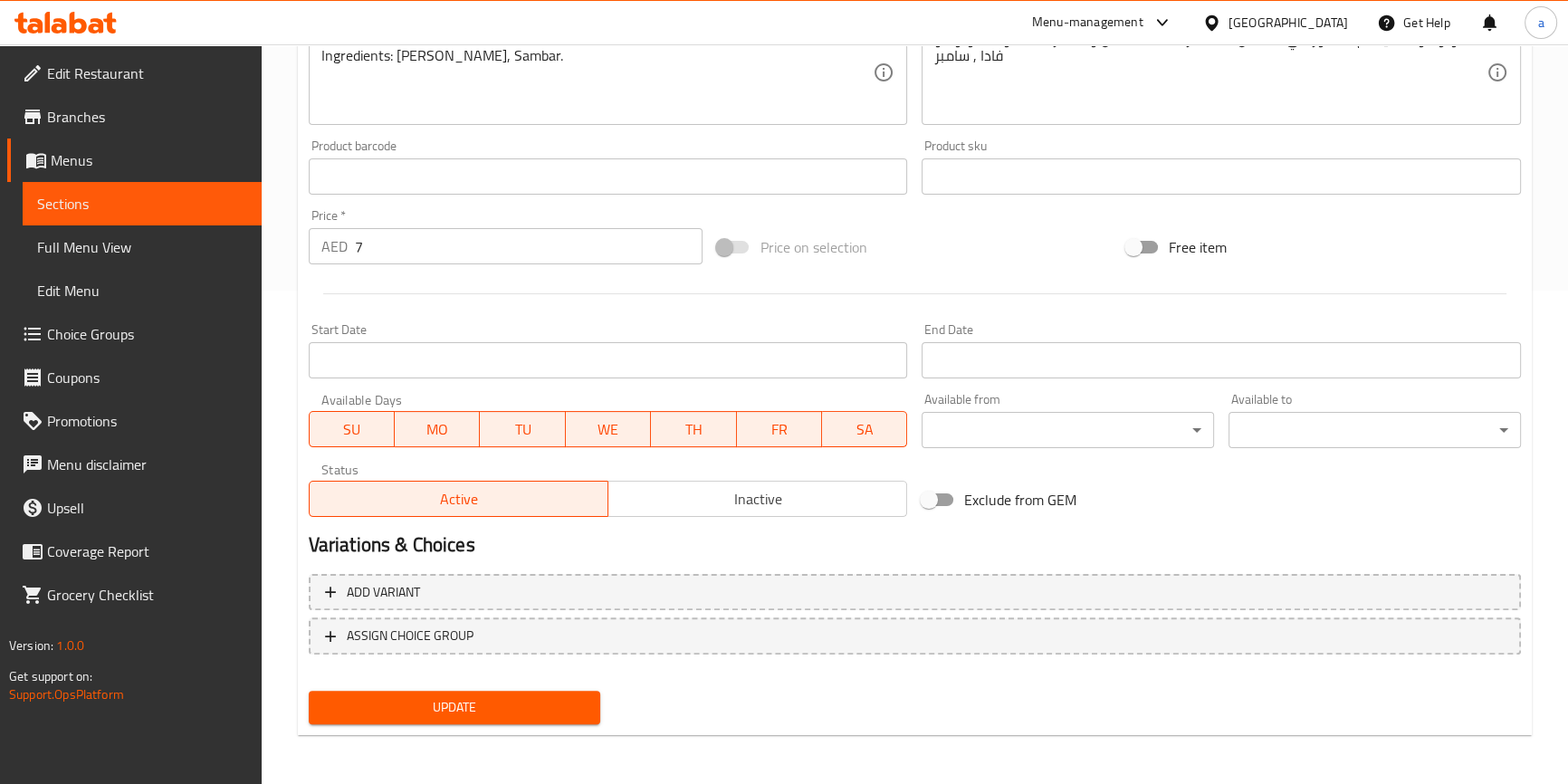
type input "سامبر فادا عادي"
click at [547, 712] on span "Update" at bounding box center [455, 706] width 263 height 23
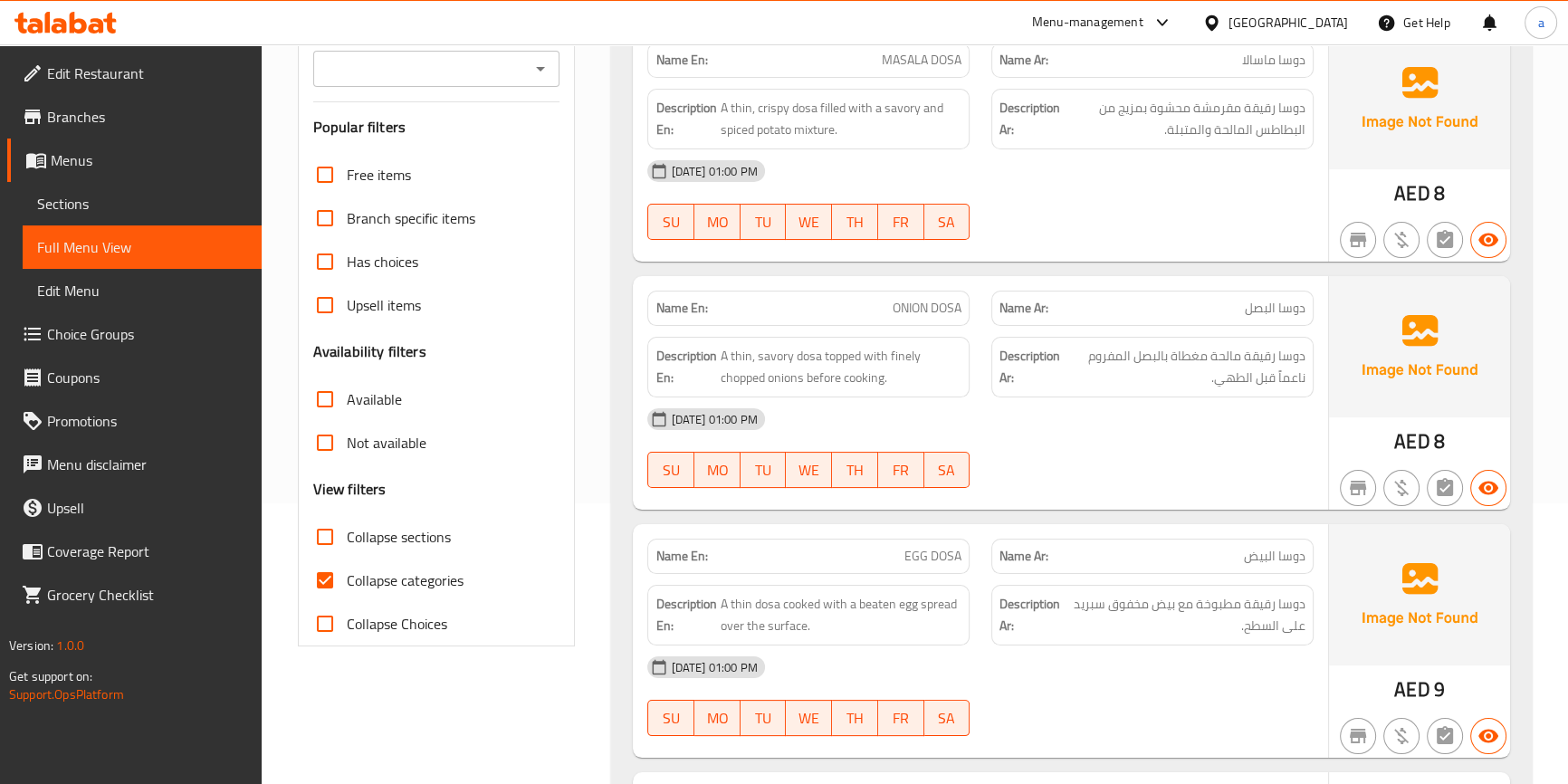
scroll to position [329, 0]
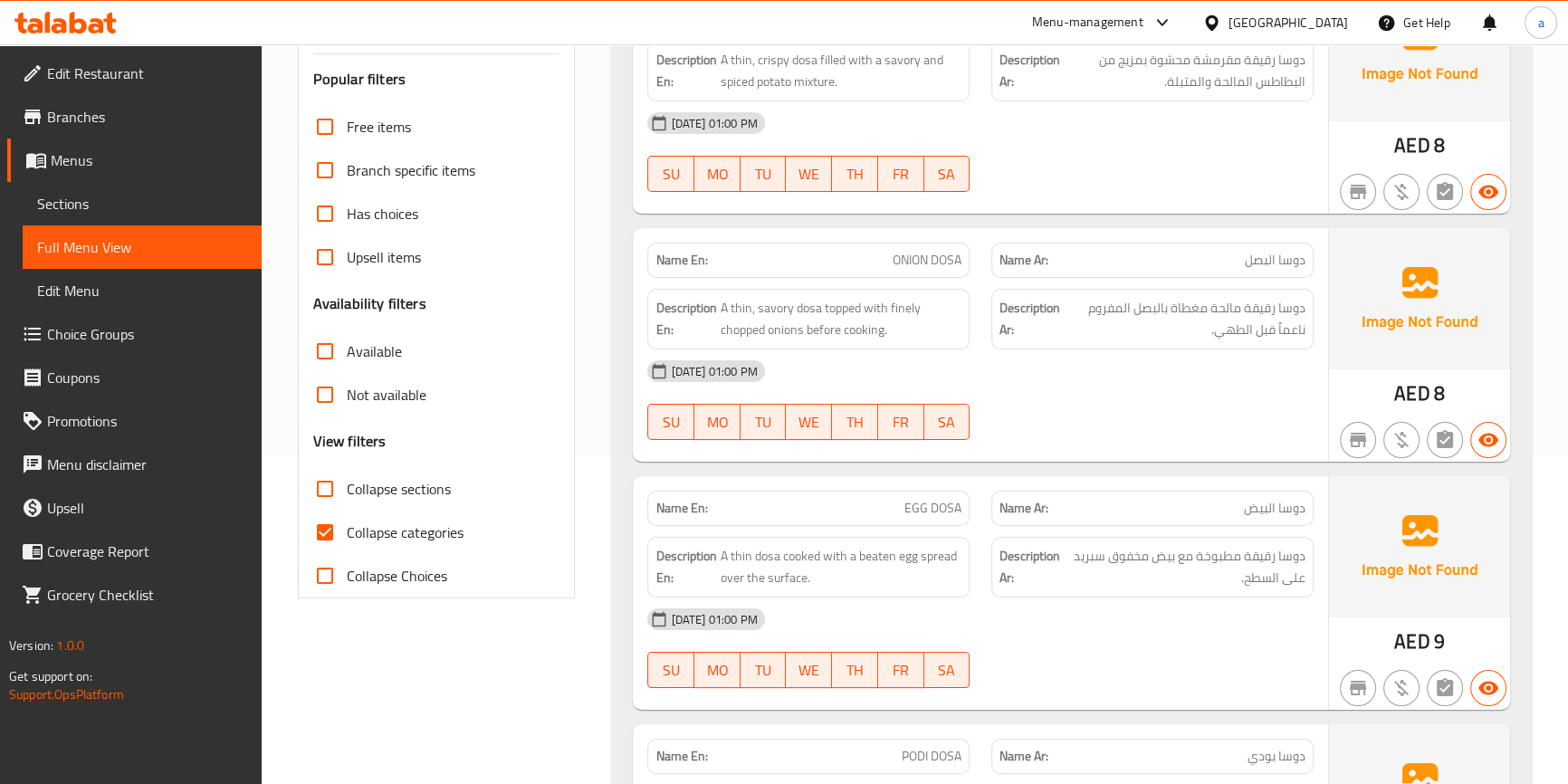
click at [320, 532] on input "Collapse categories" at bounding box center [325, 532] width 44 height 44
checkbox input "false"
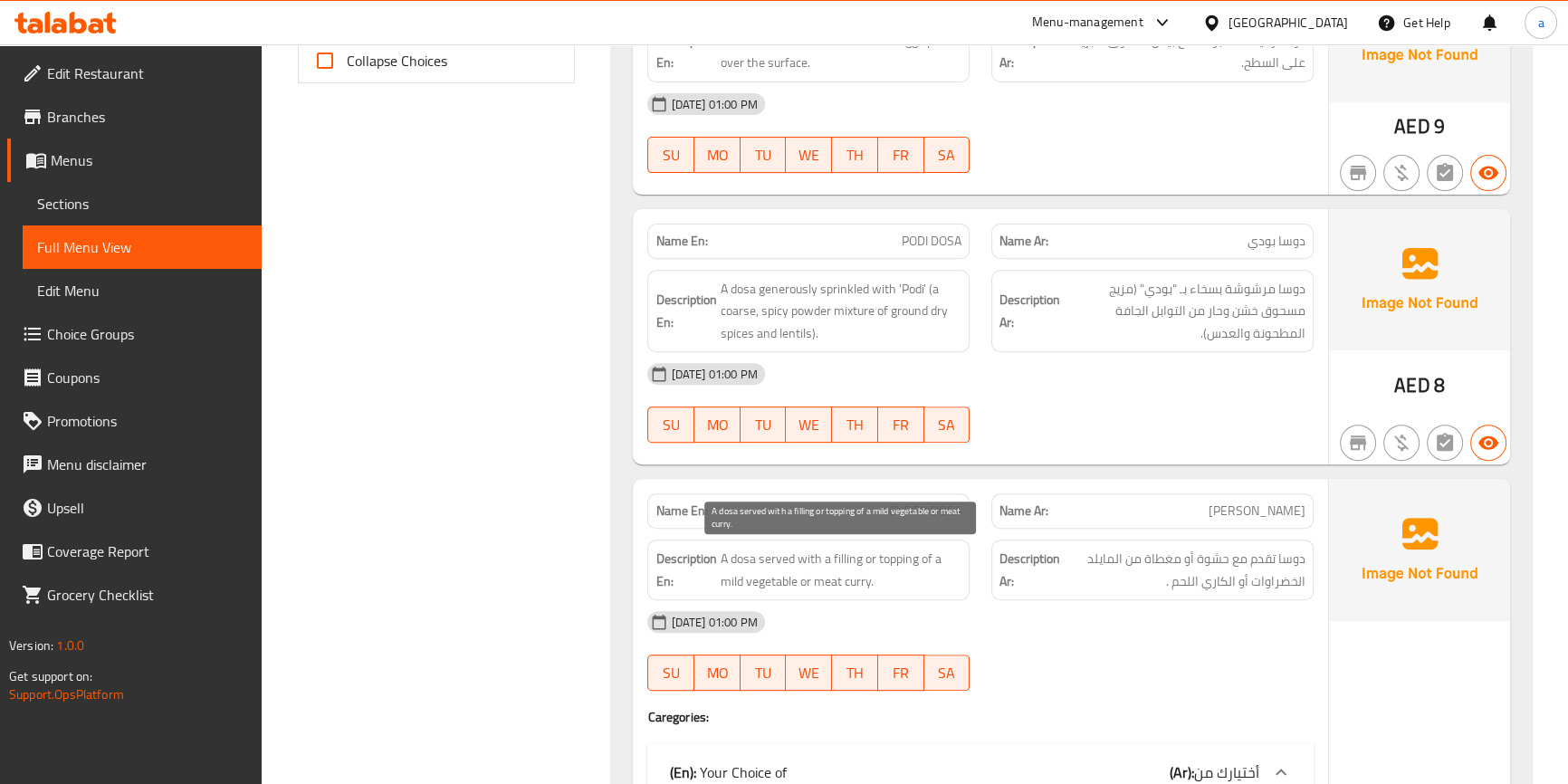
scroll to position [493, 0]
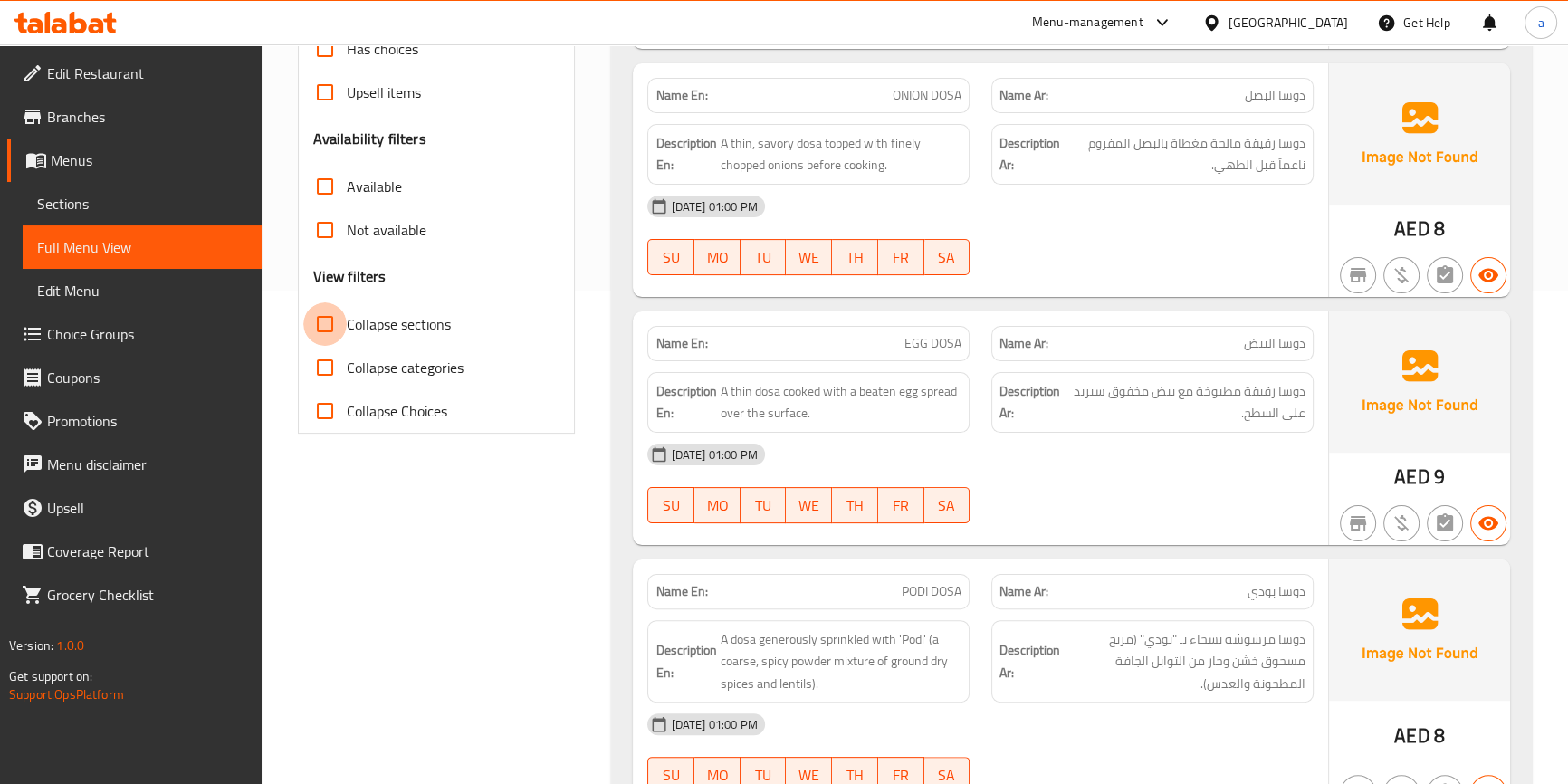
click at [326, 312] on input "Collapse sections" at bounding box center [325, 324] width 44 height 44
checkbox input "true"
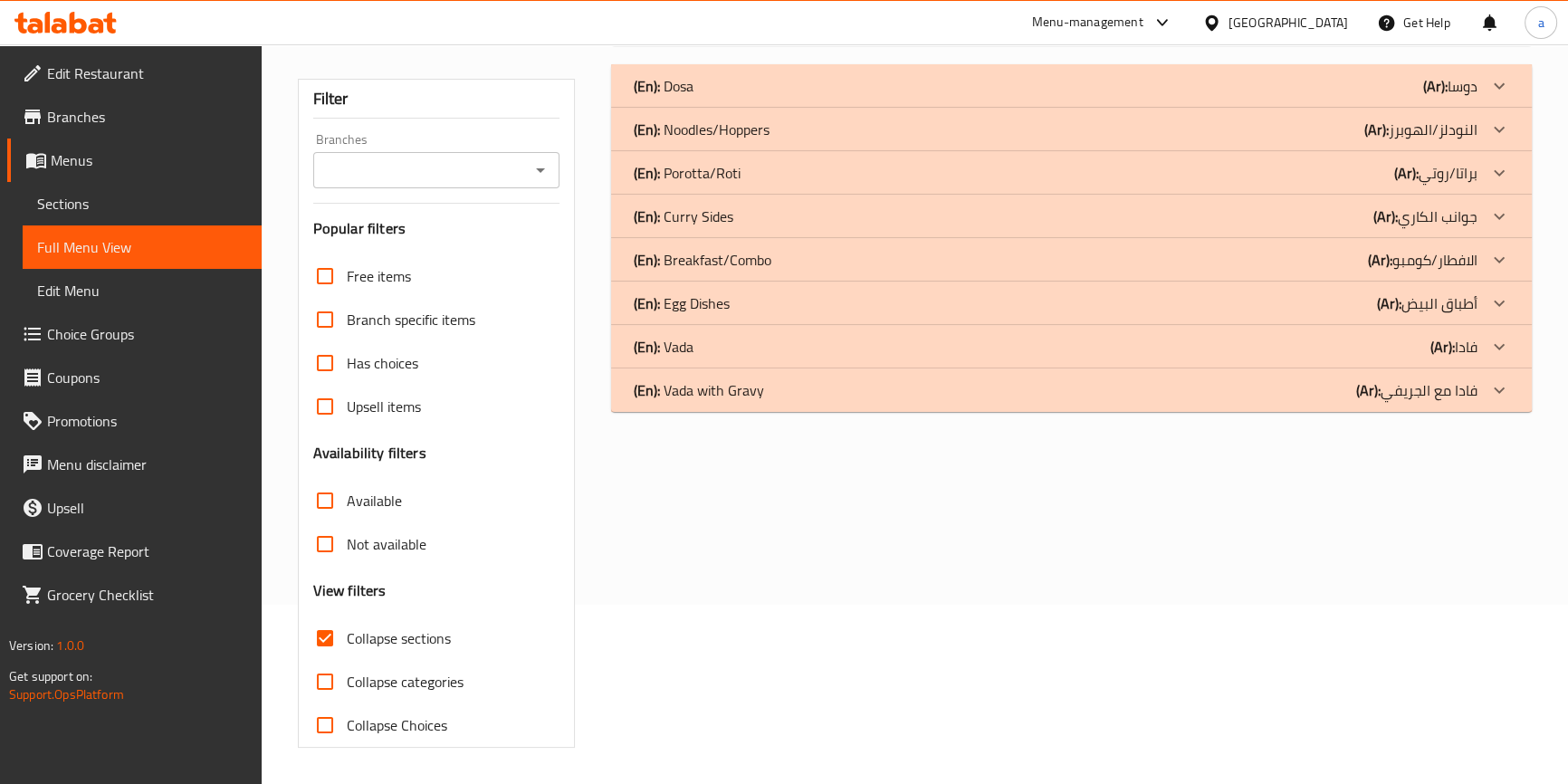
scroll to position [178, 0]
drag, startPoint x: 801, startPoint y: 400, endPoint x: 798, endPoint y: 389, distance: 11.4
click at [801, 399] on div "(En): Vada with Gravy (Ar): فادا مع الجريفي" at bounding box center [1055, 391] width 843 height 22
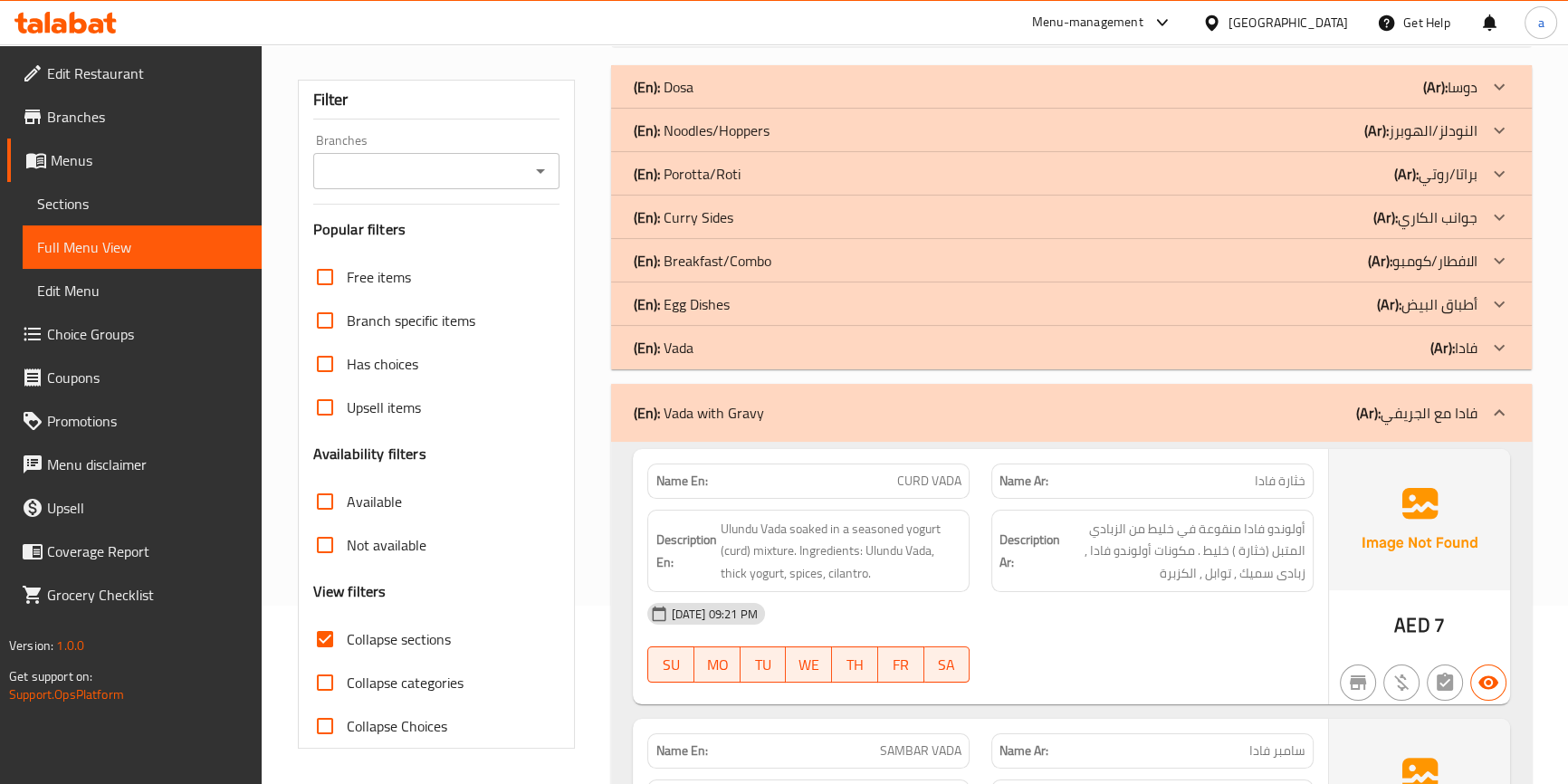
click at [786, 311] on div "(En): Egg Dishes (Ar): أطباق البيض" at bounding box center [1055, 304] width 843 height 22
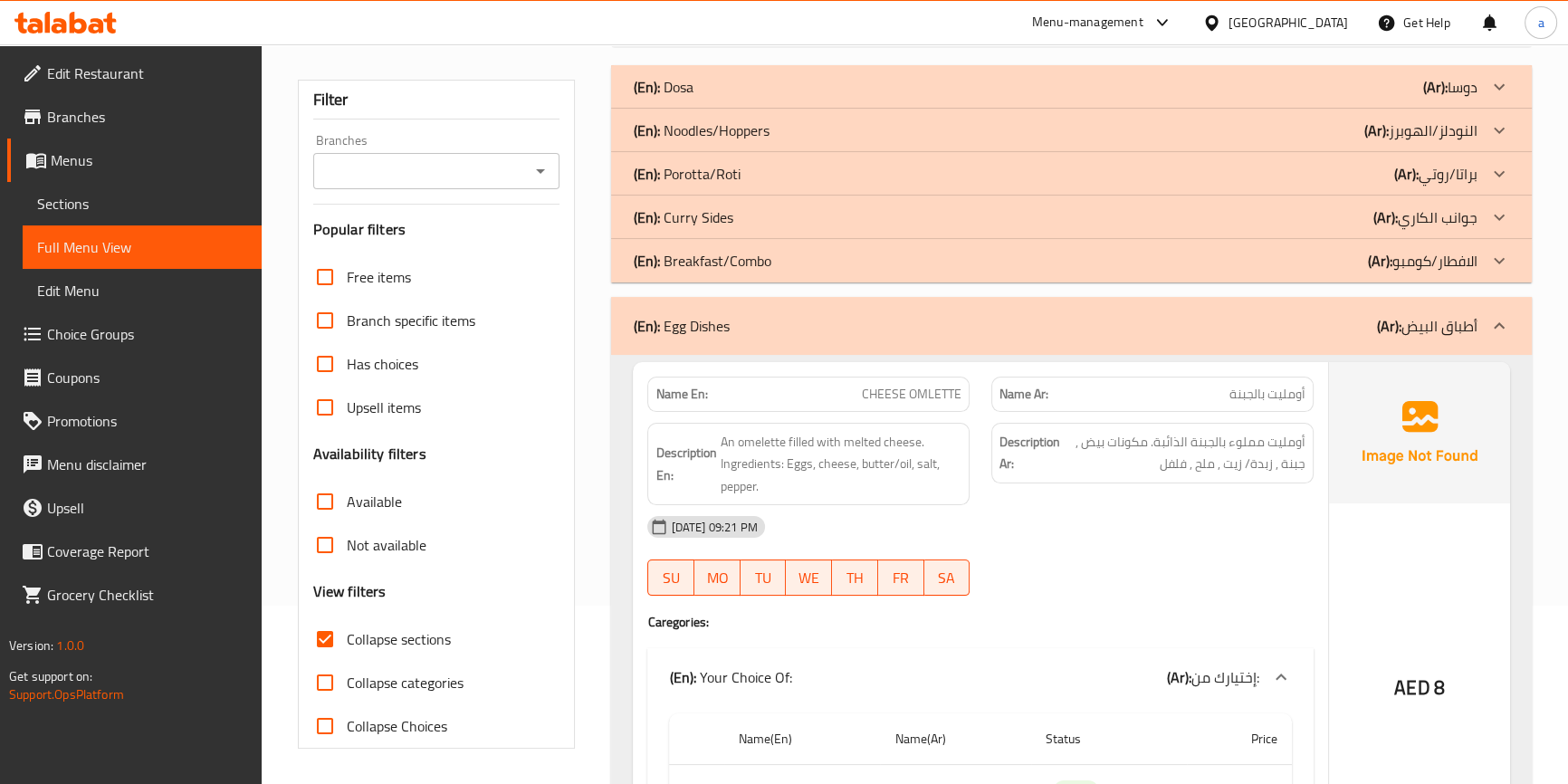
click at [765, 216] on div "(En): Curry Sides (Ar): جوانب الكاري" at bounding box center [1055, 217] width 843 height 22
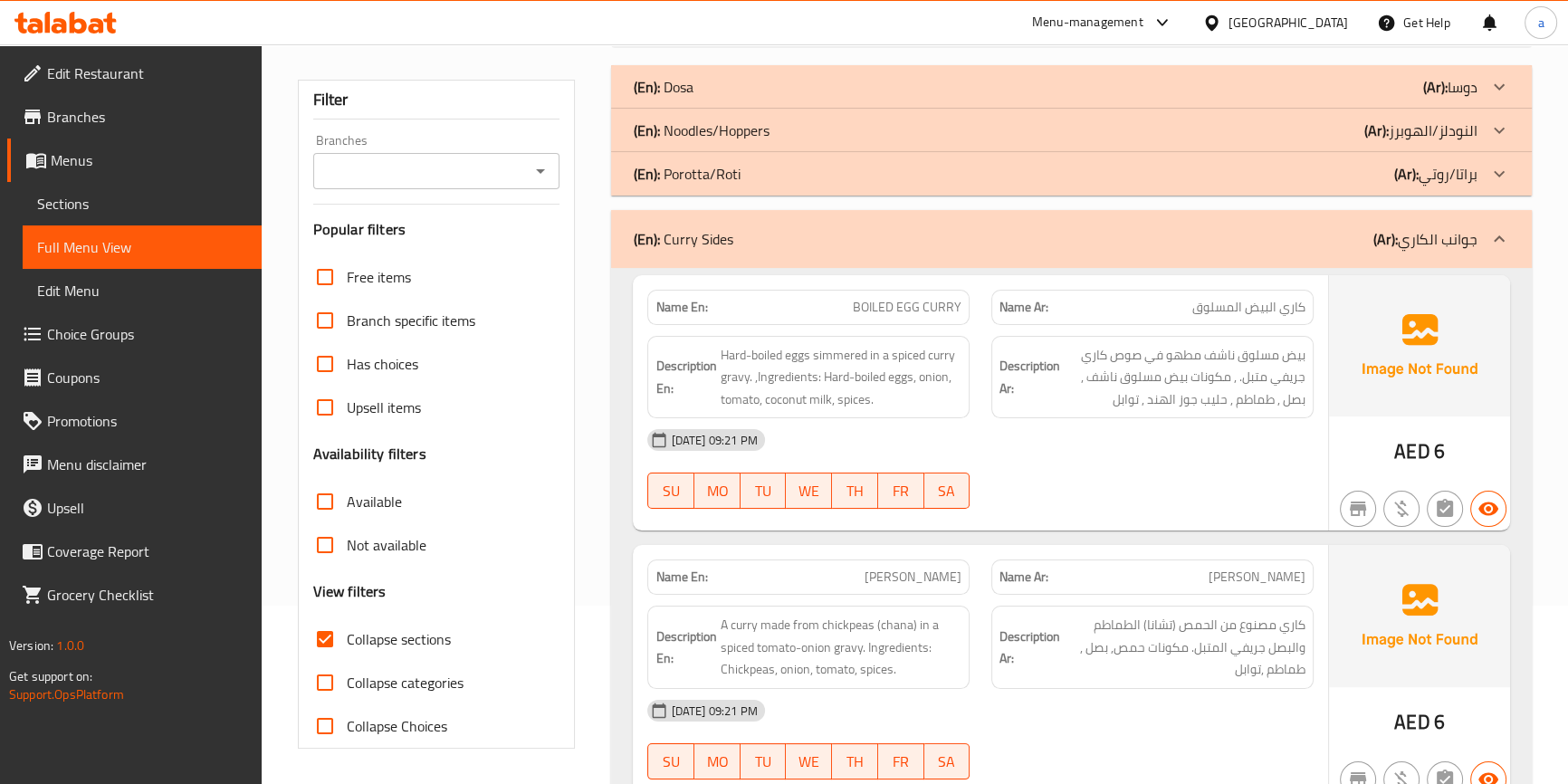
click at [762, 131] on p "(En): Noodles/Hoppers" at bounding box center [701, 131] width 136 height 22
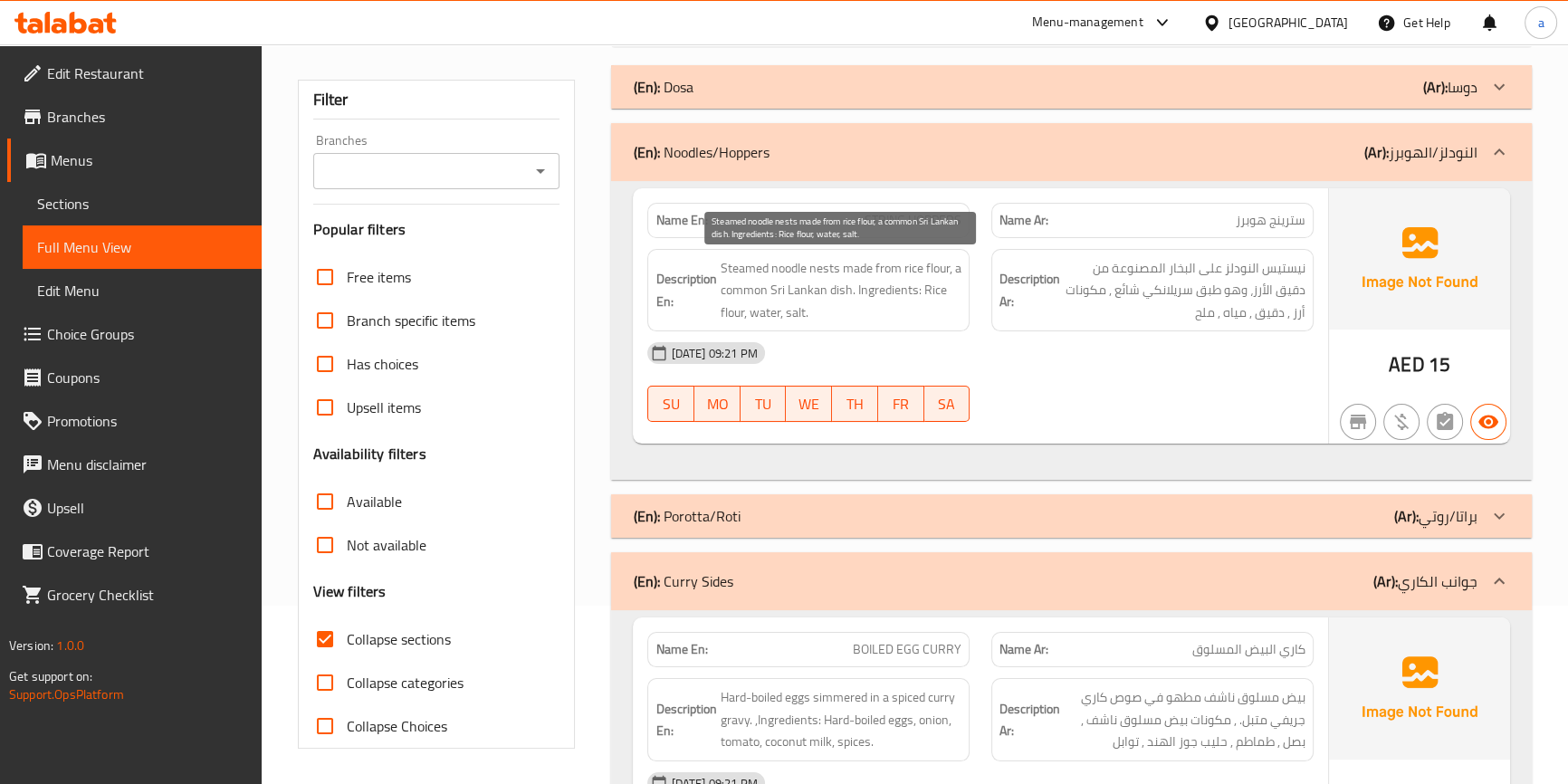
click at [836, 290] on span "Steamed noodle nests made from rice flour, a common Sri Lankan dish. Ingredient…" at bounding box center [840, 290] width 241 height 67
drag, startPoint x: 916, startPoint y: 274, endPoint x: 934, endPoint y: 273, distance: 18.0
click at [934, 273] on span "Steamed noodle nests made from rice flour, a common Sri Lankan dish. Ingredient…" at bounding box center [840, 290] width 241 height 67
click at [755, 299] on span "Steamed noodle nests made from rice flour, a common Sri Lankan dish. Ingredient…" at bounding box center [840, 290] width 241 height 67
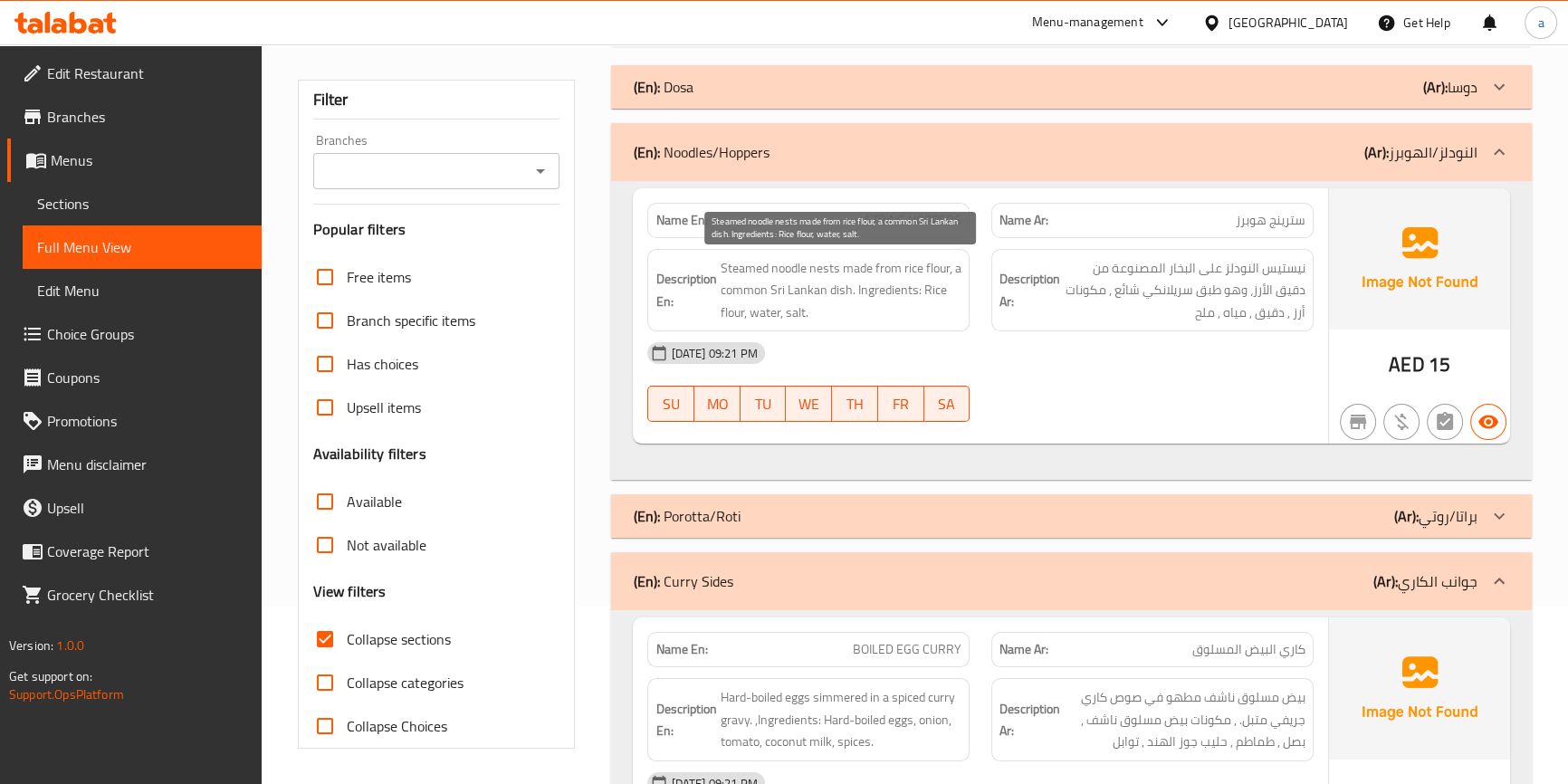
click at [832, 291] on span "Steamed noodle nests made from rice flour, a common Sri Lankan dish. Ingredient…" at bounding box center [840, 290] width 241 height 67
click at [777, 304] on span "Steamed noodle nests made from rice flour, a common Sri Lankan dish. Ingredient…" at bounding box center [840, 290] width 241 height 67
click at [778, 305] on span "Steamed noodle nests made from rice flour, a common Sri Lankan dish. Ingredient…" at bounding box center [840, 290] width 241 height 67
click at [780, 288] on span "Steamed noodle nests made from rice flour, a common Sri Lankan dish. Ingredient…" at bounding box center [840, 290] width 241 height 67
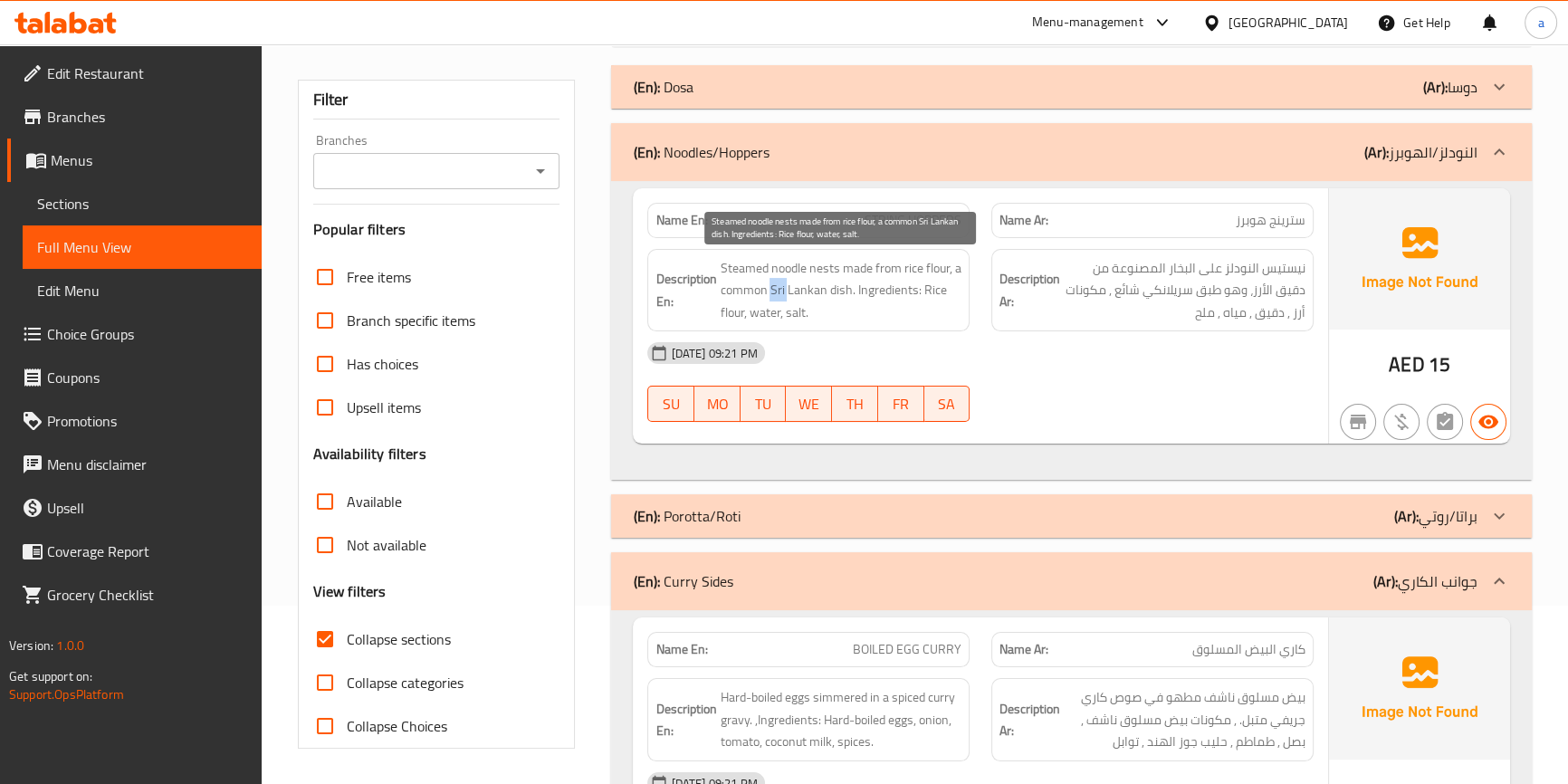
click at [780, 288] on span "Steamed noodle nests made from rice flour, a common Sri Lankan dish. Ingredient…" at bounding box center [840, 290] width 241 height 67
click at [836, 291] on span "Steamed noodle nests made from rice flour, a common Sri Lankan dish. Ingredient…" at bounding box center [840, 290] width 241 height 67
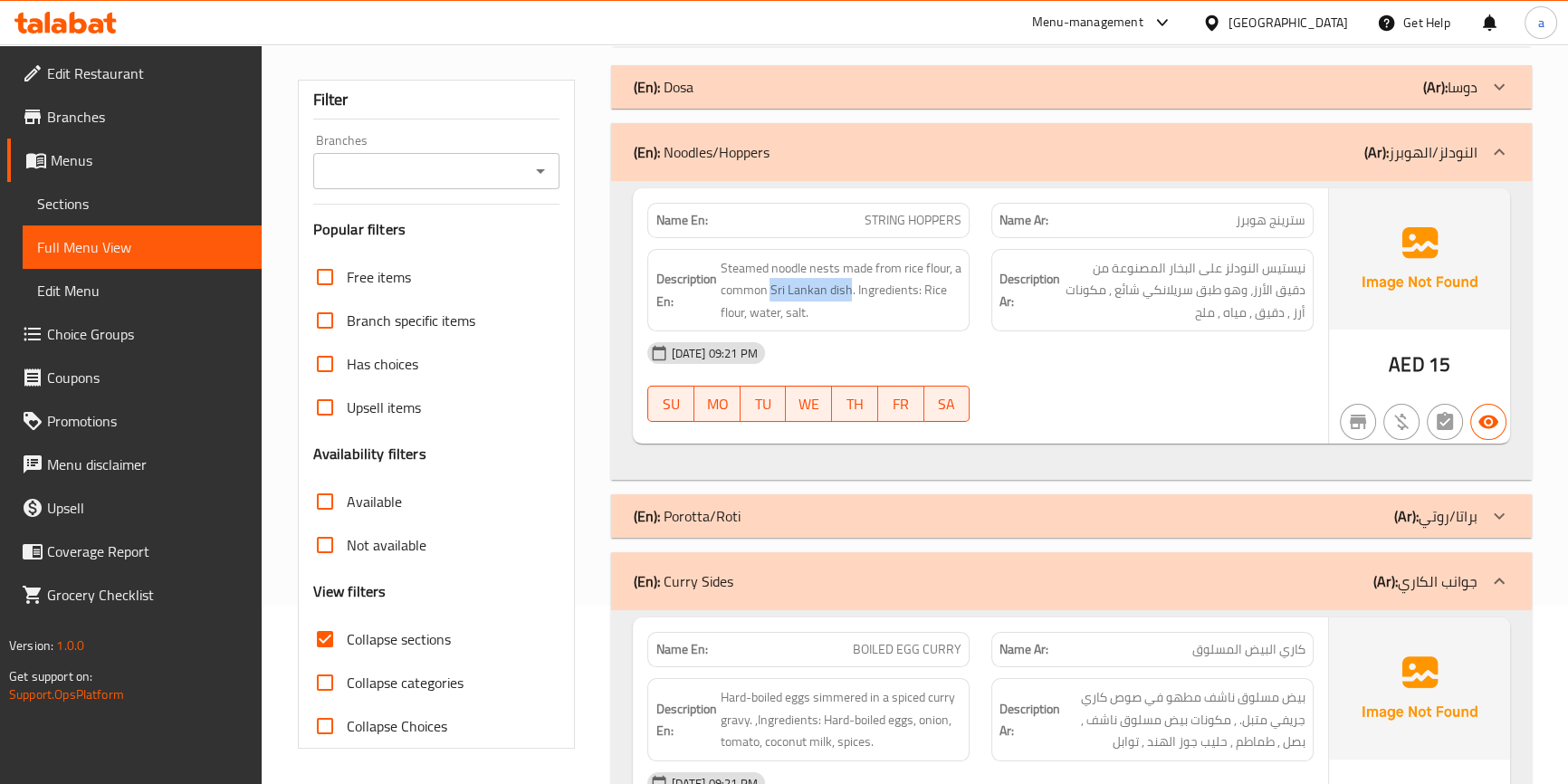
copy span "Sri Lankan dish"
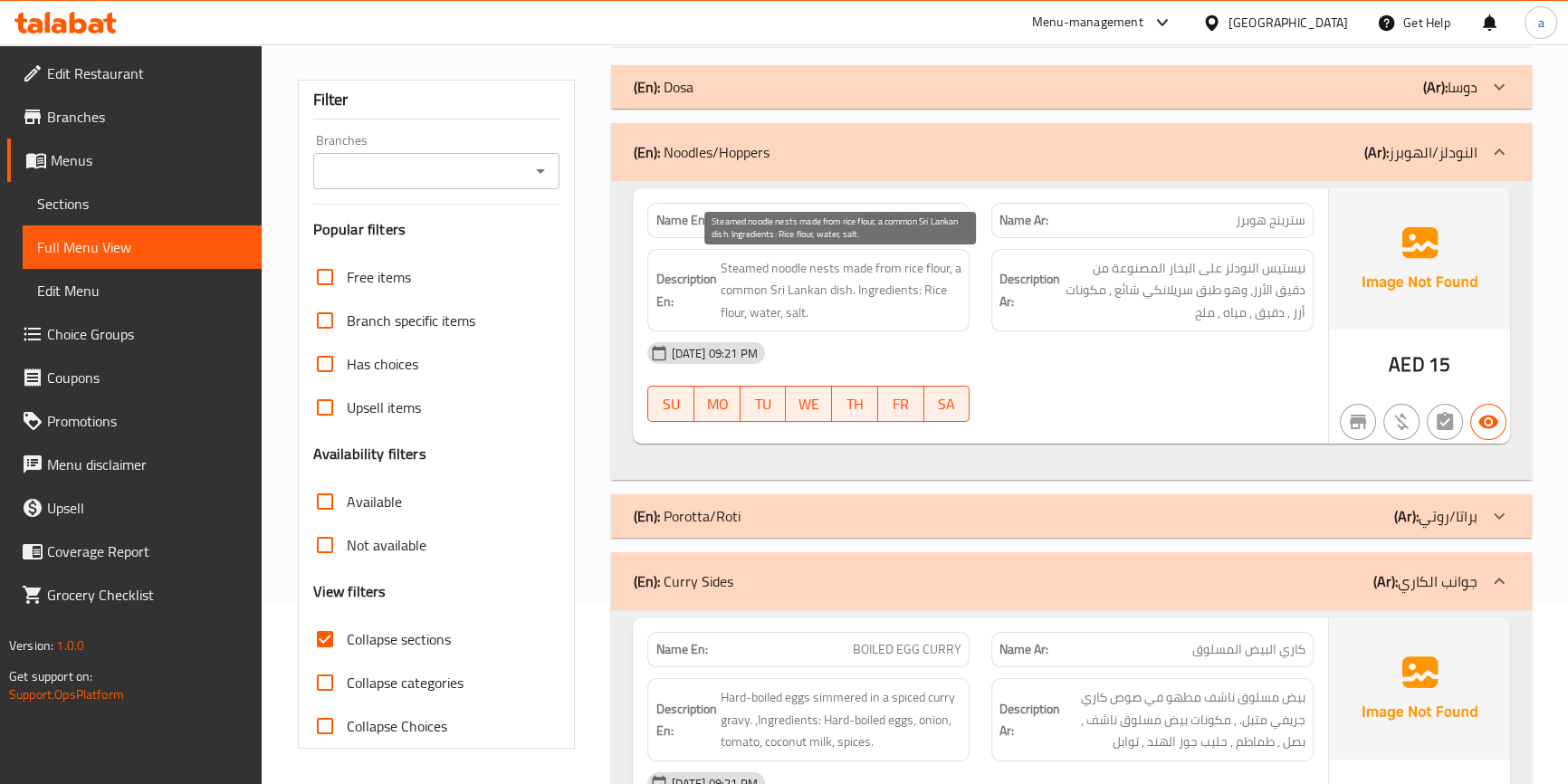
drag, startPoint x: 886, startPoint y: 304, endPoint x: 933, endPoint y: 337, distance: 57.4
click at [908, 314] on span "Steamed noodle nests made from rice flour, a common Sri Lankan dish. Ingredient…" at bounding box center [840, 290] width 241 height 67
drag, startPoint x: 874, startPoint y: 299, endPoint x: 914, endPoint y: 351, distance: 65.6
click at [912, 304] on span "Steamed noodle nests made from rice flour, a common Sri Lankan dish. Ingredient…" at bounding box center [840, 290] width 241 height 67
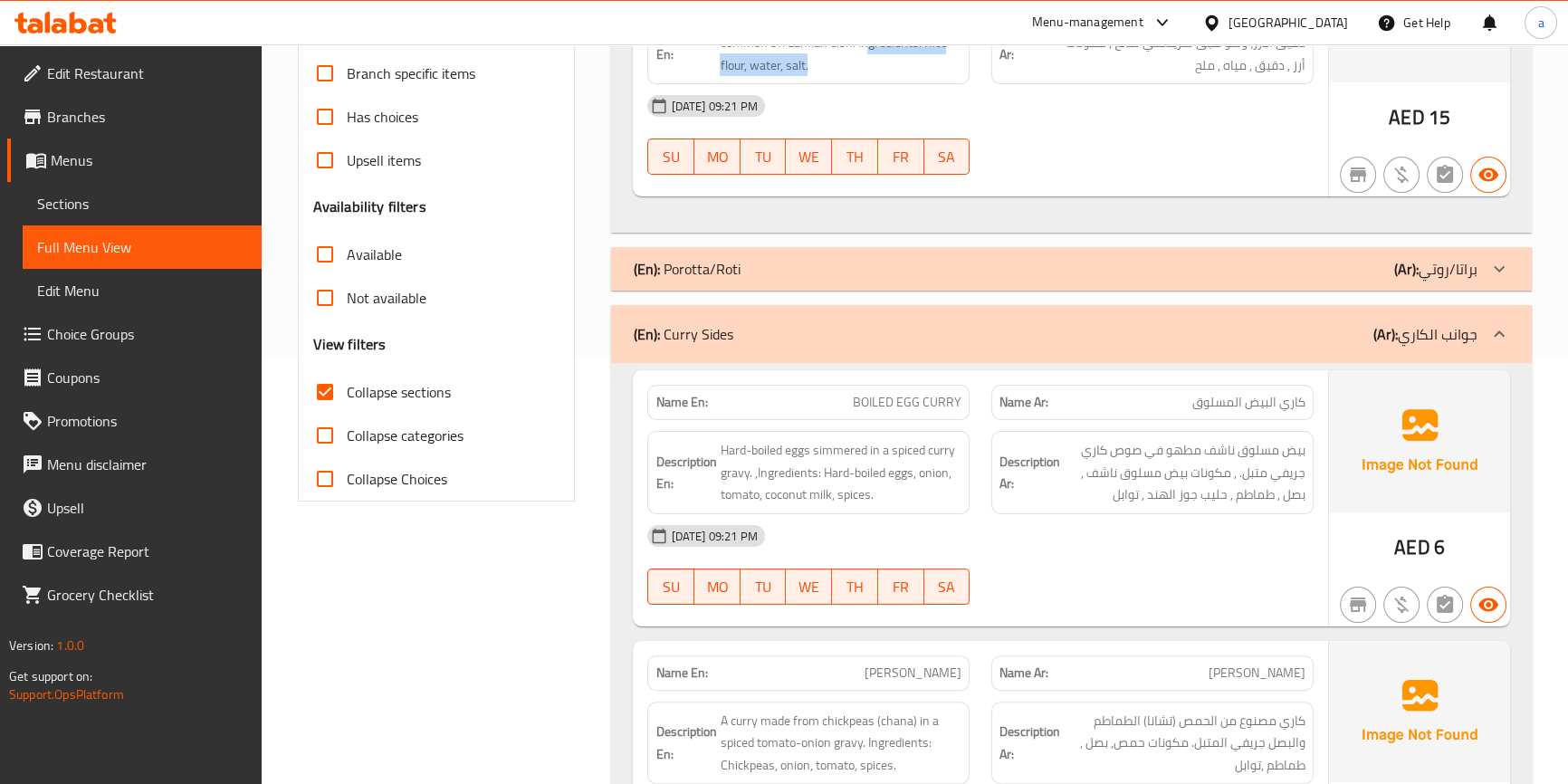
scroll to position [671, 0]
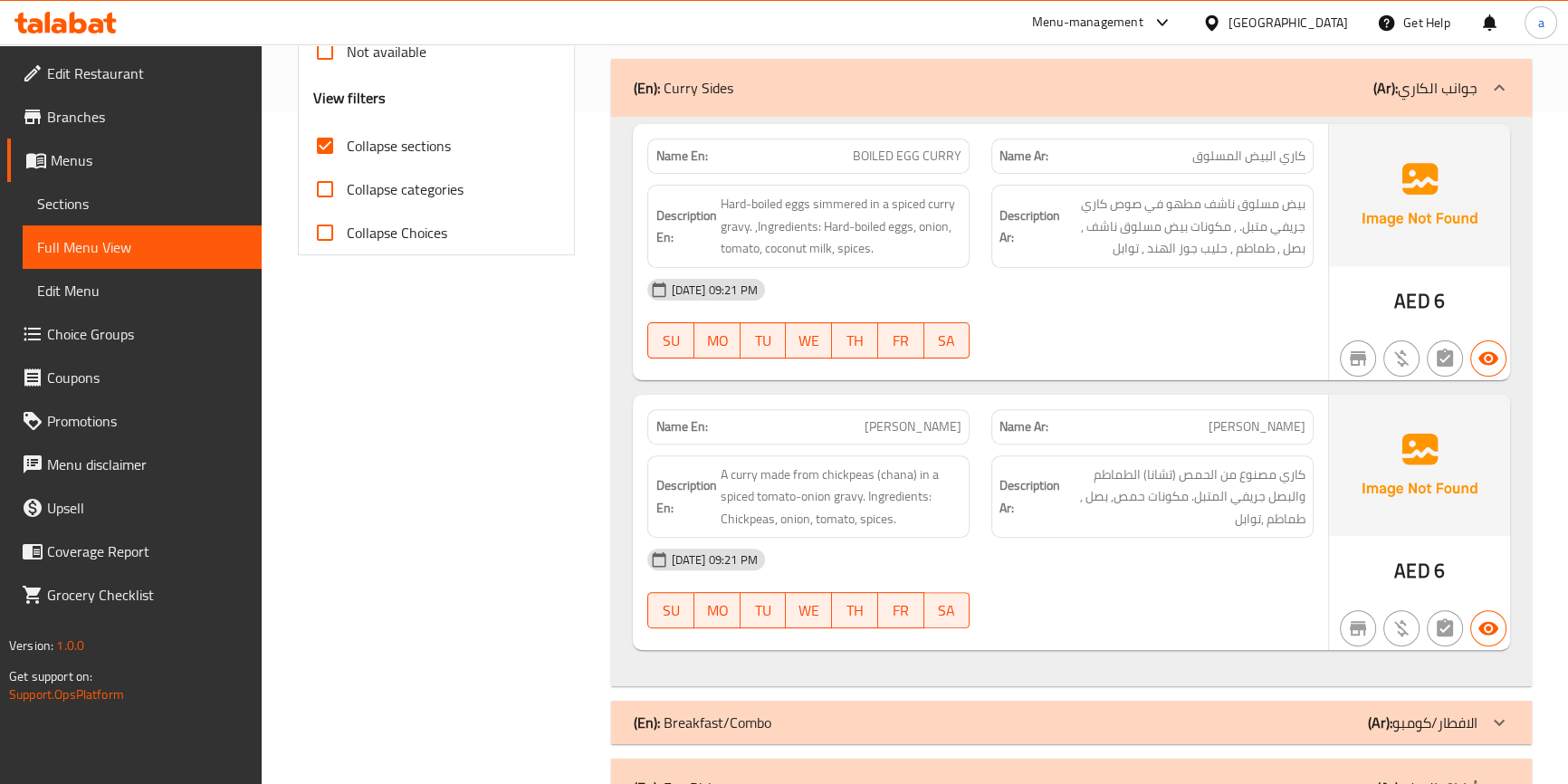
click at [942, 156] on span "BOILED EGG CURRY" at bounding box center [907, 155] width 109 height 19
click at [920, 160] on span "BOILED EGG CURRY" at bounding box center [907, 155] width 109 height 19
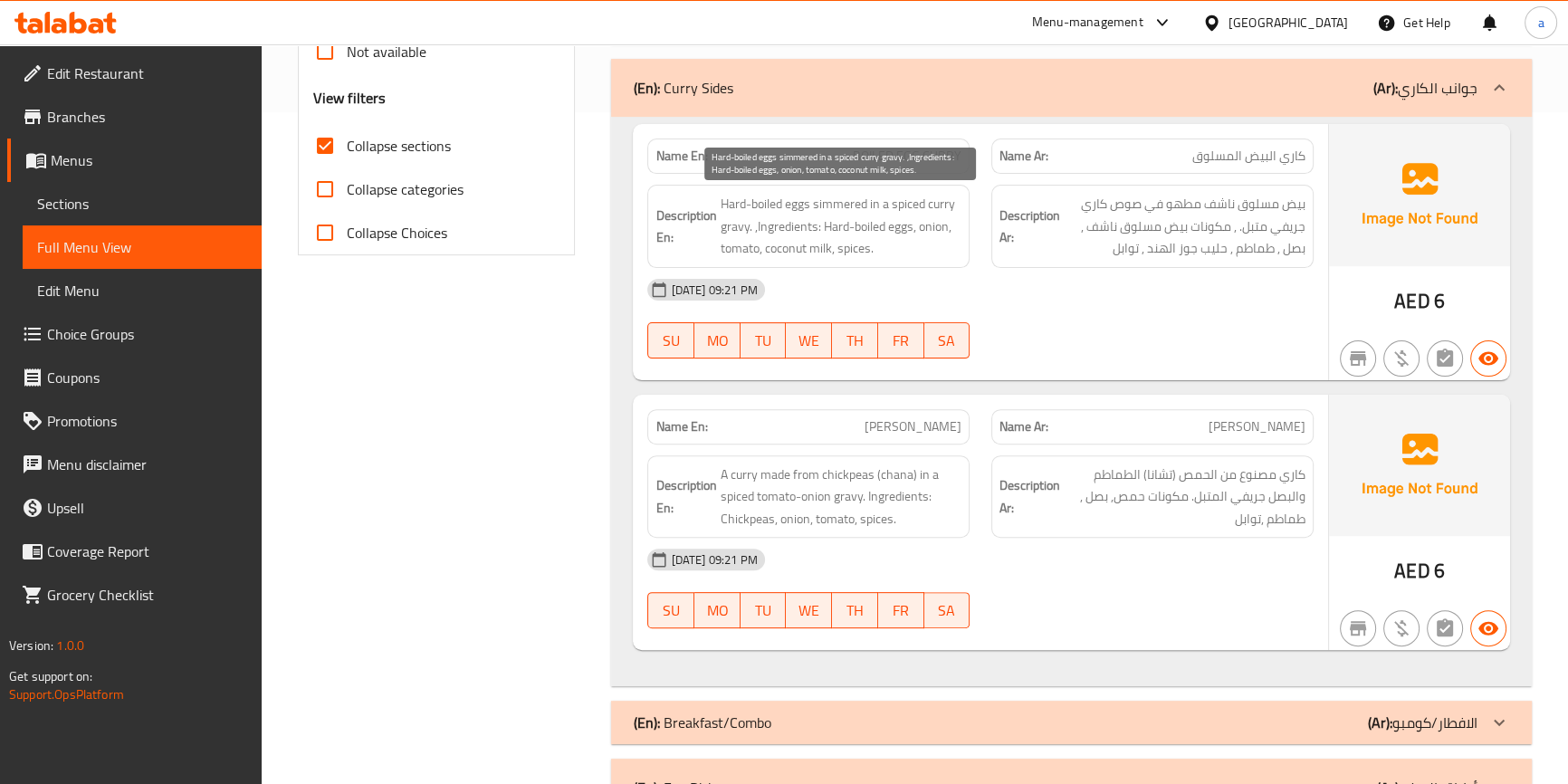
click at [795, 207] on span "Hard-boiled eggs simmered in a spiced curry gravy. ,Ingredients: Hard-boiled eg…" at bounding box center [840, 225] width 241 height 67
click at [795, 208] on span "Hard-boiled eggs simmered in a spiced curry gravy. ,Ingredients: Hard-boiled eg…" at bounding box center [840, 225] width 241 height 67
click at [768, 199] on span "Hard-boiled eggs simmered in a spiced curry gravy. ,Ingredients: Hard-boiled eg…" at bounding box center [840, 225] width 241 height 67
click at [738, 209] on span "Hard-boiled eggs simmered in a spiced curry gravy. ,Ingredients: Hard-boiled eg…" at bounding box center [840, 225] width 241 height 67
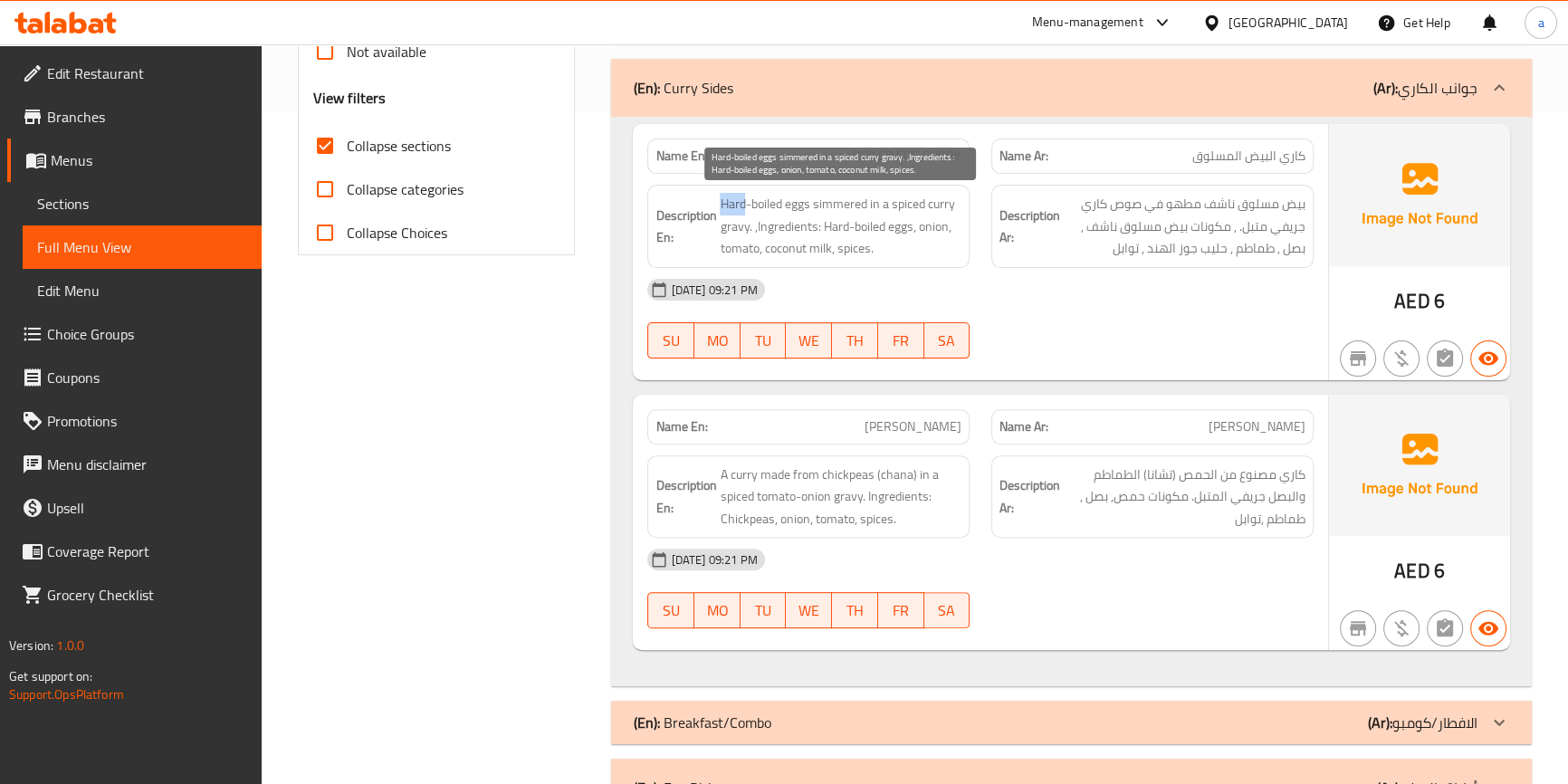
click at [739, 208] on span "Hard-boiled eggs simmered in a spiced curry gravy. ,Ingredients: Hard-boiled eg…" at bounding box center [840, 225] width 241 height 67
click at [757, 199] on span "Hard-boiled eggs simmered in a spiced curry gravy. ,Ingredients: Hard-boiled eg…" at bounding box center [840, 225] width 241 height 67
click at [734, 207] on span "Hard-boiled eggs simmered in a spiced curry gravy. ,Ingredients: Hard-boiled eg…" at bounding box center [840, 225] width 241 height 67
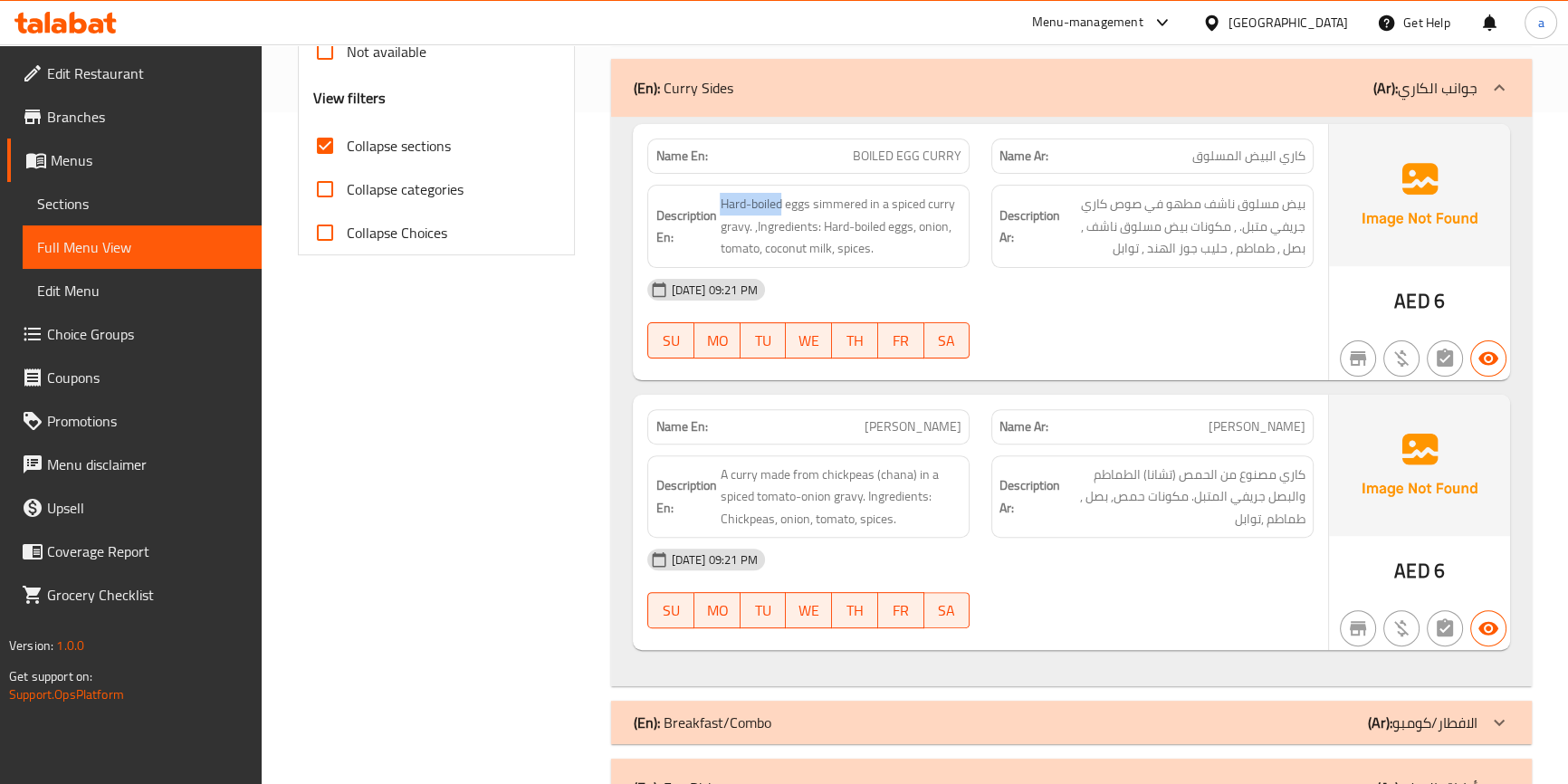
copy span "Hard-boiled"
click at [884, 158] on span "BOILED EGG CURRY" at bounding box center [907, 155] width 109 height 19
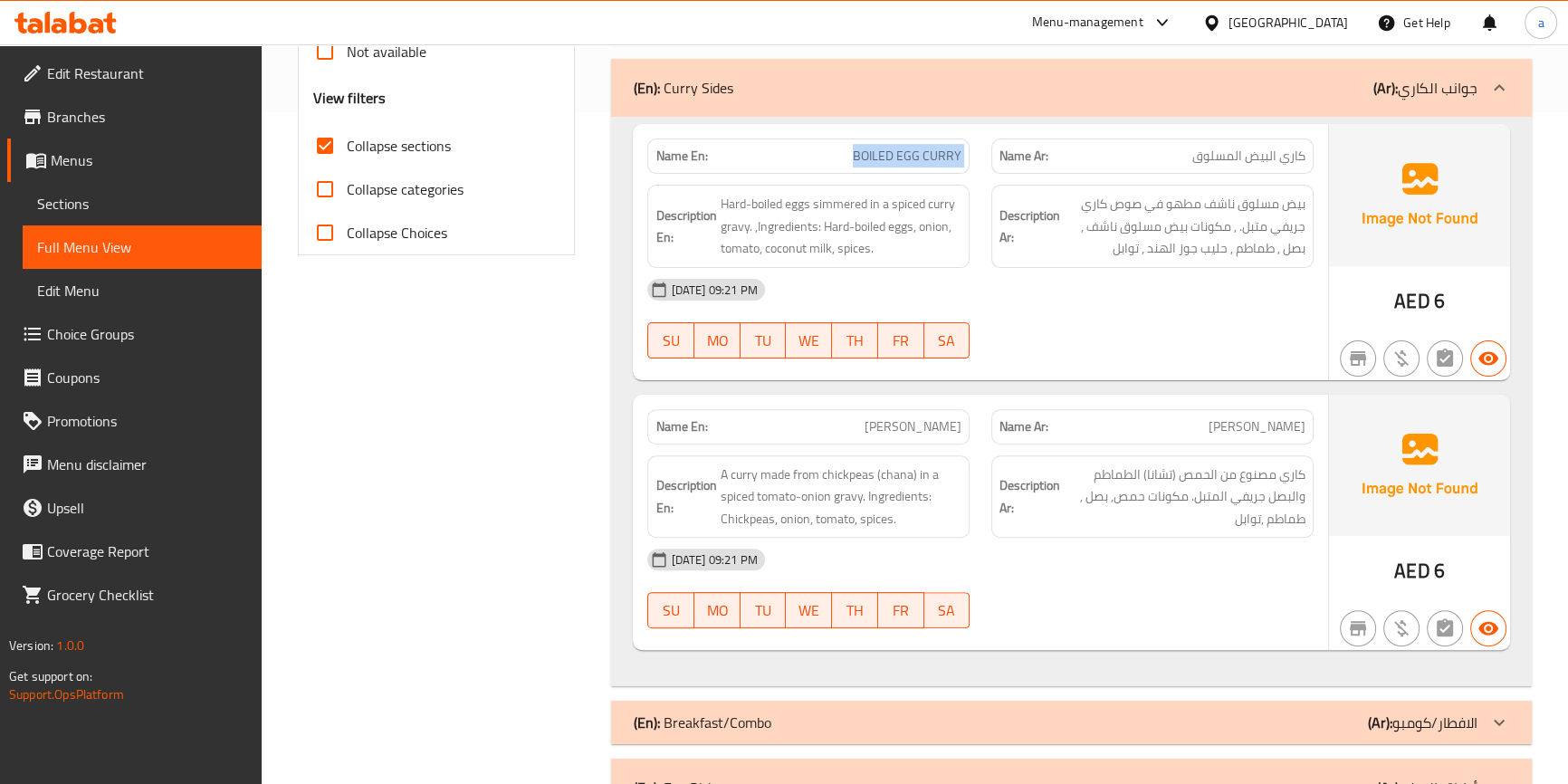
copy span "BOILED EGG CURRY"
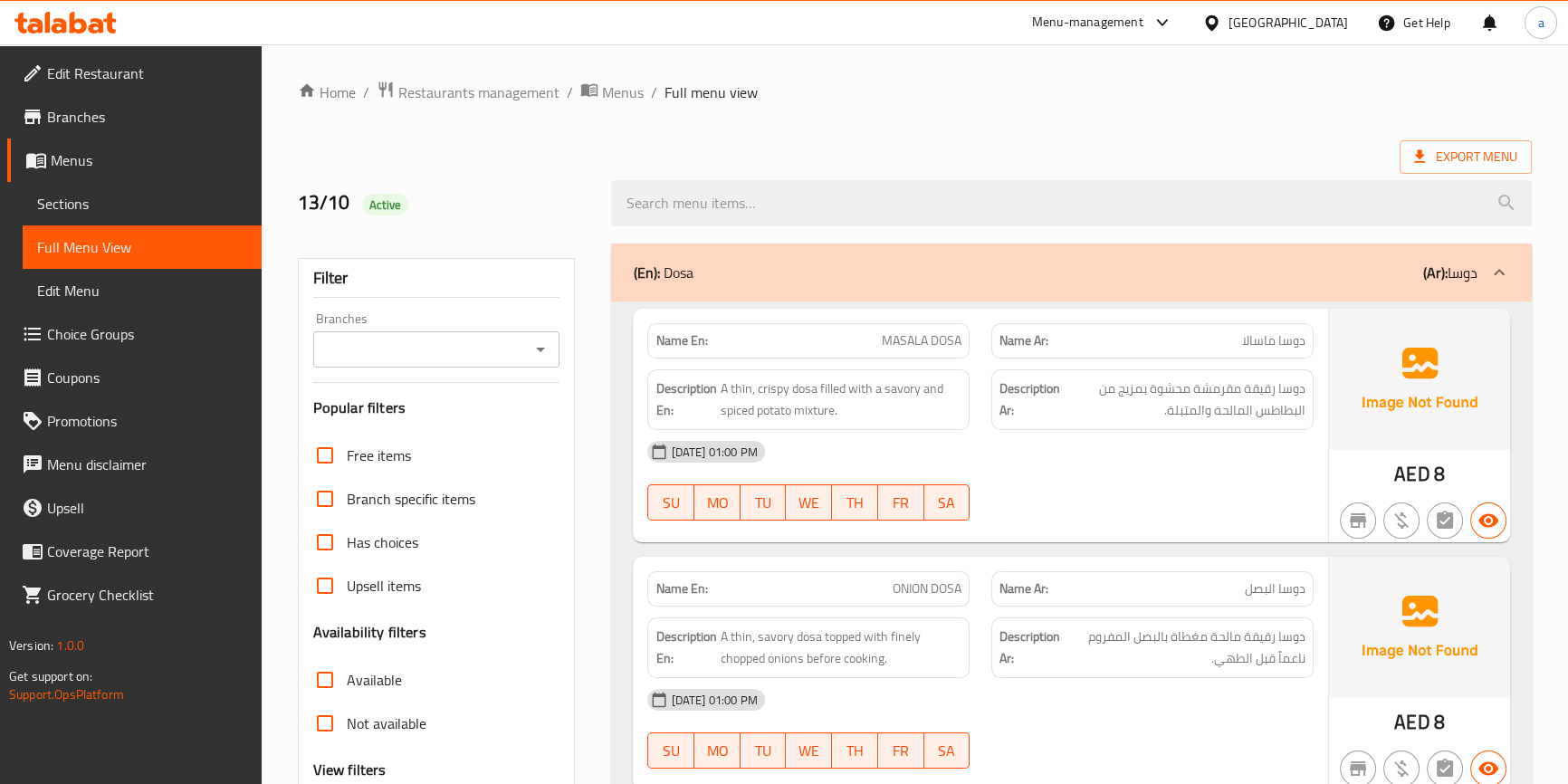
scroll to position [410, 0]
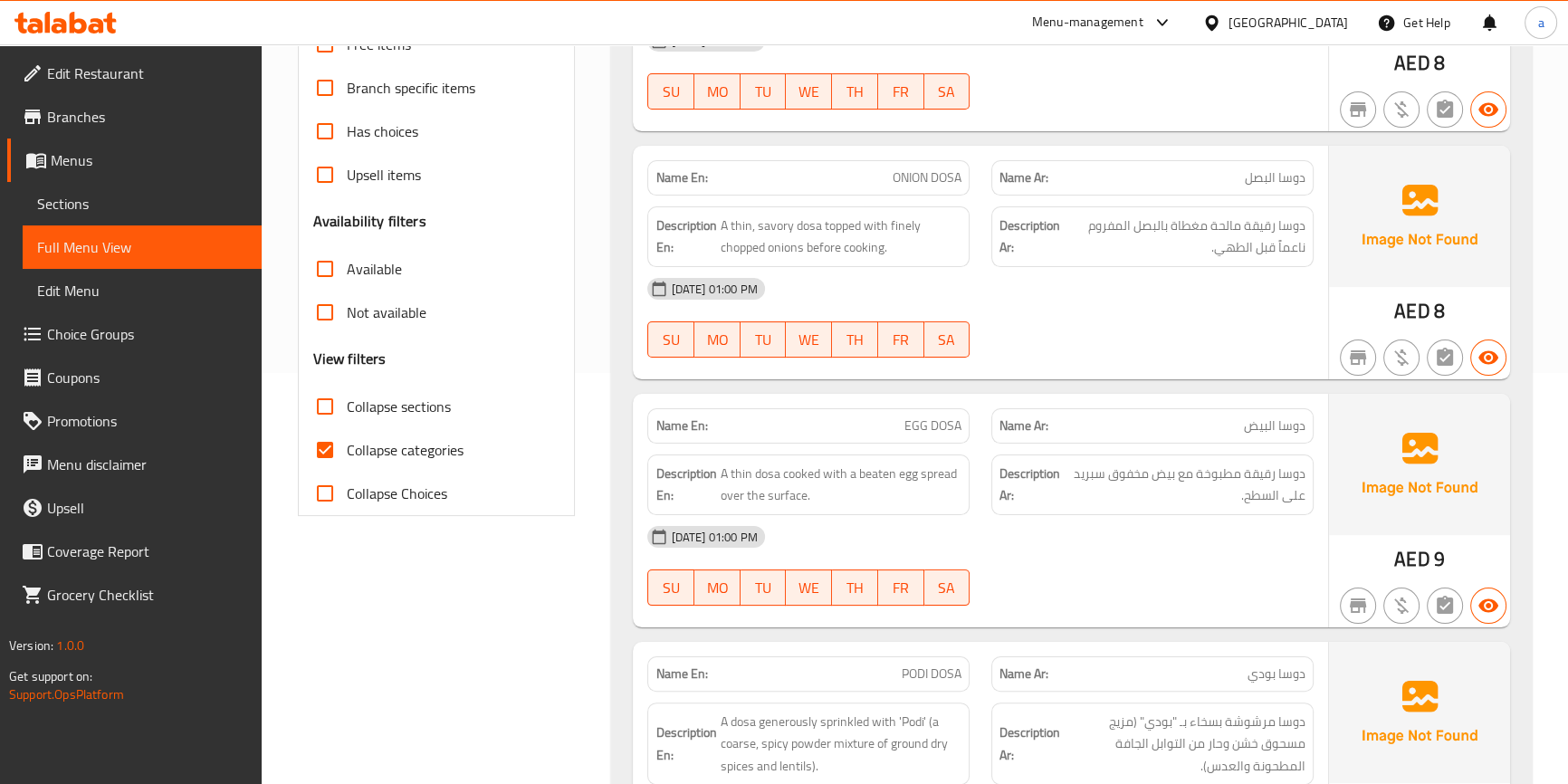
click at [335, 409] on input "Collapse sections" at bounding box center [325, 406] width 44 height 44
checkbox input "true"
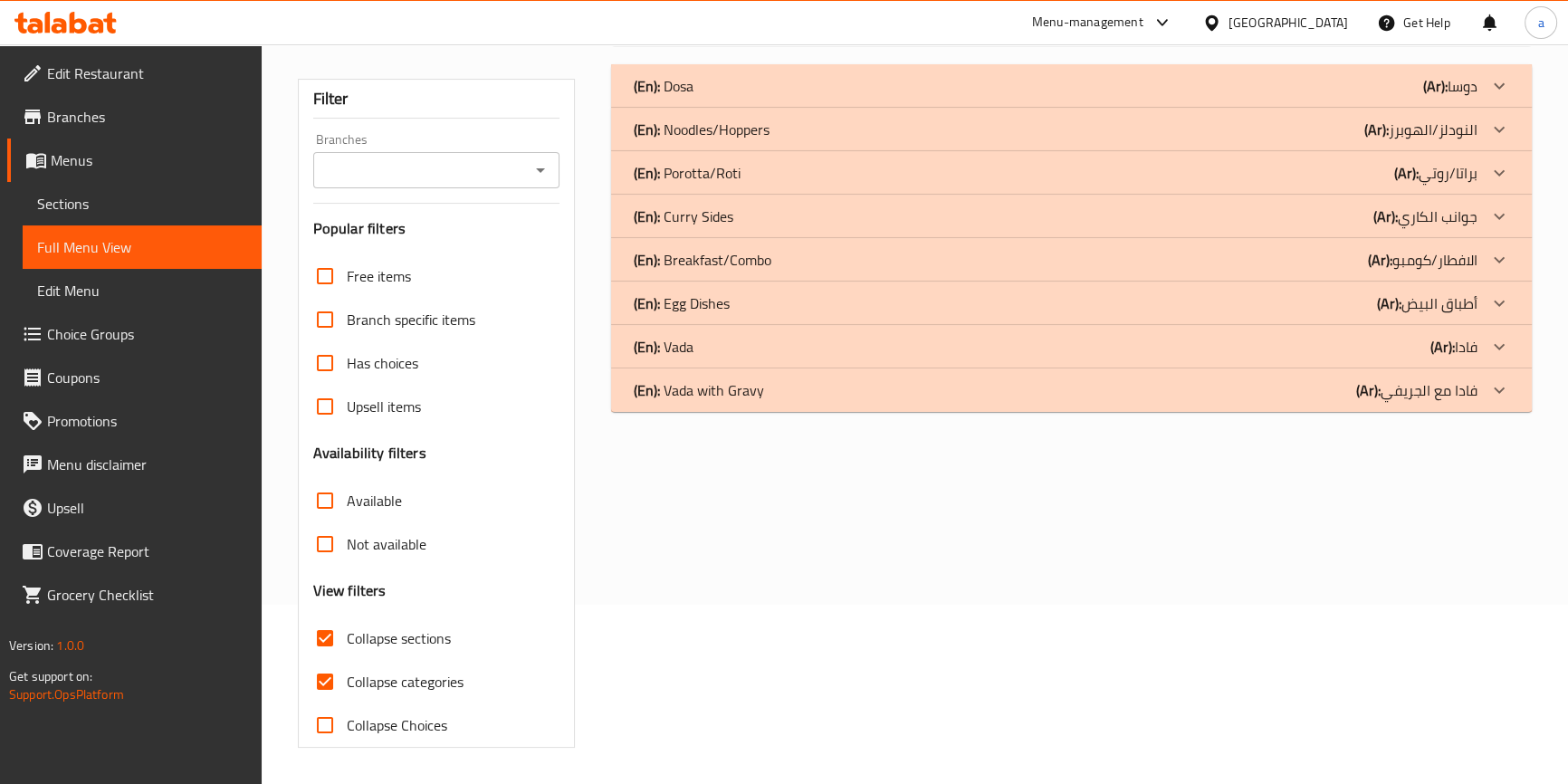
drag, startPoint x: 327, startPoint y: 442, endPoint x: 537, endPoint y: 434, distance: 210.2
click at [326, 659] on input "Collapse categories" at bounding box center [325, 681] width 44 height 44
checkbox input "false"
drag, startPoint x: 715, startPoint y: 384, endPoint x: 712, endPoint y: 362, distance: 22.2
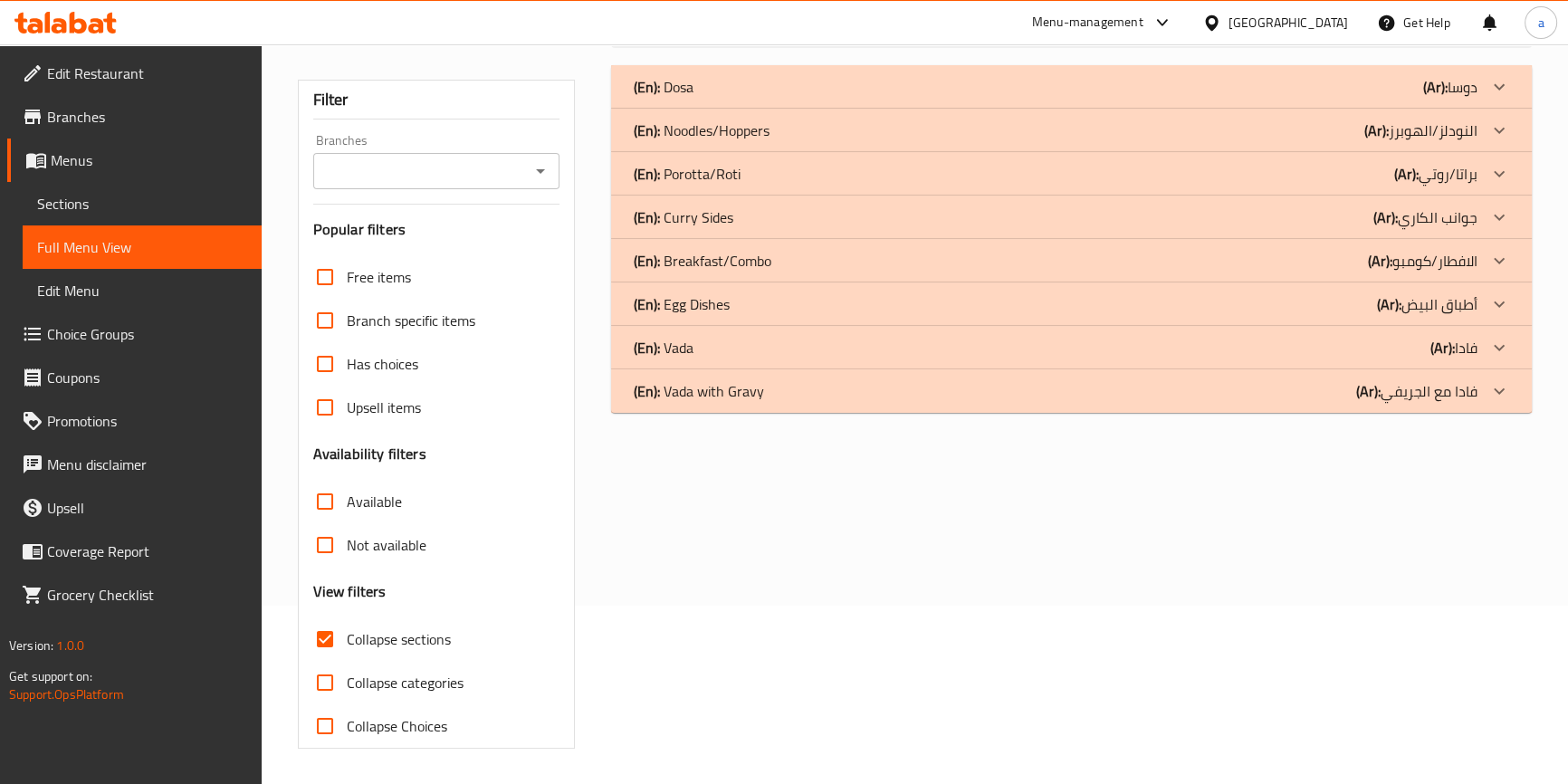
click at [715, 380] on p "(En): Vada with Gravy" at bounding box center [698, 391] width 131 height 22
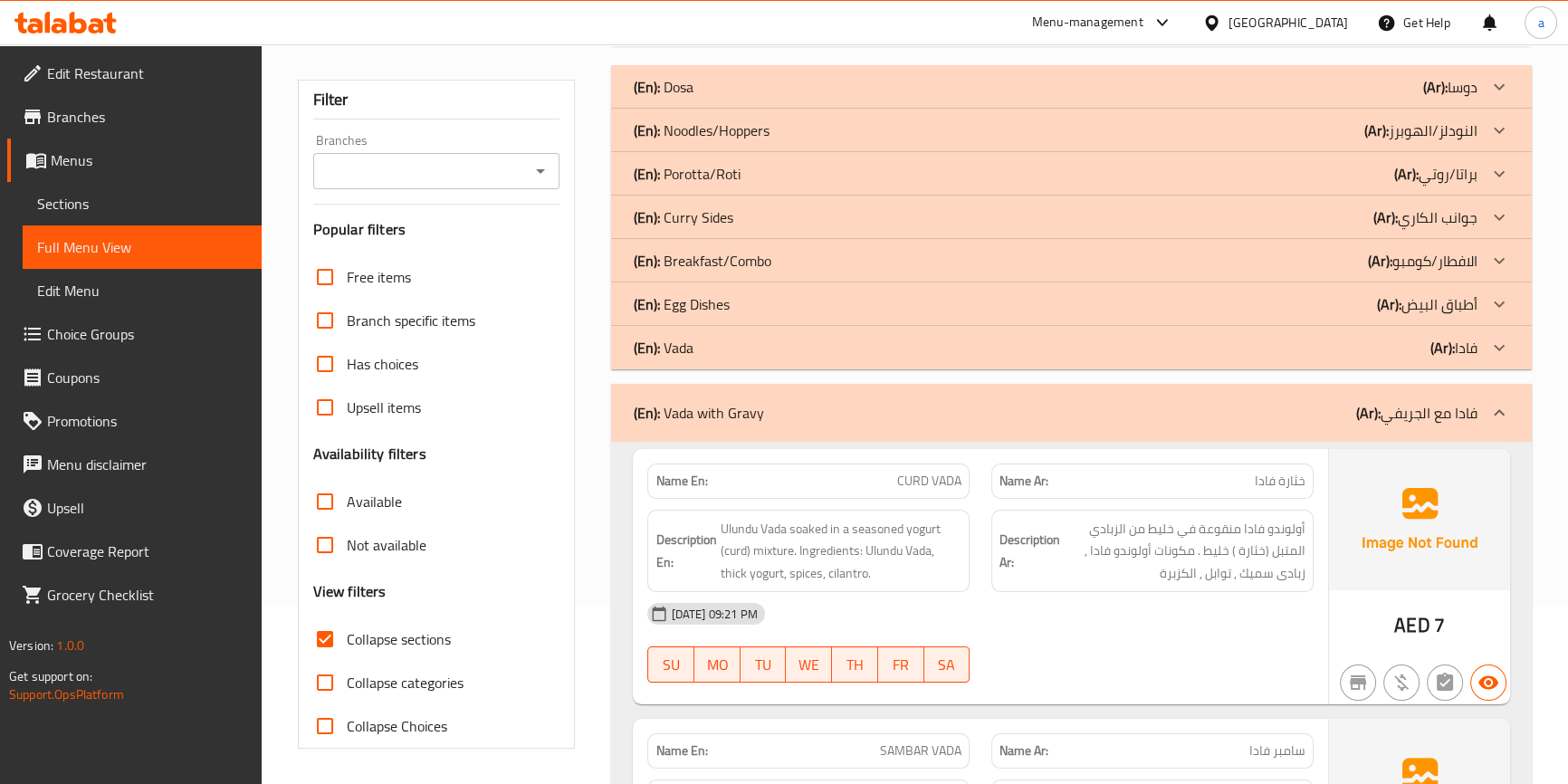
click at [714, 300] on p "(En): Egg Dishes" at bounding box center [681, 304] width 96 height 22
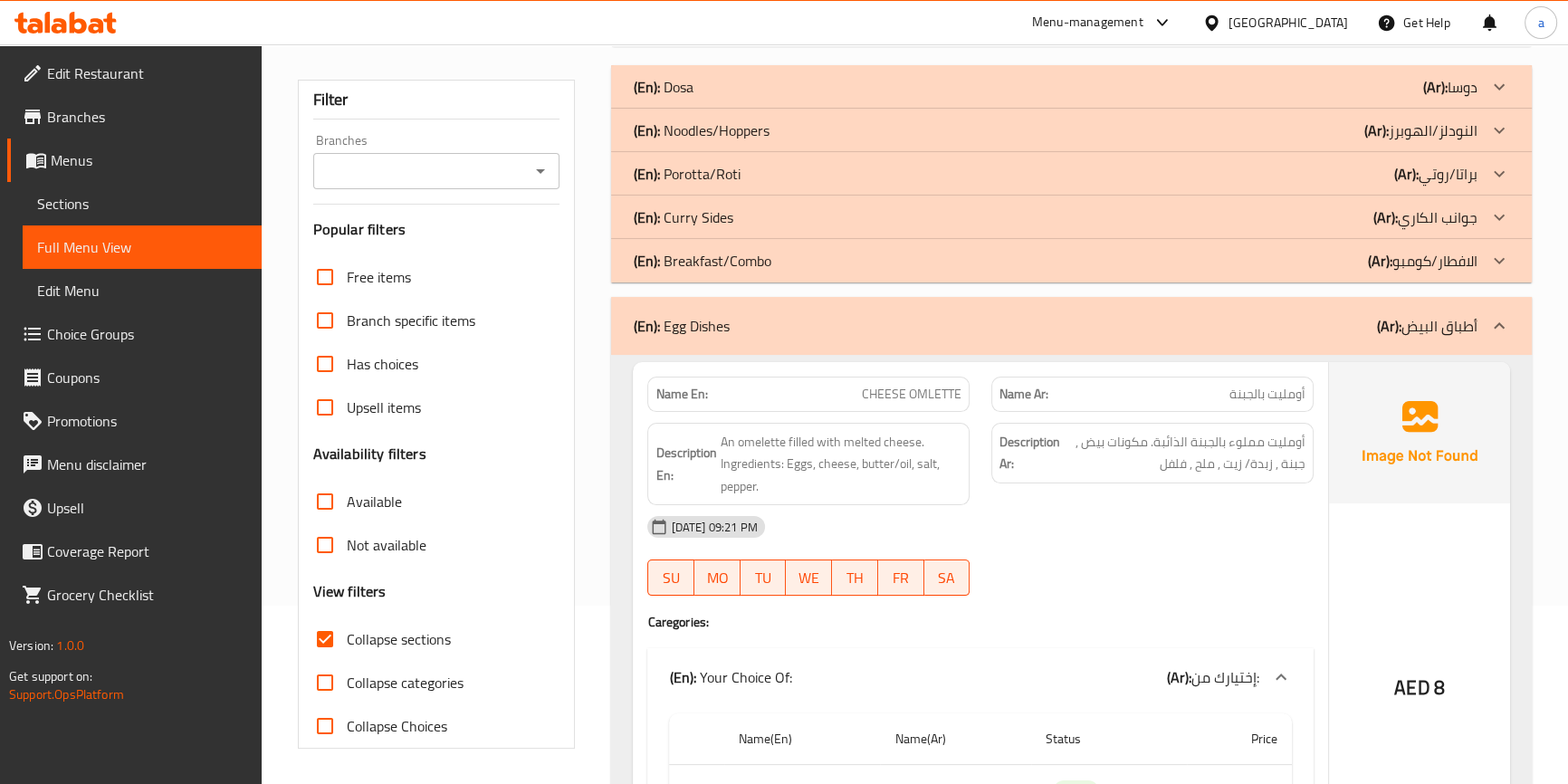
click at [710, 217] on p "(En): Curry Sides" at bounding box center [683, 217] width 100 height 22
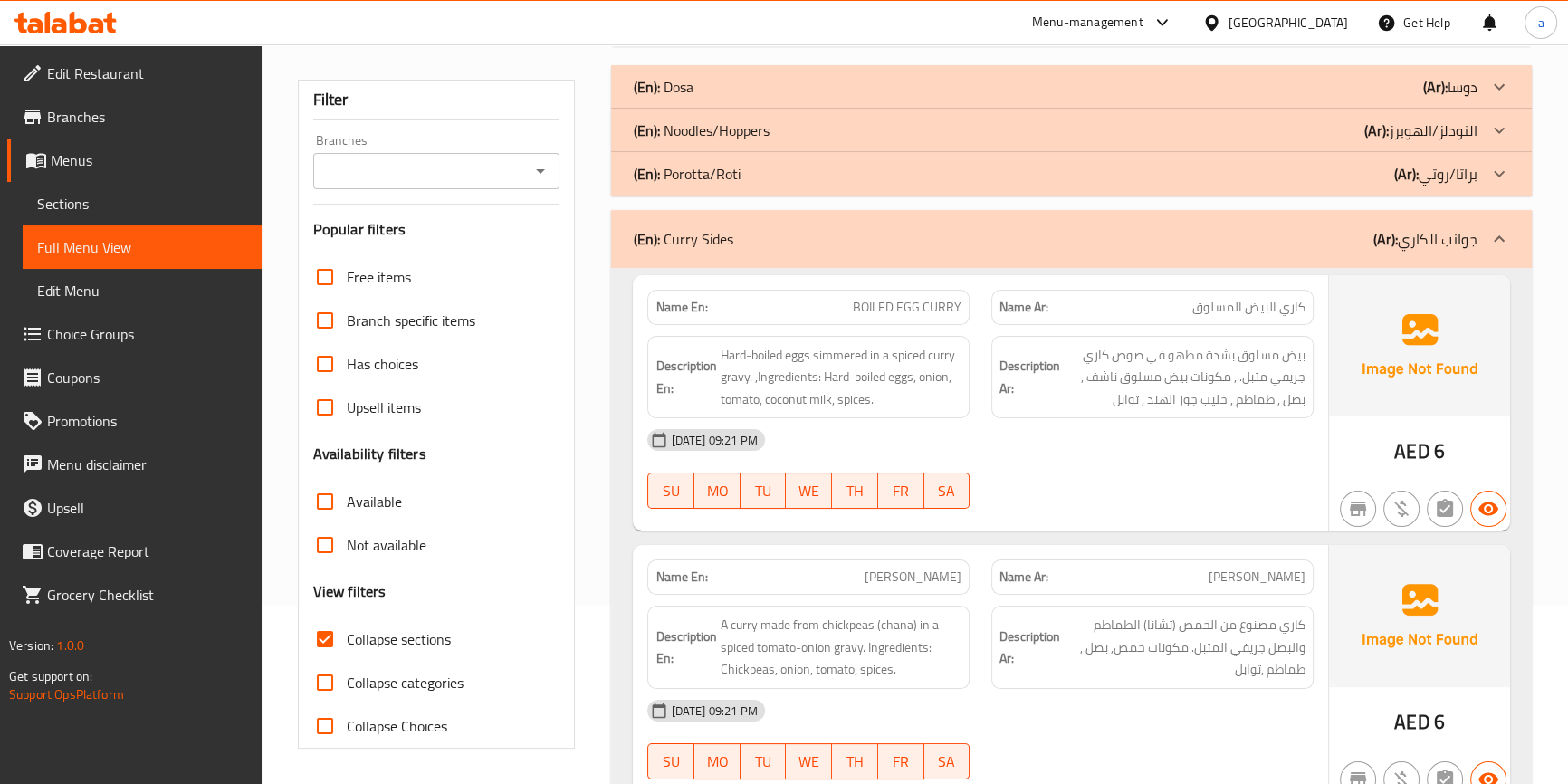
click at [704, 133] on p "(En): Noodles/Hoppers" at bounding box center [701, 131] width 136 height 22
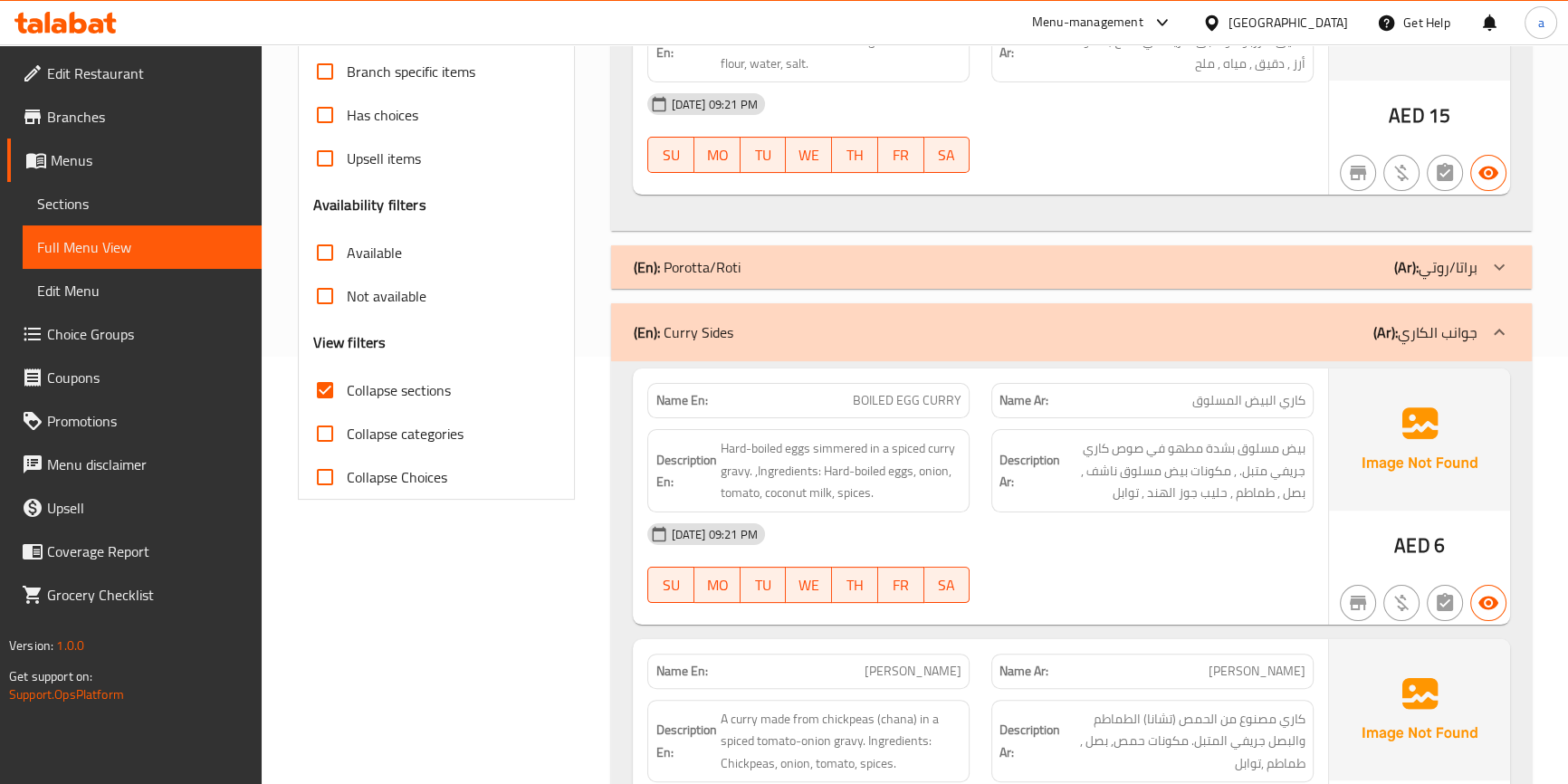
scroll to position [671, 0]
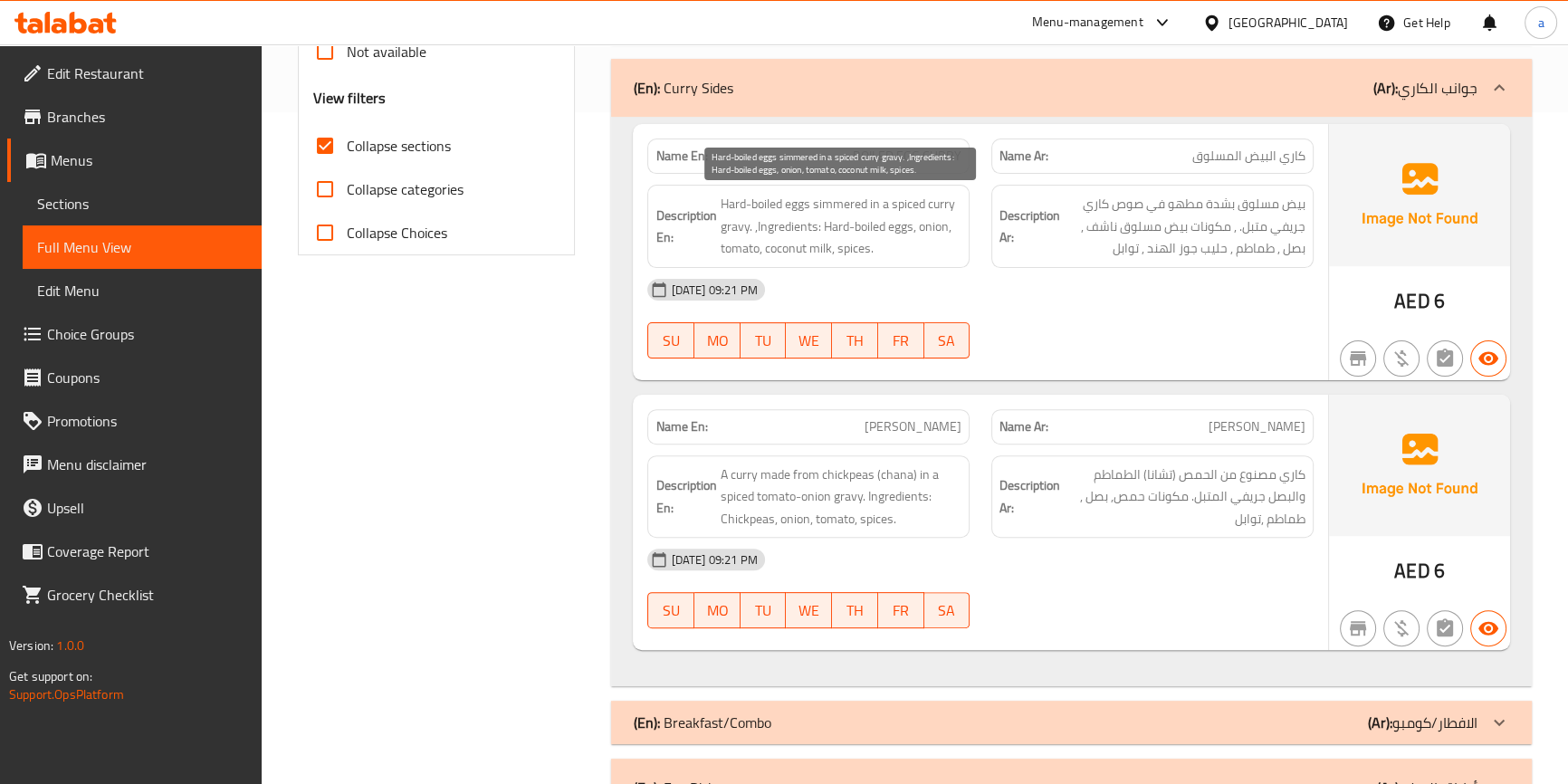
click at [844, 202] on span "Hard-boiled eggs simmered in a spiced curry gravy. ,Ingredients: Hard-boiled eg…" at bounding box center [840, 225] width 241 height 67
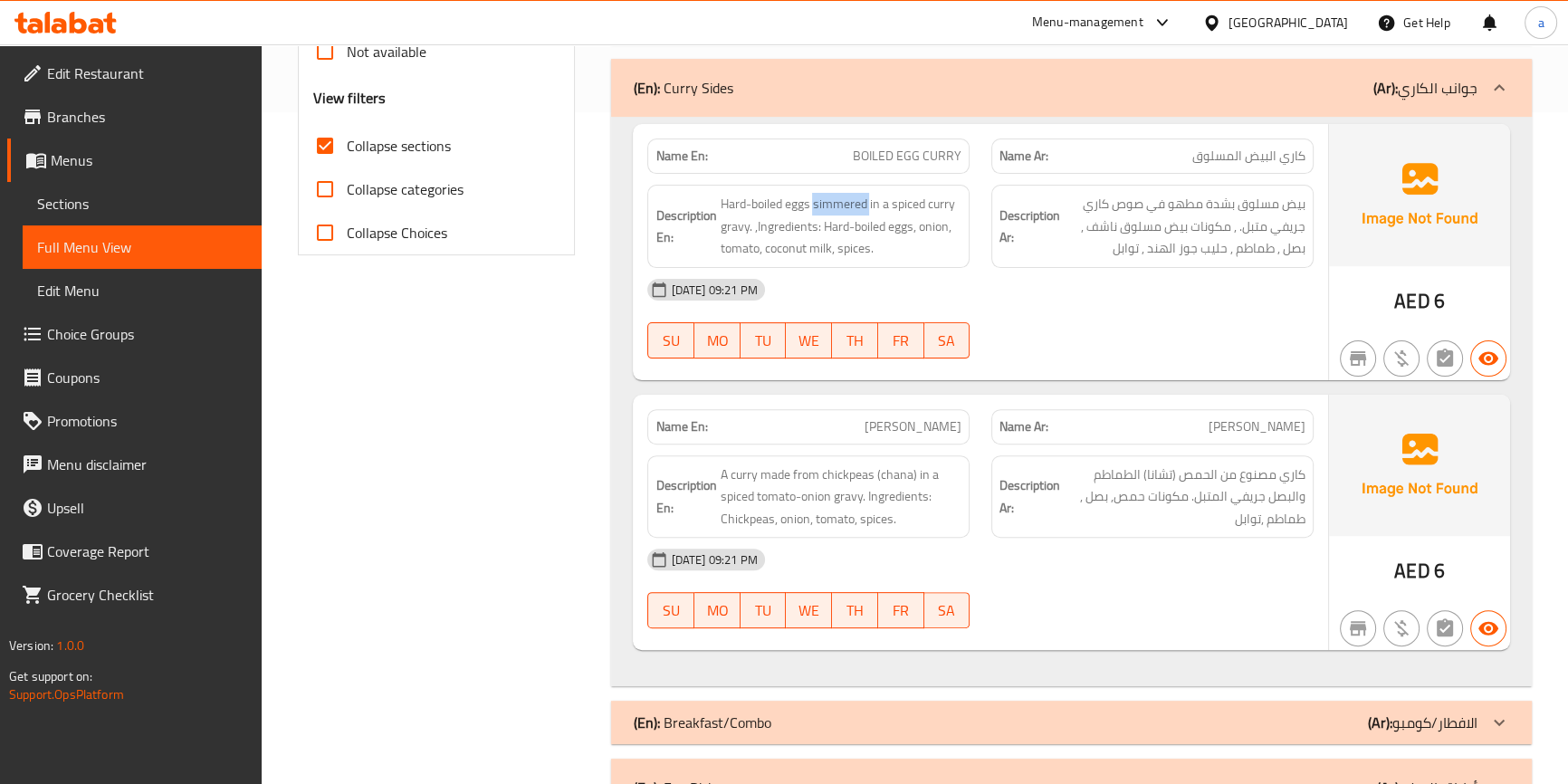
copy span "simmered"
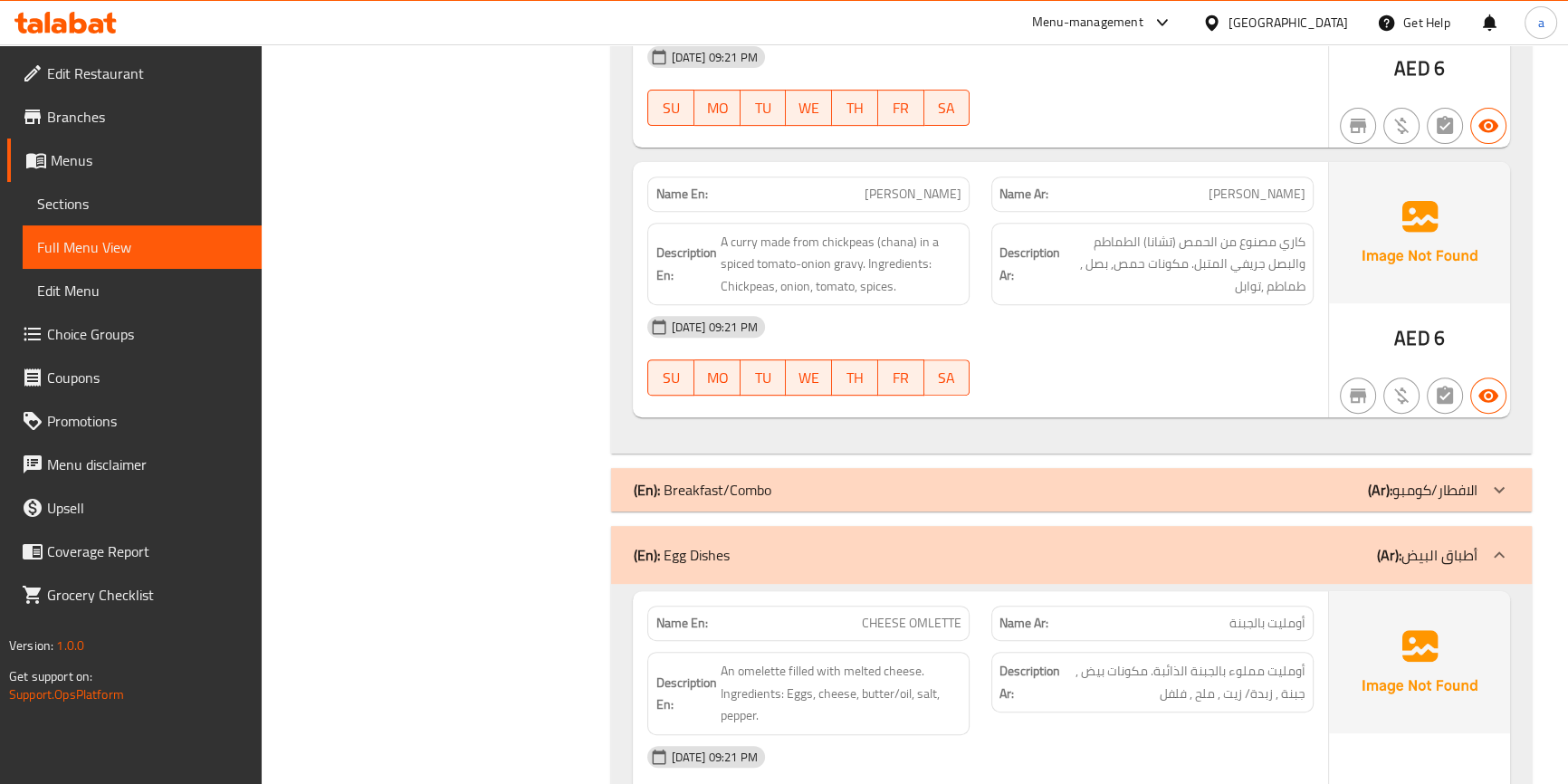
scroll to position [918, 0]
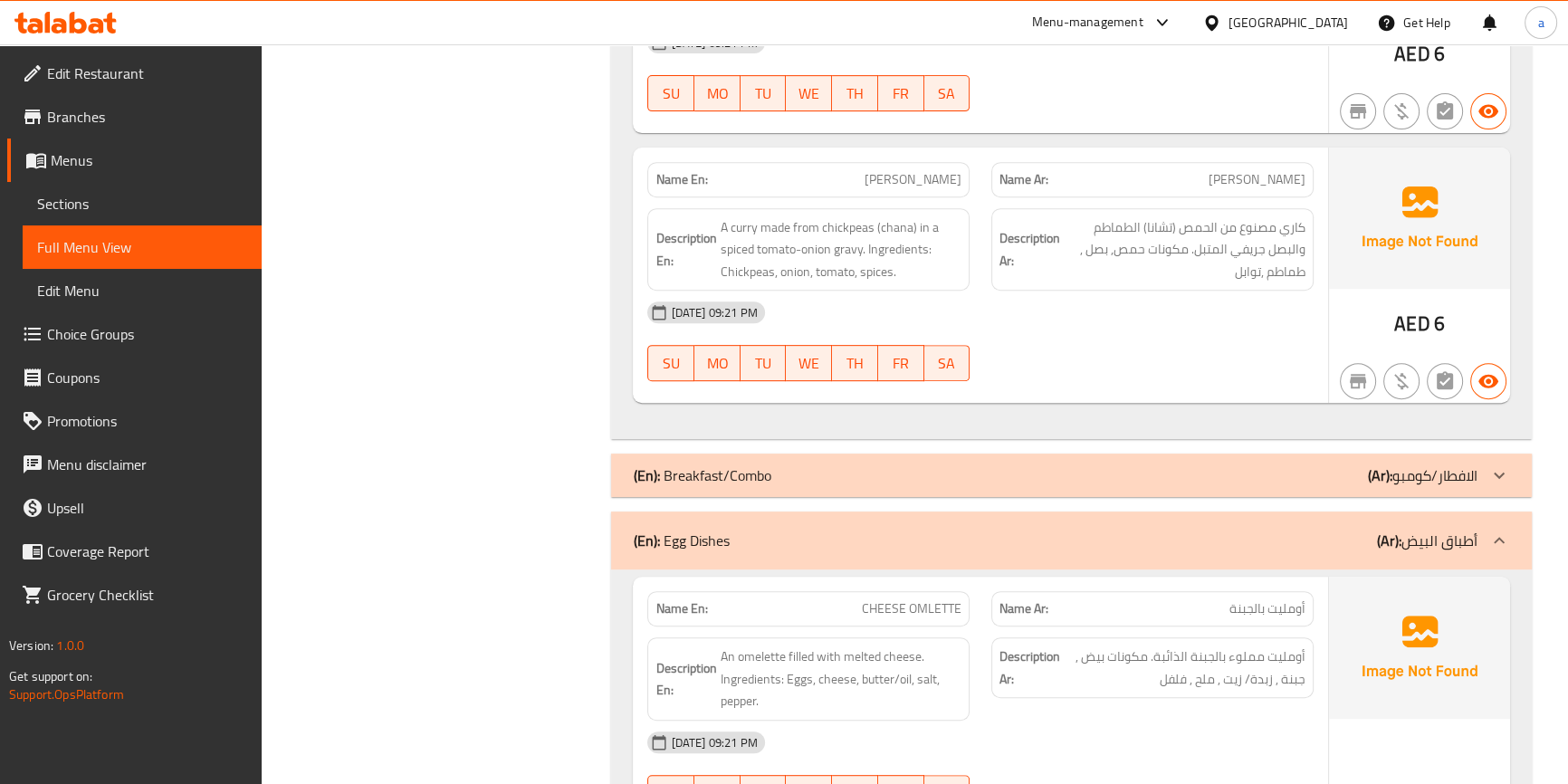
click at [903, 177] on span "CHANA CURRY" at bounding box center [912, 179] width 97 height 19
drag, startPoint x: 903, startPoint y: 177, endPoint x: 922, endPoint y: 173, distance: 19.4
click at [904, 177] on span "CHANA CURRY" at bounding box center [912, 179] width 97 height 19
copy span "CHANA"
click at [949, 178] on span "CHANA CURRY" at bounding box center [912, 179] width 97 height 19
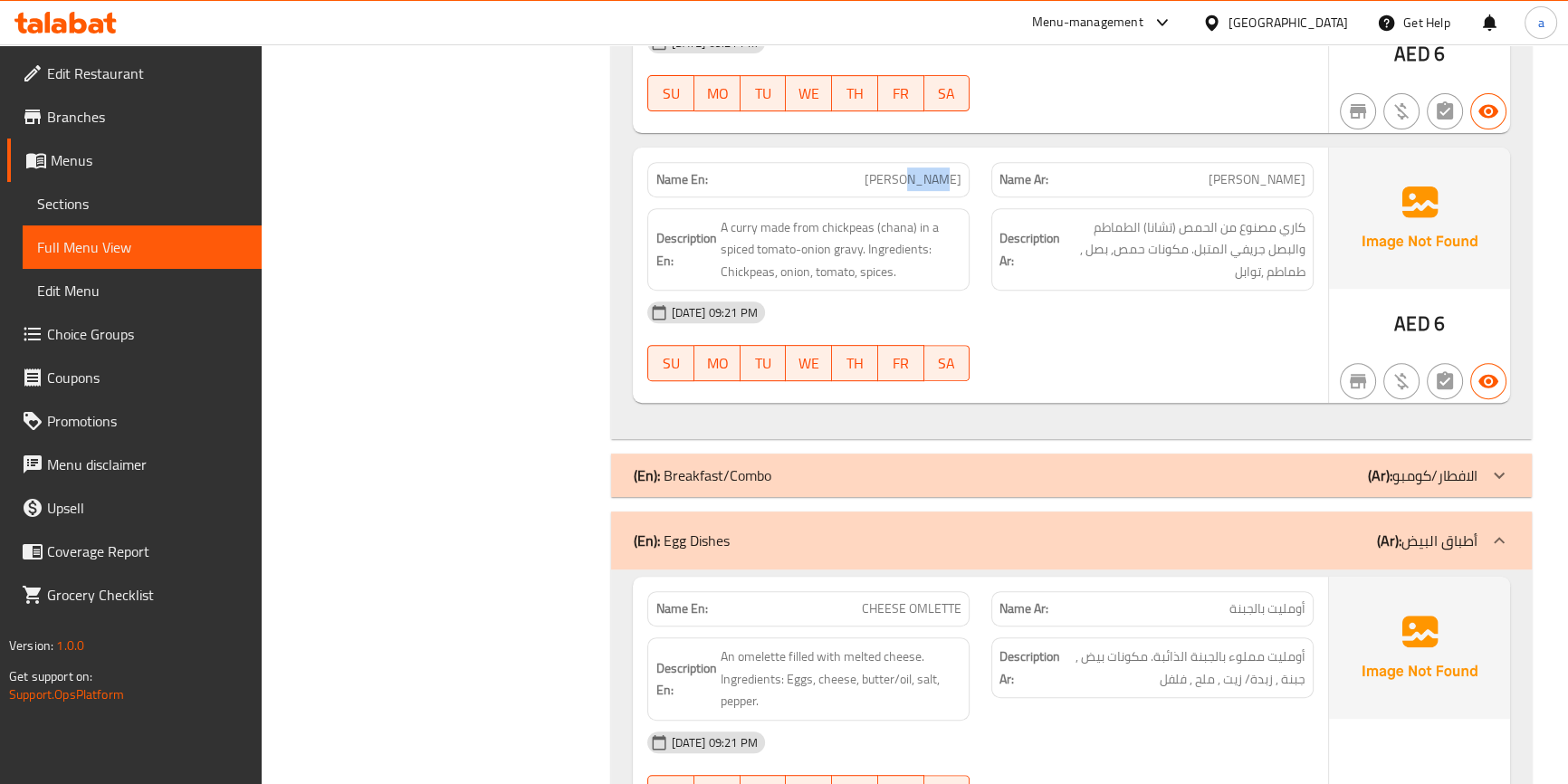
click at [949, 178] on span "CHANA CURRY" at bounding box center [912, 179] width 97 height 19
copy span "CHANA CURRY"
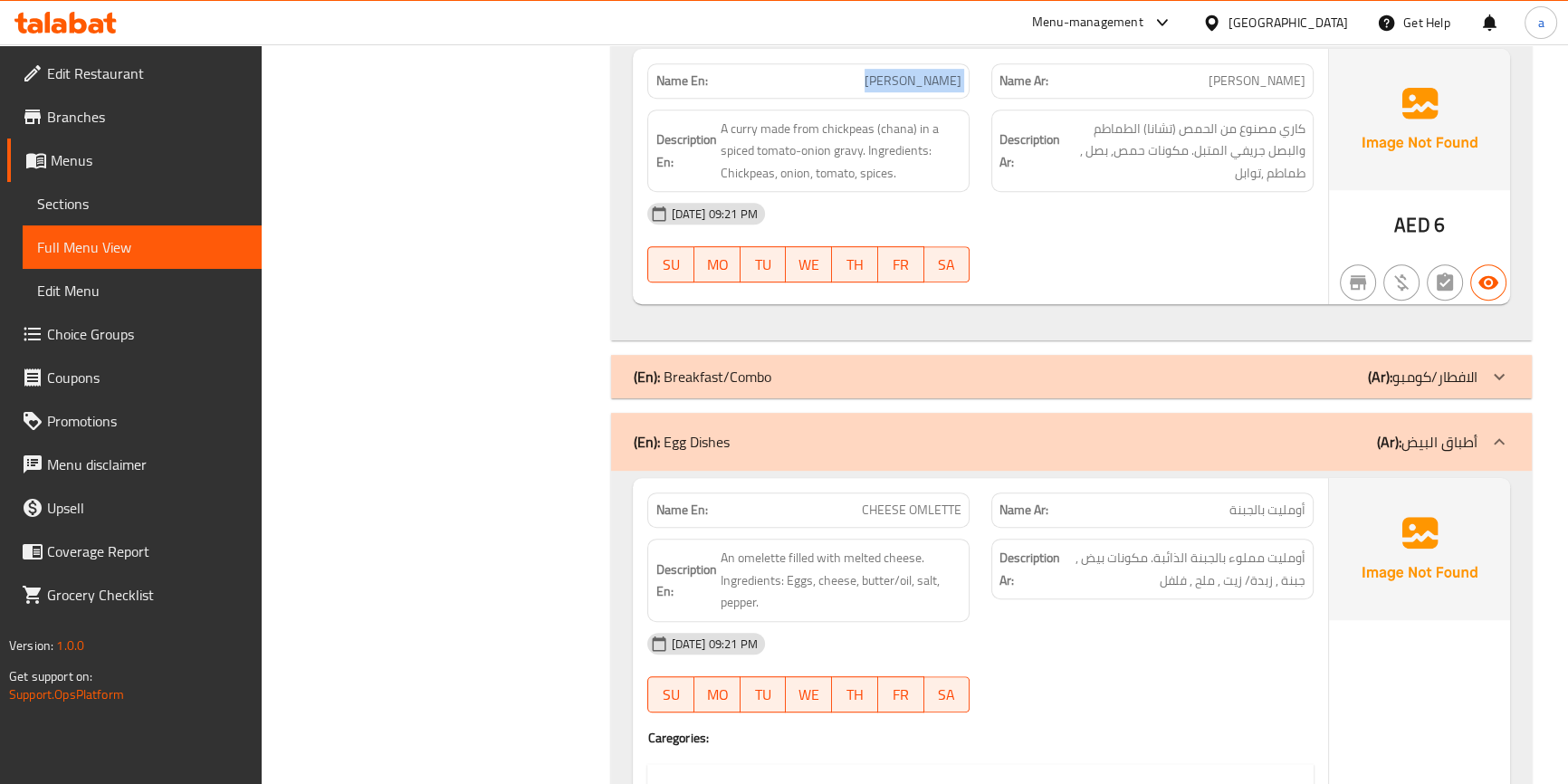
scroll to position [1330, 0]
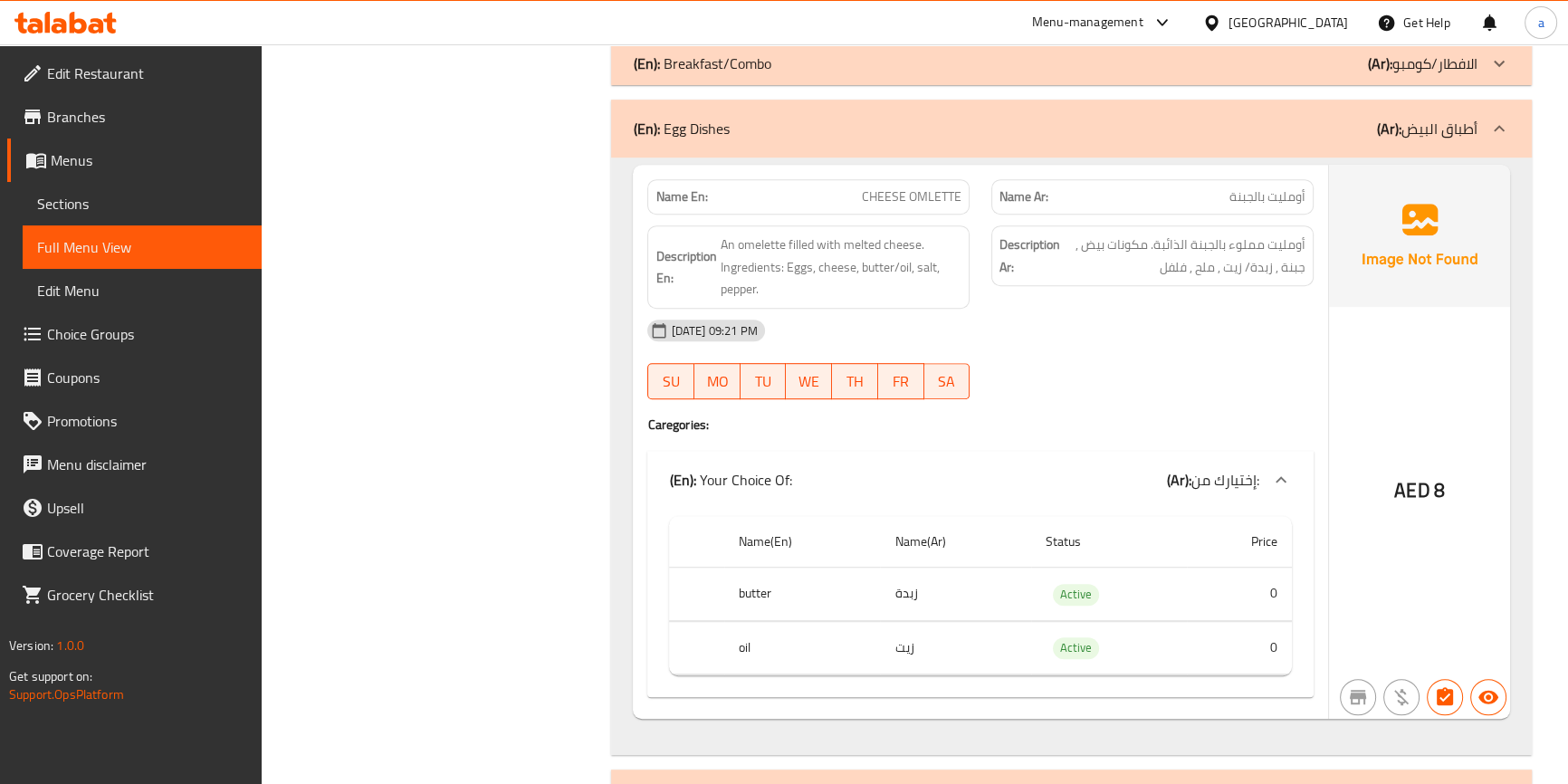
click at [938, 188] on span "CHEESE OMLETTE" at bounding box center [912, 196] width 100 height 19
copy span "CHEESE OMLETTE"
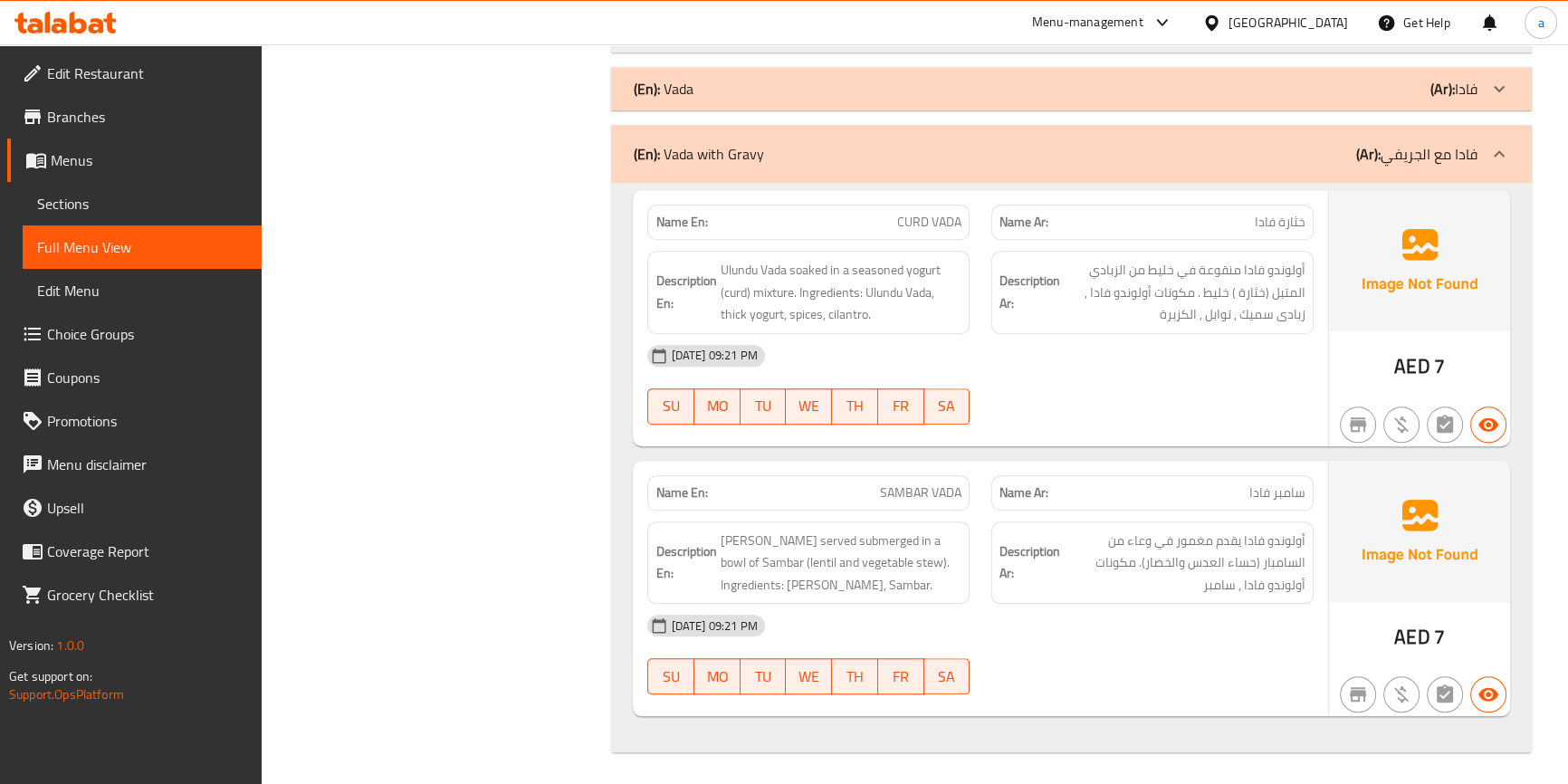
scroll to position [2034, 0]
click at [907, 224] on span "CURD VADA" at bounding box center [929, 220] width 64 height 19
click at [939, 224] on span "CURD VADA" at bounding box center [929, 220] width 64 height 19
copy span "CURD VADA"
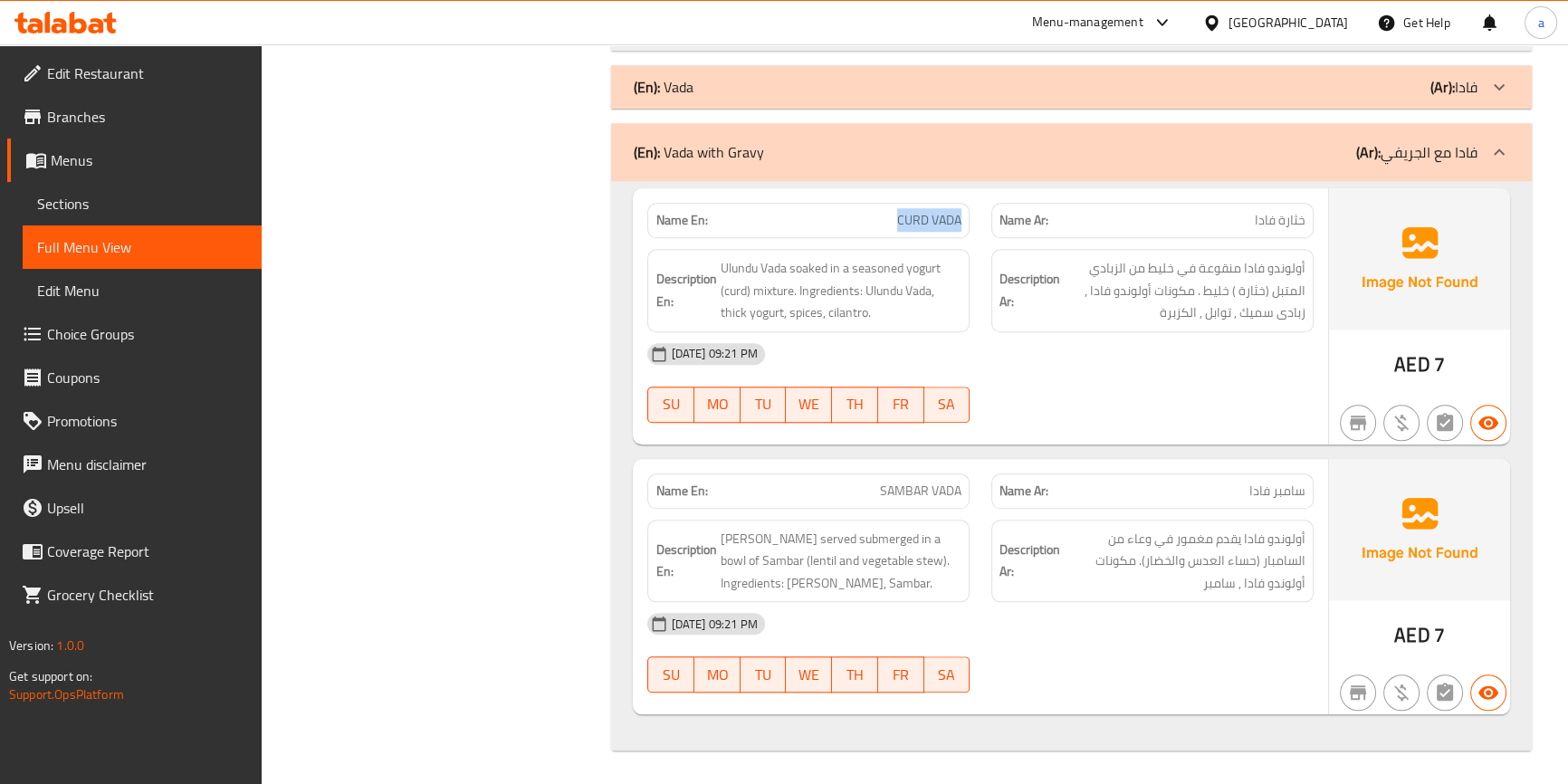
click at [933, 217] on span "CURD VADA" at bounding box center [929, 220] width 64 height 19
drag, startPoint x: 933, startPoint y: 217, endPoint x: 782, endPoint y: 269, distance: 159.7
click at [933, 219] on span "CURD VADA" at bounding box center [929, 220] width 64 height 19
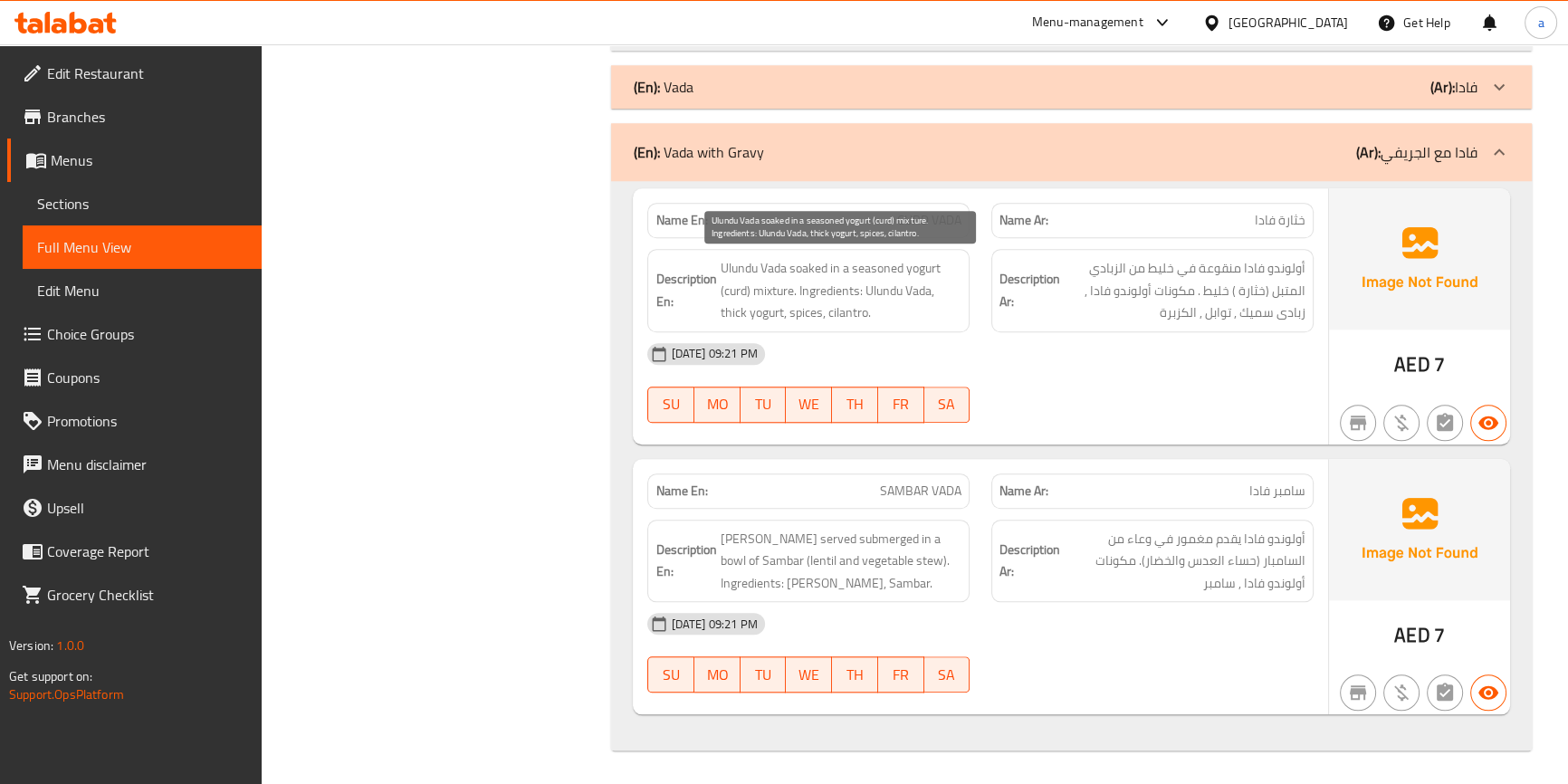
click at [727, 262] on span "Ulundu Vada soaked in a seasoned yogurt (curd) mixture. Ingredients: Ulundu Vad…" at bounding box center [840, 290] width 241 height 67
click at [786, 267] on span "Ulundu Vada soaked in a seasoned yogurt (curd) mixture. Ingredients: Ulundu Vad…" at bounding box center [840, 290] width 241 height 67
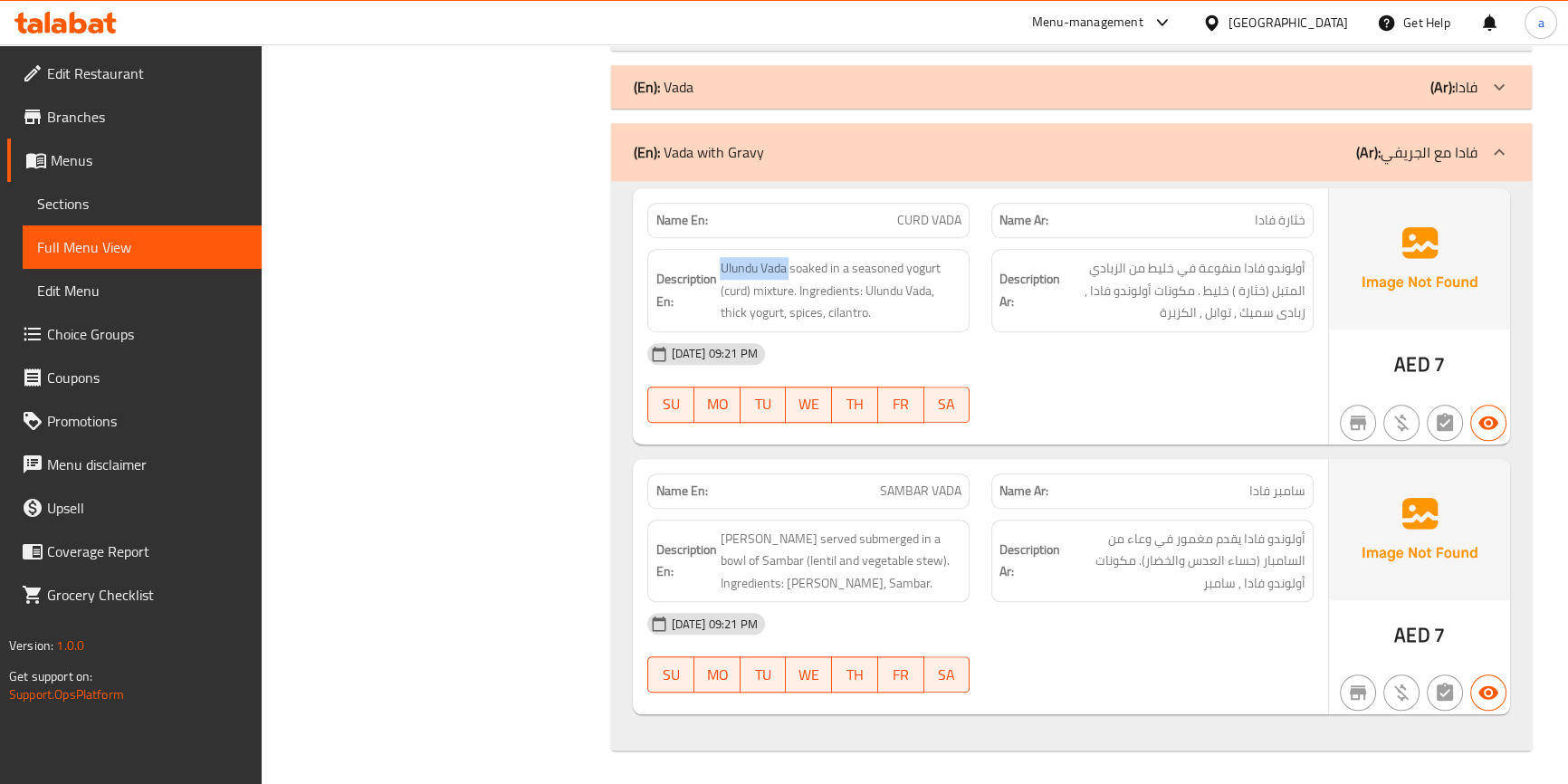
copy span "Ulundu Vada"
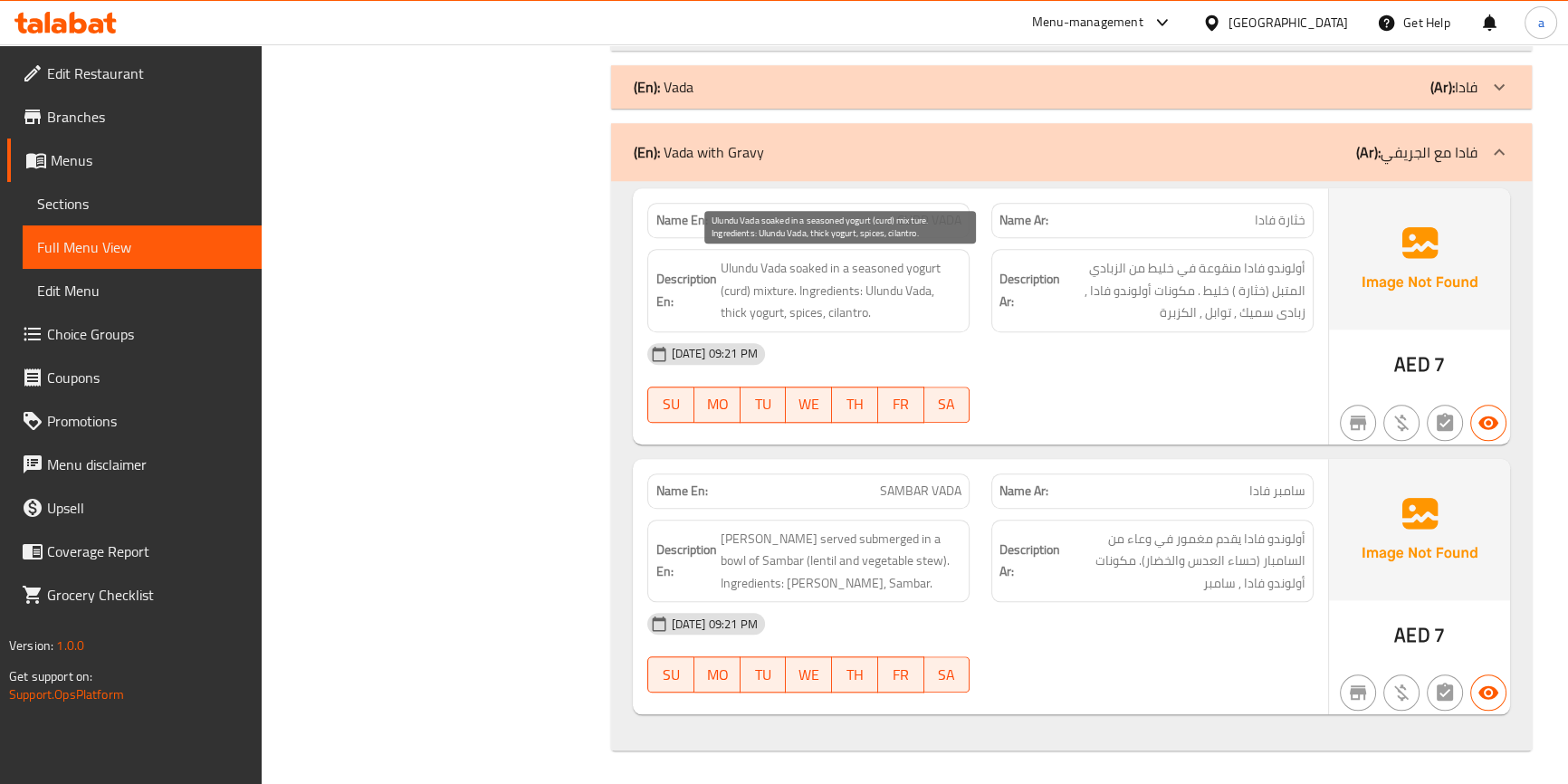
click at [806, 269] on span "Ulundu Vada soaked in a seasoned yogurt (curd) mixture. Ingredients: Ulundu Vad…" at bounding box center [840, 290] width 241 height 67
click at [777, 293] on span "Ulundu Vada soaked in a seasoned yogurt (curd) mixture. Ingredients: Ulundu Vad…" at bounding box center [840, 290] width 241 height 67
click at [726, 299] on span "Ulundu Vada soaked in a seasoned yogurt (curd) mixture. Ingredients: Ulundu Vad…" at bounding box center [840, 290] width 241 height 67
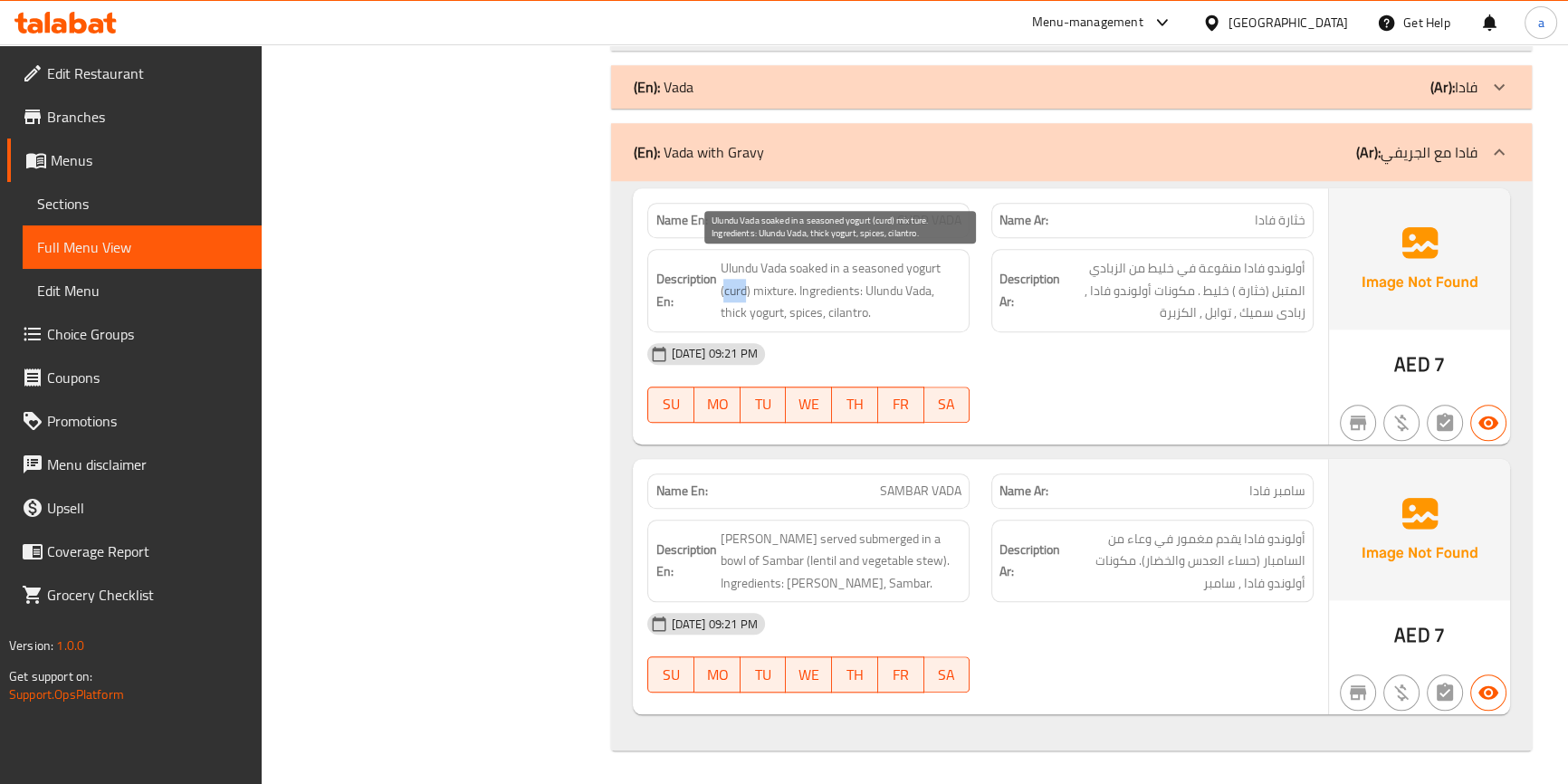
click at [726, 299] on span "Ulundu Vada soaked in a seasoned yogurt (curd) mixture. Ingredients: Ulundu Vad…" at bounding box center [840, 290] width 241 height 67
click at [771, 291] on span "Ulundu Vada soaked in a seasoned yogurt (curd) mixture. Ingredients: Ulundu Vad…" at bounding box center [840, 290] width 241 height 67
click at [926, 262] on span "Ulundu Vada soaked in a seasoned yogurt (curd) mixture. Ingredients: Ulundu Vad…" at bounding box center [840, 290] width 241 height 67
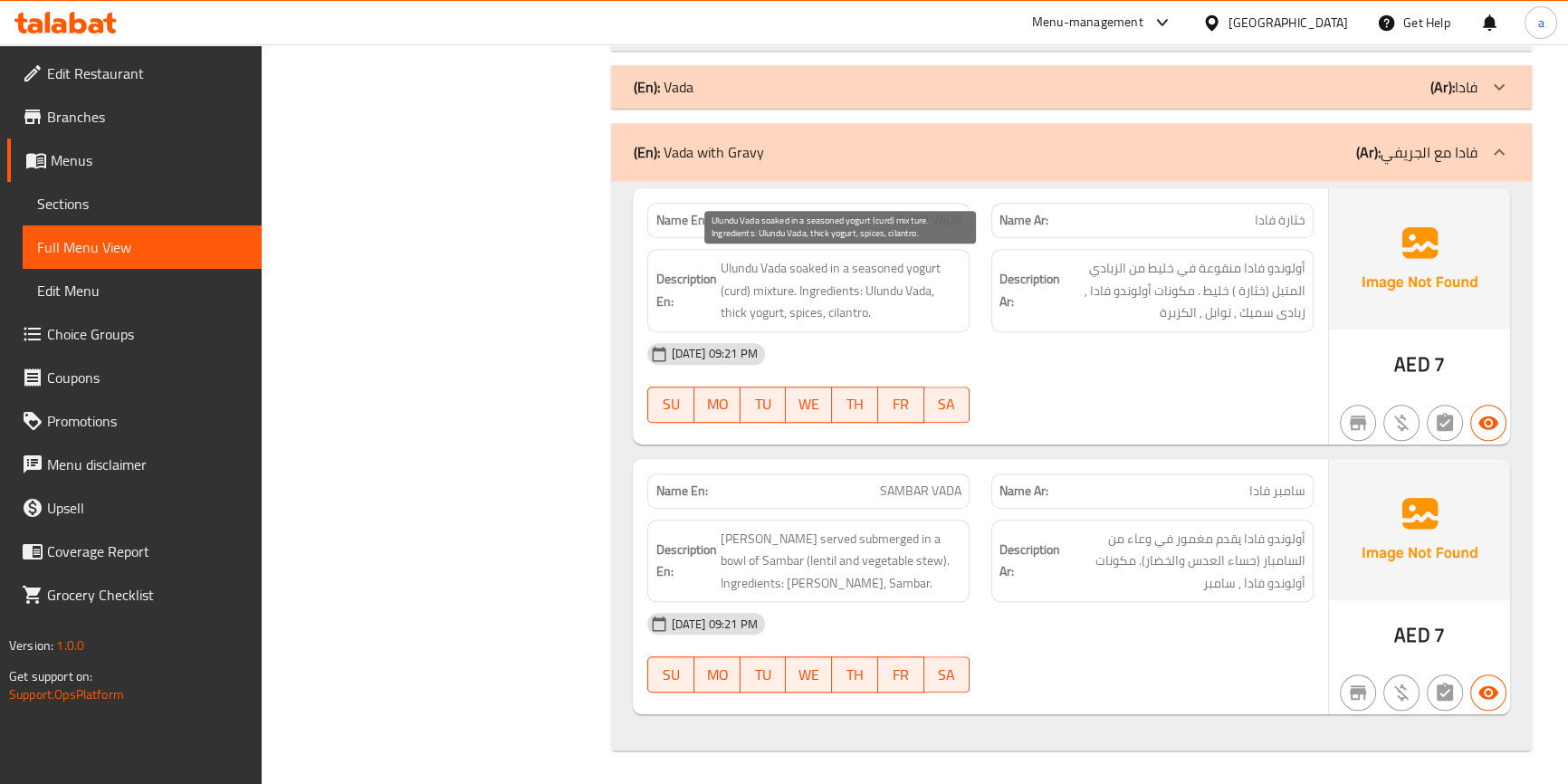
click at [886, 264] on span "Ulundu Vada soaked in a seasoned yogurt (curd) mixture. Ingredients: Ulundu Vad…" at bounding box center [840, 290] width 241 height 67
click at [739, 285] on span "Ulundu Vada soaked in a seasoned yogurt (curd) mixture. Ingredients: Ulundu Vad…" at bounding box center [840, 290] width 241 height 67
click at [739, 284] on span "Ulundu Vada soaked in a seasoned yogurt (curd) mixture. Ingredients: Ulundu Vad…" at bounding box center [840, 290] width 241 height 67
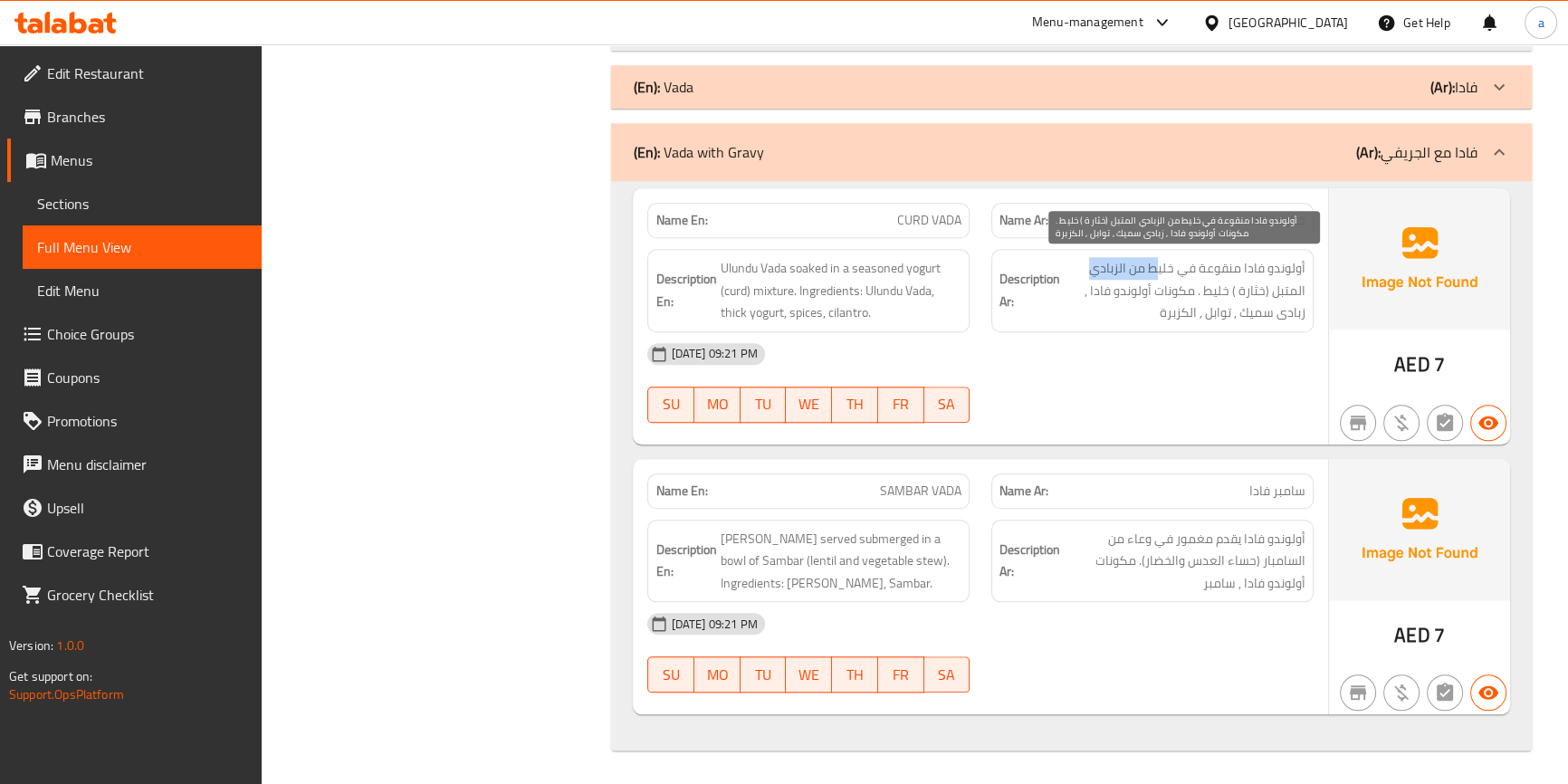
drag, startPoint x: 1122, startPoint y: 259, endPoint x: 1005, endPoint y: 238, distance: 118.9
click at [1078, 249] on div "Description Ar: أولوندو فادا منقوعة في خليط من الزبادي المتبل (خثارة ) خليط . م…" at bounding box center [1152, 291] width 322 height 84
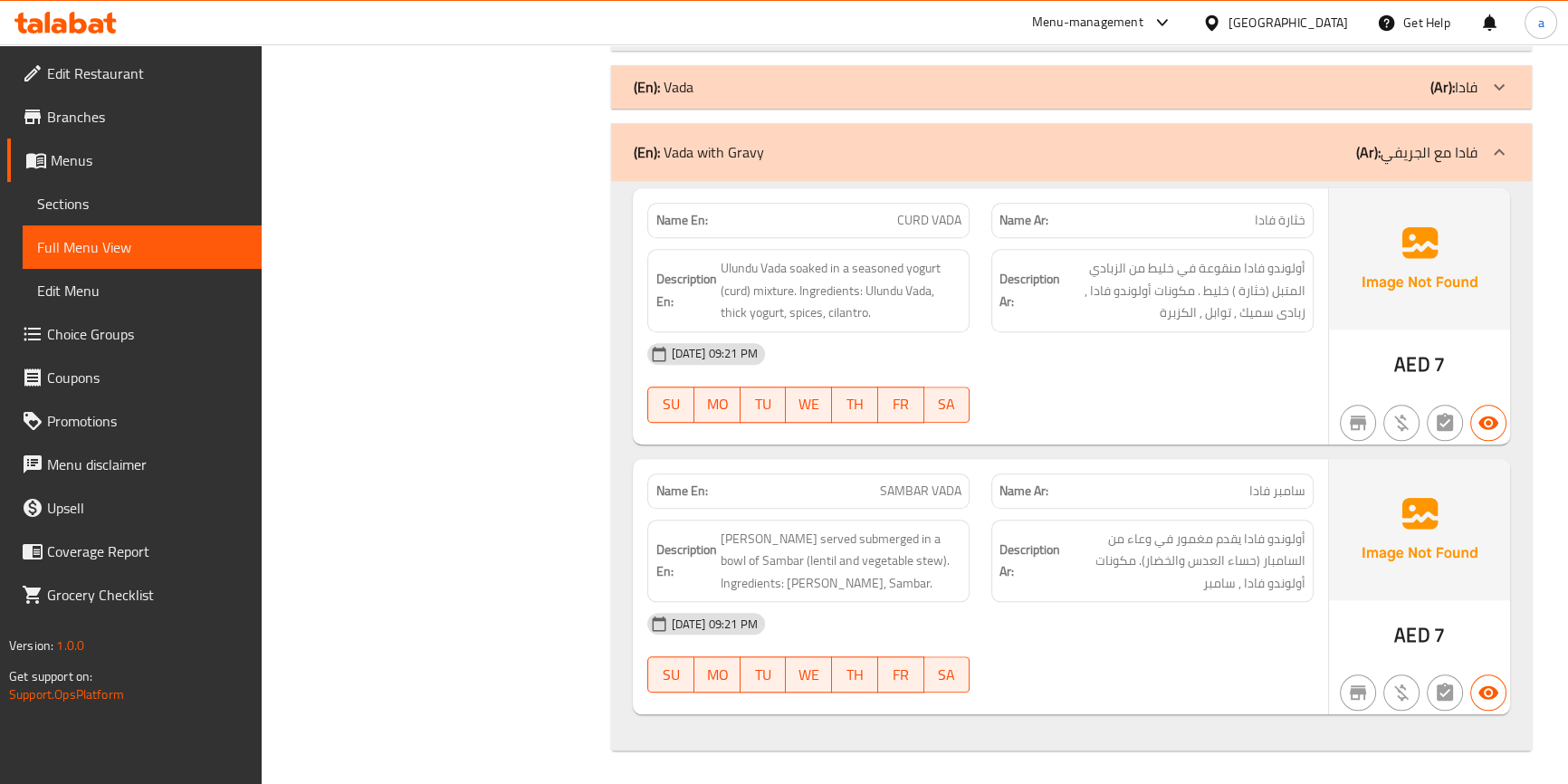
click at [948, 220] on span "CURD VADA" at bounding box center [929, 220] width 64 height 19
copy span "CURD VADA"
click at [904, 488] on span "SAMBAR VADA" at bounding box center [921, 490] width 82 height 19
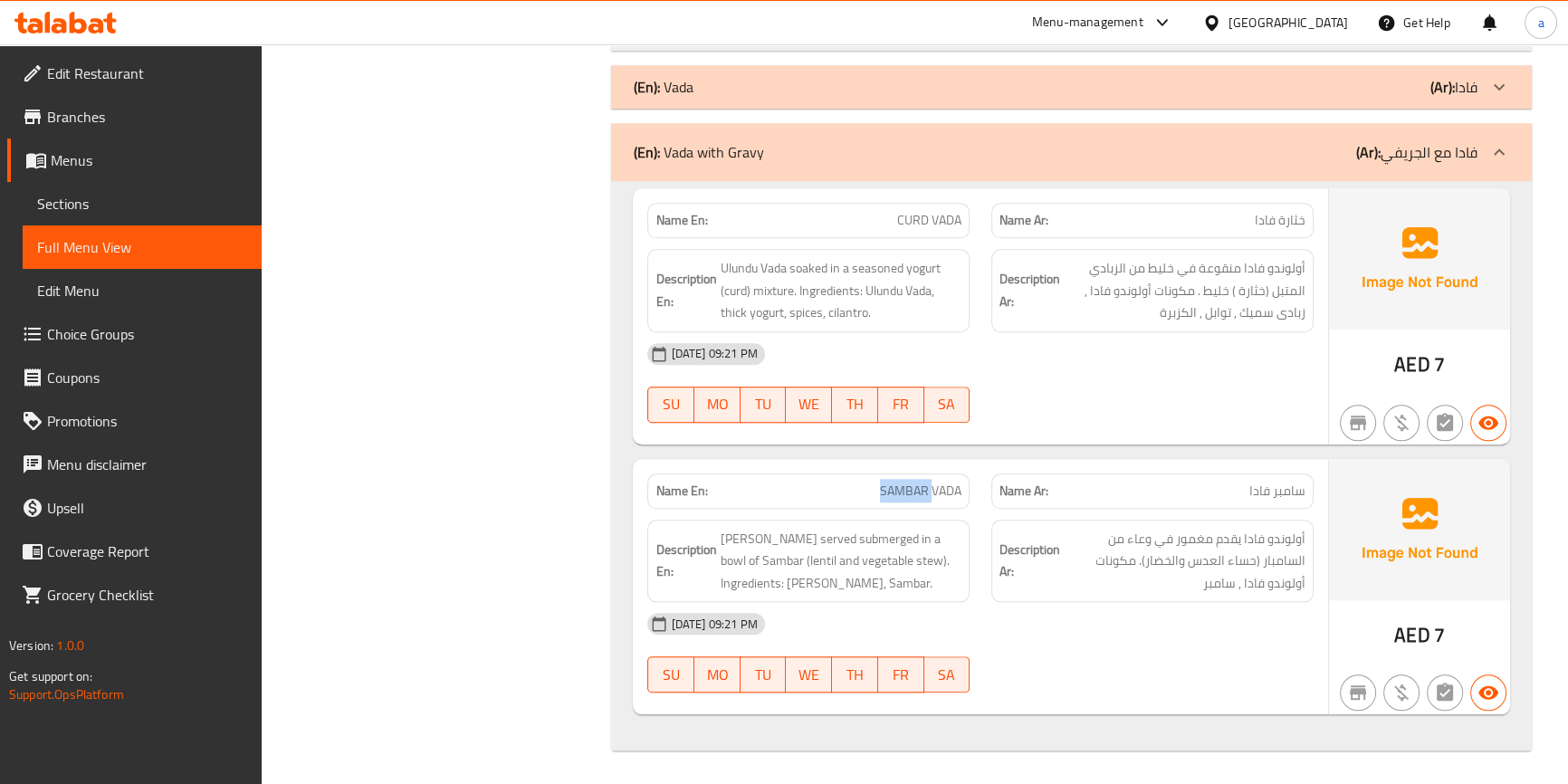
click at [904, 488] on span "SAMBAR VADA" at bounding box center [921, 490] width 82 height 19
click at [951, 488] on span "SAMBAR VADA" at bounding box center [921, 490] width 82 height 19
click at [929, 537] on span "[PERSON_NAME] served submerged in a bowl of Sambar (lentil and vegetable stew).…" at bounding box center [840, 560] width 241 height 67
copy span "bowl"
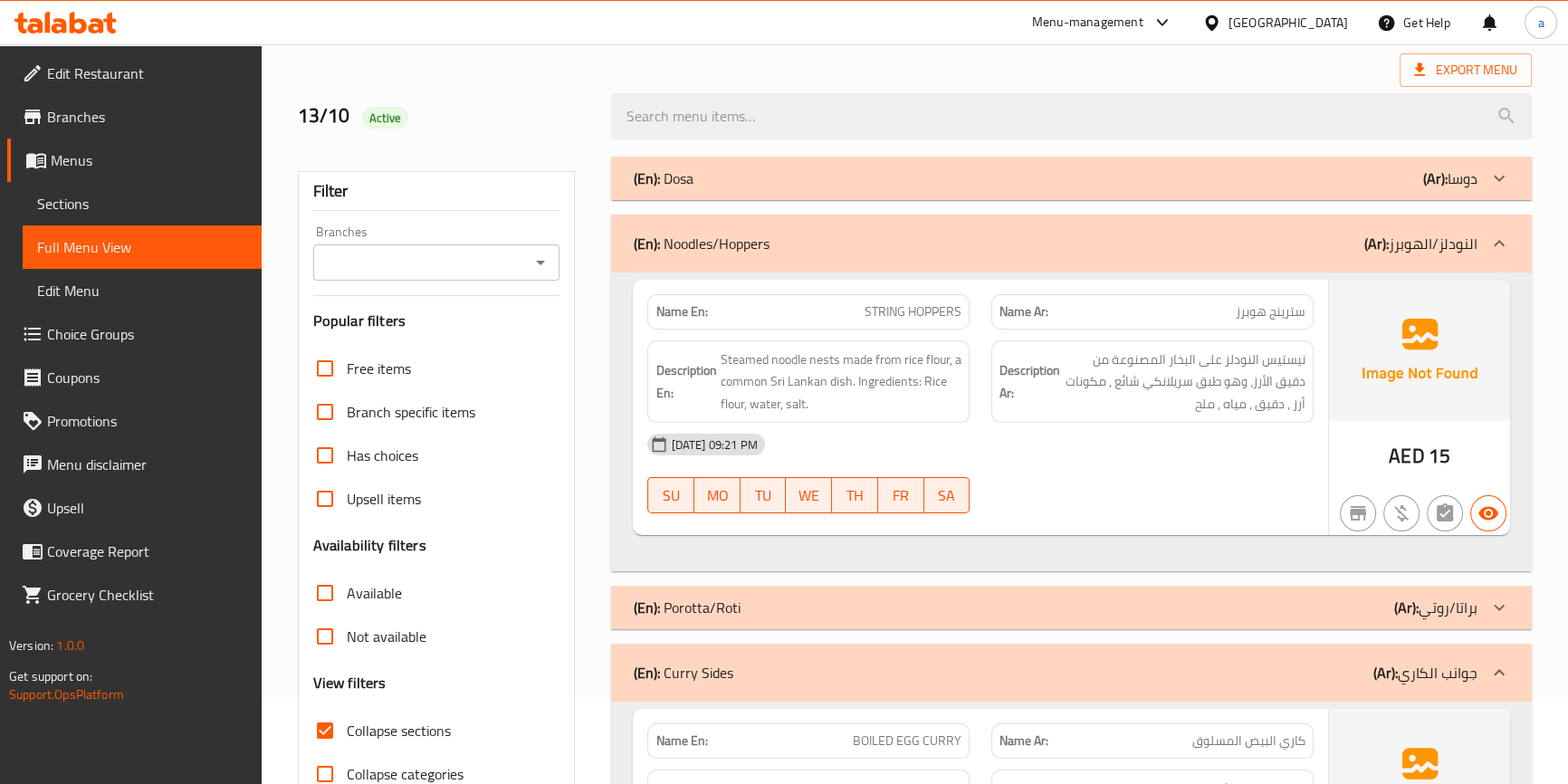
scroll to position [0, 0]
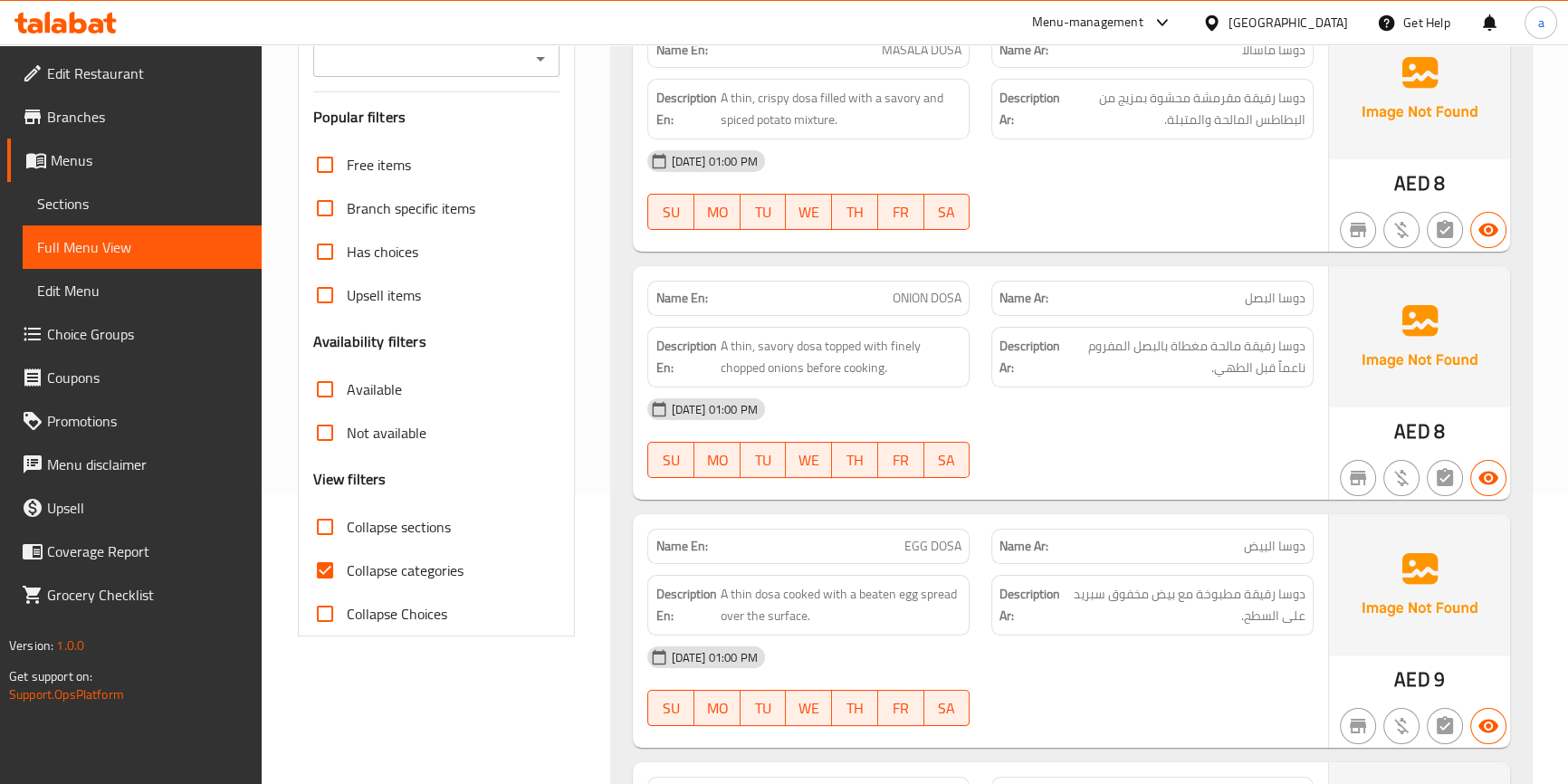
scroll to position [493, 0]
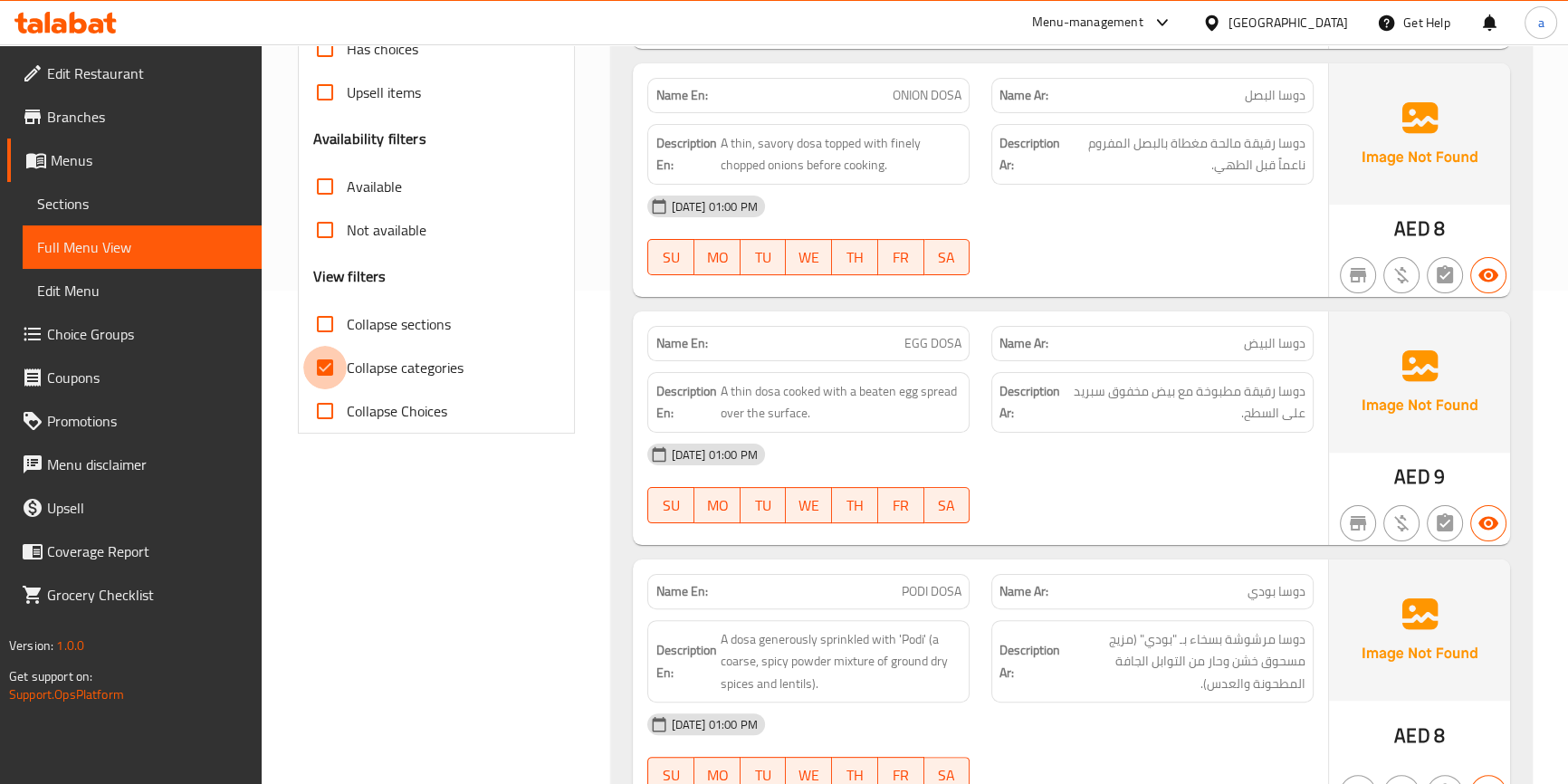
click at [321, 368] on input "Collapse categories" at bounding box center [325, 368] width 44 height 44
checkbox input "false"
click at [326, 329] on input "Collapse sections" at bounding box center [325, 324] width 44 height 44
checkbox input "true"
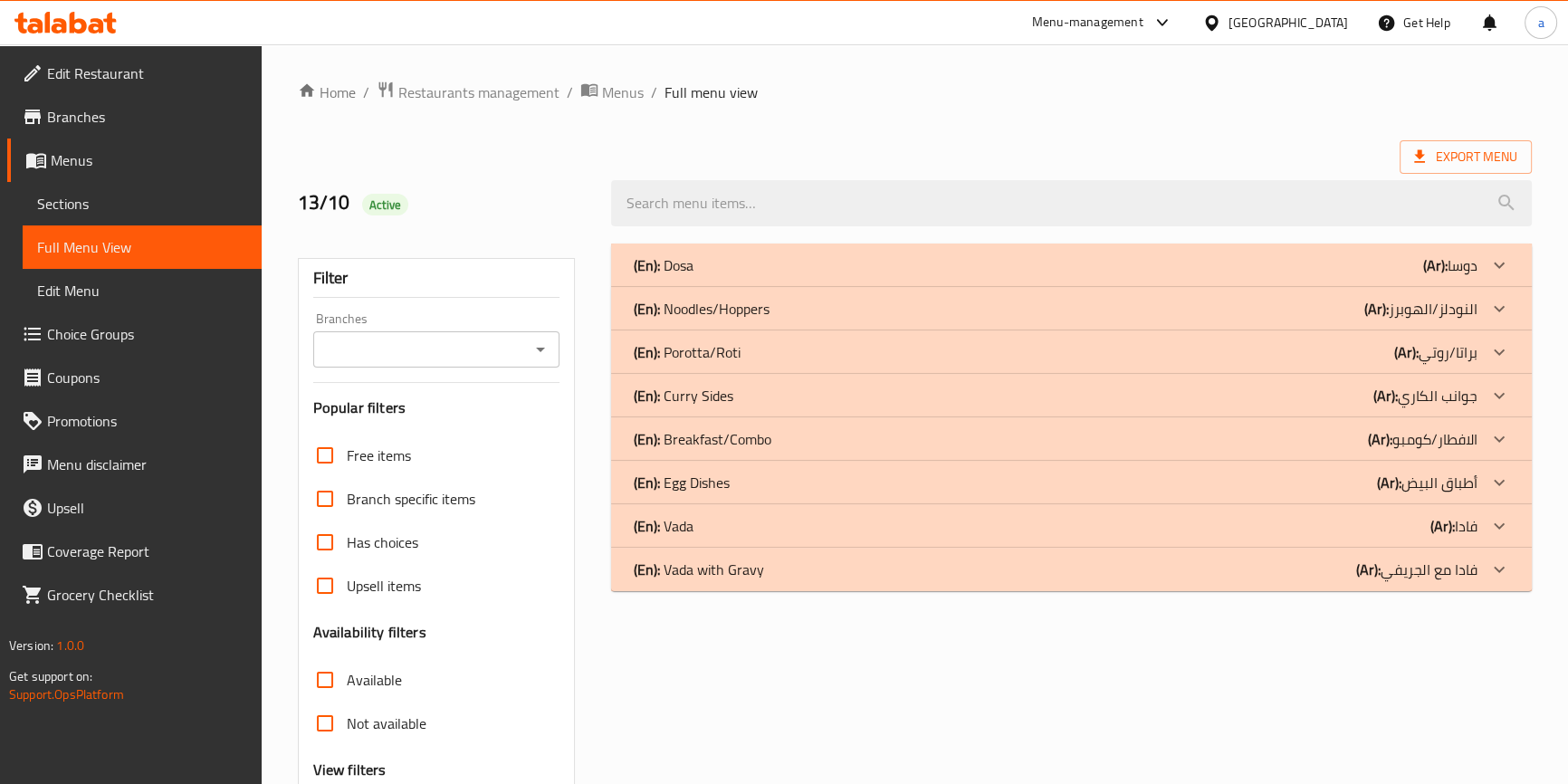
scroll to position [0, 0]
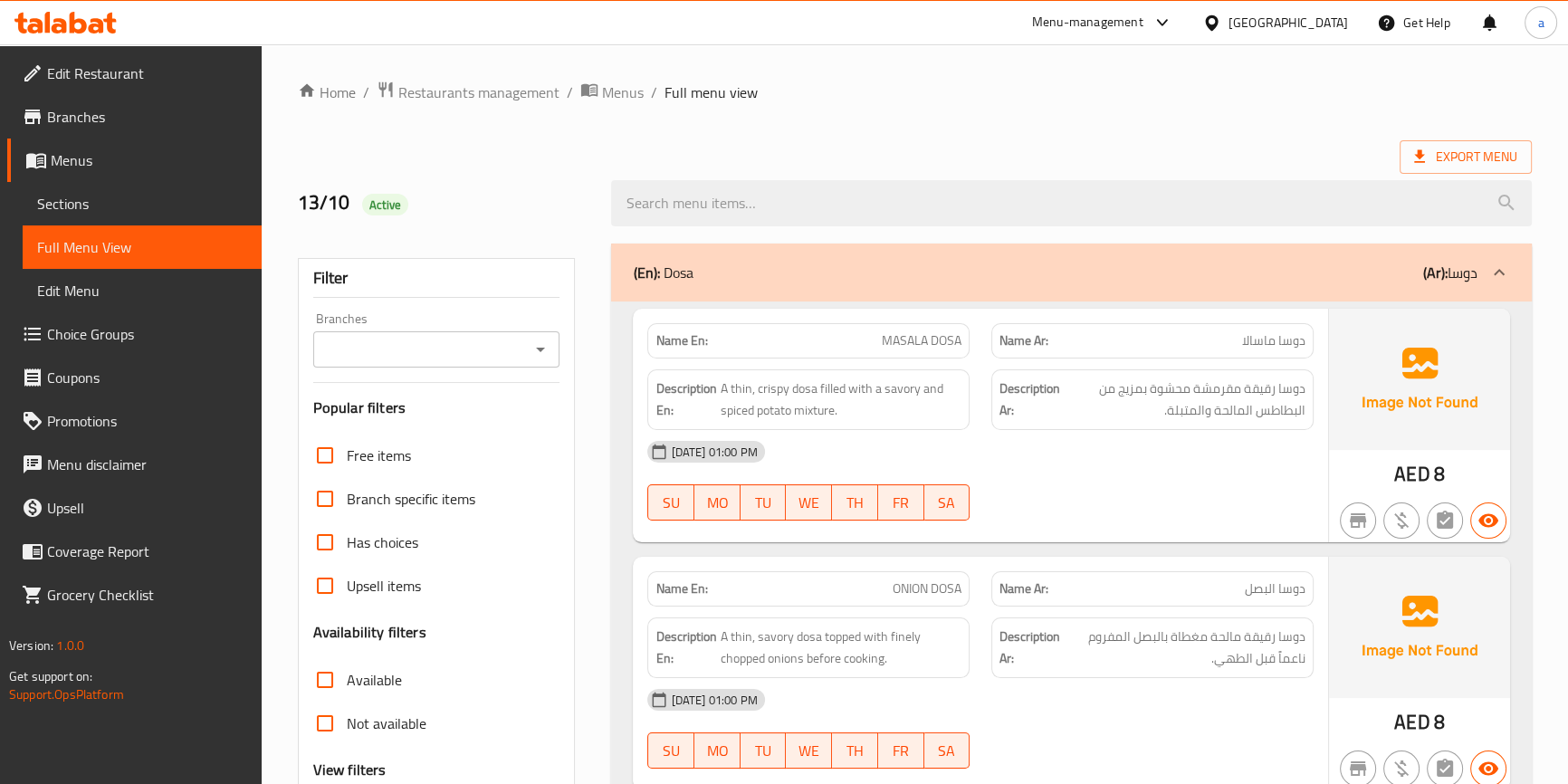
scroll to position [178, 0]
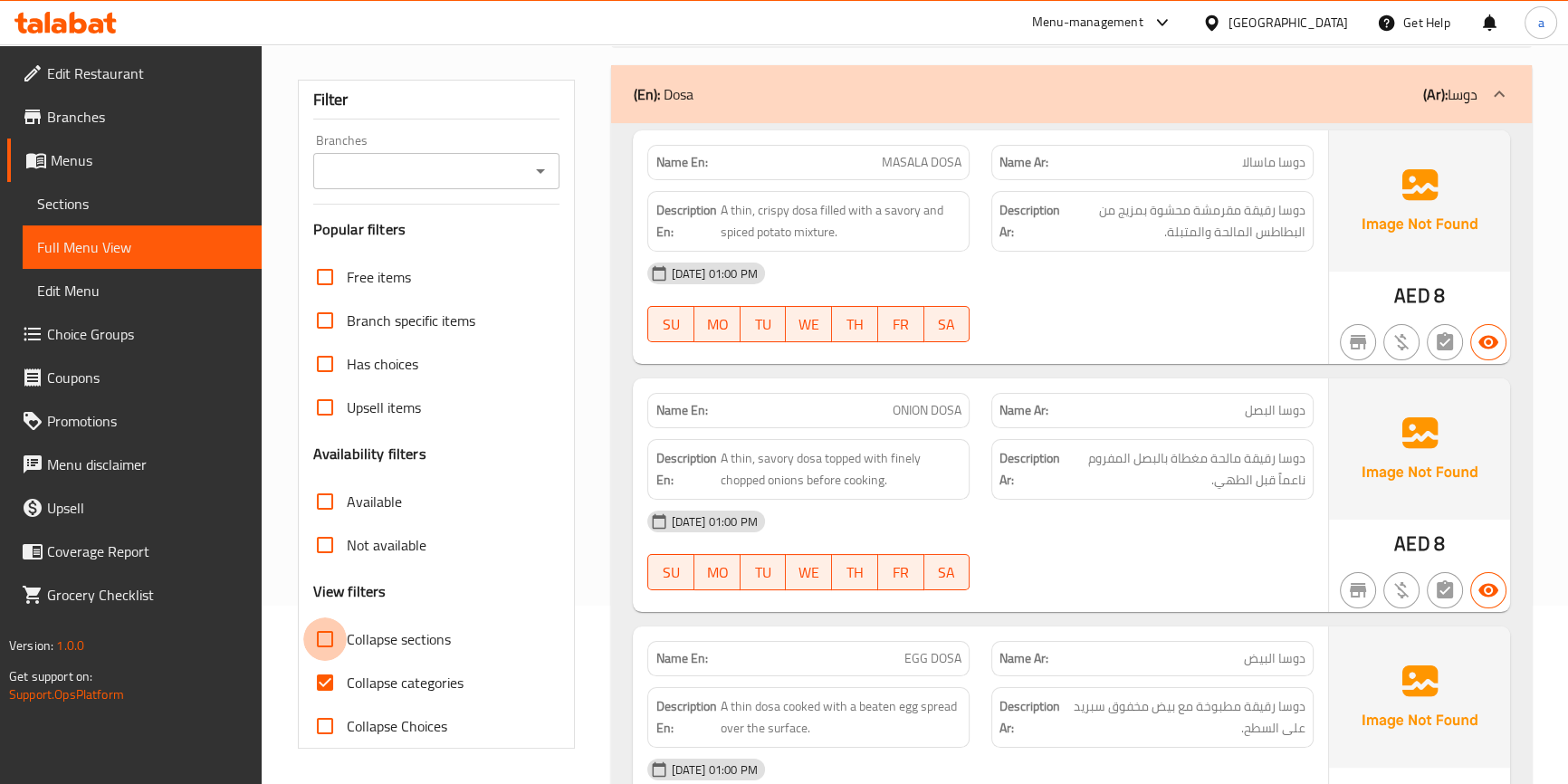
click at [313, 648] on input "Collapse sections" at bounding box center [325, 639] width 44 height 44
checkbox input "true"
click at [354, 692] on span "Collapse categories" at bounding box center [405, 682] width 117 height 22
click at [347, 692] on input "Collapse categories" at bounding box center [325, 682] width 44 height 44
checkbox input "false"
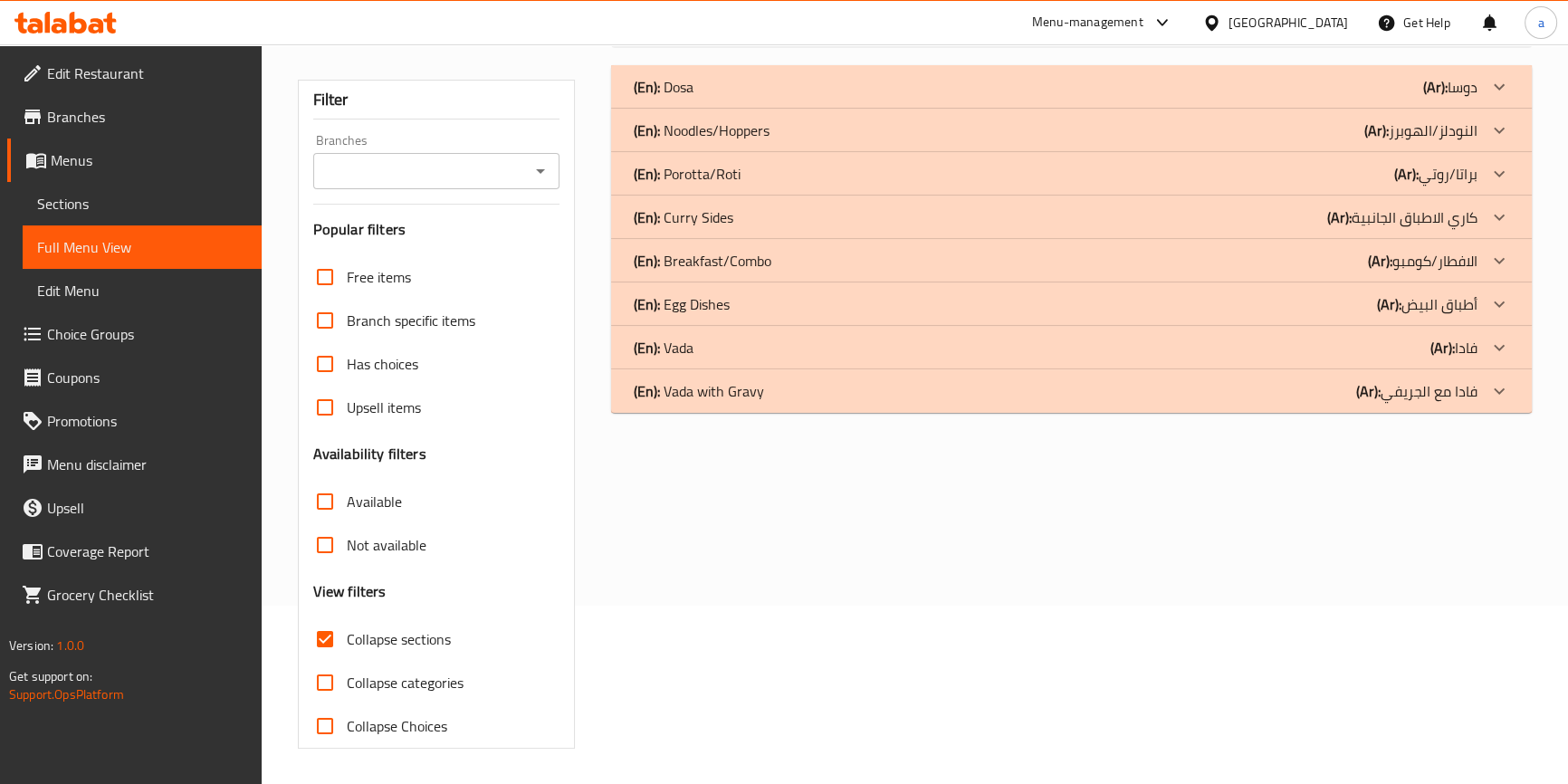
click at [759, 389] on p "(En): Vada with Gravy" at bounding box center [698, 391] width 131 height 22
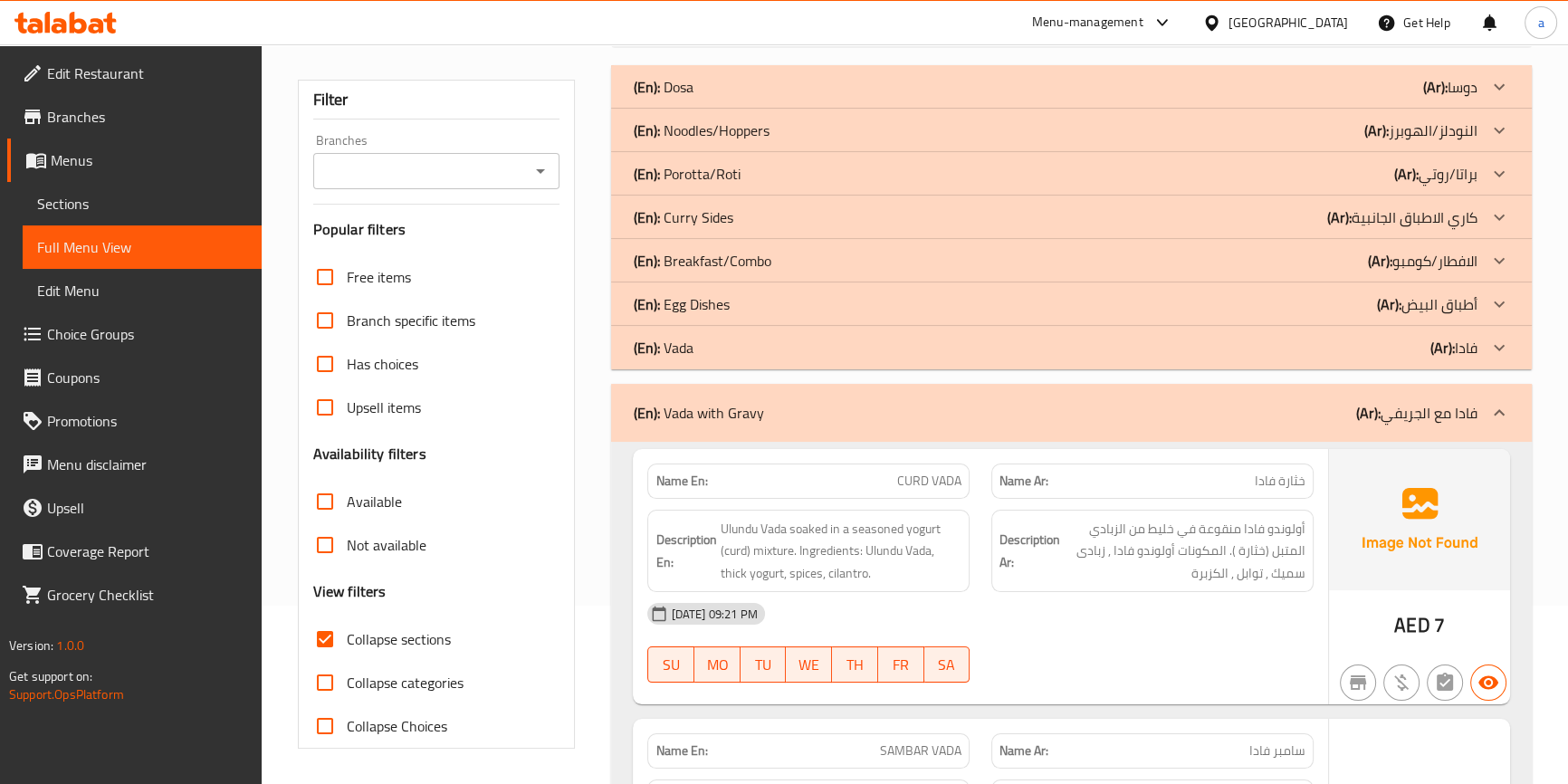
click at [714, 298] on p "(En): Egg Dishes" at bounding box center [681, 304] width 96 height 22
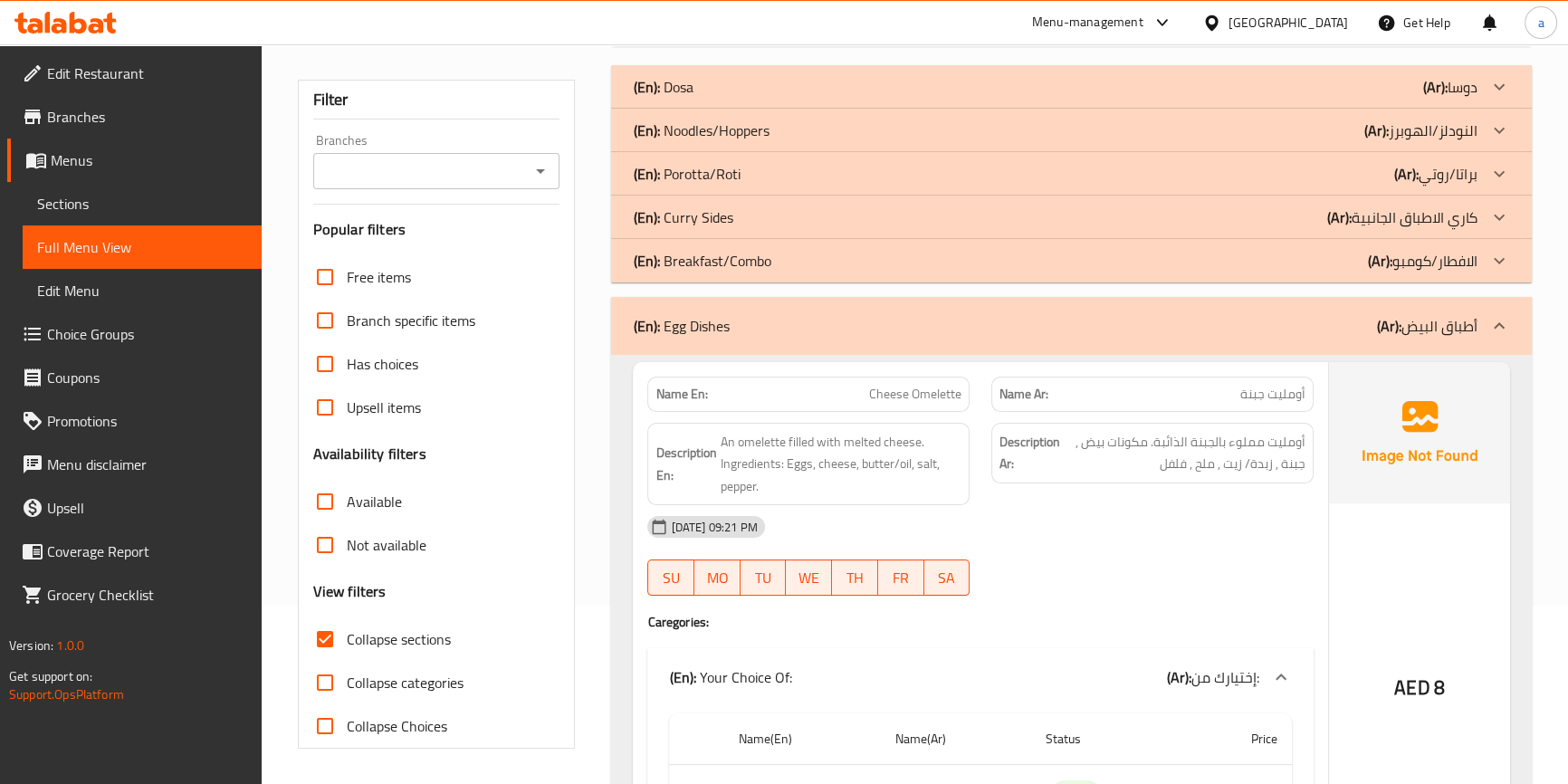
click at [710, 216] on p "(En): Curry Sides" at bounding box center [683, 217] width 100 height 22
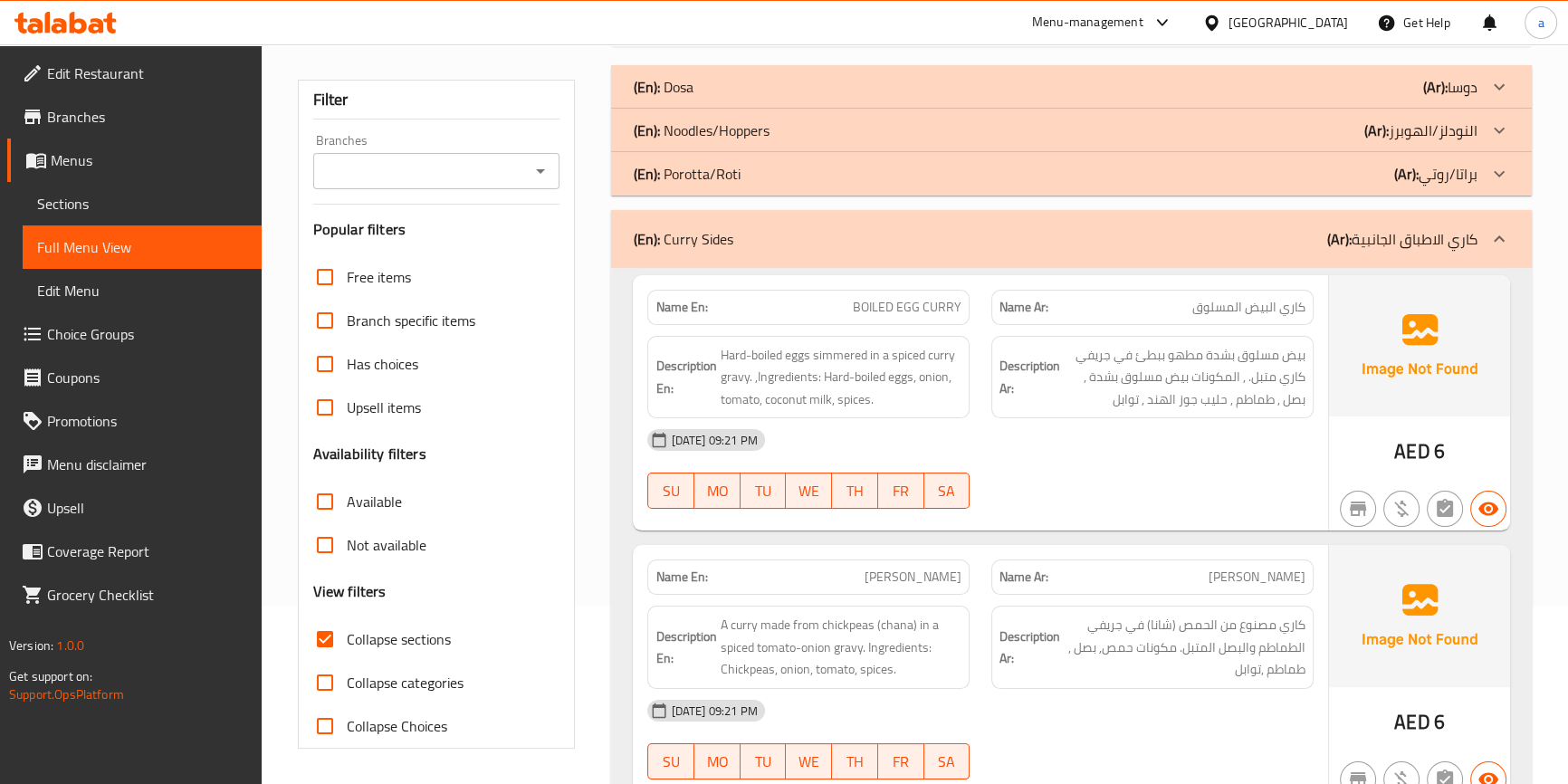
click at [737, 133] on p "(En): Noodles/Hoppers" at bounding box center [701, 131] width 136 height 22
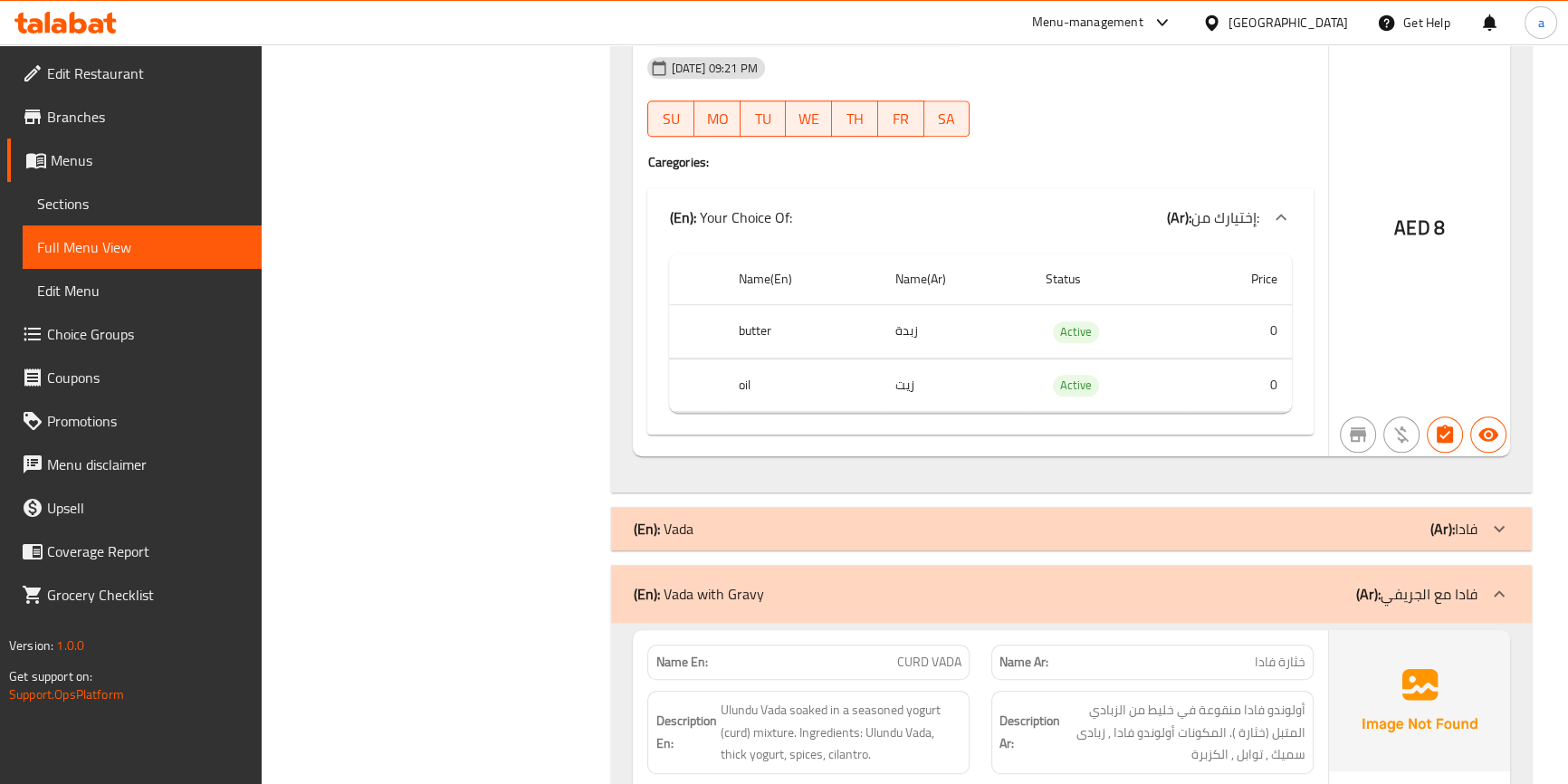
scroll to position [1740, 0]
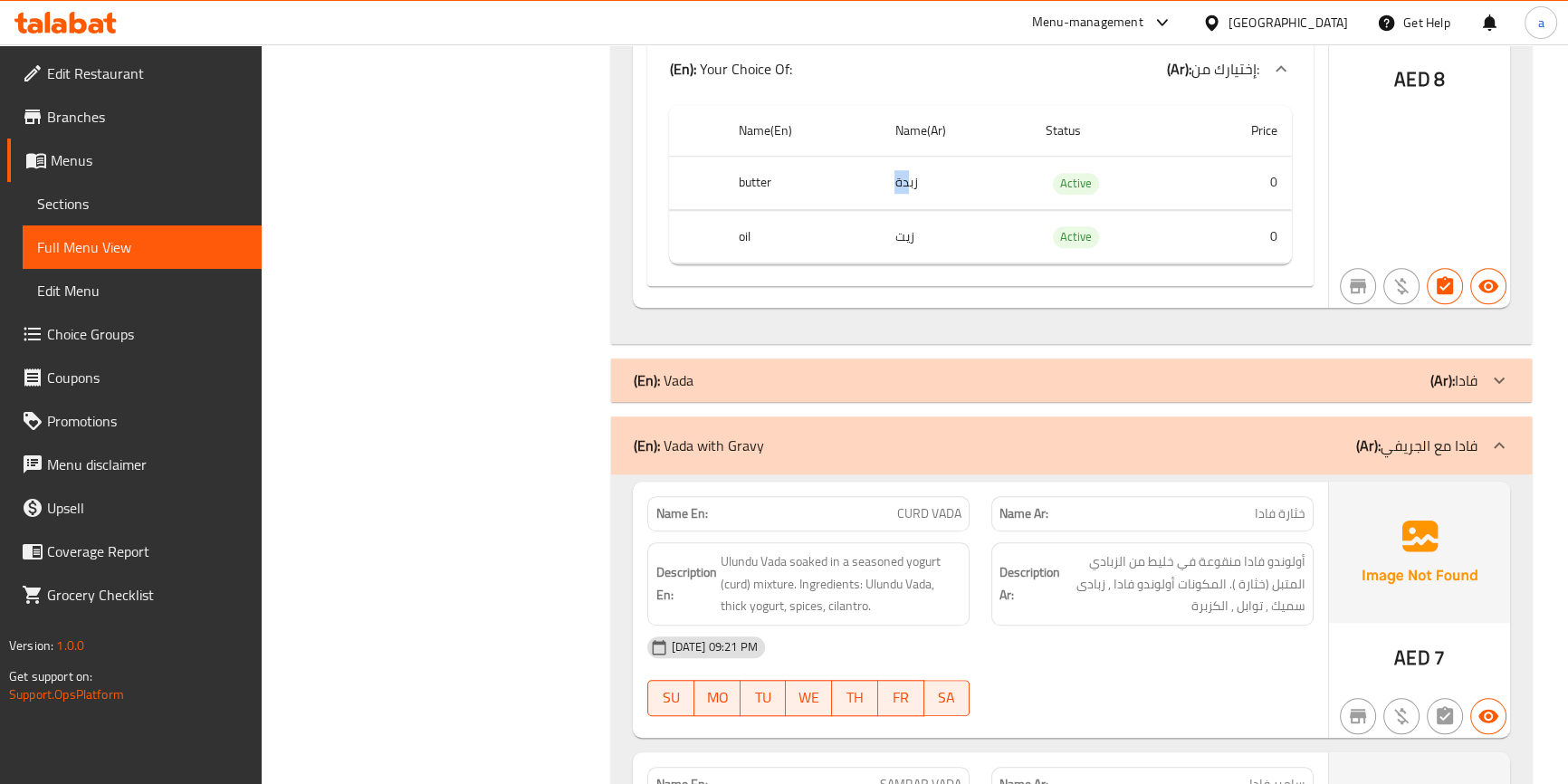
drag, startPoint x: 896, startPoint y: 177, endPoint x: 945, endPoint y: 212, distance: 60.2
click at [883, 181] on td "زبدة" at bounding box center [956, 183] width 152 height 54
drag, startPoint x: 978, startPoint y: 229, endPoint x: 940, endPoint y: 242, distance: 40.2
click at [941, 242] on td "زيت" at bounding box center [956, 237] width 152 height 54
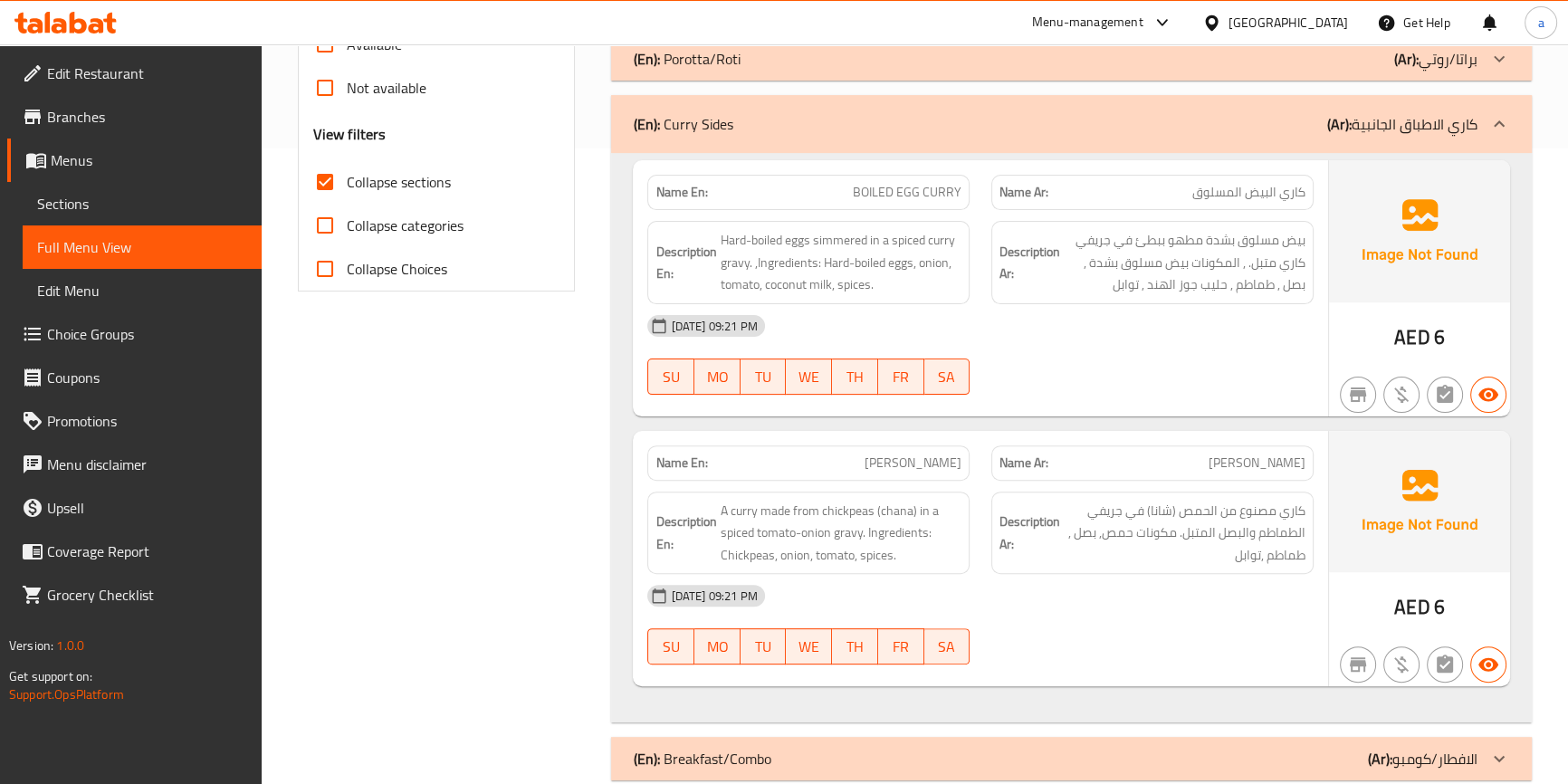
scroll to position [0, 0]
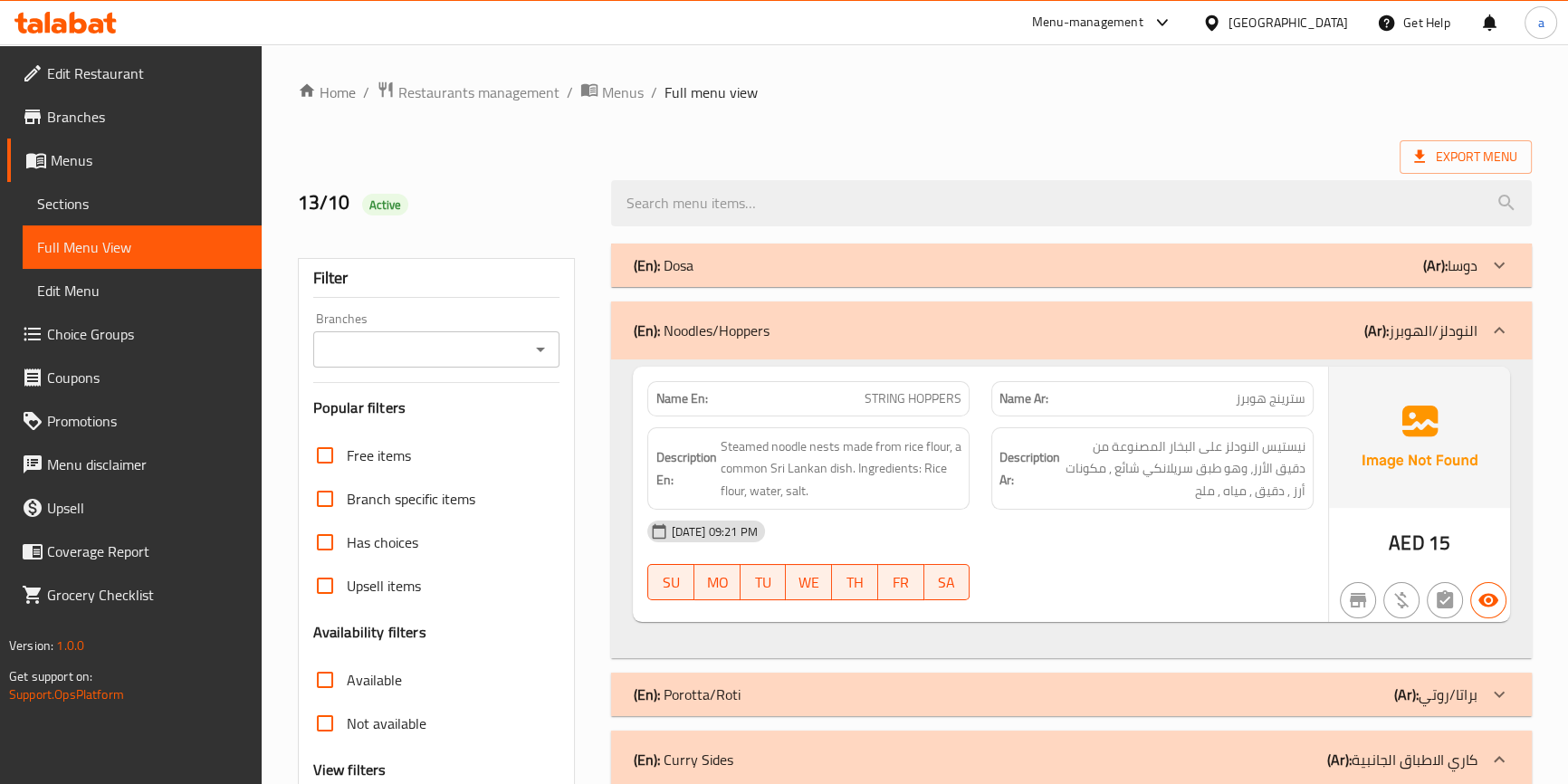
click at [893, 390] on span "STRING HOPPERS" at bounding box center [912, 398] width 97 height 19
copy span "STRING HOPPERS"
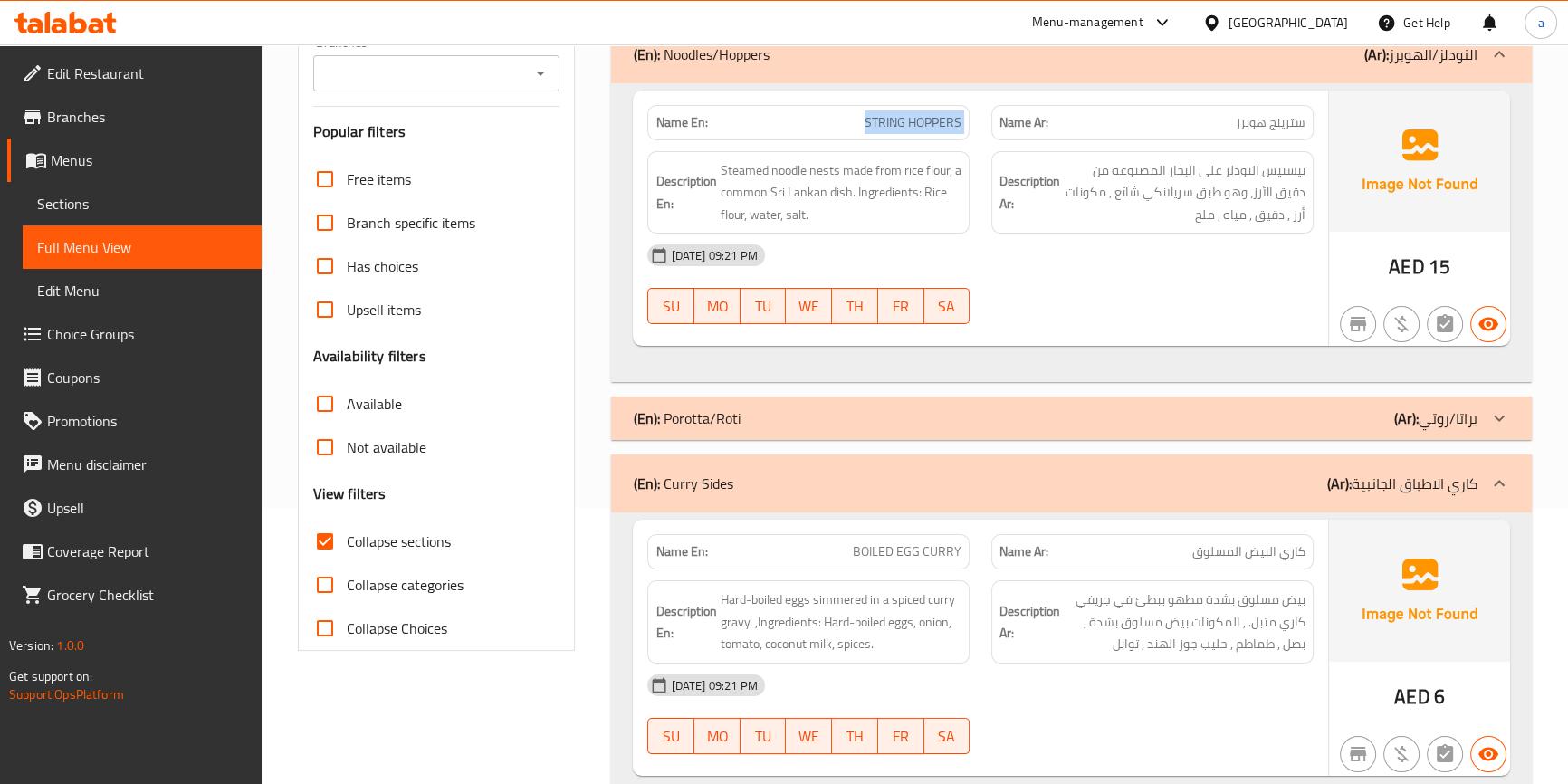
scroll to position [493, 0]
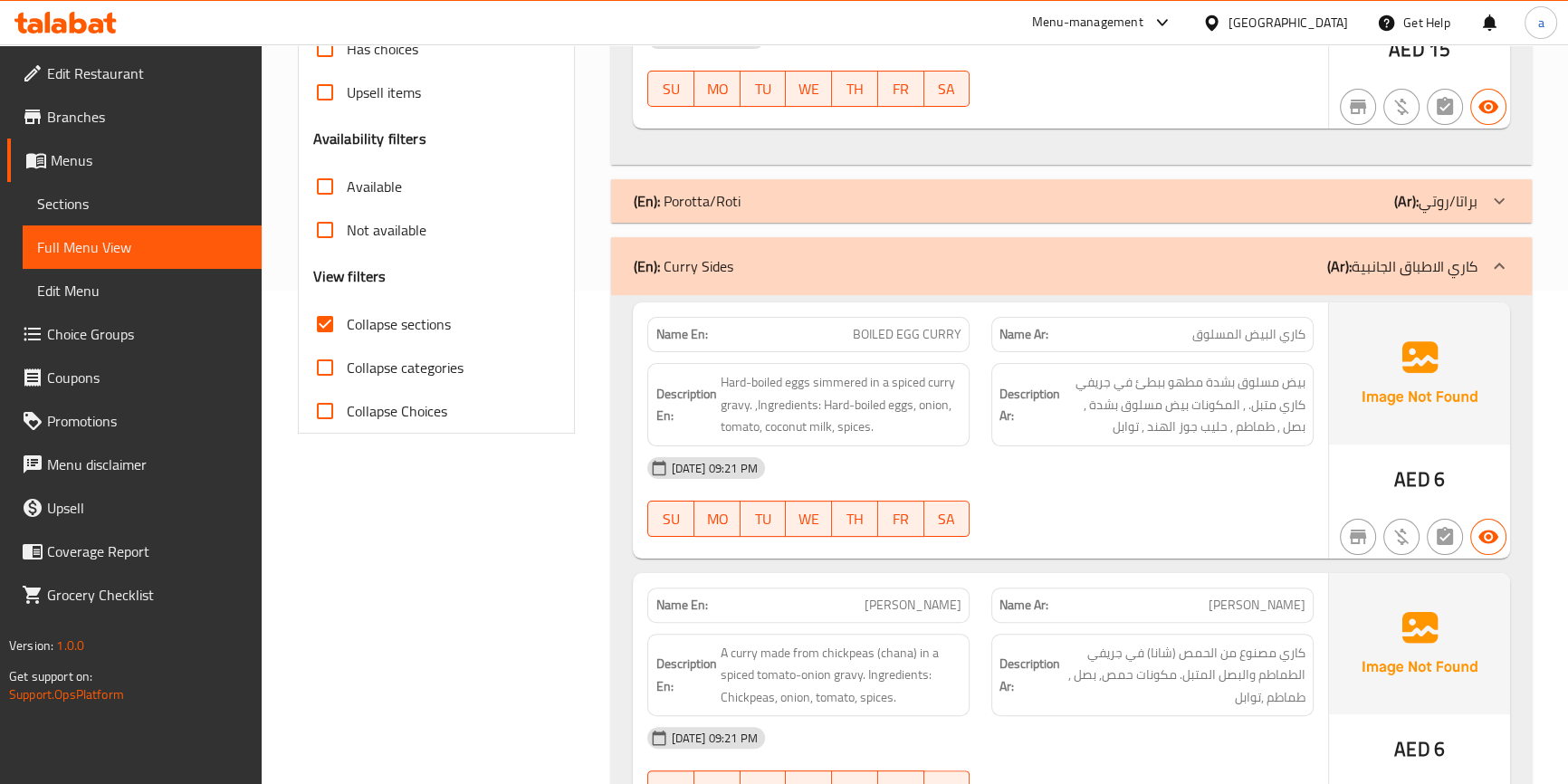
click at [885, 335] on span "BOILED EGG CURRY" at bounding box center [907, 334] width 109 height 19
copy span "BOILED EGG CURRY"
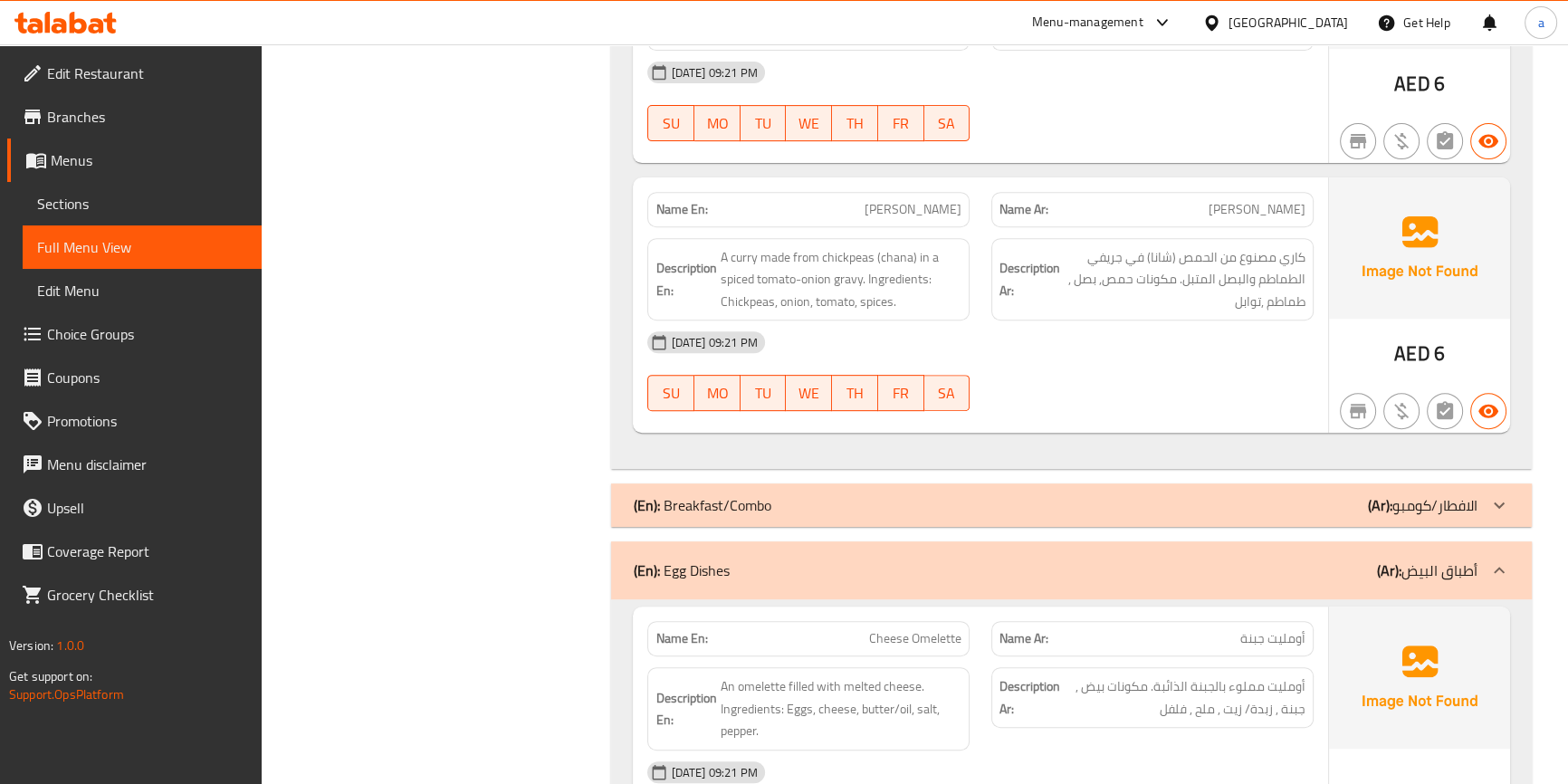
scroll to position [740, 0]
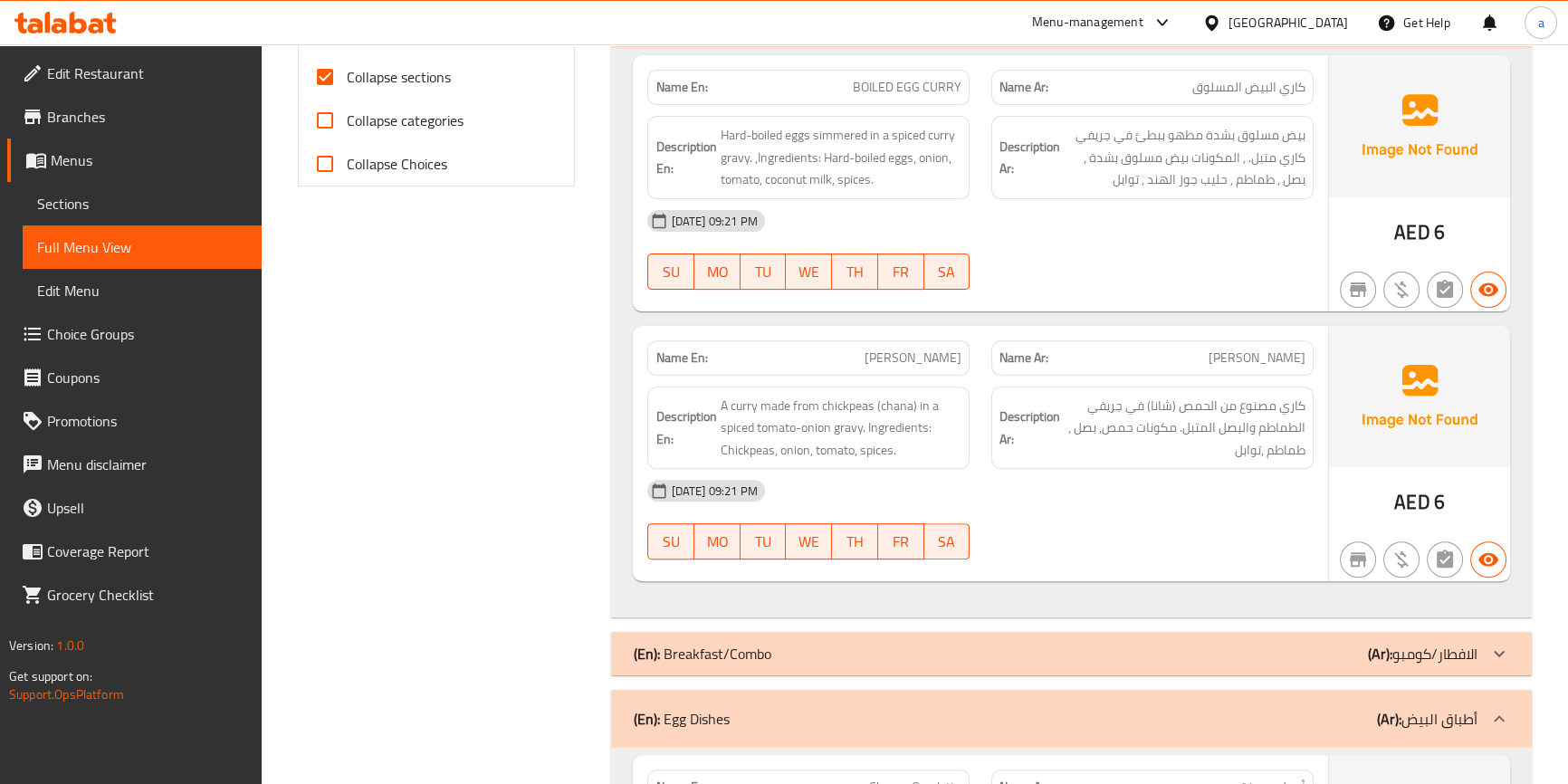
click at [907, 363] on span "CHANA CURRY" at bounding box center [912, 358] width 97 height 19
copy span "CHANA CURRY"
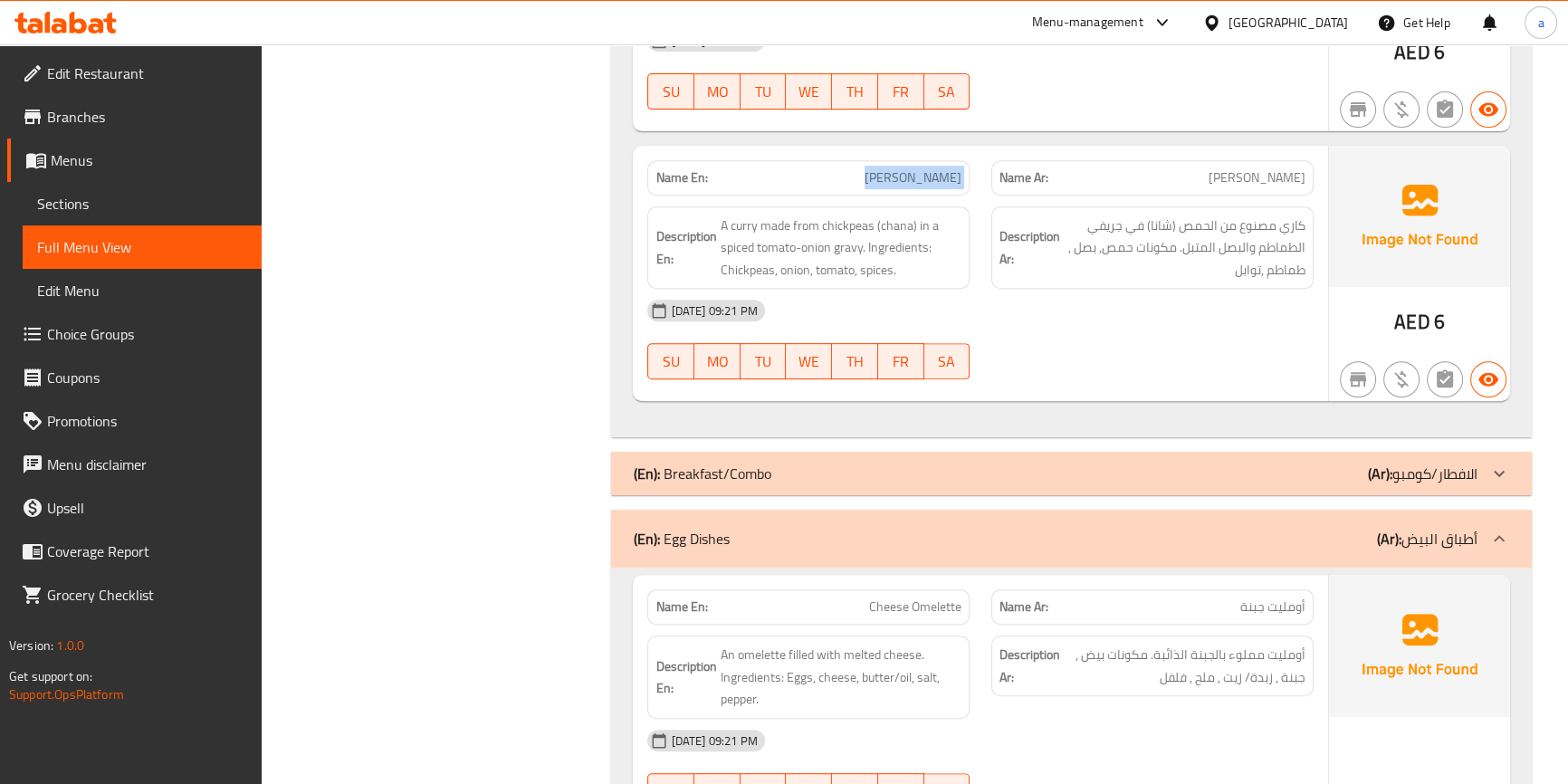
scroll to position [1151, 0]
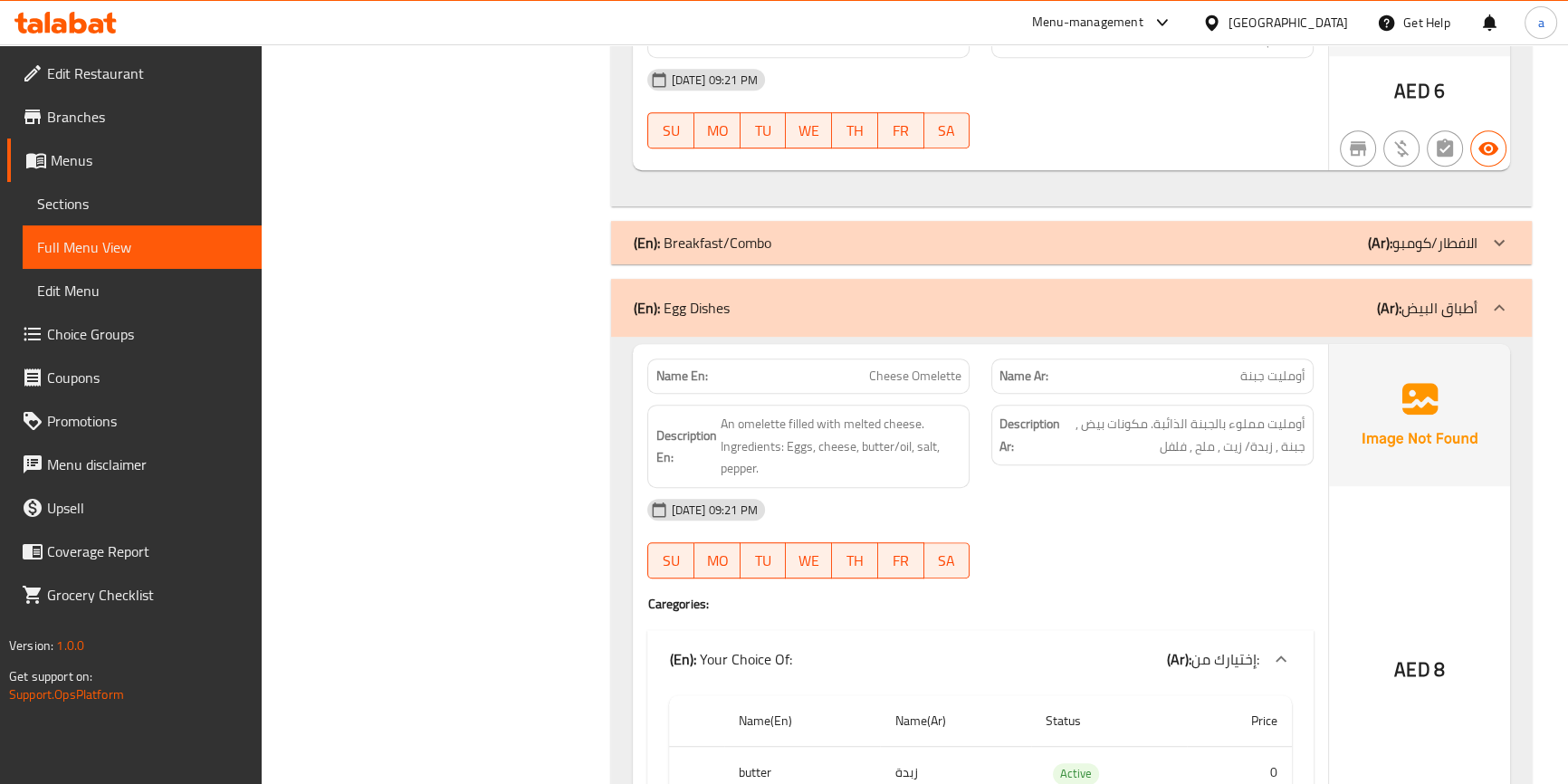
click at [892, 379] on span "Cheese Omelette" at bounding box center [915, 376] width 93 height 19
copy span "Cheese Omelette"
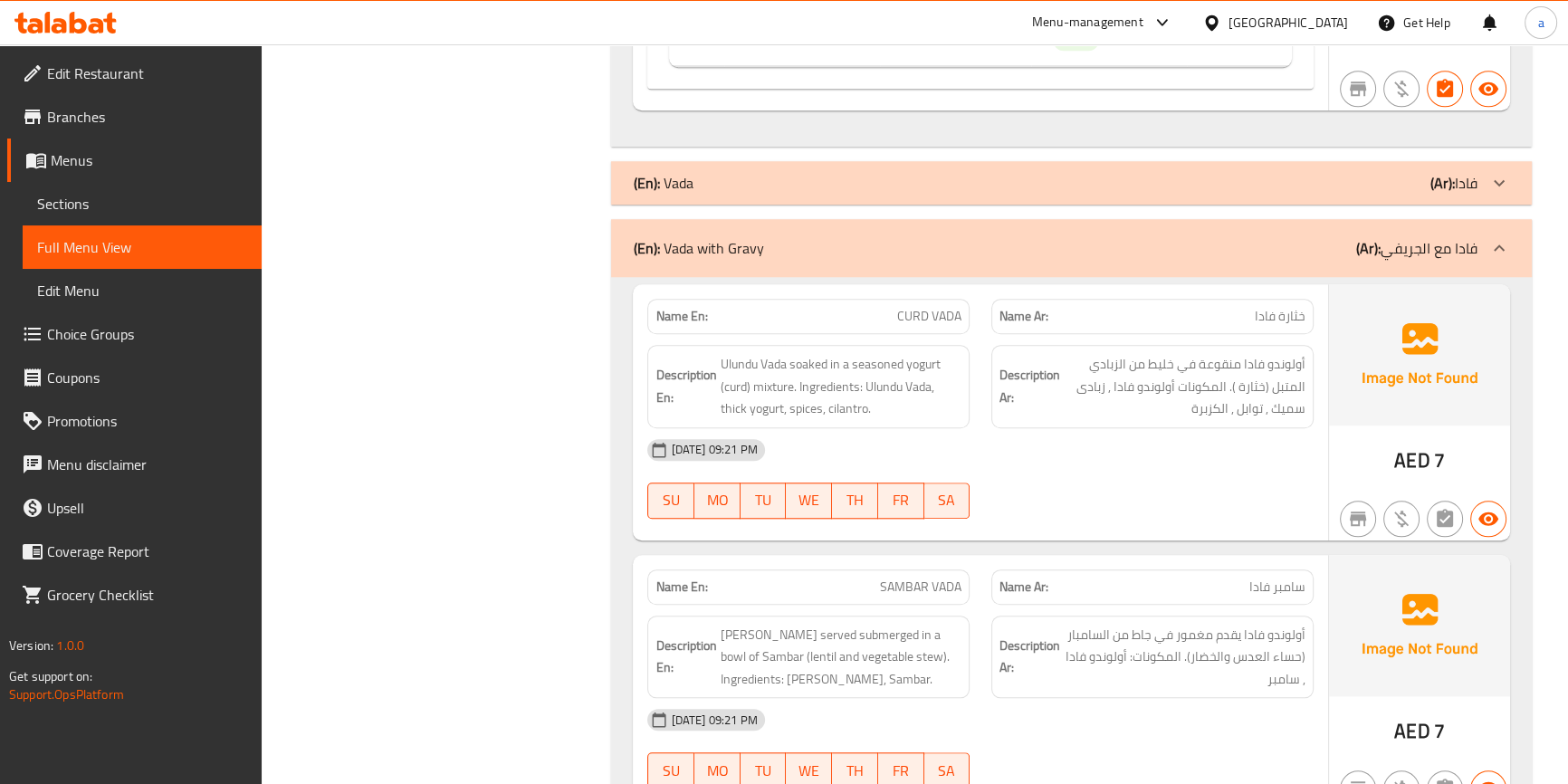
scroll to position [2034, 0]
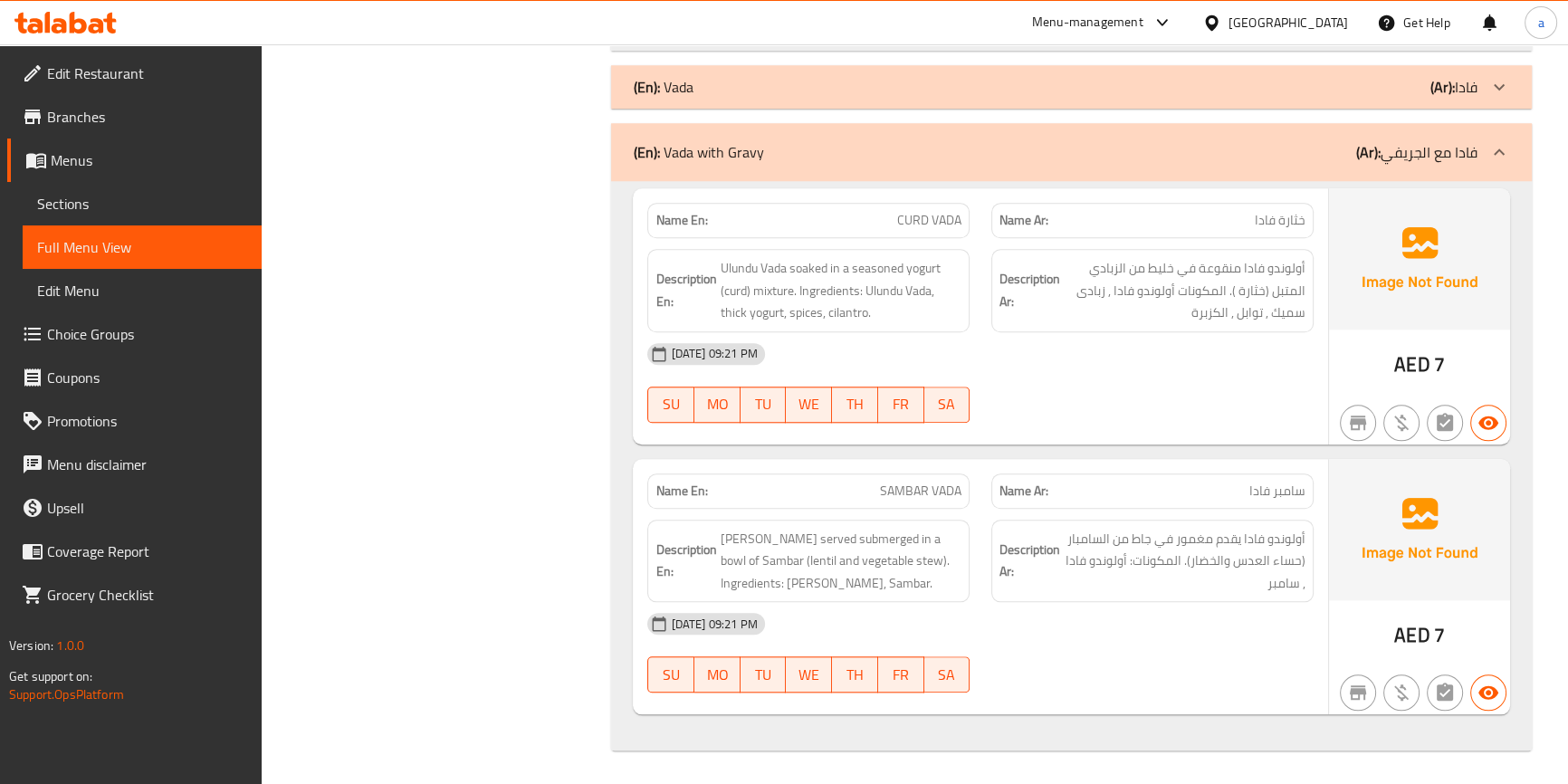
click at [931, 211] on span "CURD VADA" at bounding box center [929, 220] width 64 height 19
copy span "CURD VADA"
click at [905, 488] on span "SAMBAR VADA" at bounding box center [921, 490] width 82 height 19
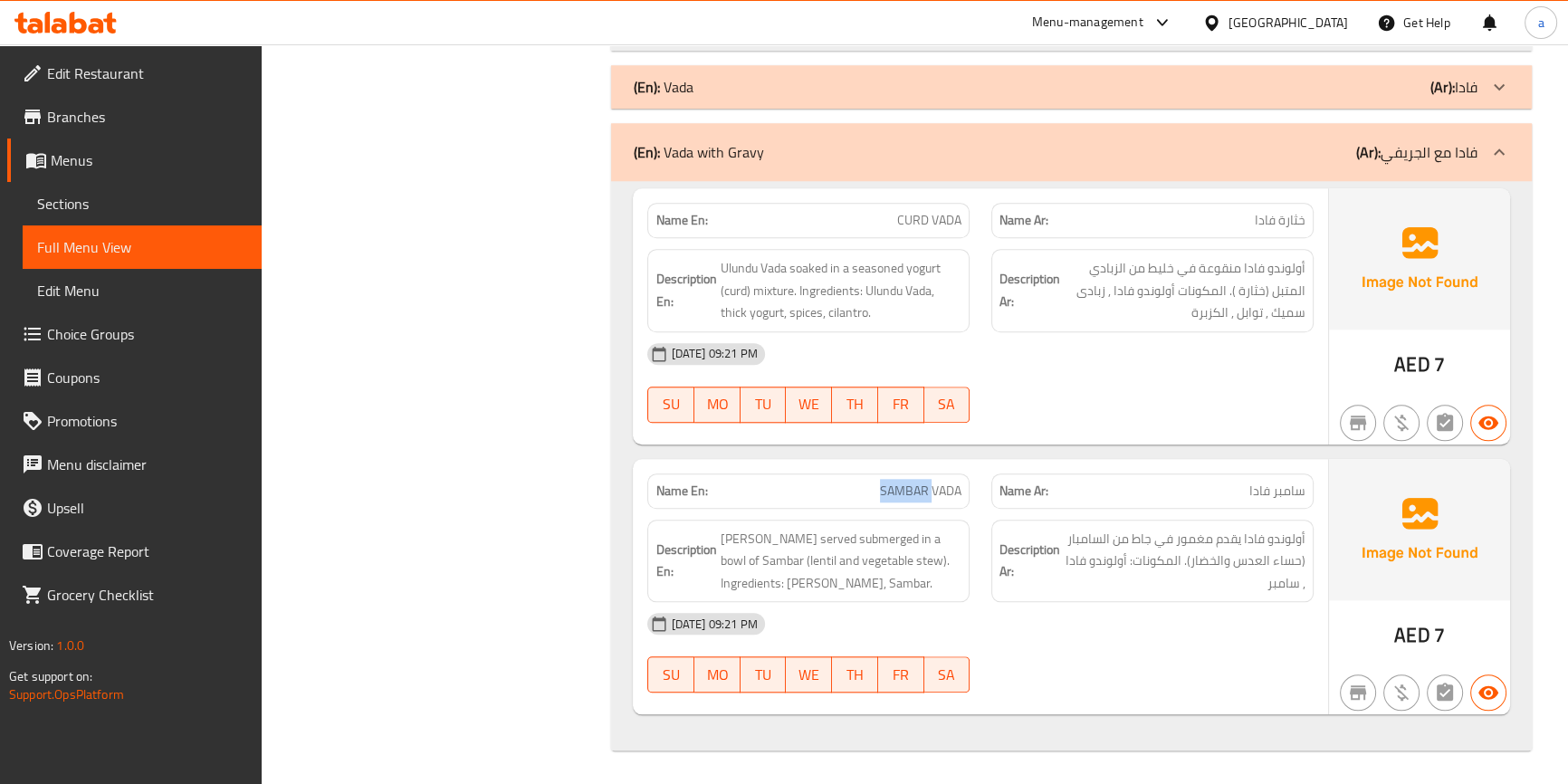
click at [905, 488] on span "SAMBAR VADA" at bounding box center [921, 490] width 82 height 19
copy span "SAMBAR VADA"
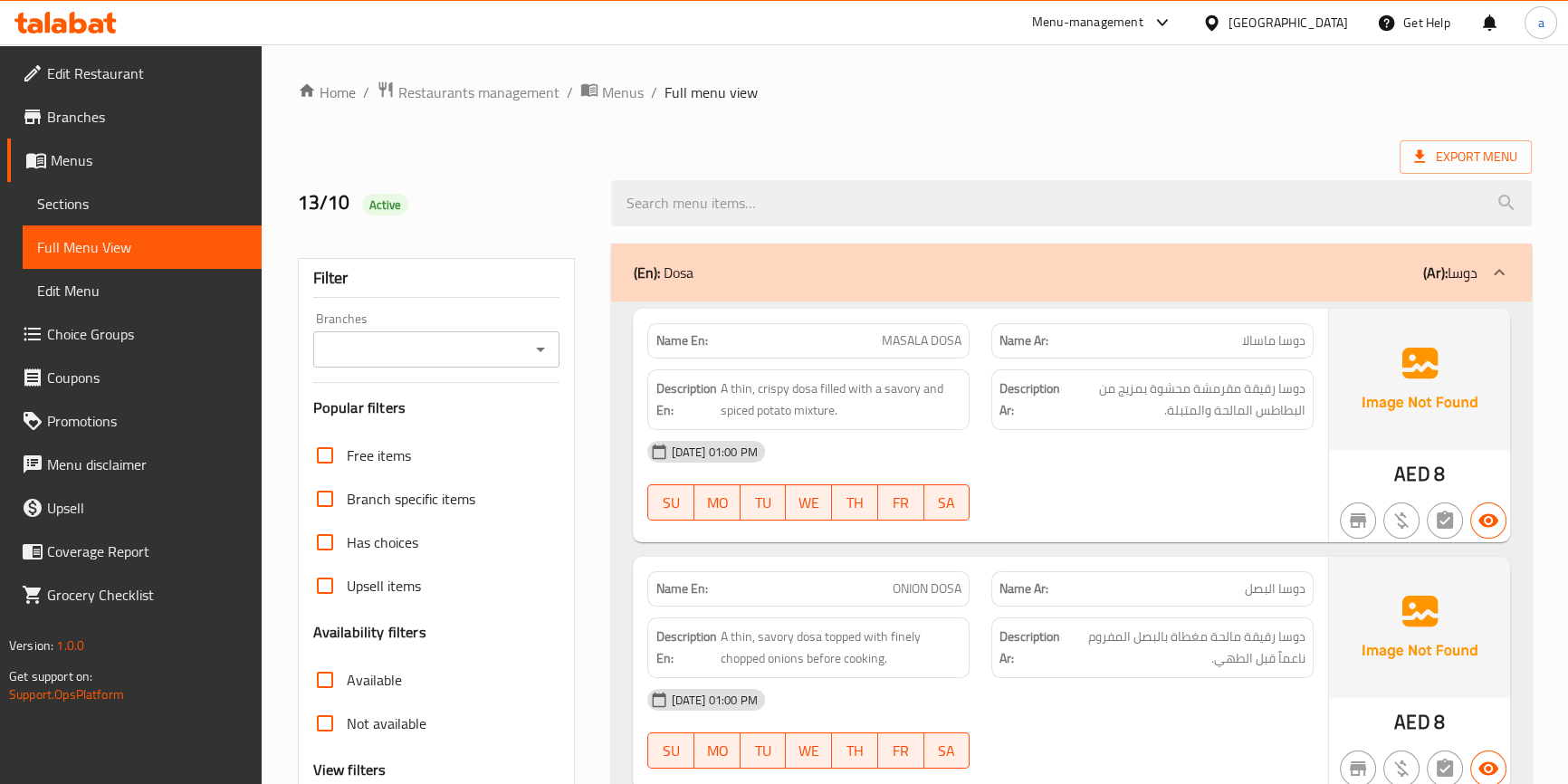
scroll to position [163, 0]
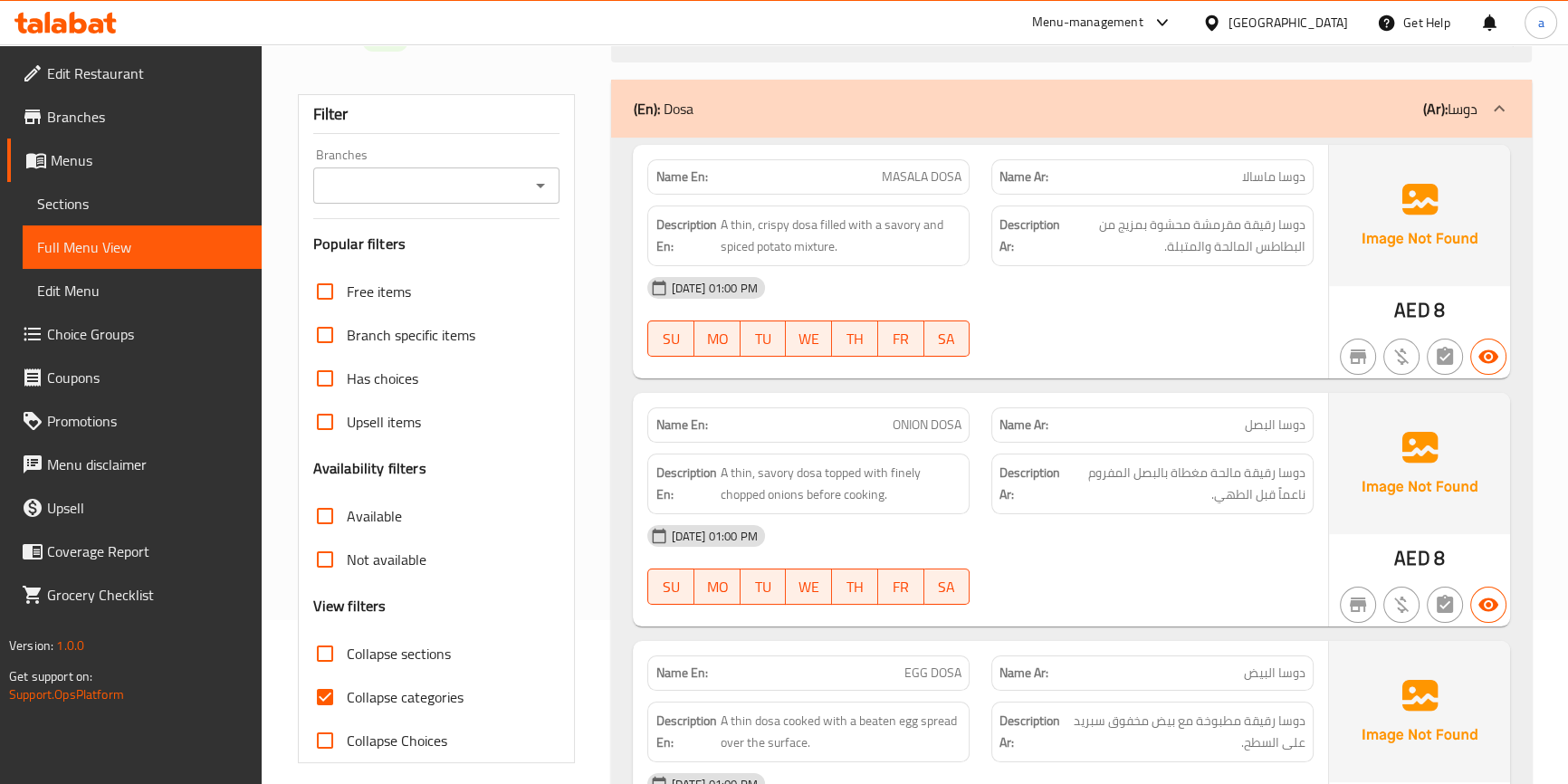
click at [322, 689] on input "Collapse categories" at bounding box center [325, 697] width 44 height 44
checkbox input "false"
click at [340, 657] on input "Collapse sections" at bounding box center [325, 653] width 44 height 44
checkbox input "true"
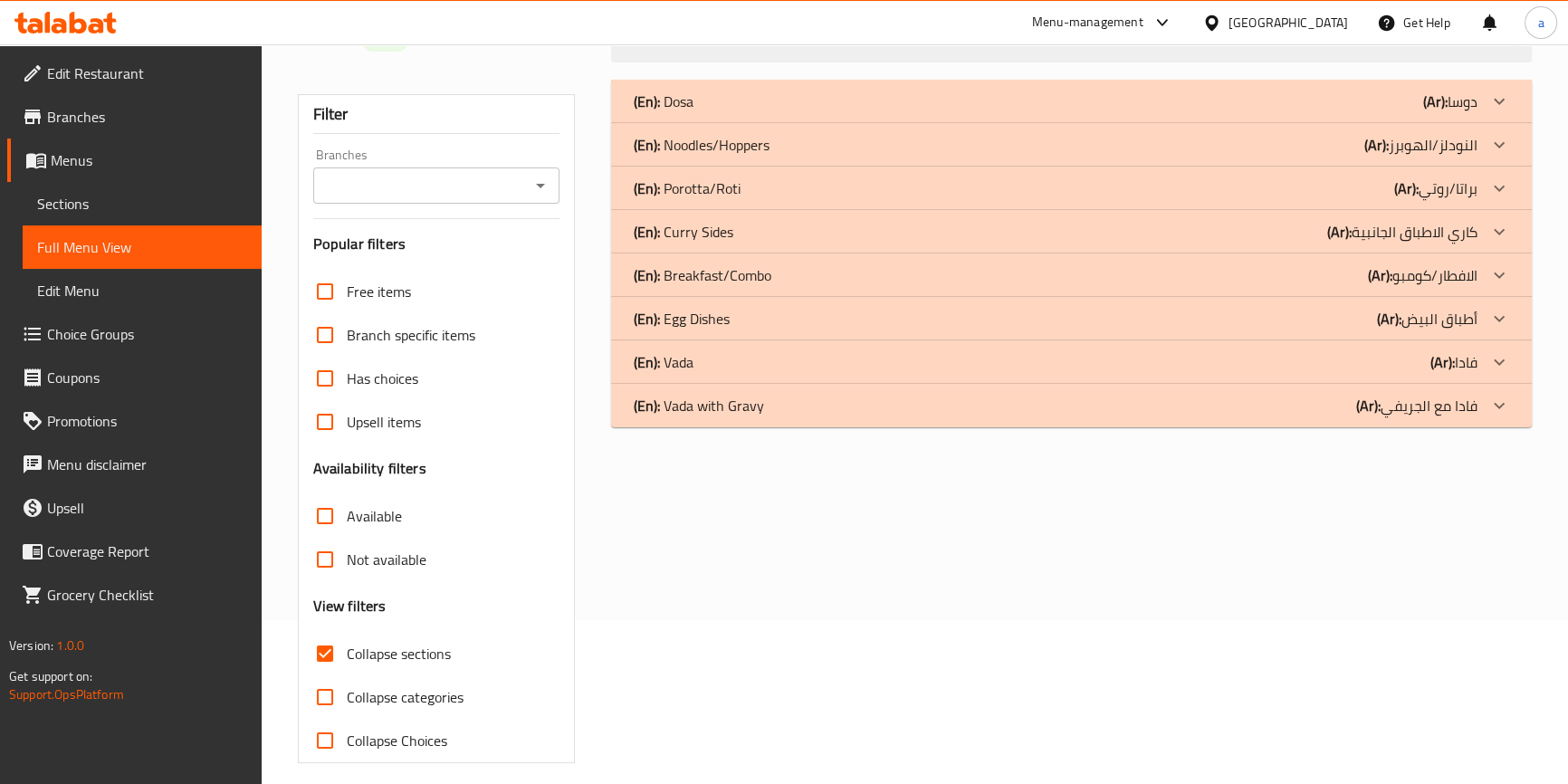
click at [1327, 429] on div "(En): Dosa (Ar): دوسا Name En: MASALA DOSA Name Ar: دوسا ماسالا Description En:…" at bounding box center [1071, 421] width 942 height 705
click at [1500, 402] on icon at bounding box center [1499, 405] width 22 height 22
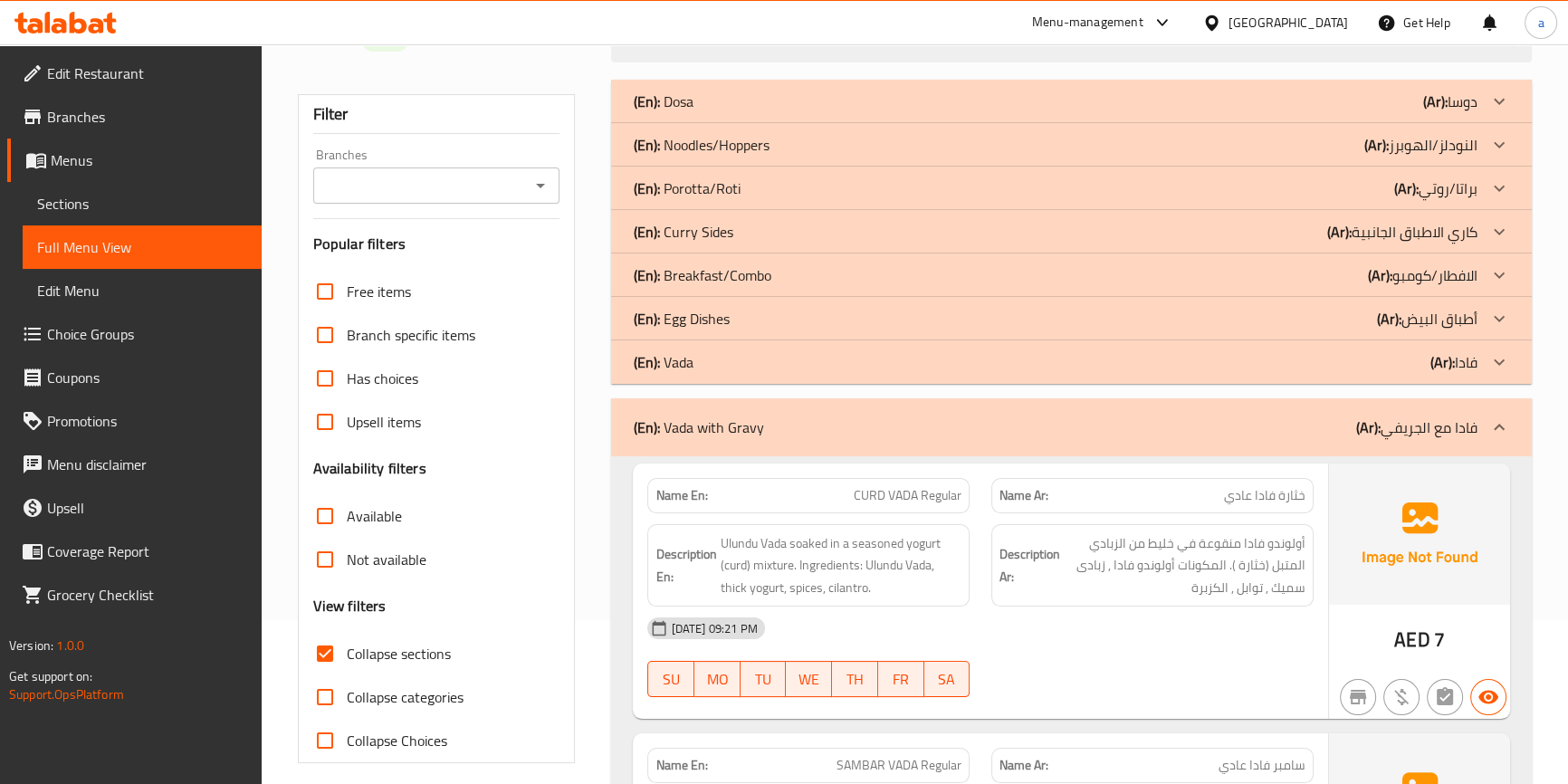
click at [1483, 310] on div at bounding box center [1499, 319] width 44 height 44
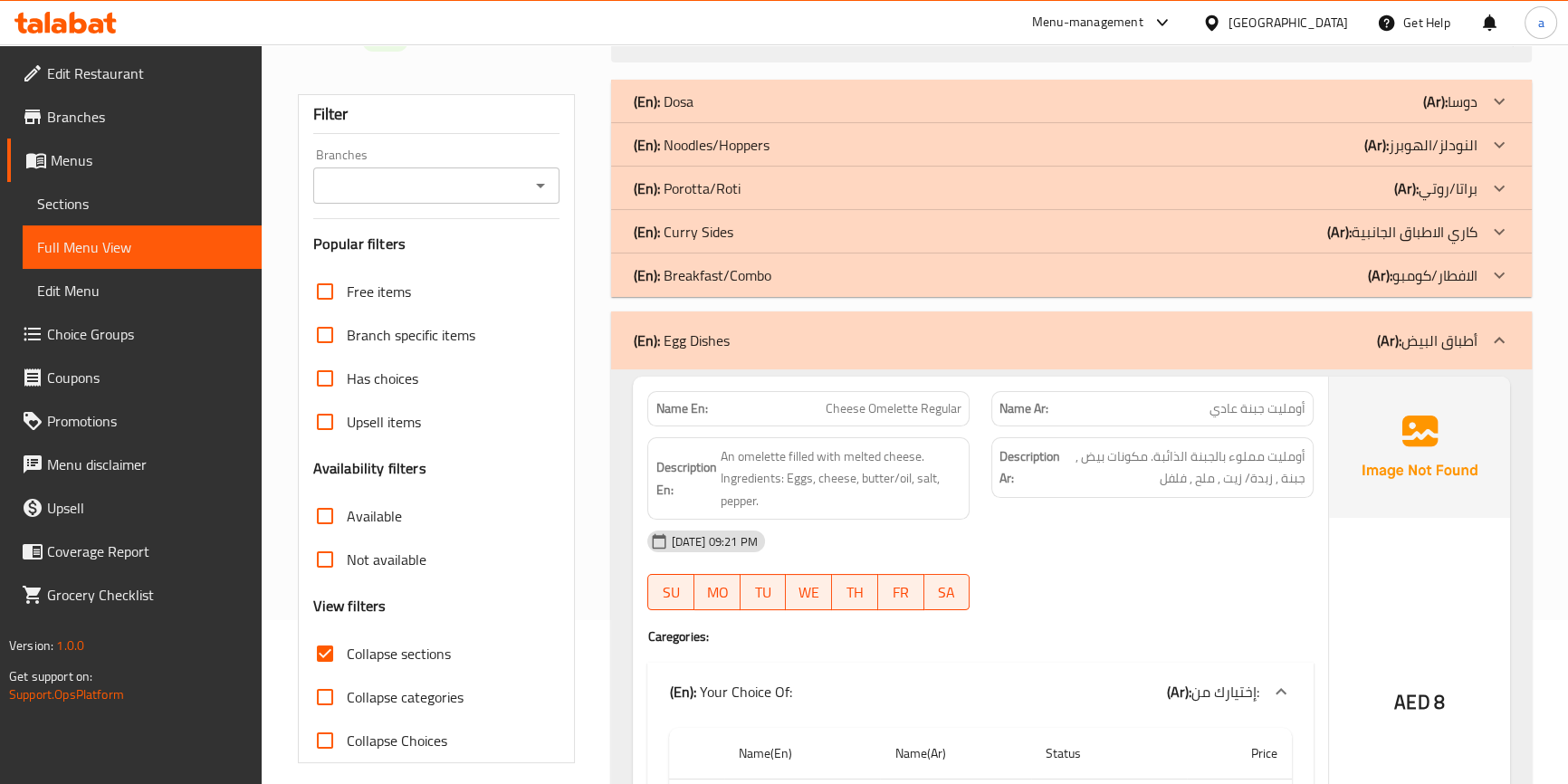
click at [1473, 232] on p "(Ar): كاري الاطباق الجانبية" at bounding box center [1402, 232] width 151 height 22
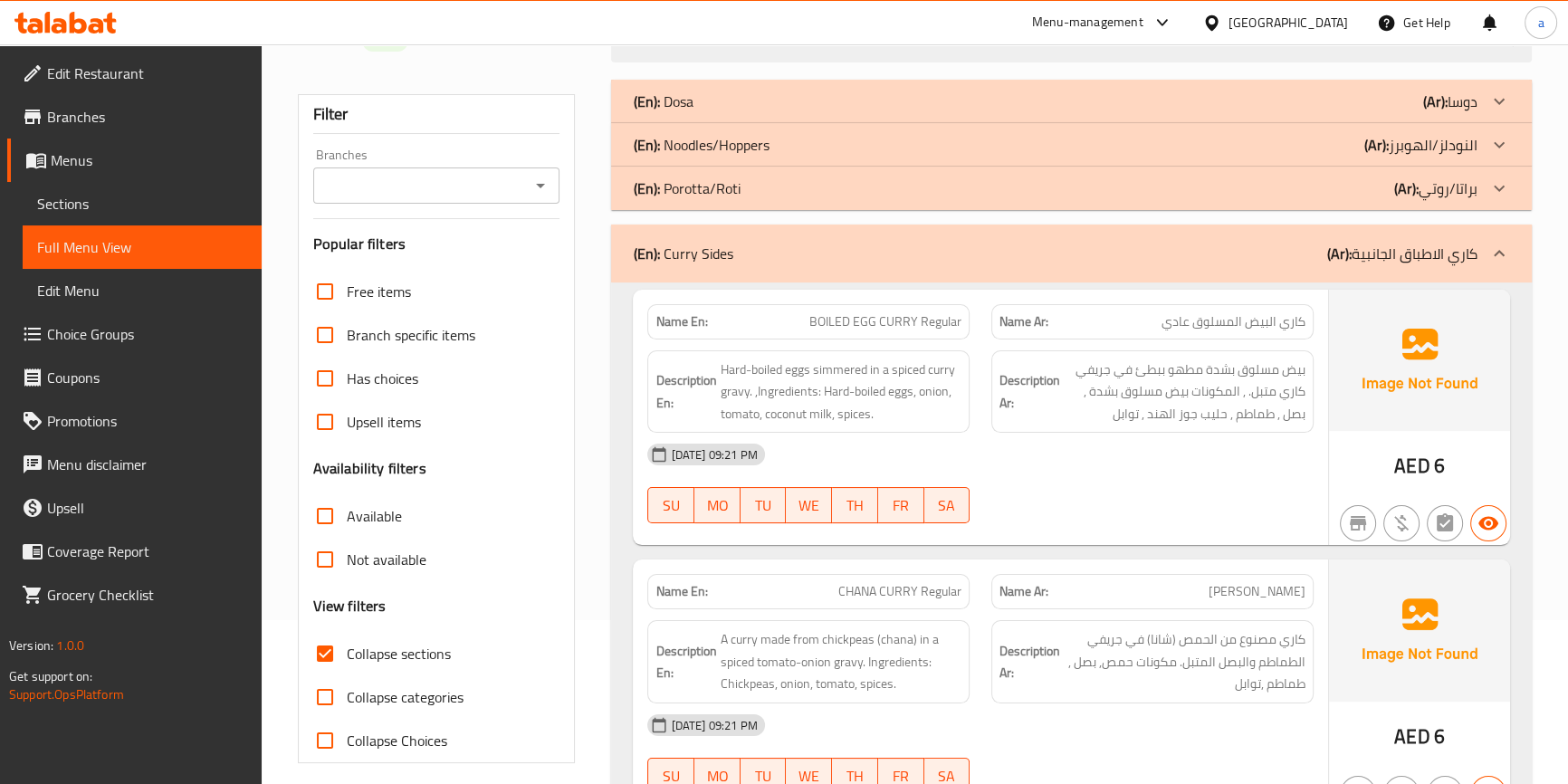
click at [1447, 145] on p "(Ar): النودلز/الهوبرز" at bounding box center [1421, 144] width 114 height 22
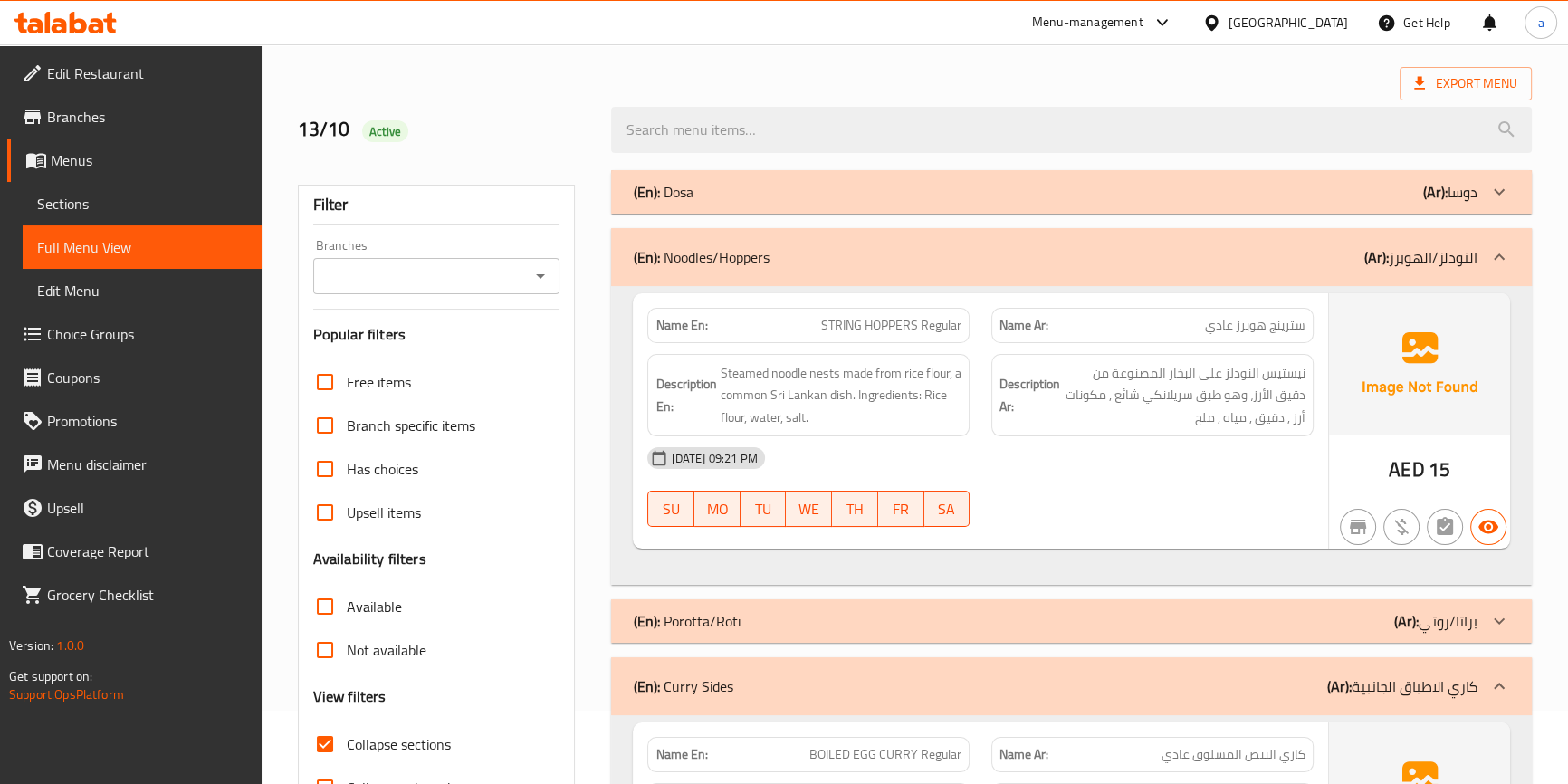
scroll to position [0, 0]
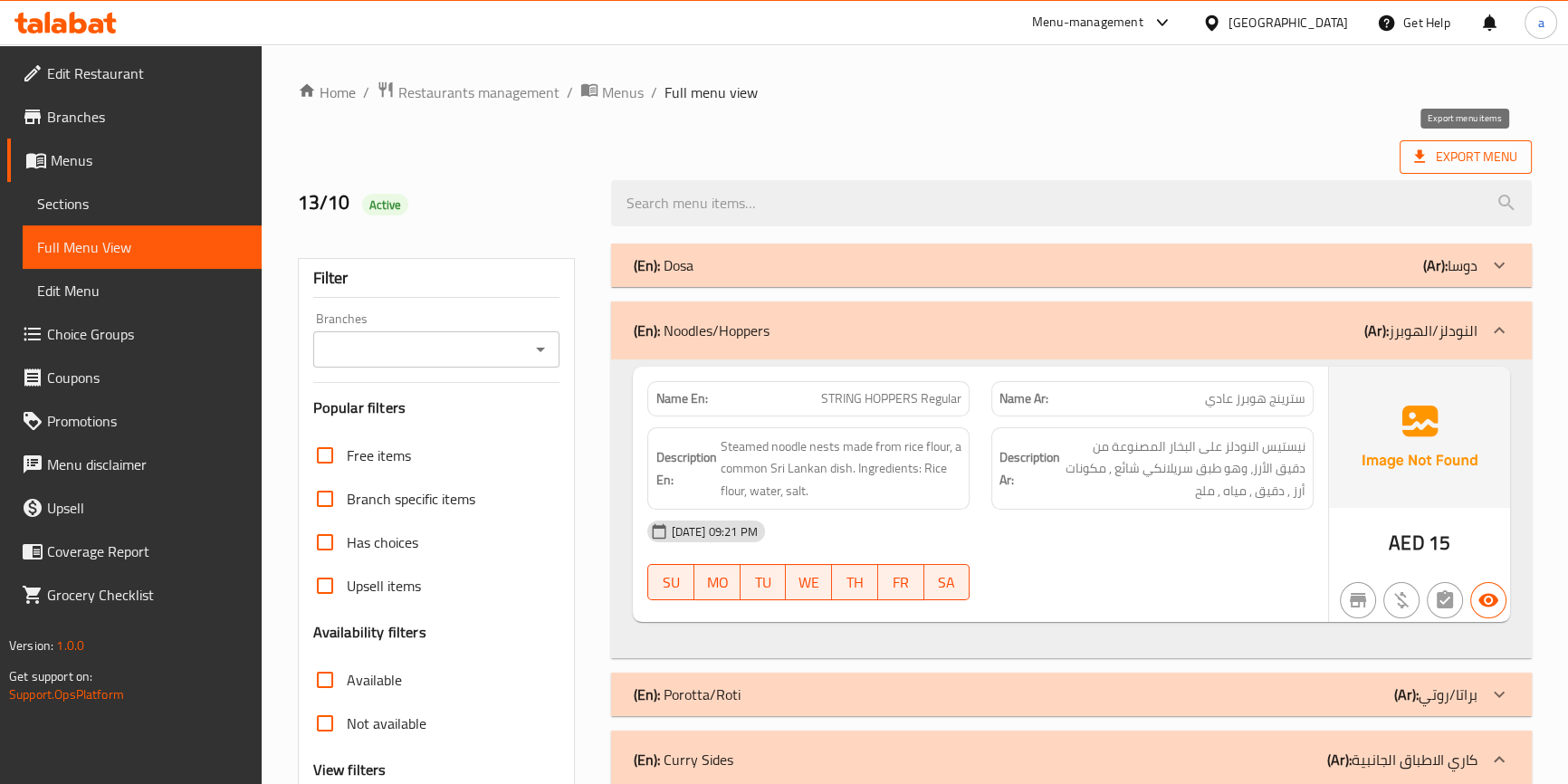
click at [1411, 162] on span "Export Menu" at bounding box center [1465, 157] width 133 height 34
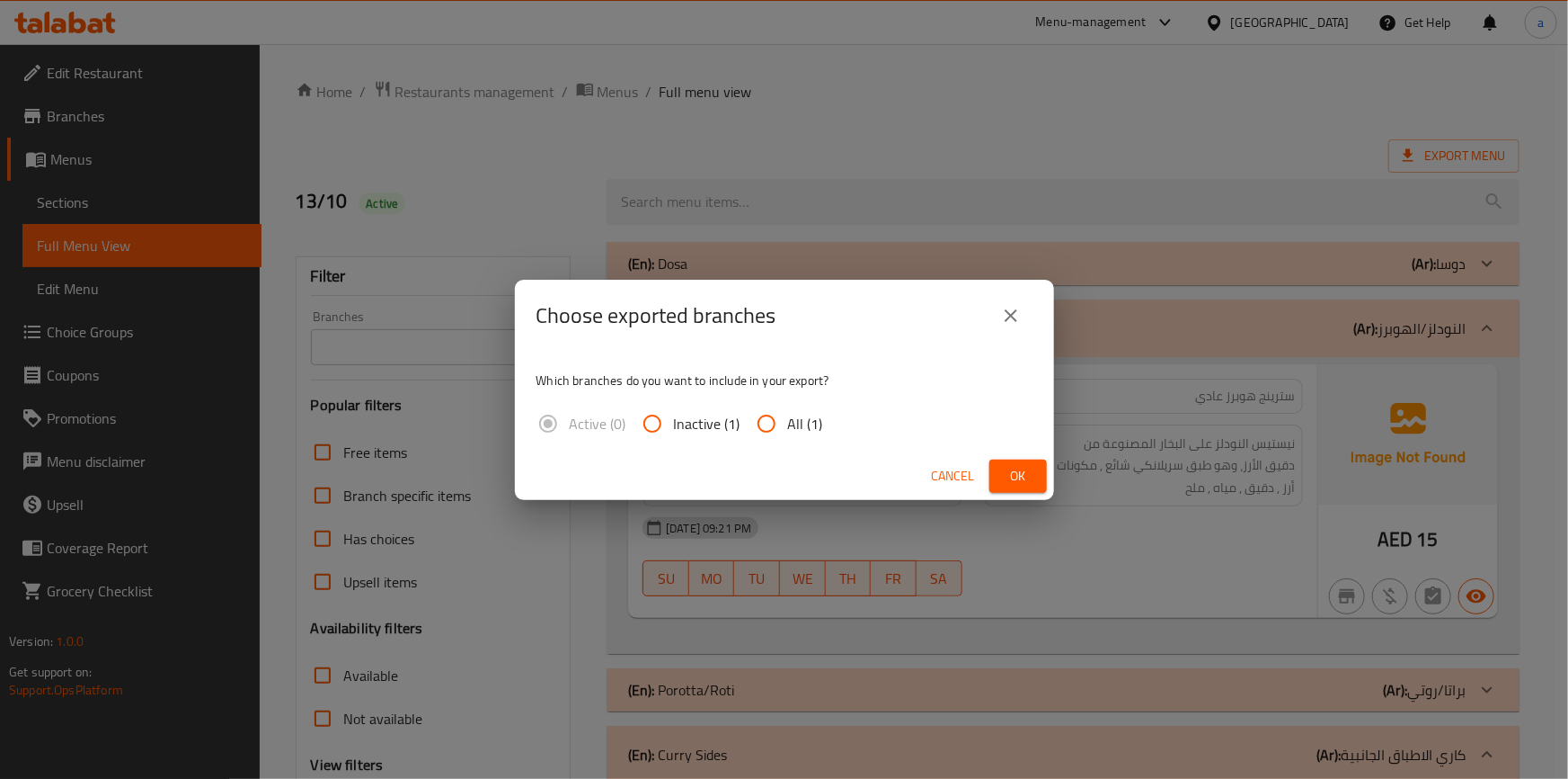
click at [804, 417] on span "All (1)" at bounding box center [805, 424] width 35 height 22
click at [788, 417] on input "All (1)" at bounding box center [767, 424] width 44 height 44
radio input "true"
click at [1041, 474] on button "Ok" at bounding box center [1018, 476] width 57 height 34
